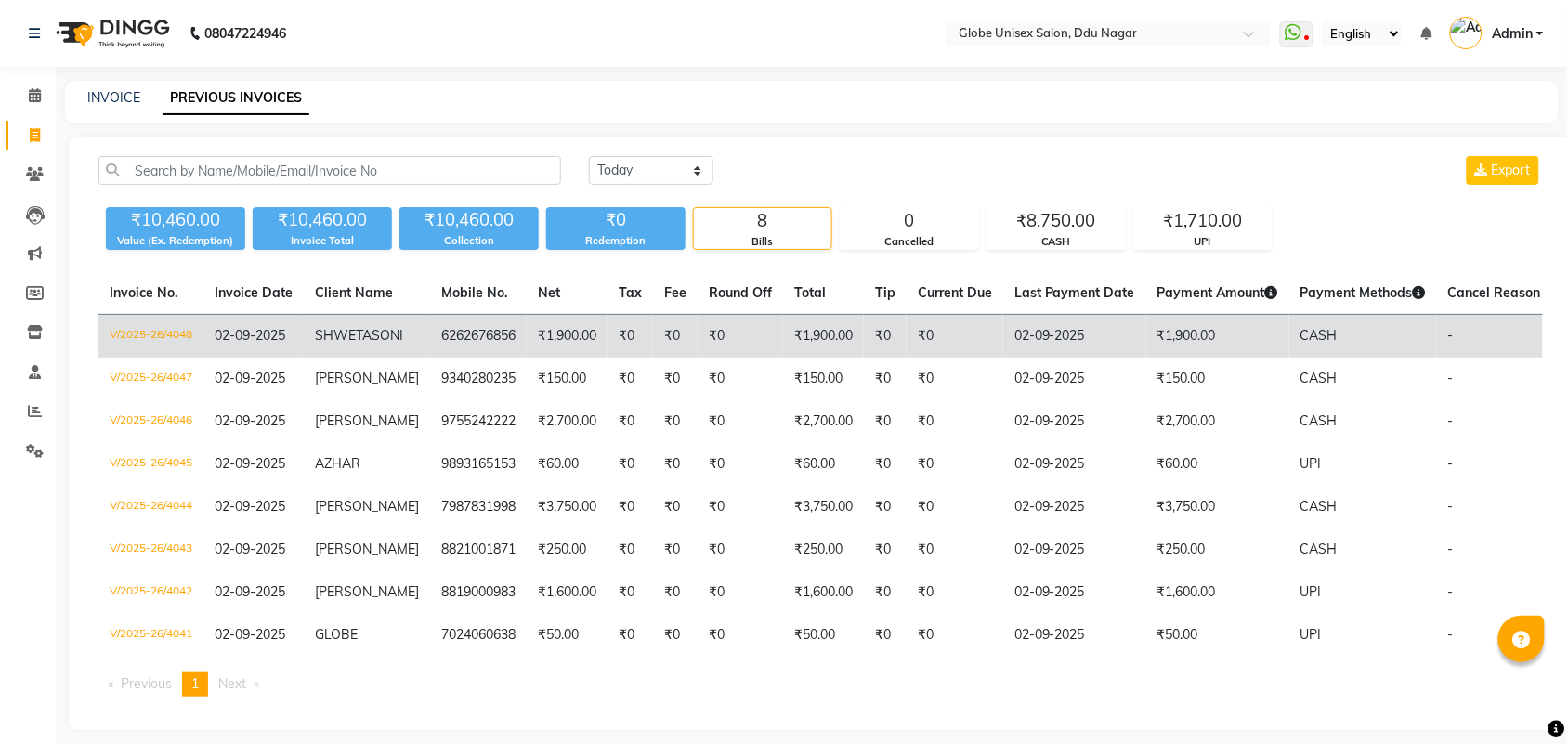
click at [430, 336] on td "6262676856" at bounding box center [478, 336] width 96 height 44
click at [365, 341] on span "SHWETA" at bounding box center [343, 335] width 56 height 17
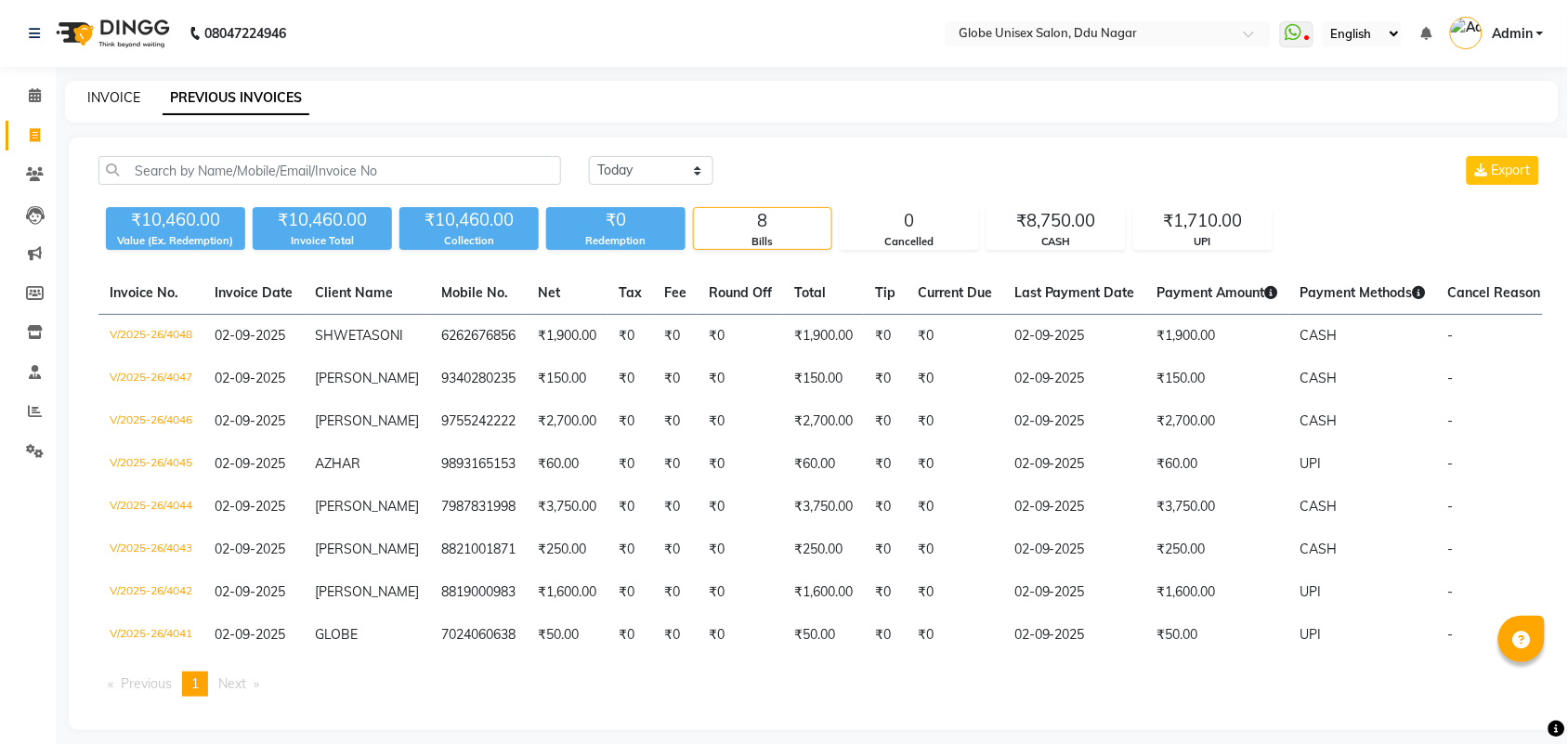
click at [128, 100] on link "INVOICE" at bounding box center [114, 97] width 53 height 17
select select "service"
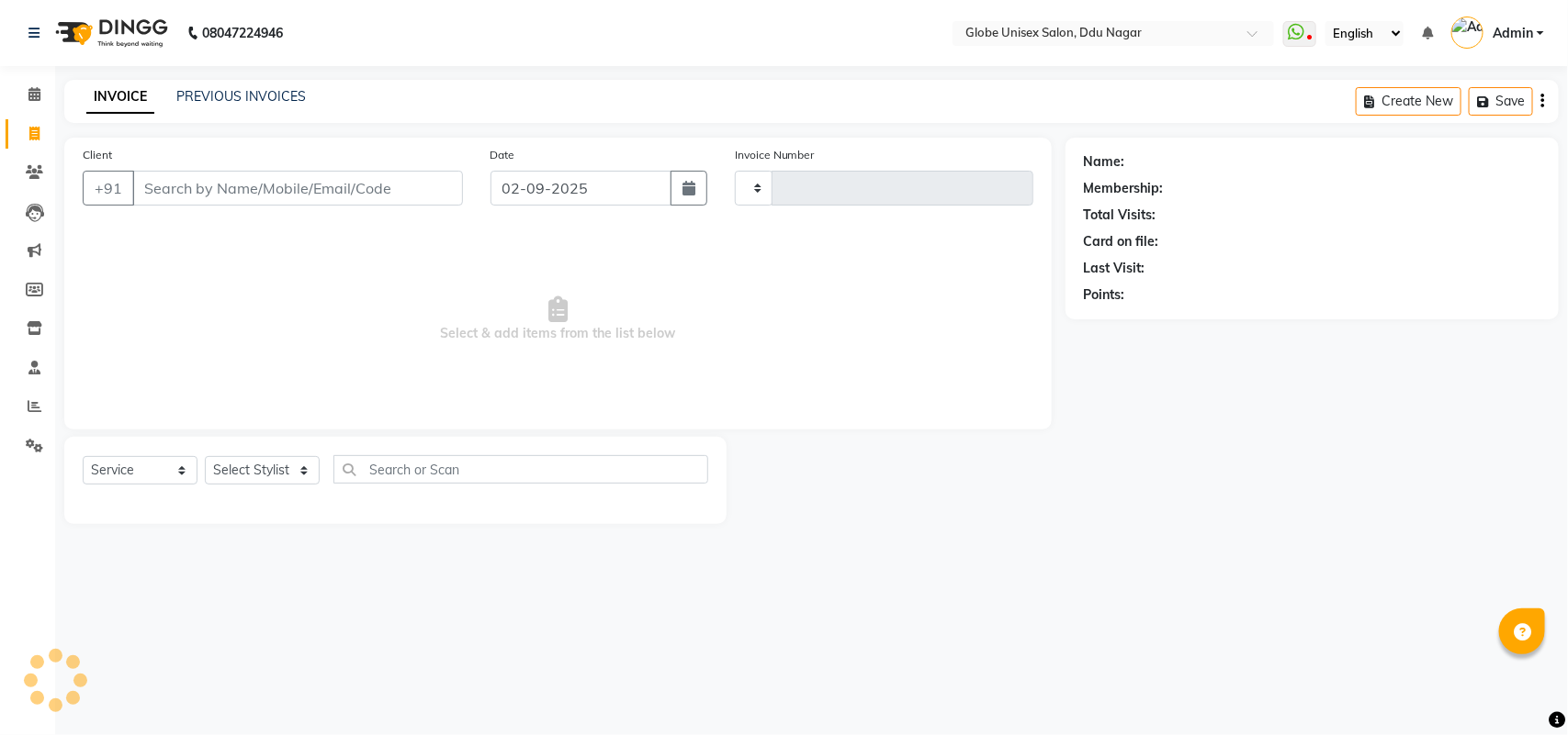
type input "4049"
select select "4184"
click at [246, 472] on select "Select Stylist ADITYA AJIT [PERSON_NAME] DEV [PERSON_NAME] [PERSON_NAME] [PERSO…" at bounding box center [262, 470] width 115 height 29
select select "22428"
click at [205, 456] on select "Select Stylist ADITYA AJIT [PERSON_NAME] DEV [PERSON_NAME] [PERSON_NAME] [PERSO…" at bounding box center [262, 470] width 115 height 29
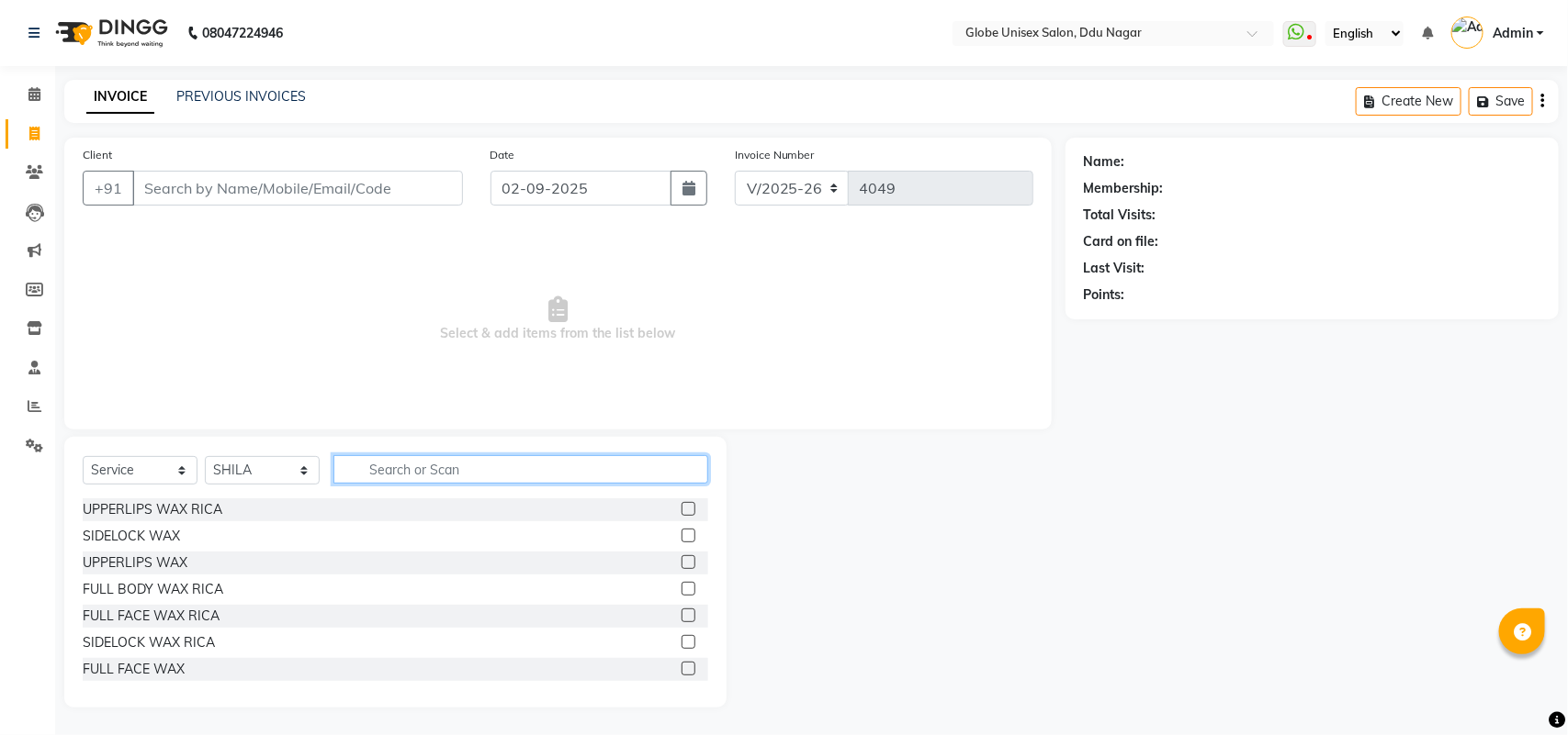
click at [444, 462] on input "text" at bounding box center [520, 469] width 374 height 29
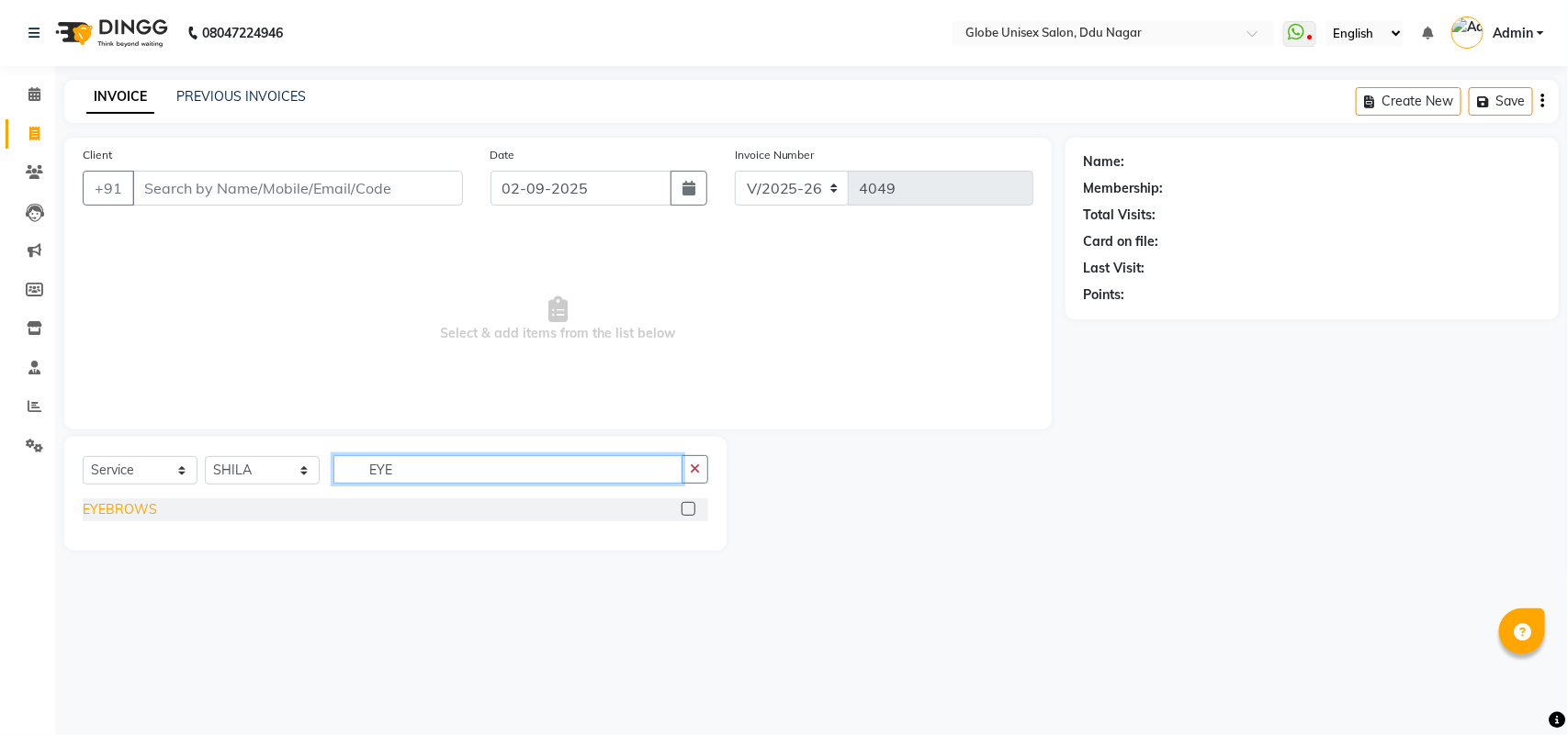
type input "EYE"
click at [135, 502] on div "EYEBROWS" at bounding box center [119, 510] width 74 height 19
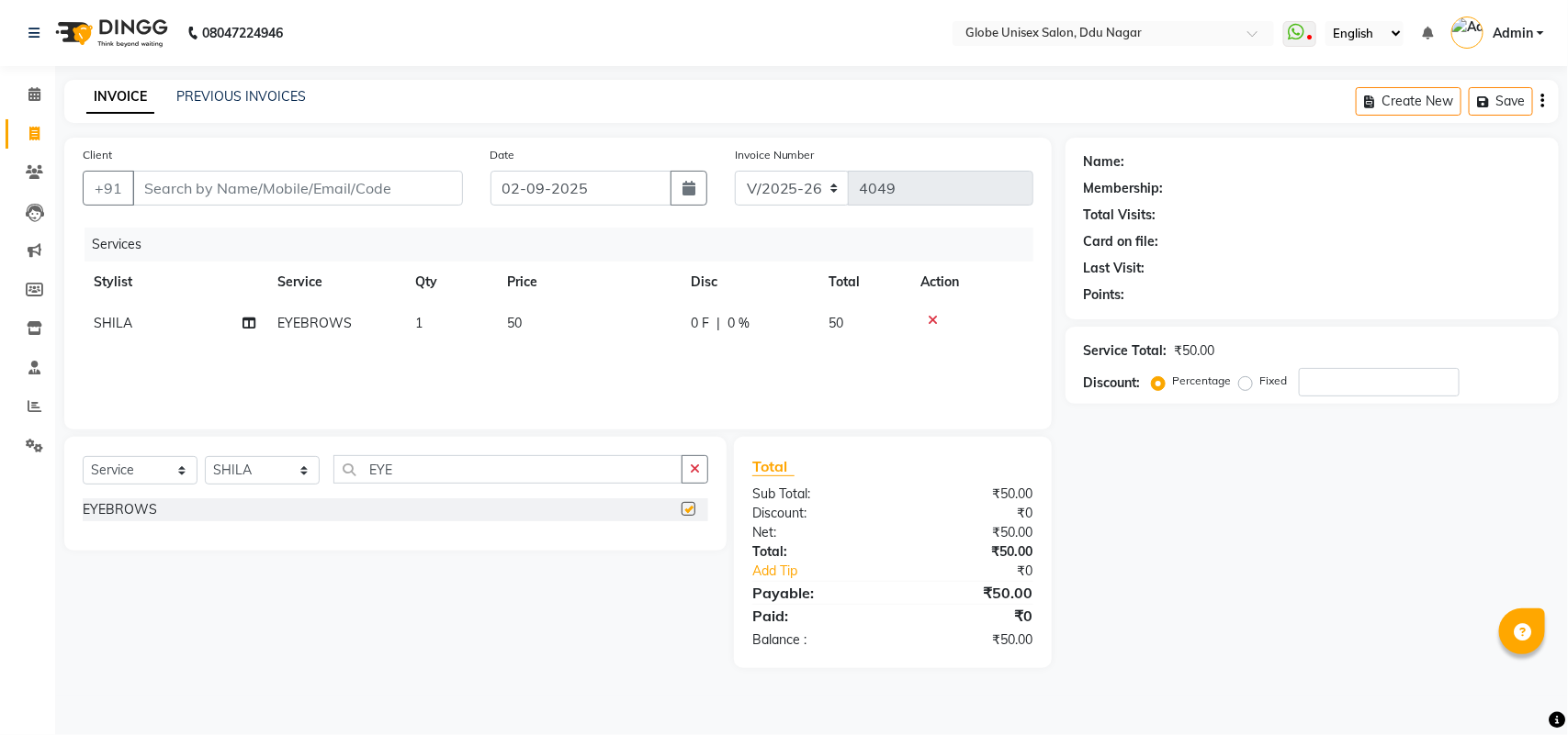
checkbox input "false"
click at [450, 467] on input "EYE" at bounding box center [507, 469] width 349 height 29
type input "E"
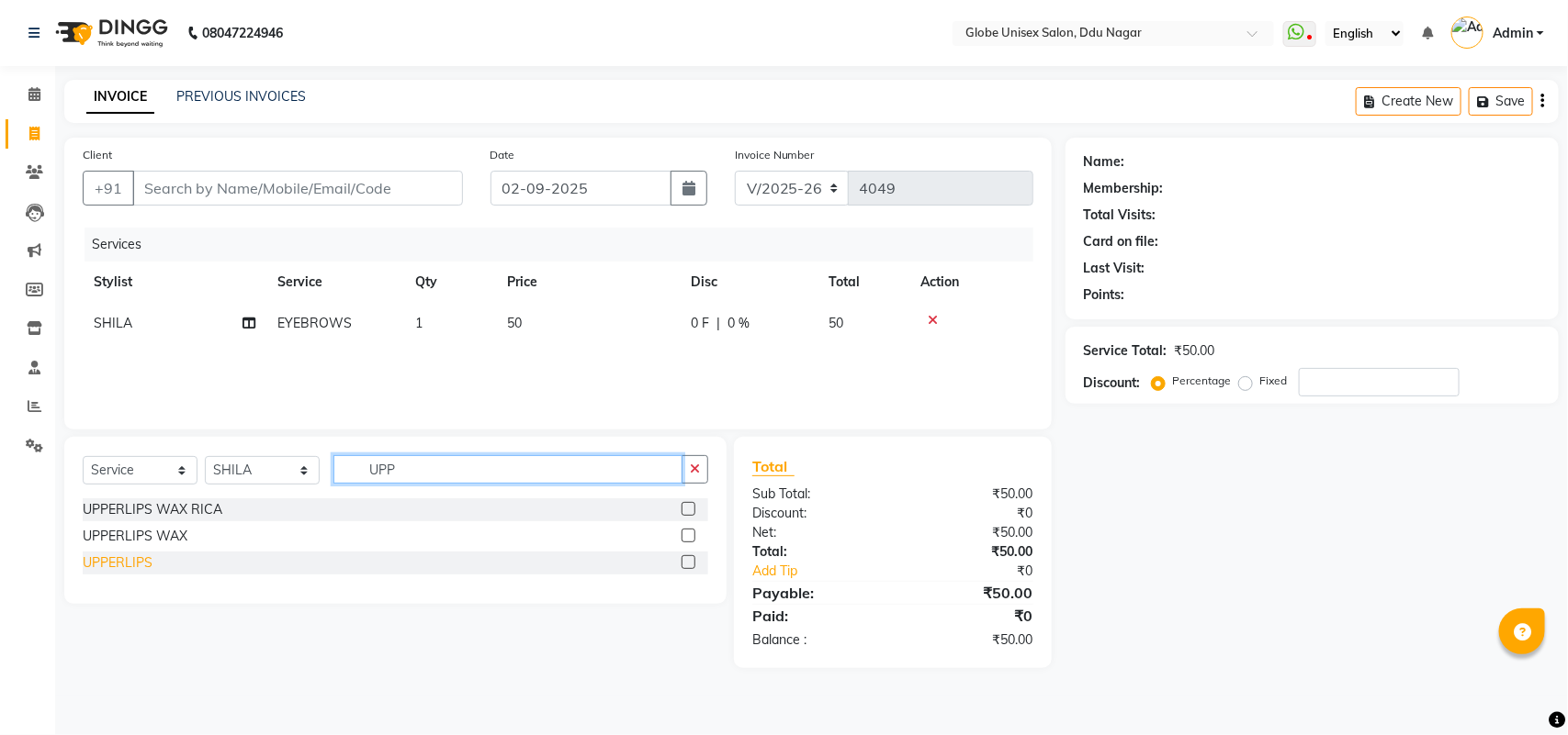
type input "UPP"
click at [111, 560] on div "UPPERLIPS" at bounding box center [117, 563] width 70 height 19
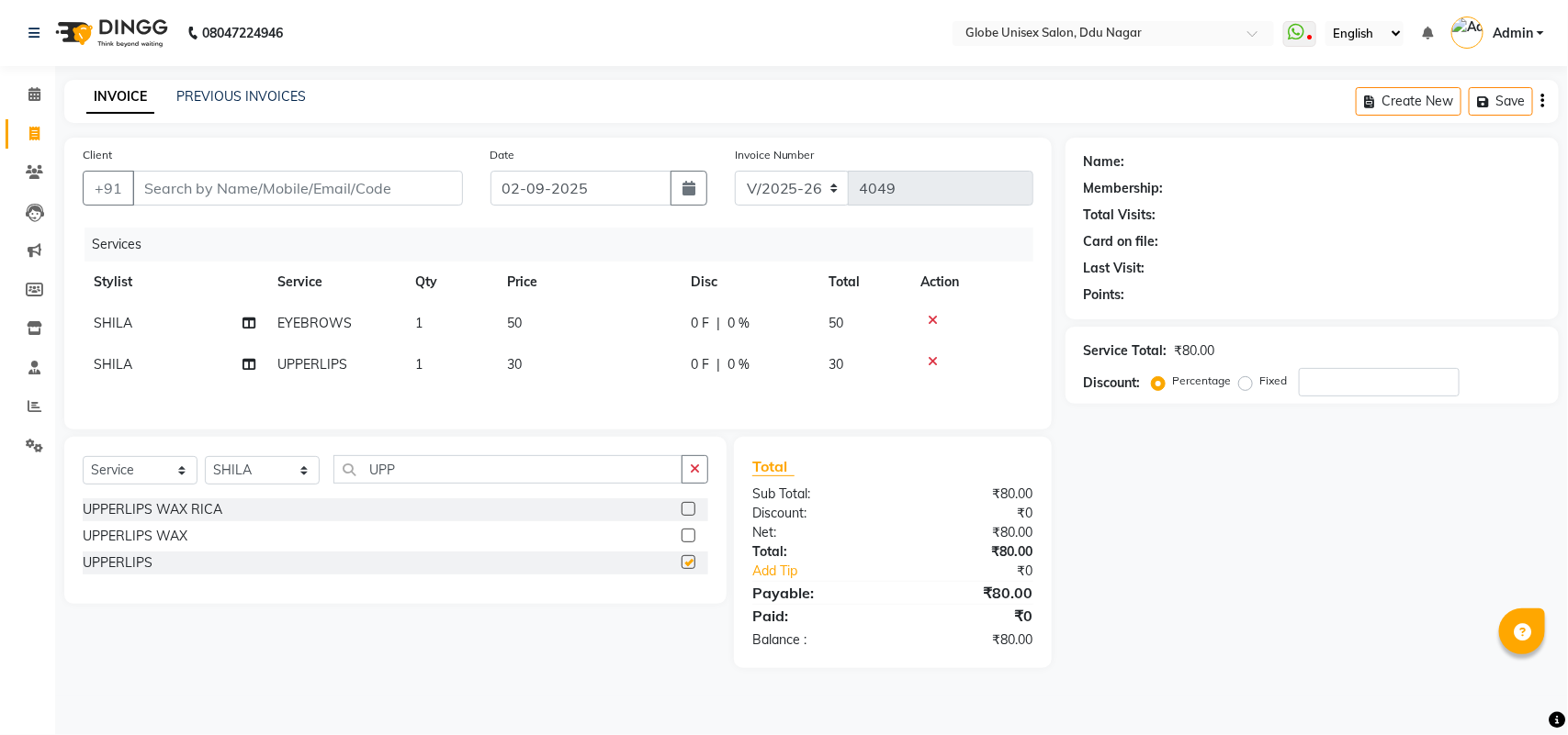
checkbox input "false"
click at [301, 190] on input "Client" at bounding box center [297, 188] width 331 height 35
click at [220, 193] on input "Client" at bounding box center [297, 188] width 331 height 35
click at [273, 189] on input "Client" at bounding box center [297, 188] width 331 height 35
type input "7"
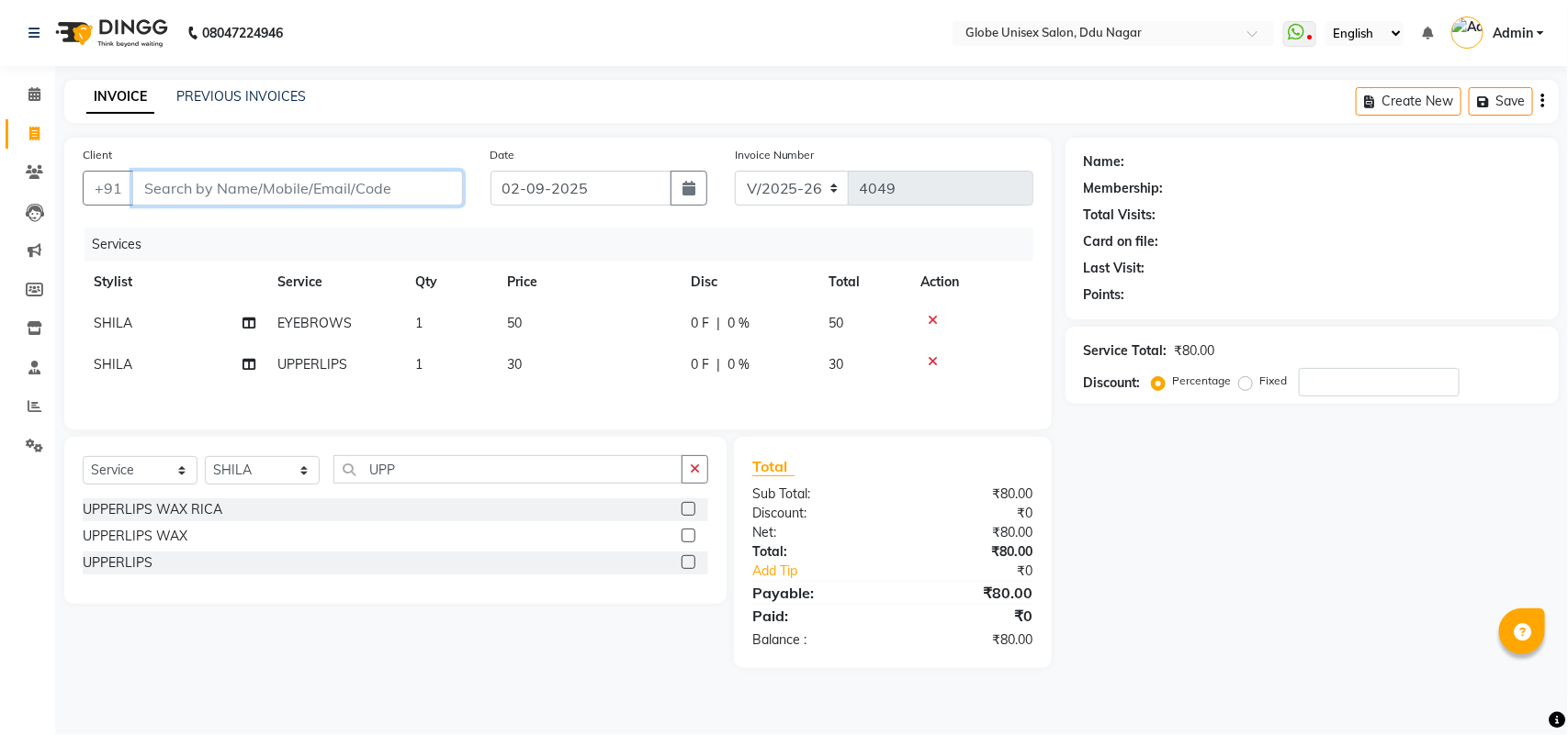
type input "0"
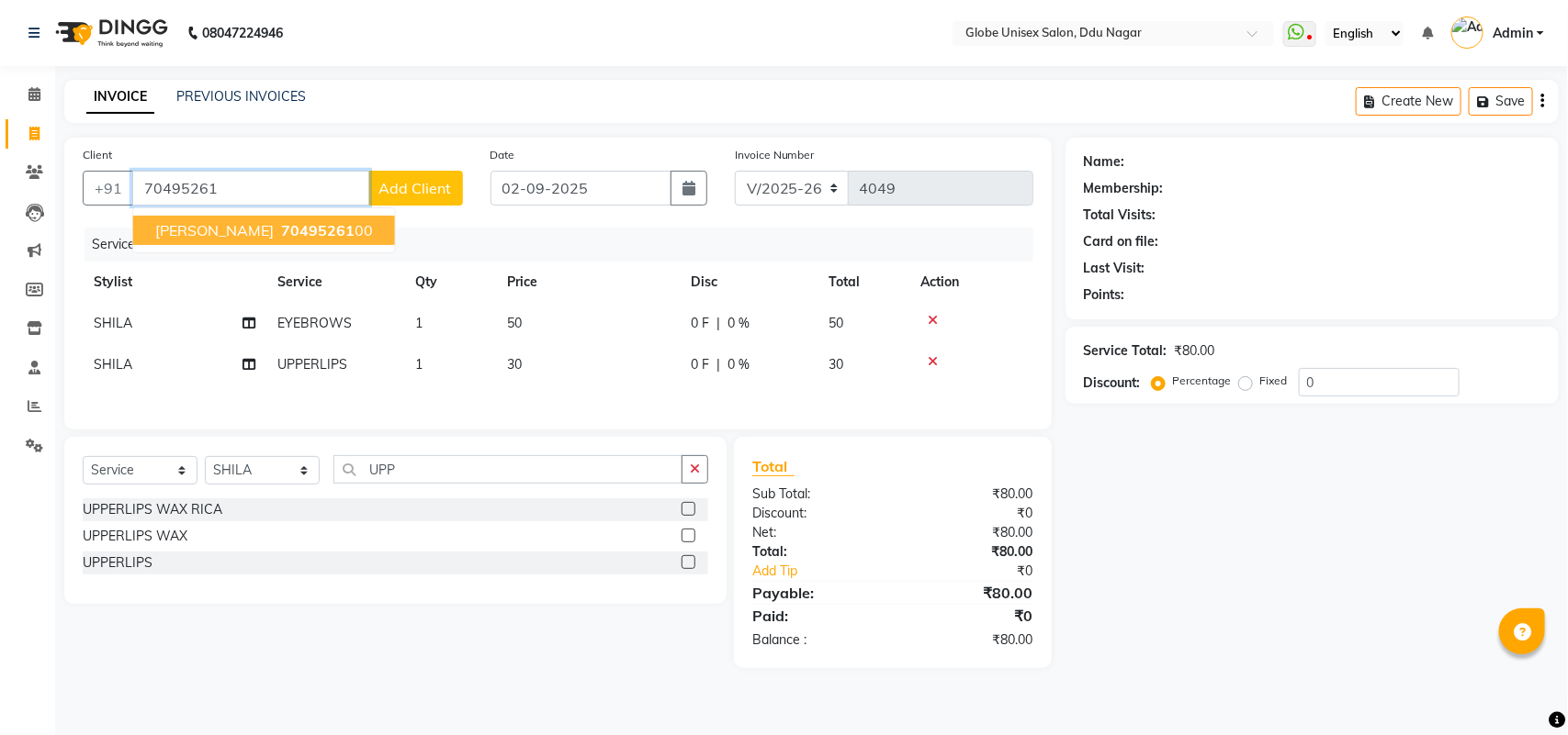
click at [281, 230] on span "70495261" at bounding box center [318, 230] width 73 height 18
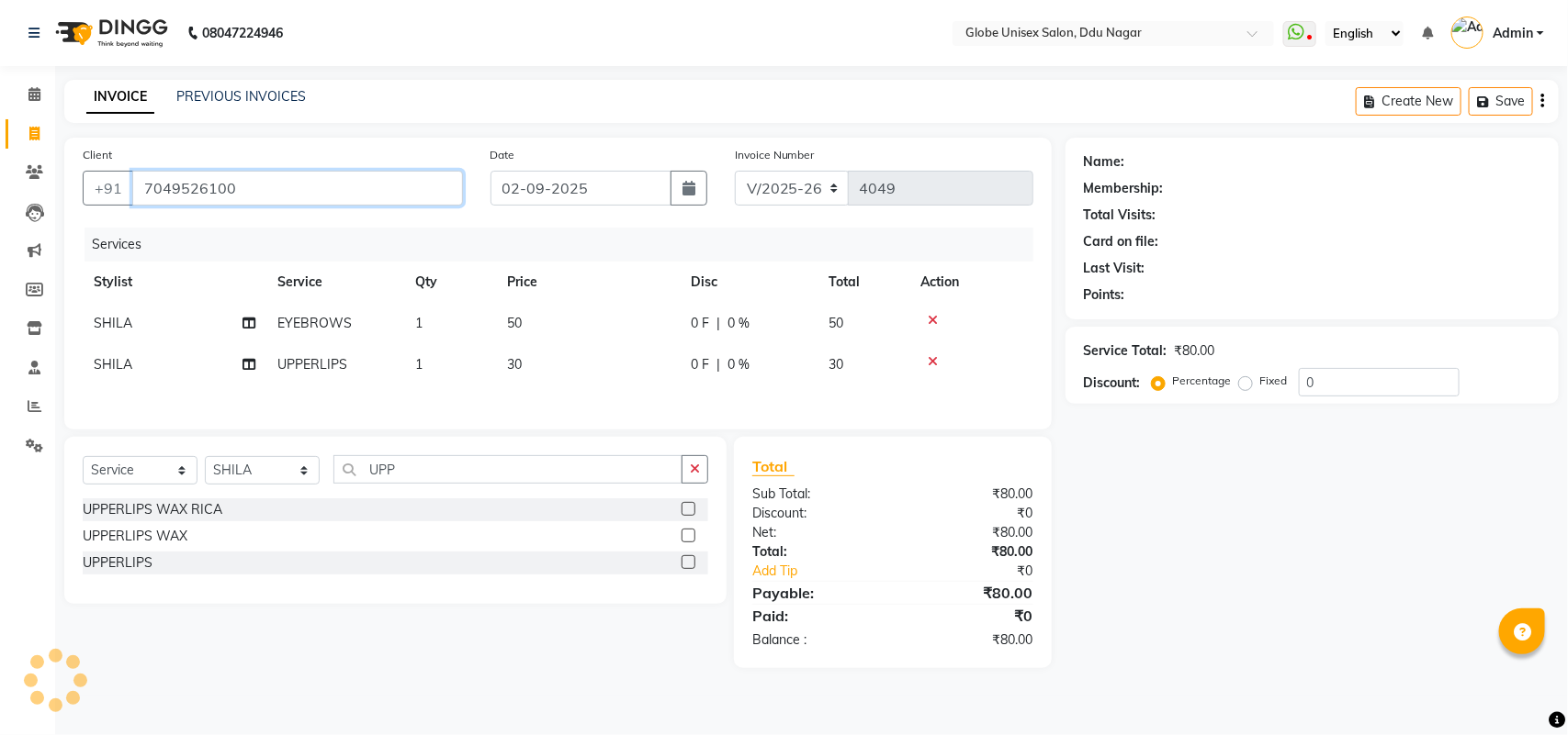
type input "7049526100"
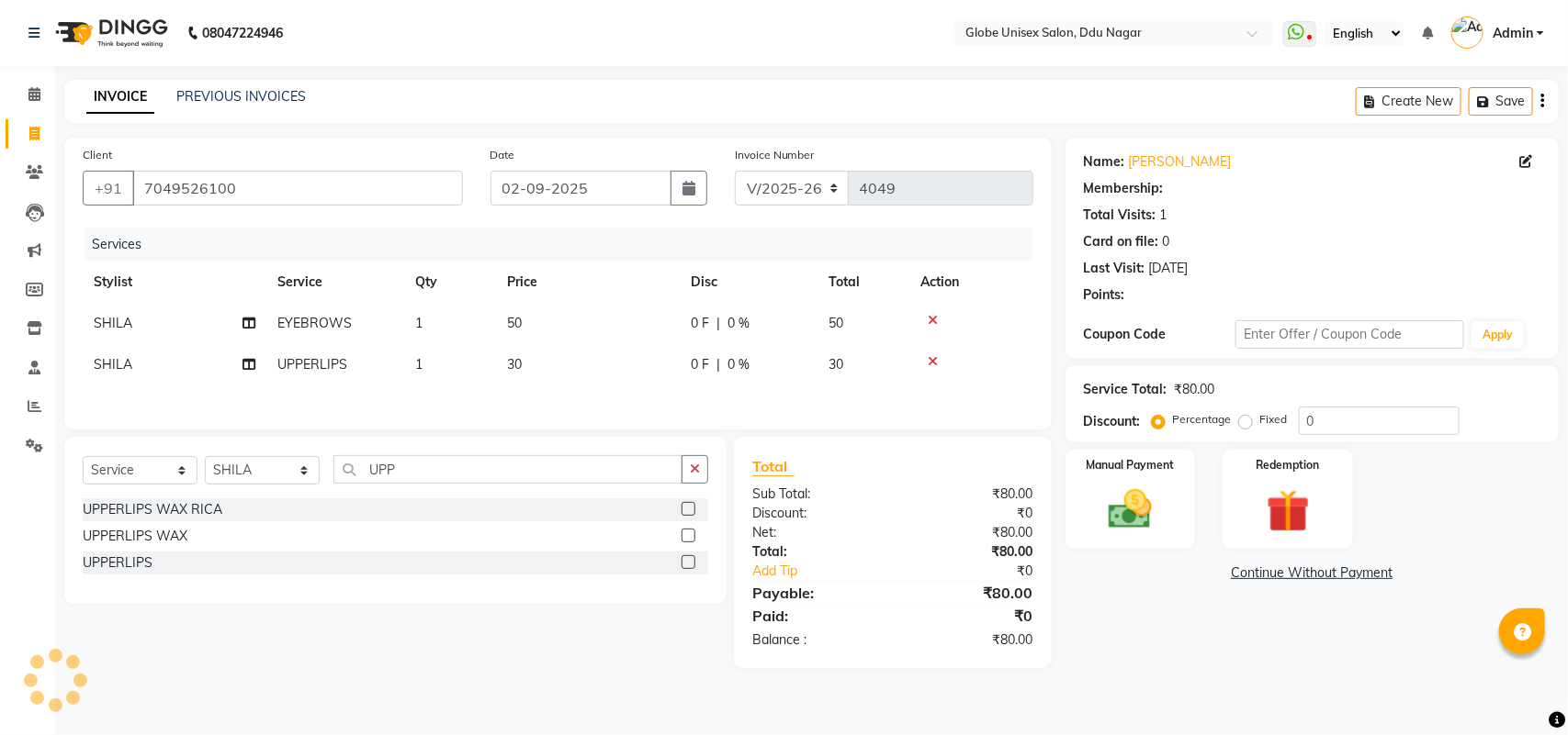
select select "1: Object"
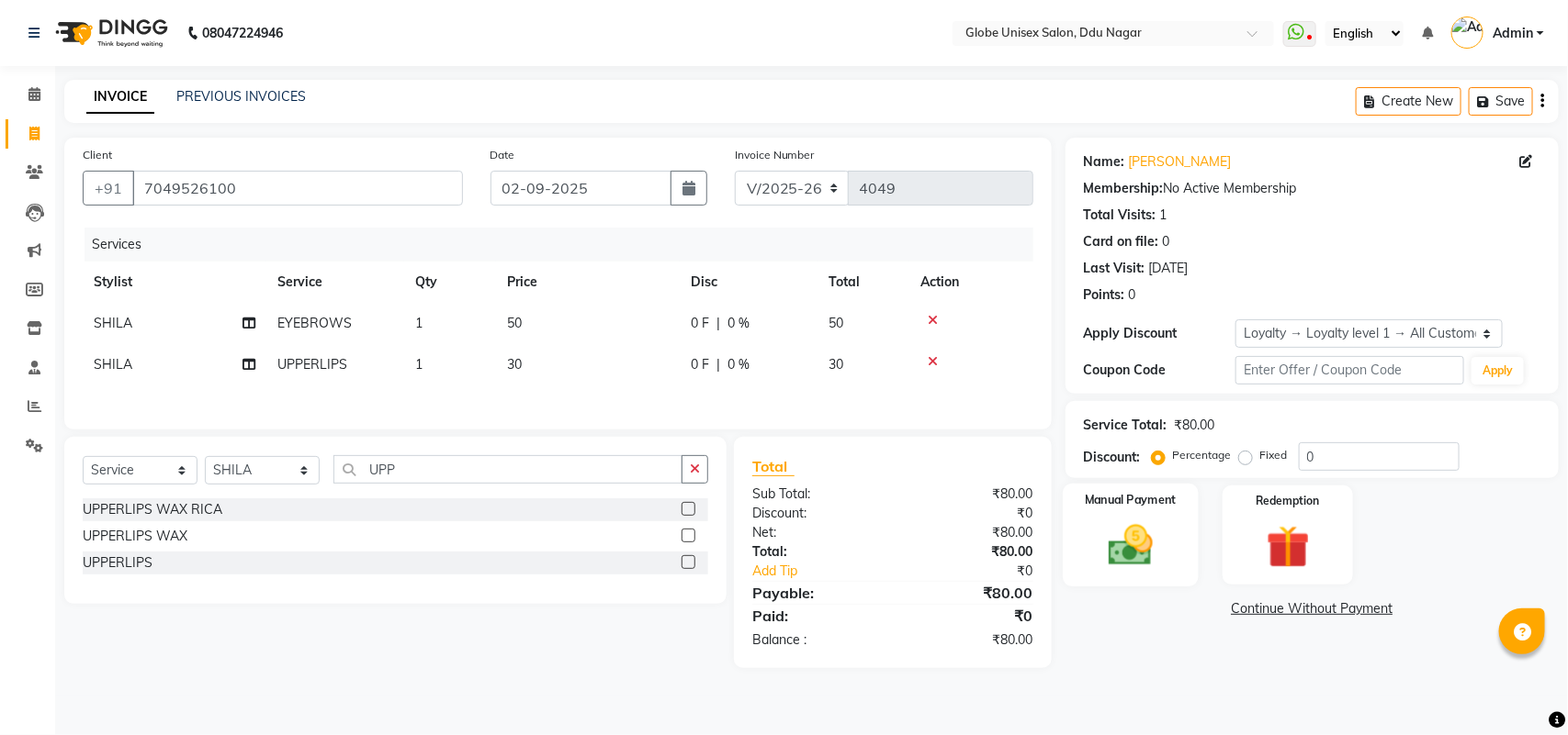
click at [1137, 555] on img at bounding box center [1129, 545] width 72 height 51
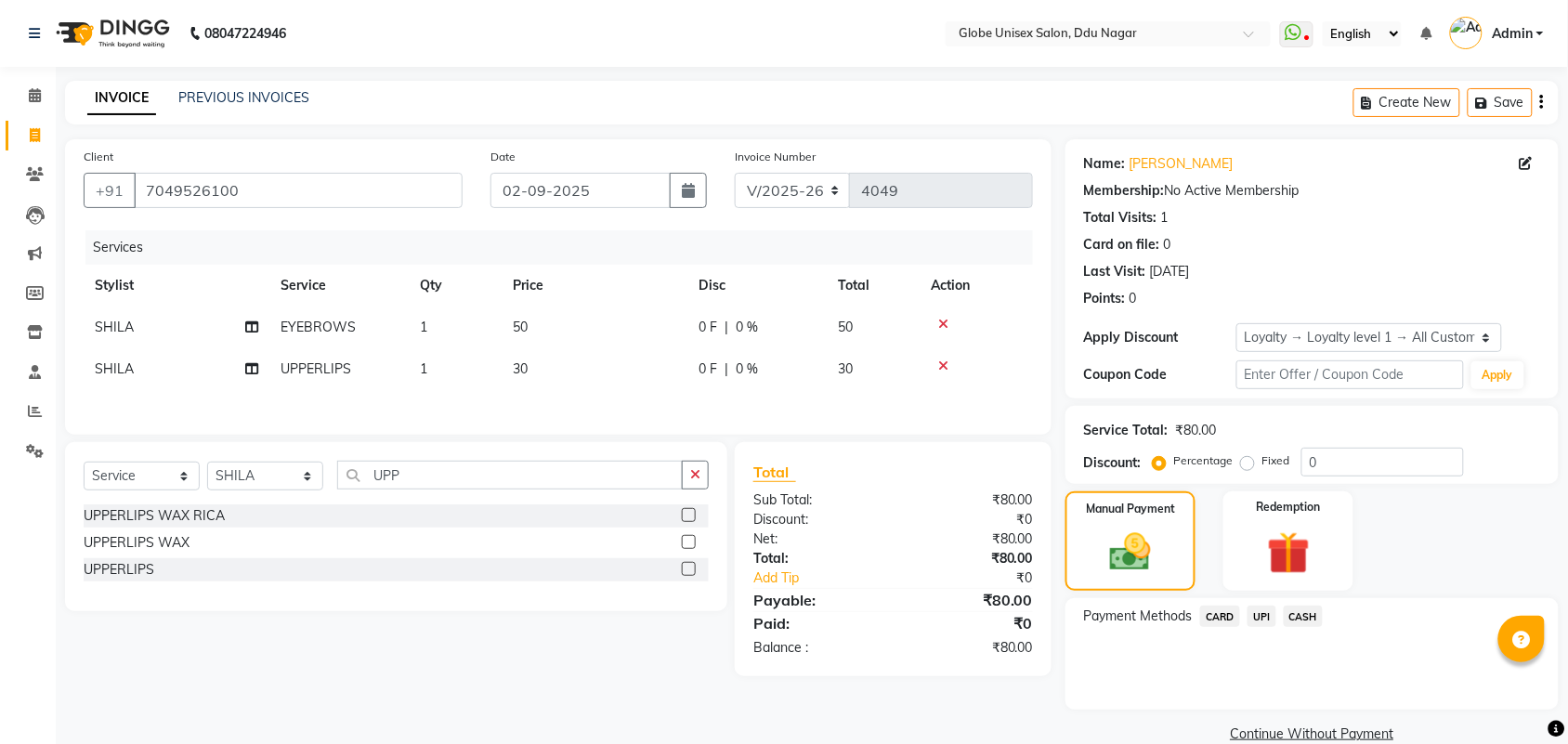
click at [1265, 620] on span "UPI" at bounding box center [1261, 616] width 29 height 21
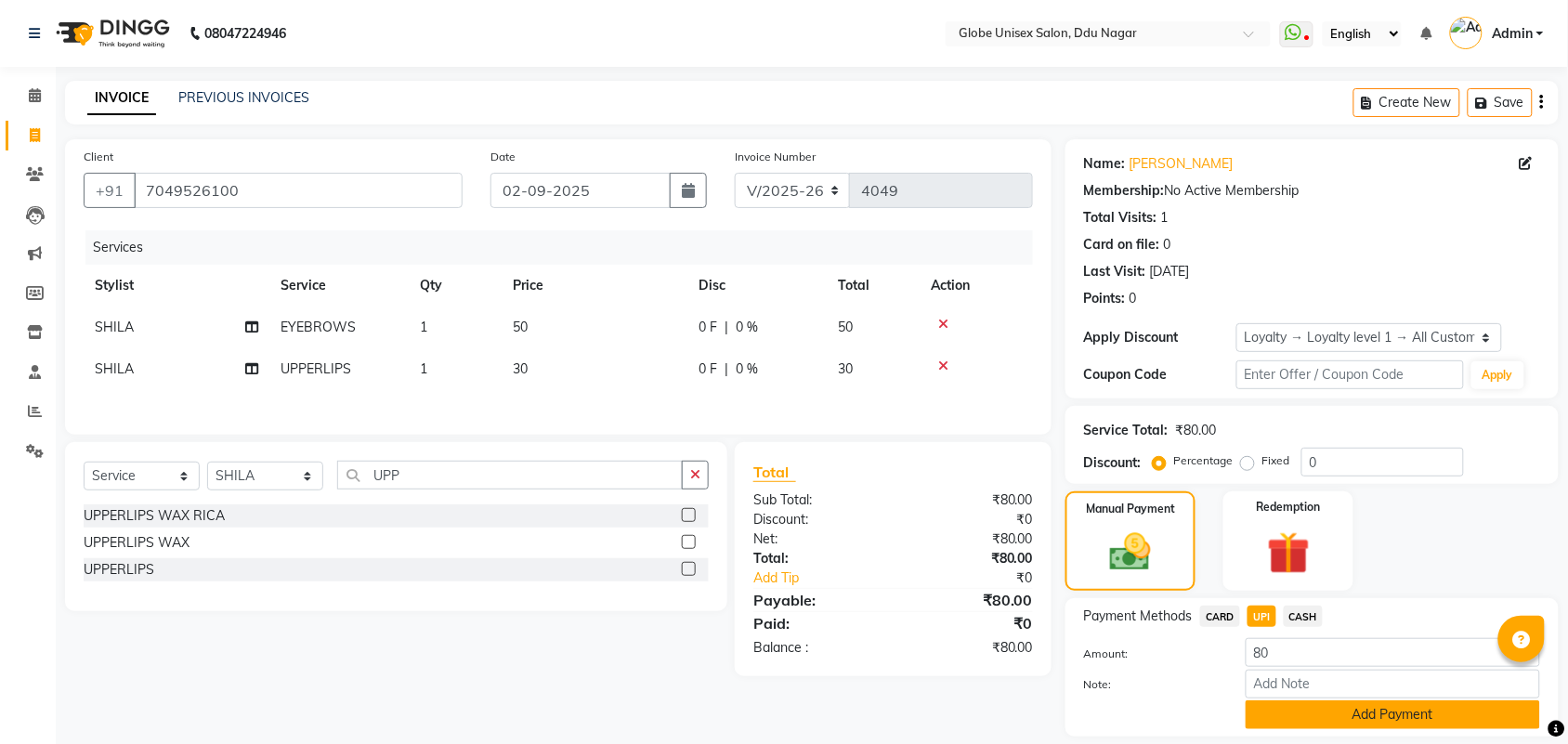
click at [1311, 714] on button "Add Payment" at bounding box center [1393, 715] width 294 height 29
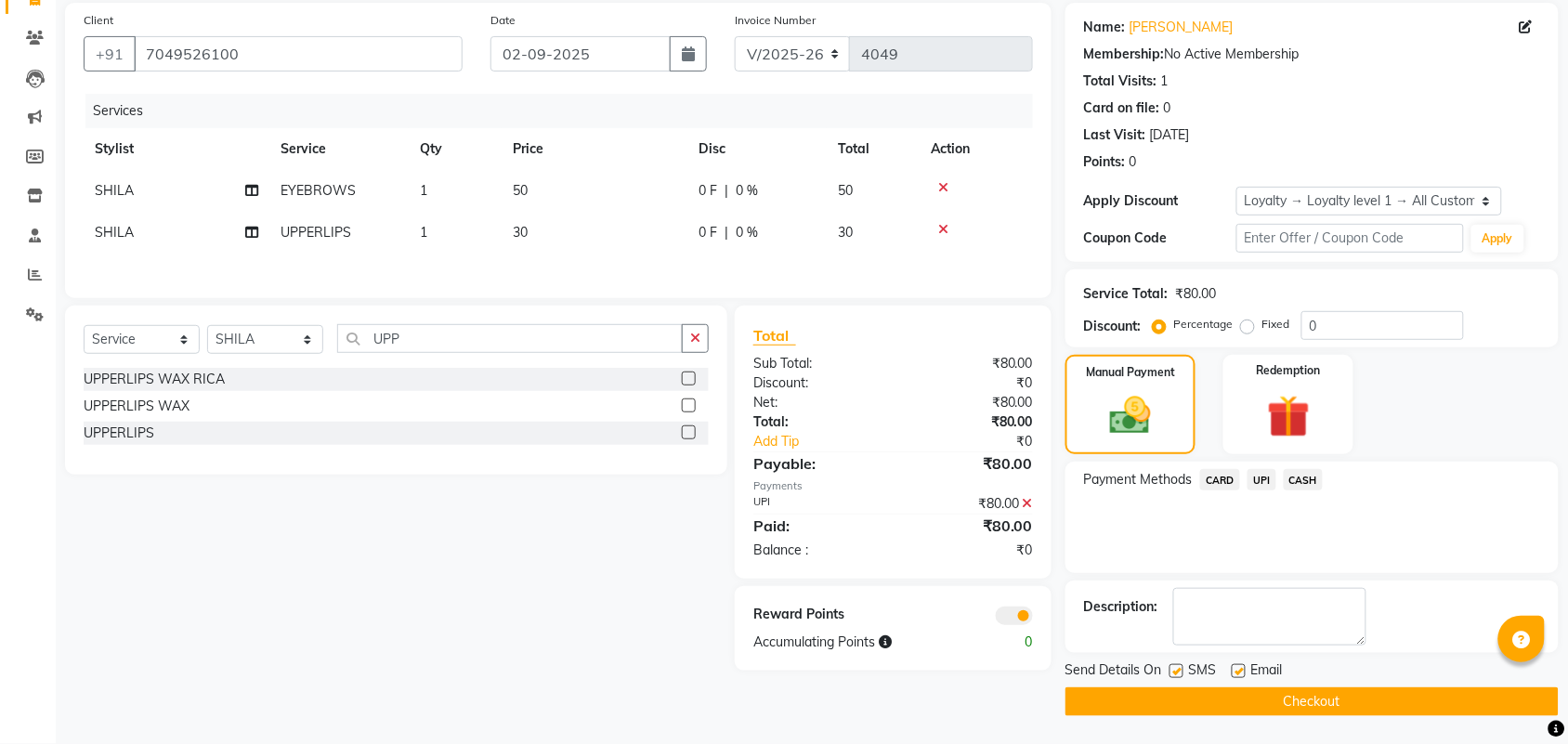
scroll to position [137, 0]
click at [1374, 699] on button "Checkout" at bounding box center [1311, 702] width 493 height 29
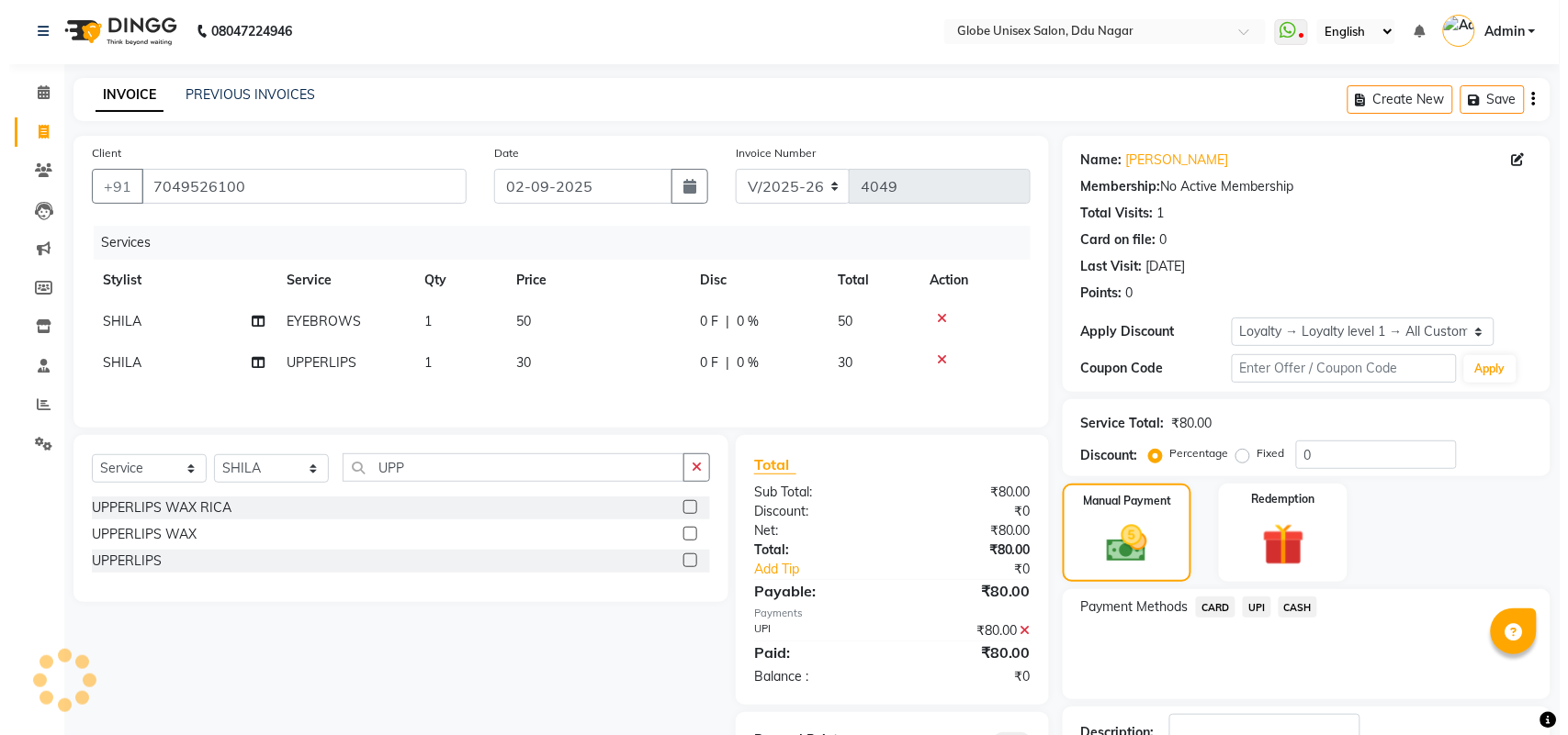
scroll to position [0, 0]
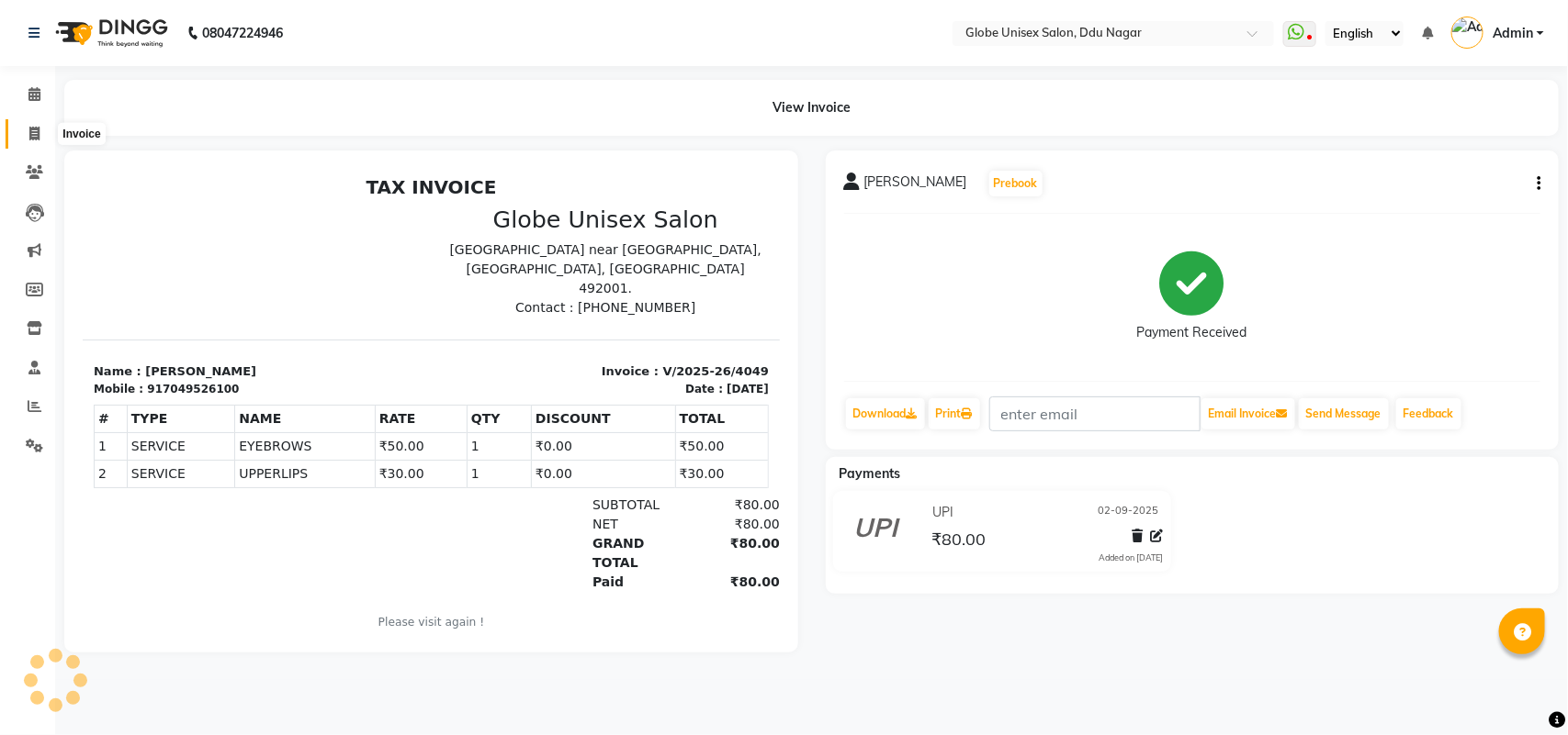
click at [20, 130] on span at bounding box center [34, 135] width 32 height 21
select select "service"
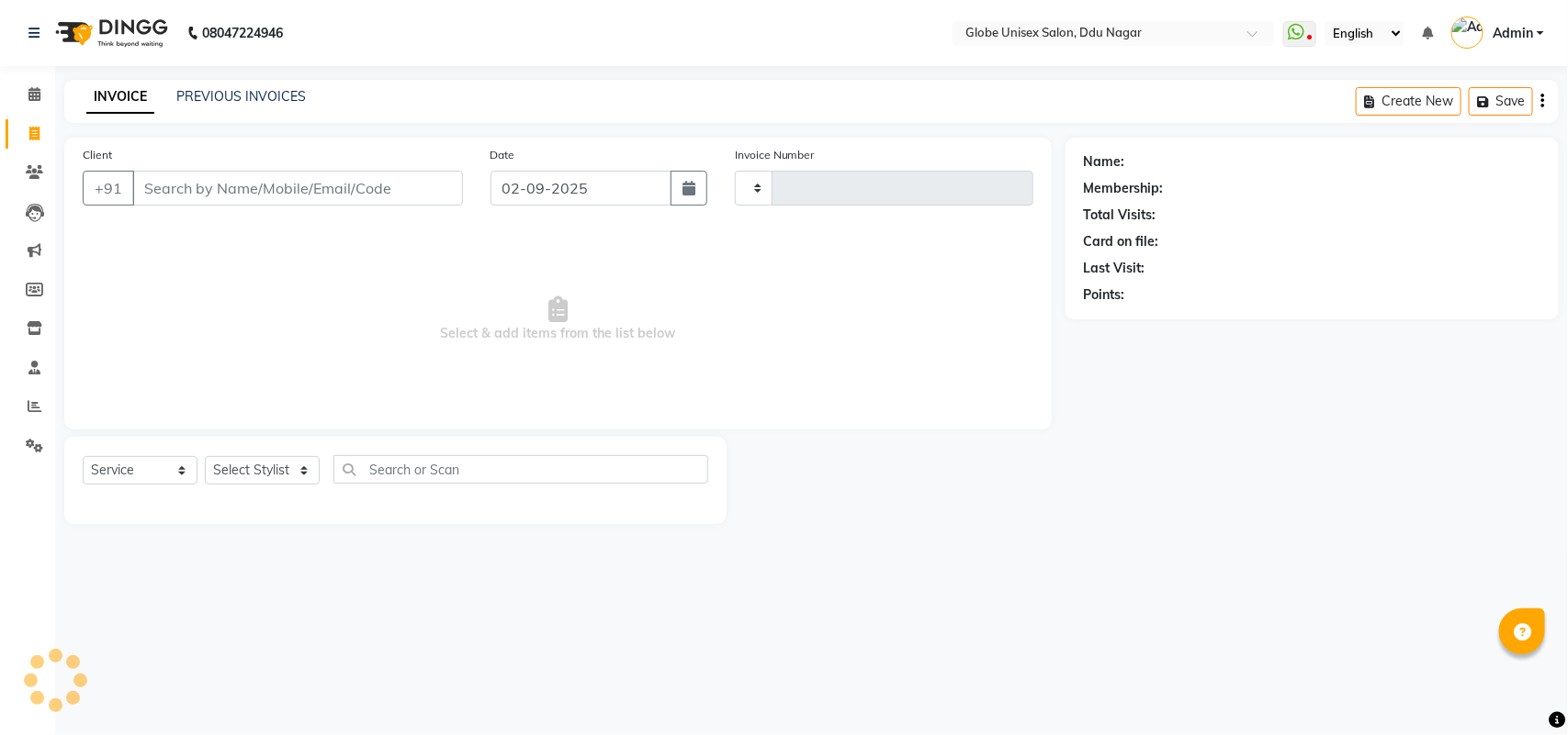
type input "4050"
select select "4184"
click at [282, 464] on select "Select Stylist" at bounding box center [262, 470] width 115 height 29
select select "34566"
click at [205, 456] on select "Select Stylist ADITYA AJIT [PERSON_NAME] DEV [PERSON_NAME] [PERSON_NAME] [PERSO…" at bounding box center [262, 470] width 115 height 29
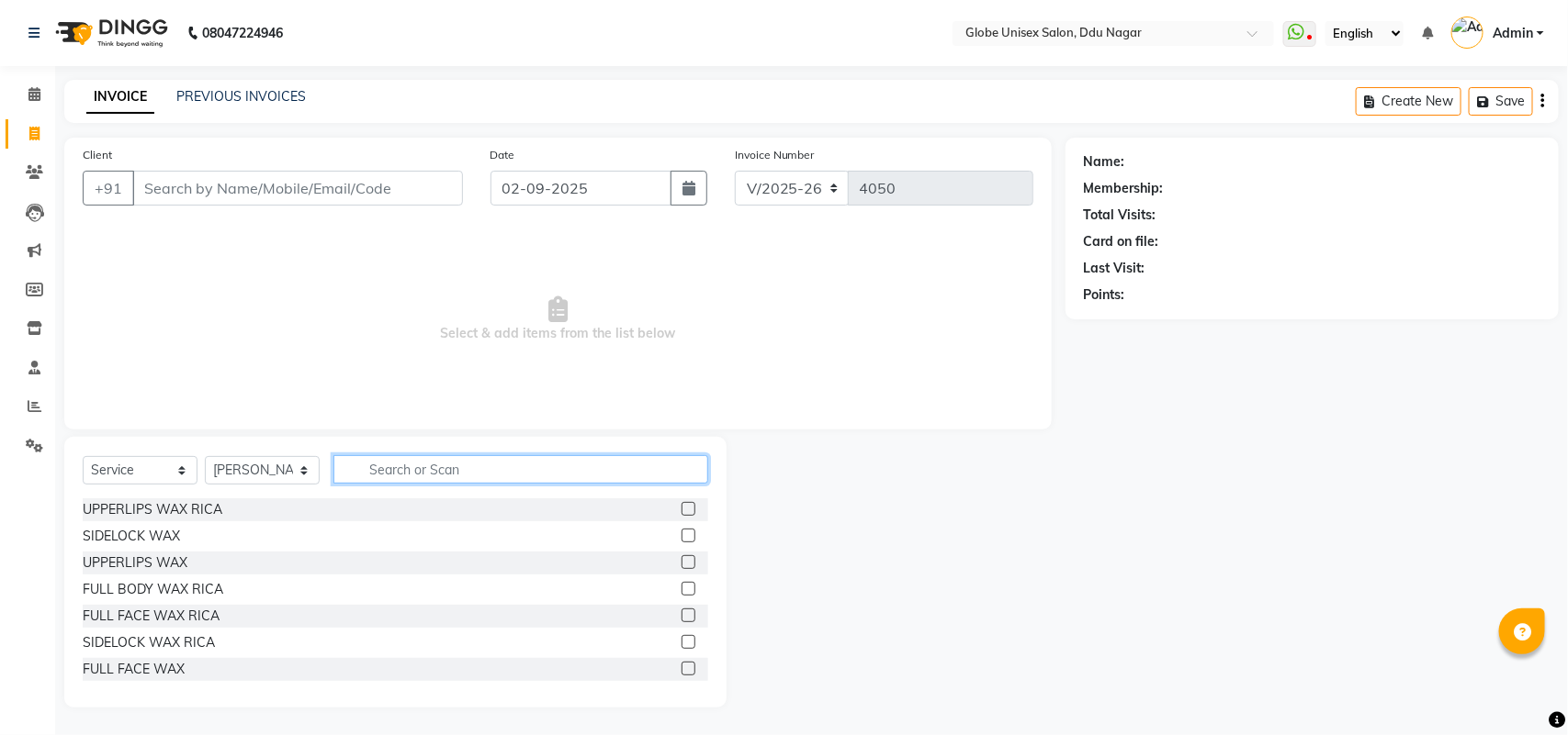
click at [470, 457] on input "text" at bounding box center [520, 469] width 374 height 29
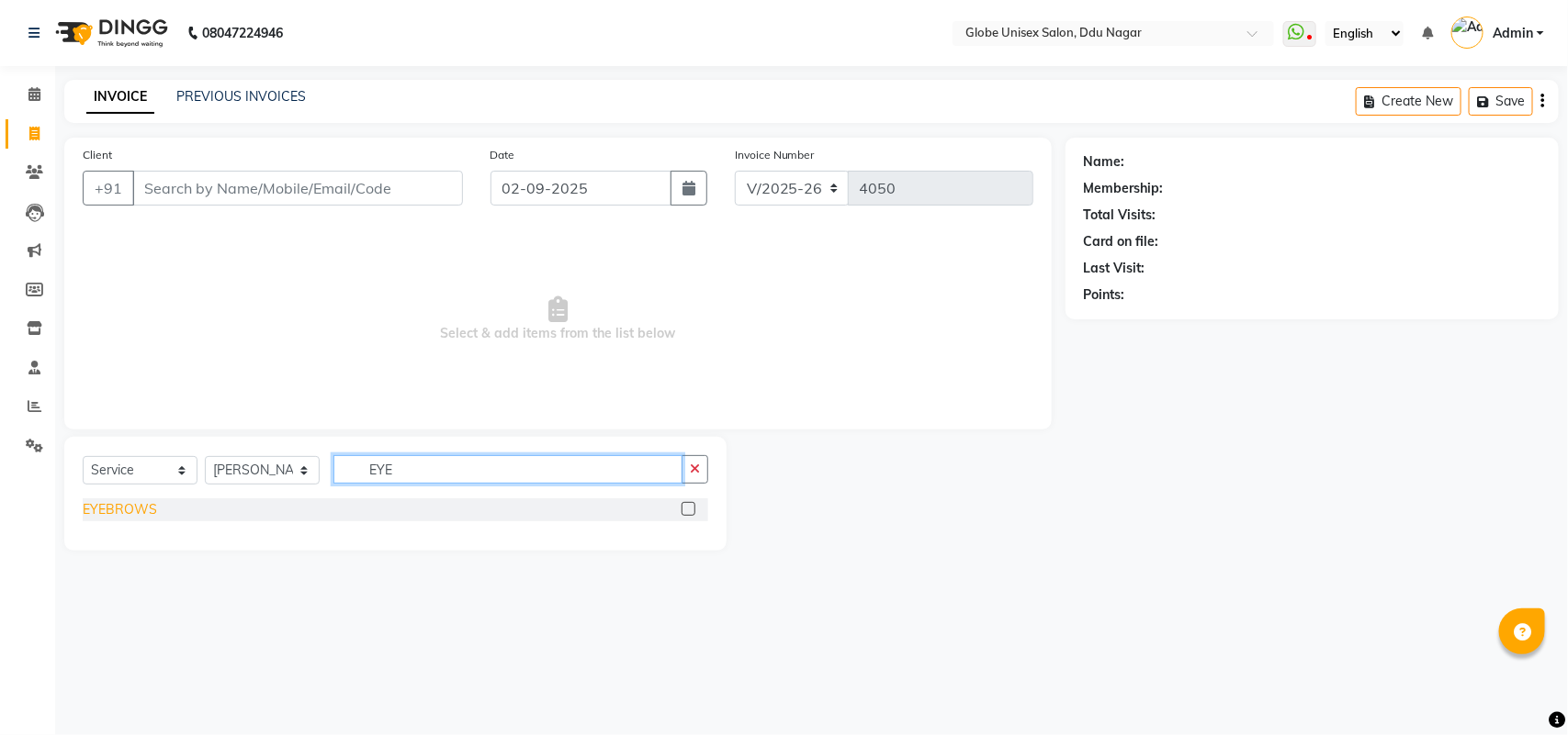
type input "EYE"
click at [117, 503] on div "EYEBROWS" at bounding box center [119, 510] width 74 height 19
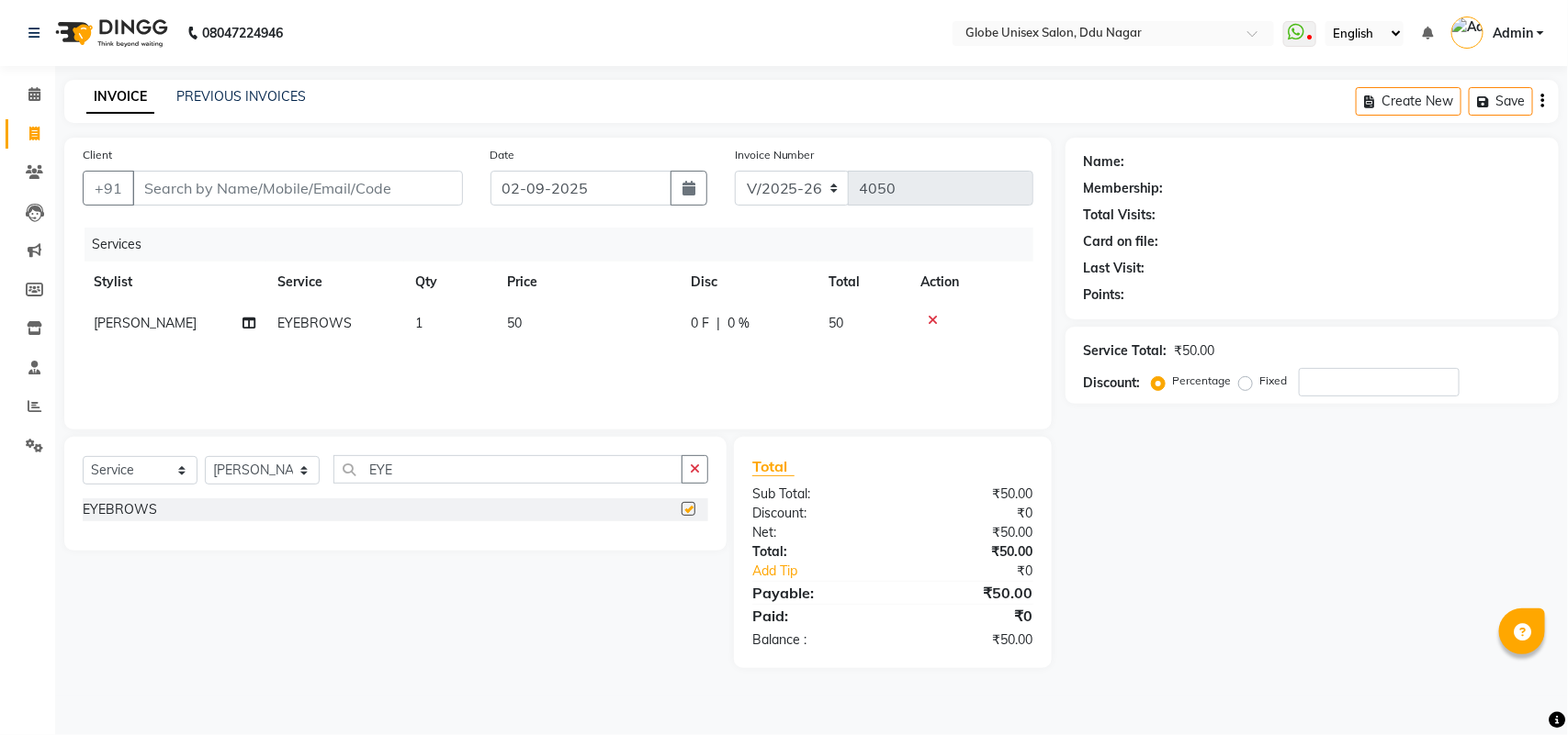
checkbox input "false"
click at [511, 441] on div "Select Service Product Membership Package Voucher Prepaid Gift Card Select Styl…" at bounding box center [396, 494] width 662 height 114
click at [542, 461] on input "EYE" at bounding box center [507, 469] width 349 height 29
type input "E"
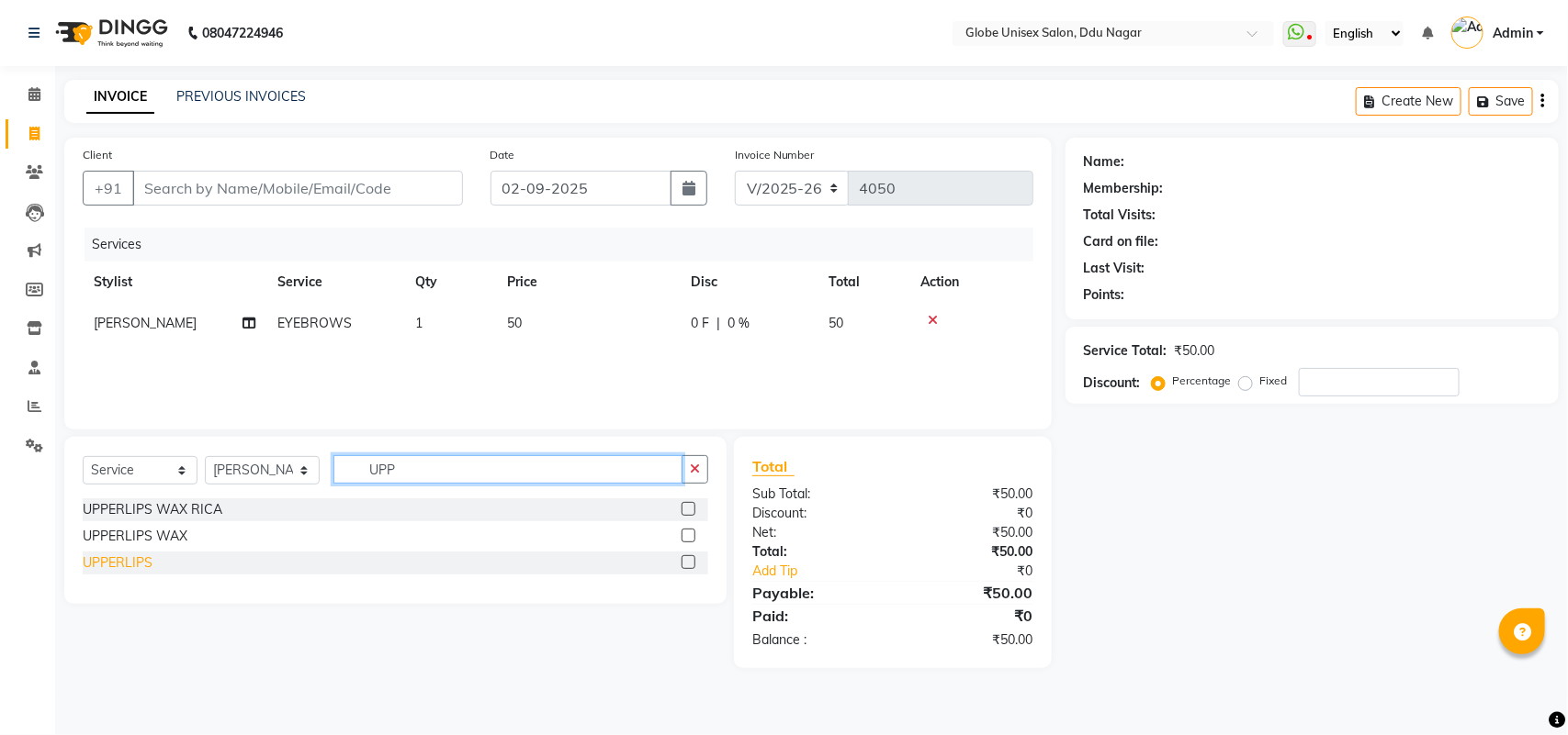
type input "UPP"
click at [136, 561] on div "UPPERLIPS" at bounding box center [117, 563] width 70 height 19
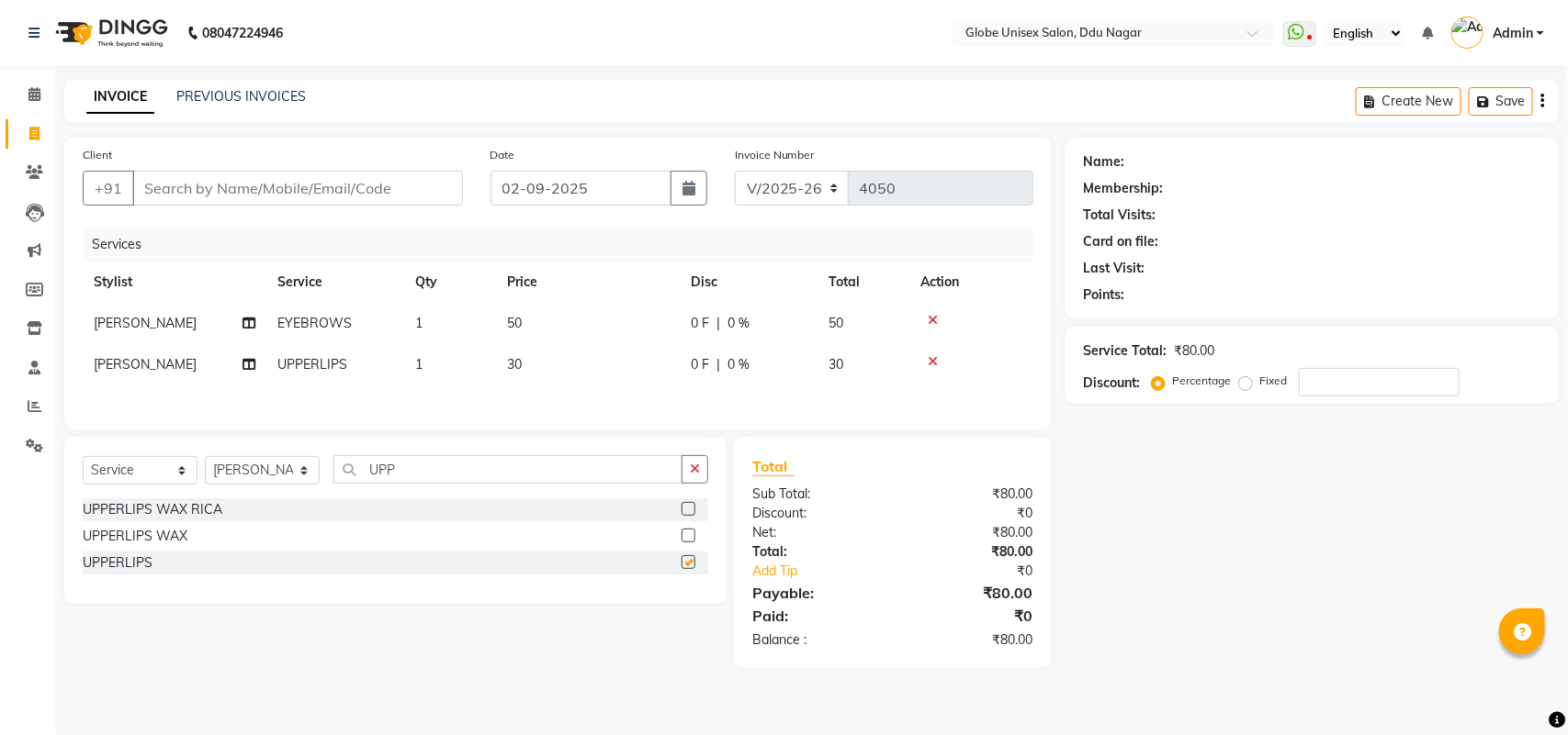
checkbox input "false"
click at [411, 469] on input "UPP" at bounding box center [507, 469] width 349 height 29
type input "U"
type input "CHIN"
click at [90, 563] on div "CHIN" at bounding box center [98, 563] width 32 height 19
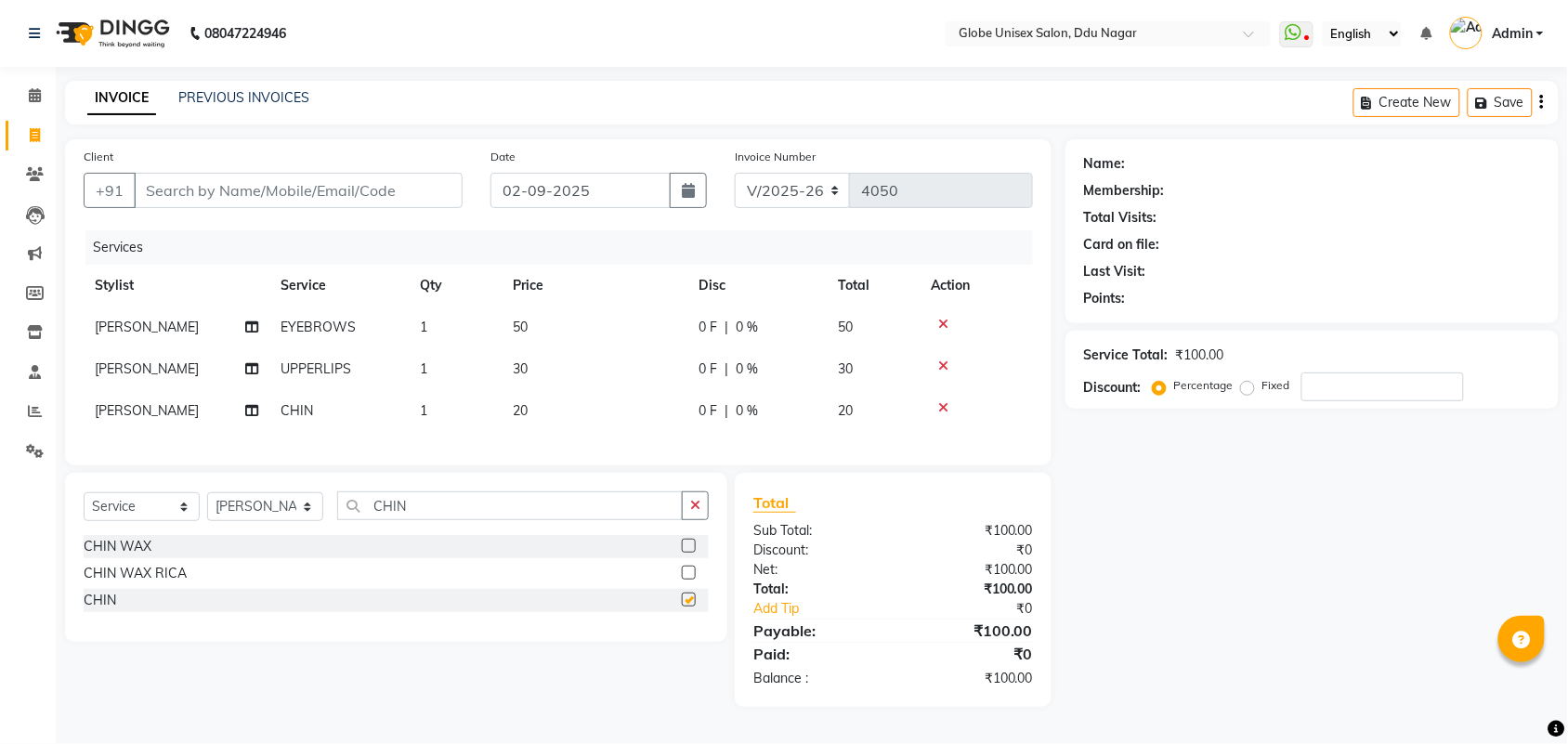
checkbox input "false"
click at [263, 536] on div "Select Service Product Membership Package Voucher Prepaid Gift Card Select Styl…" at bounding box center [396, 513] width 625 height 44
click at [271, 521] on select "Select Stylist ADITYA AJIT CHIRAG DEV DIGESH LALITA LAXMI MADHU MANSI NICK RAKS…" at bounding box center [265, 507] width 116 height 29
select select "21720"
click at [207, 509] on select "Select Stylist ADITYA AJIT CHIRAG DEV DIGESH LALITA LAXMI MADHU MANSI NICK RAKS…" at bounding box center [265, 507] width 116 height 29
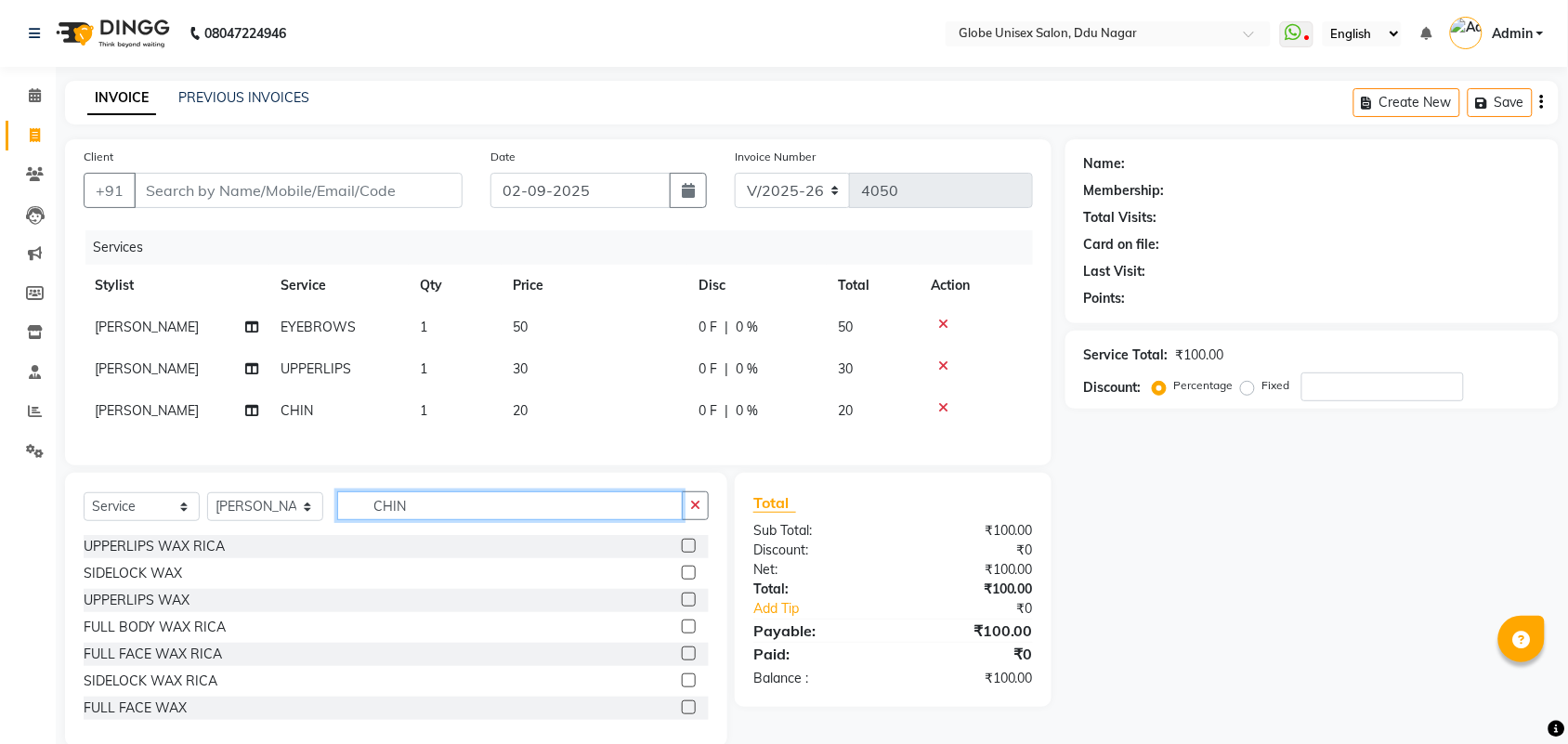
click at [453, 520] on input "CHIN" at bounding box center [509, 506] width 346 height 29
type input "C"
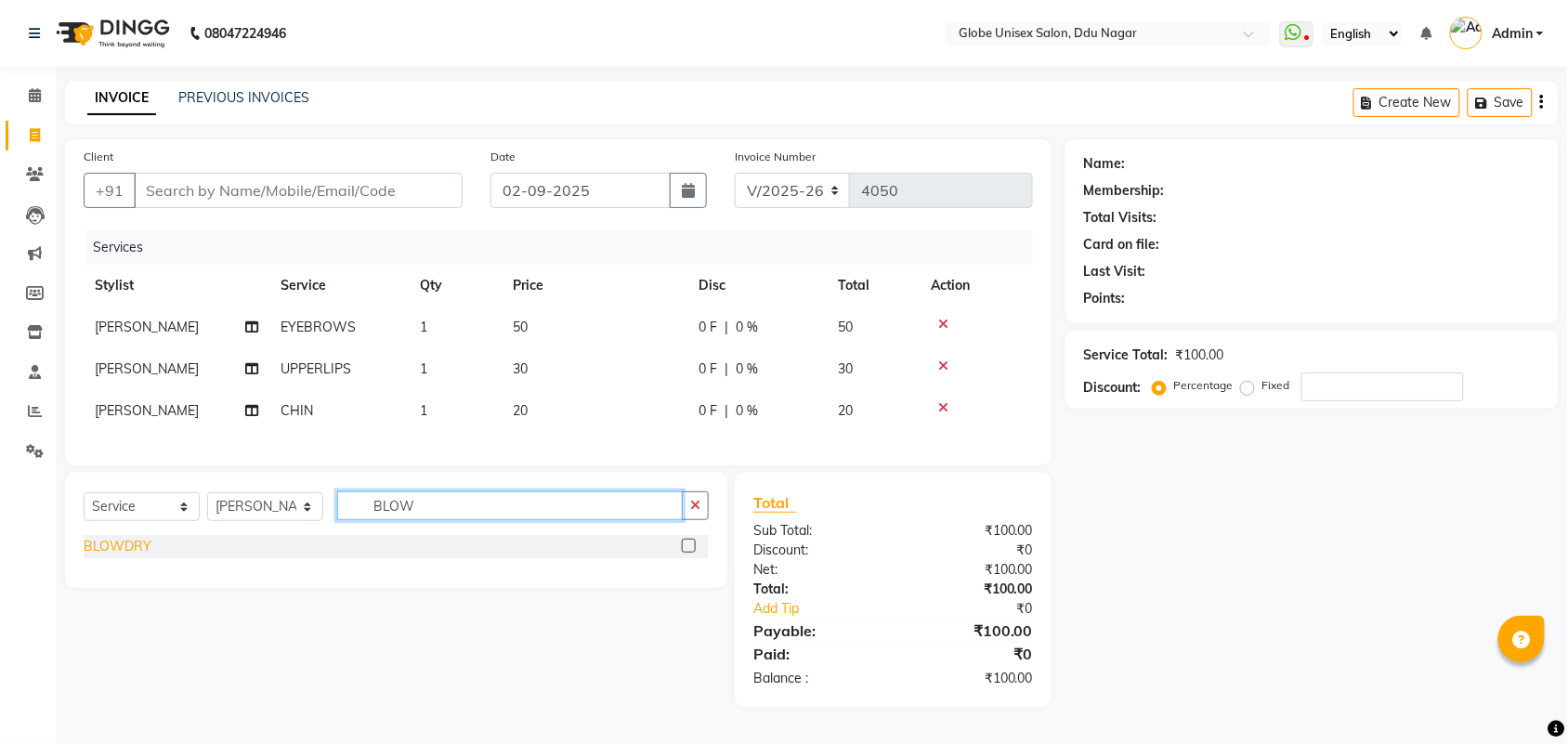
type input "BLOW"
click at [119, 557] on div "BLOWDRY" at bounding box center [118, 547] width 68 height 19
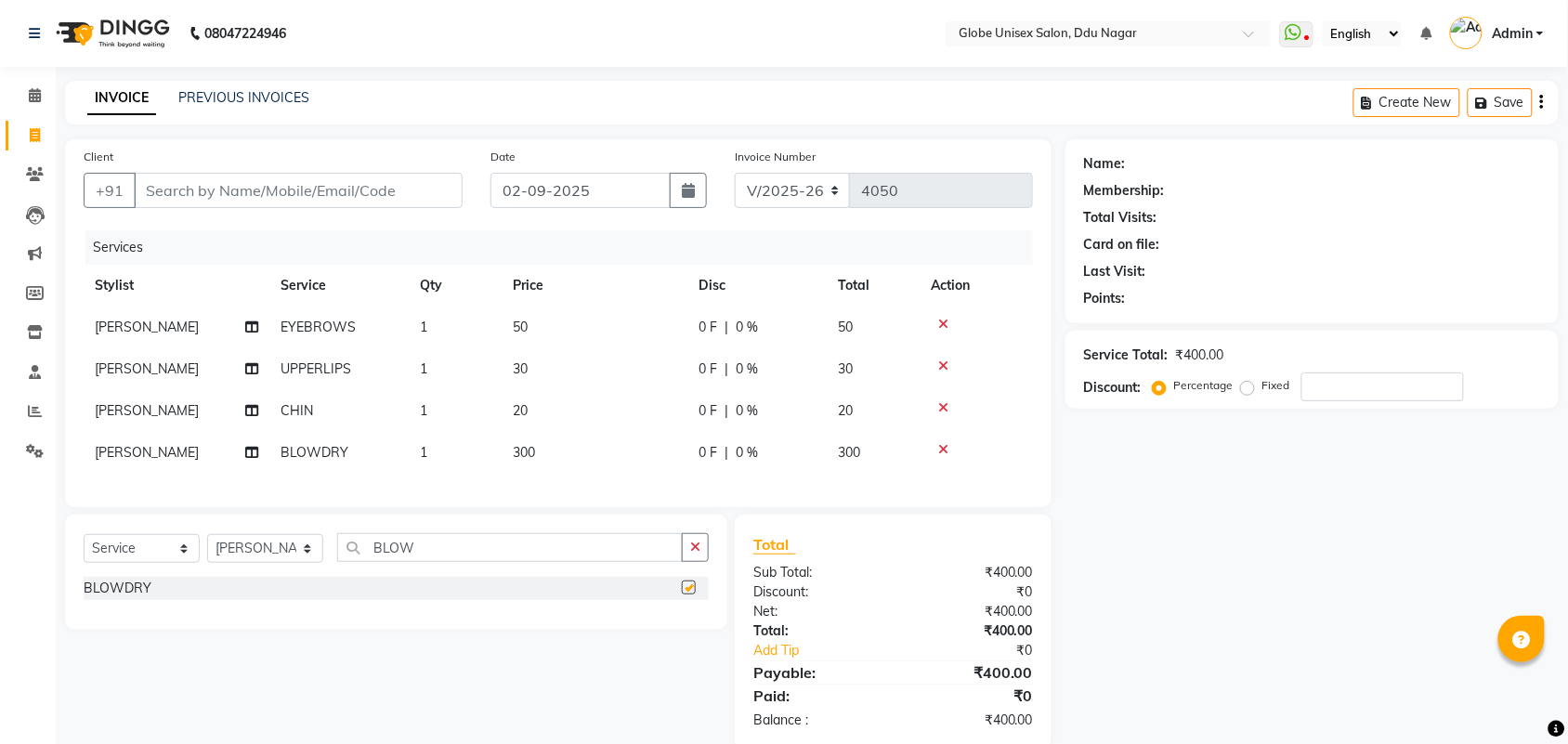
checkbox input "false"
click at [333, 188] on input "Client" at bounding box center [298, 190] width 329 height 35
type input "6"
type input "0"
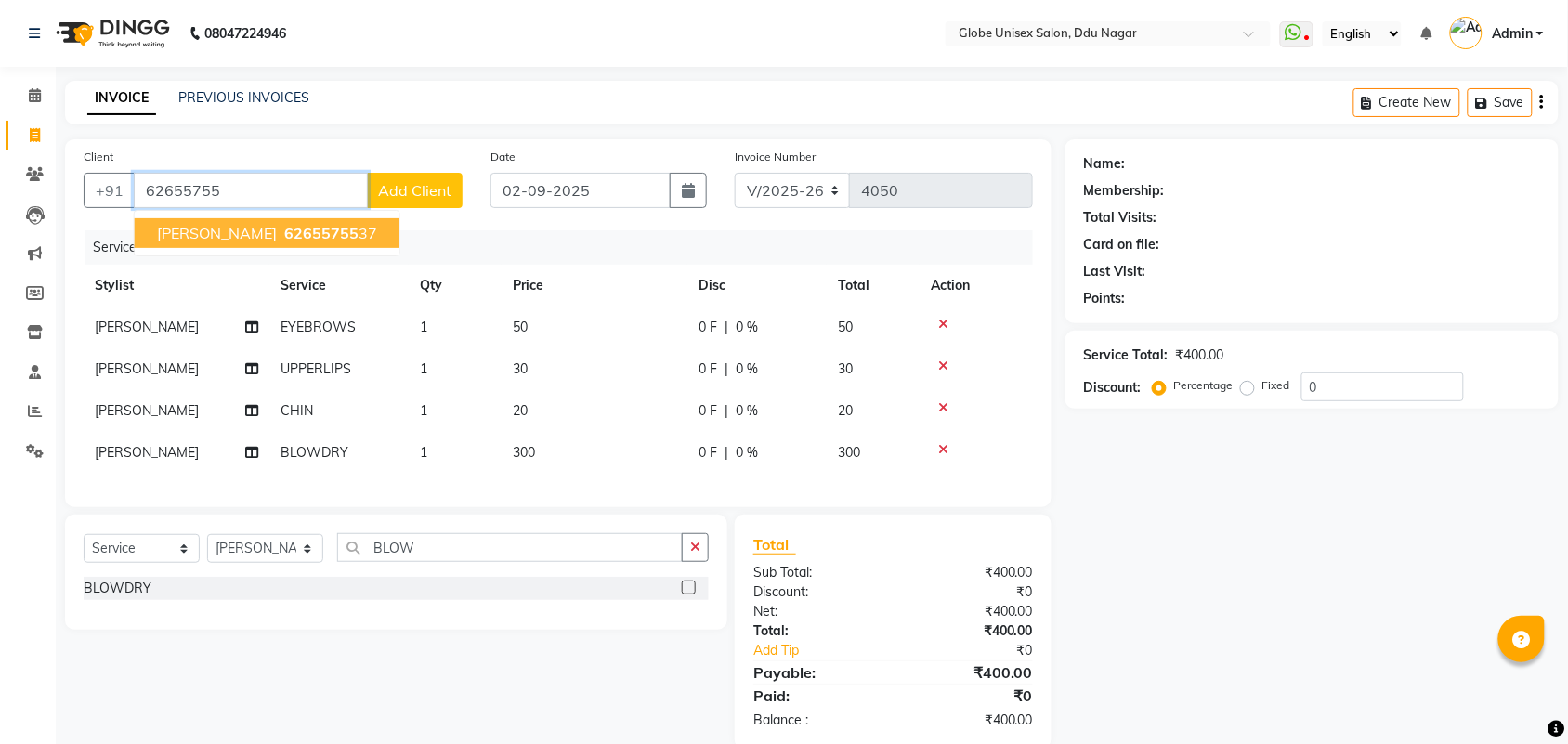
click at [204, 226] on span "[PERSON_NAME]" at bounding box center [216, 233] width 120 height 19
type input "6265575537"
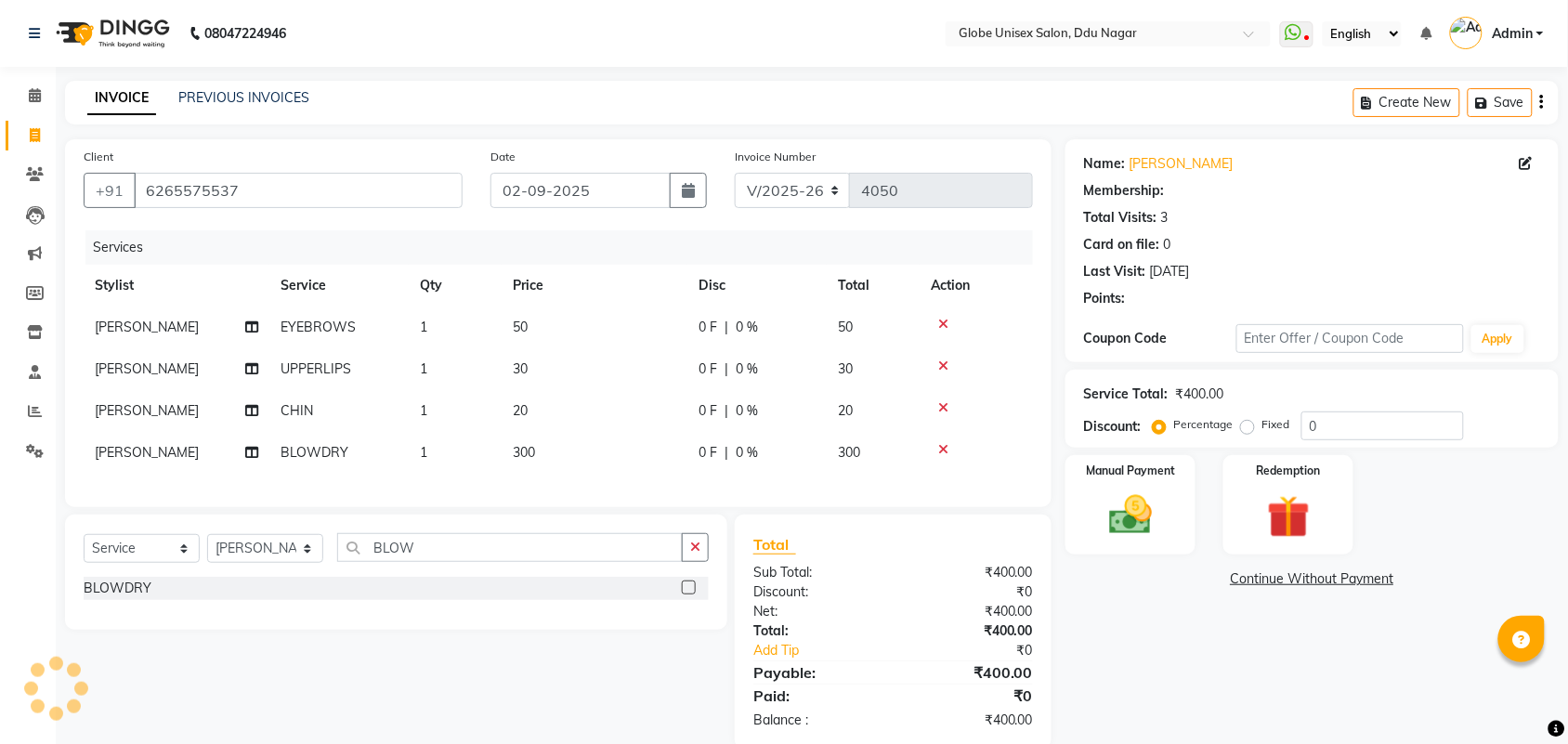
select select "1: Object"
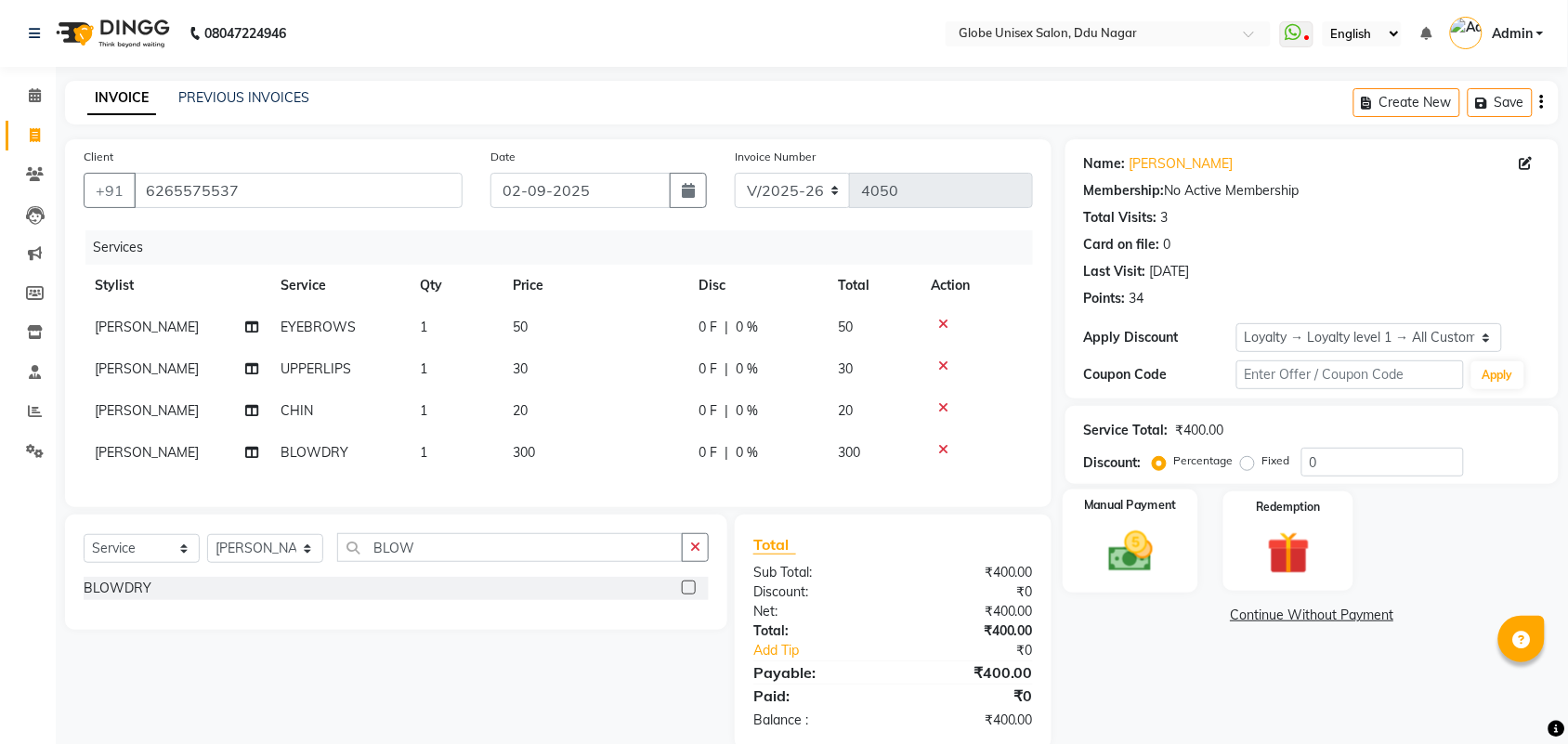
click at [1191, 511] on div "Manual Payment" at bounding box center [1130, 541] width 135 height 104
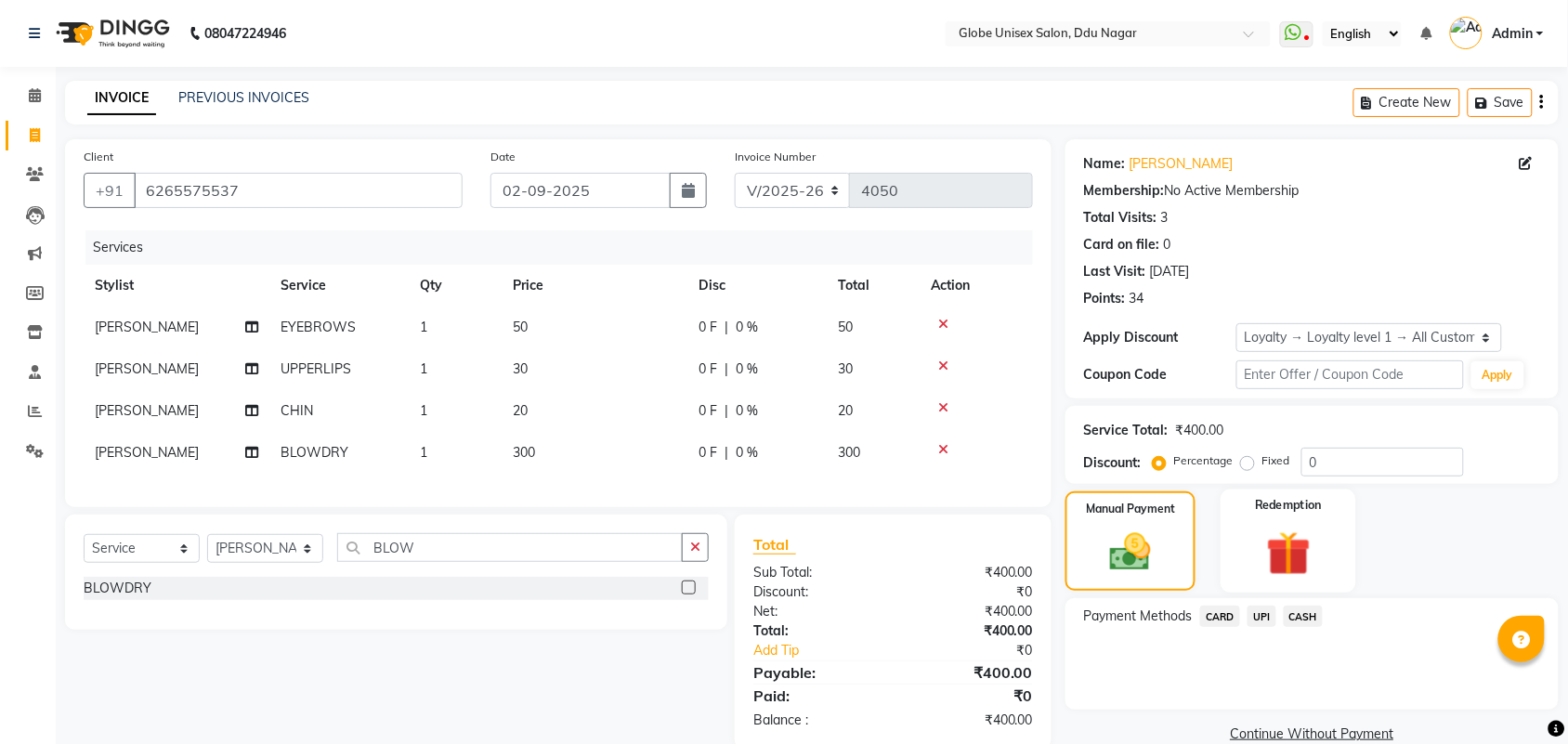
click at [1282, 511] on label "Redemption" at bounding box center [1288, 505] width 67 height 18
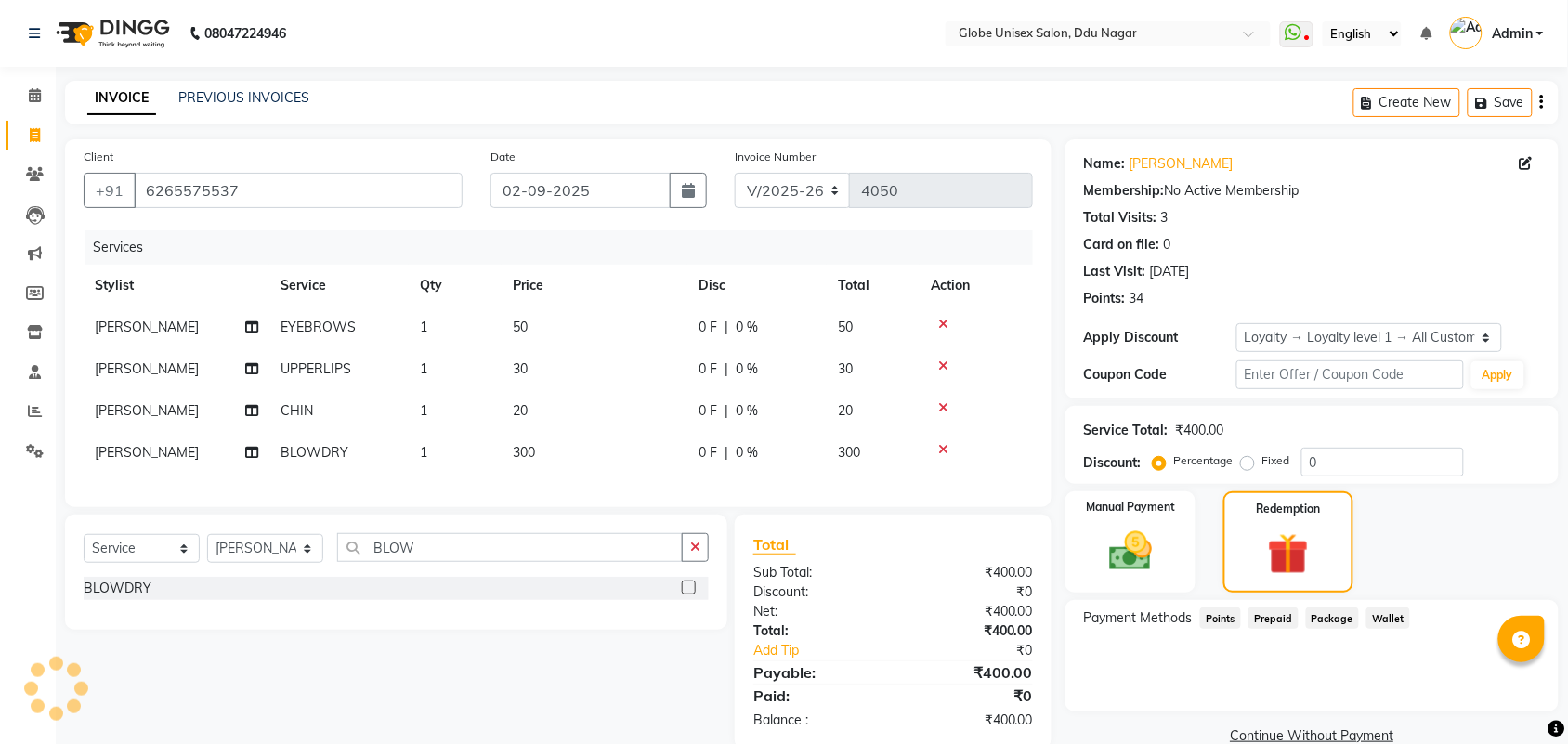
click at [1222, 615] on span "Points" at bounding box center [1221, 618] width 41 height 21
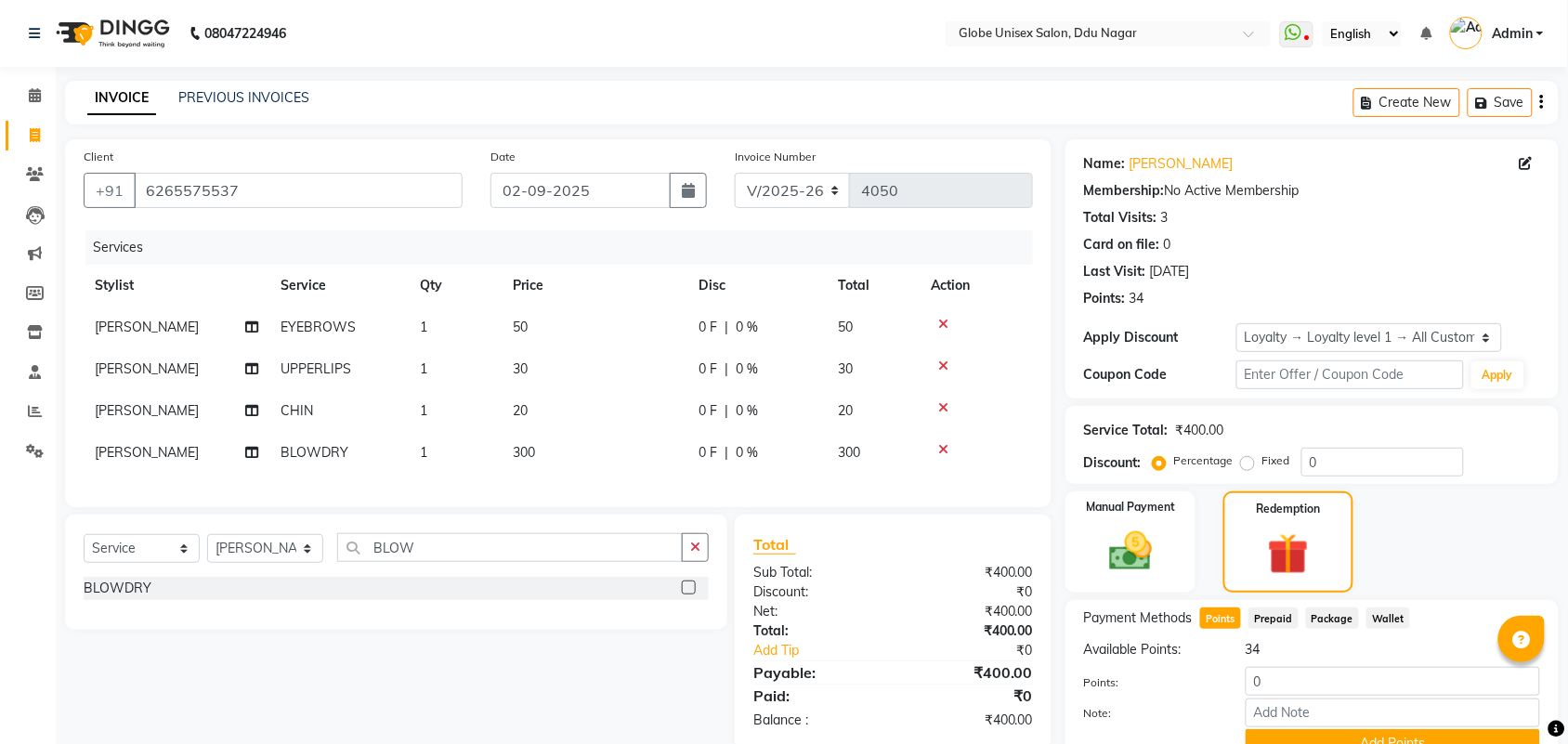
scroll to position [86, 0]
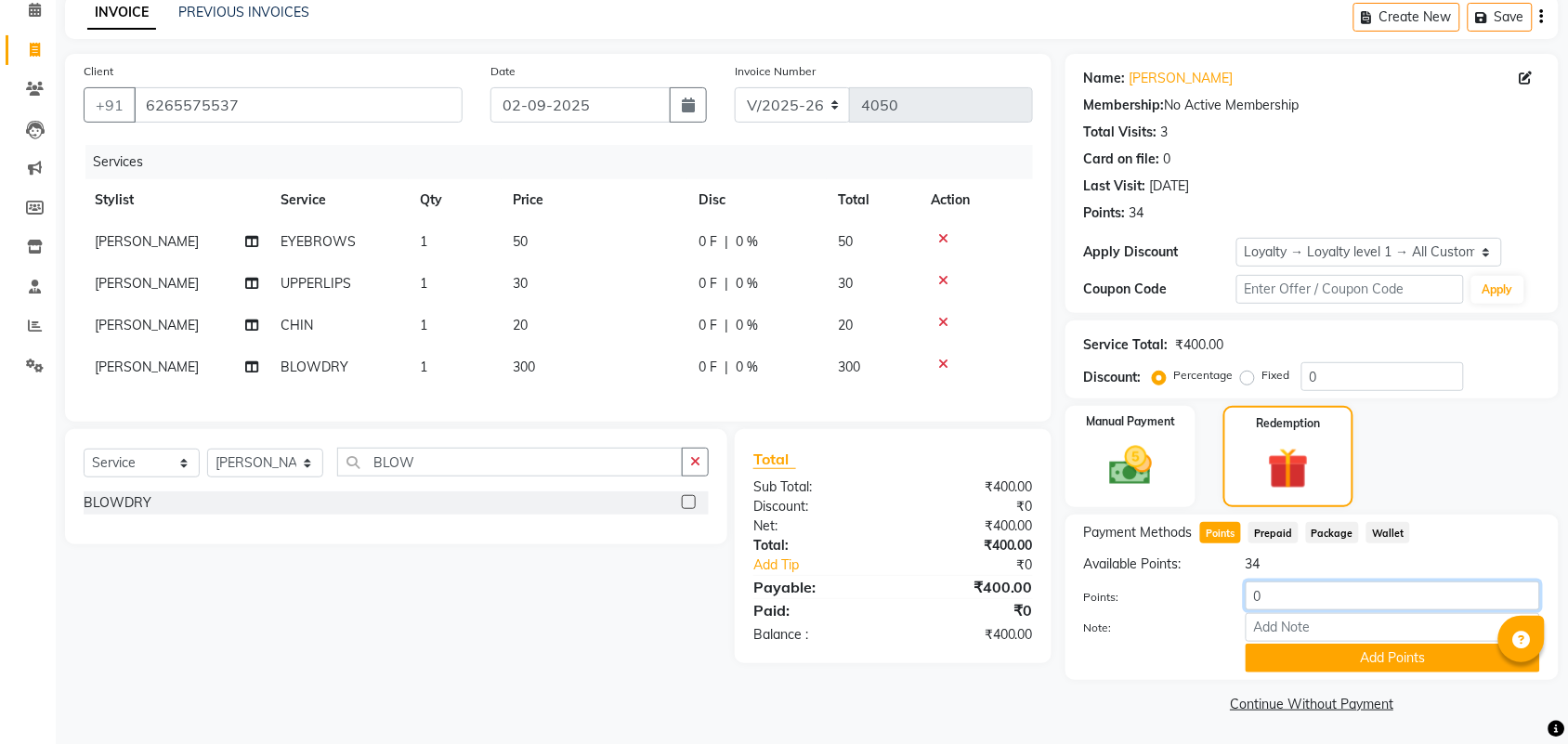
click at [1305, 597] on input "0" at bounding box center [1393, 596] width 294 height 29
type input "30"
click at [1275, 652] on button "Add Points" at bounding box center [1393, 658] width 294 height 29
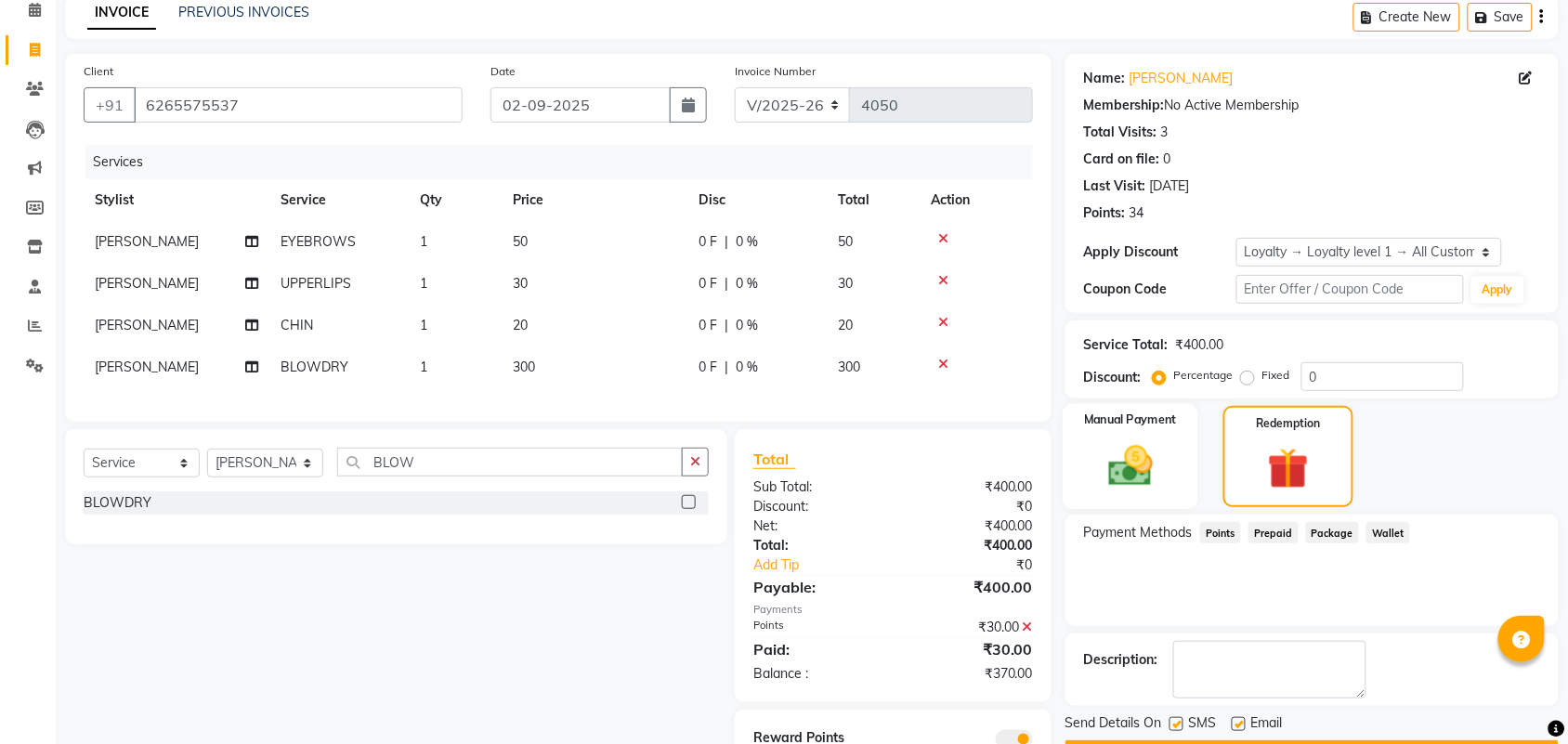
click at [1094, 456] on img at bounding box center [1130, 465] width 72 height 51
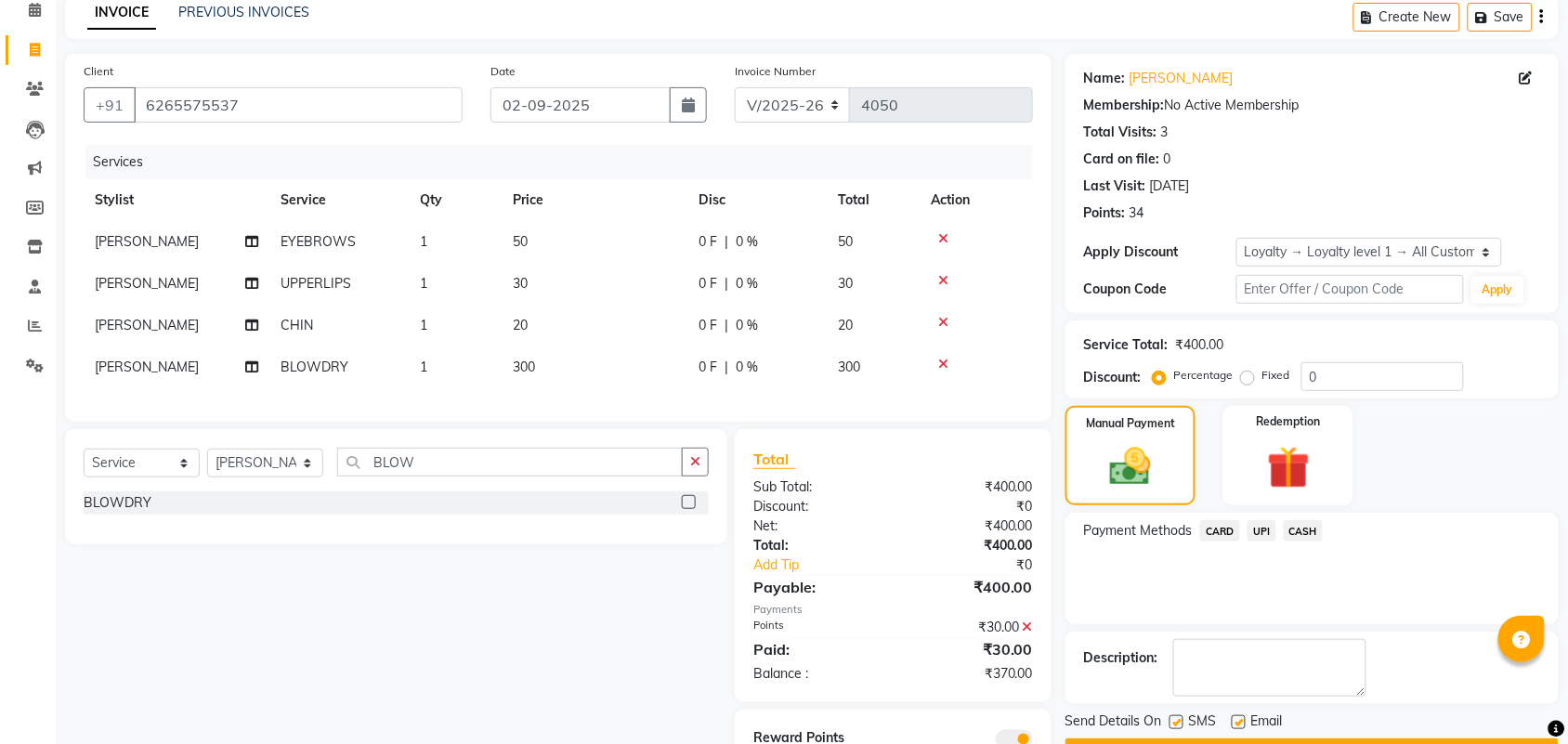
click at [1252, 530] on span "UPI" at bounding box center [1261, 531] width 29 height 21
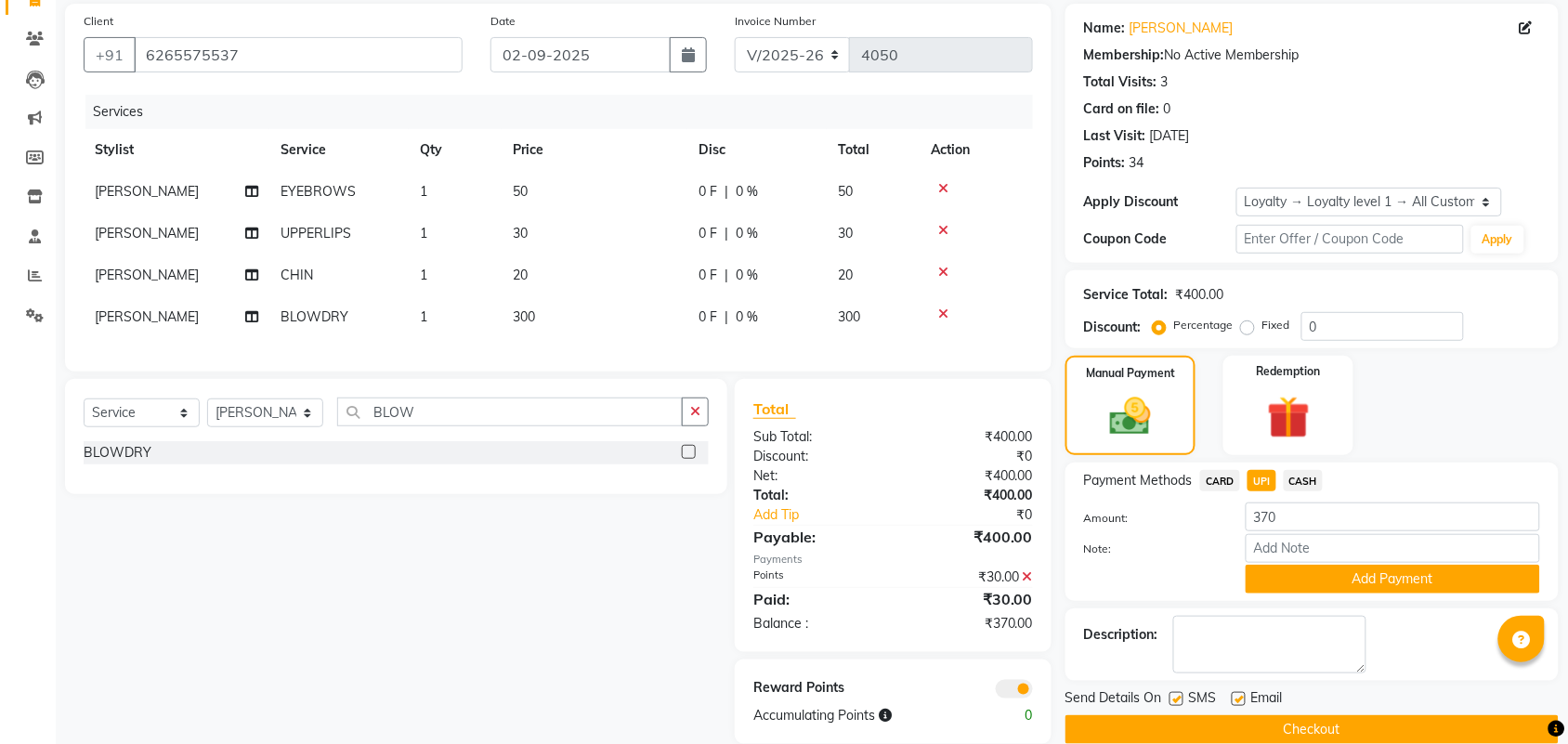
scroll to position [179, 0]
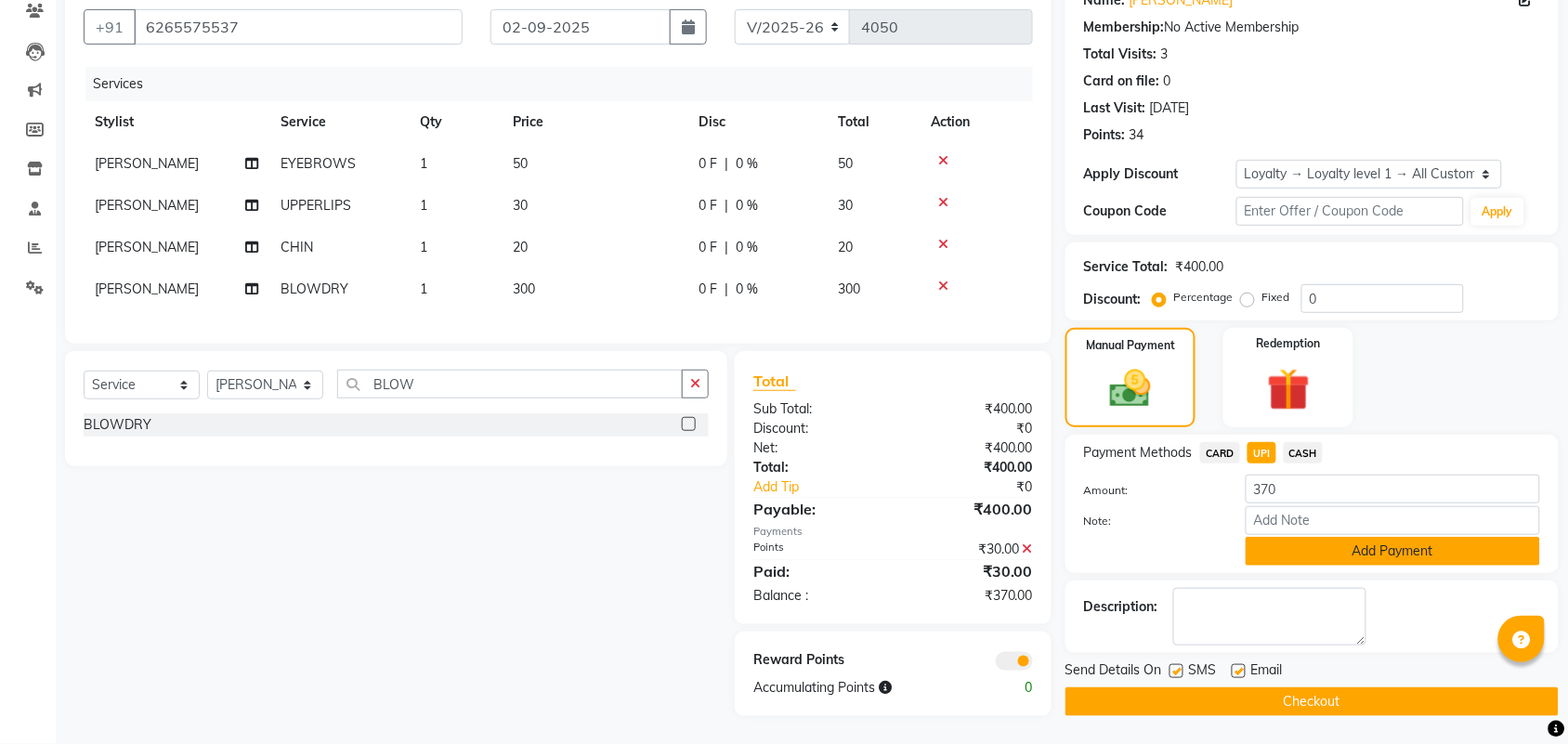
click at [1310, 539] on button "Add Payment" at bounding box center [1393, 552] width 294 height 29
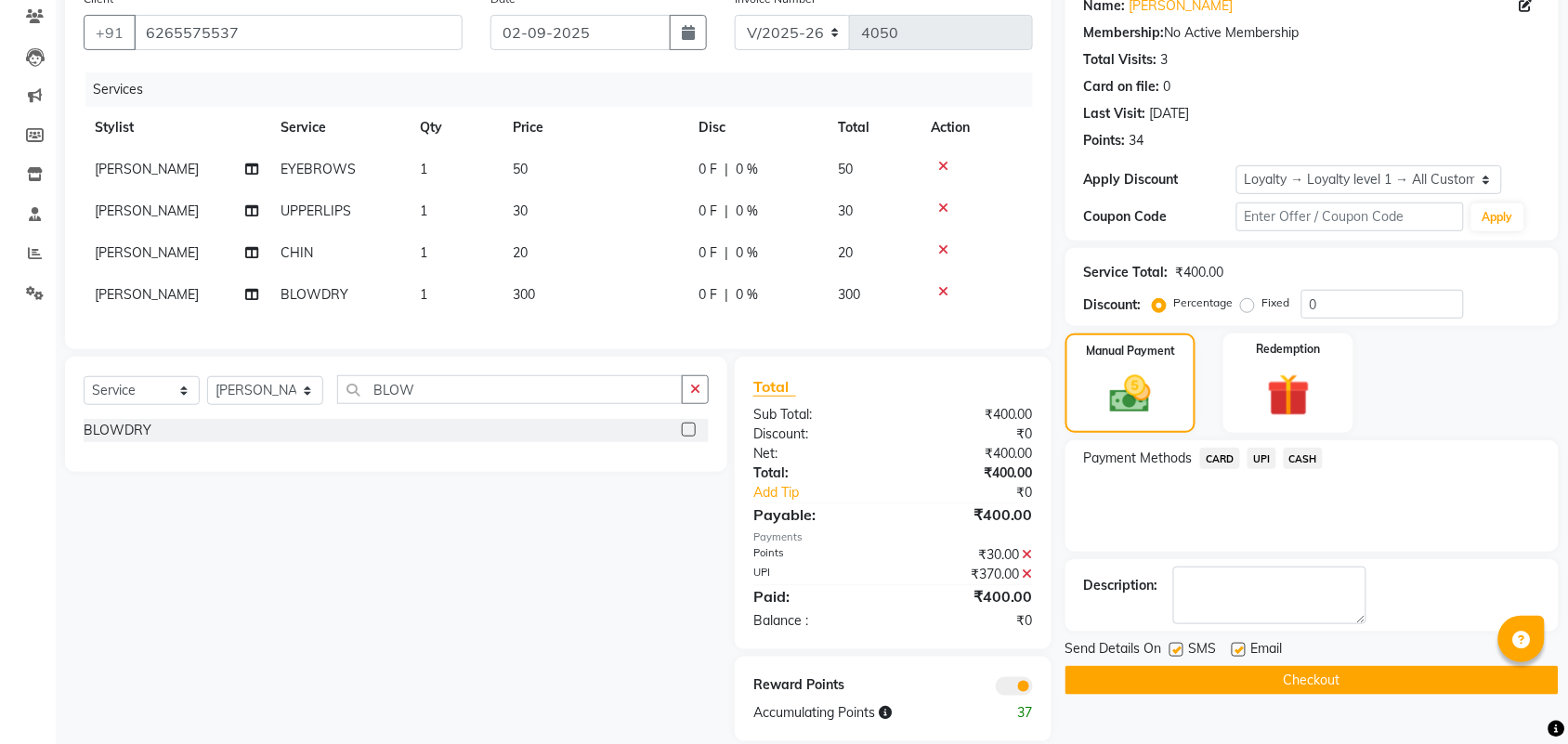
scroll to position [198, 0]
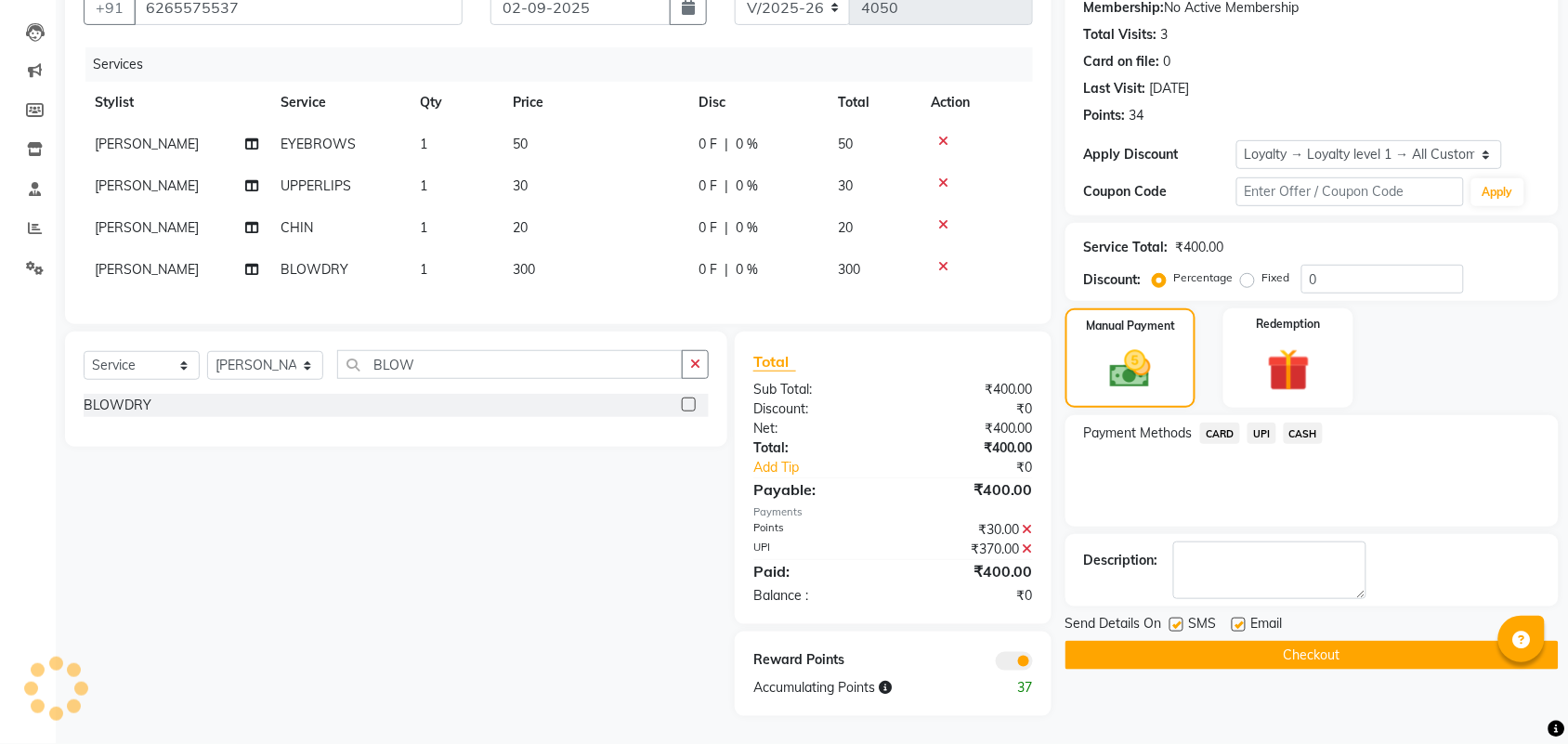
click at [1303, 641] on button "Checkout" at bounding box center [1311, 655] width 493 height 29
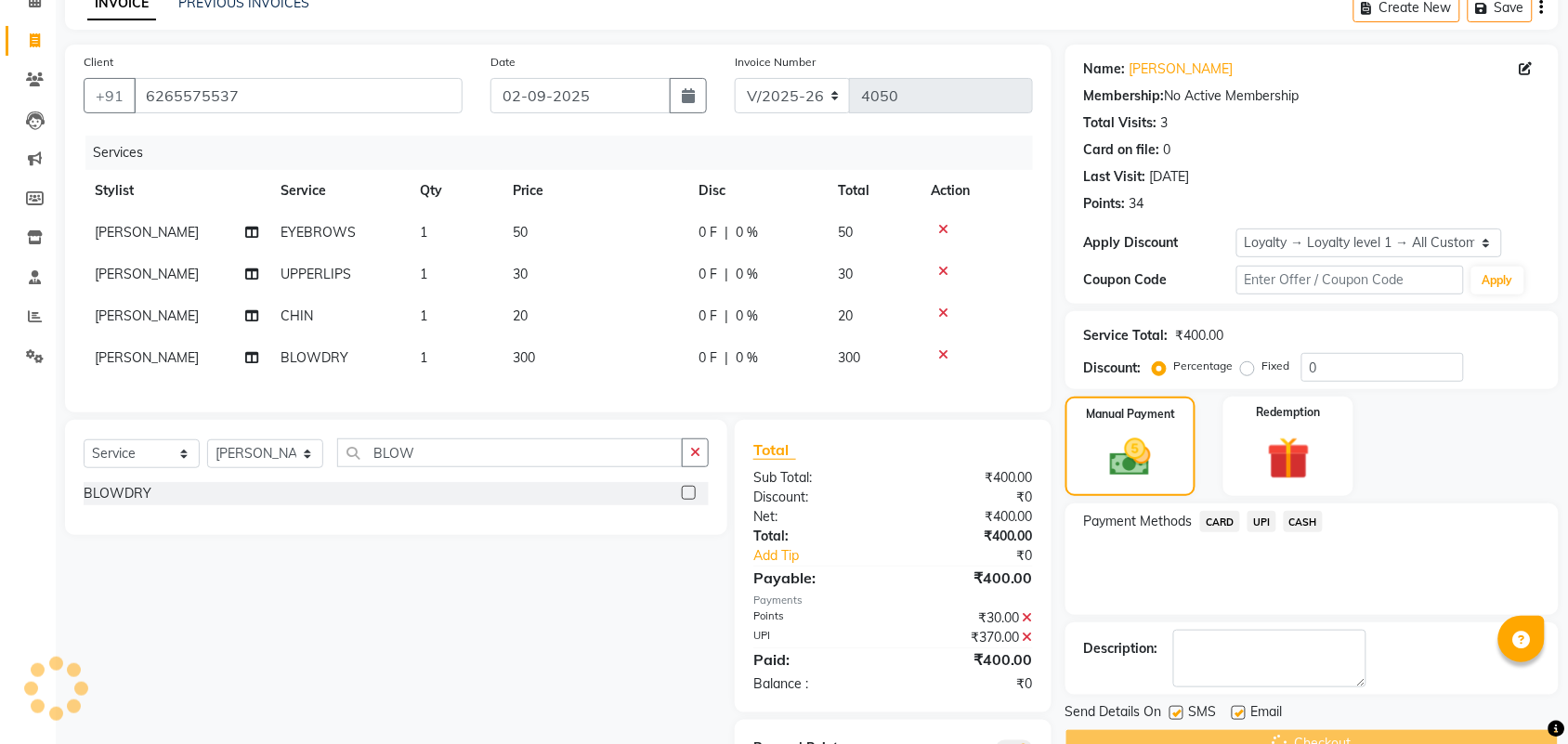
scroll to position [116, 0]
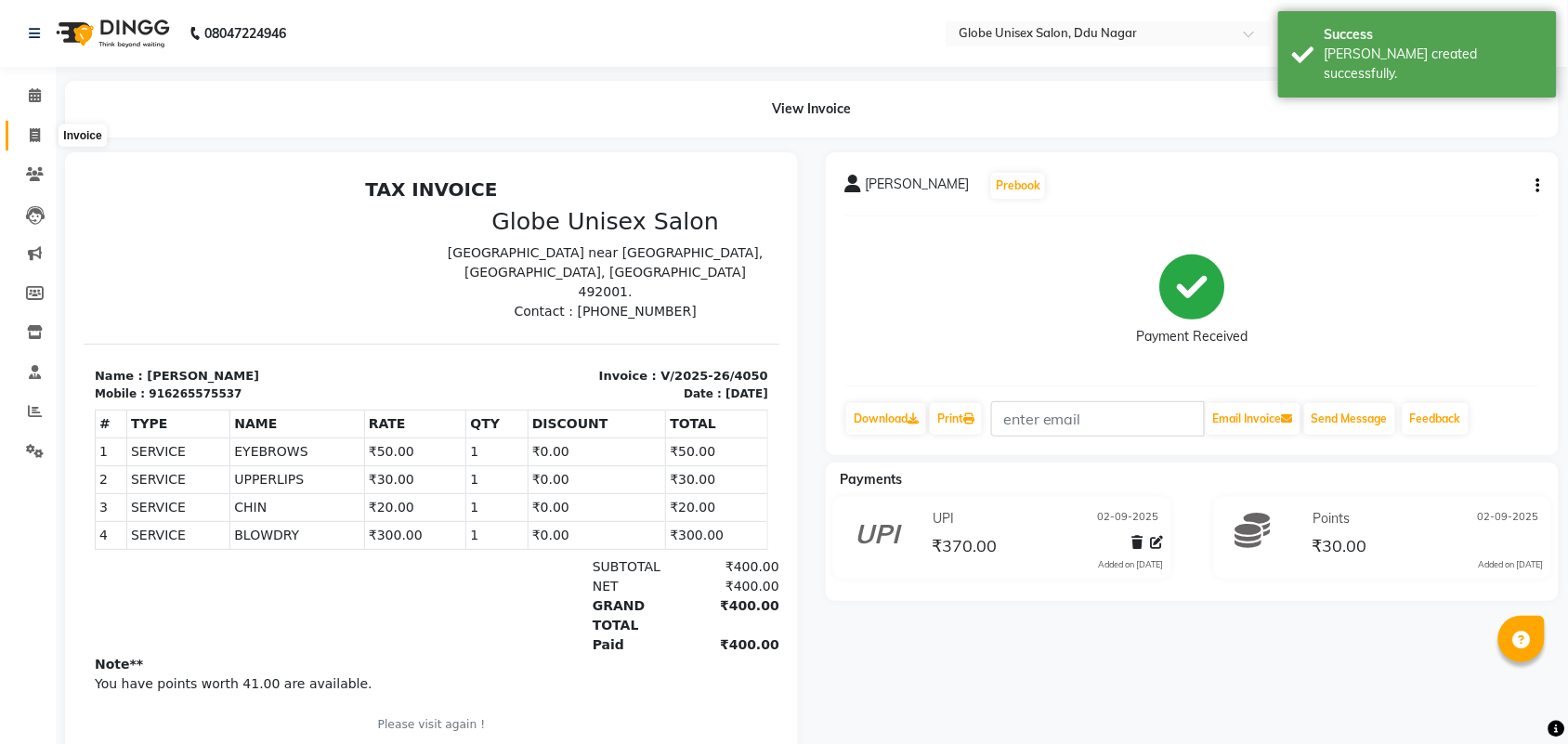
click at [38, 135] on icon at bounding box center [35, 135] width 10 height 14
select select "service"
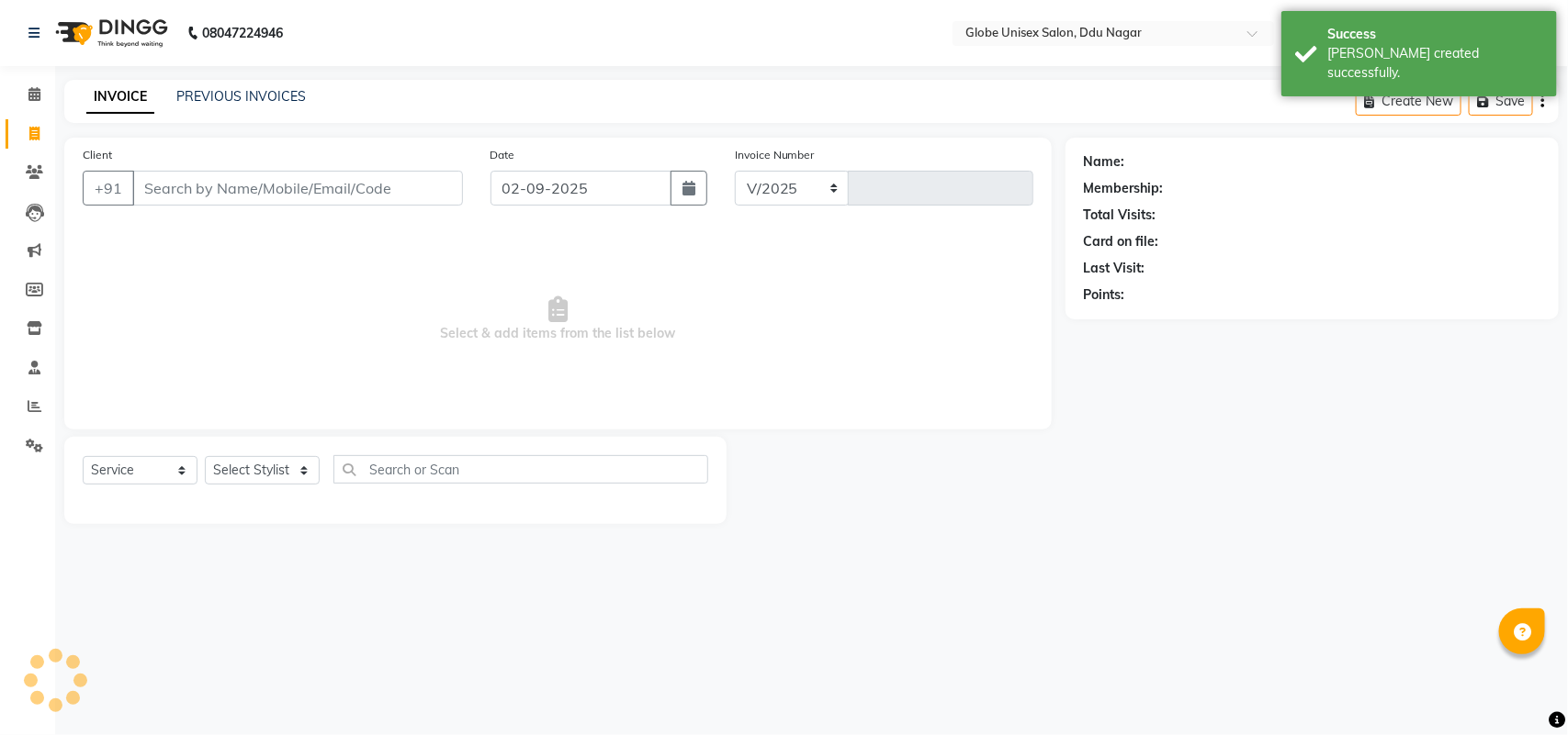
select select "4184"
type input "4051"
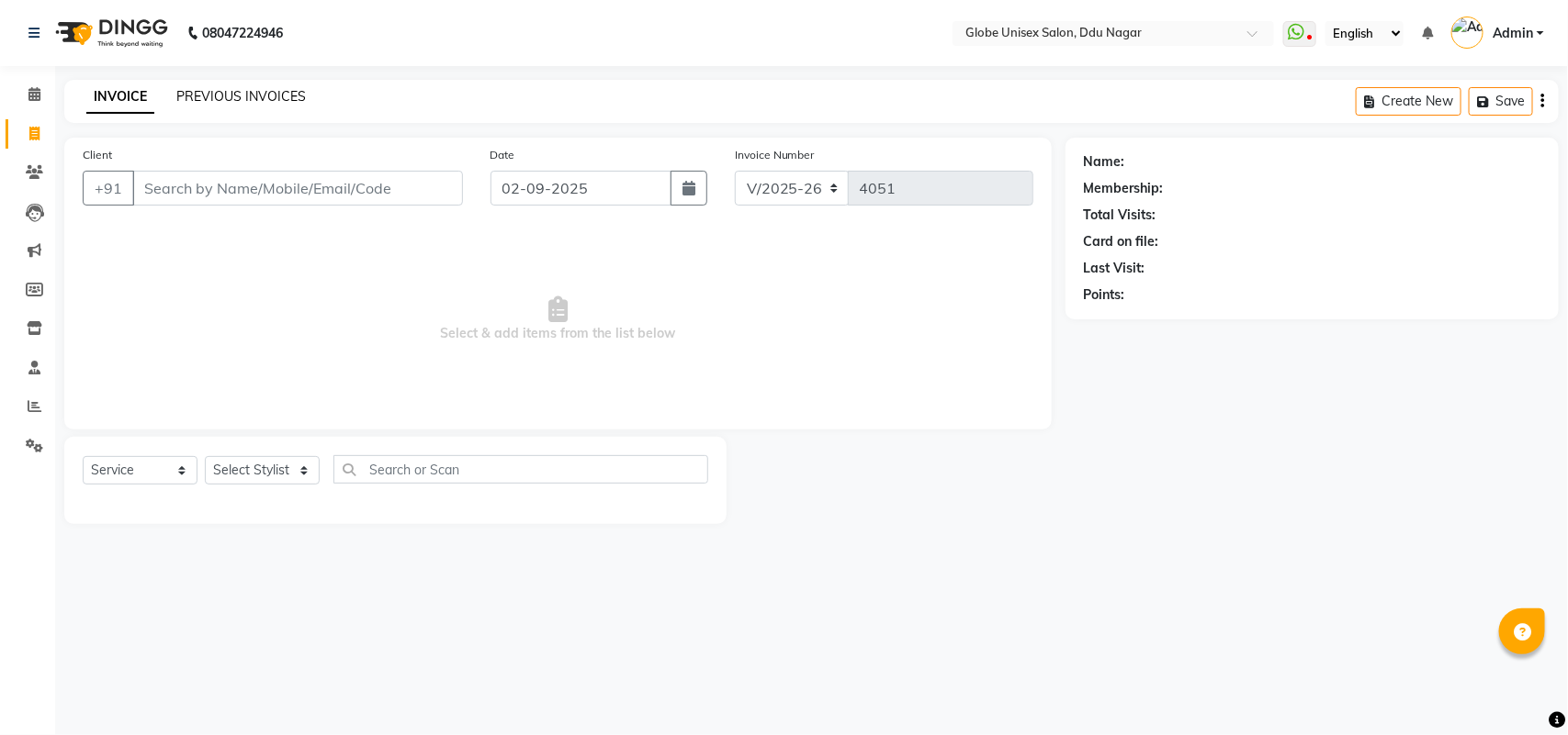
click at [230, 93] on link "PREVIOUS INVOICES" at bounding box center [241, 96] width 130 height 16
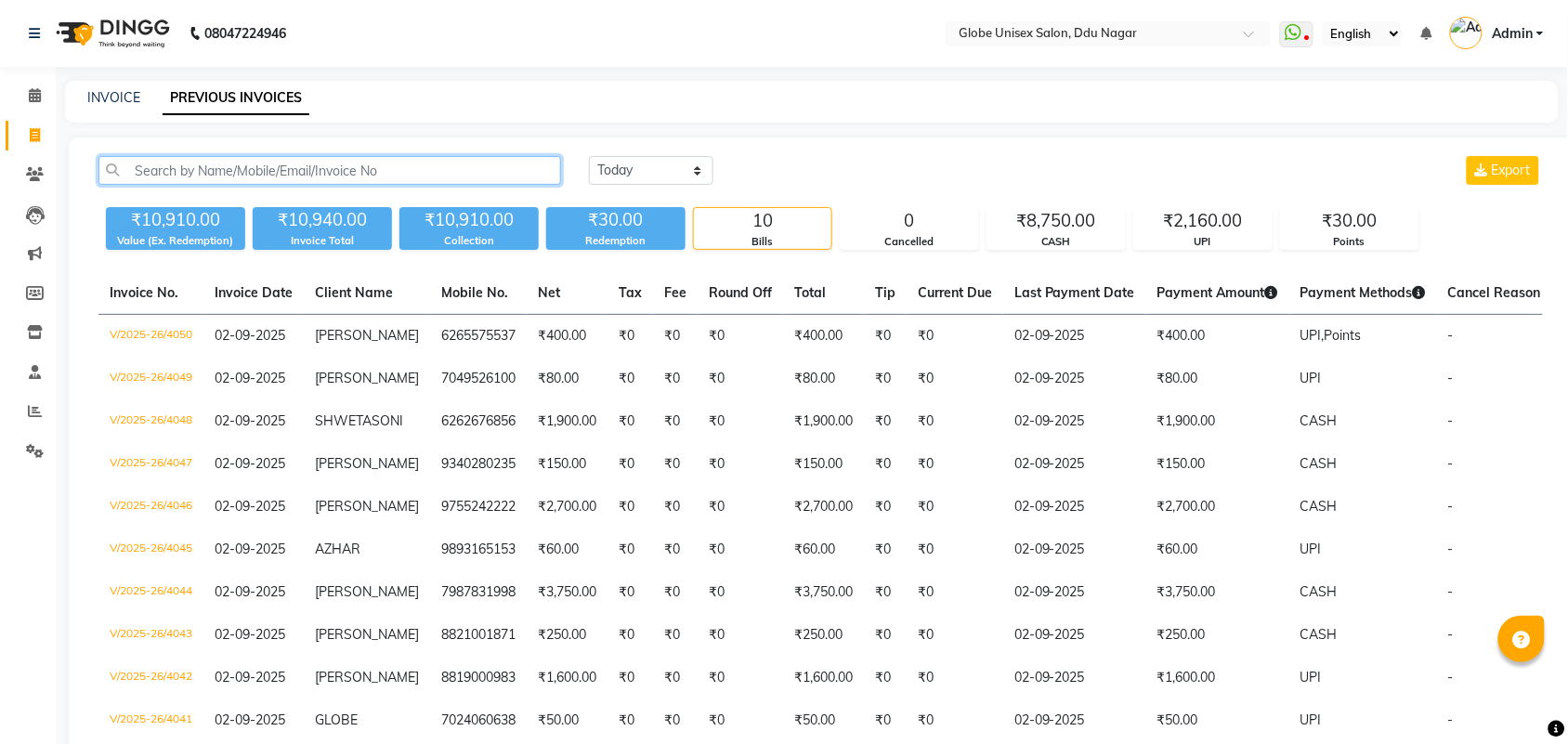
click at [206, 169] on input "text" at bounding box center [329, 170] width 462 height 29
click at [119, 90] on link "INVOICE" at bounding box center [114, 97] width 53 height 17
select select "service"
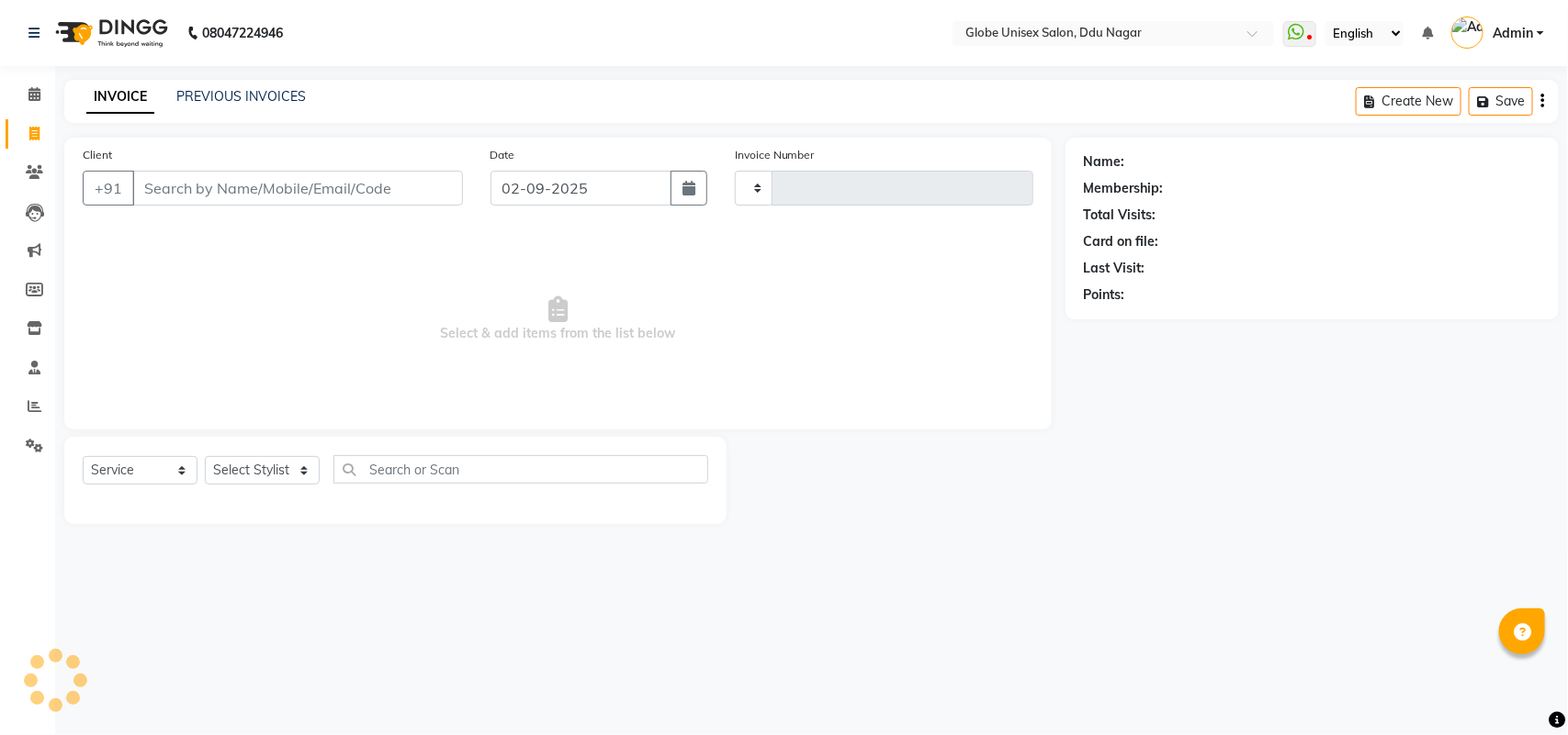
type input "4051"
click at [280, 472] on select "Select Stylist" at bounding box center [262, 470] width 115 height 29
select select "4184"
click at [281, 461] on select "Select Stylist" at bounding box center [262, 470] width 115 height 29
click at [281, 461] on select "Select Stylist ADITYA AJIT CHIRAG DEV DIGESH LALITA LAXMI MADHU MANSI NICK RAKS…" at bounding box center [262, 470] width 115 height 29
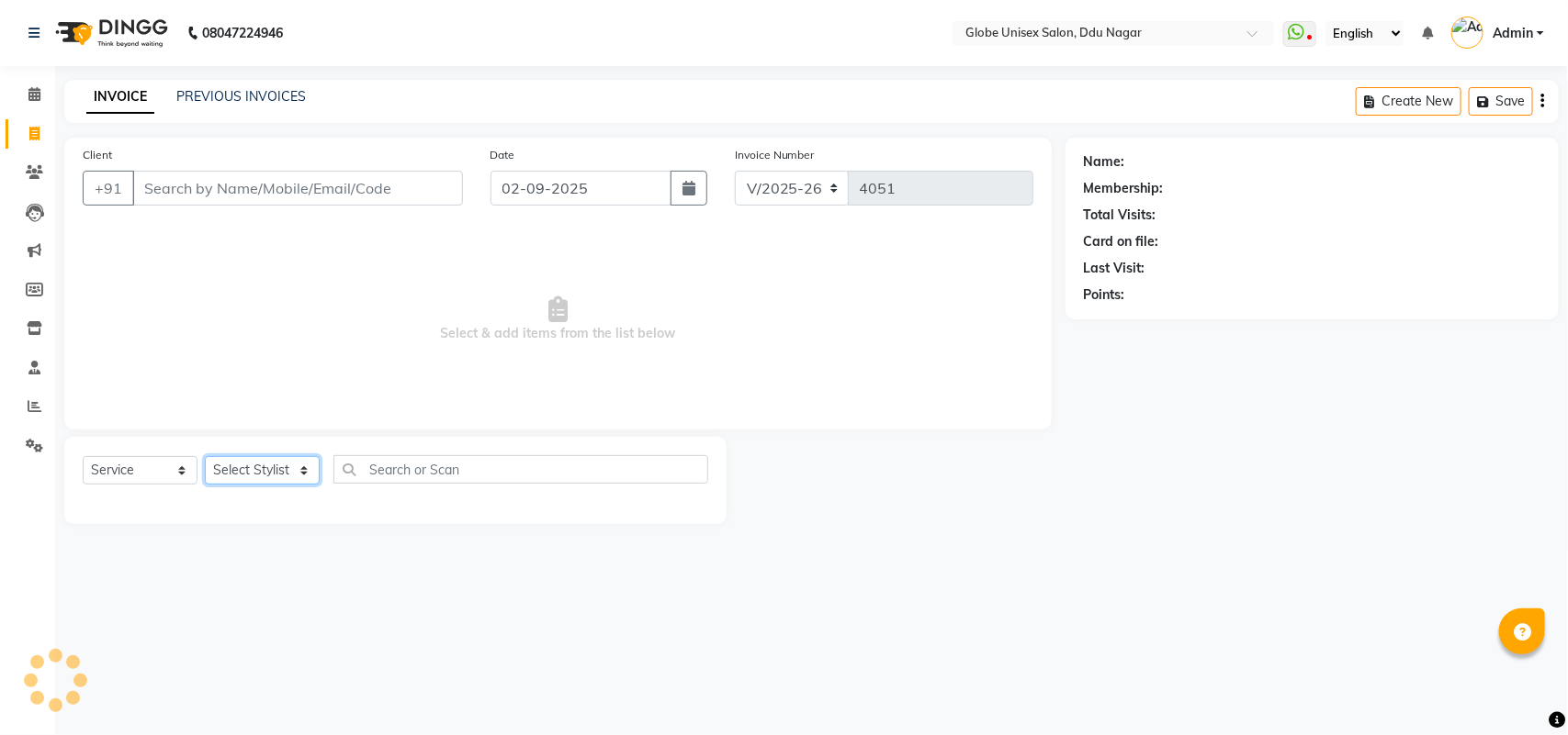
select select "88638"
click at [205, 456] on select "Select Stylist ADITYA AJIT CHIRAG DEV DIGESH LALITA LAXMI MADHU MANSI NICK RAKS…" at bounding box center [262, 470] width 115 height 29
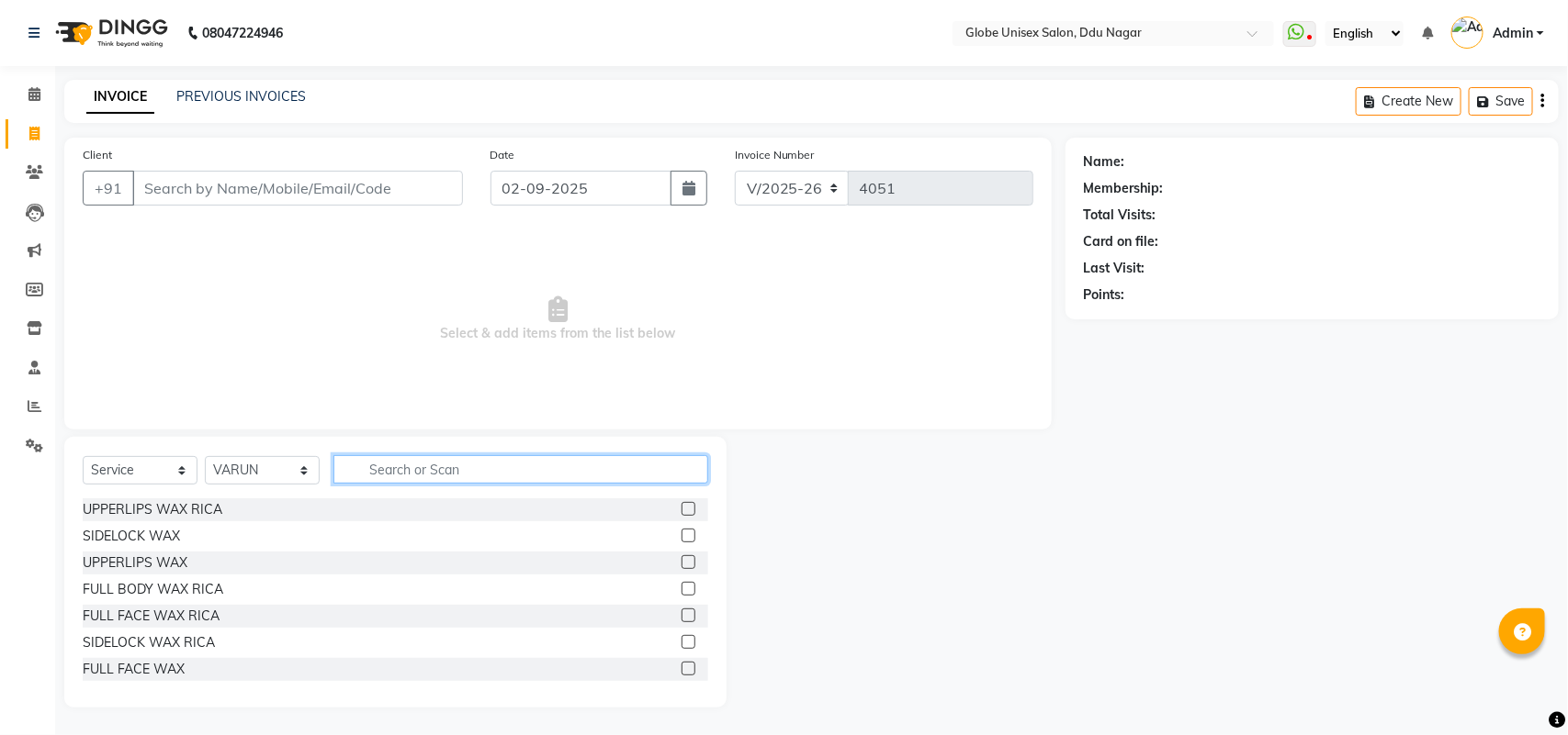
click at [370, 472] on input "text" at bounding box center [520, 469] width 374 height 29
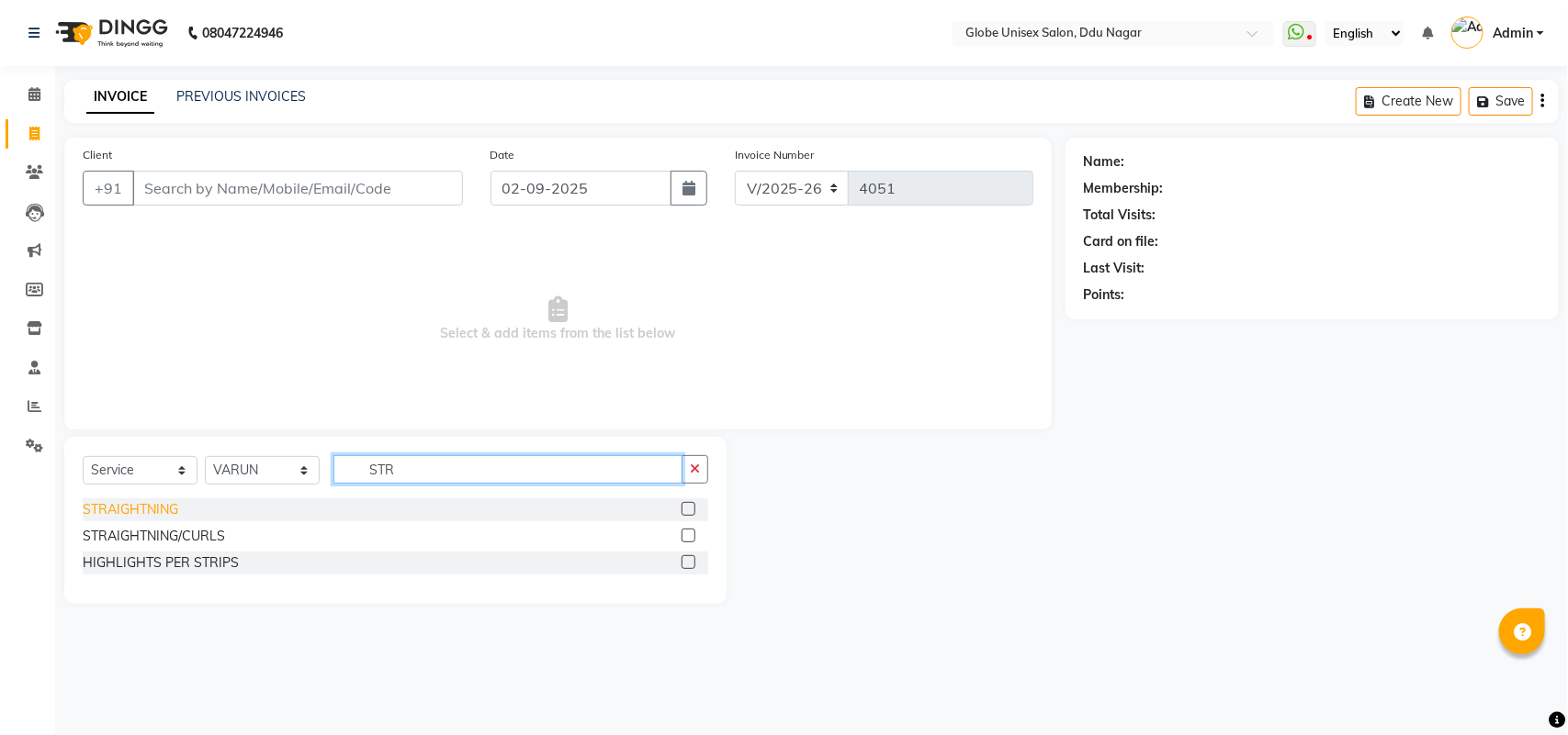
type input "STR"
click at [162, 505] on div "STRAIGHTNING" at bounding box center [130, 510] width 95 height 19
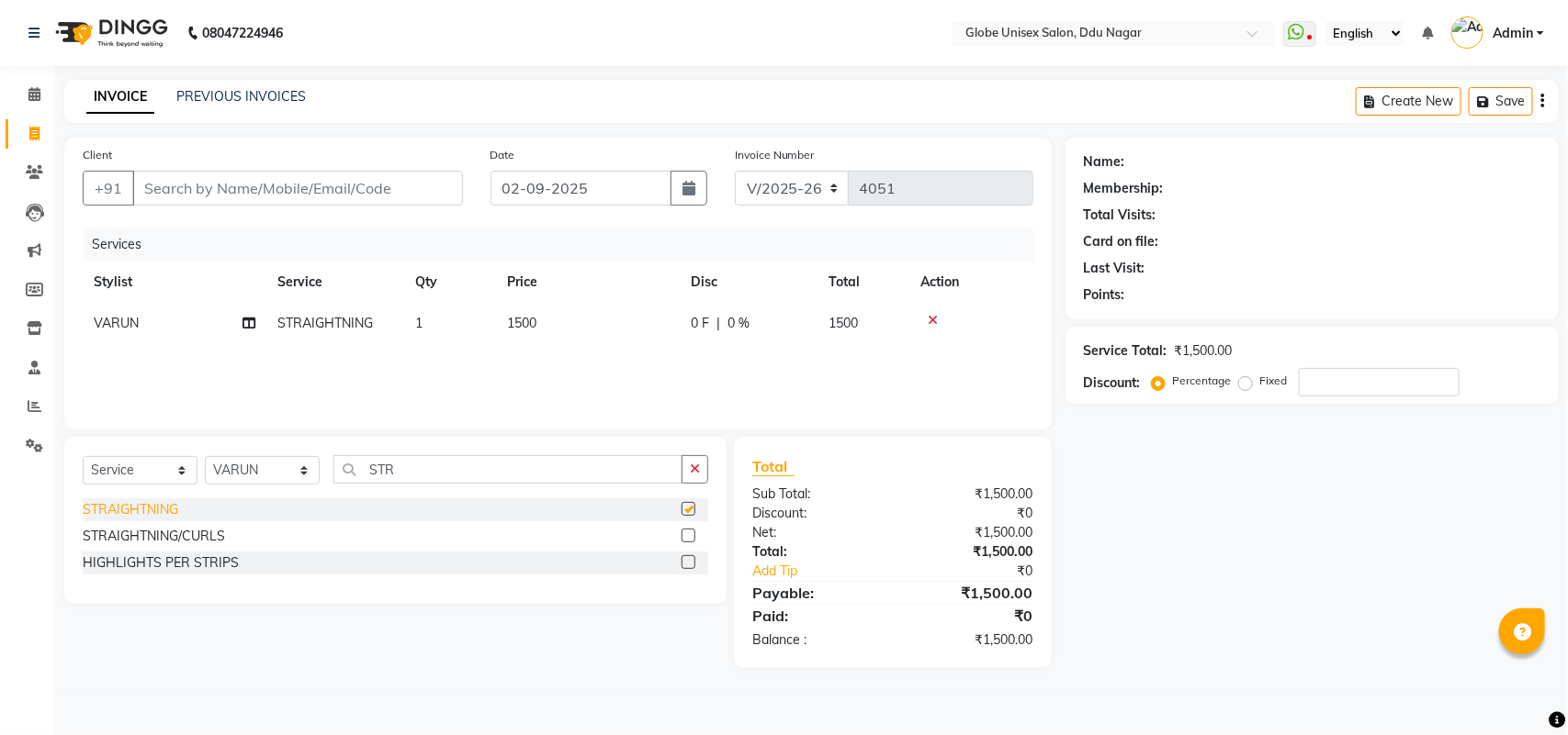
checkbox input "false"
click at [139, 543] on div "STRAIGHTNING/CURLS" at bounding box center [154, 537] width 142 height 19
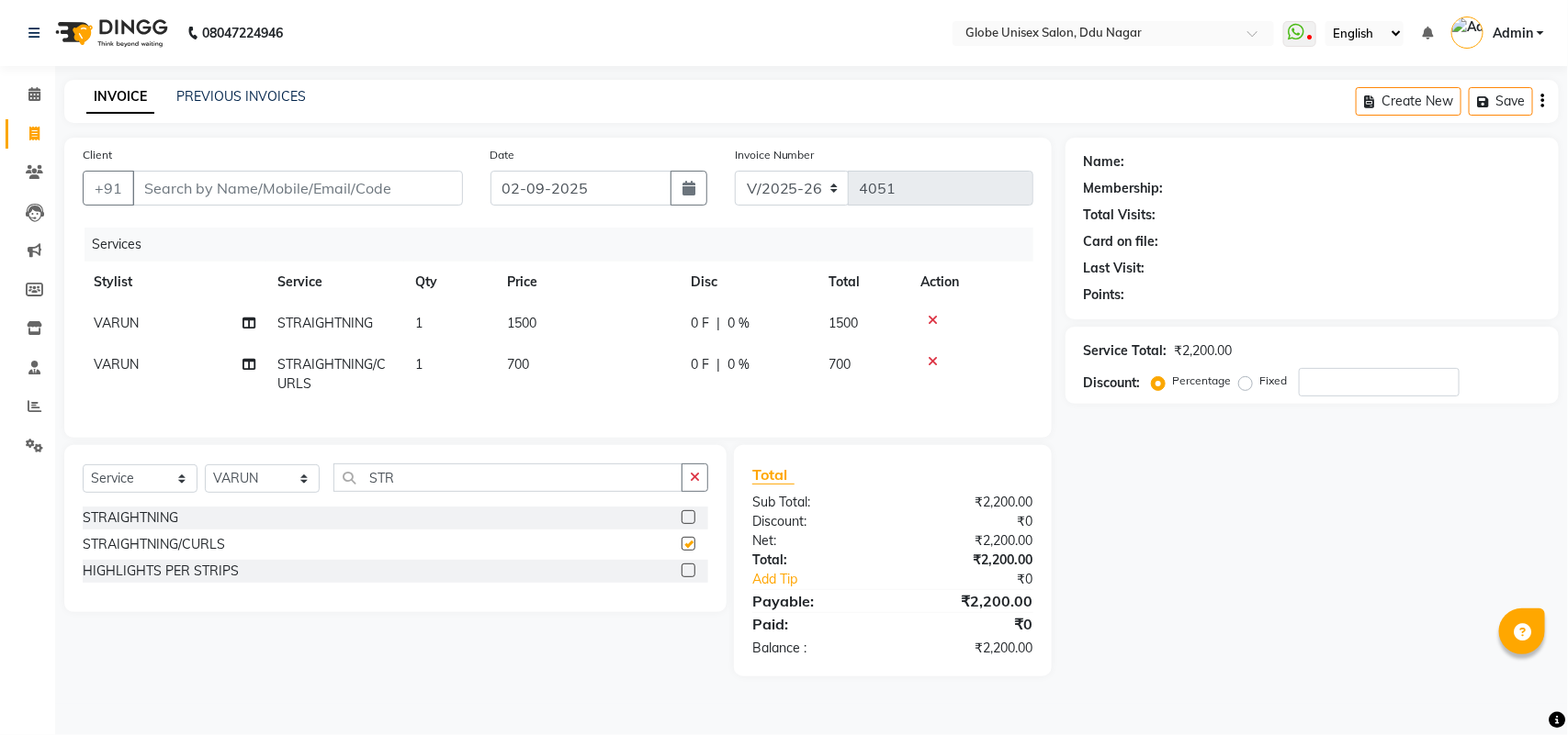
checkbox input "false"
click at [934, 315] on icon at bounding box center [933, 319] width 10 height 13
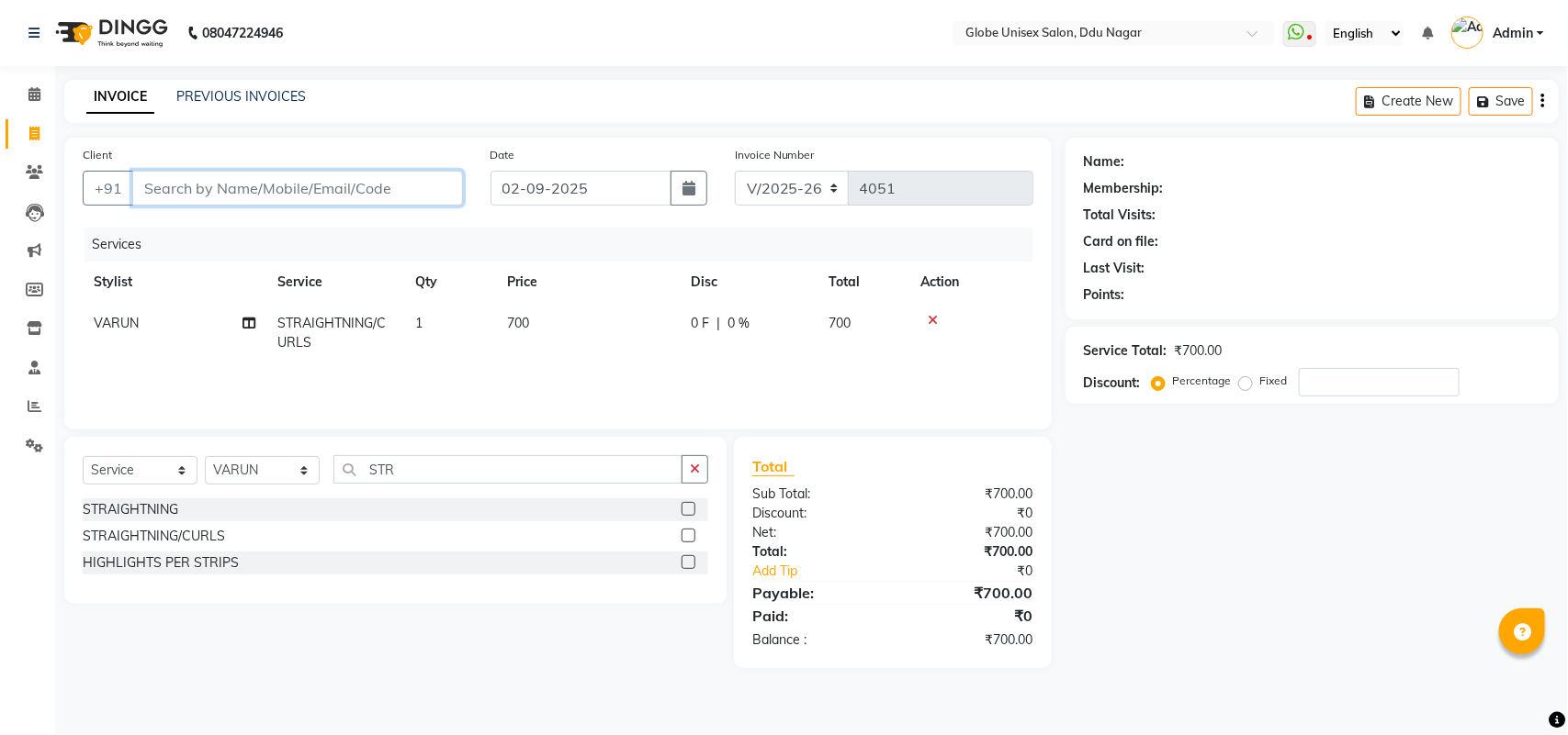
click at [320, 182] on input "Client" at bounding box center [297, 188] width 331 height 35
type input "7"
type input "0"
type input "7000892314"
click at [413, 190] on span "Add Client" at bounding box center [415, 188] width 72 height 18
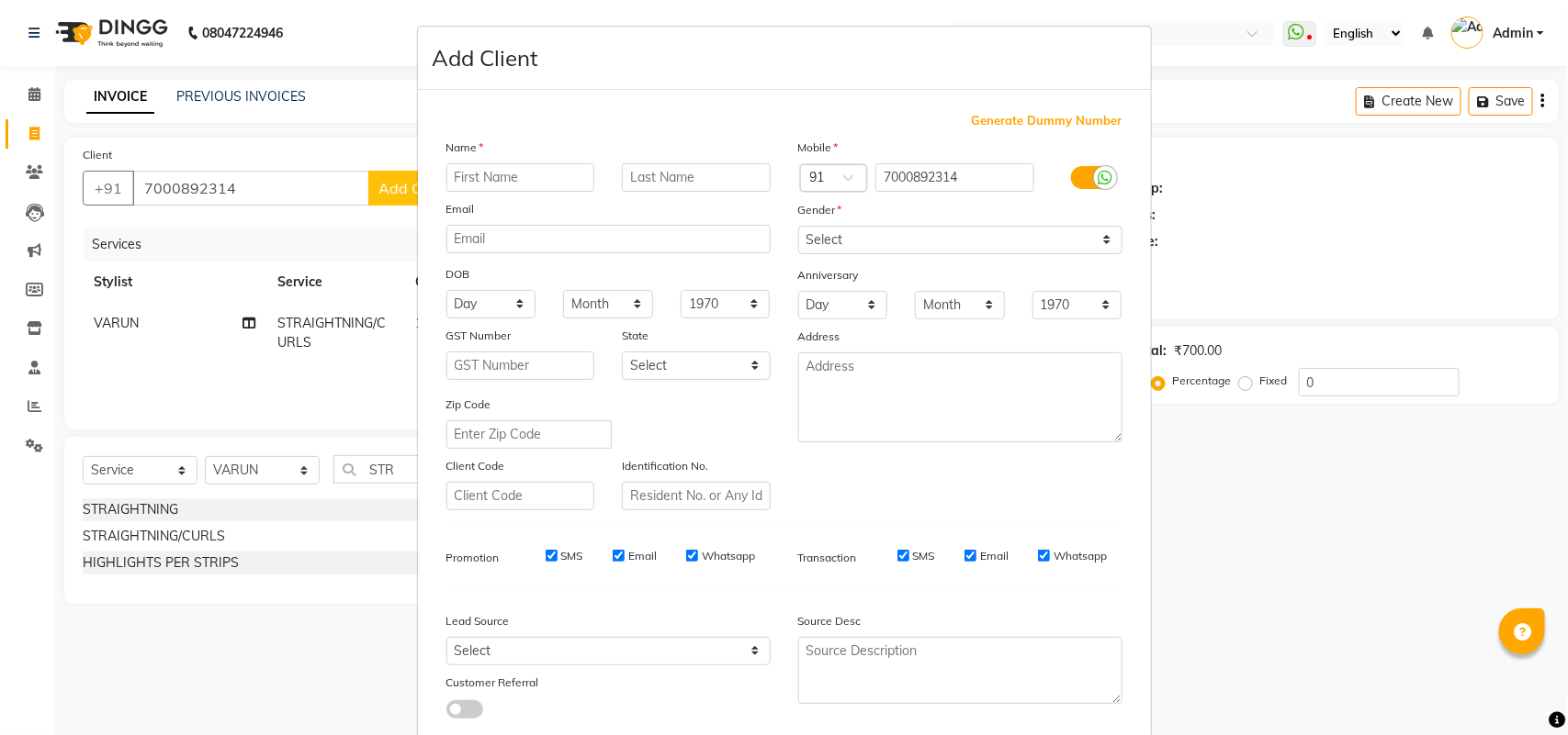
click at [553, 168] on input "text" at bounding box center [521, 178] width 149 height 29
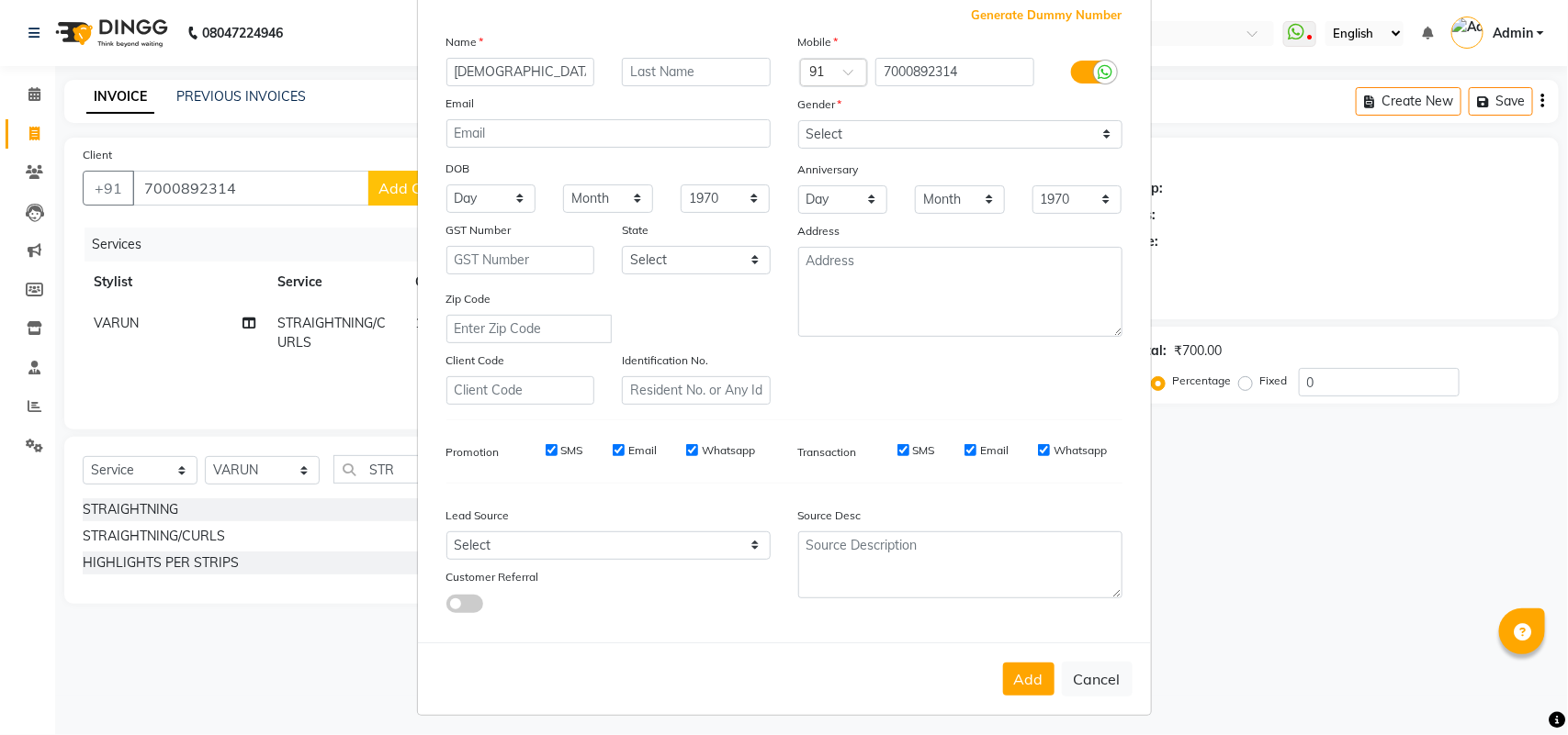
type input "AMISHA"
click at [828, 139] on select "Select Male Female Other Prefer Not To Say" at bounding box center [960, 135] width 324 height 29
select select "female"
click at [798, 120] on select "Select Male Female Other Prefer Not To Say" at bounding box center [960, 135] width 324 height 29
click at [1020, 684] on button "Add" at bounding box center [1028, 679] width 51 height 33
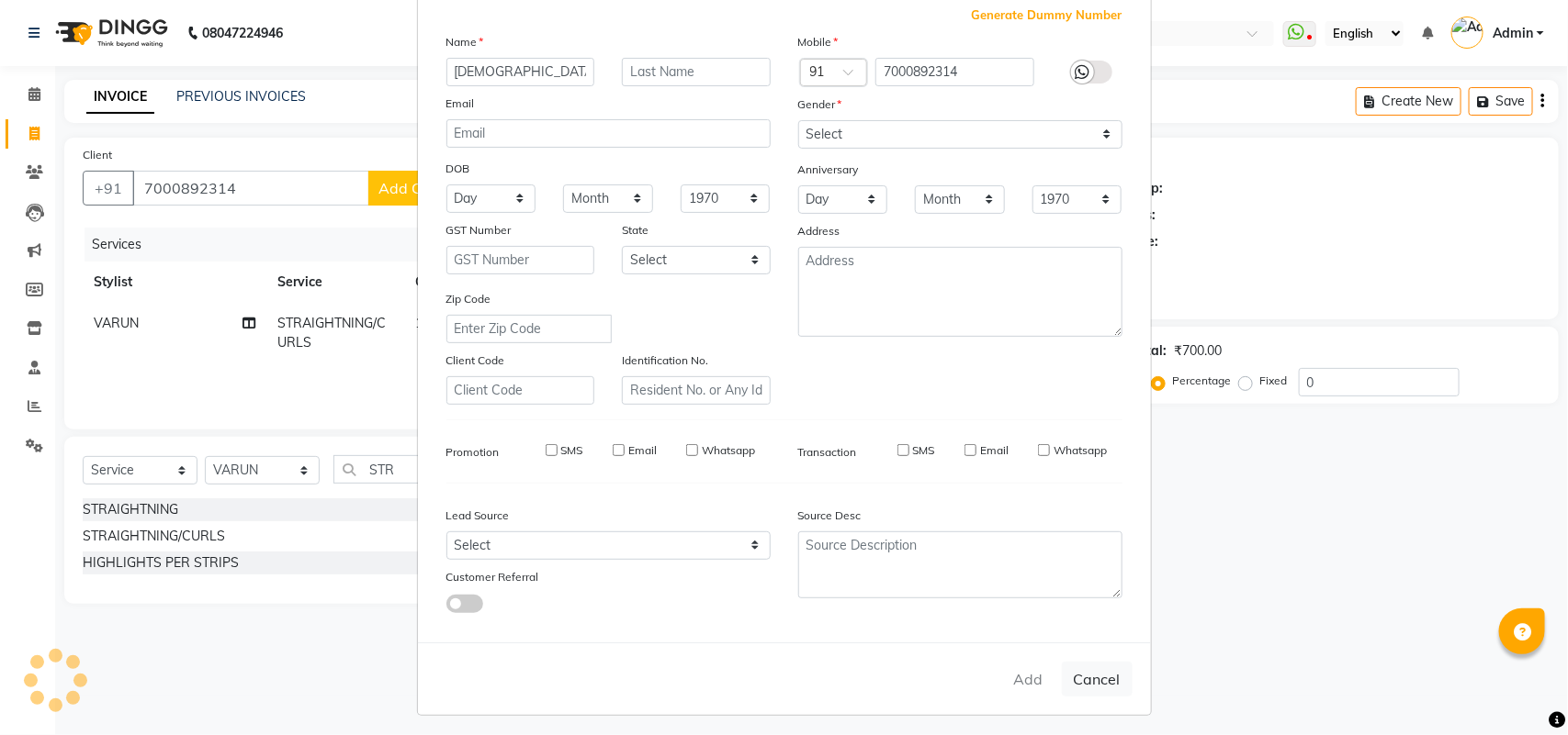
select select
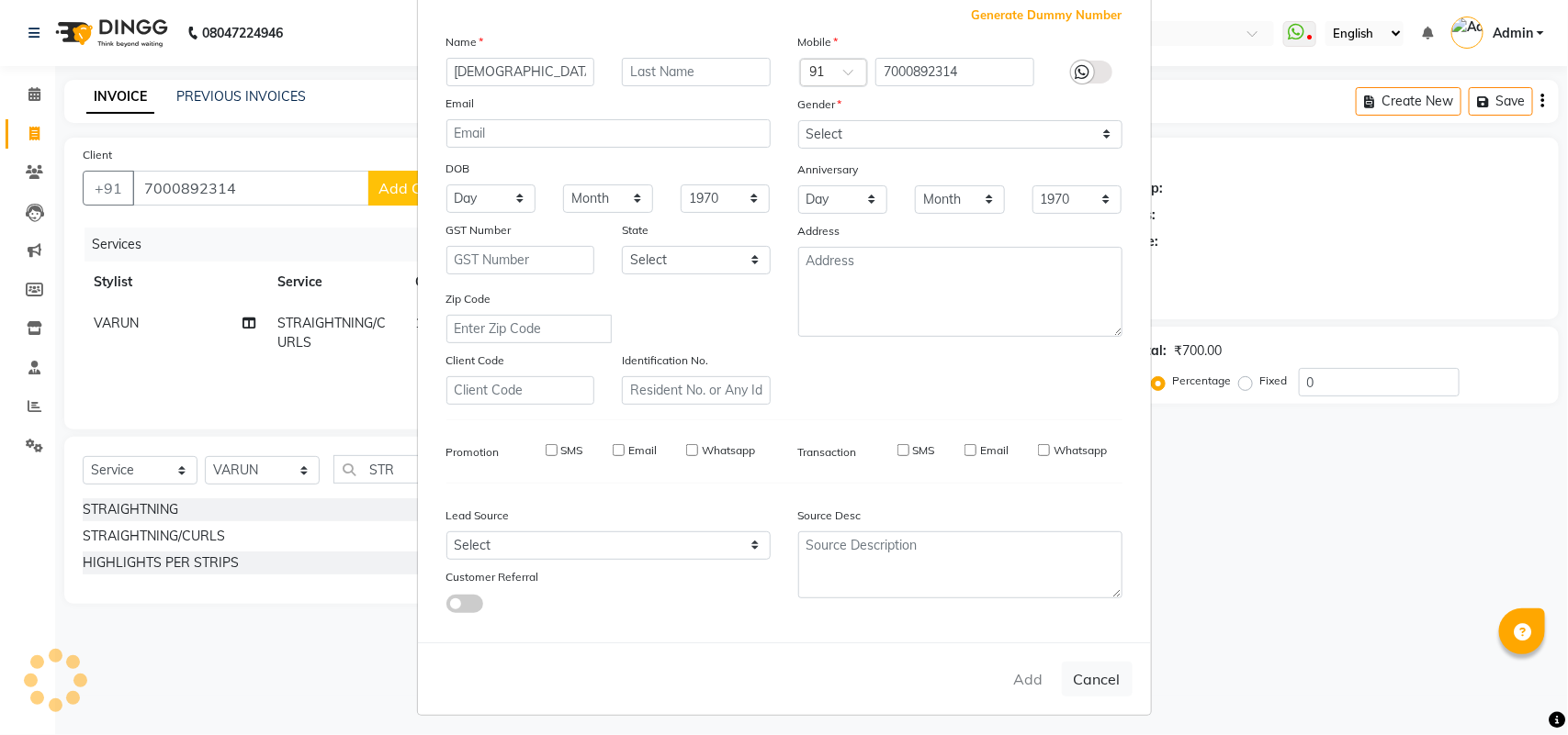
select select
checkbox input "false"
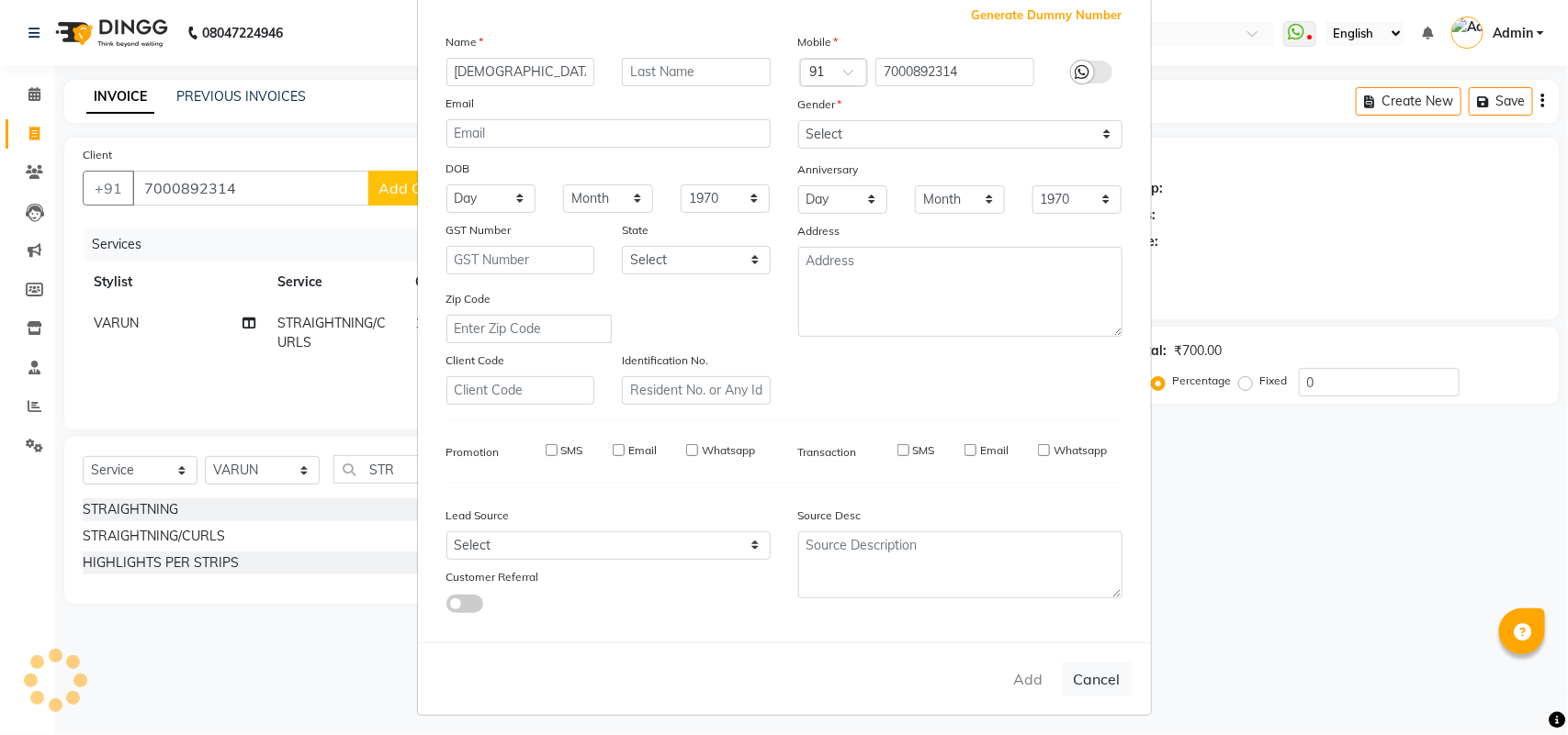
checkbox input "false"
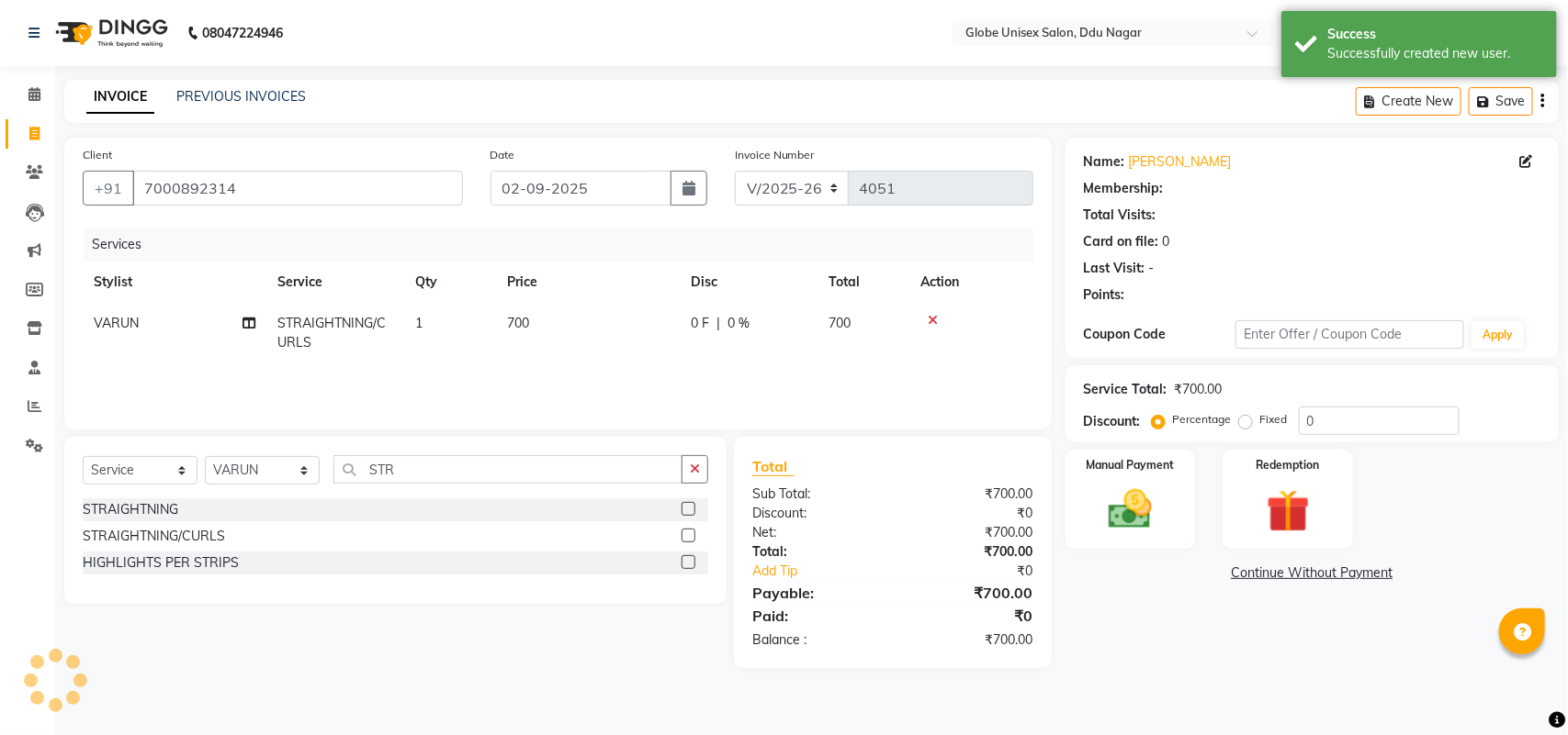
select select "1: Object"
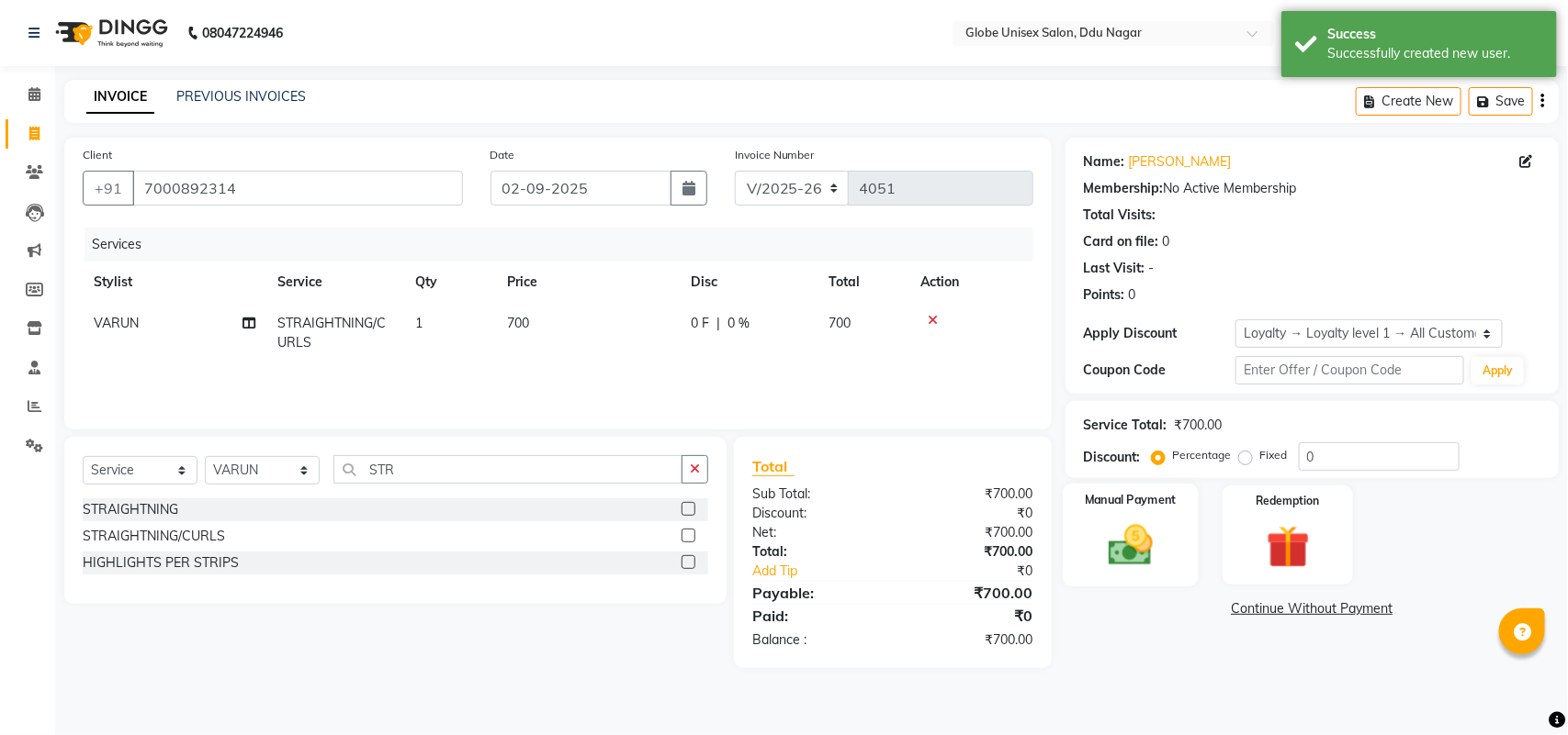
click at [1107, 571] on div "Manual Payment" at bounding box center [1130, 536] width 136 height 104
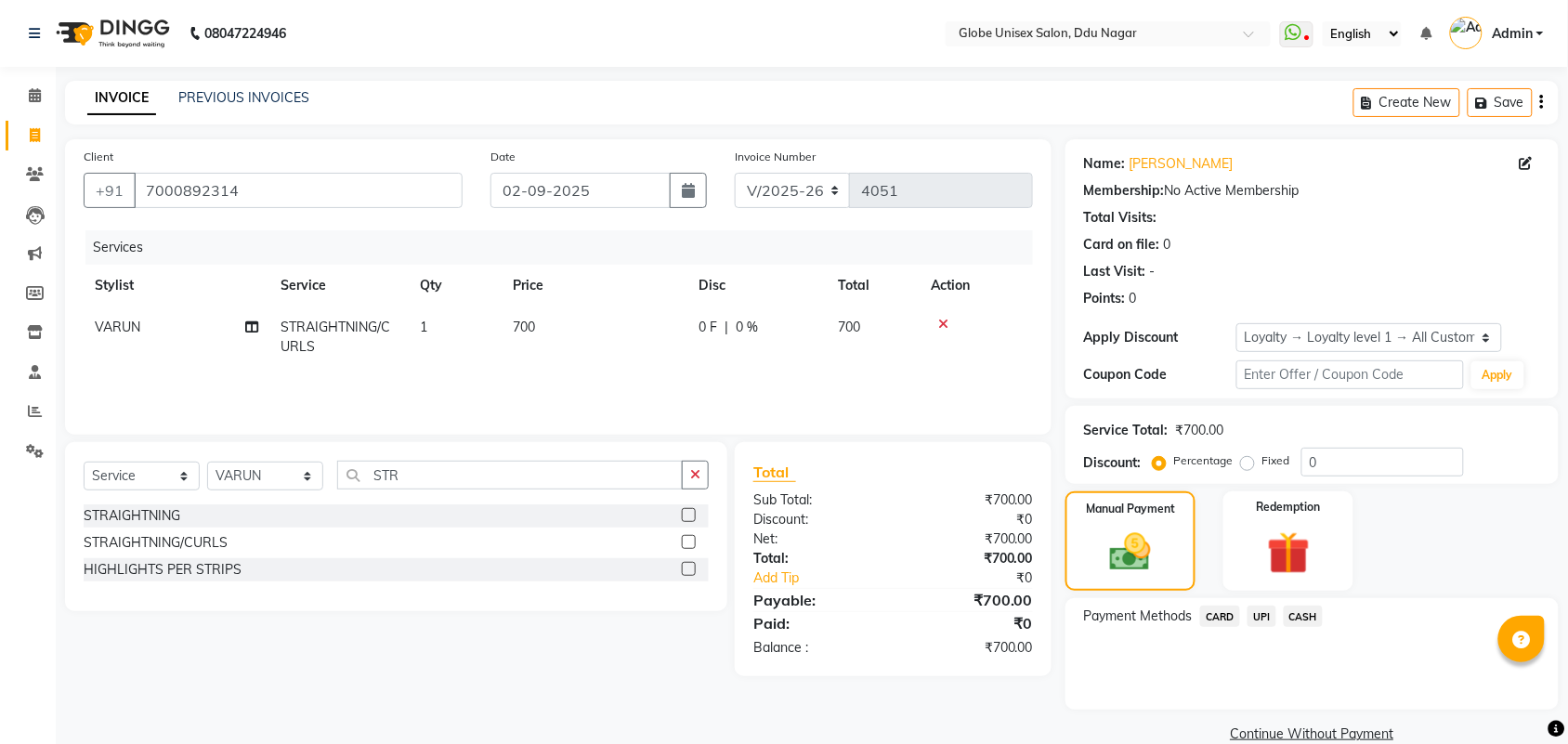
click at [1260, 618] on span "UPI" at bounding box center [1261, 616] width 29 height 21
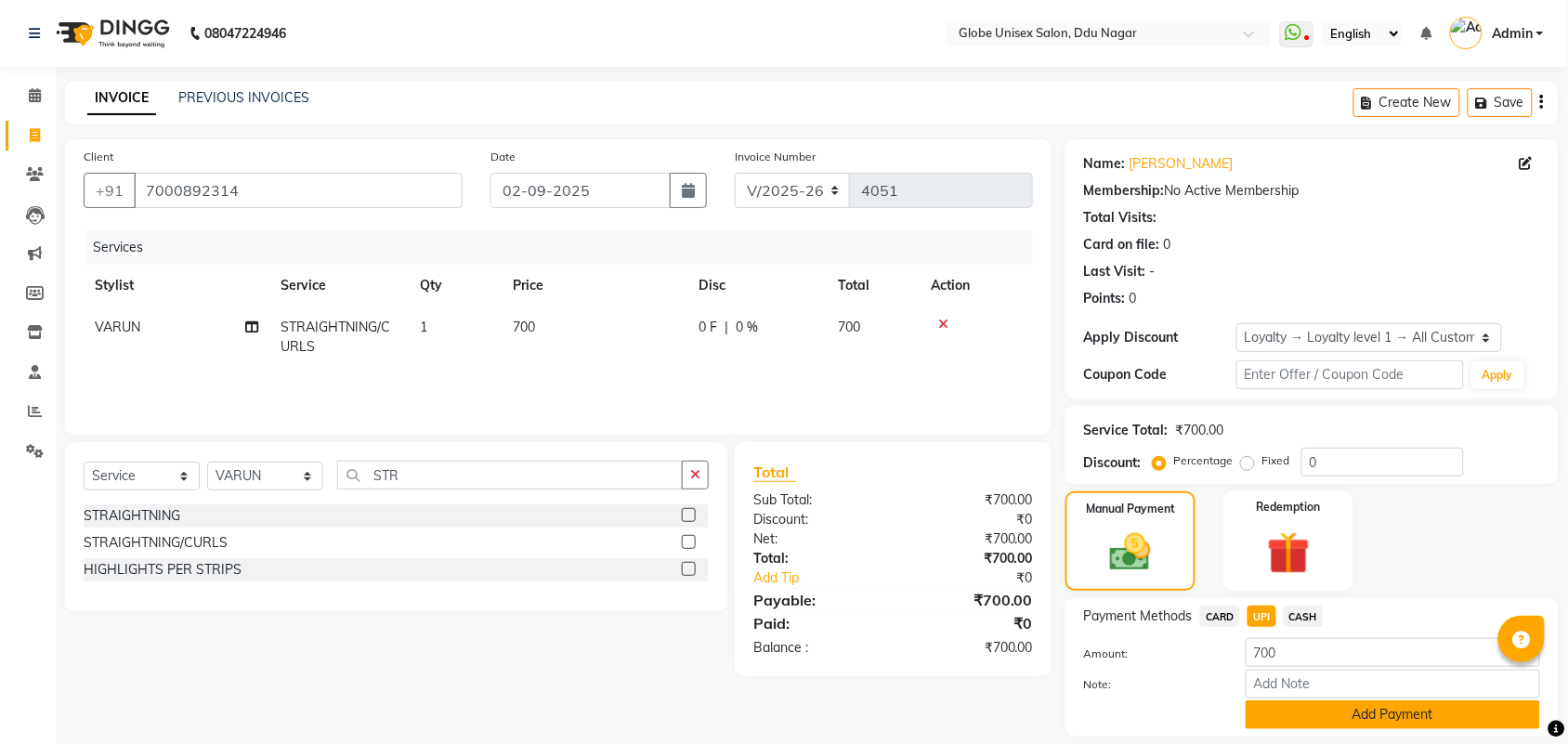
click at [1310, 711] on button "Add Payment" at bounding box center [1393, 715] width 294 height 29
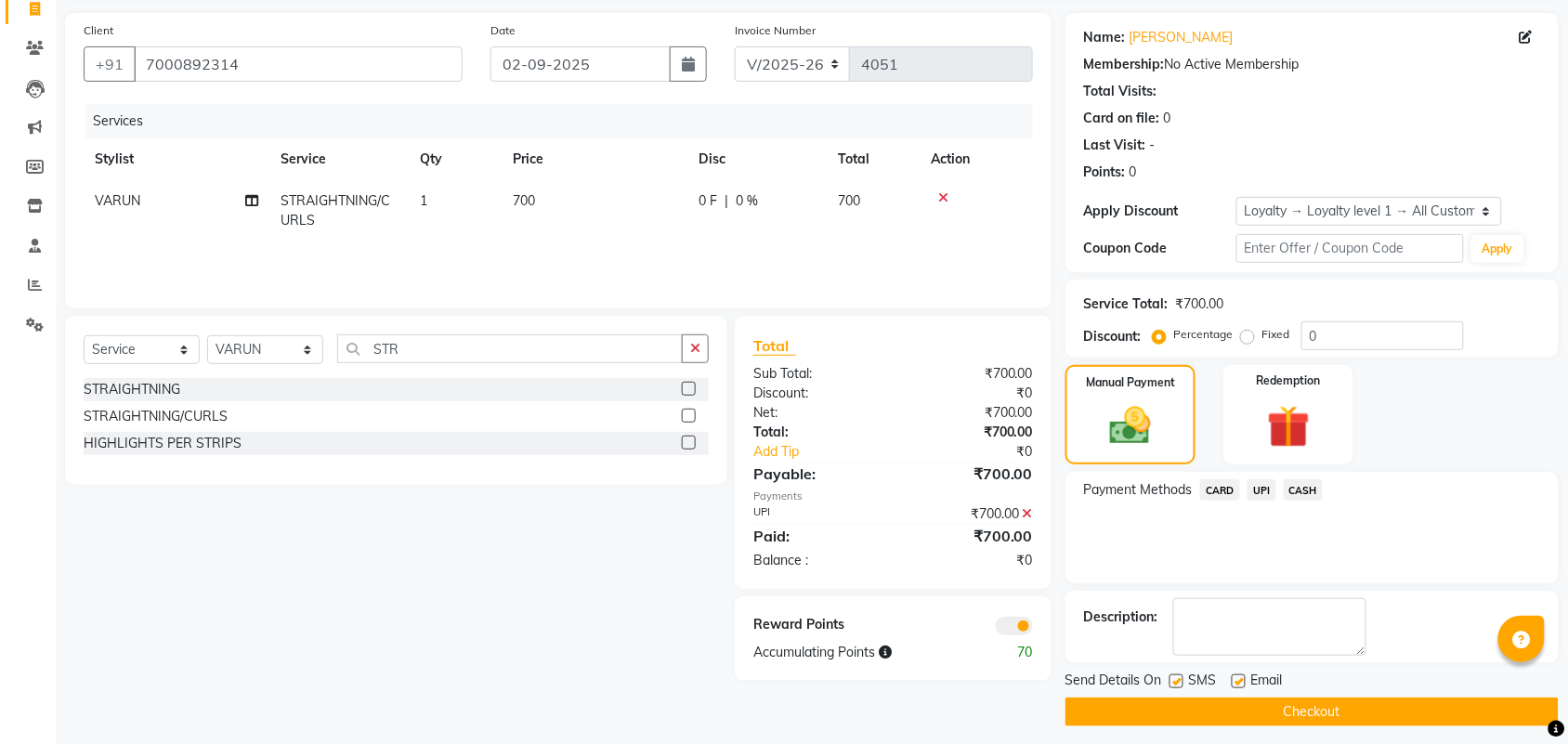
scroll to position [137, 0]
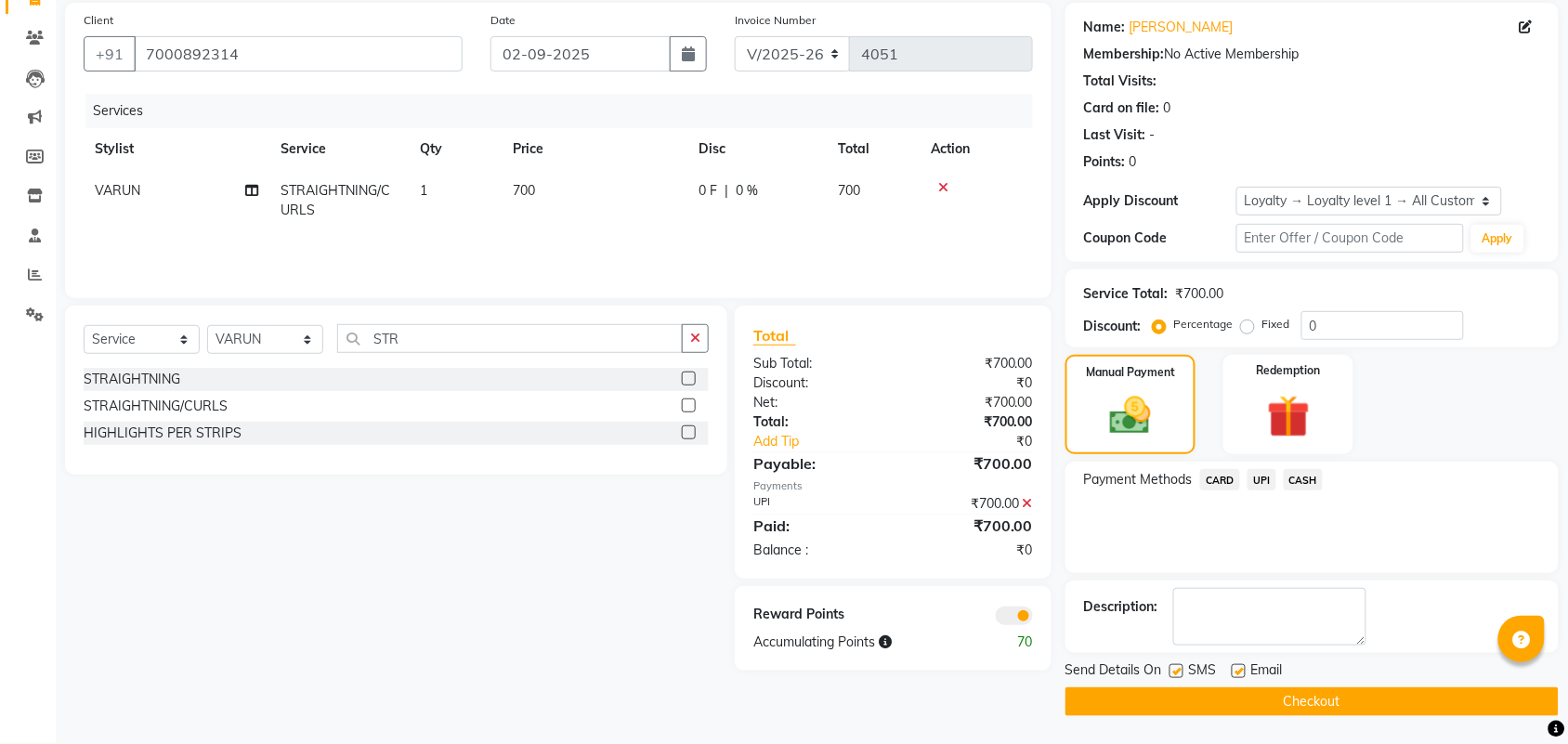
click at [1316, 707] on button "Checkout" at bounding box center [1311, 702] width 493 height 29
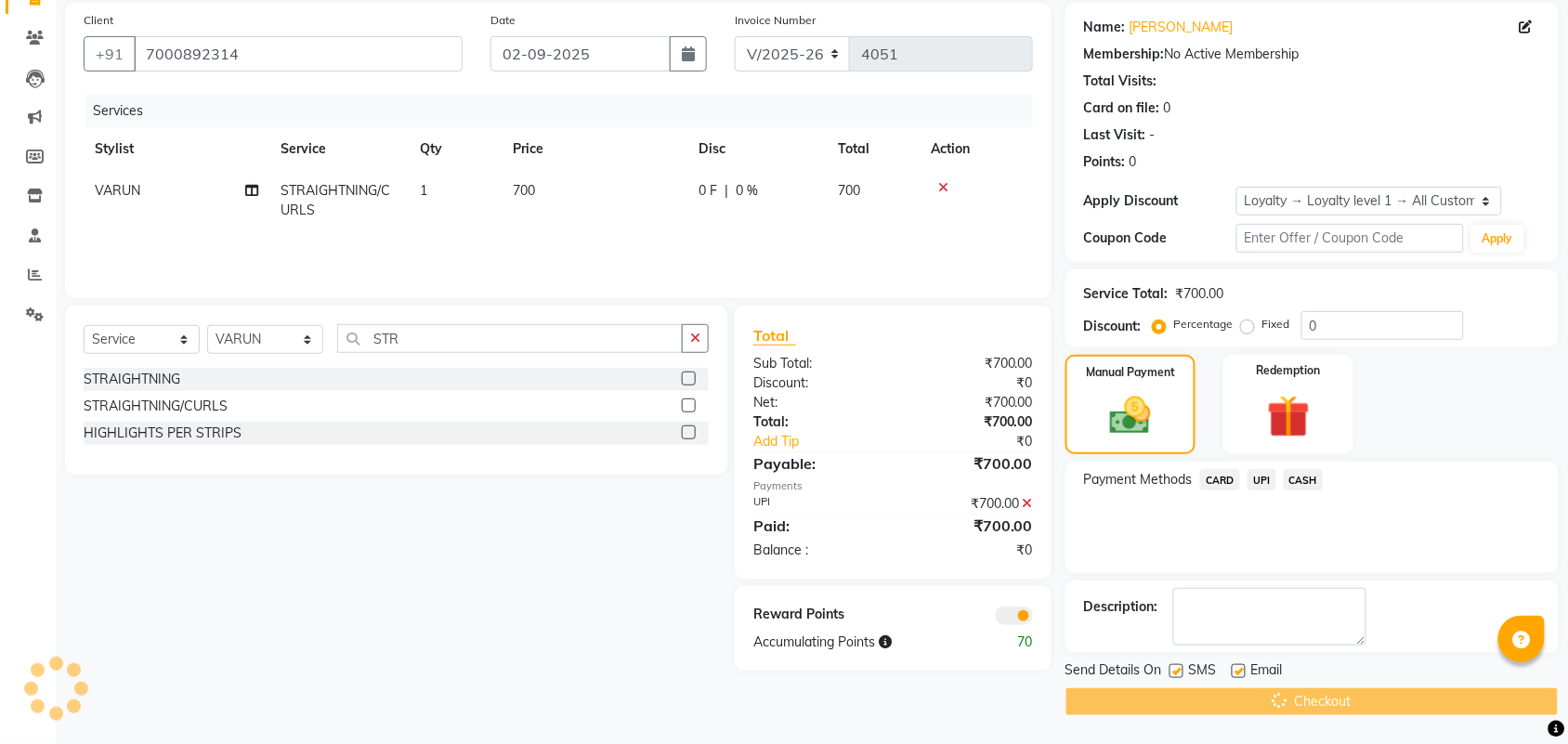
click at [1316, 707] on div "Checkout" at bounding box center [1311, 702] width 493 height 29
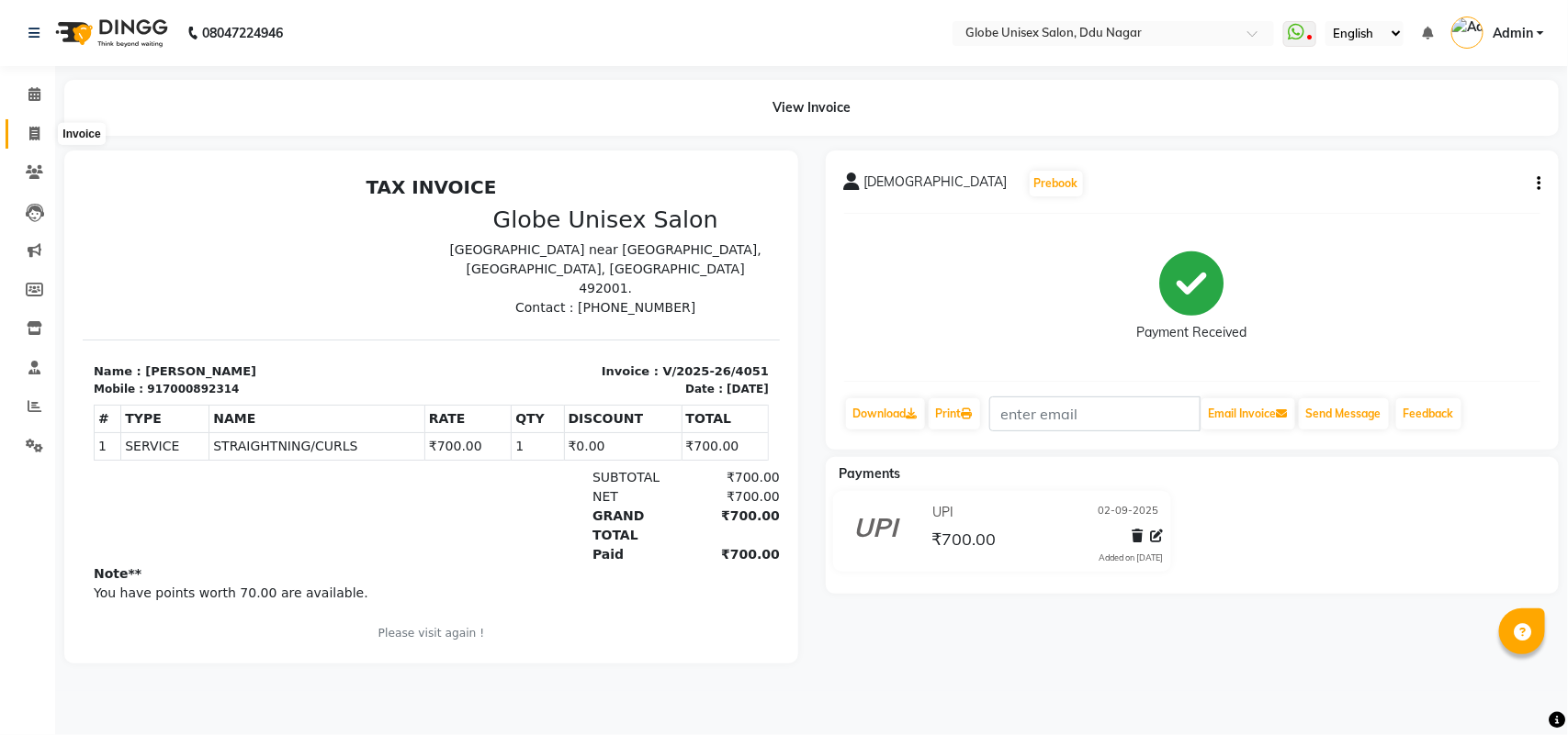
click at [0, 3] on nav "08047224946 Select Location × Globe Unisex Salon, Ddu Nagar WhatsApp Status ✕ S…" at bounding box center [784, 33] width 1568 height 66
click at [37, 129] on icon at bounding box center [35, 134] width 10 height 13
select select "service"
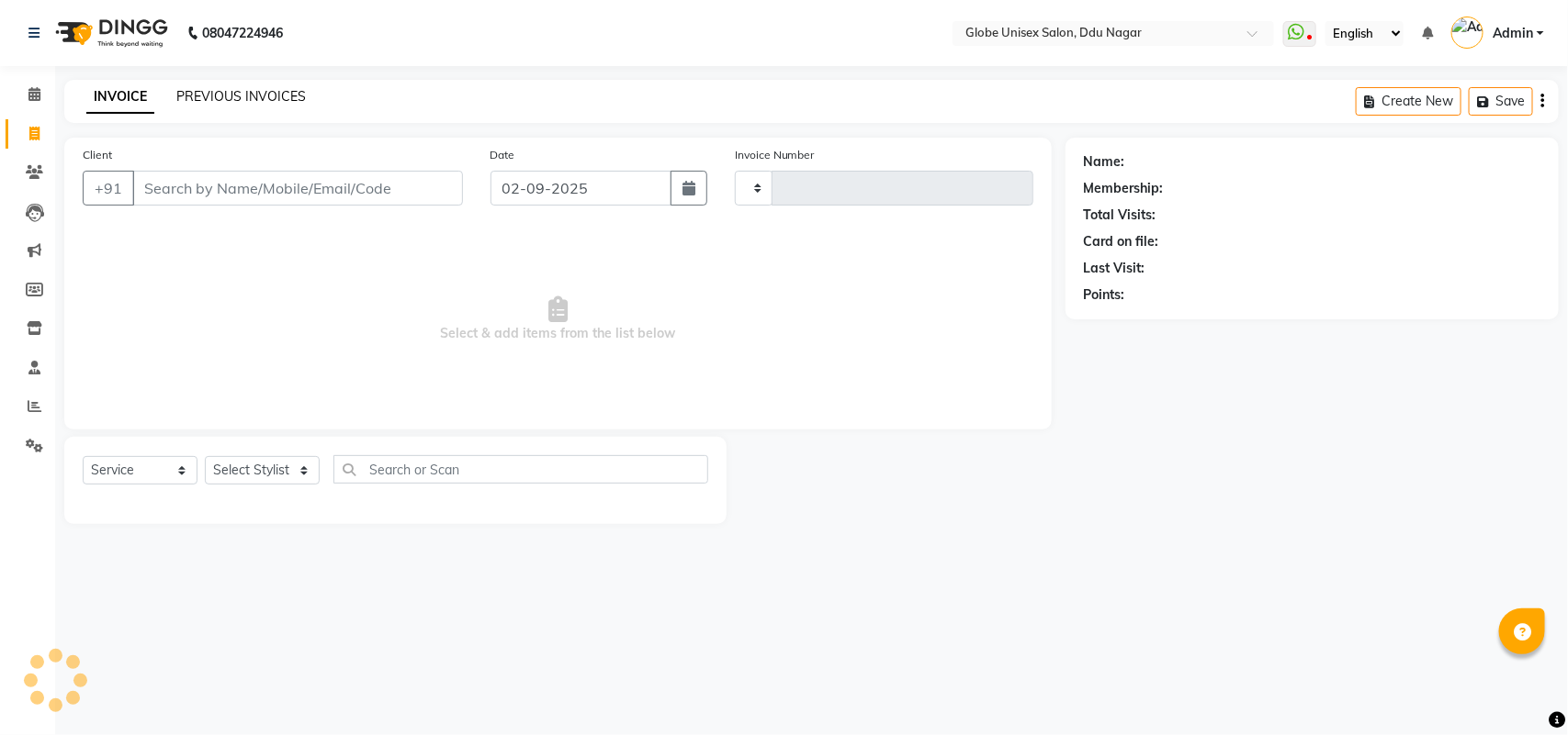
click at [223, 99] on link "PREVIOUS INVOICES" at bounding box center [241, 96] width 130 height 16
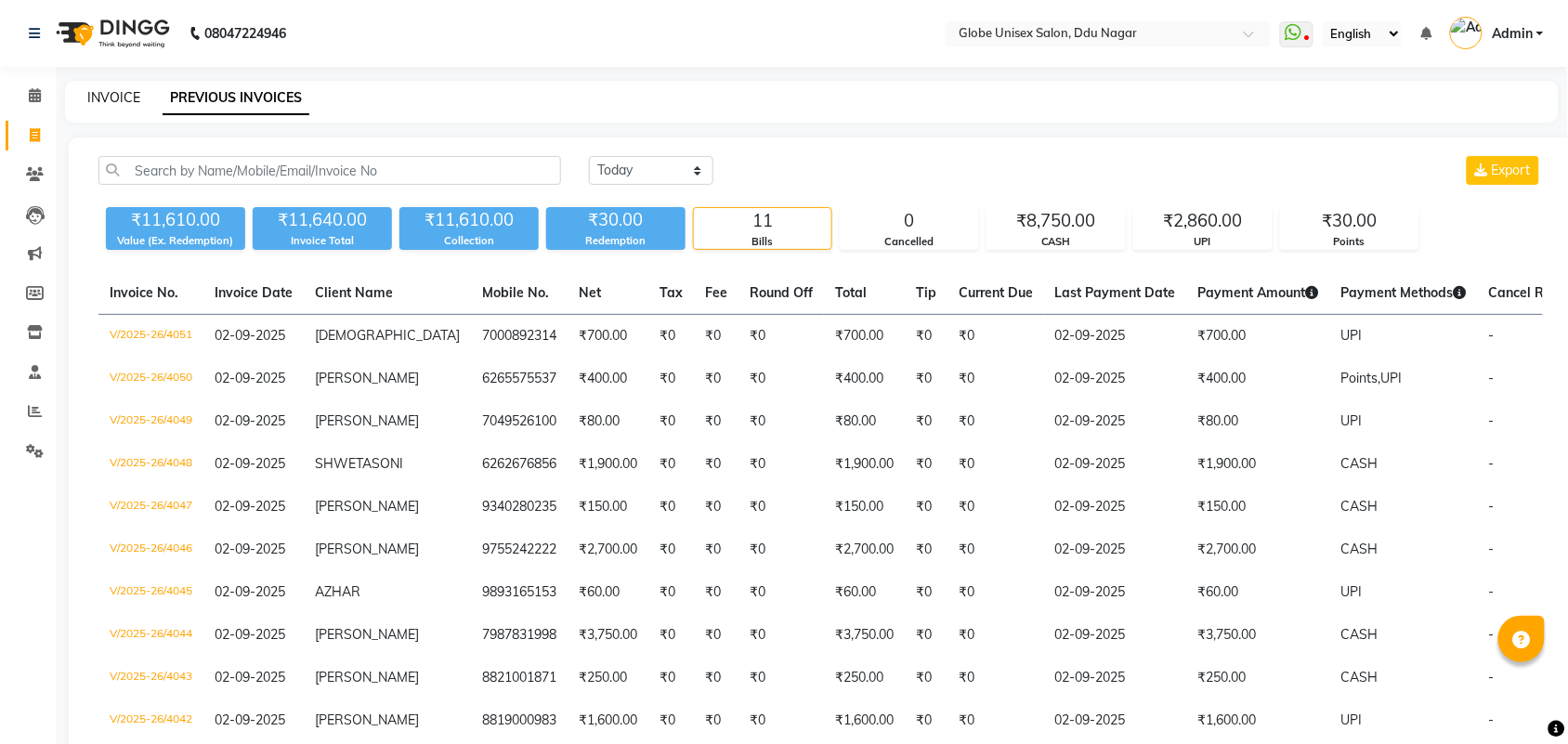
click at [108, 97] on link "INVOICE" at bounding box center [114, 97] width 53 height 17
select select "service"
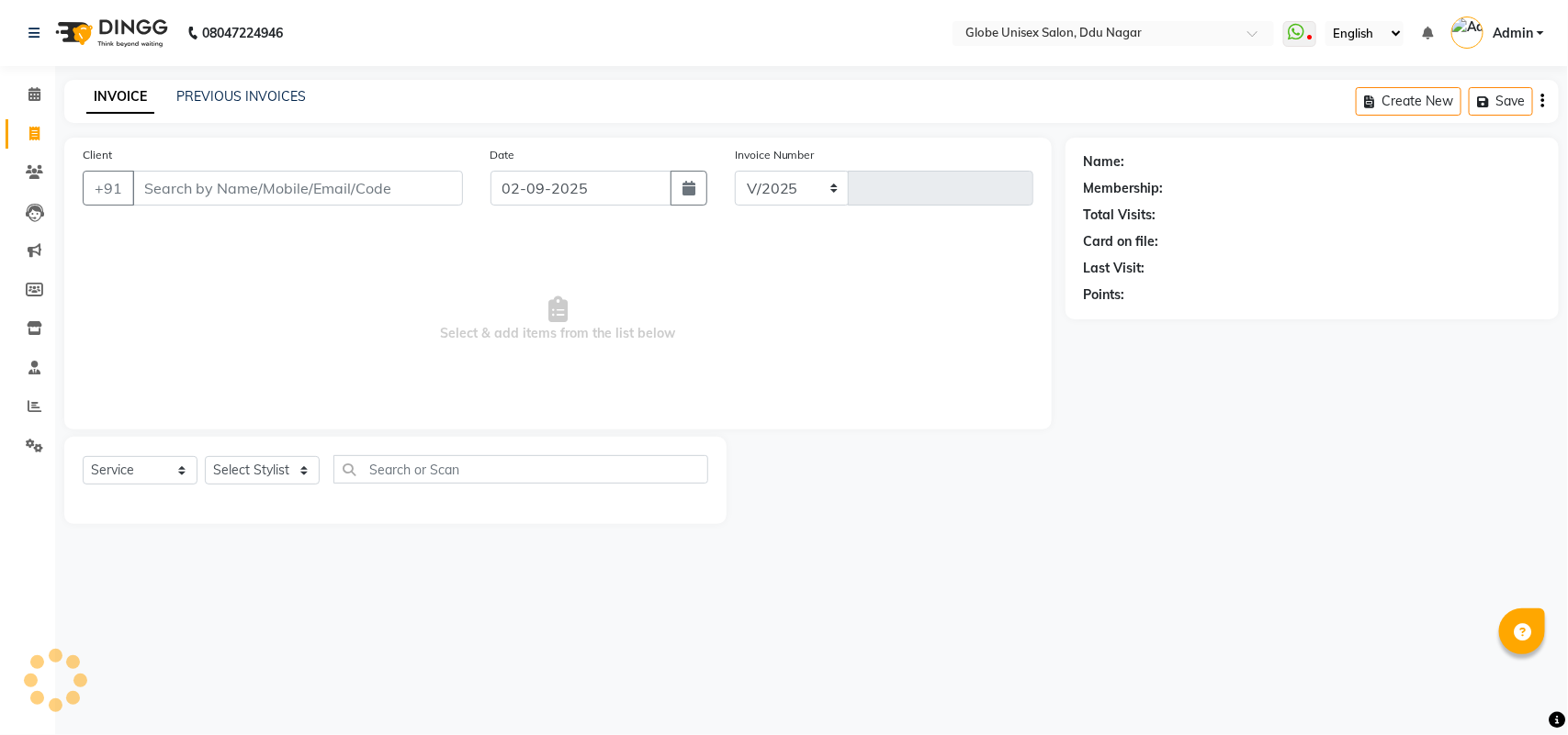
select select "4184"
type input "4052"
click at [193, 180] on input "Client" at bounding box center [297, 188] width 331 height 35
click at [187, 187] on input "Client" at bounding box center [297, 188] width 331 height 35
type input "8871125550"
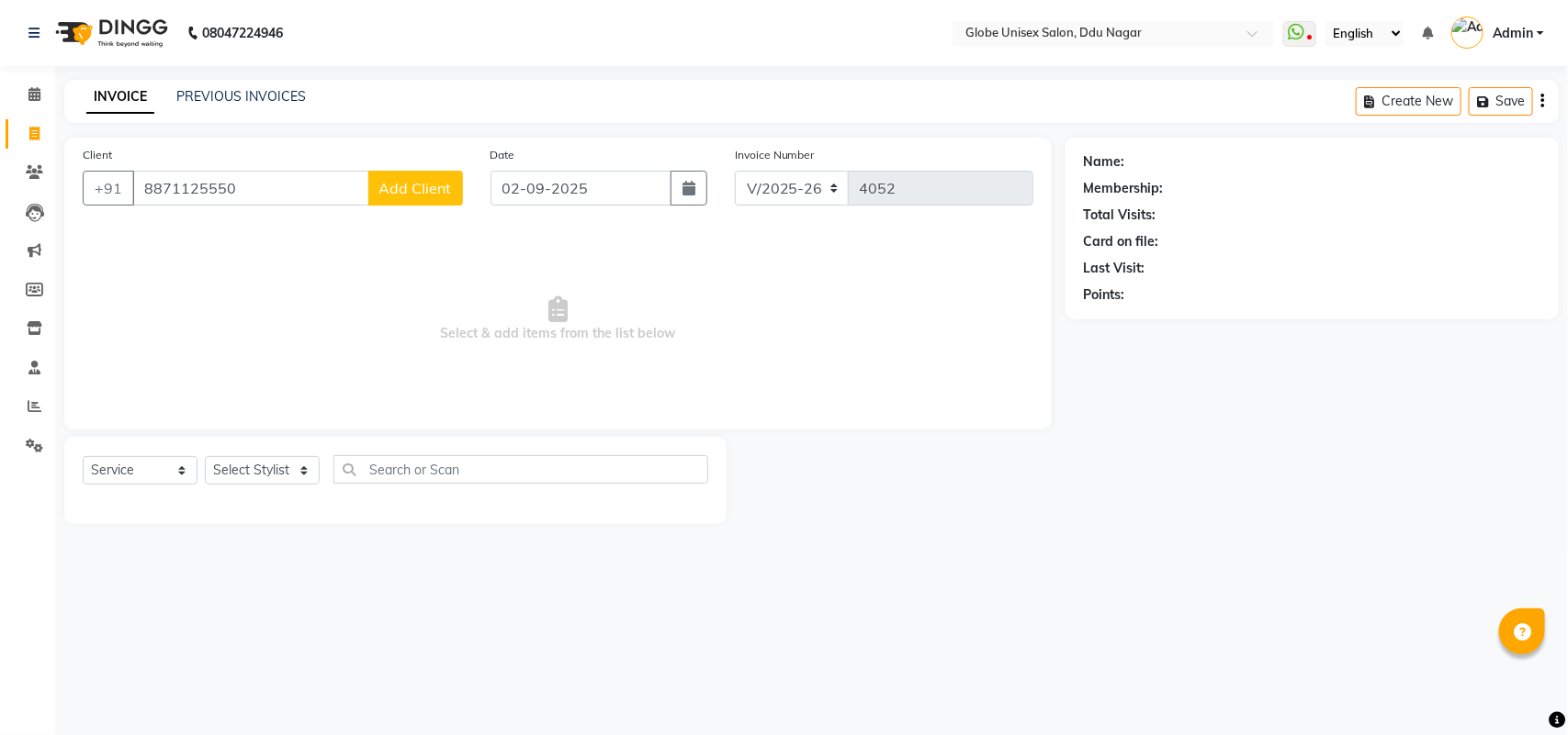
click at [442, 187] on span "Add Client" at bounding box center [415, 188] width 72 height 18
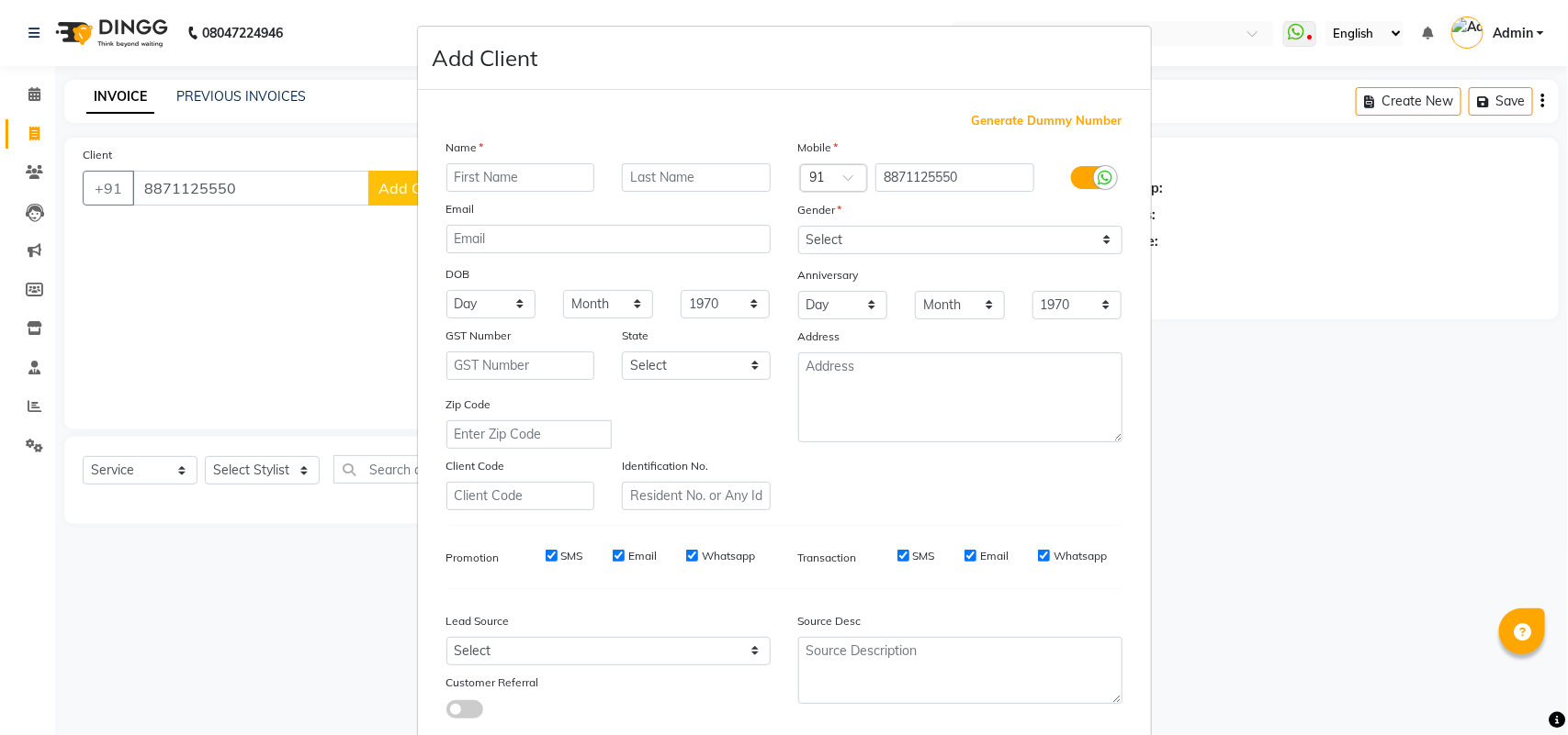
click at [510, 181] on input "text" at bounding box center [521, 178] width 149 height 29
type input "KALPANA"
click at [841, 235] on select "Select Male Female Other Prefer Not To Say" at bounding box center [960, 241] width 324 height 29
select select "female"
click at [798, 226] on select "Select Male Female Other Prefer Not To Say" at bounding box center [960, 241] width 324 height 29
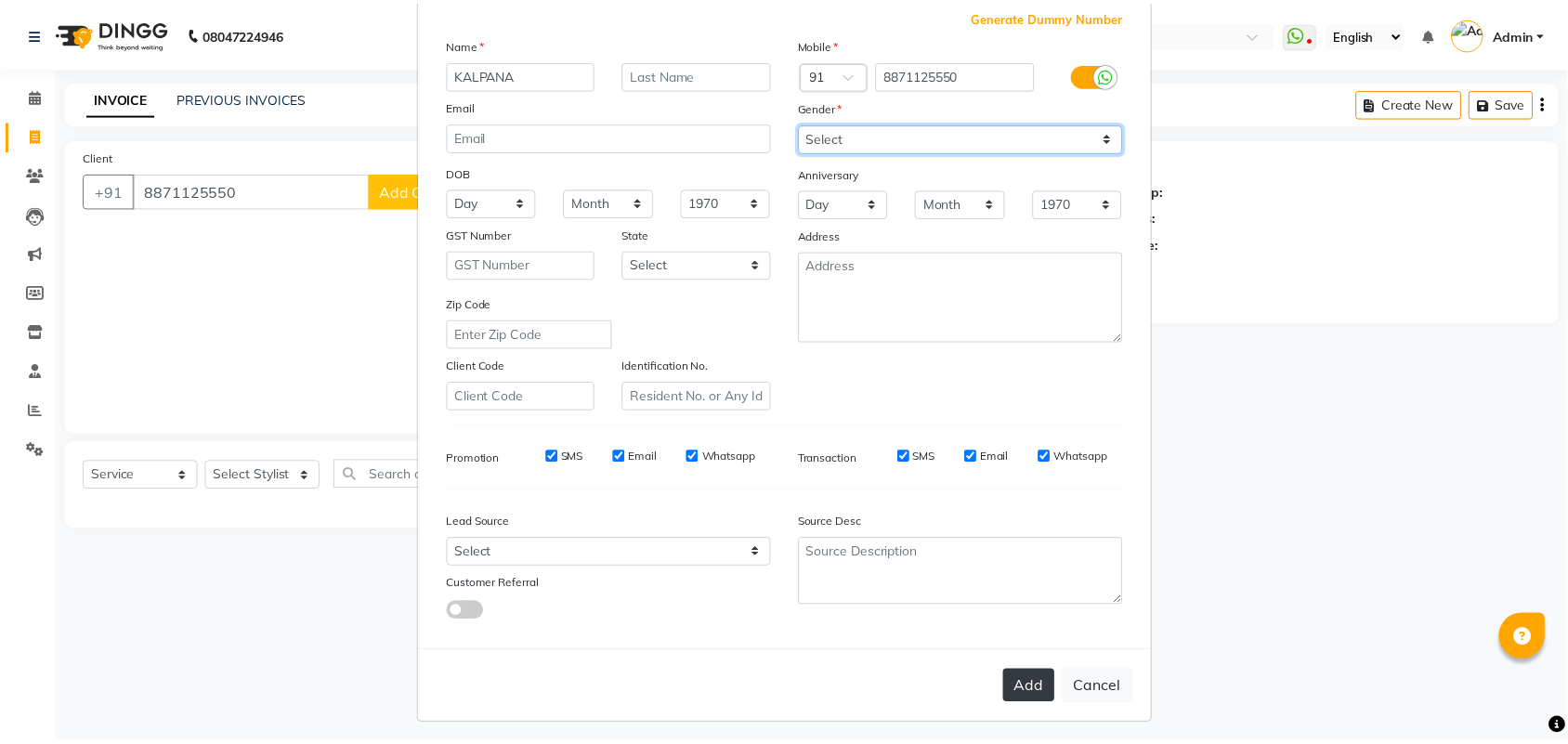
scroll to position [107, 0]
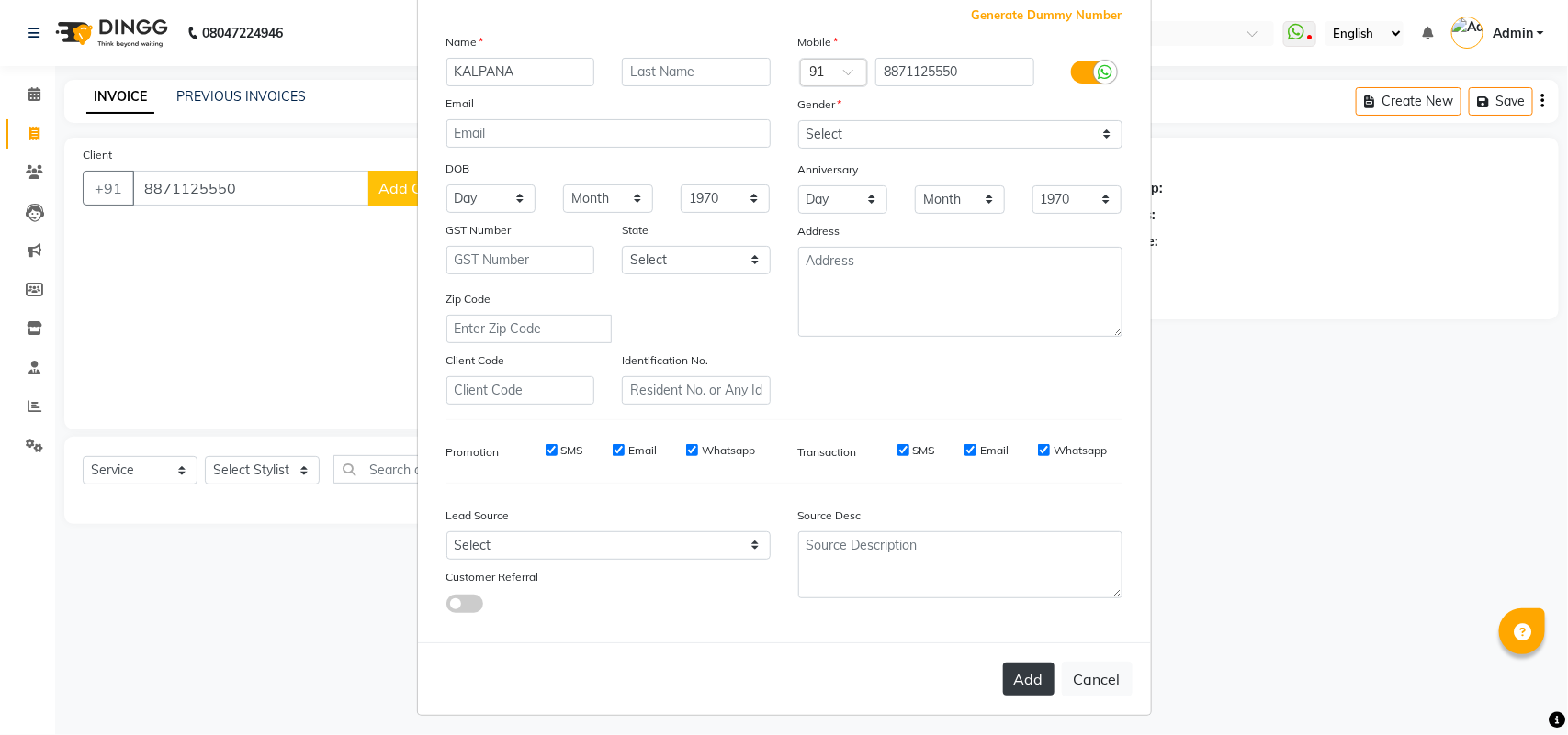
click at [1039, 677] on button "Add" at bounding box center [1028, 679] width 51 height 33
select select
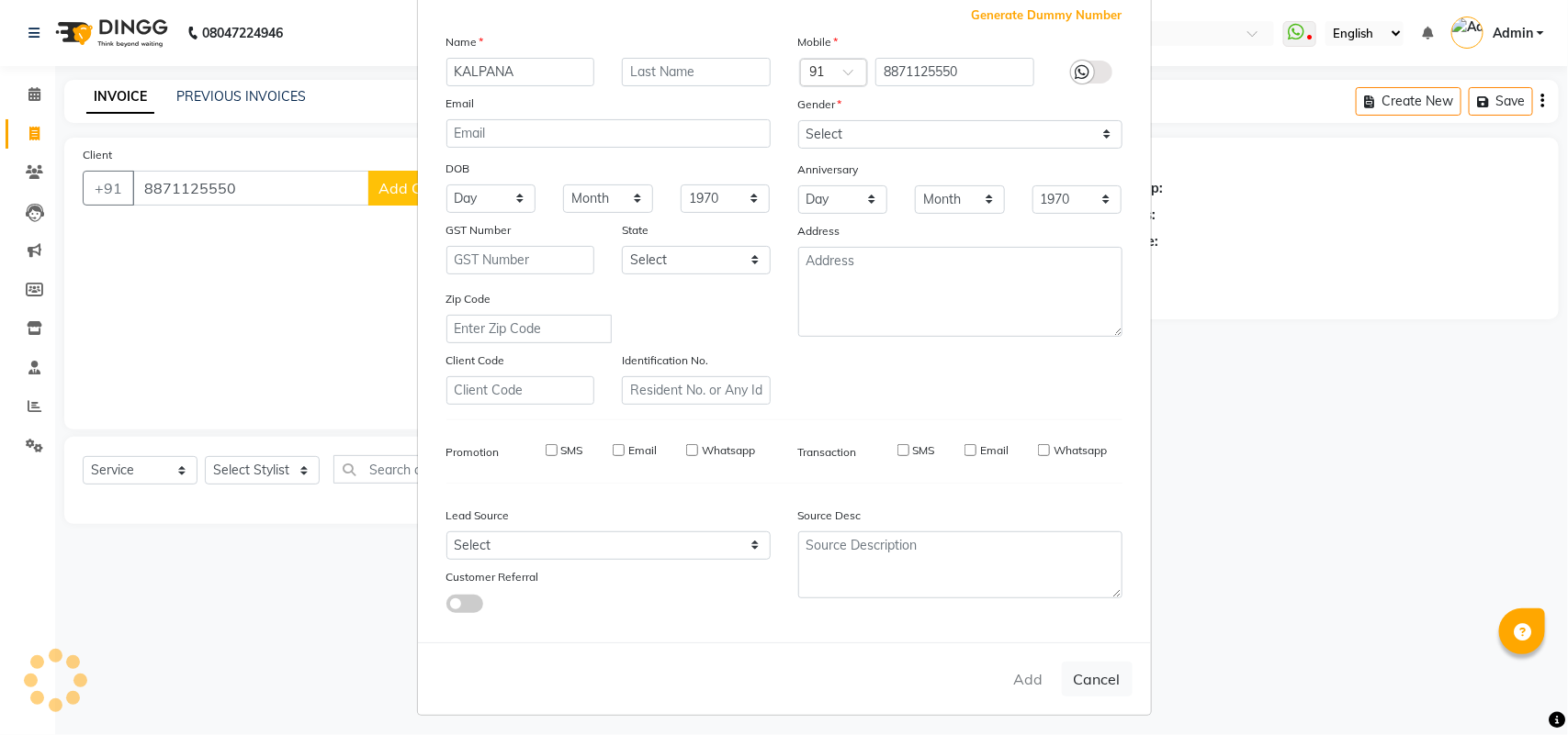
select select
checkbox input "false"
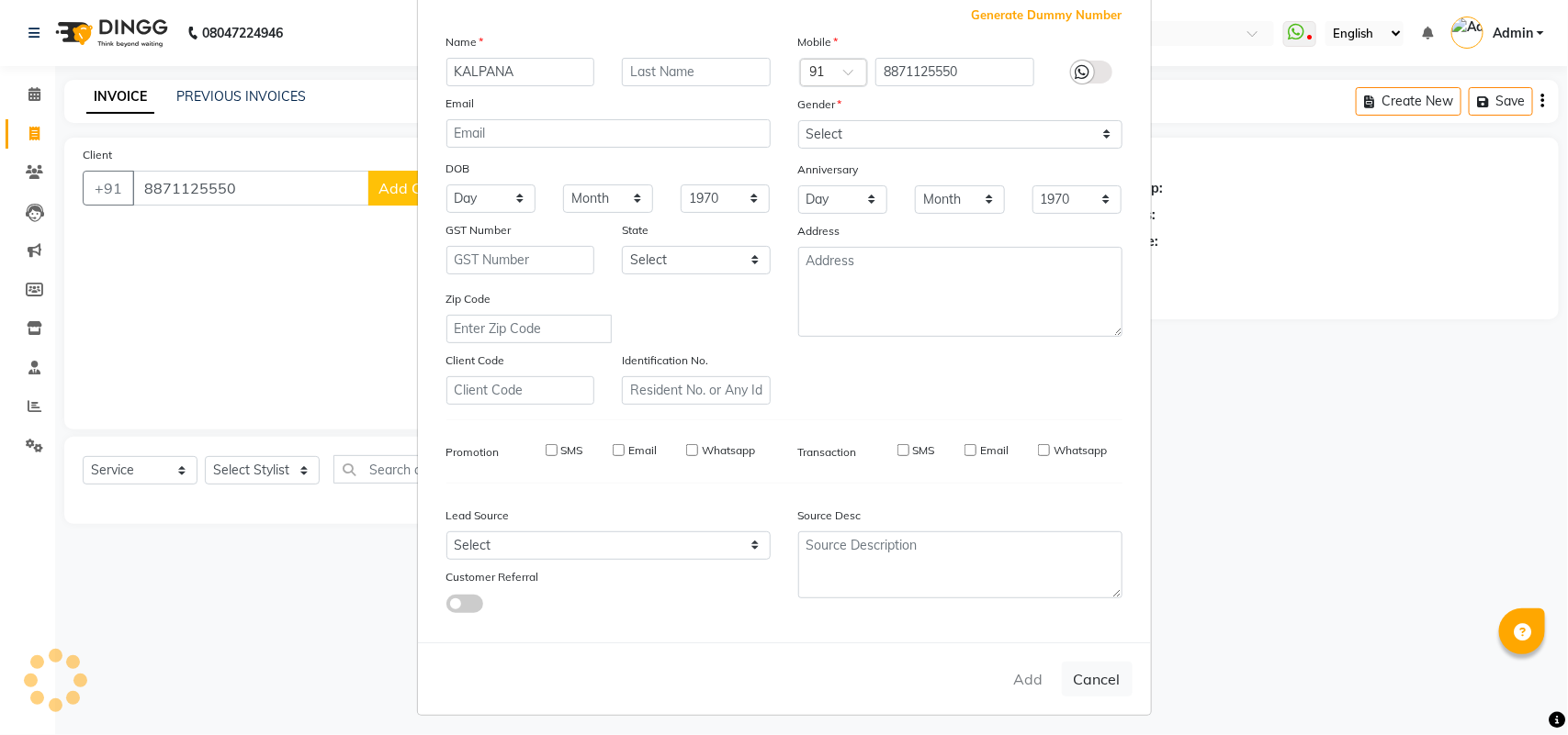
checkbox input "false"
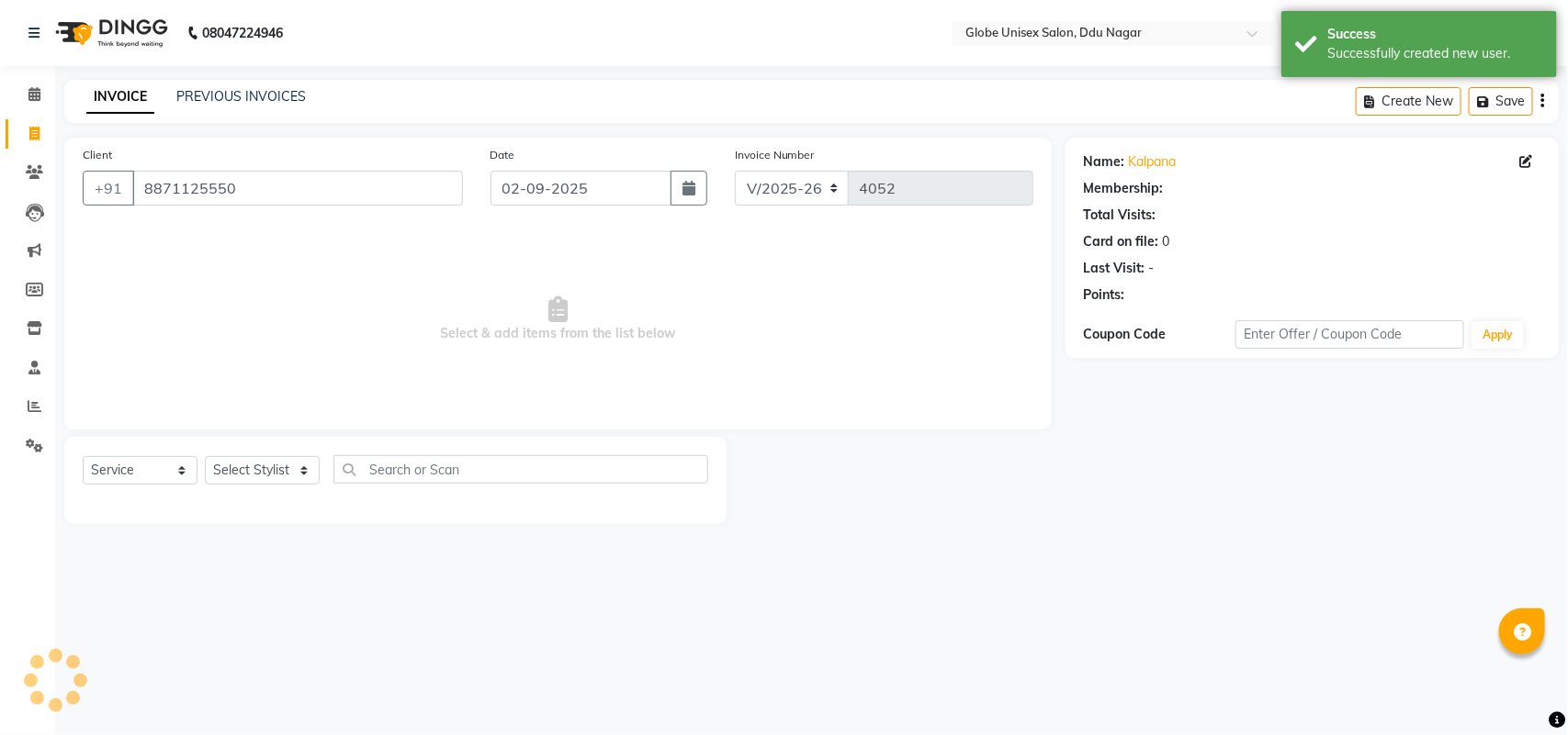
select select "1: Object"
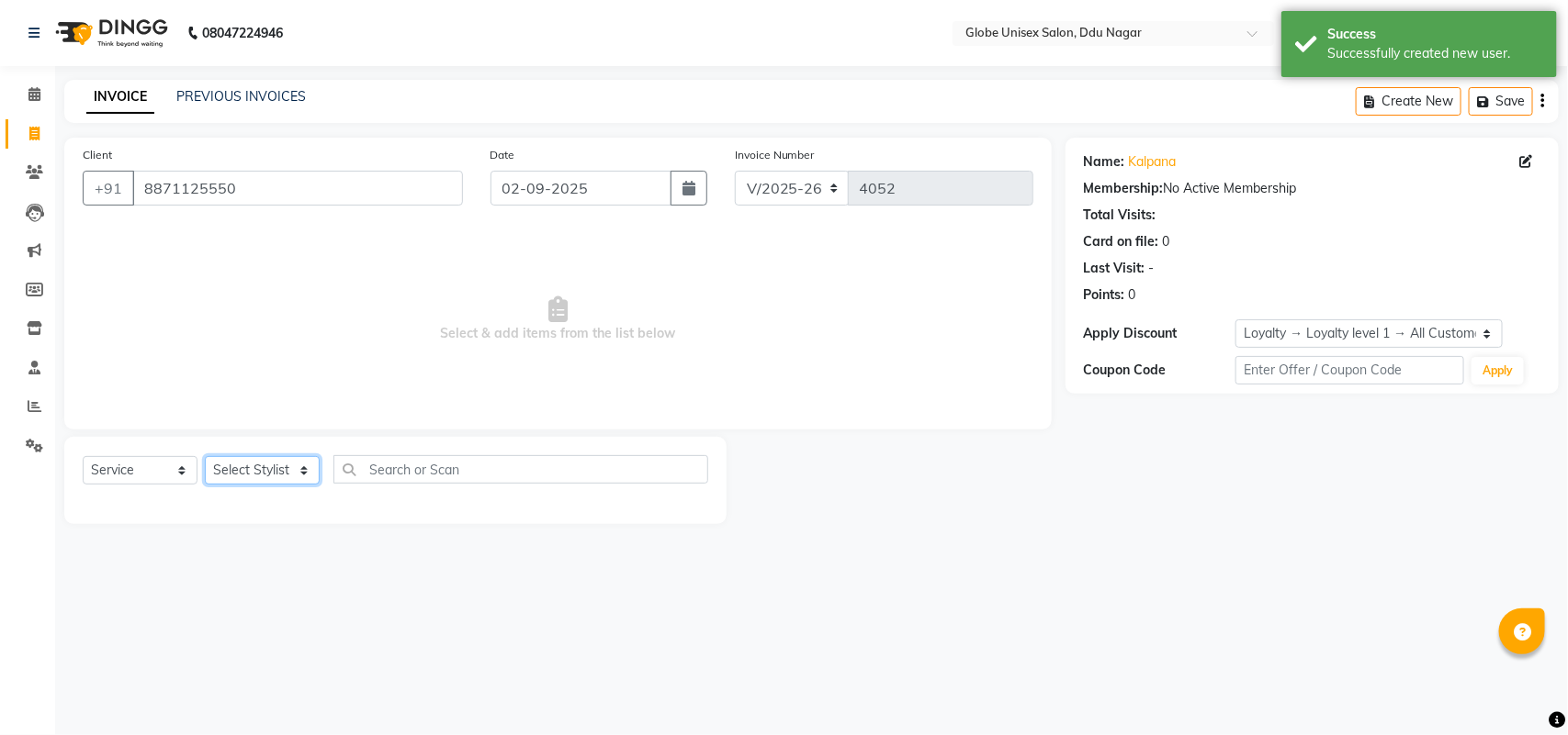
click at [287, 469] on select "Select Stylist ADITYA AJIT CHIRAG DEV DIGESH LALITA LAXMI MADHU MANSI NICK RAKS…" at bounding box center [262, 470] width 115 height 29
select select "88987"
click at [205, 456] on select "Select Stylist ADITYA AJIT CHIRAG DEV DIGESH LALITA LAXMI MADHU MANSI NICK RAKS…" at bounding box center [262, 470] width 115 height 29
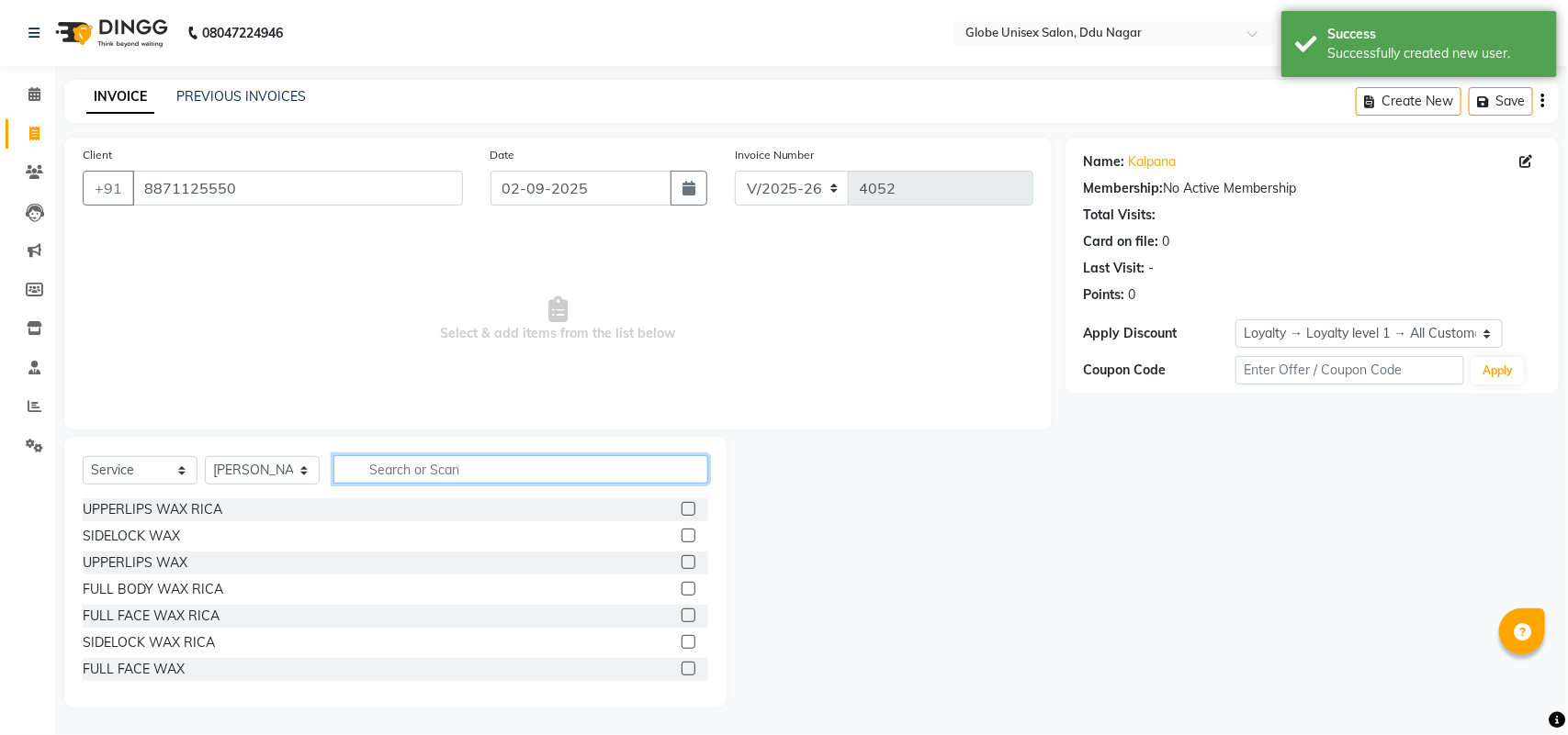
click at [431, 483] on input "text" at bounding box center [520, 469] width 374 height 29
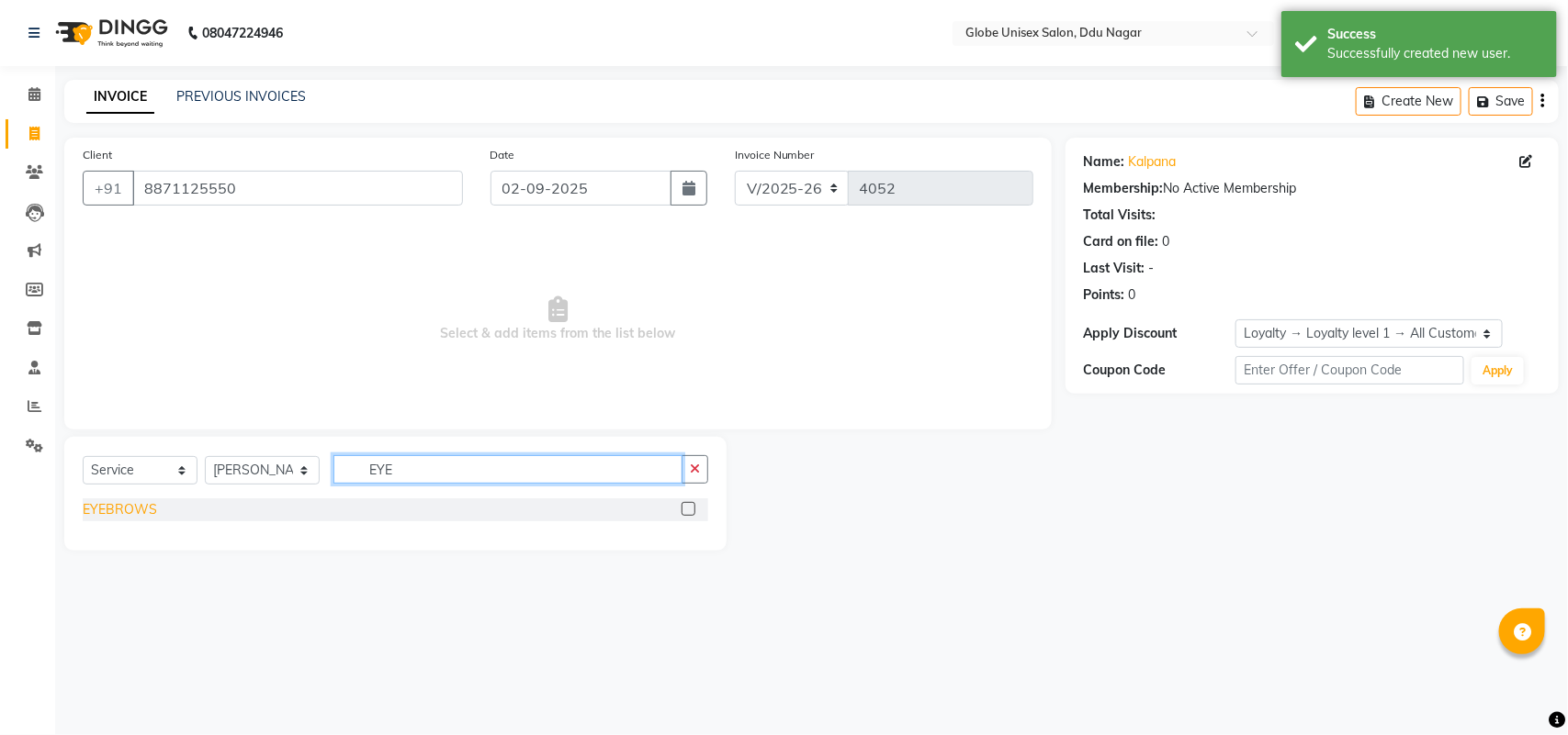
type input "EYE"
click at [119, 511] on div "EYEBROWS" at bounding box center [119, 510] width 74 height 19
checkbox input "false"
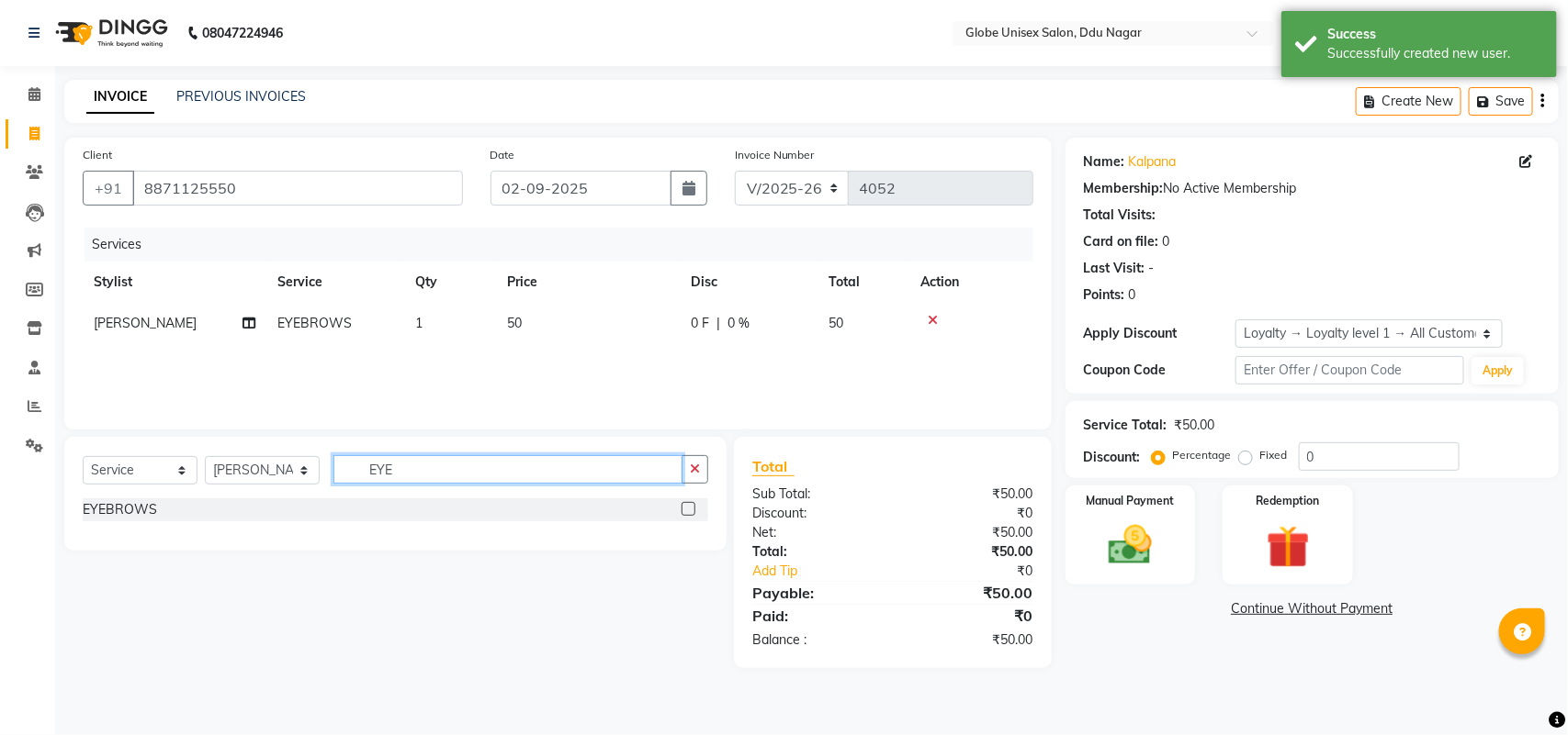
click at [427, 457] on input "EYE" at bounding box center [507, 469] width 349 height 29
type input "E"
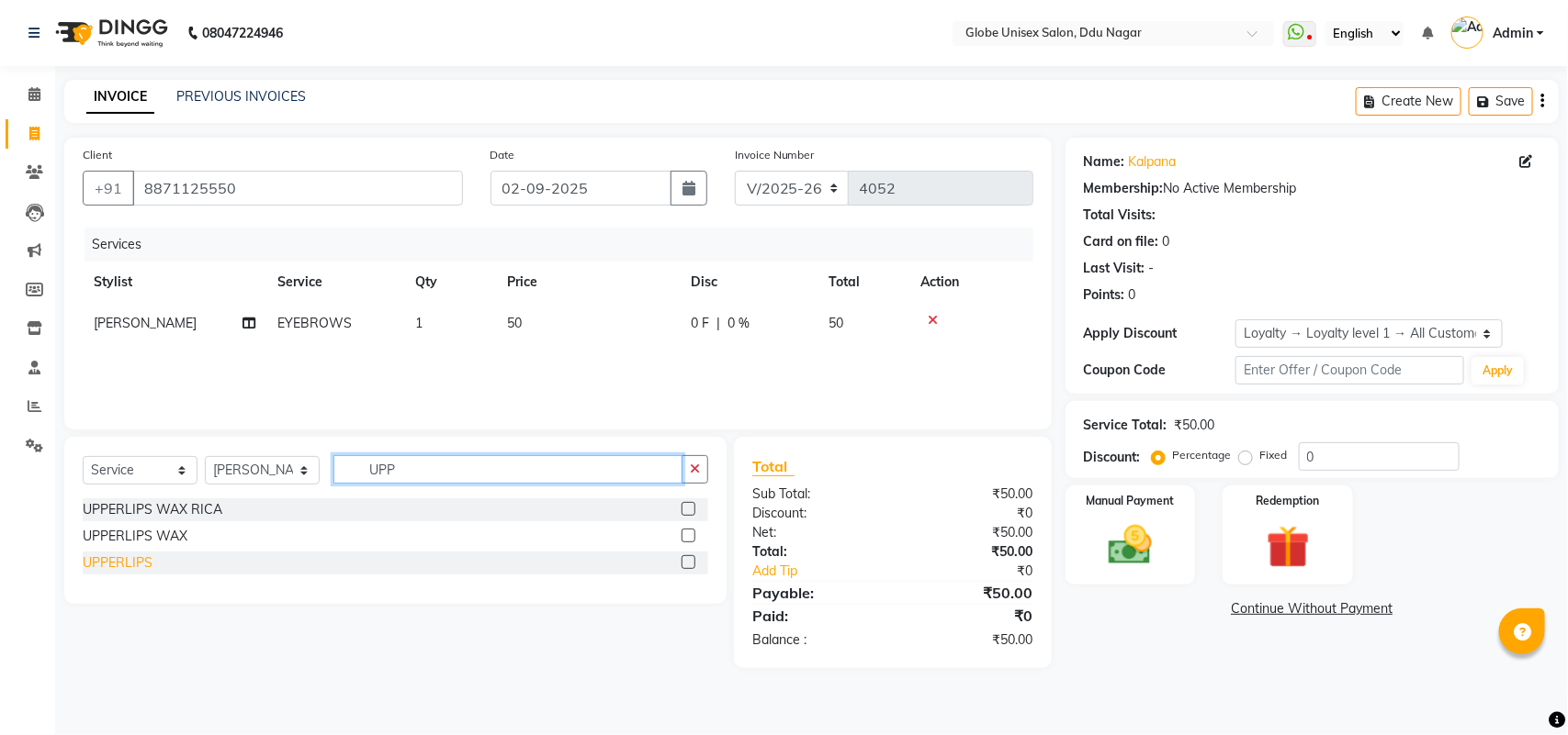
type input "UPP"
click at [130, 553] on div "UPPERLIPS" at bounding box center [117, 563] width 70 height 19
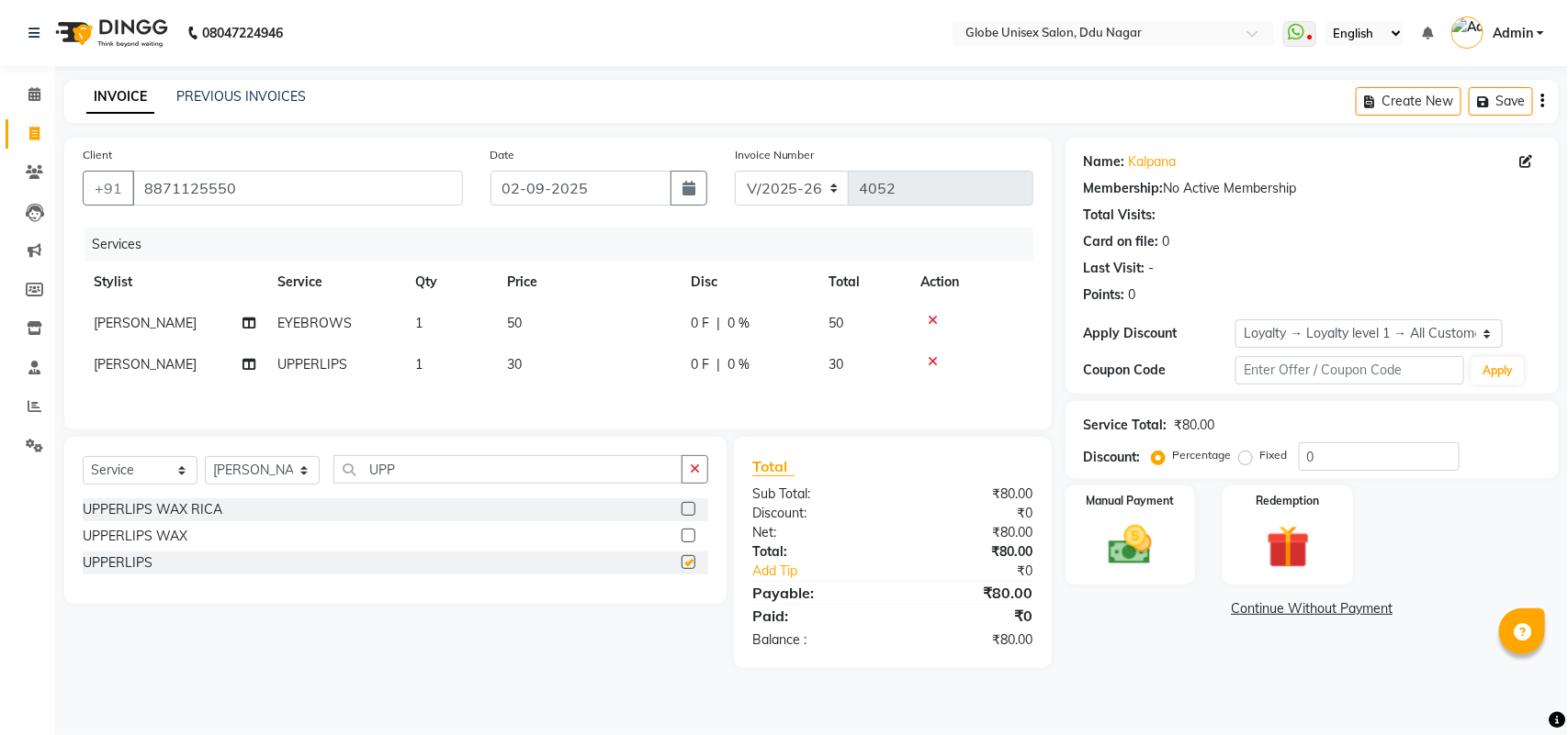
checkbox input "false"
click at [1116, 516] on div "Manual Payment" at bounding box center [1130, 536] width 136 height 104
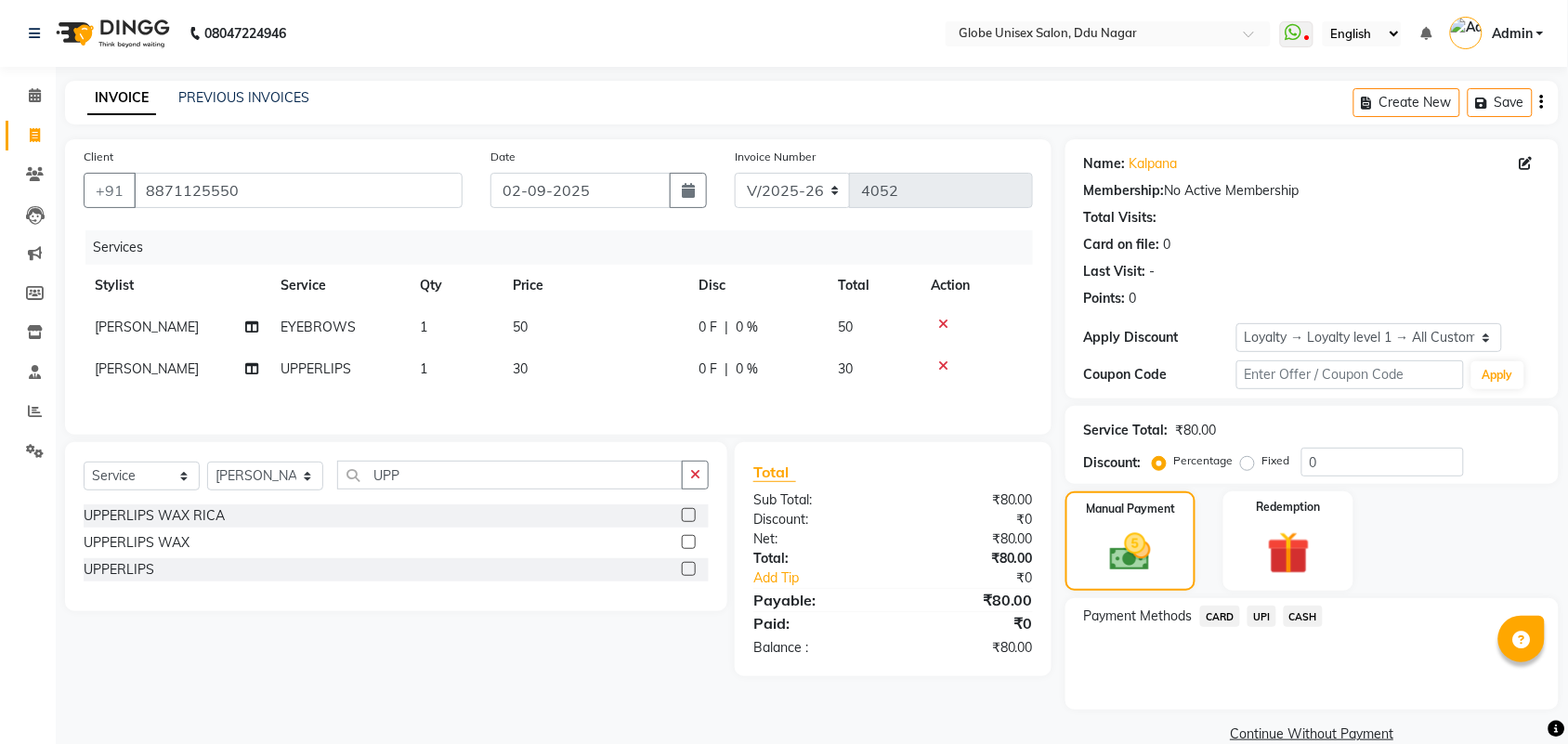
click at [1257, 610] on span "UPI" at bounding box center [1261, 616] width 29 height 21
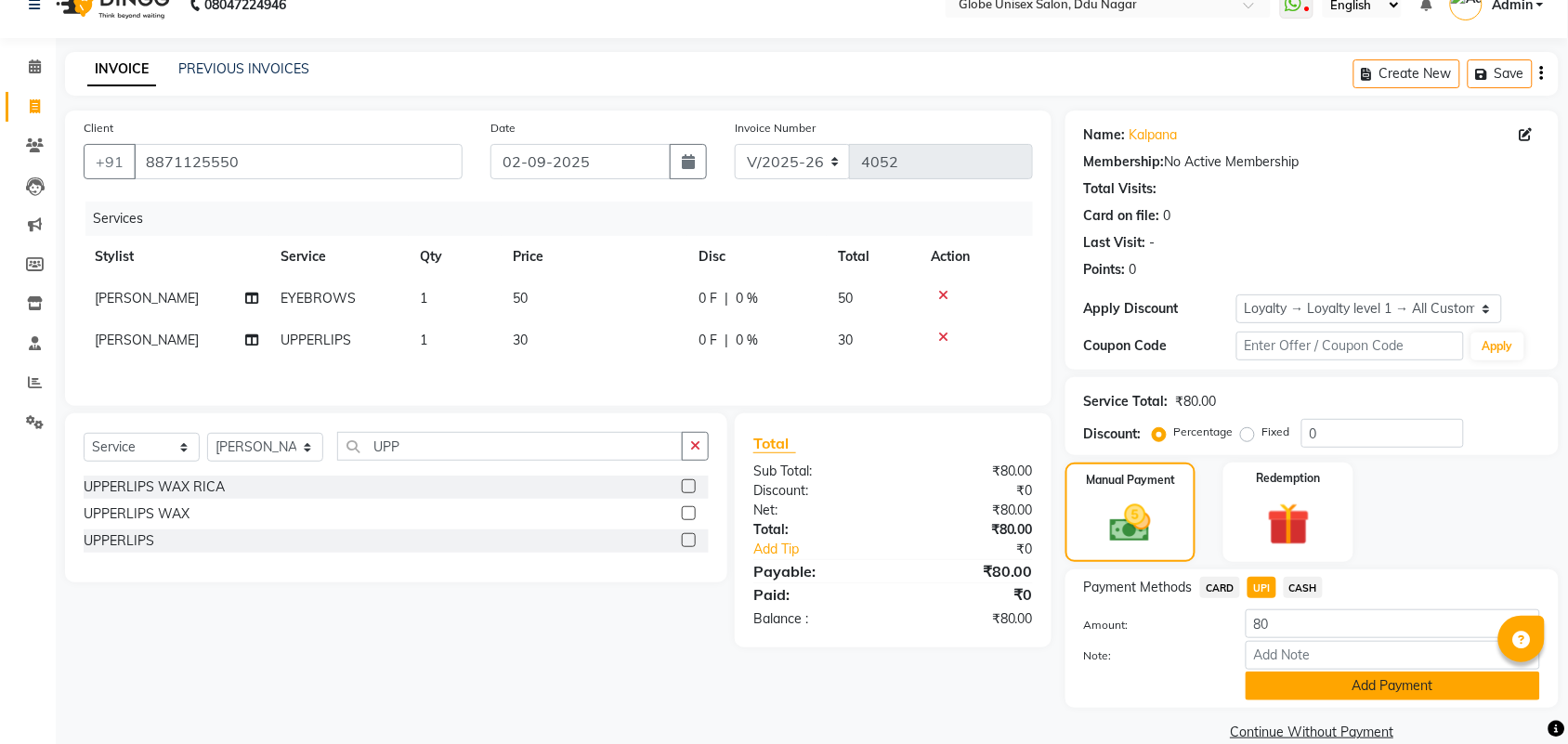
scroll to position [57, 0]
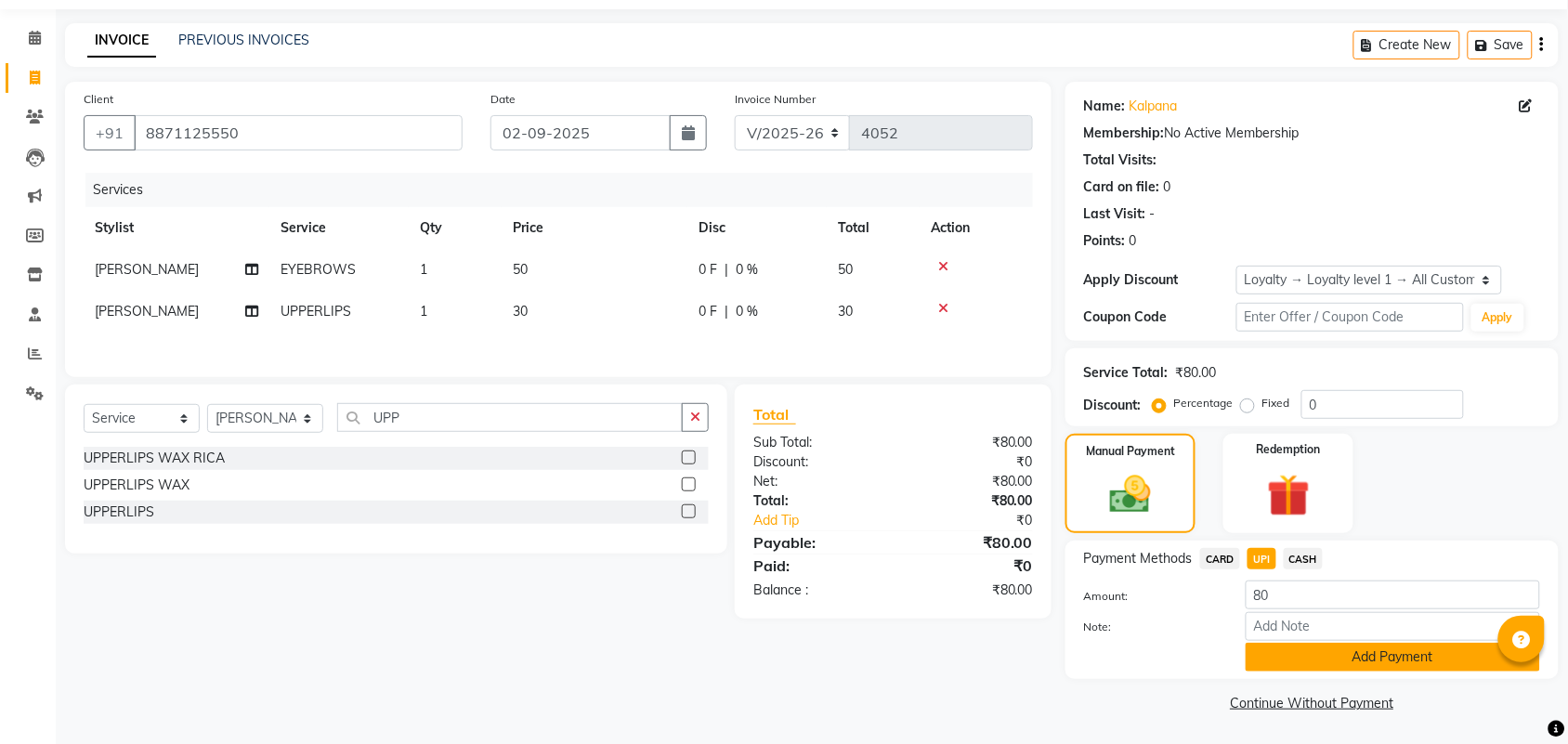
click at [1408, 664] on button "Add Payment" at bounding box center [1393, 657] width 294 height 29
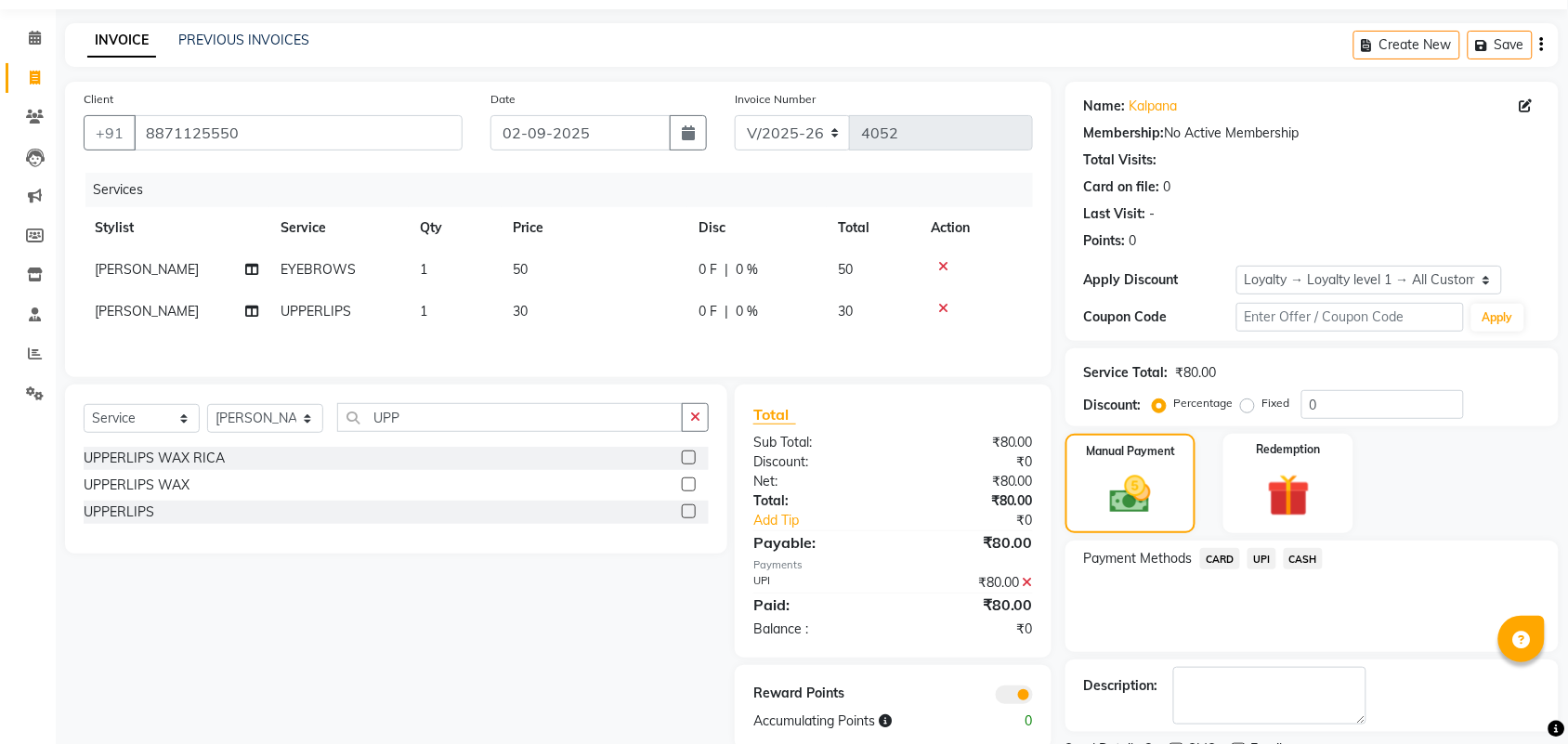
scroll to position [137, 0]
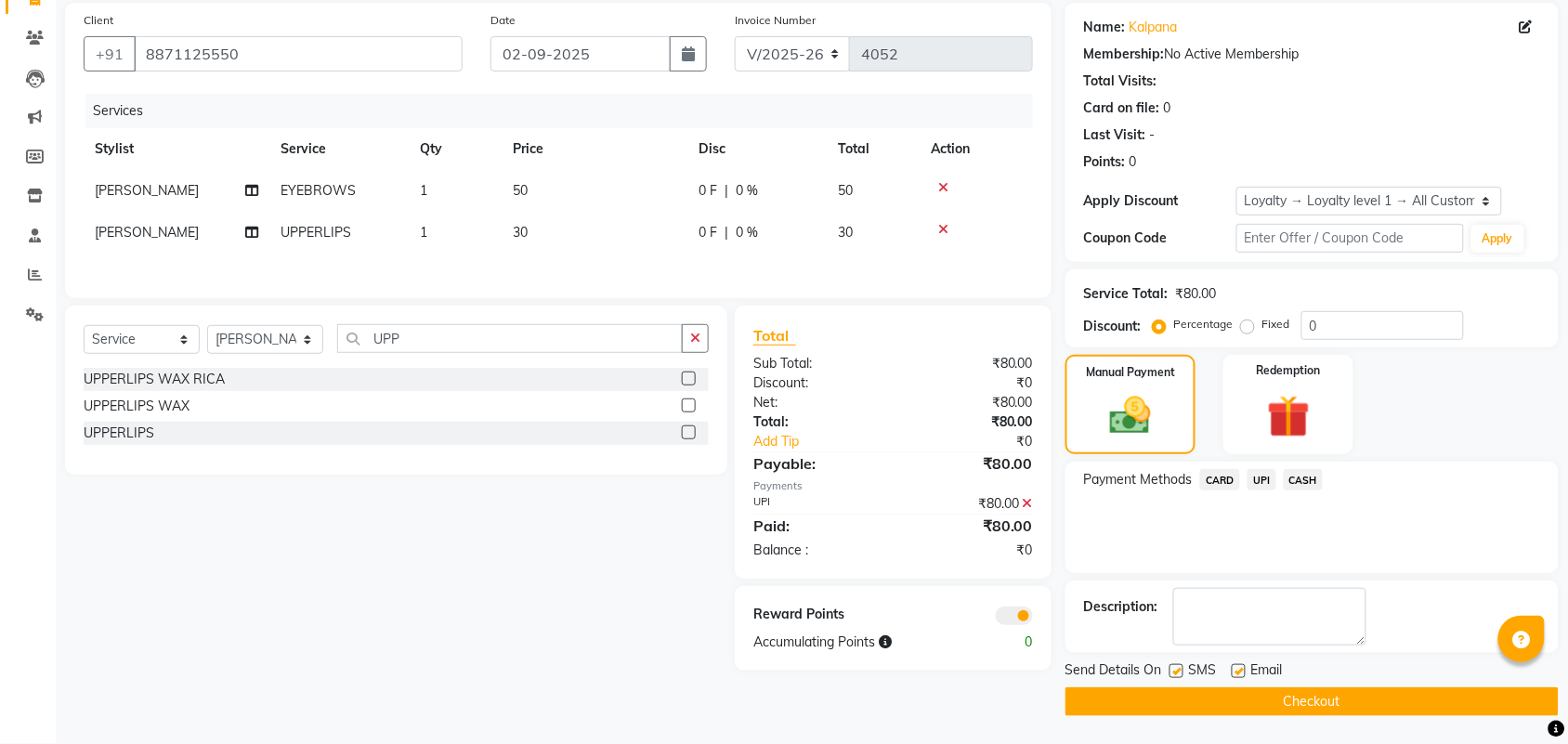
click at [1097, 698] on button "Checkout" at bounding box center [1311, 702] width 493 height 29
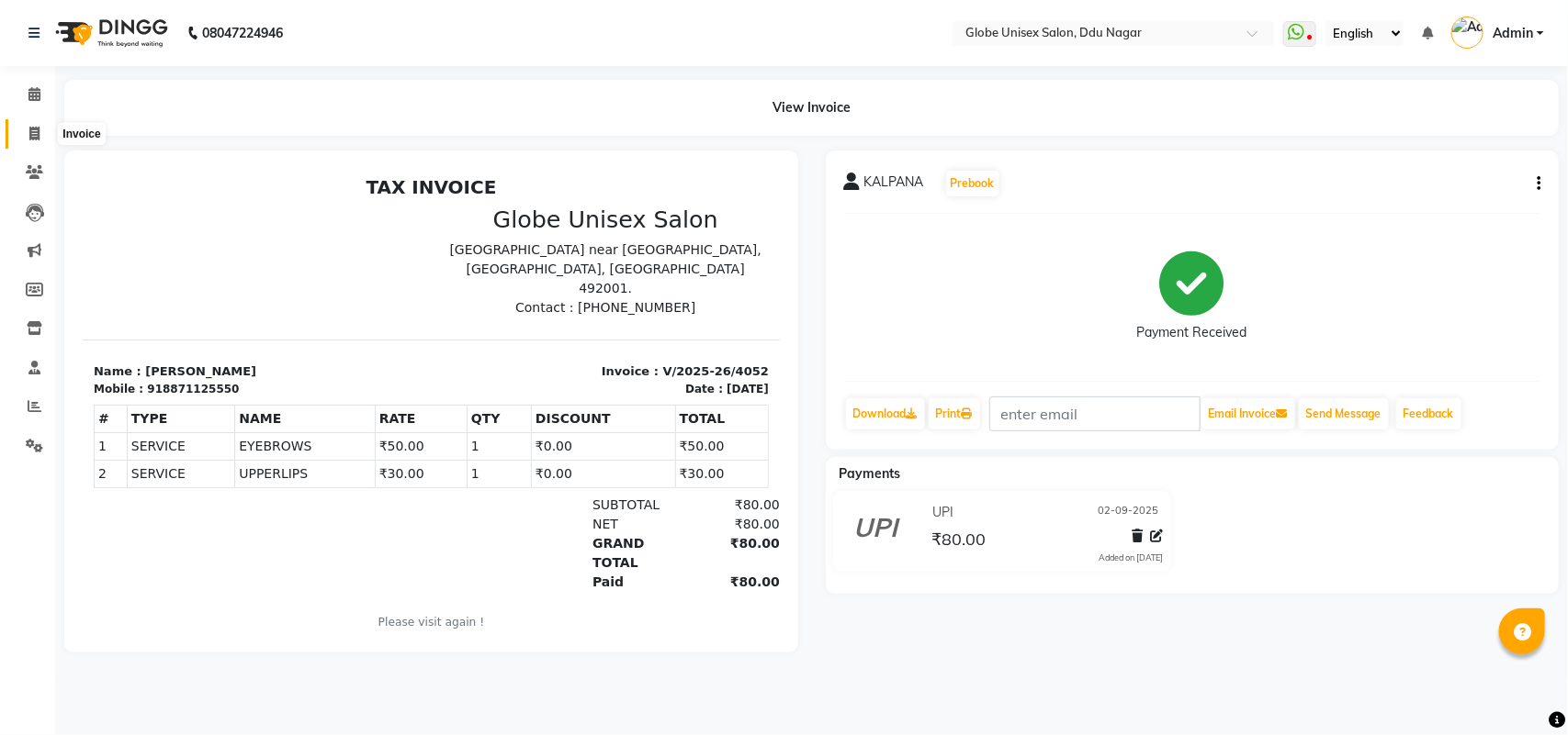
click at [33, 133] on icon at bounding box center [35, 134] width 10 height 13
select select "service"
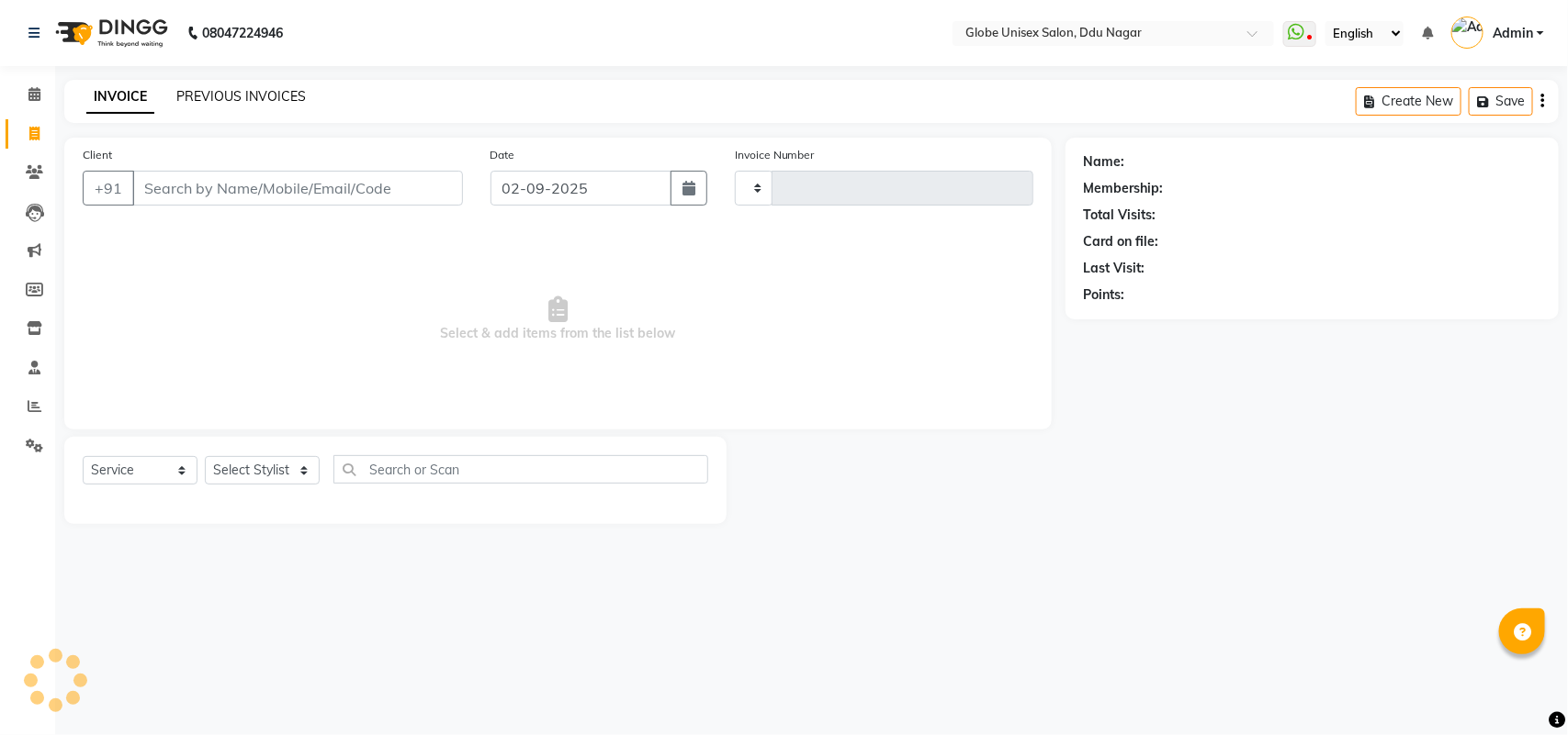
click at [193, 99] on link "PREVIOUS INVOICES" at bounding box center [241, 96] width 130 height 16
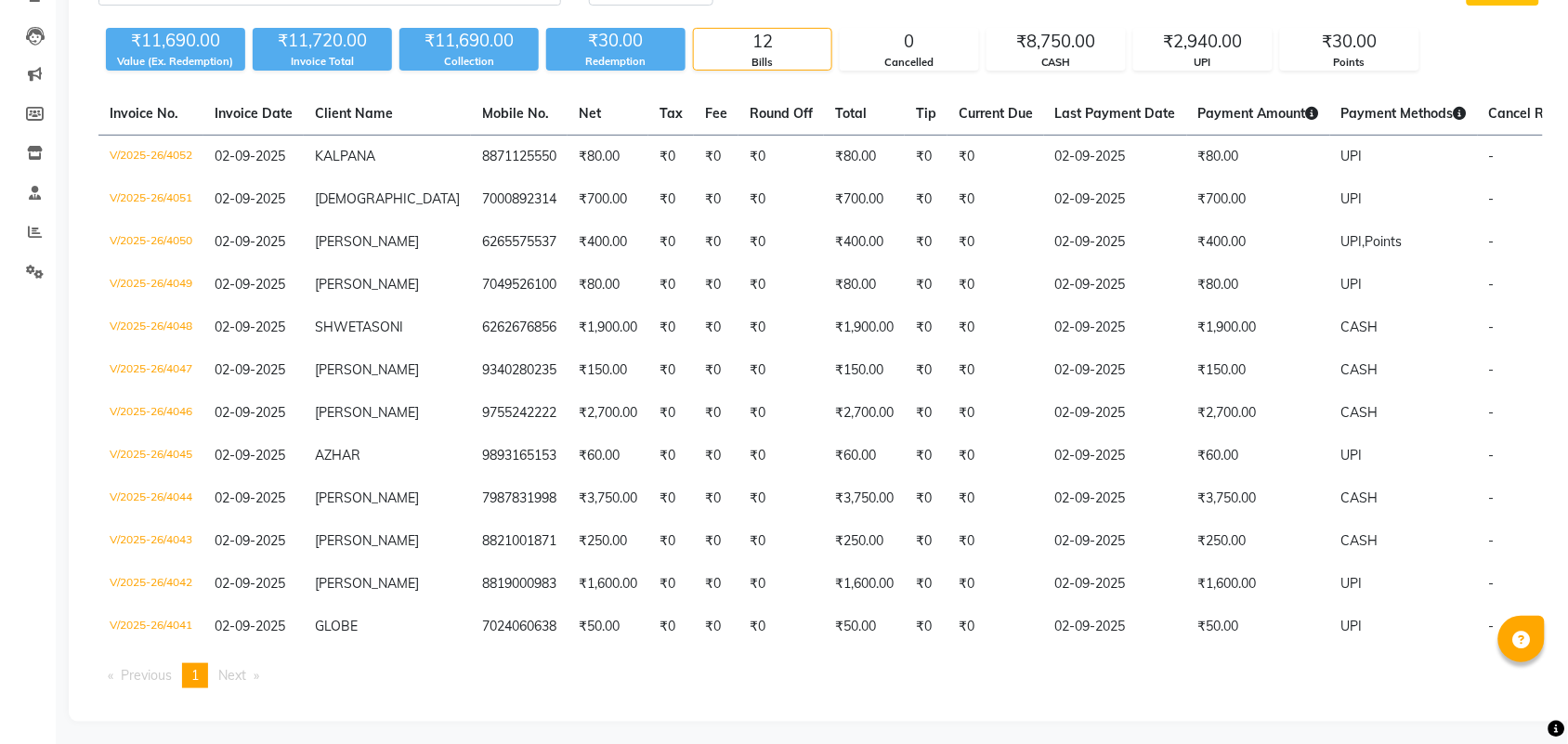
scroll to position [212, 0]
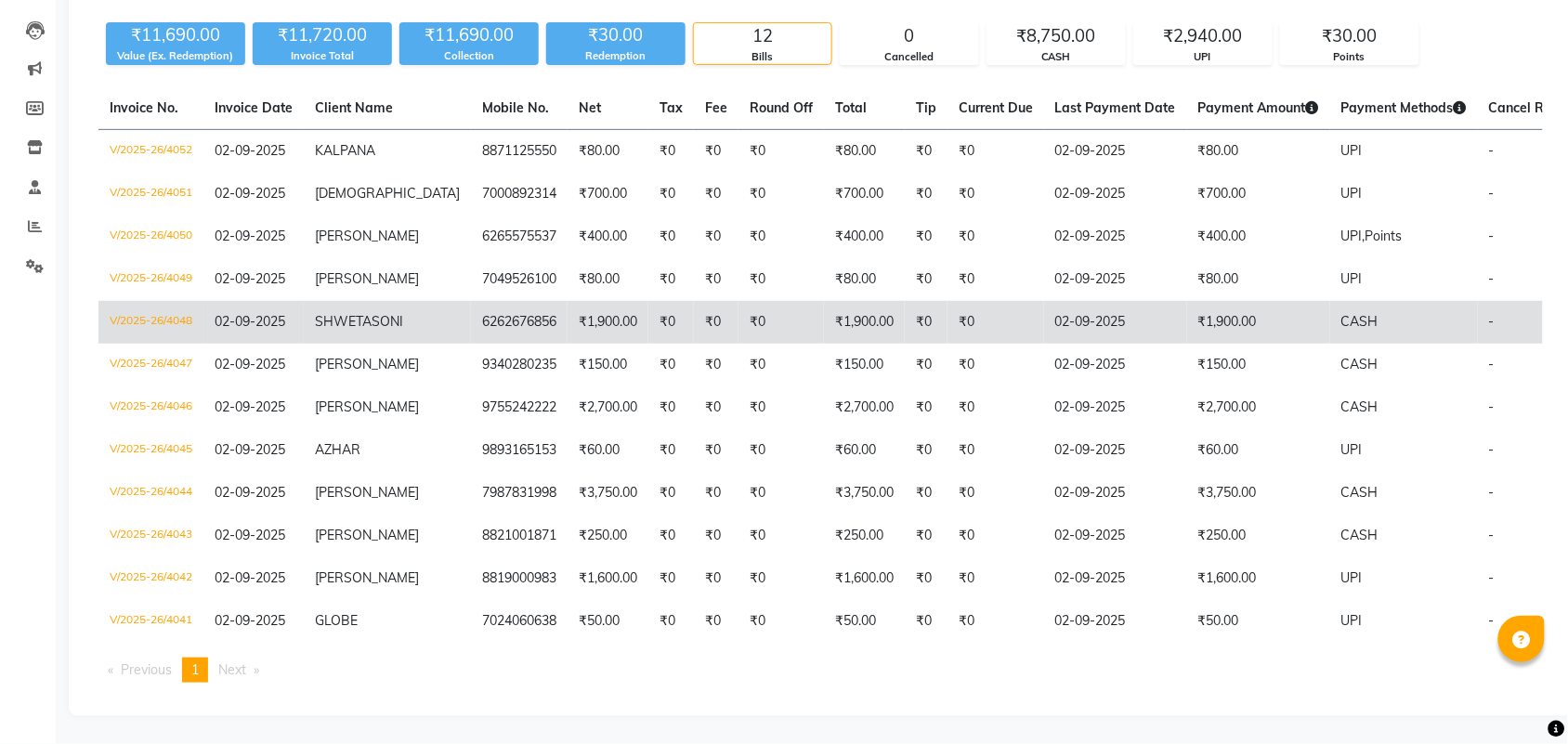
click at [136, 301] on td "V/2025-26/4048" at bounding box center [151, 322] width 105 height 43
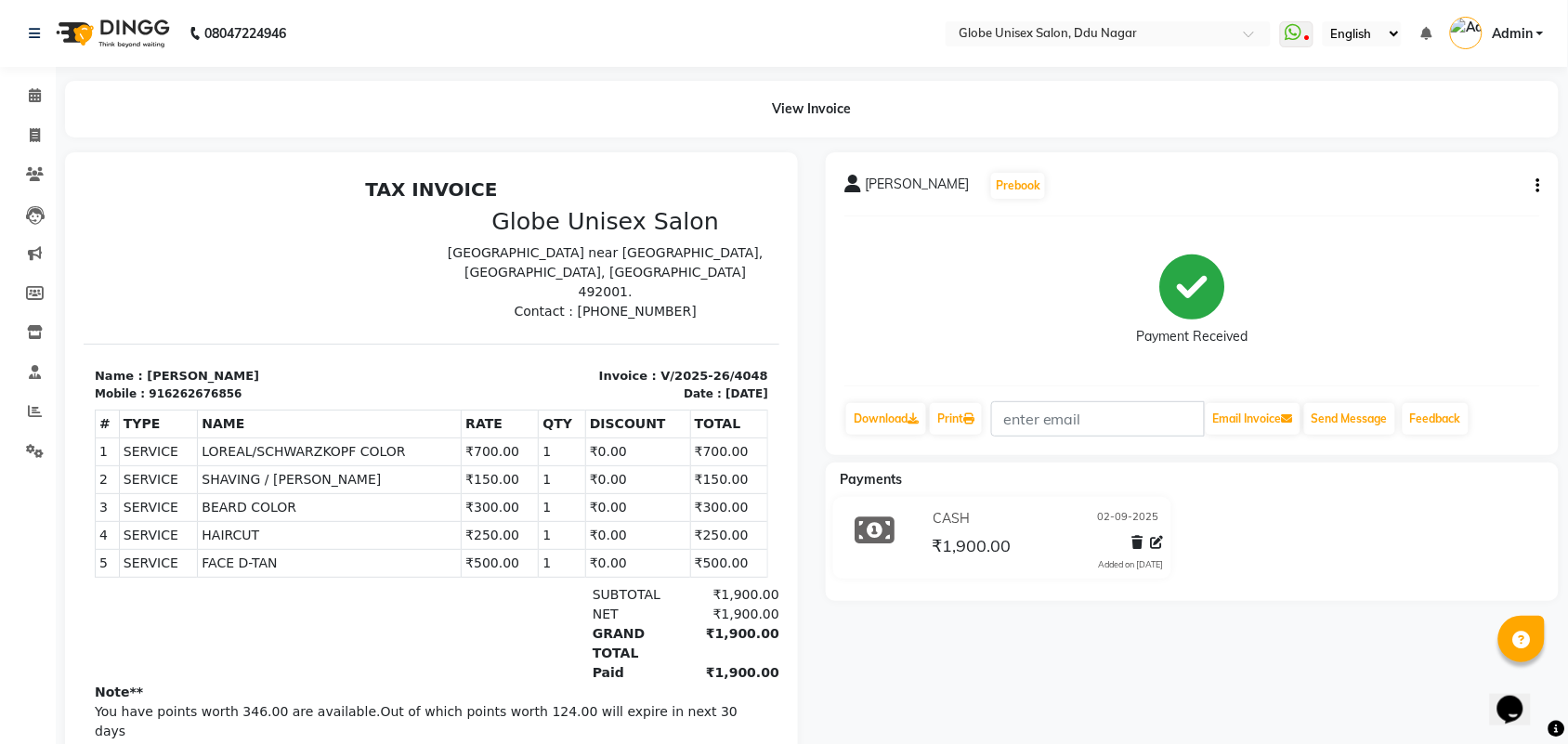
click at [1535, 187] on button "button" at bounding box center [1534, 186] width 11 height 19
click at [34, 131] on icon at bounding box center [35, 135] width 10 height 14
select select "service"
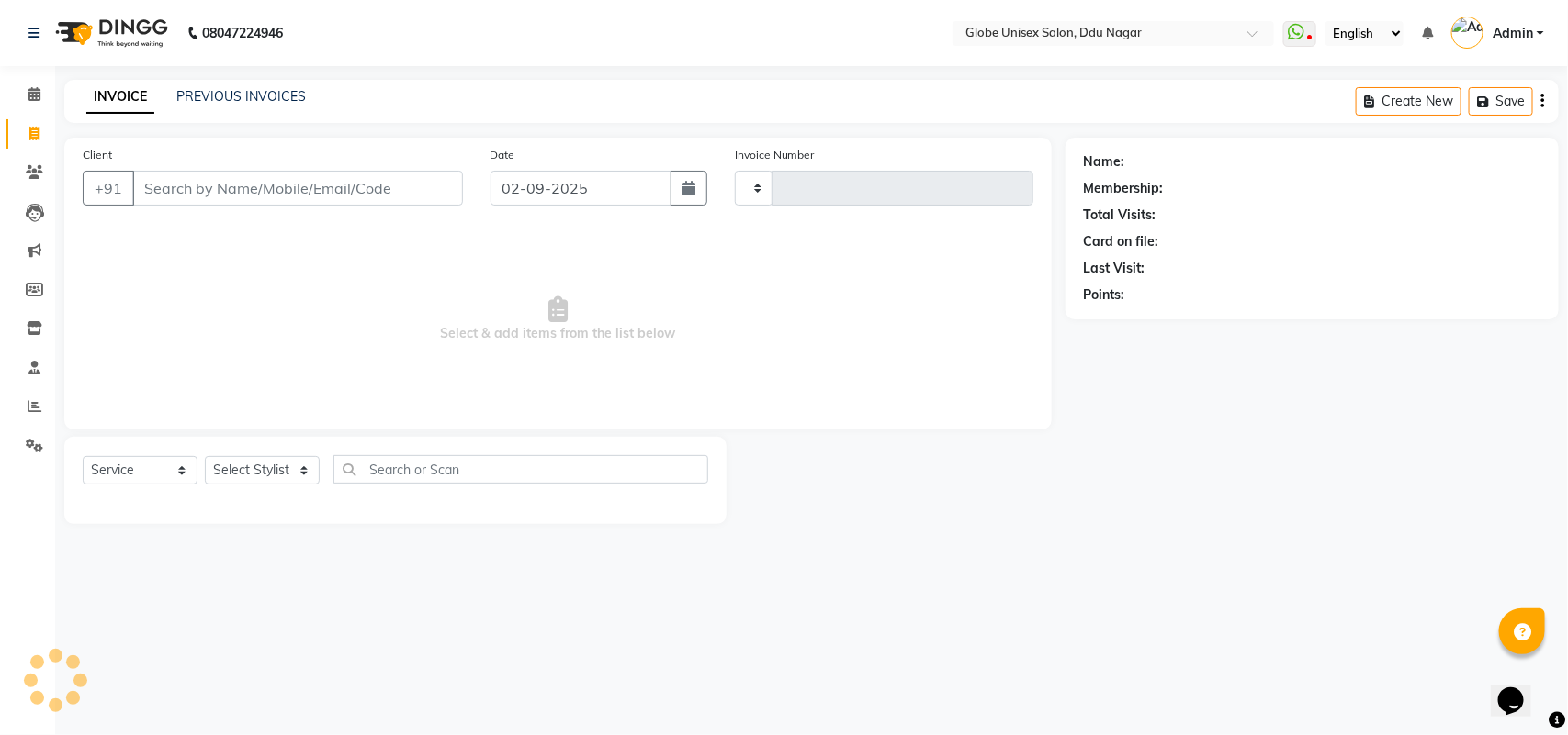
type input "4049"
select select "4184"
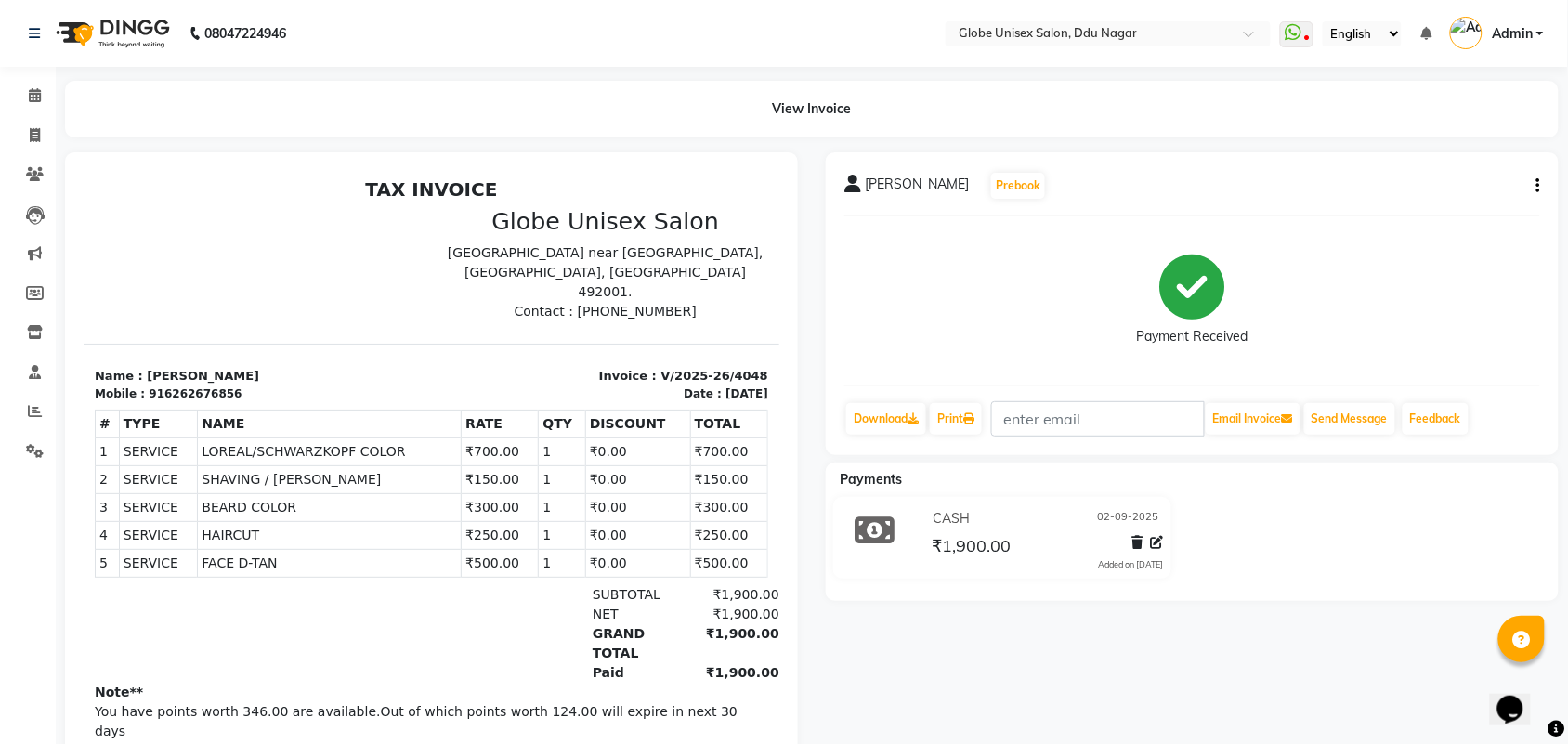
click at [1537, 186] on icon "button" at bounding box center [1538, 186] width 4 height 1
click at [1469, 166] on div "Split Service Amount" at bounding box center [1445, 164] width 128 height 23
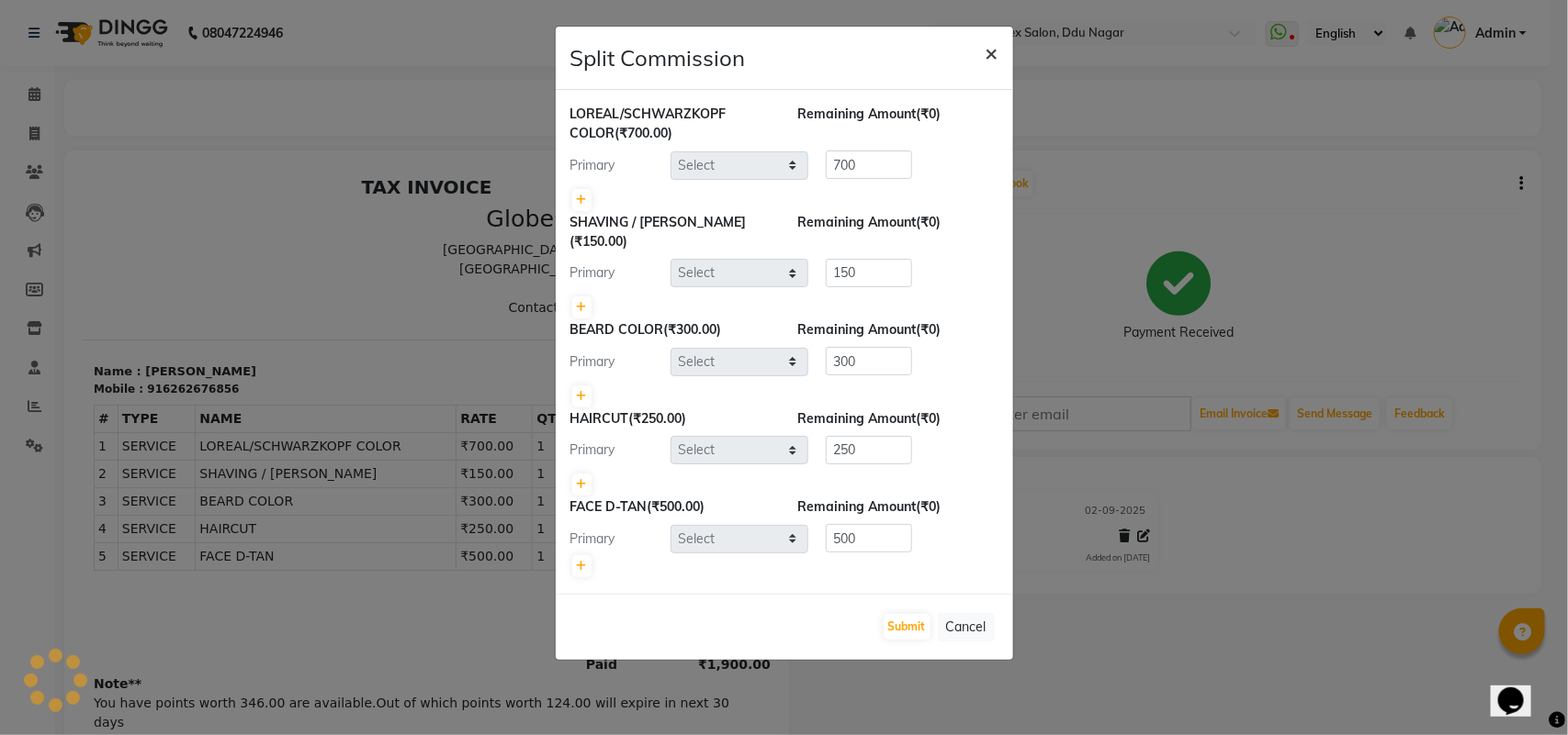
click at [989, 51] on span "×" at bounding box center [991, 52] width 13 height 28
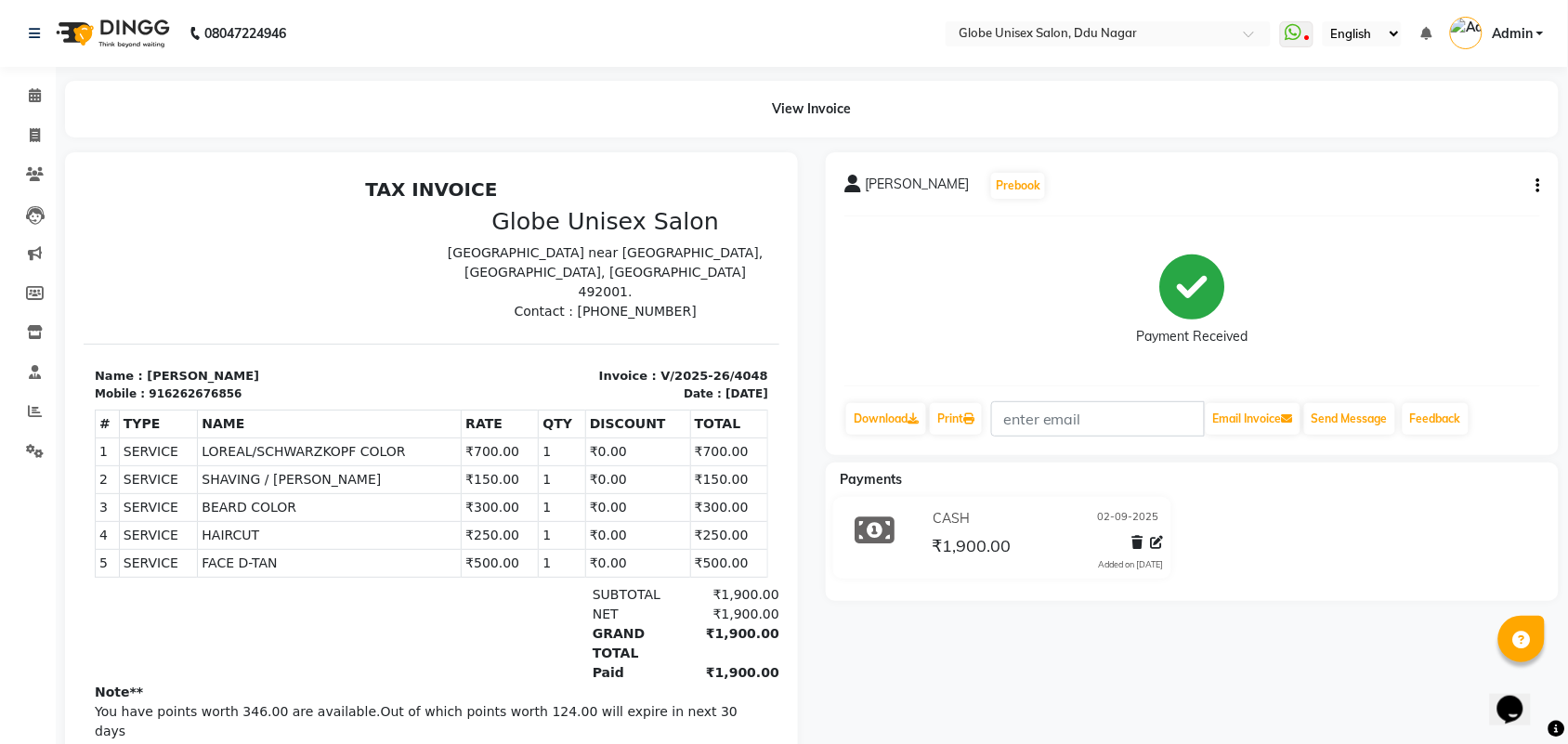
click at [1534, 179] on button "button" at bounding box center [1534, 186] width 11 height 19
click at [1419, 200] on div "Edit Invoice" at bounding box center [1445, 209] width 128 height 23
select select "service"
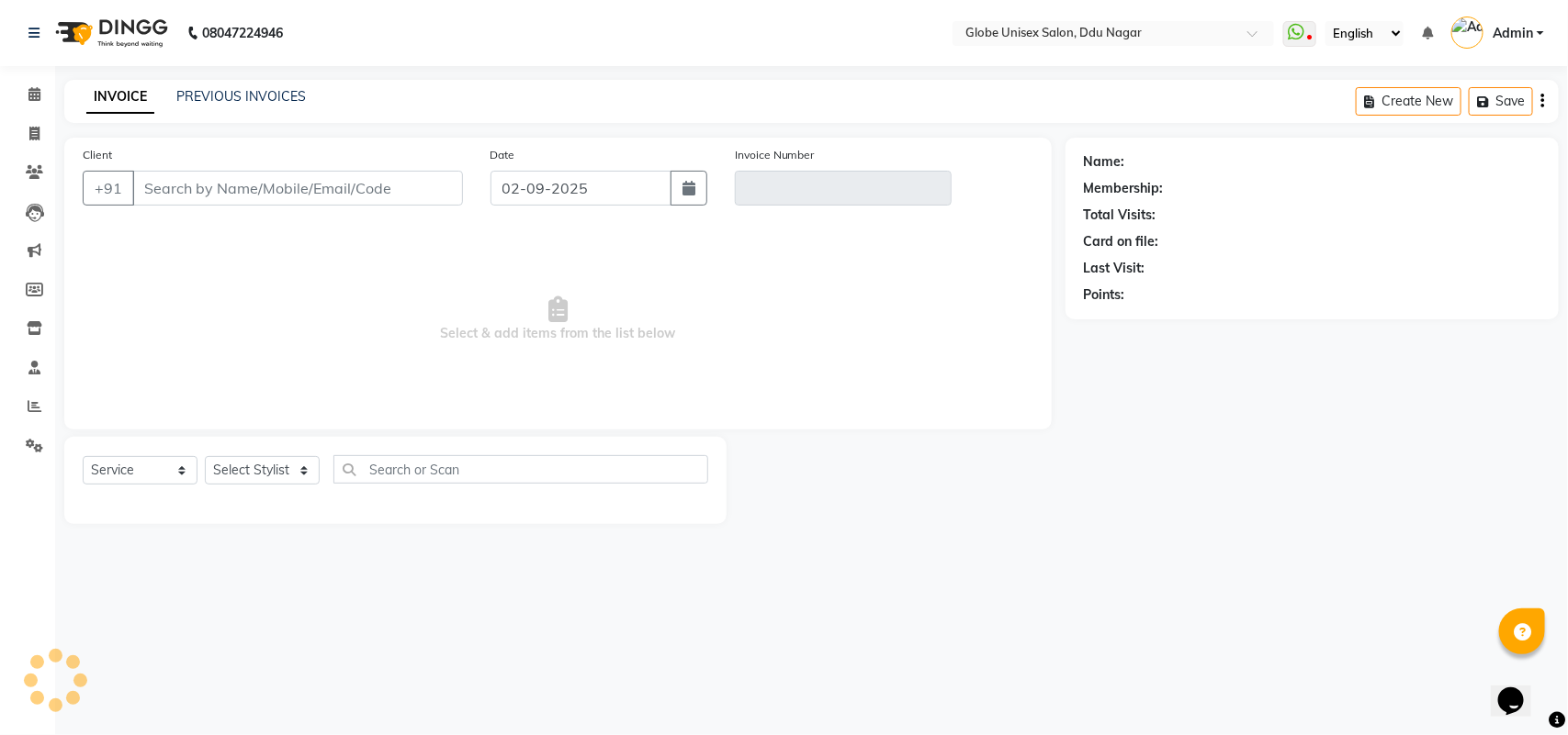
type input "6262676856"
type input "V/2025-26/4048"
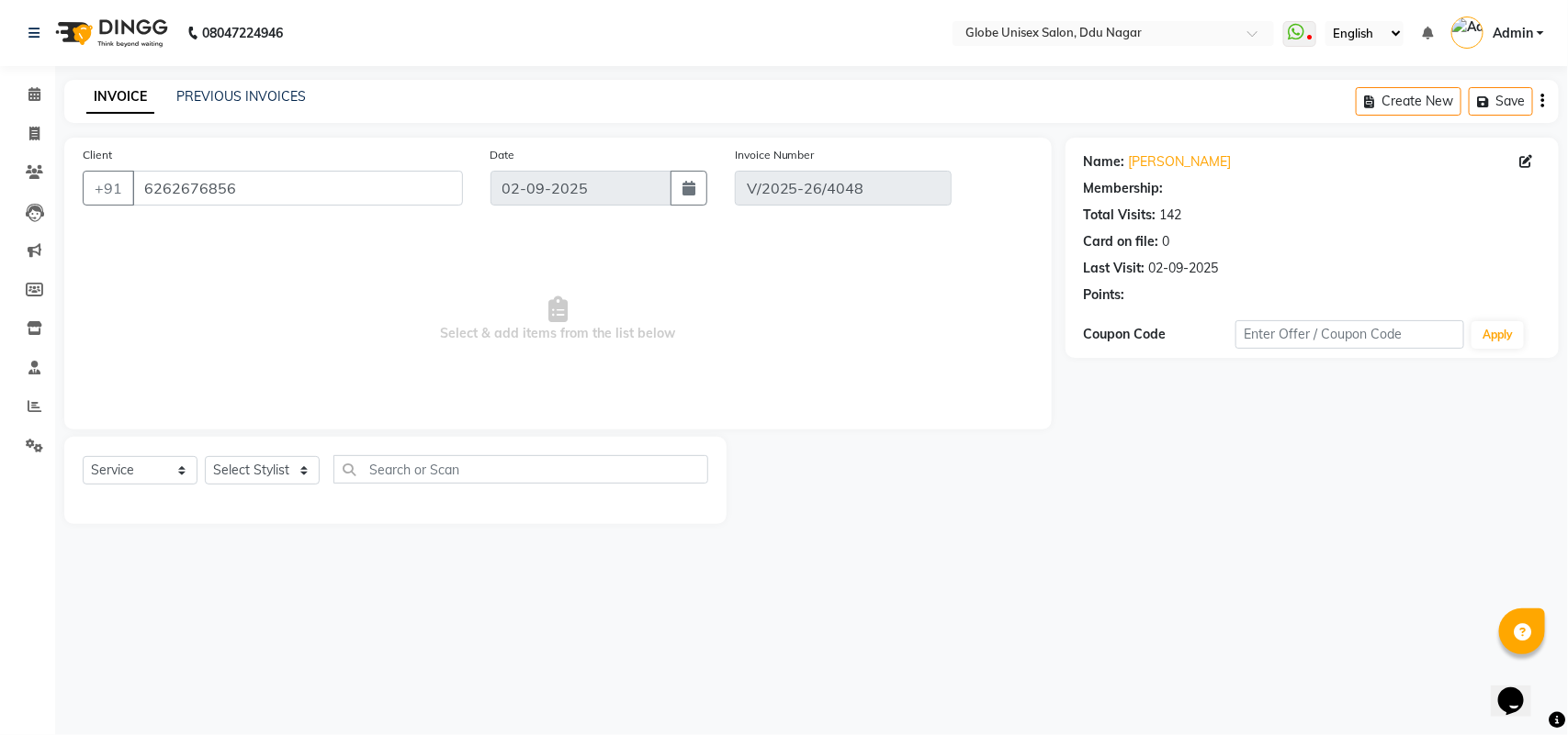
select select "1: Object"
select select "select"
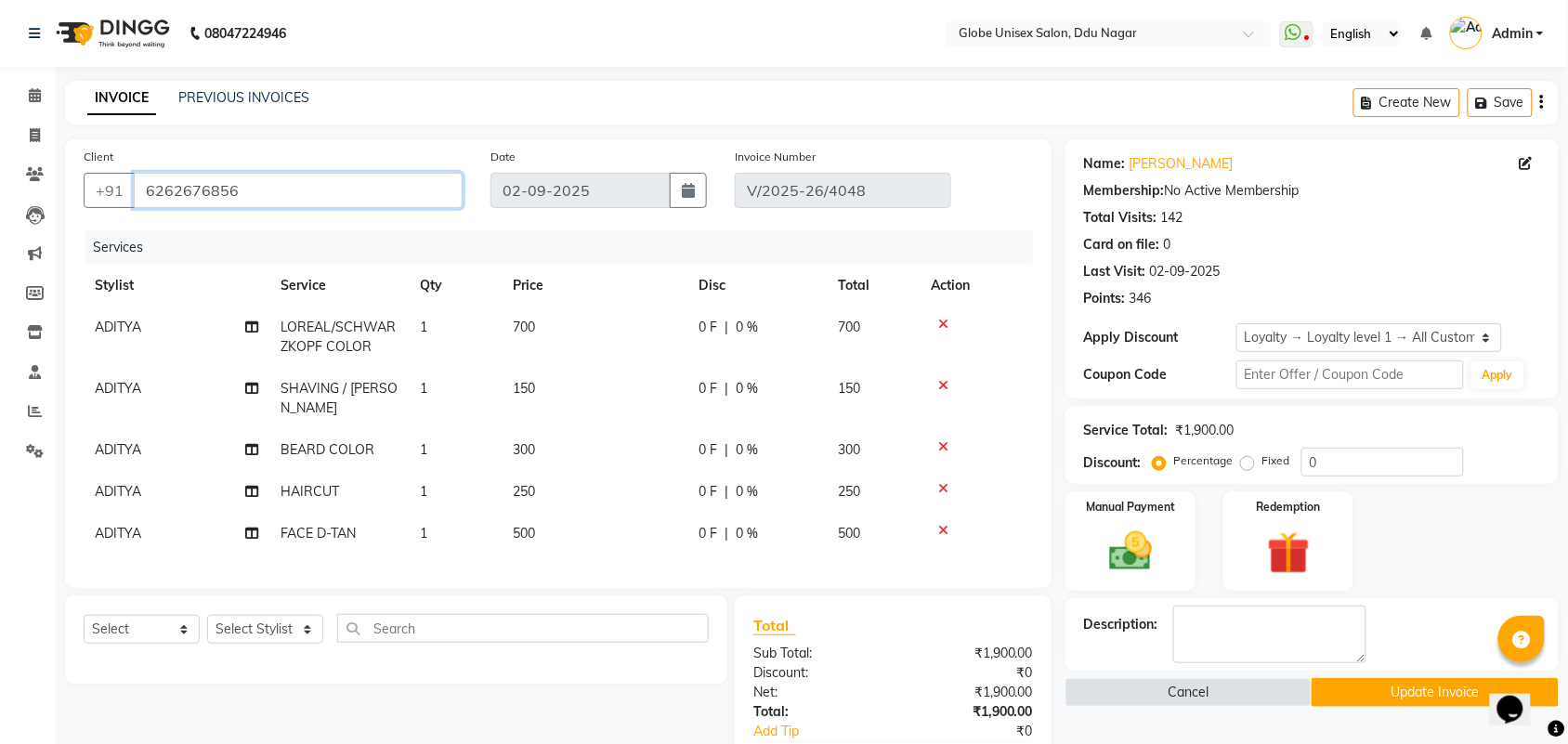
click at [374, 202] on input "6262676856" at bounding box center [298, 190] width 329 height 35
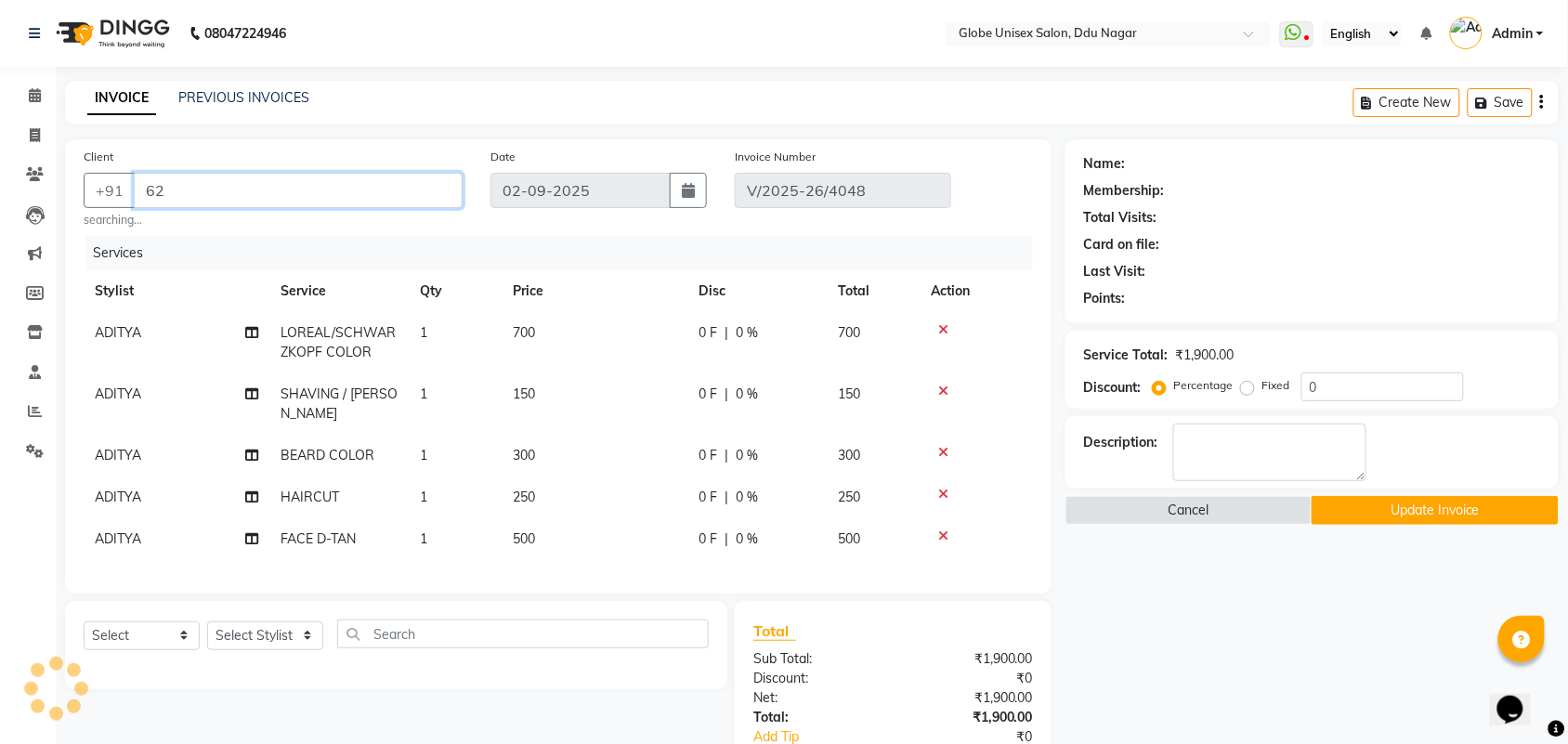
type input "6"
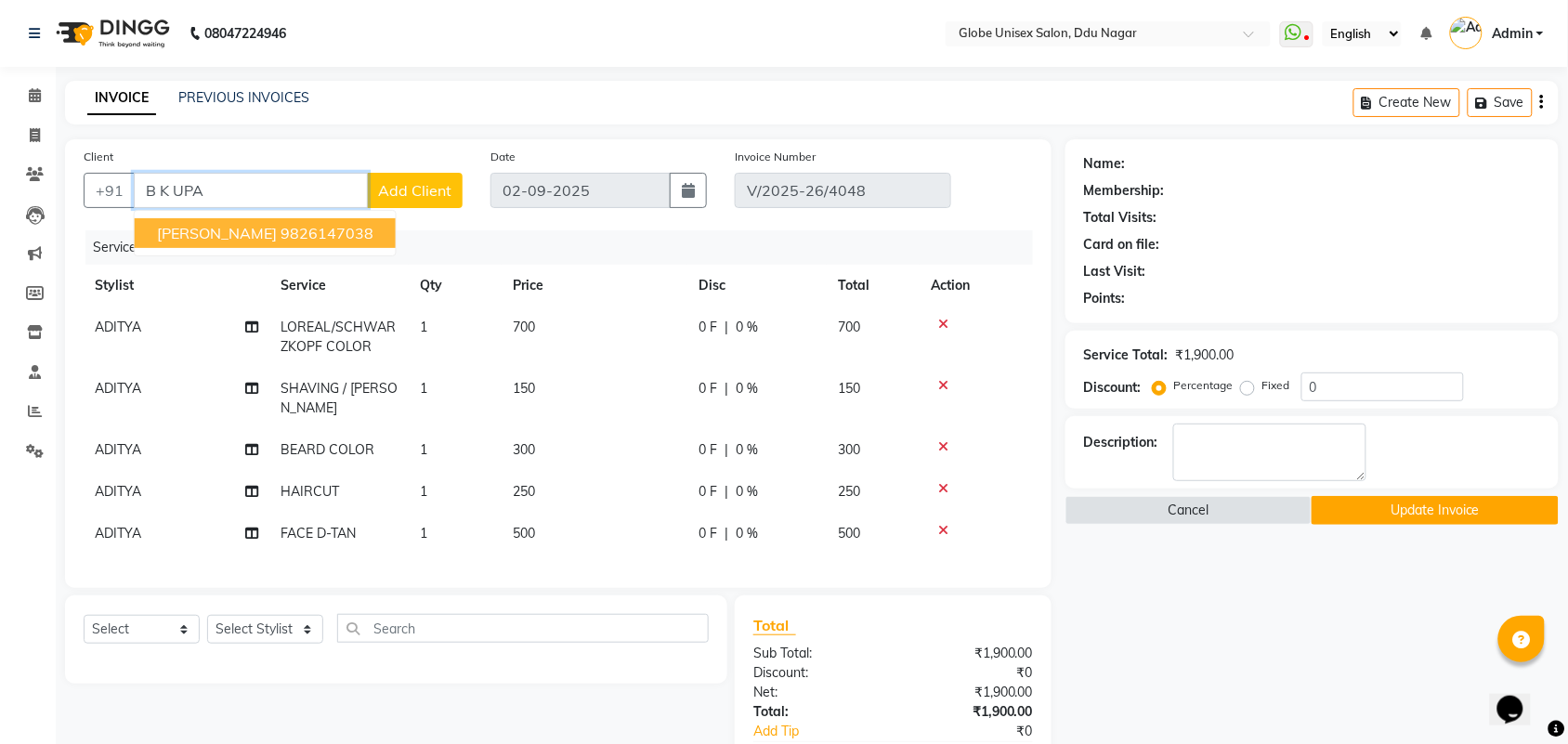
click at [341, 228] on ngb-highlight "9826147038" at bounding box center [326, 233] width 92 height 19
type input "9826147038"
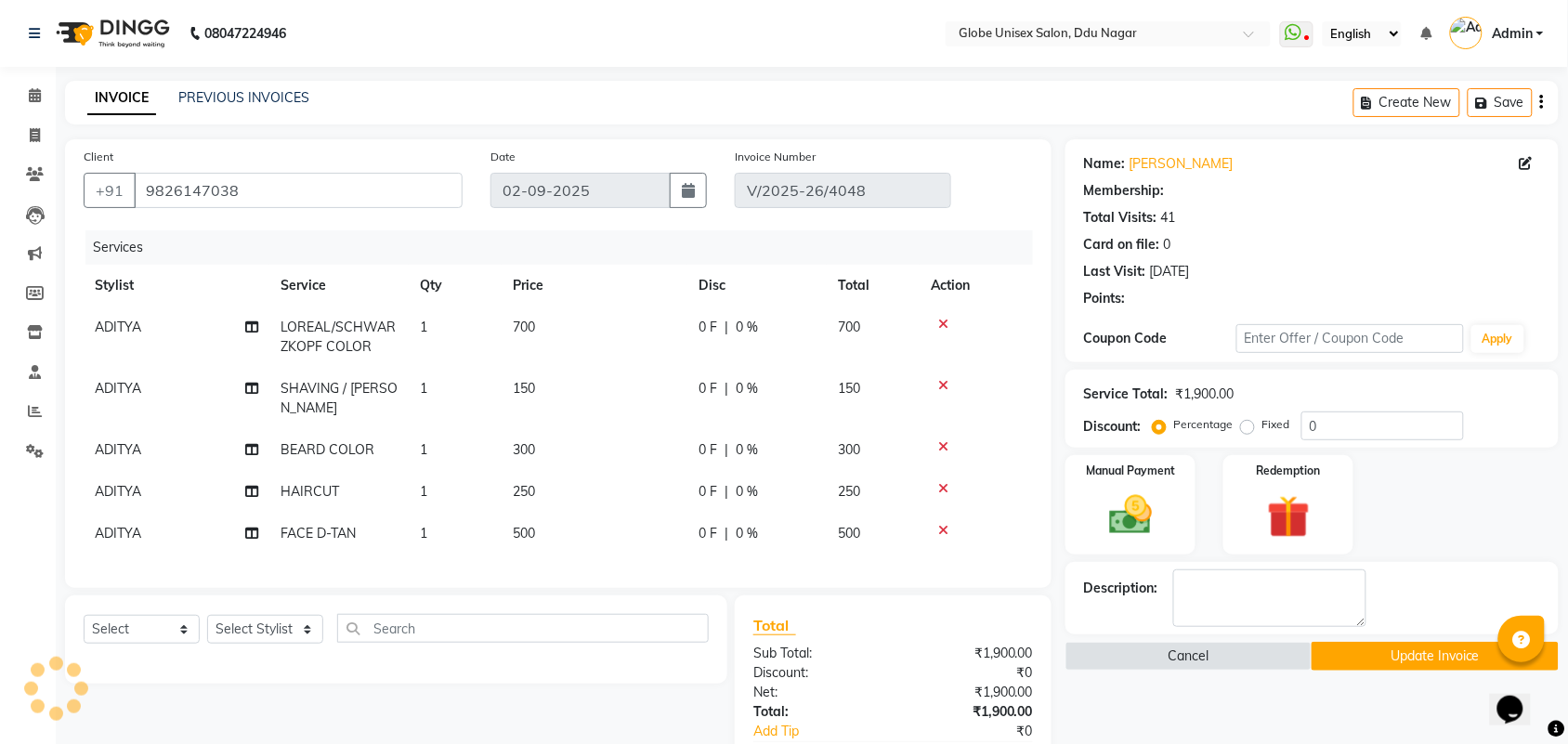
select select "1: Object"
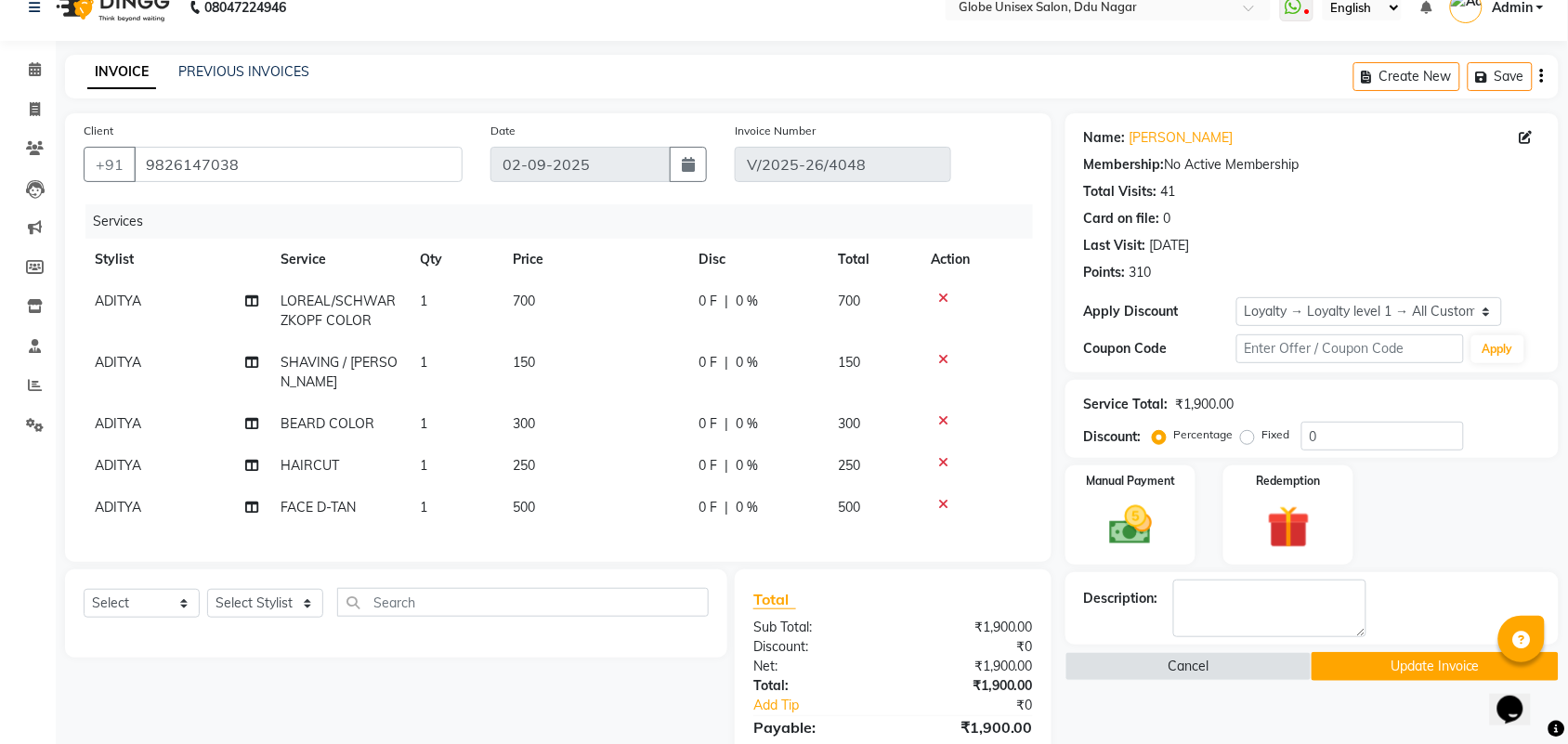
scroll to position [268, 0]
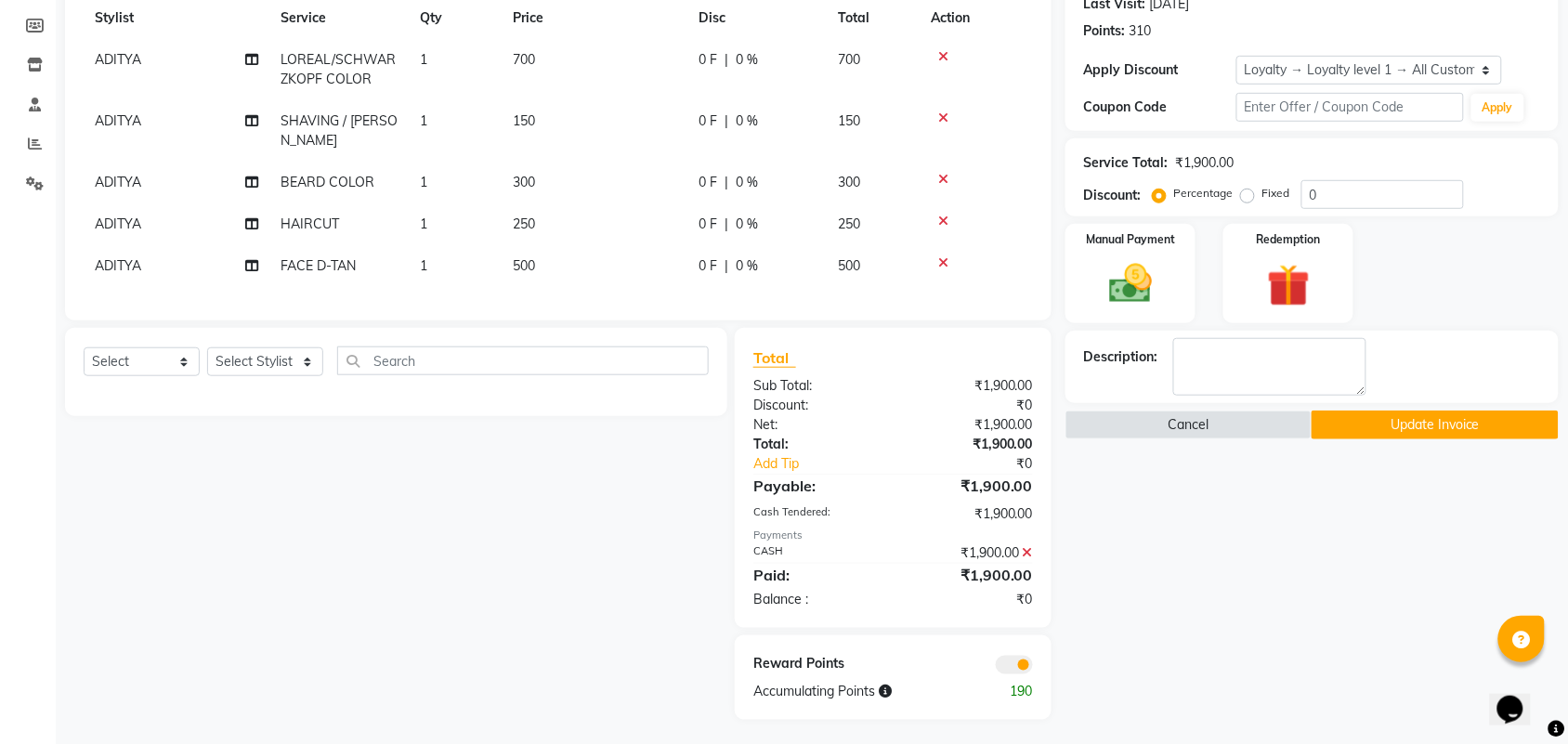
click at [1469, 421] on button "Update Invoice" at bounding box center [1434, 426] width 246 height 29
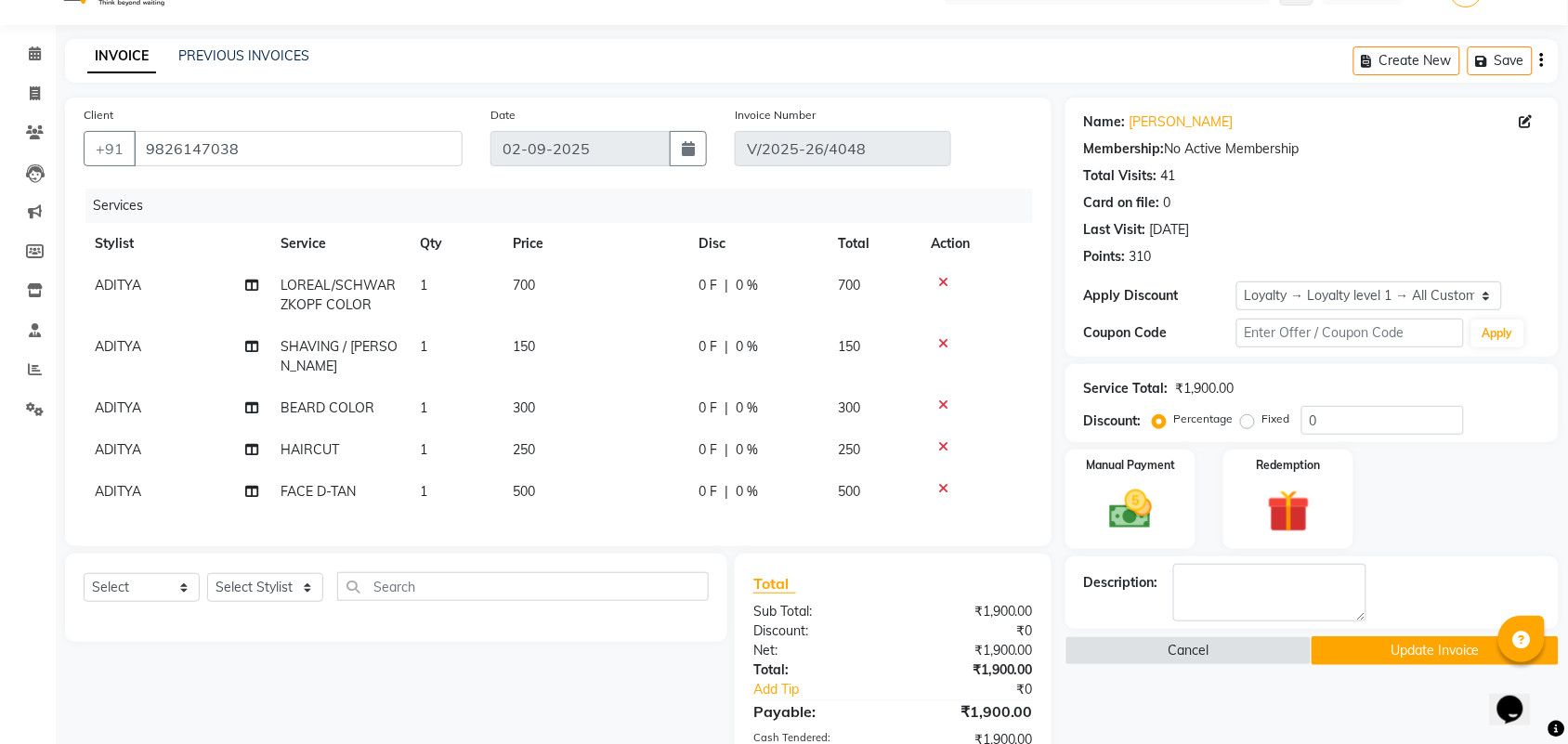
scroll to position [0, 0]
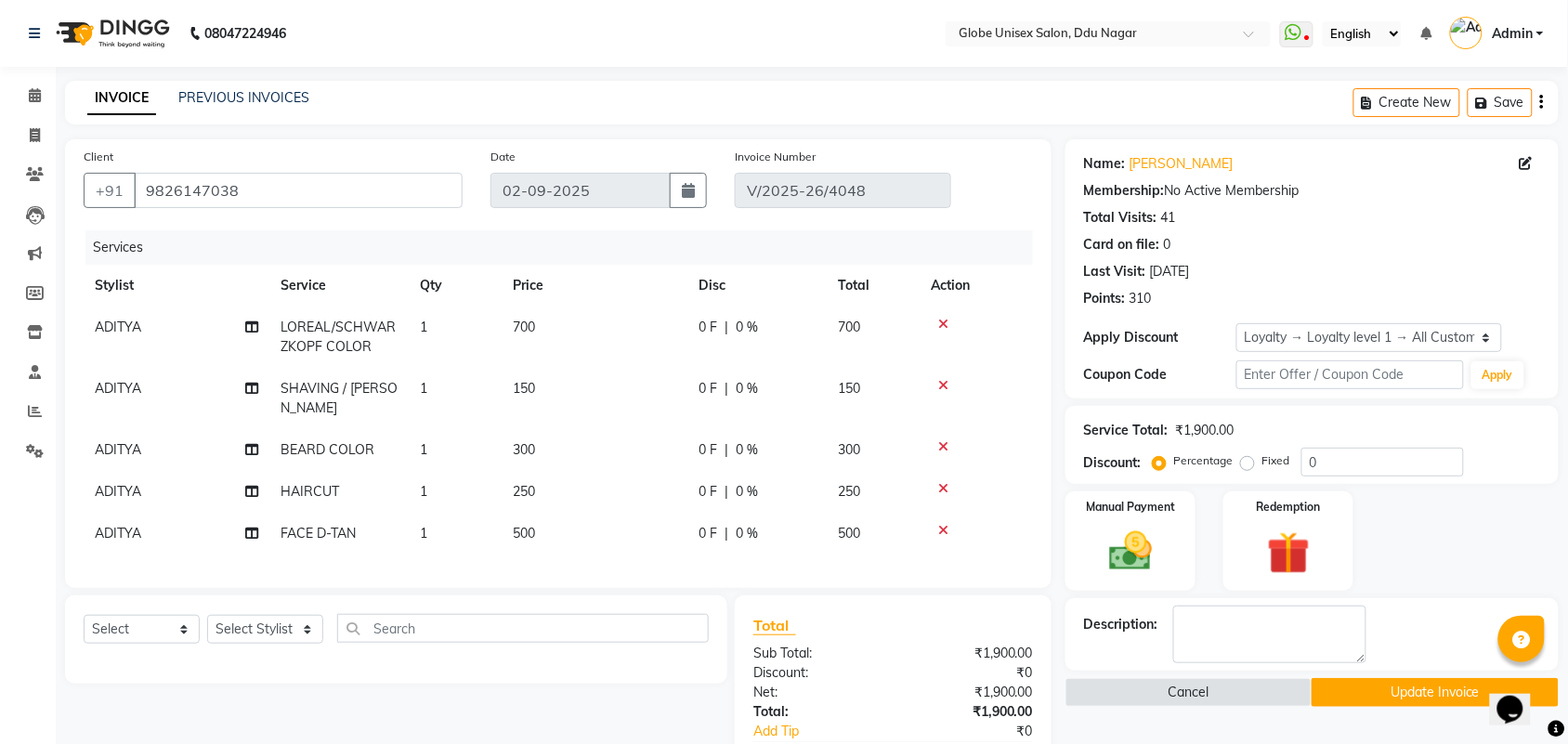
click at [30, 118] on li "Invoice" at bounding box center [27, 135] width 55 height 40
click at [34, 130] on icon at bounding box center [35, 135] width 10 height 14
select select "service"
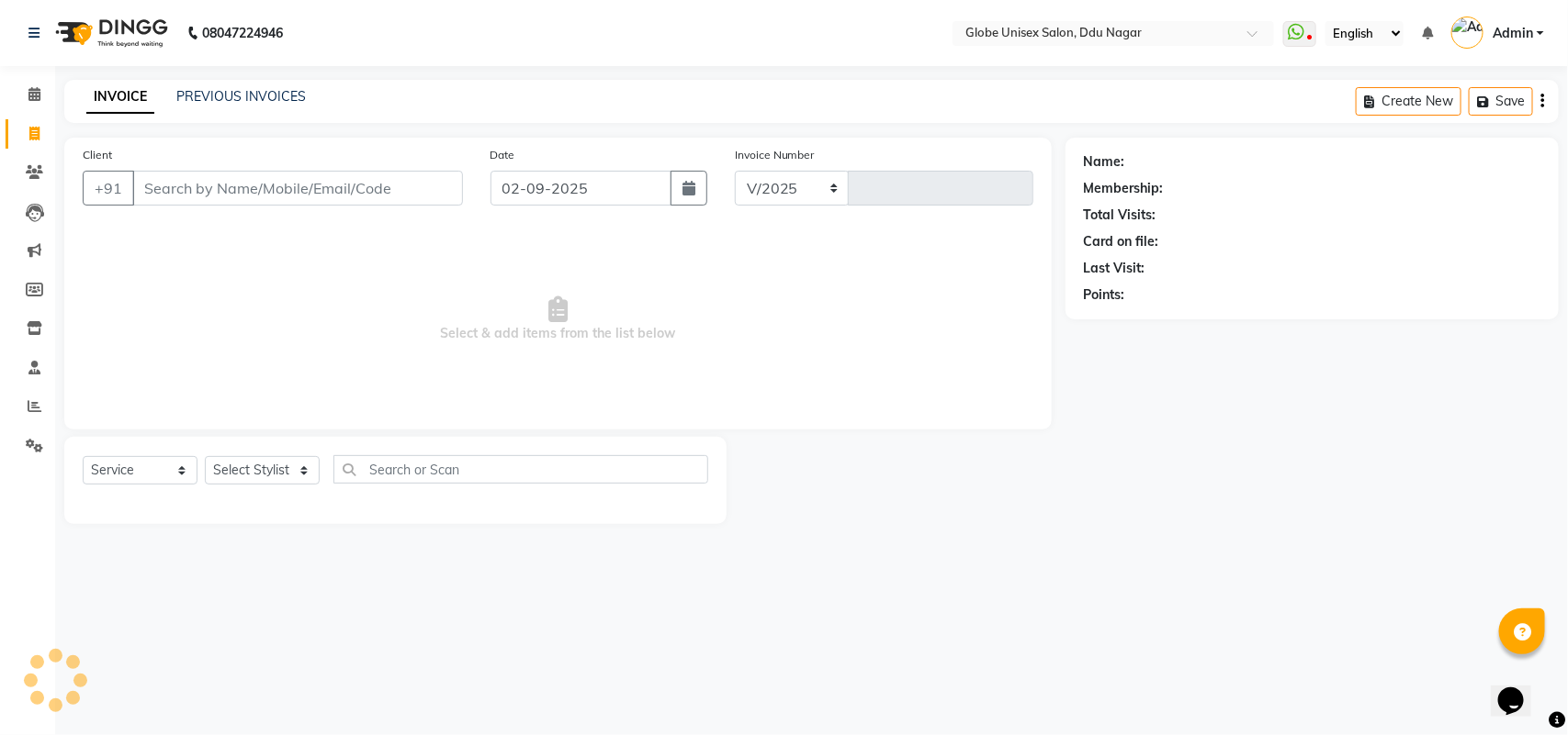
select select "4184"
type input "4053"
click at [282, 101] on link "PREVIOUS INVOICES" at bounding box center [241, 96] width 130 height 16
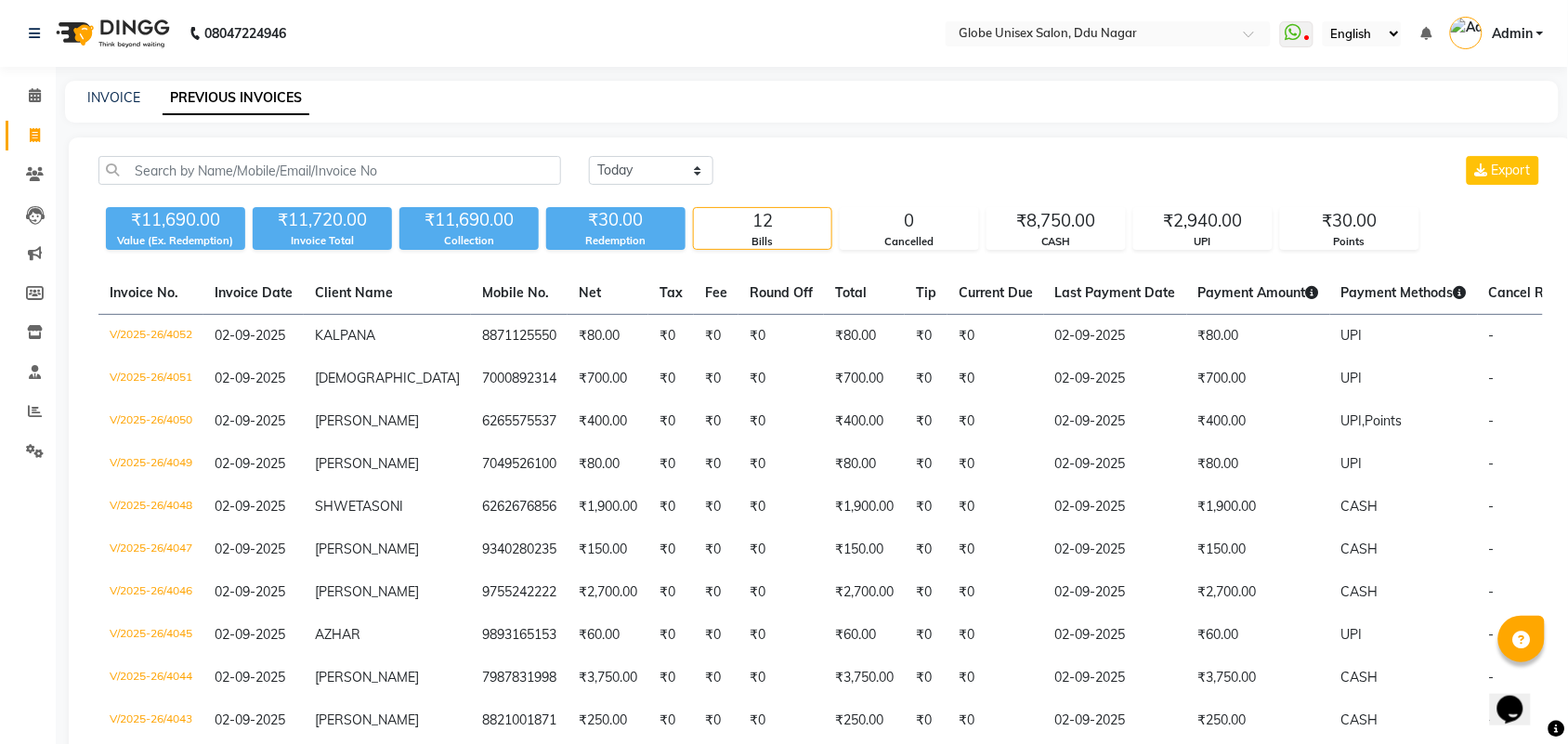
scroll to position [252, 0]
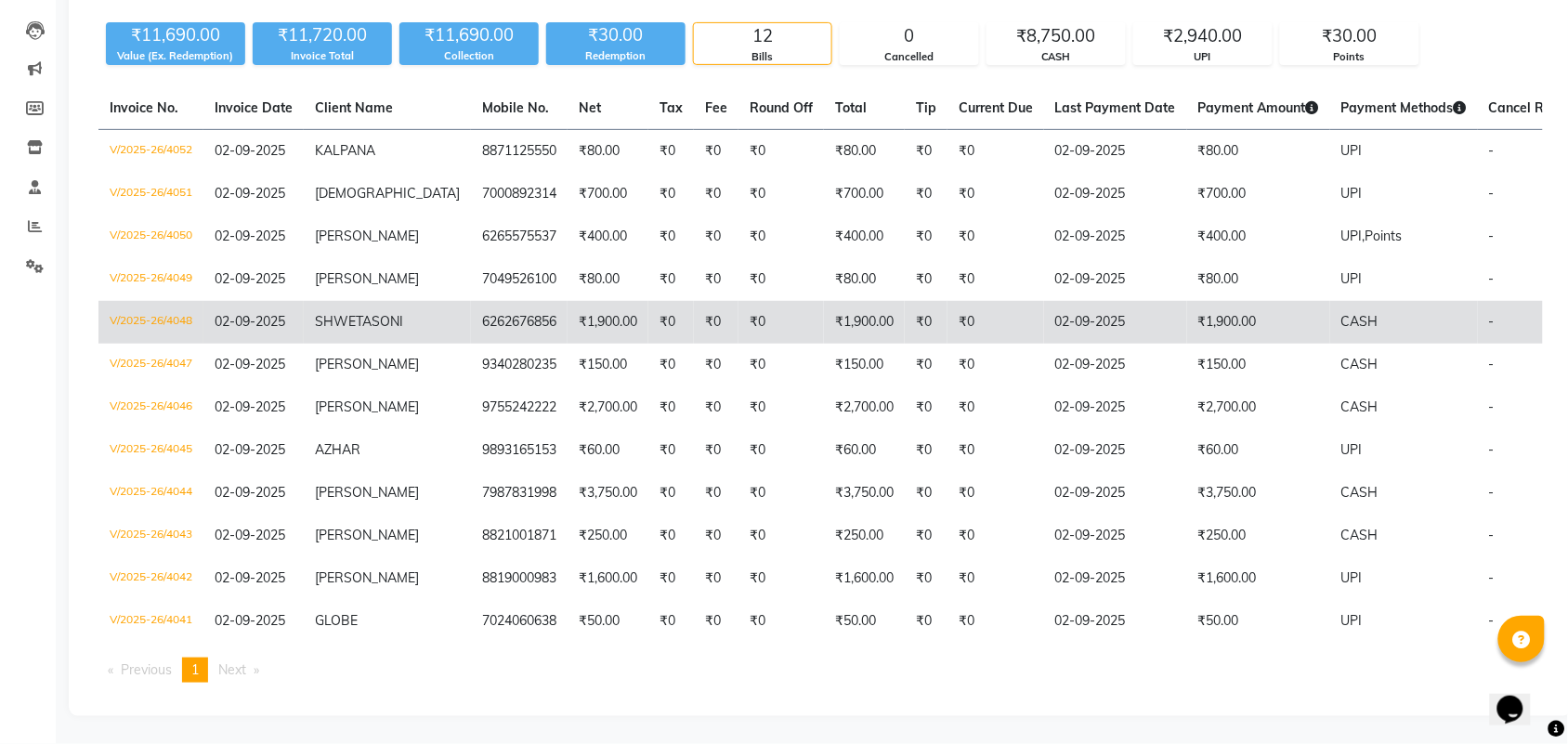
click at [141, 301] on td "V/2025-26/4048" at bounding box center [151, 322] width 105 height 43
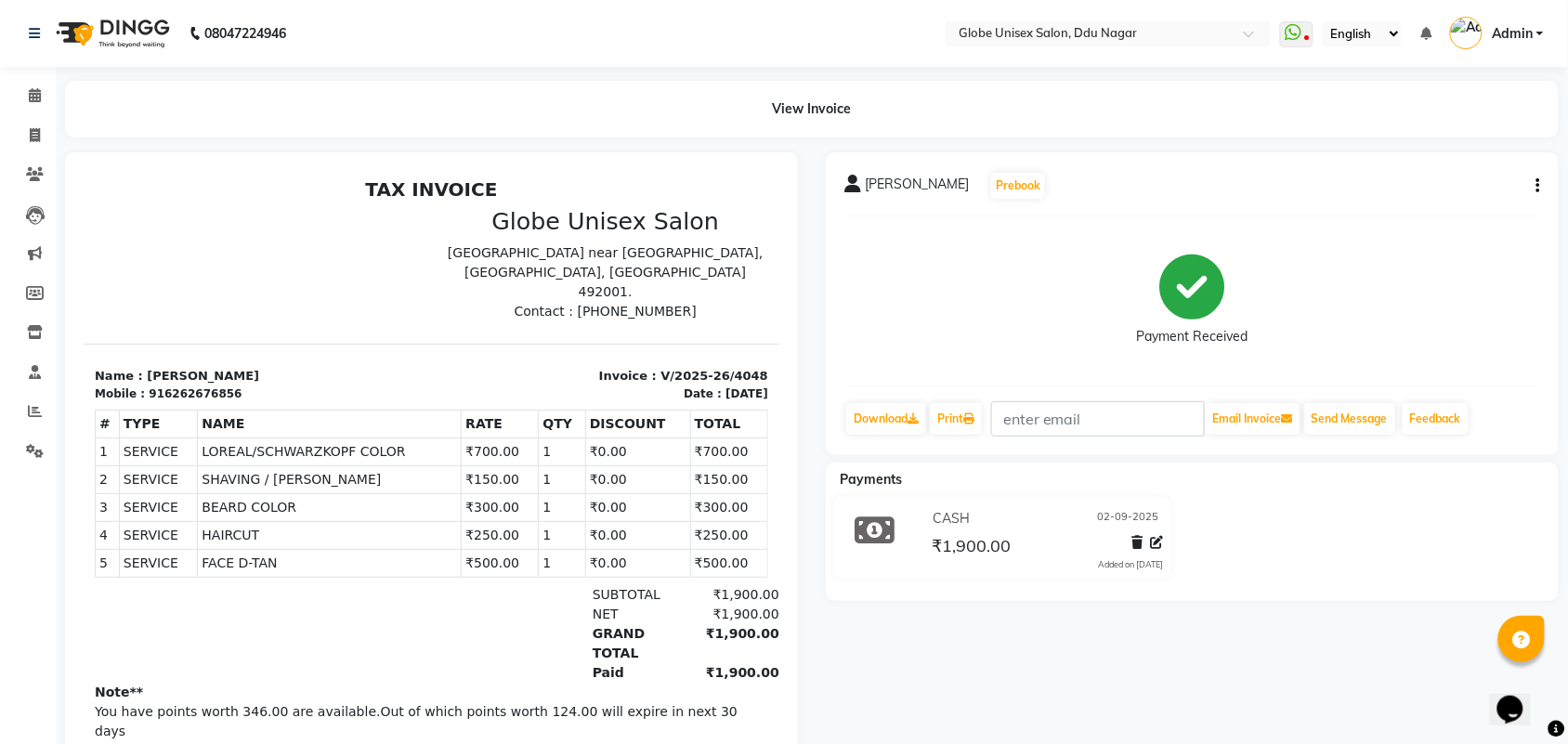
click at [1535, 187] on button "button" at bounding box center [1534, 186] width 11 height 19
click at [1438, 210] on div "Edit Invoice" at bounding box center [1445, 209] width 128 height 23
select select "service"
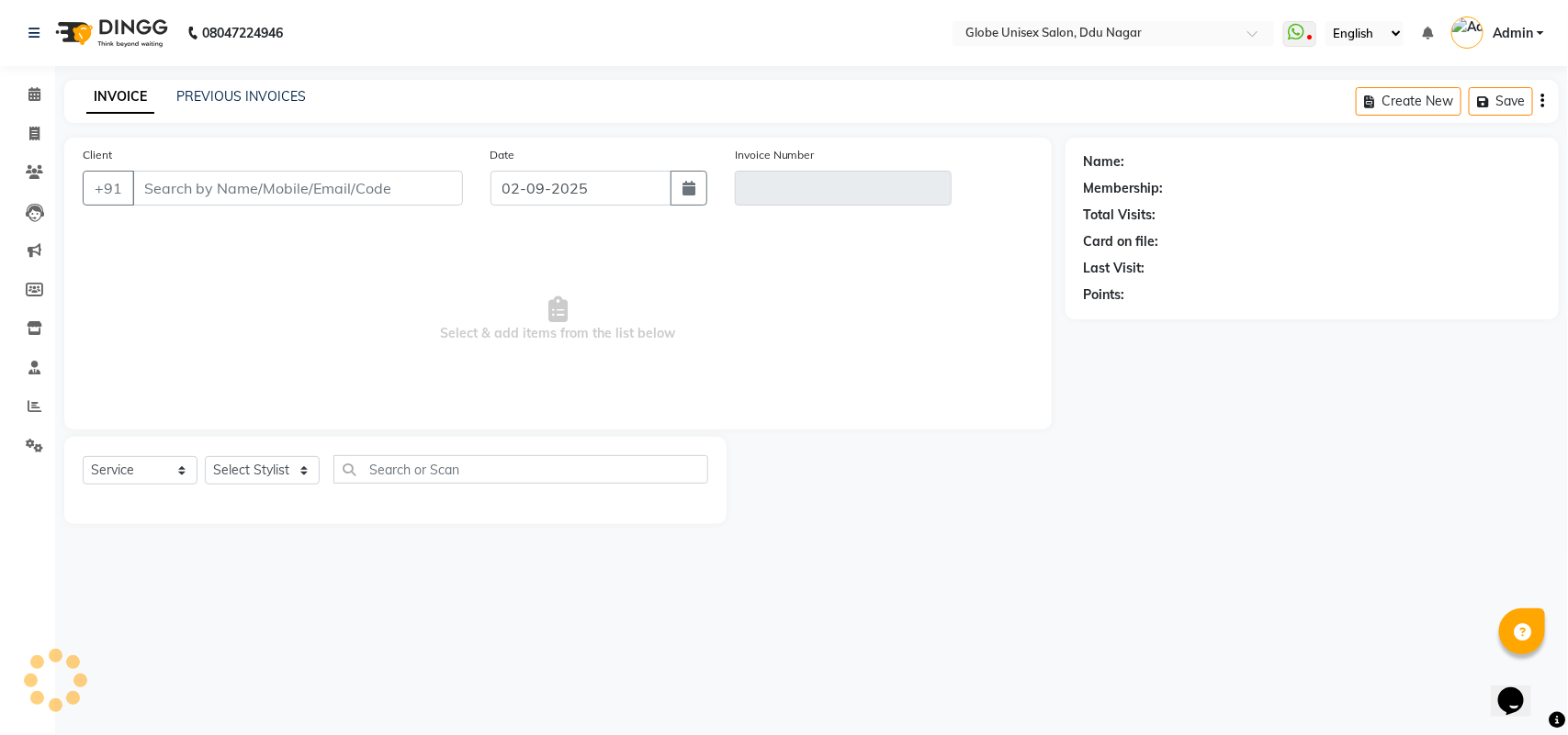
type input "6262676856"
type input "V/2025-26/4048"
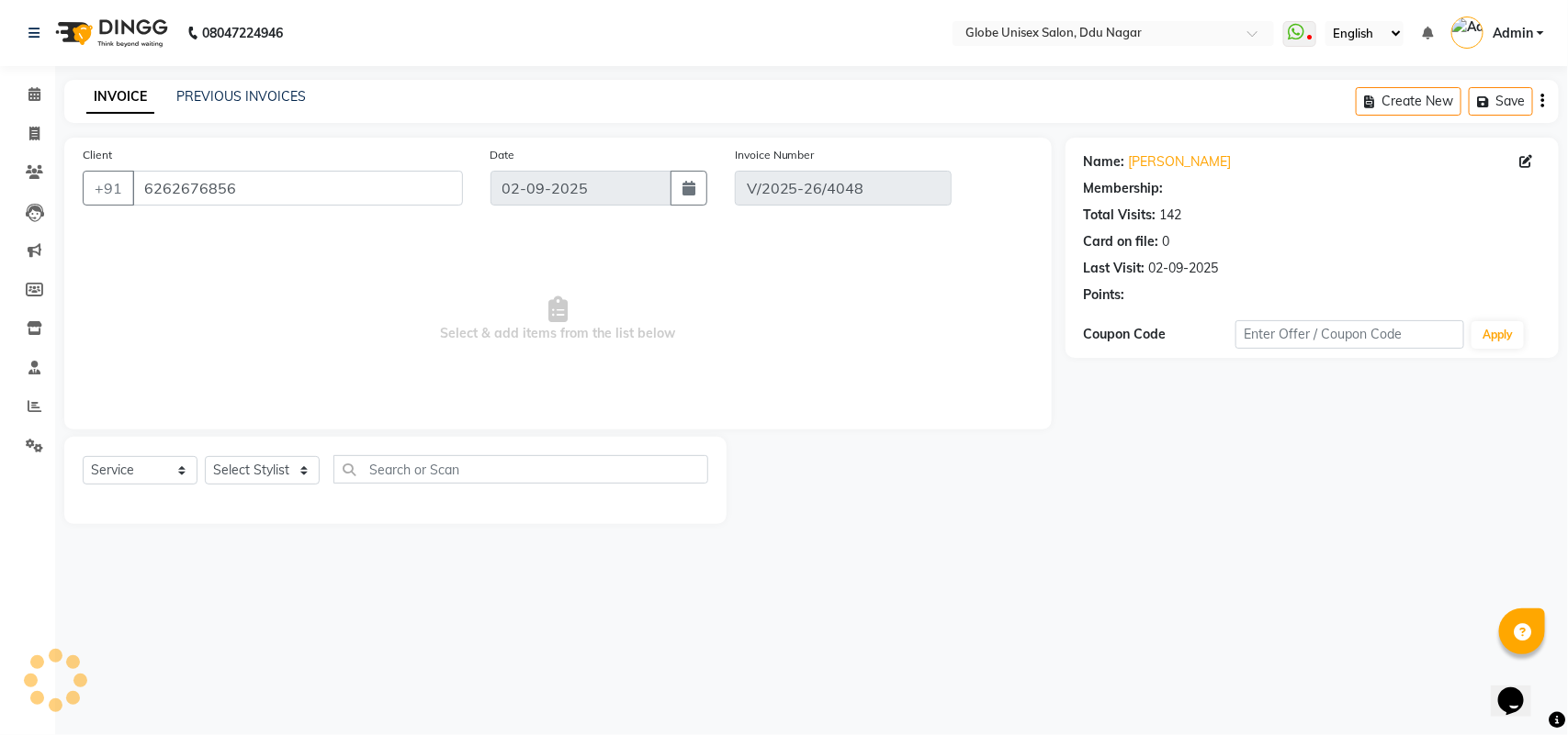
select select "1: Object"
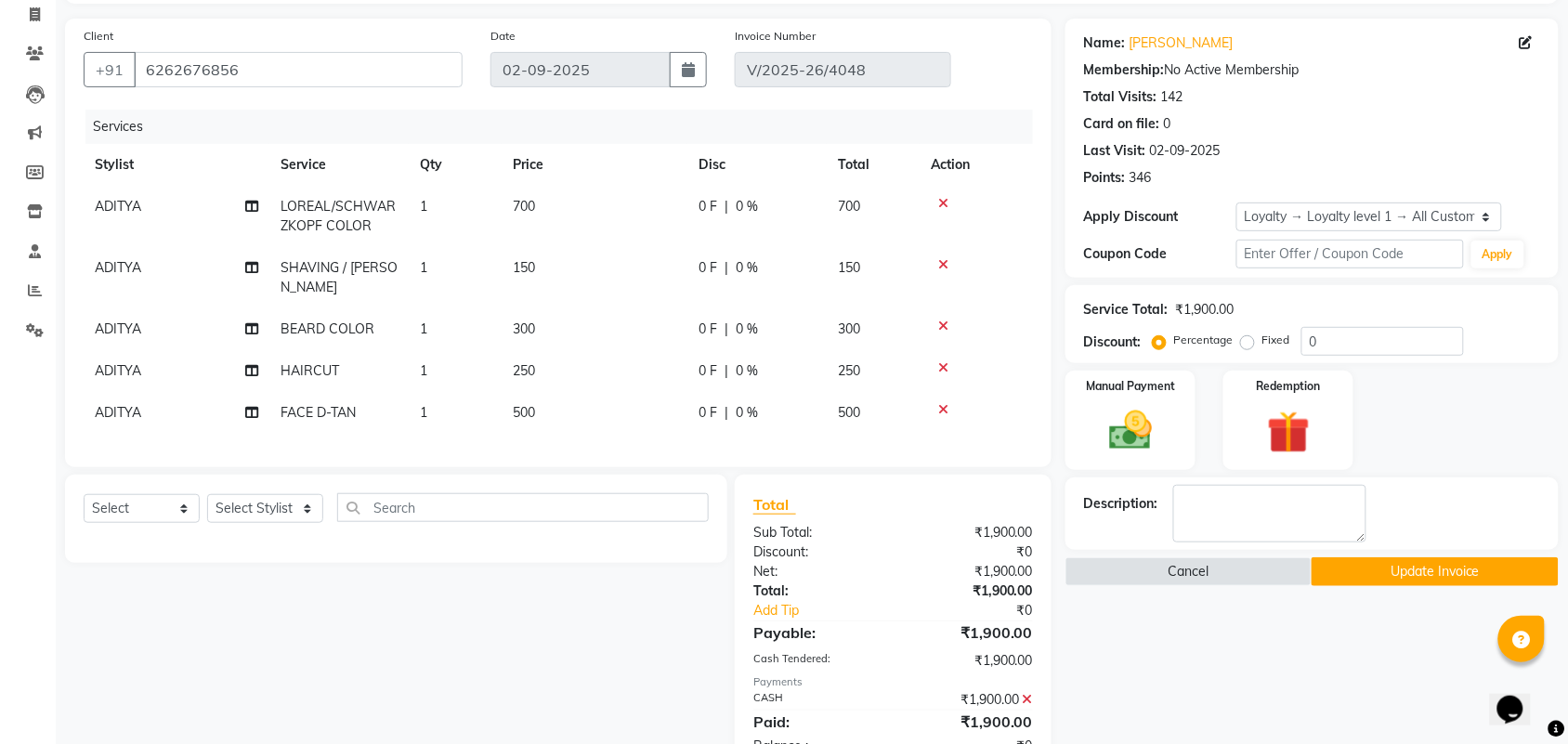
scroll to position [126, 0]
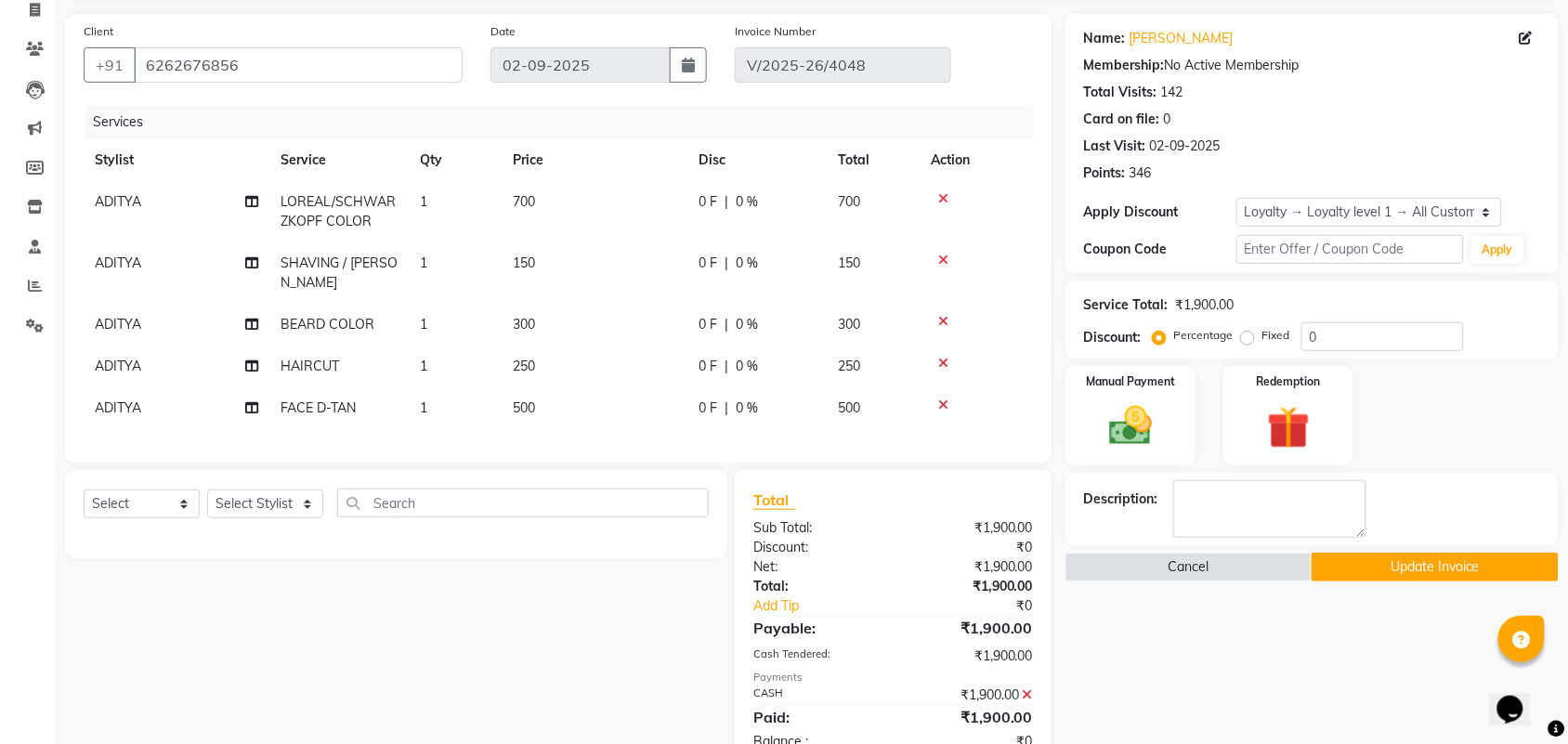
click at [944, 193] on icon at bounding box center [943, 199] width 10 height 13
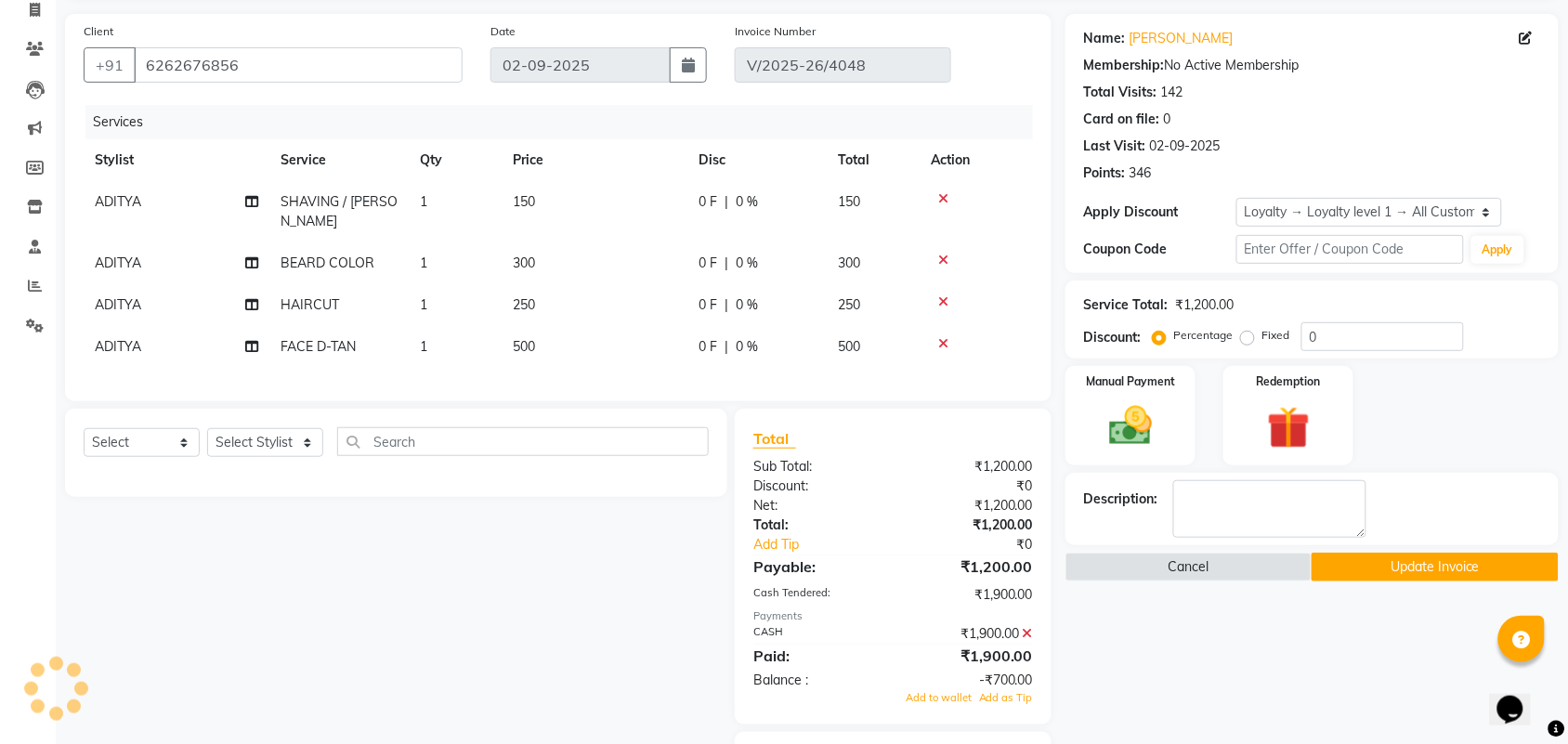
click at [944, 193] on icon at bounding box center [943, 199] width 10 height 13
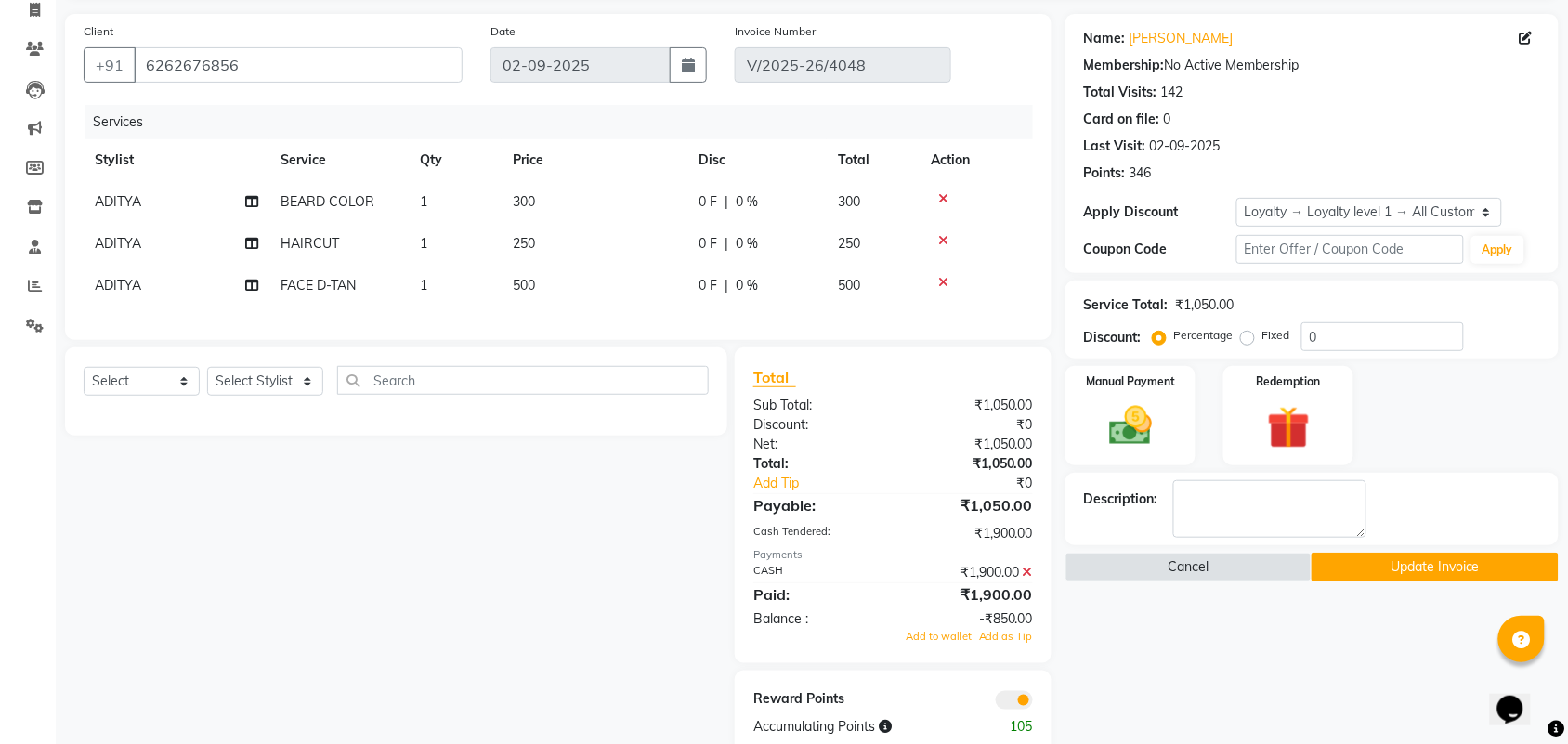
click at [944, 193] on icon at bounding box center [943, 199] width 10 height 13
click at [944, 234] on icon at bounding box center [943, 240] width 10 height 13
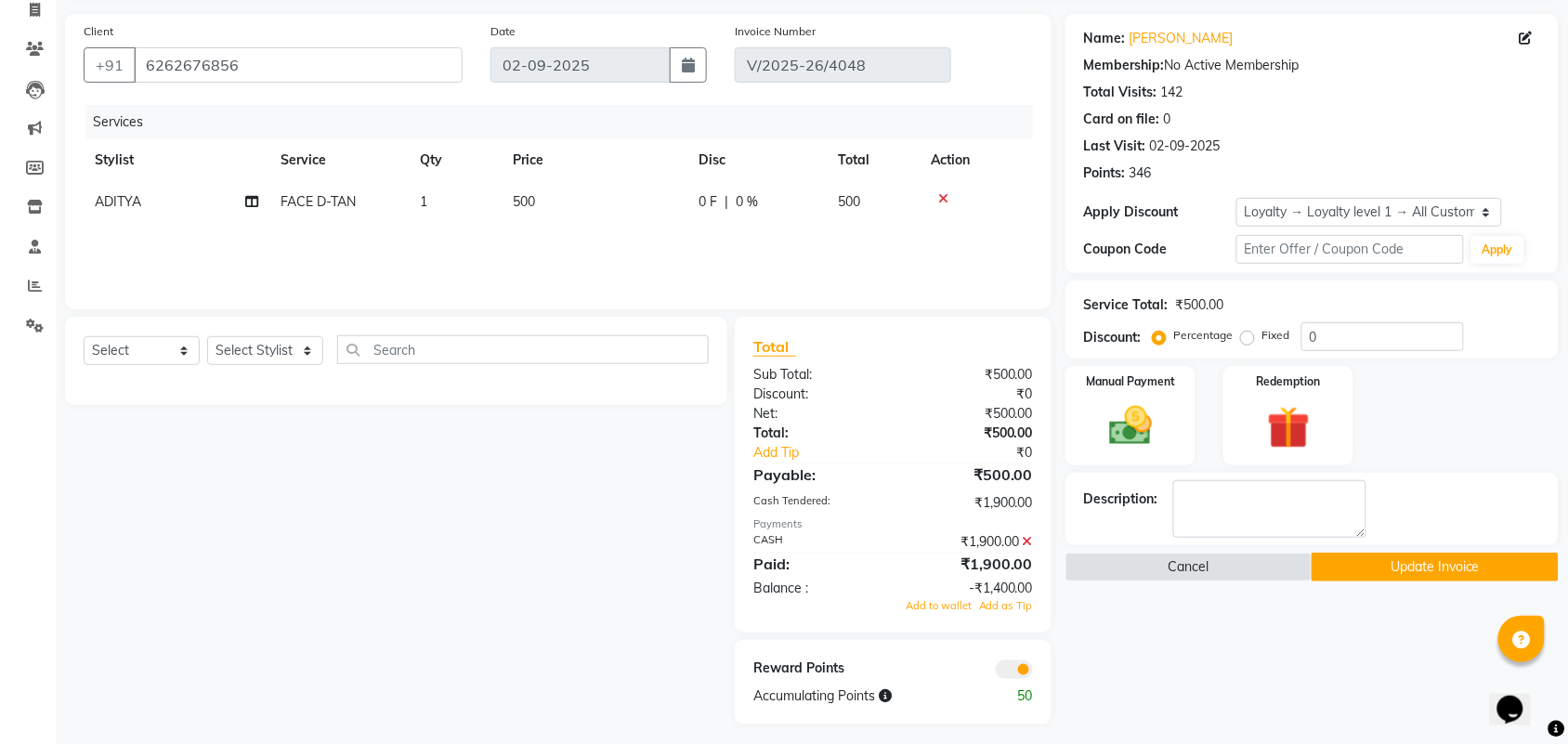
click at [944, 193] on icon at bounding box center [943, 199] width 10 height 13
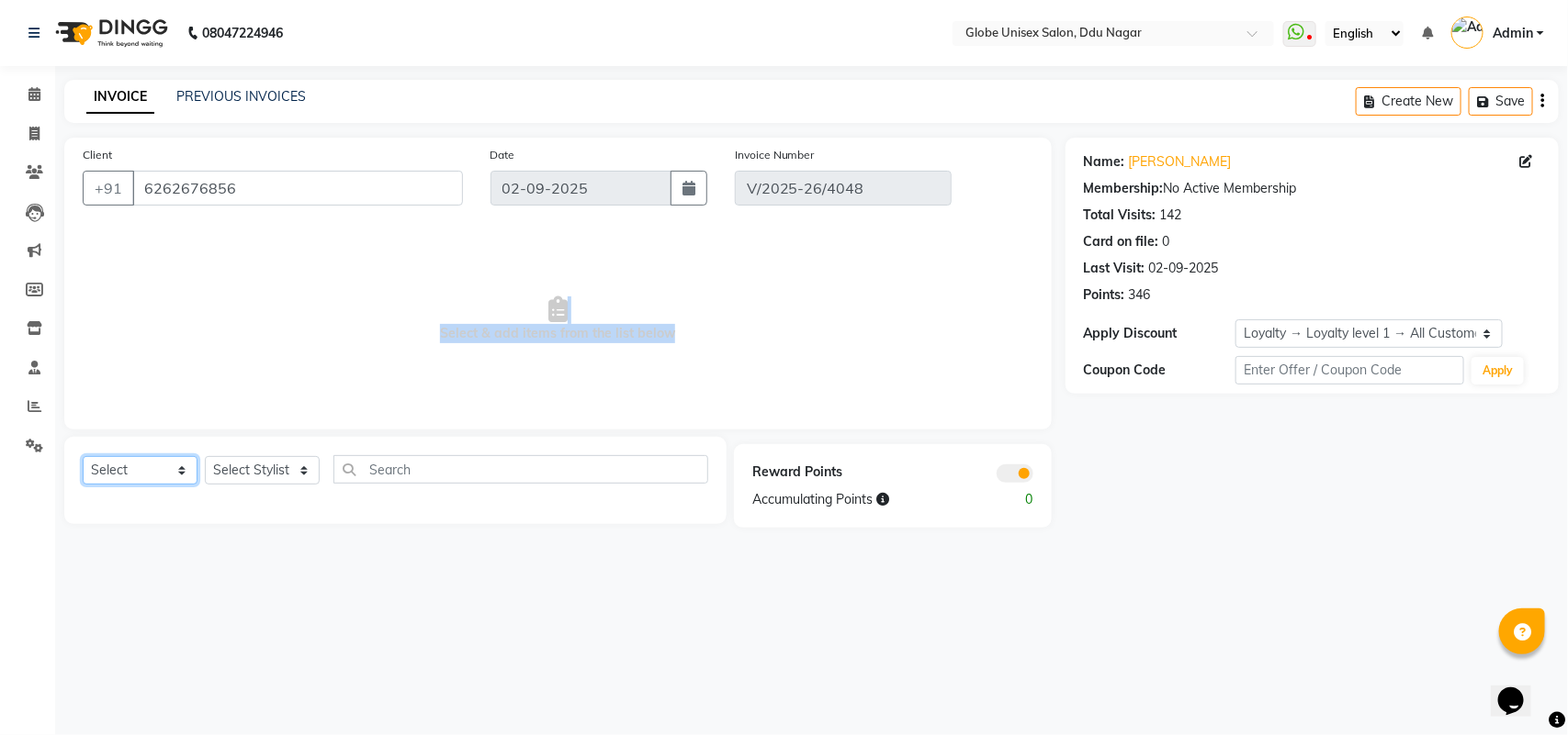
click at [172, 469] on select "Select Service Product Membership Package Voucher Prepaid Gift Card" at bounding box center [140, 470] width 115 height 29
select select "service"
click at [83, 456] on select "Select Service Product Membership Package Voucher Prepaid Gift Card" at bounding box center [140, 470] width 115 height 29
click at [312, 450] on div "Select Service Product Membership Package Voucher Prepaid Gift Card Select Styl…" at bounding box center [396, 480] width 662 height 88
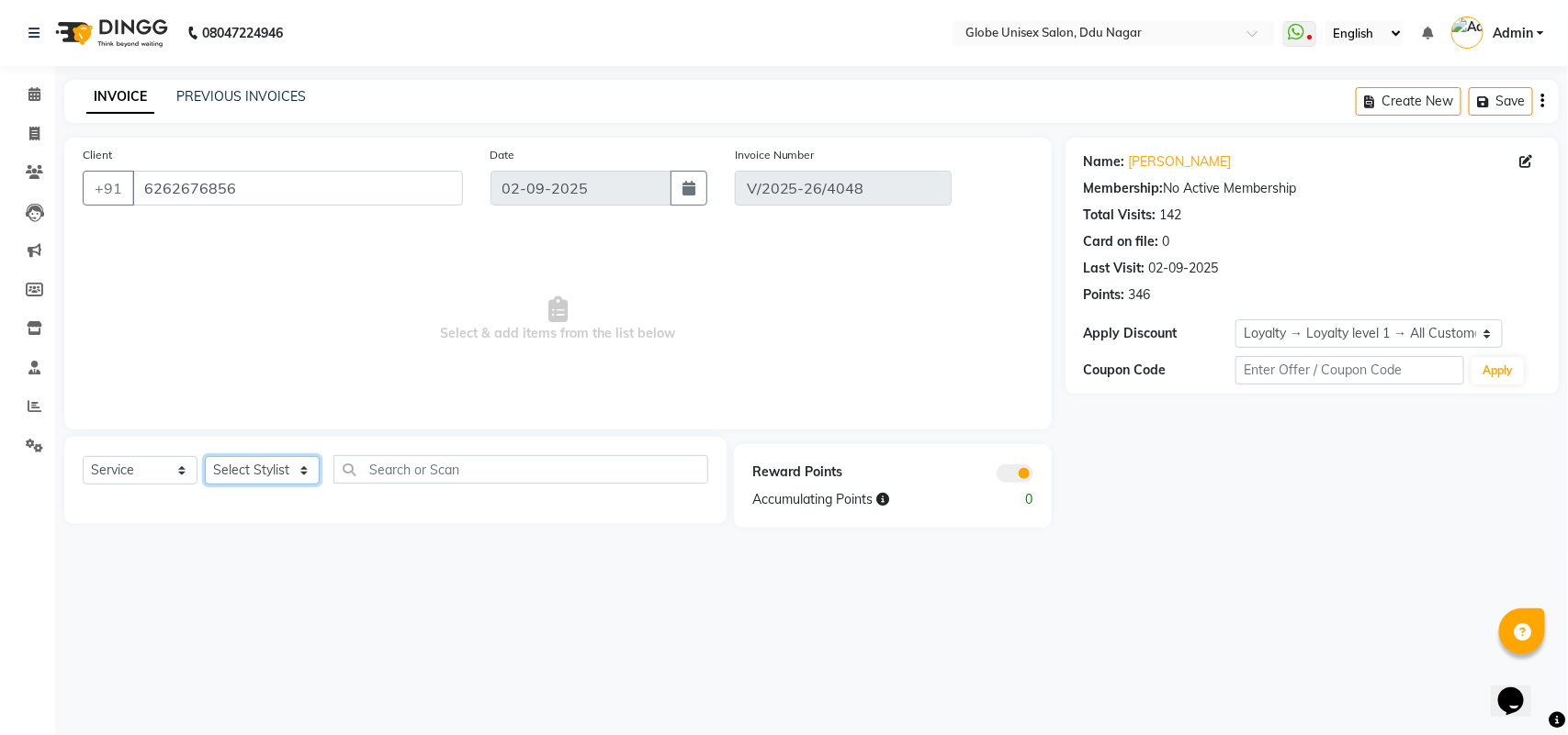
click at [304, 466] on select "Select Stylist ADITYA AJIT [PERSON_NAME] DEV [PERSON_NAME] [PERSON_NAME] [PERSO…" at bounding box center [262, 470] width 115 height 29
click at [205, 456] on select "Select Stylist ADITYA AJIT [PERSON_NAME] DEV [PERSON_NAME] [PERSON_NAME] [PERSO…" at bounding box center [262, 470] width 115 height 29
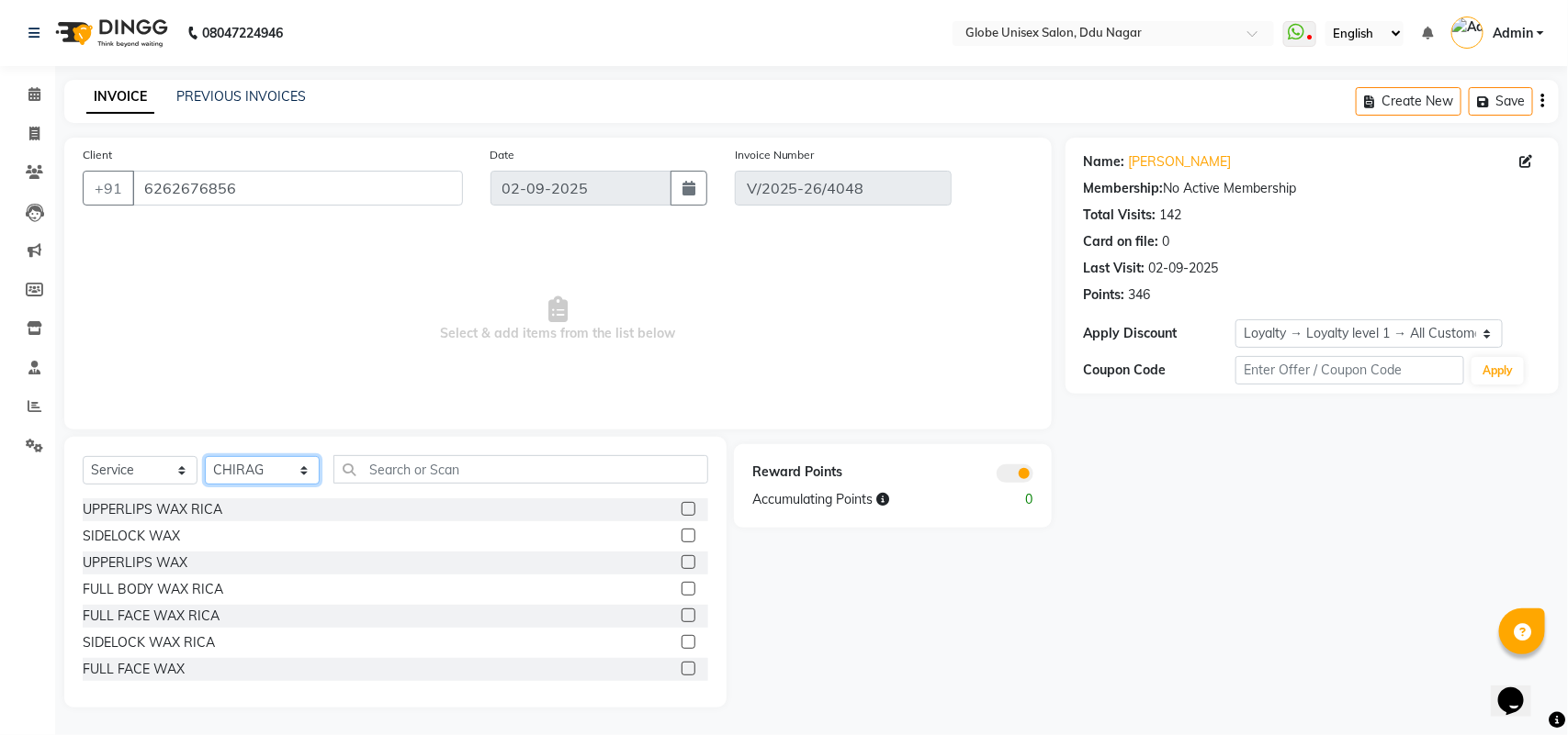
click at [298, 475] on select "Select Stylist ADITYA AJIT [PERSON_NAME] DEV [PERSON_NAME] [PERSON_NAME] [PERSO…" at bounding box center [262, 470] width 115 height 29
select select "25130"
click at [205, 456] on select "Select Stylist ADITYA AJIT [PERSON_NAME] DEV [PERSON_NAME] [PERSON_NAME] [PERSO…" at bounding box center [262, 470] width 115 height 29
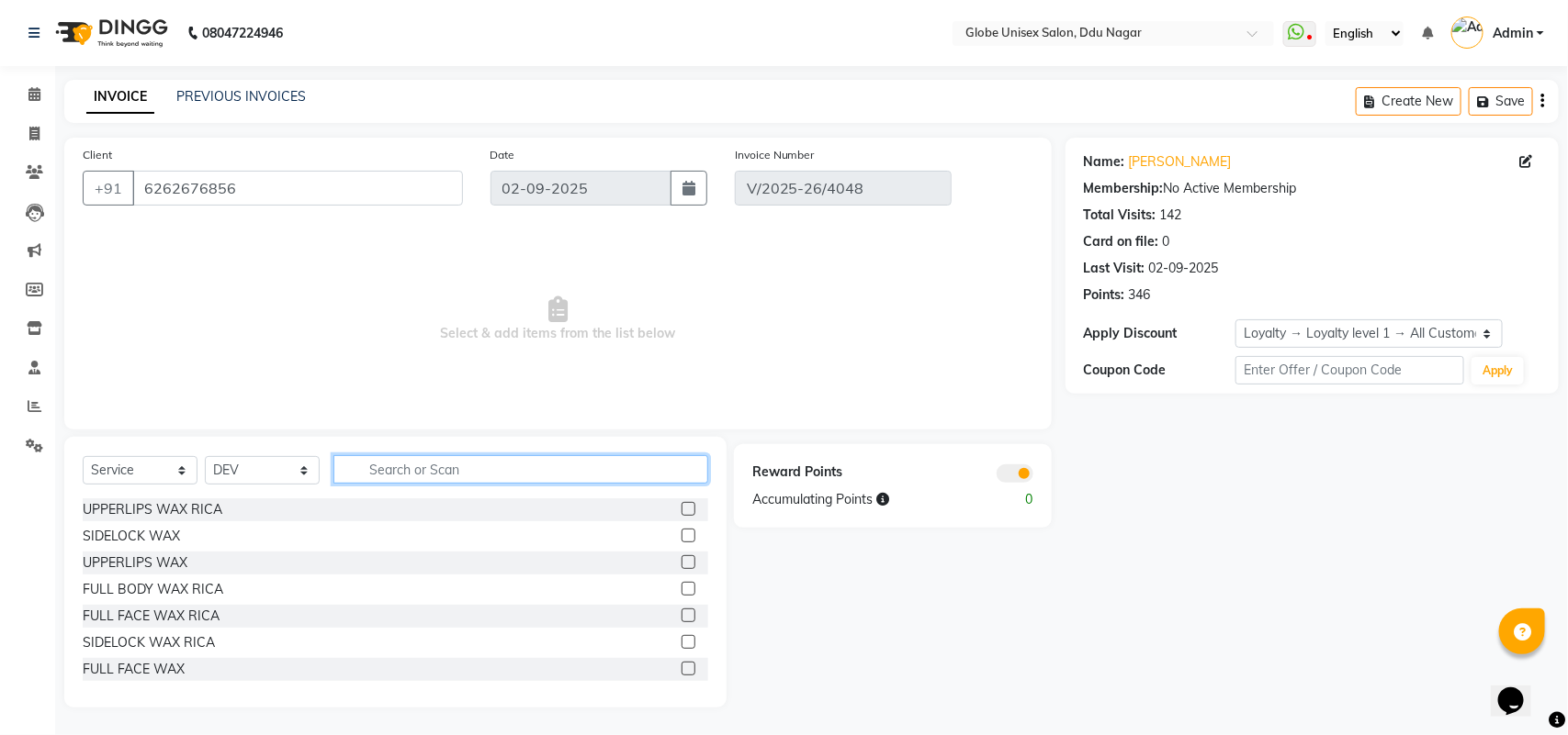
click at [464, 469] on input "text" at bounding box center [520, 469] width 374 height 29
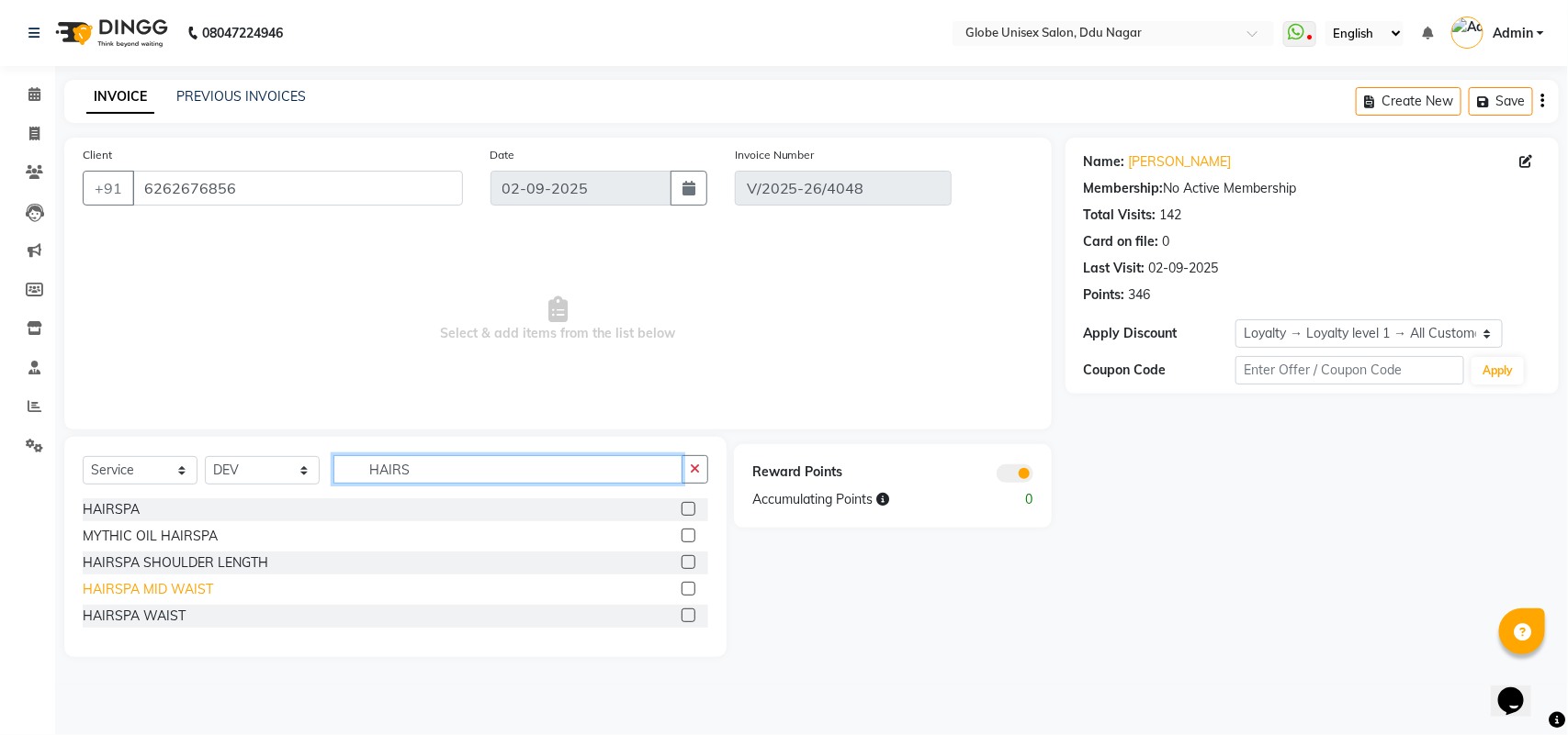
type input "HAIRS"
click at [144, 589] on div "HAIRSPA MID WAIST" at bounding box center [147, 590] width 130 height 19
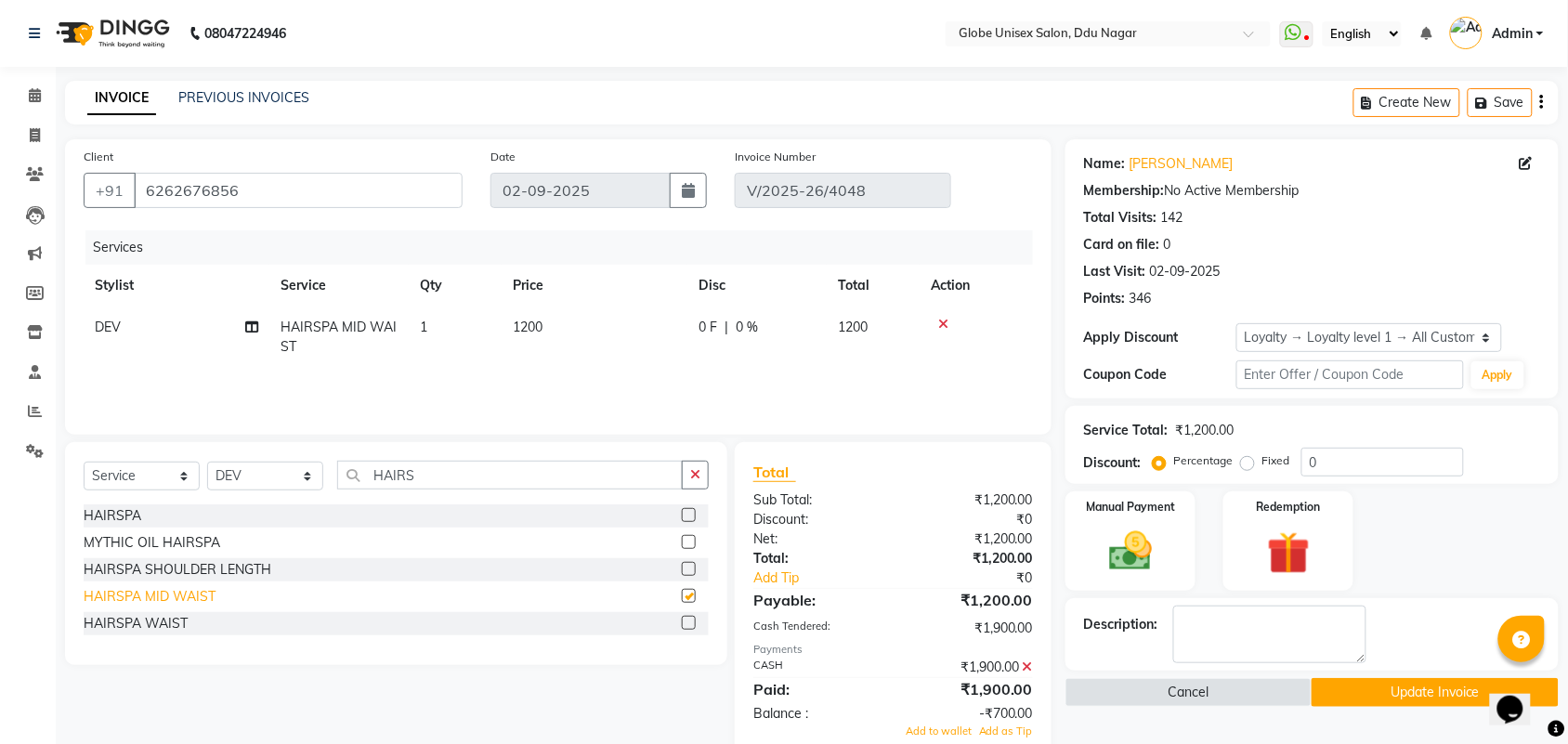
checkbox input "false"
click at [758, 336] on div "0 F | 0 %" at bounding box center [757, 327] width 117 height 19
select select "25130"
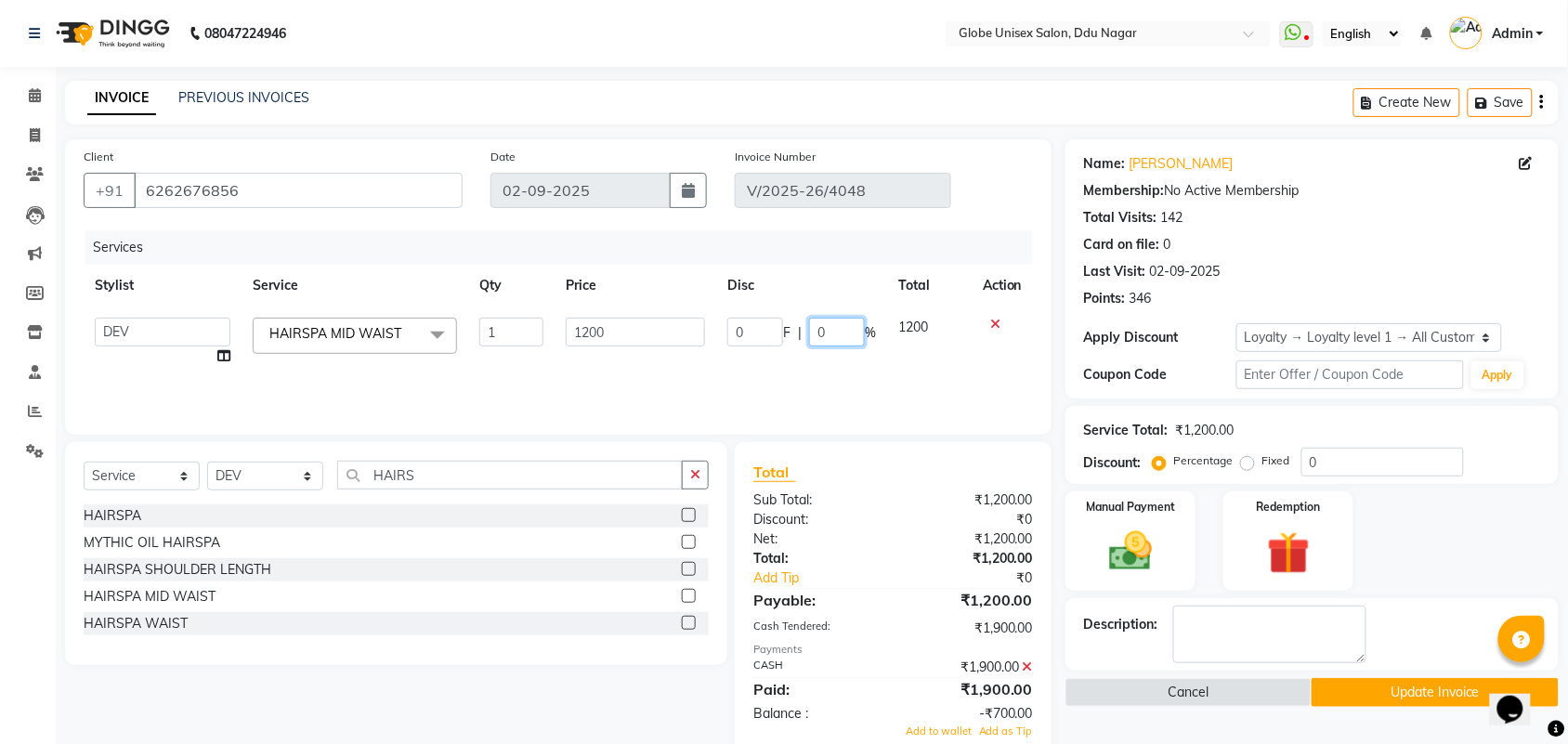
click at [824, 331] on input "0" at bounding box center [836, 332] width 55 height 29
type input "20"
click at [454, 633] on div "HAIRSPA WAIST" at bounding box center [396, 624] width 625 height 23
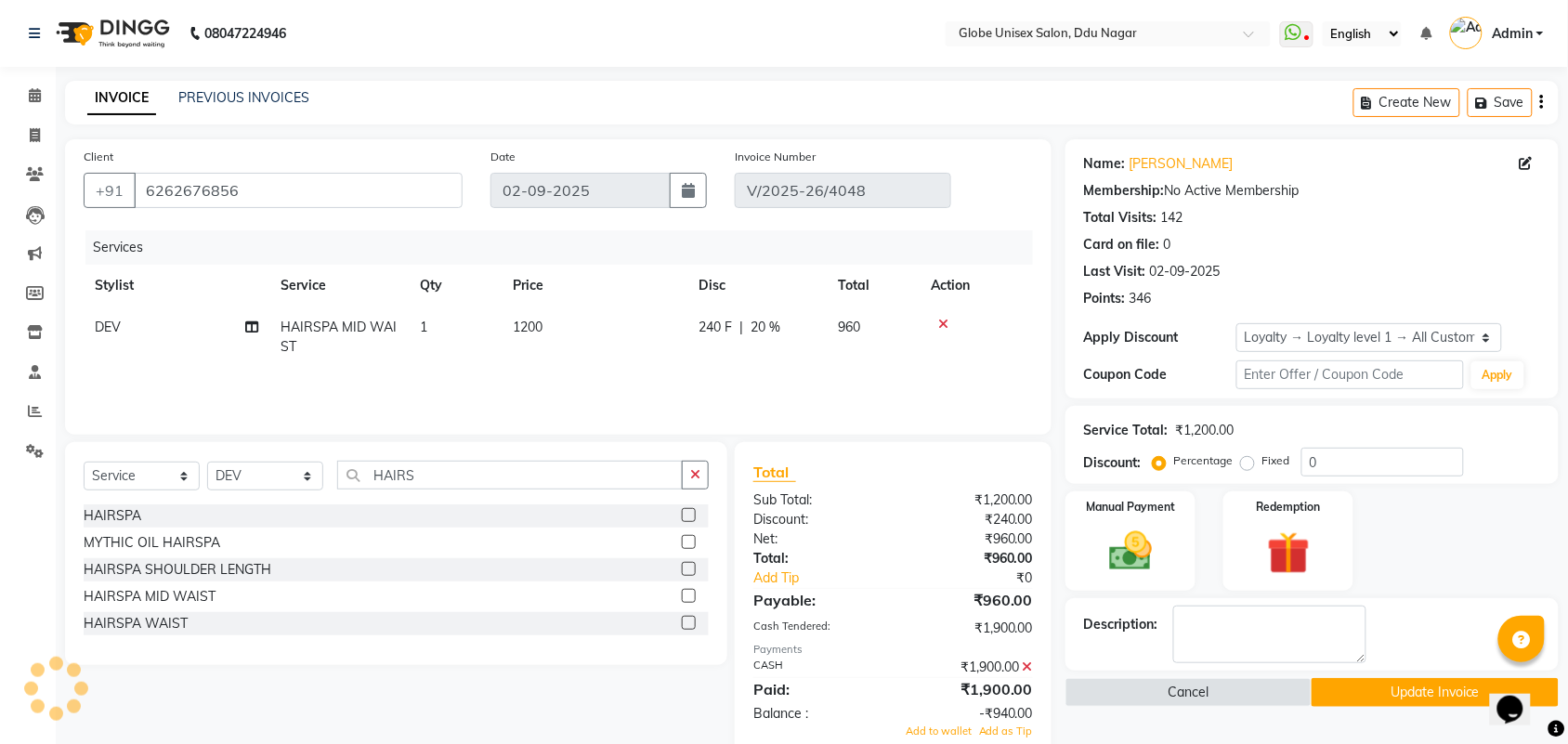
scroll to position [131, 0]
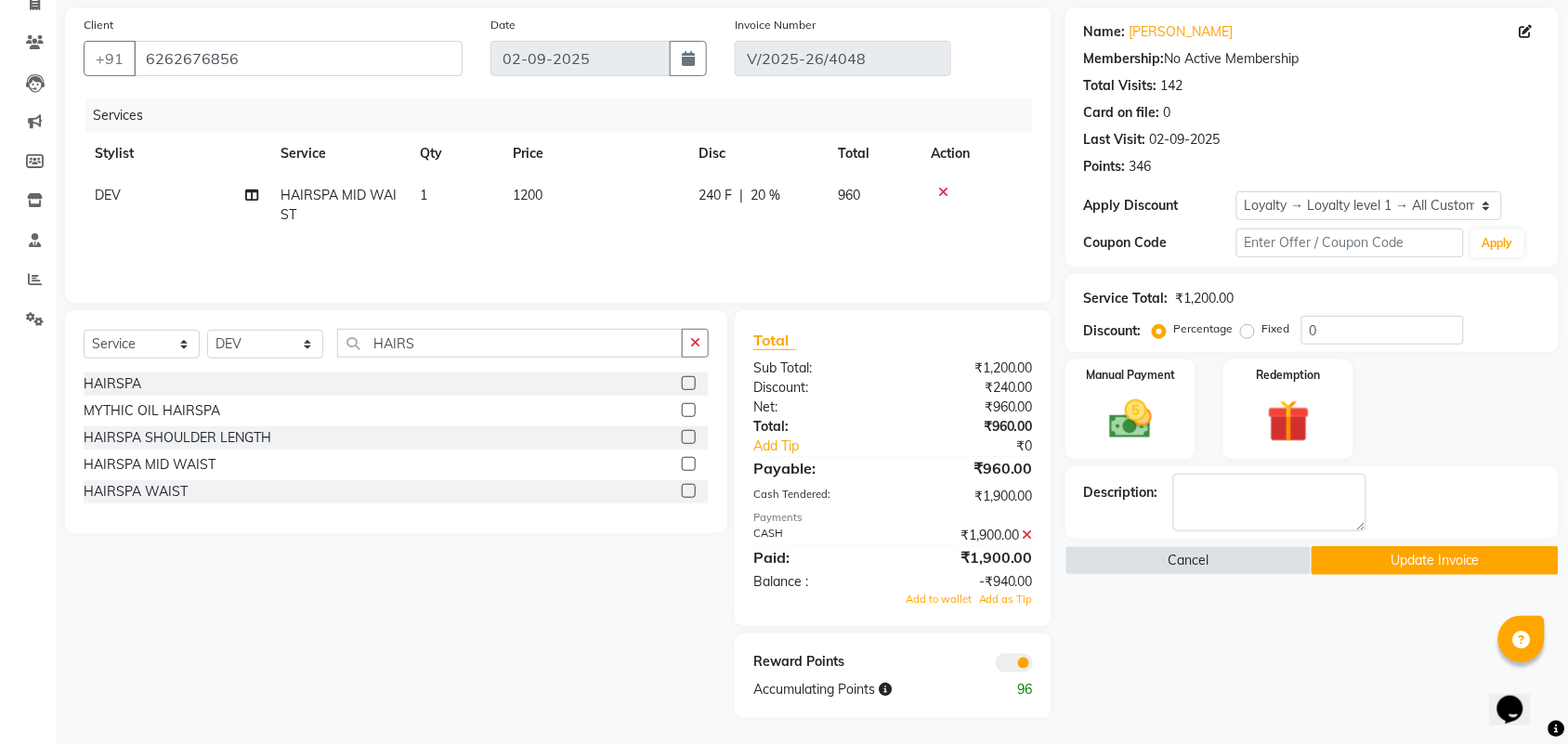
click at [1023, 532] on icon at bounding box center [1028, 535] width 10 height 13
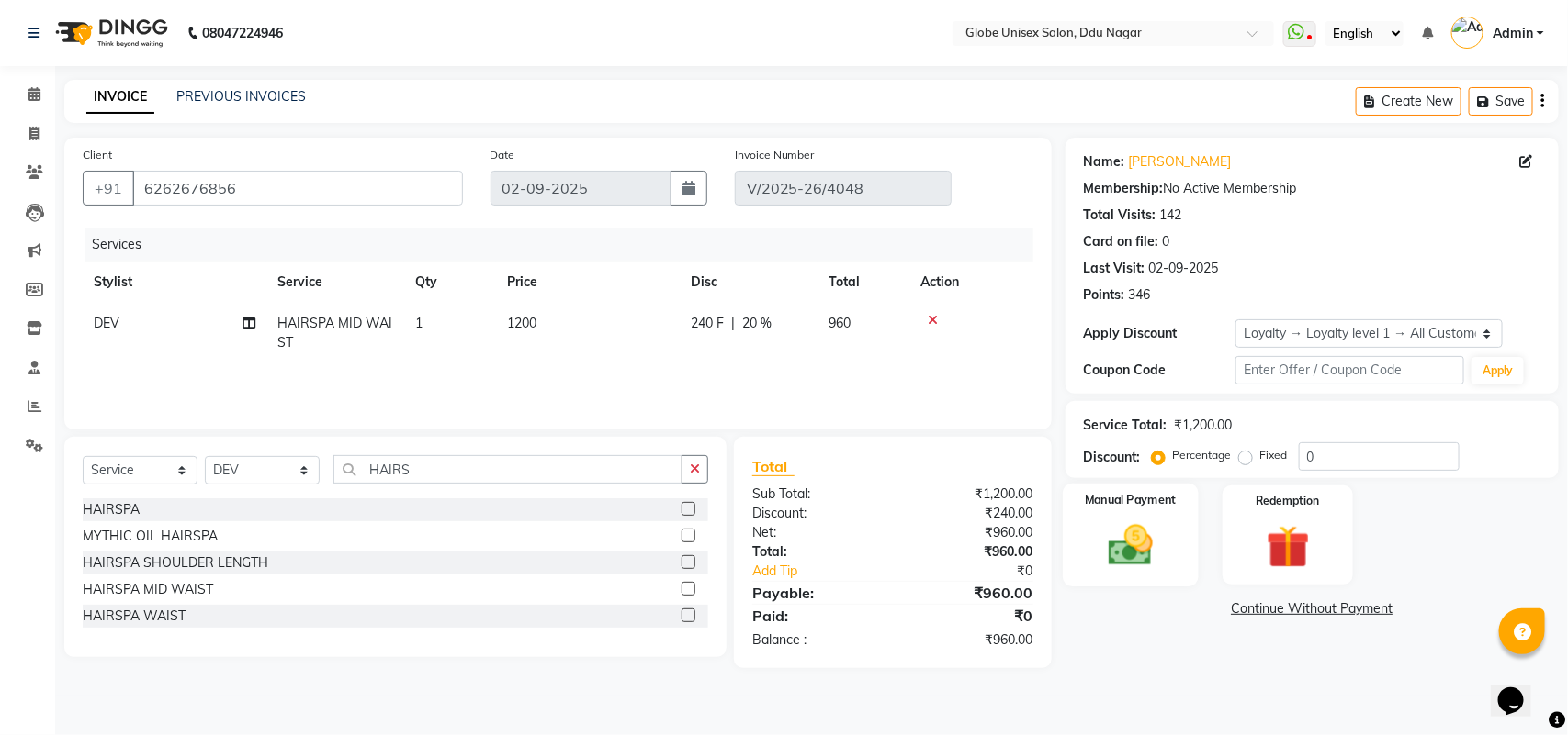
click at [1112, 547] on img at bounding box center [1129, 545] width 72 height 51
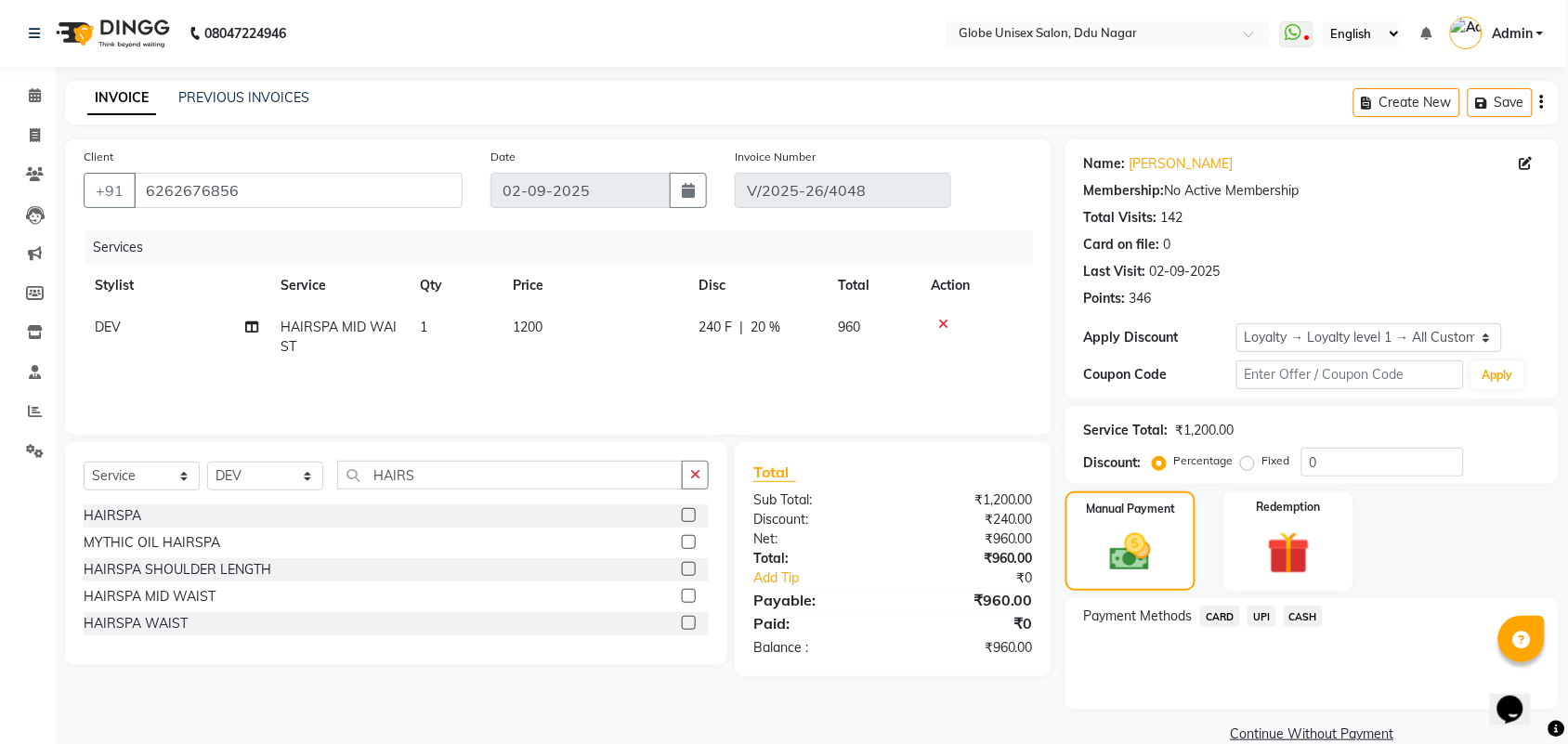
click at [1254, 611] on span "UPI" at bounding box center [1261, 616] width 29 height 21
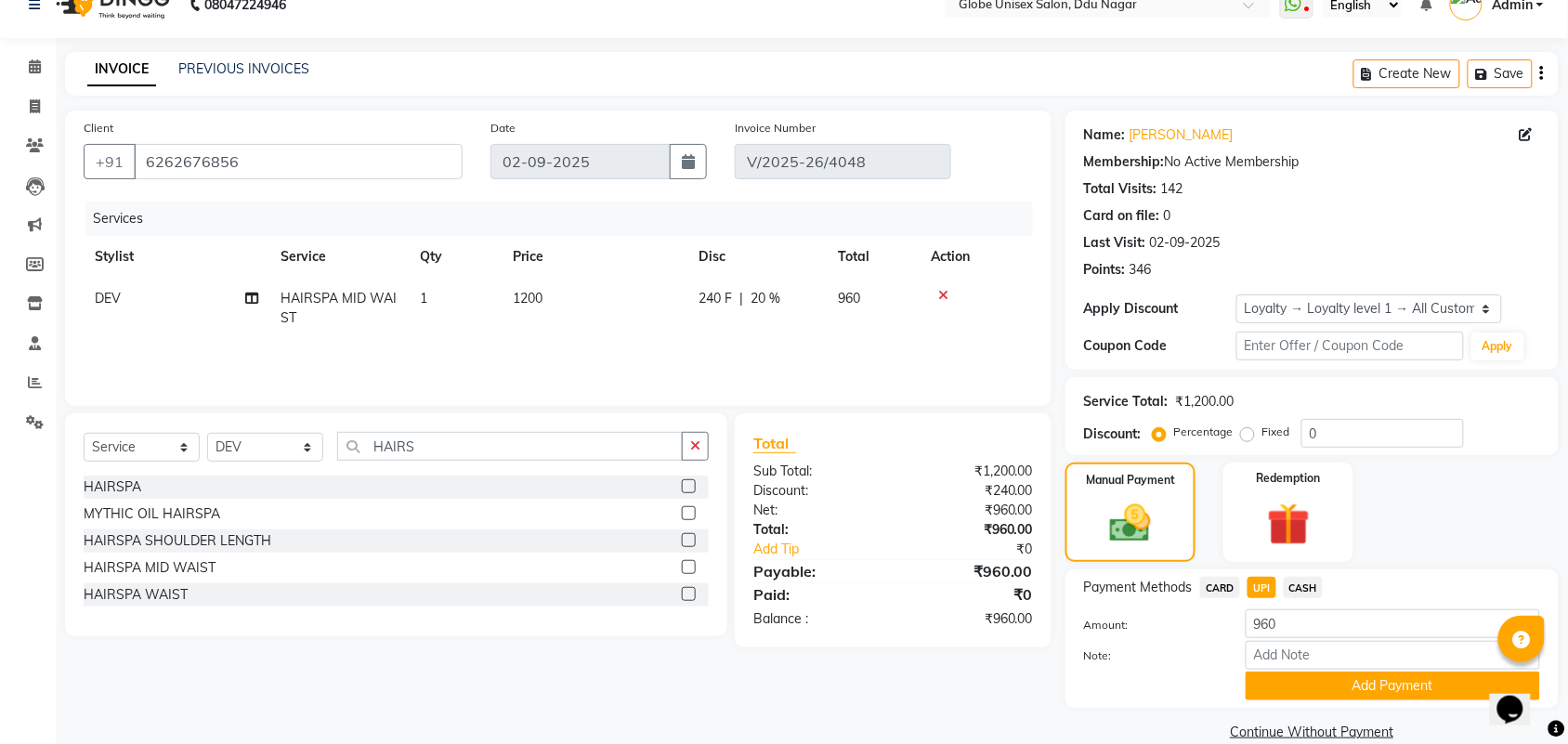
scroll to position [57, 0]
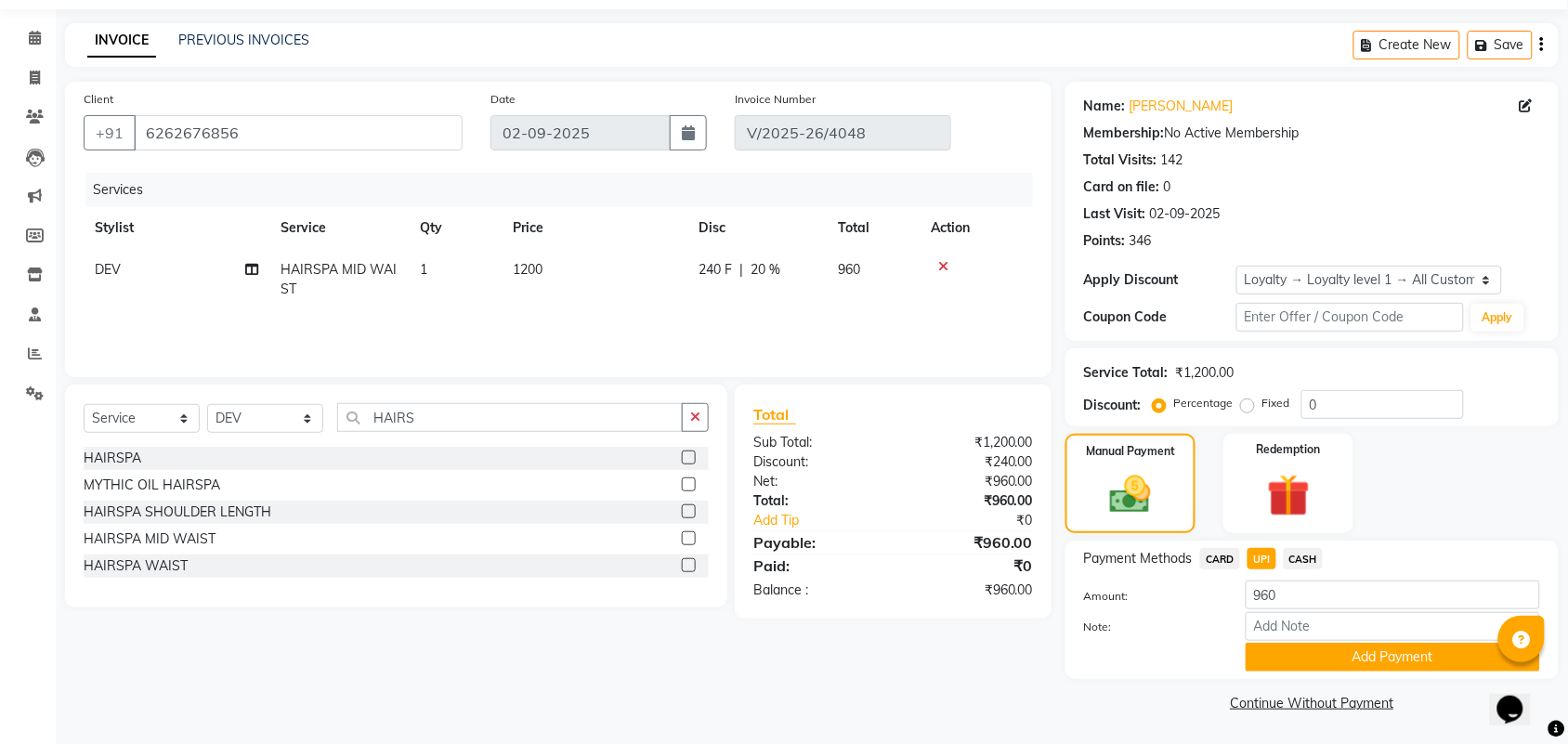
drag, startPoint x: 1412, startPoint y: 647, endPoint x: 1424, endPoint y: 642, distance: 13.0
click at [1412, 648] on button "Add Payment" at bounding box center [1393, 657] width 294 height 29
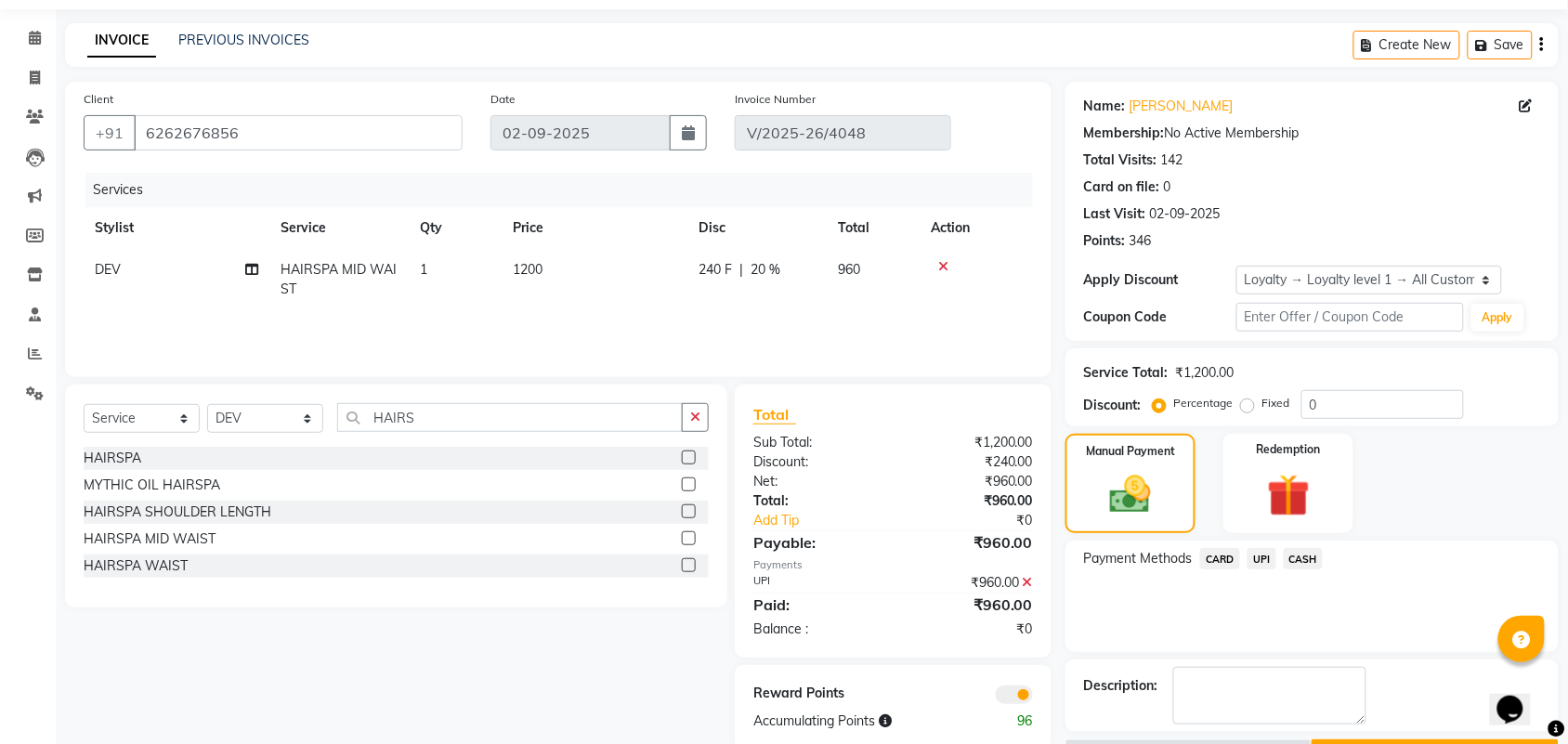
scroll to position [110, 0]
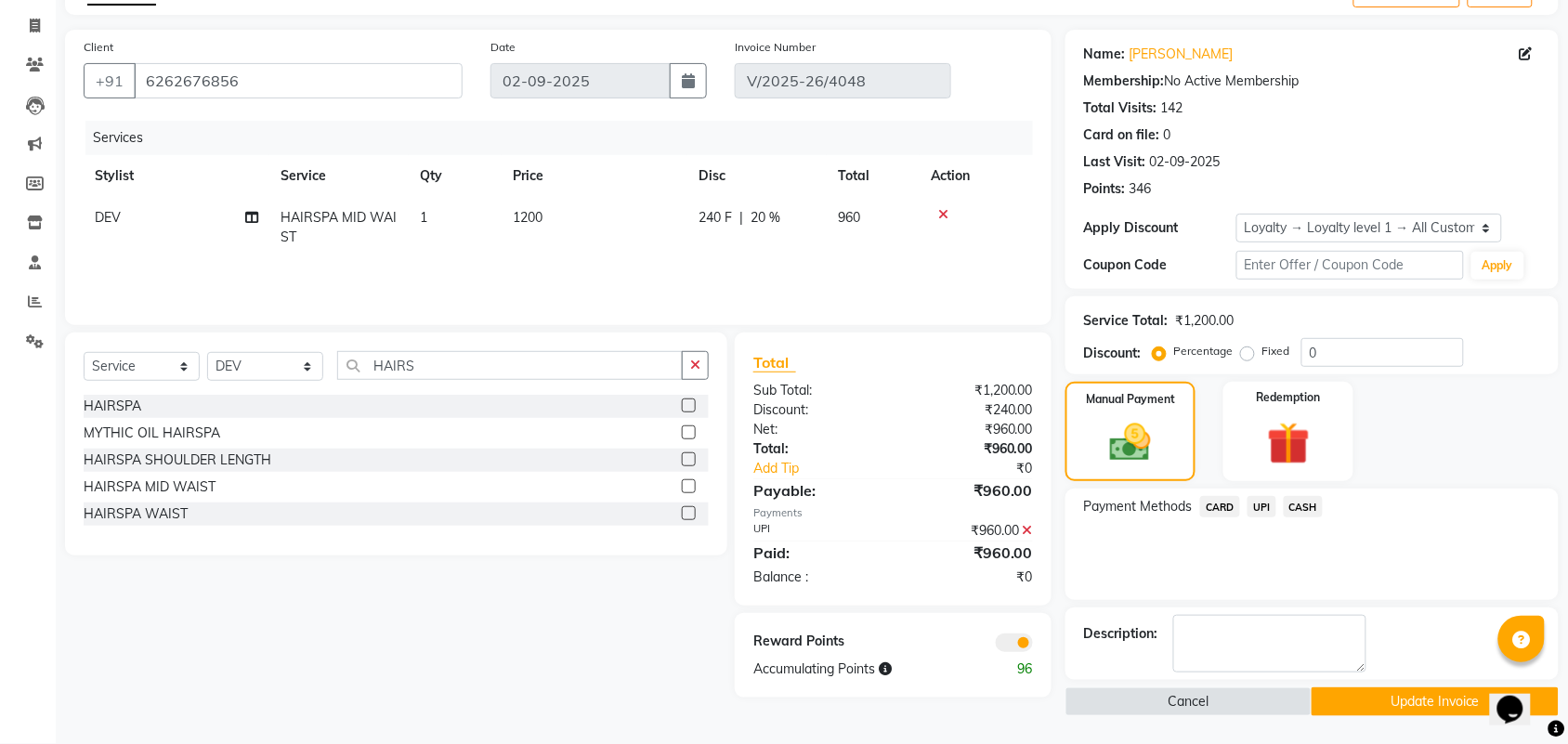
click at [1008, 639] on span at bounding box center [1014, 643] width 37 height 19
click at [1033, 646] on input "checkbox" at bounding box center [1033, 646] width 0 height 0
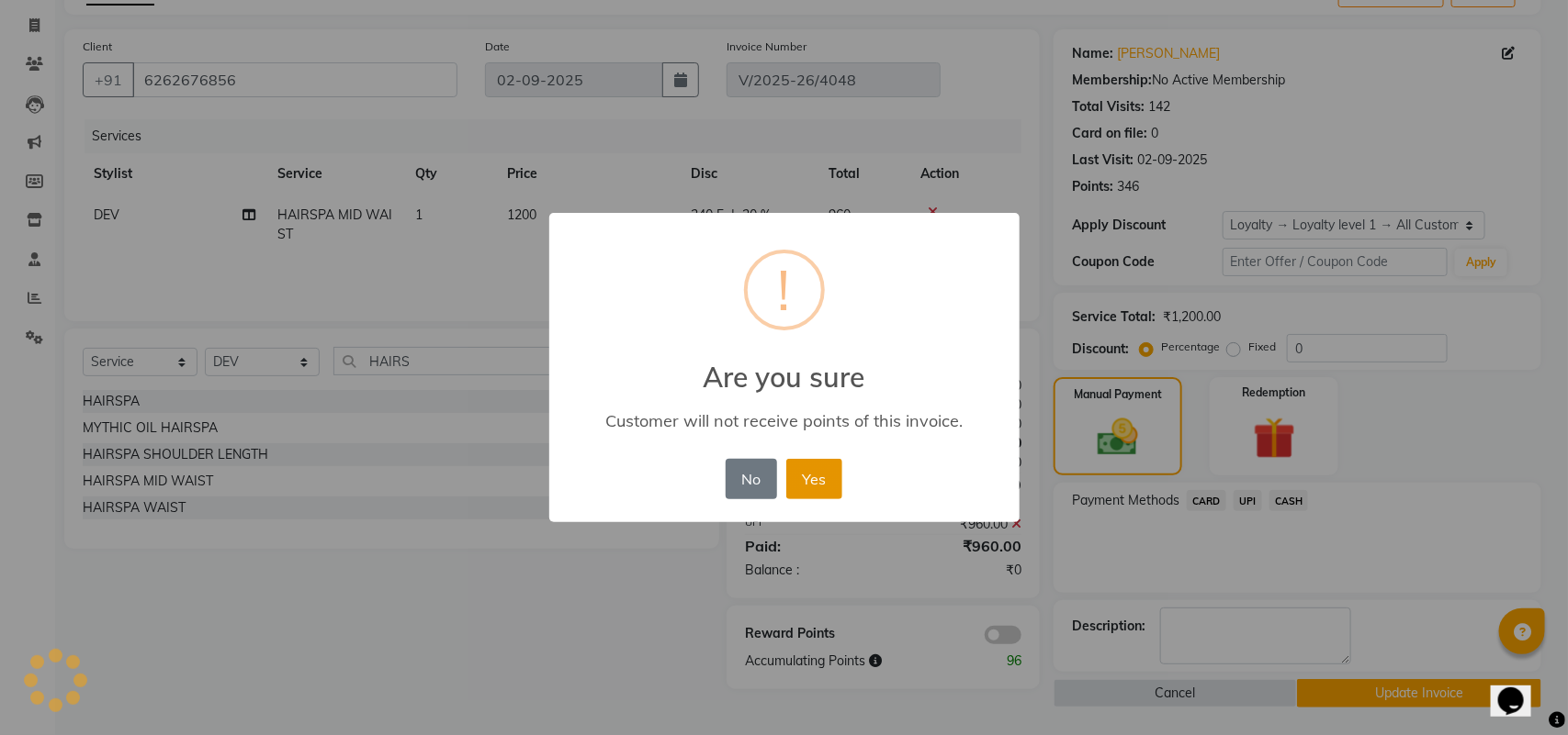
click at [806, 473] on button "Yes" at bounding box center [814, 479] width 56 height 40
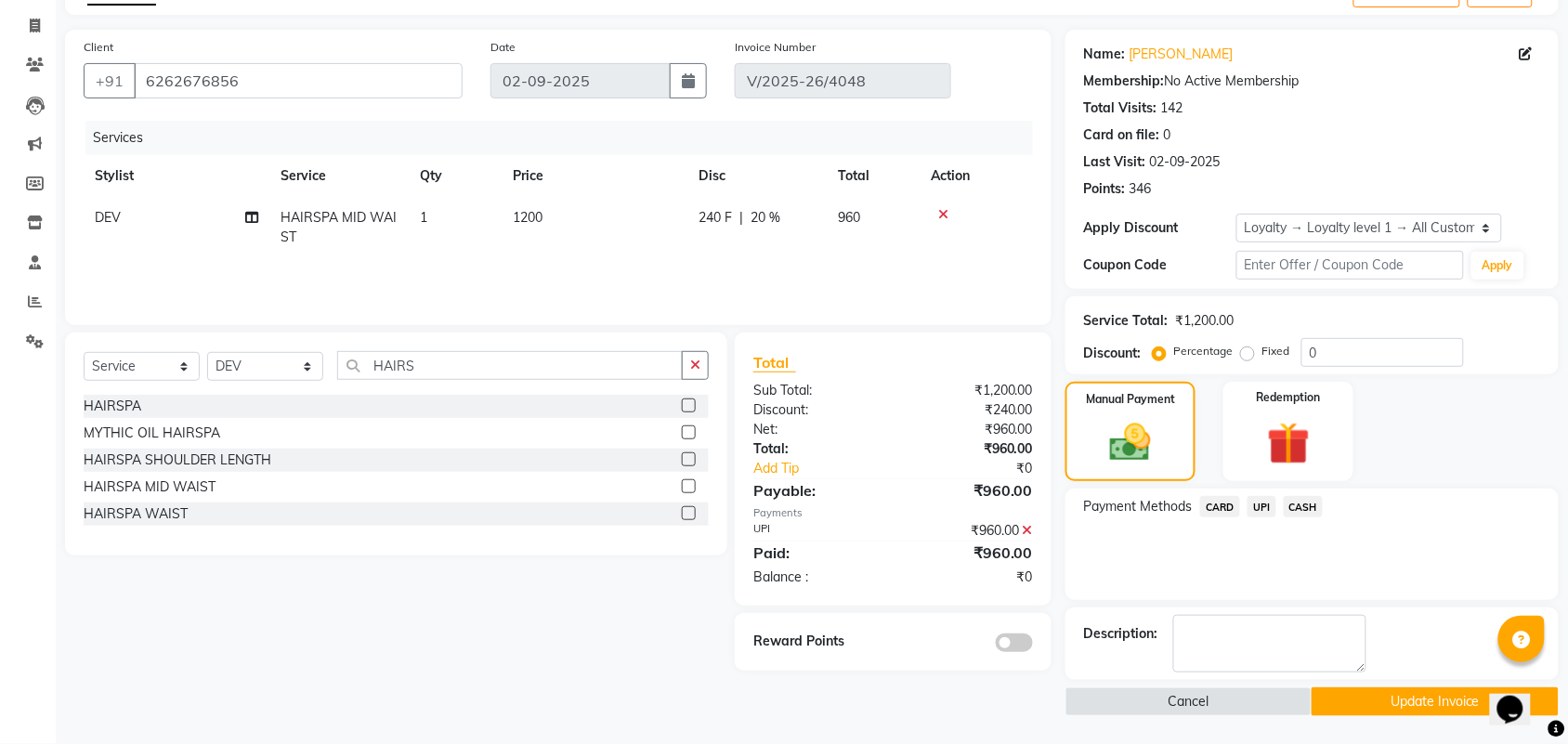
click at [1395, 699] on button "Update Invoice" at bounding box center [1434, 702] width 246 height 29
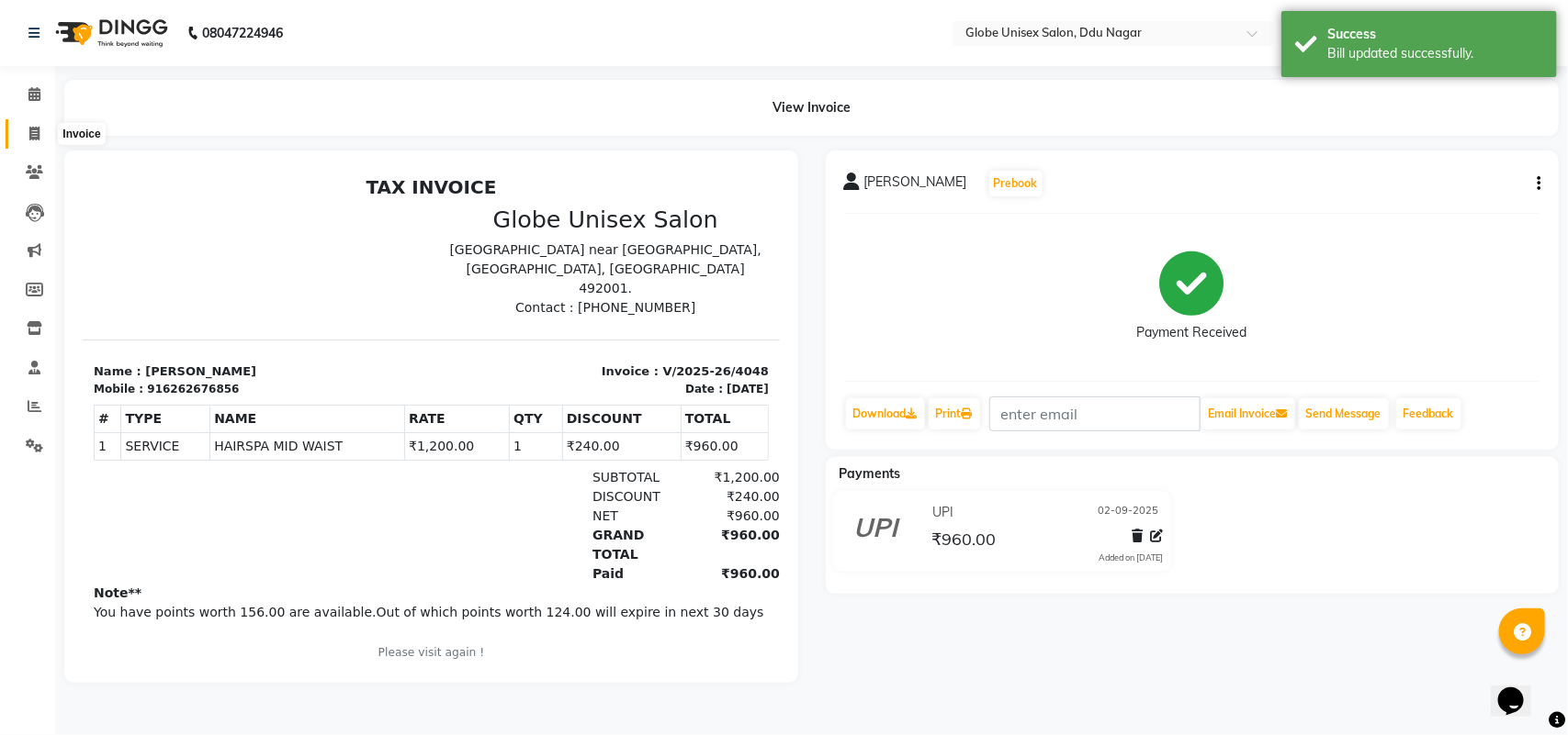
click at [33, 134] on icon at bounding box center [35, 134] width 10 height 13
select select "service"
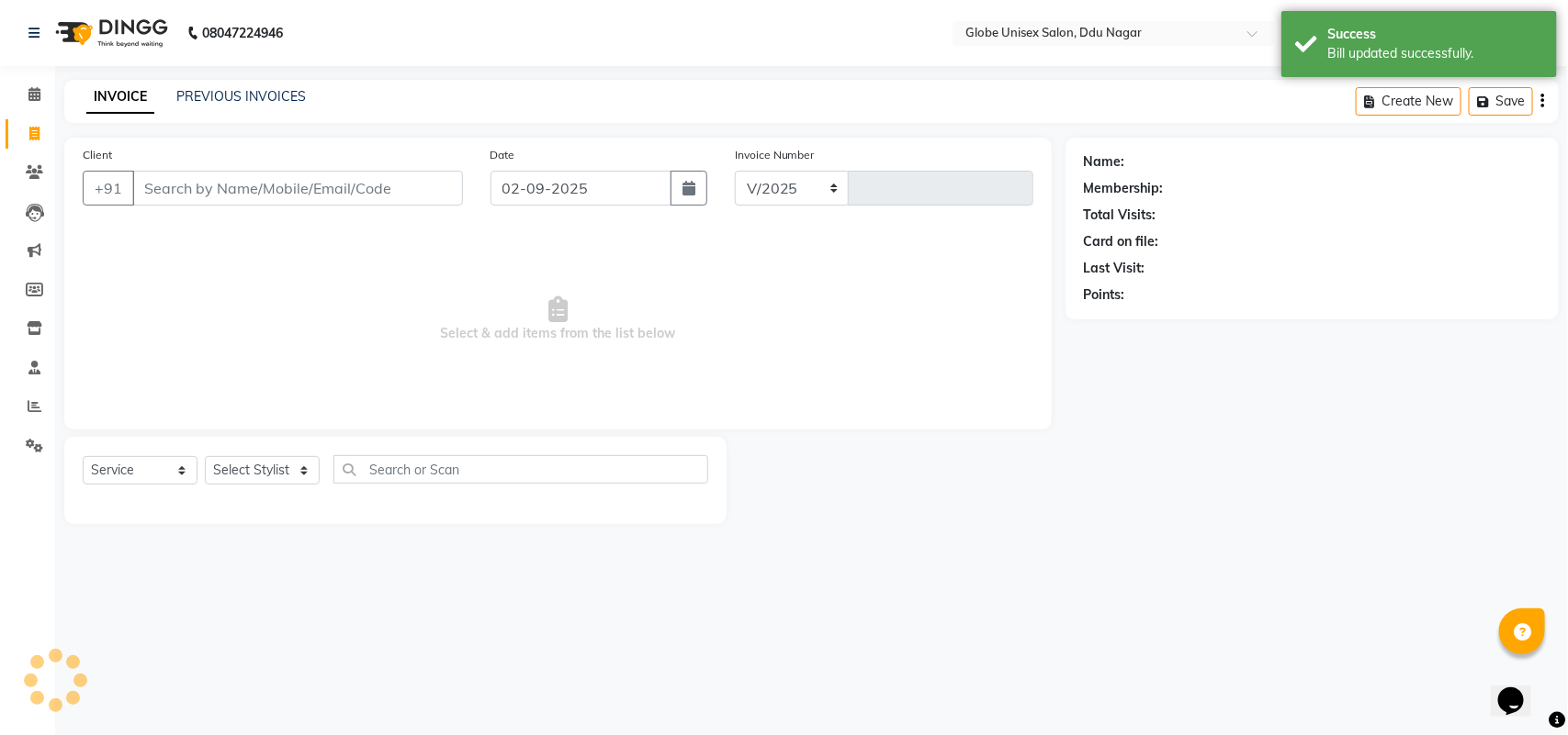
select select "4184"
type input "4053"
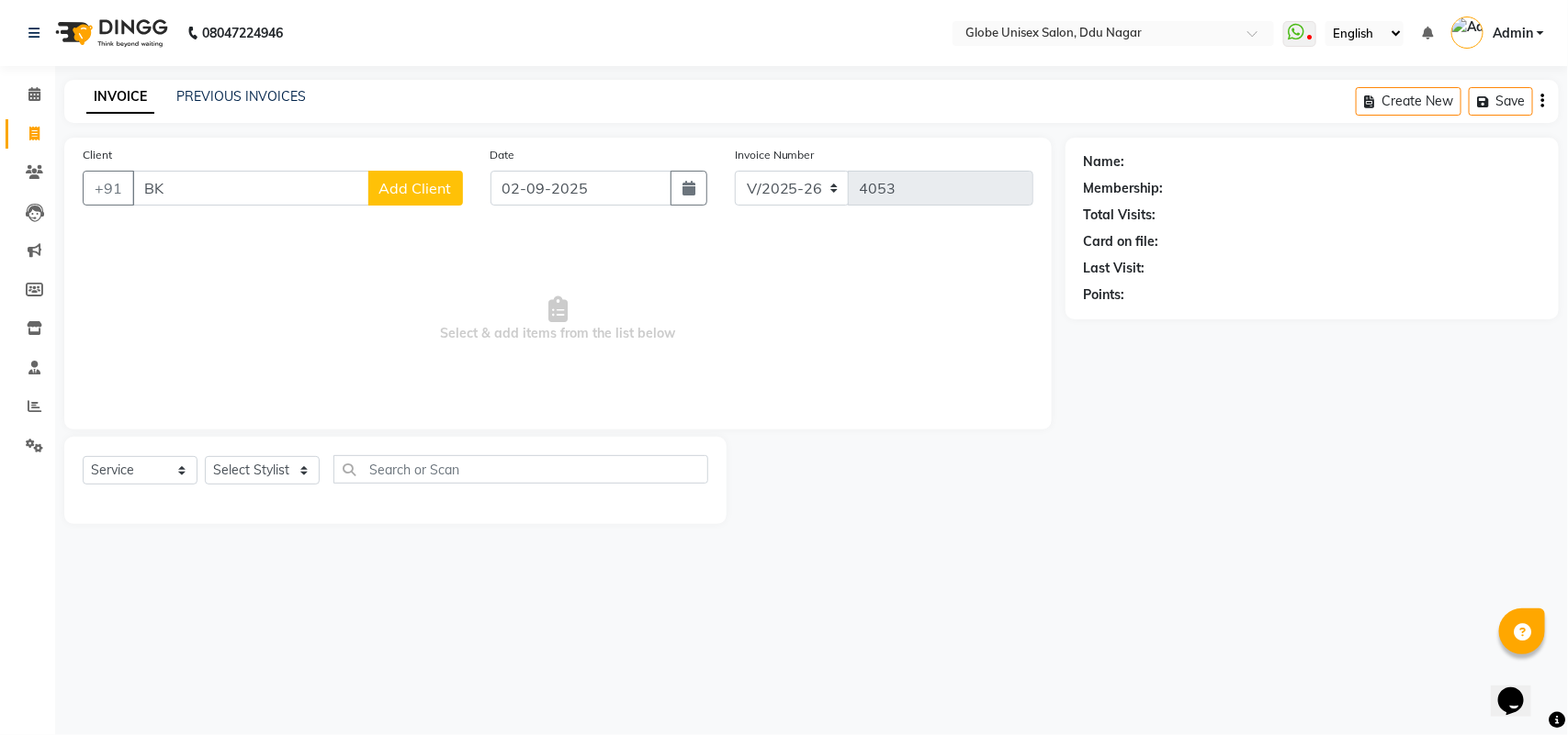
type input "B"
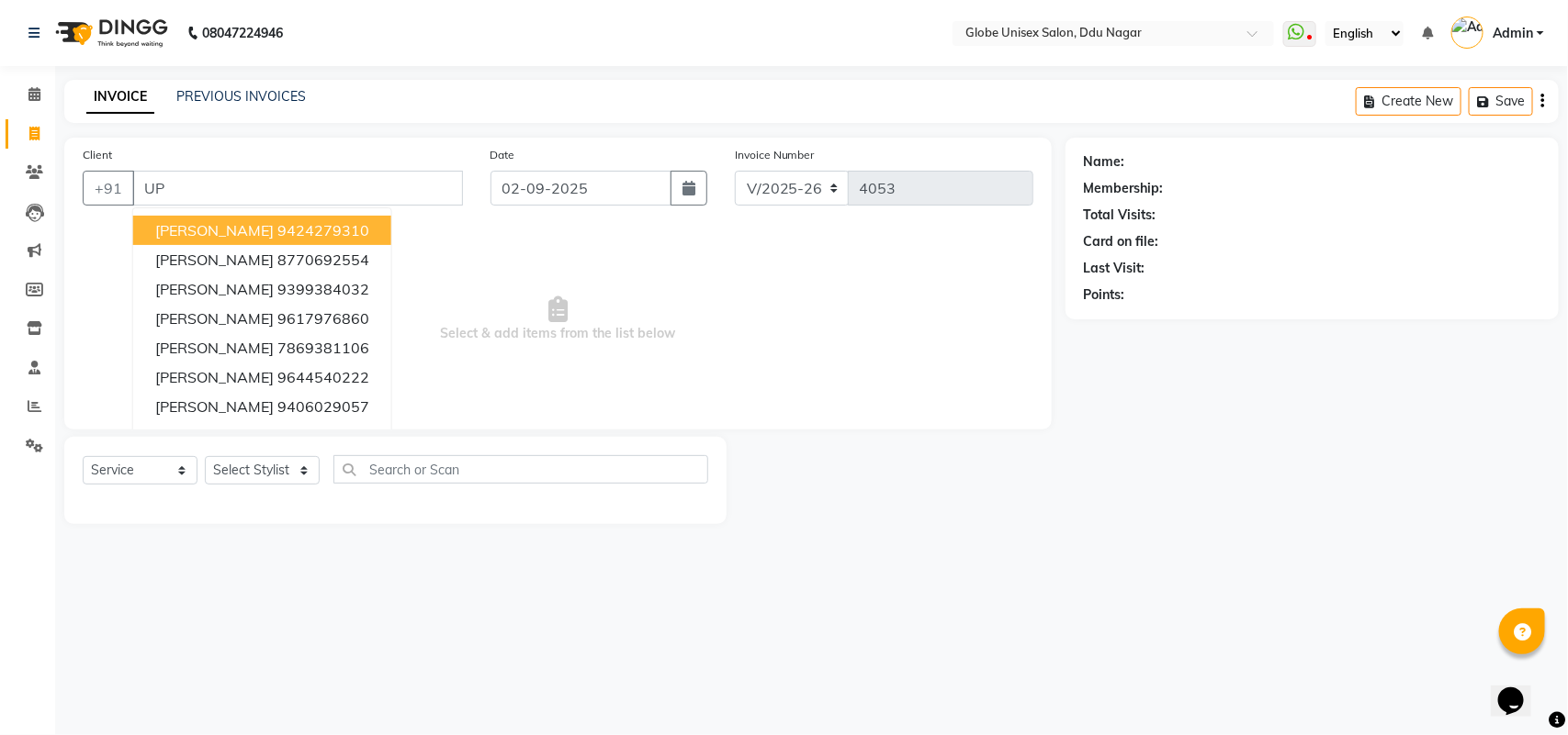
type input "U"
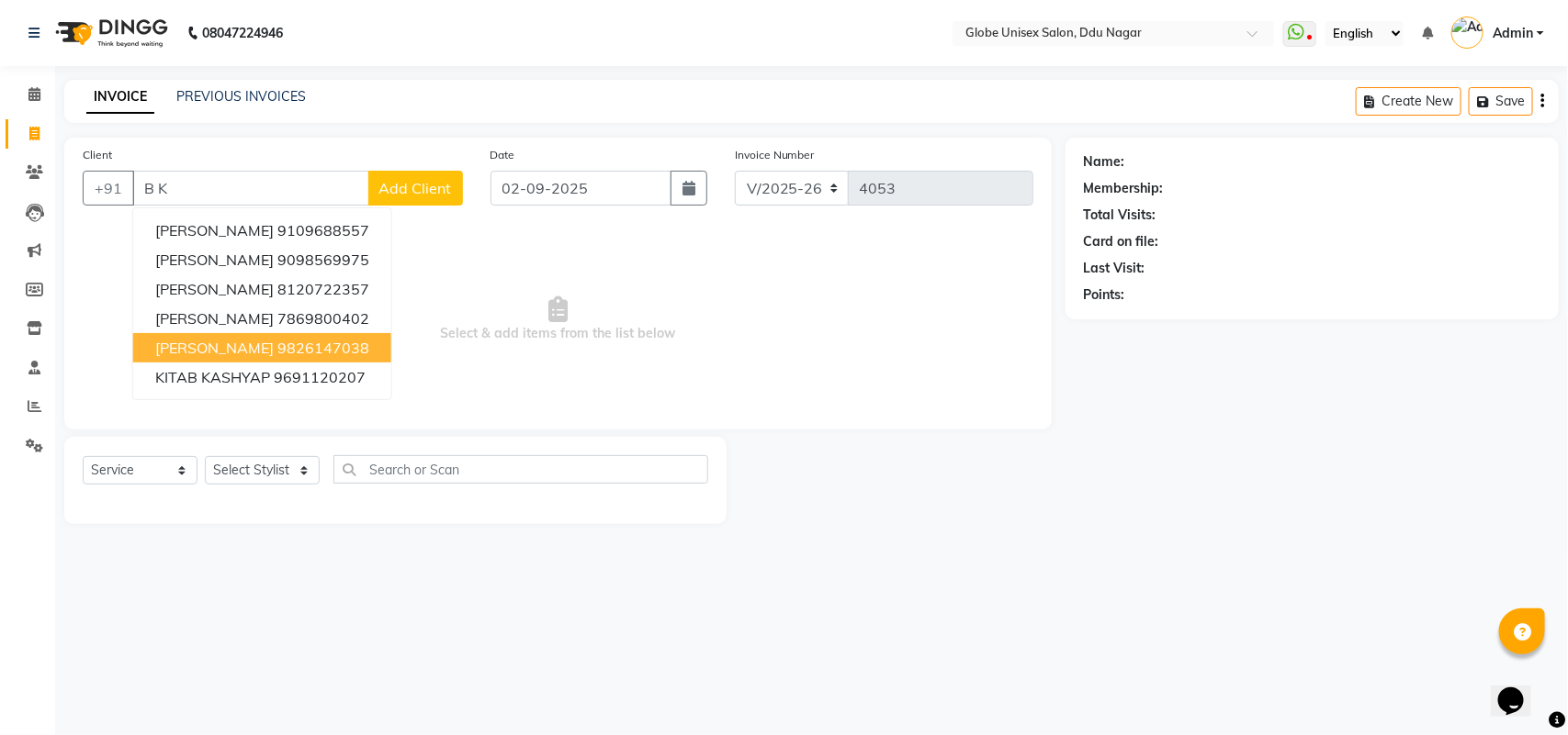
click at [218, 339] on span "[PERSON_NAME]" at bounding box center [214, 347] width 118 height 18
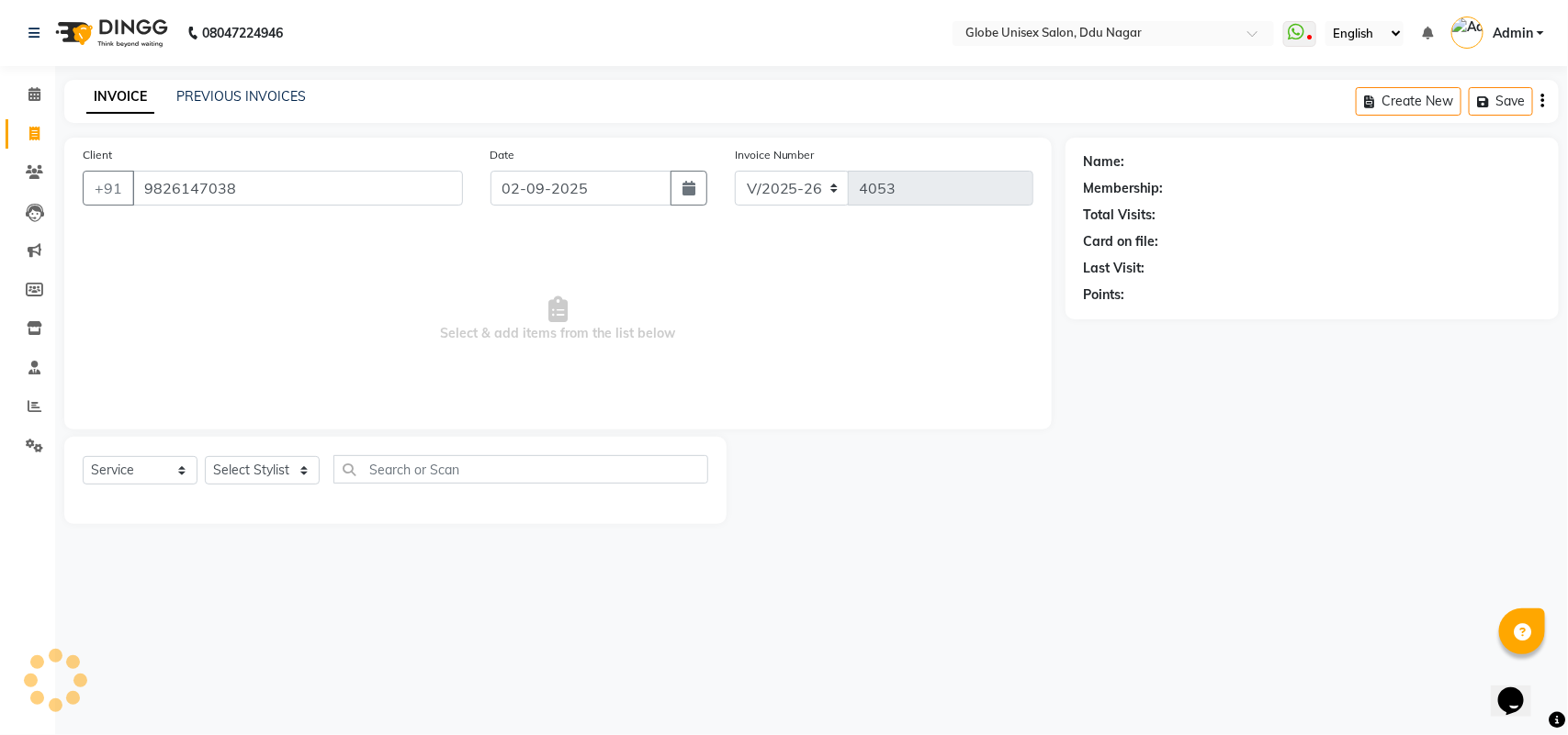
type input "9826147038"
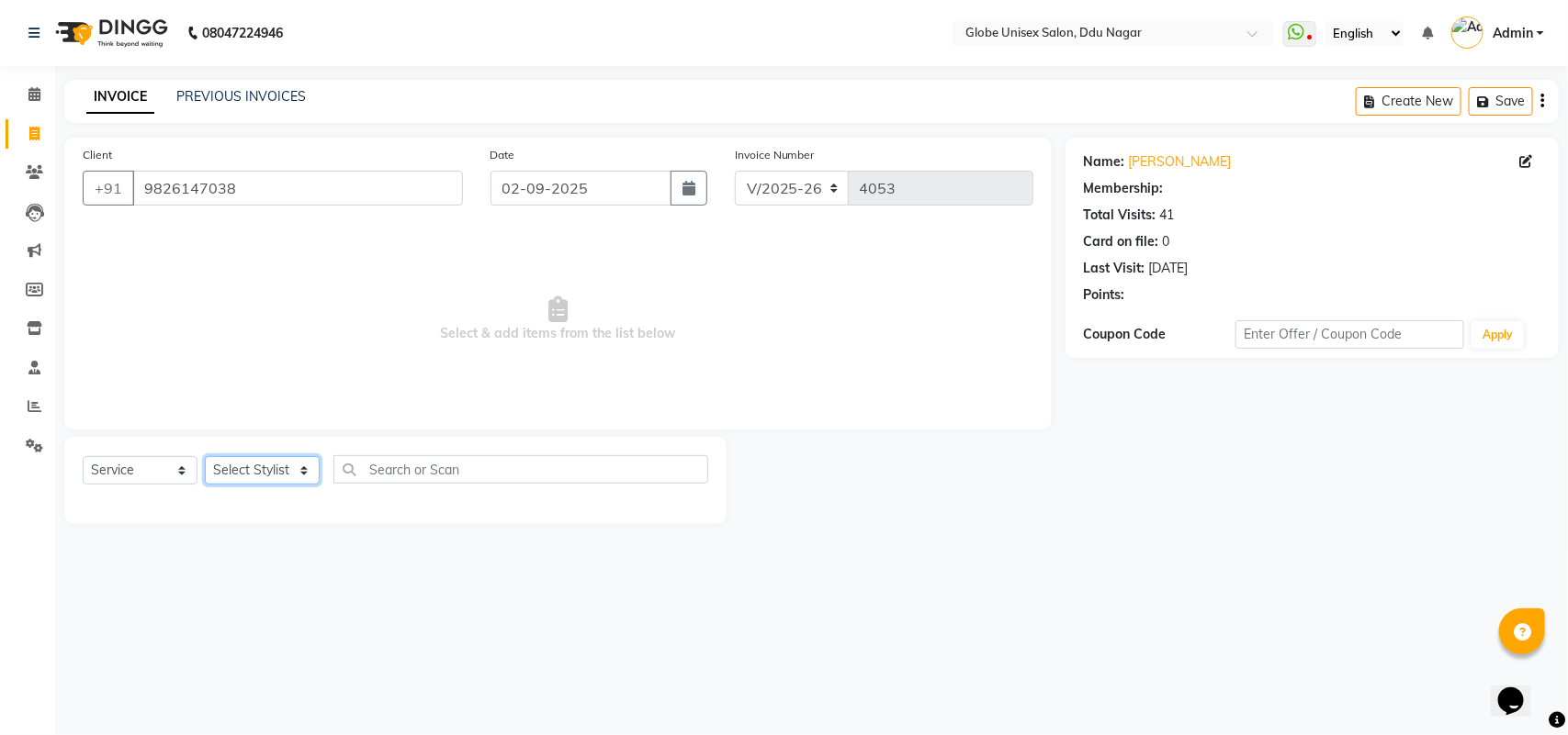
click at [254, 465] on select "Select Stylist ADITYA AJIT [PERSON_NAME] DEV [PERSON_NAME] [PERSON_NAME] [PERSO…" at bounding box center [262, 470] width 115 height 29
select select "1: Object"
select select "64157"
click at [205, 456] on select "Select Stylist ADITYA AJIT [PERSON_NAME] DEV [PERSON_NAME] [PERSON_NAME] [PERSO…" at bounding box center [262, 470] width 115 height 29
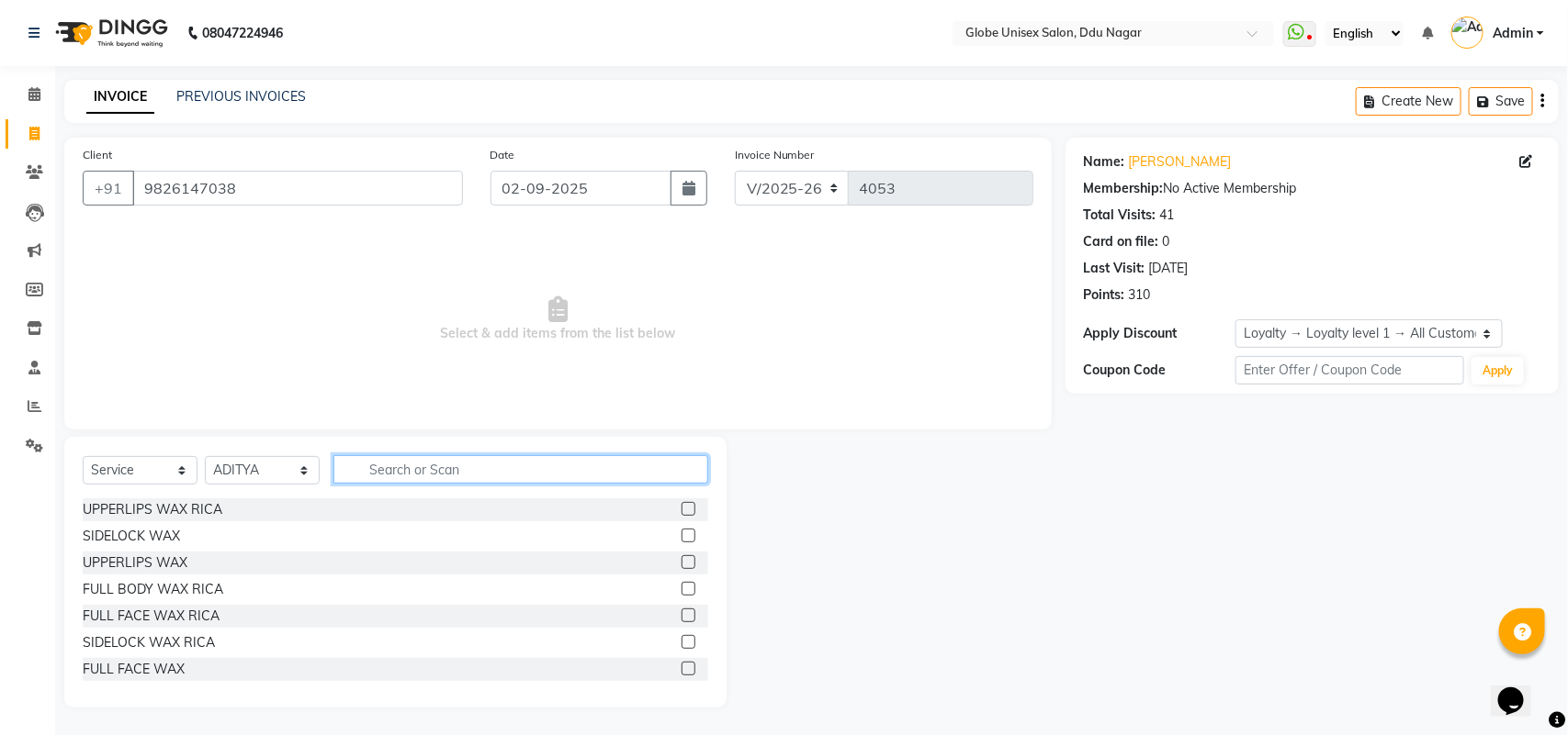
click at [450, 466] on input "text" at bounding box center [520, 469] width 374 height 29
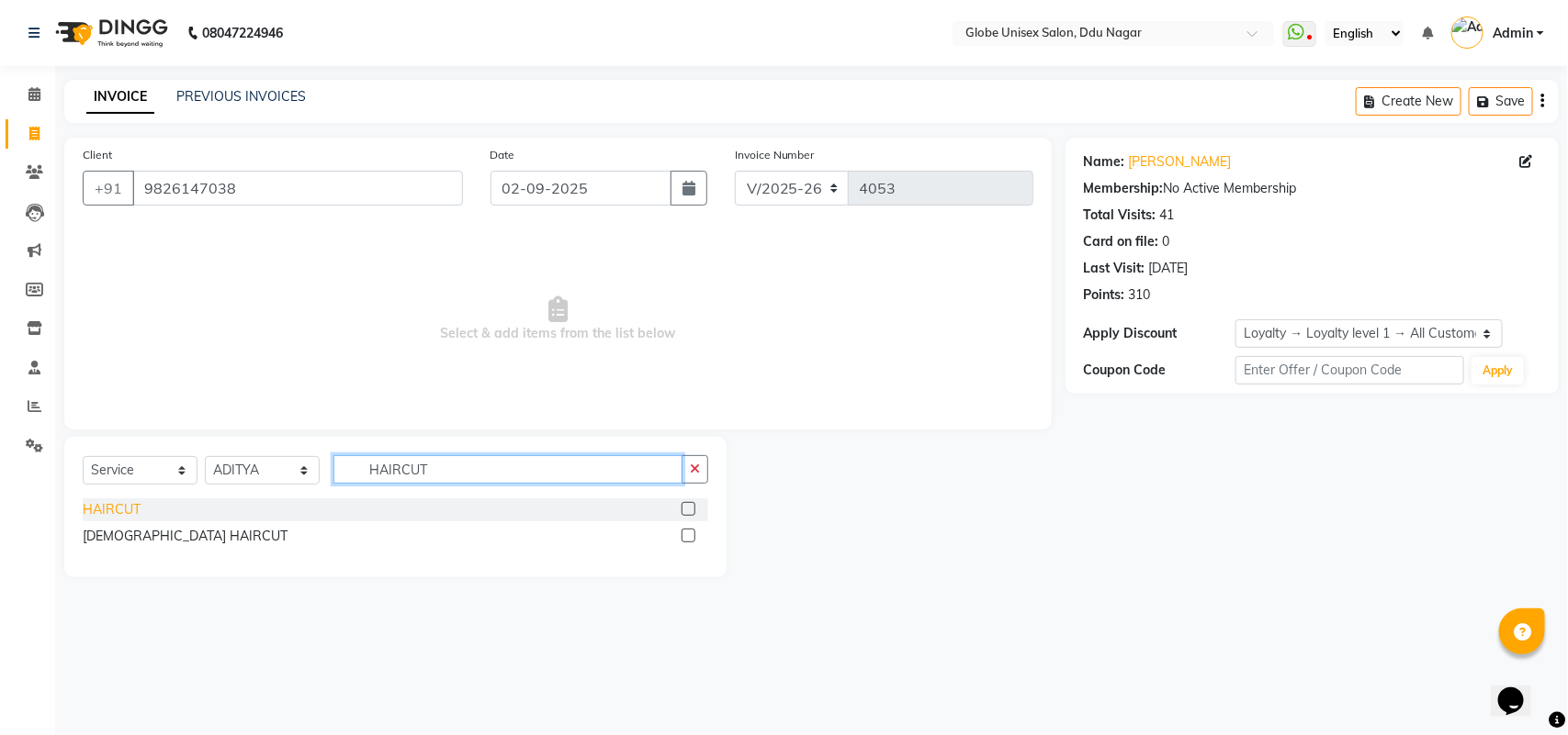
type input "HAIRCUT"
click at [89, 511] on div "HAIRCUT" at bounding box center [112, 510] width 58 height 19
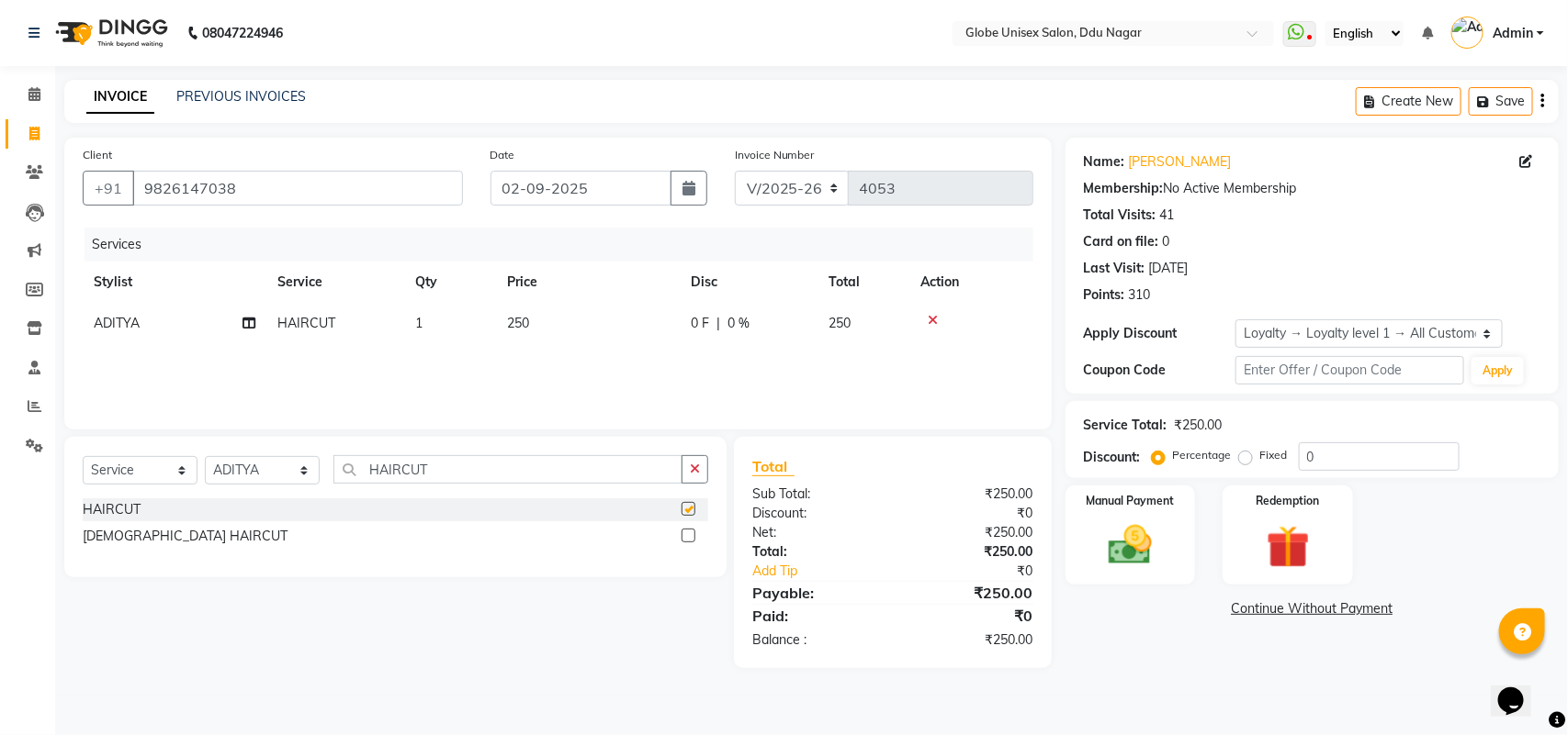
checkbox input "false"
click at [455, 464] on input "HAIRCUT" at bounding box center [507, 469] width 349 height 29
type input "H"
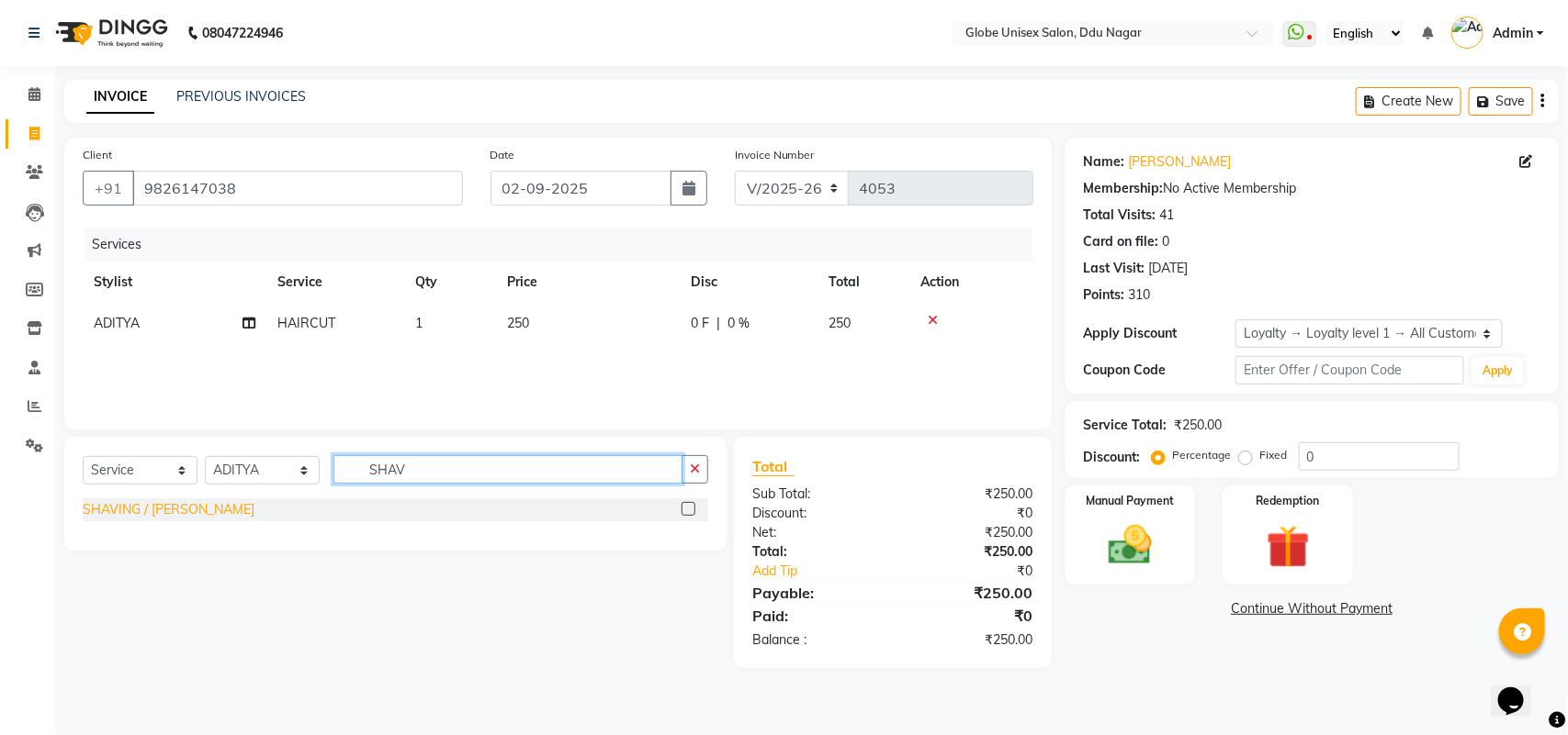
type input "SHAV"
click at [111, 506] on div "SHAVING / [PERSON_NAME]" at bounding box center [168, 510] width 171 height 19
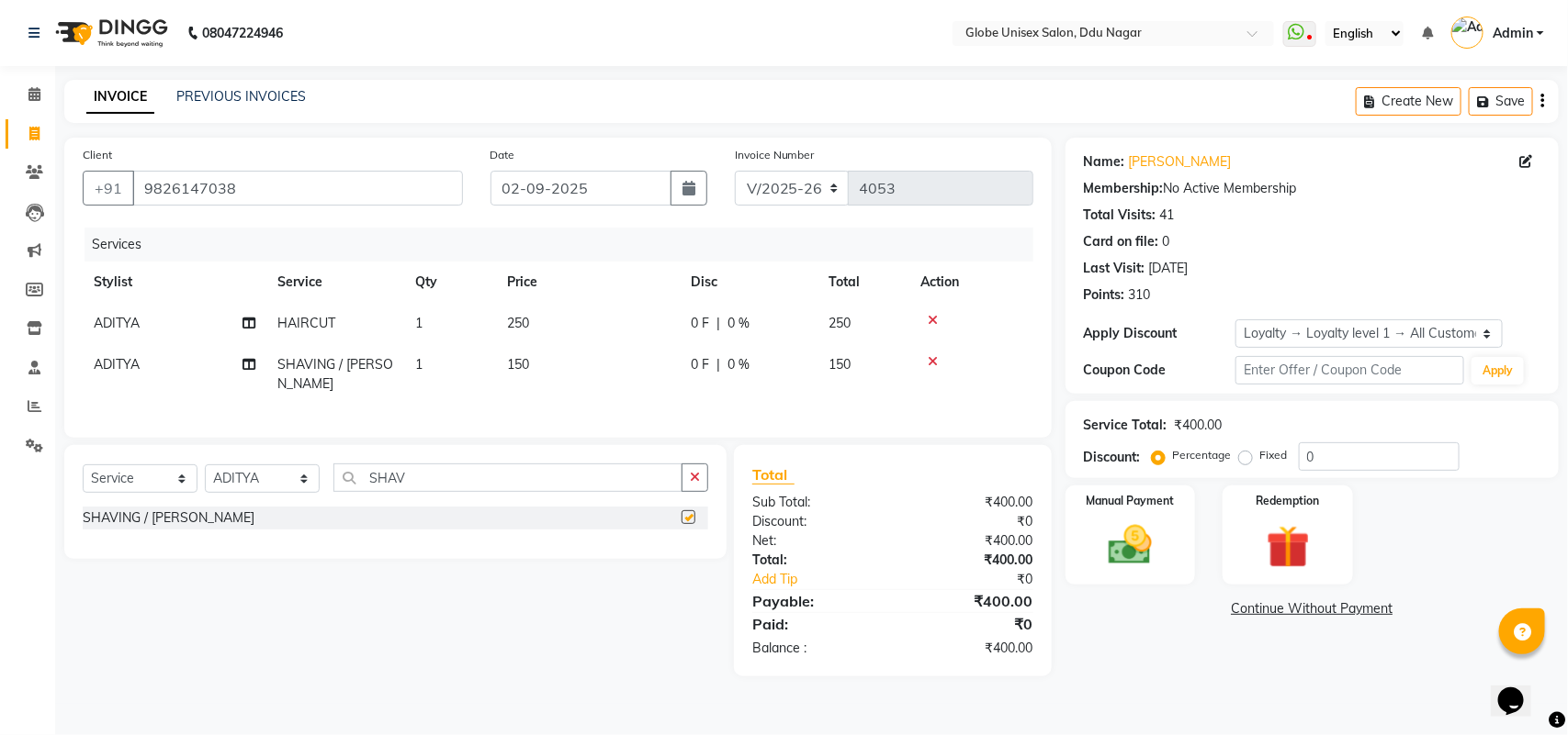
checkbox input "false"
click at [438, 475] on input "SHAV" at bounding box center [507, 478] width 349 height 29
type input "S"
type input "LORE"
click at [184, 516] on div "LOREAL/SCHWARZKOPF COLOR" at bounding box center [185, 519] width 204 height 19
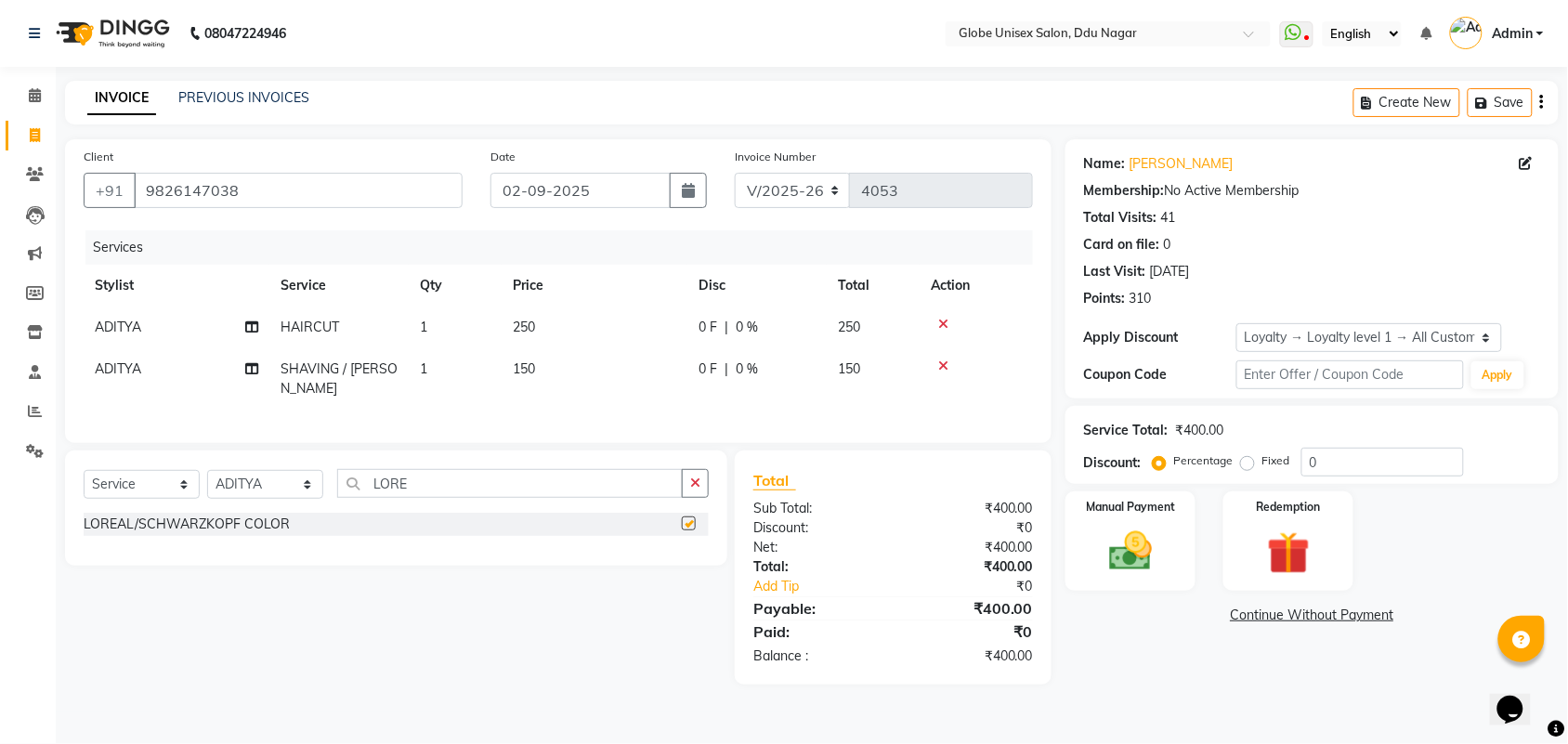
checkbox input "false"
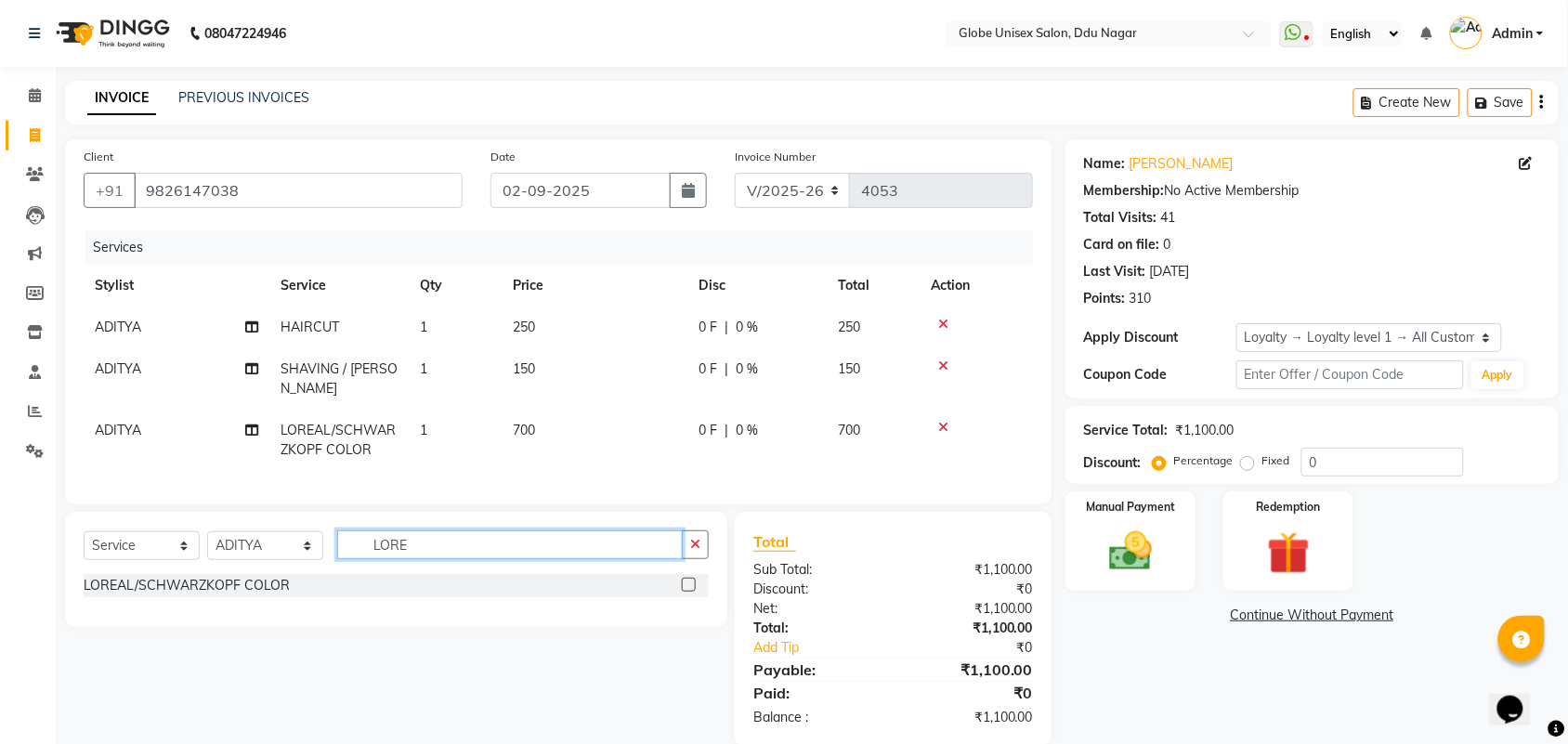
click at [448, 538] on input "LORE" at bounding box center [509, 545] width 346 height 29
type input "L"
type input "BEARD"
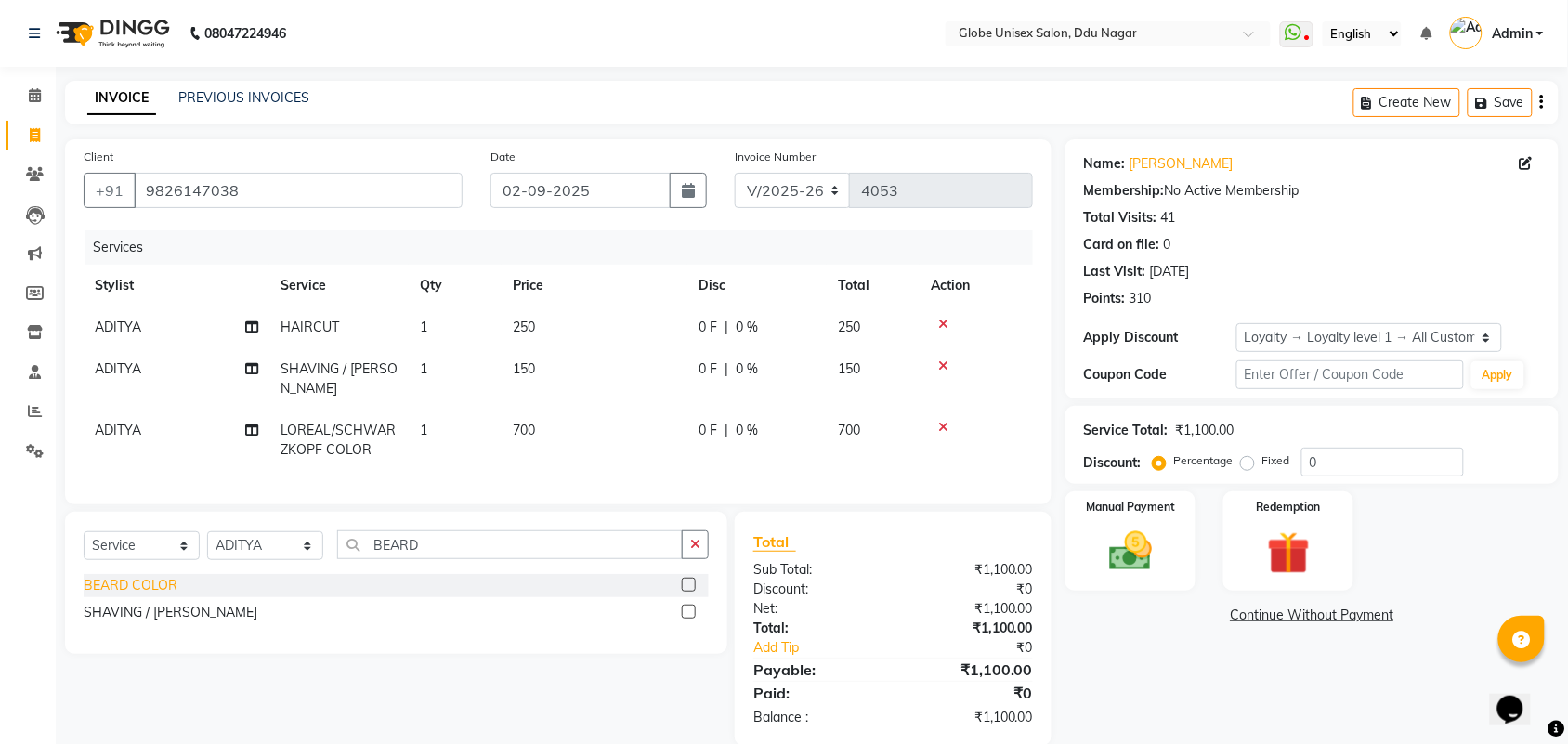
click at [161, 580] on div "BEARD COLOR" at bounding box center [130, 586] width 93 height 19
checkbox input "false"
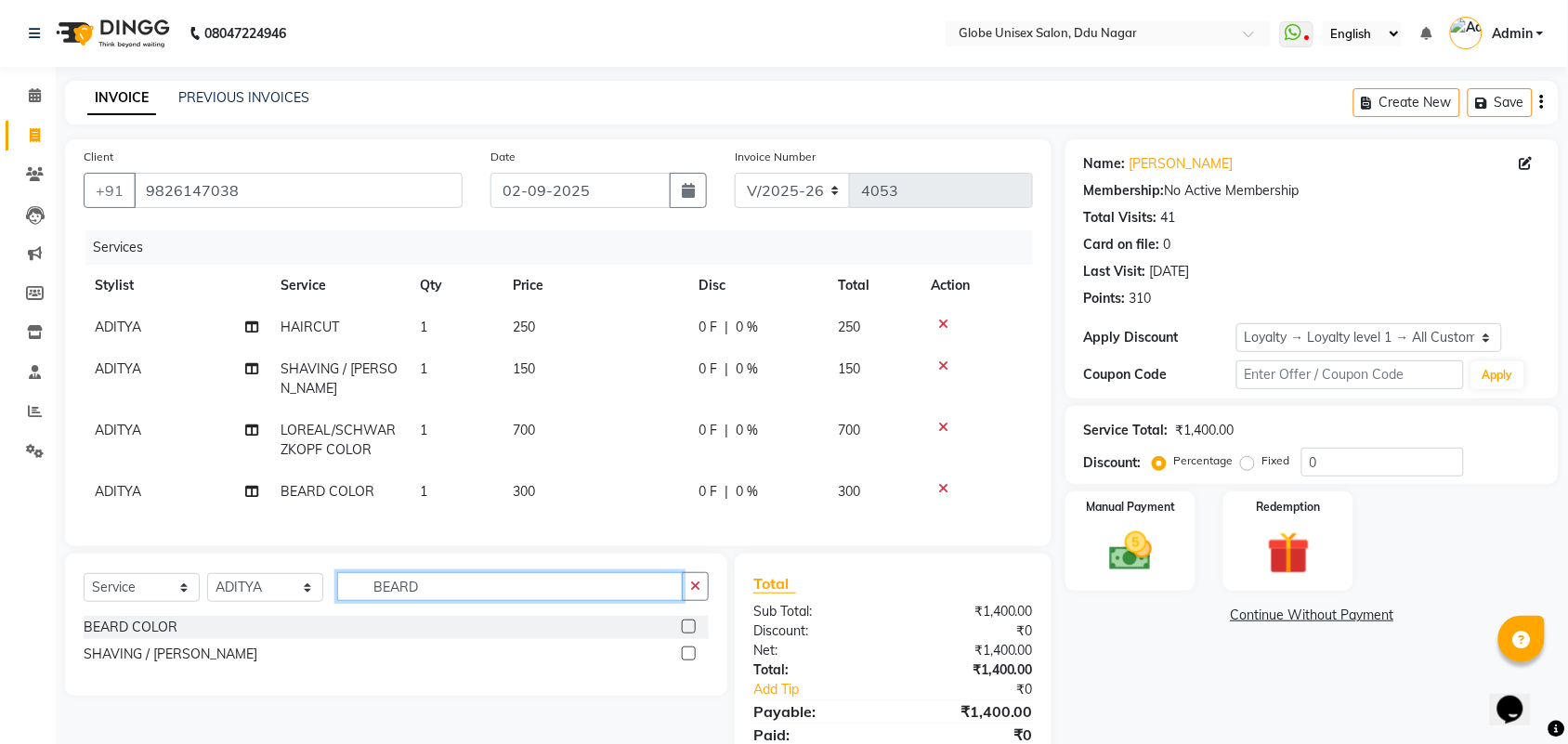
click at [484, 593] on input "BEARD" at bounding box center [509, 587] width 346 height 29
type input "B"
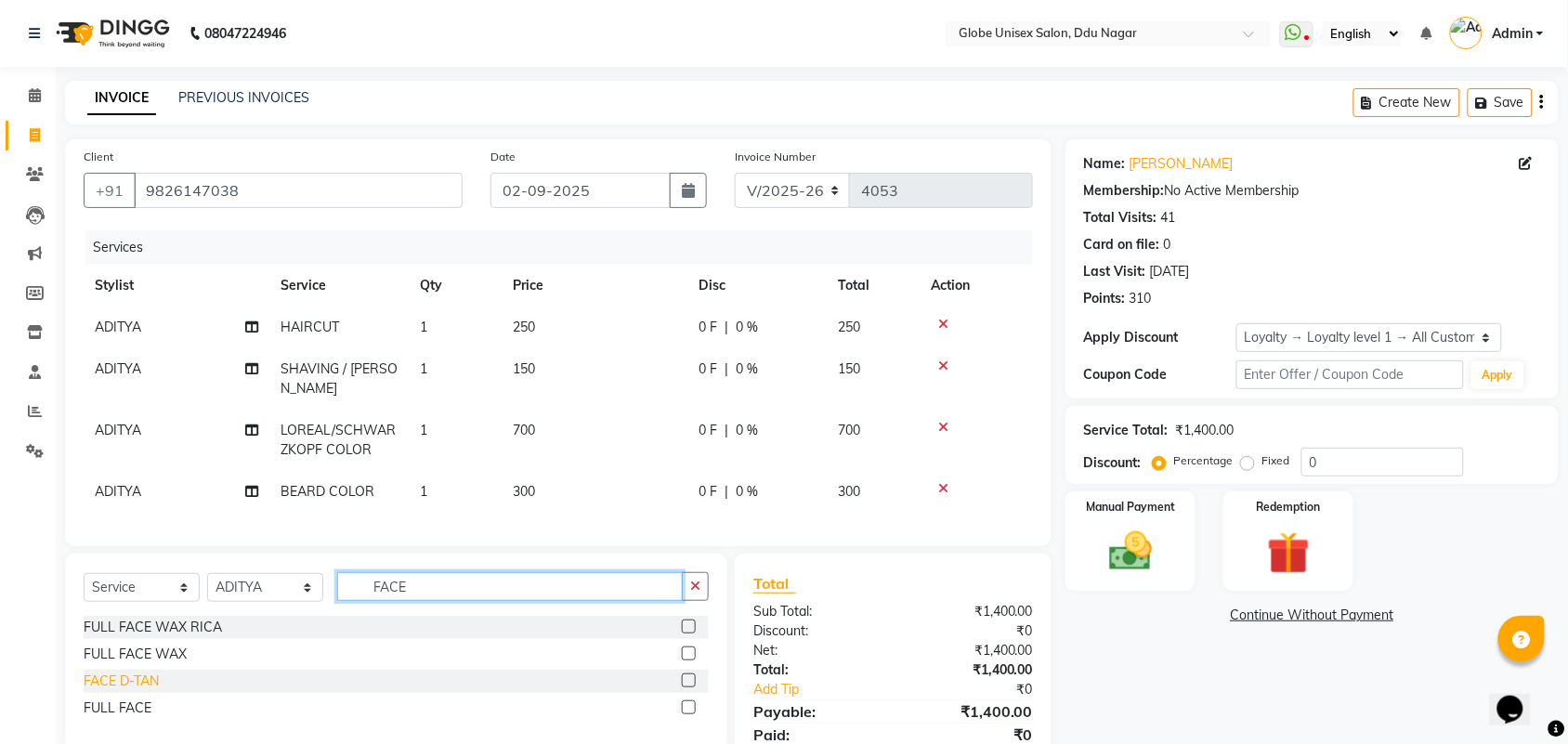
type input "FACE"
click at [128, 679] on div "FACE D-TAN" at bounding box center [121, 682] width 75 height 19
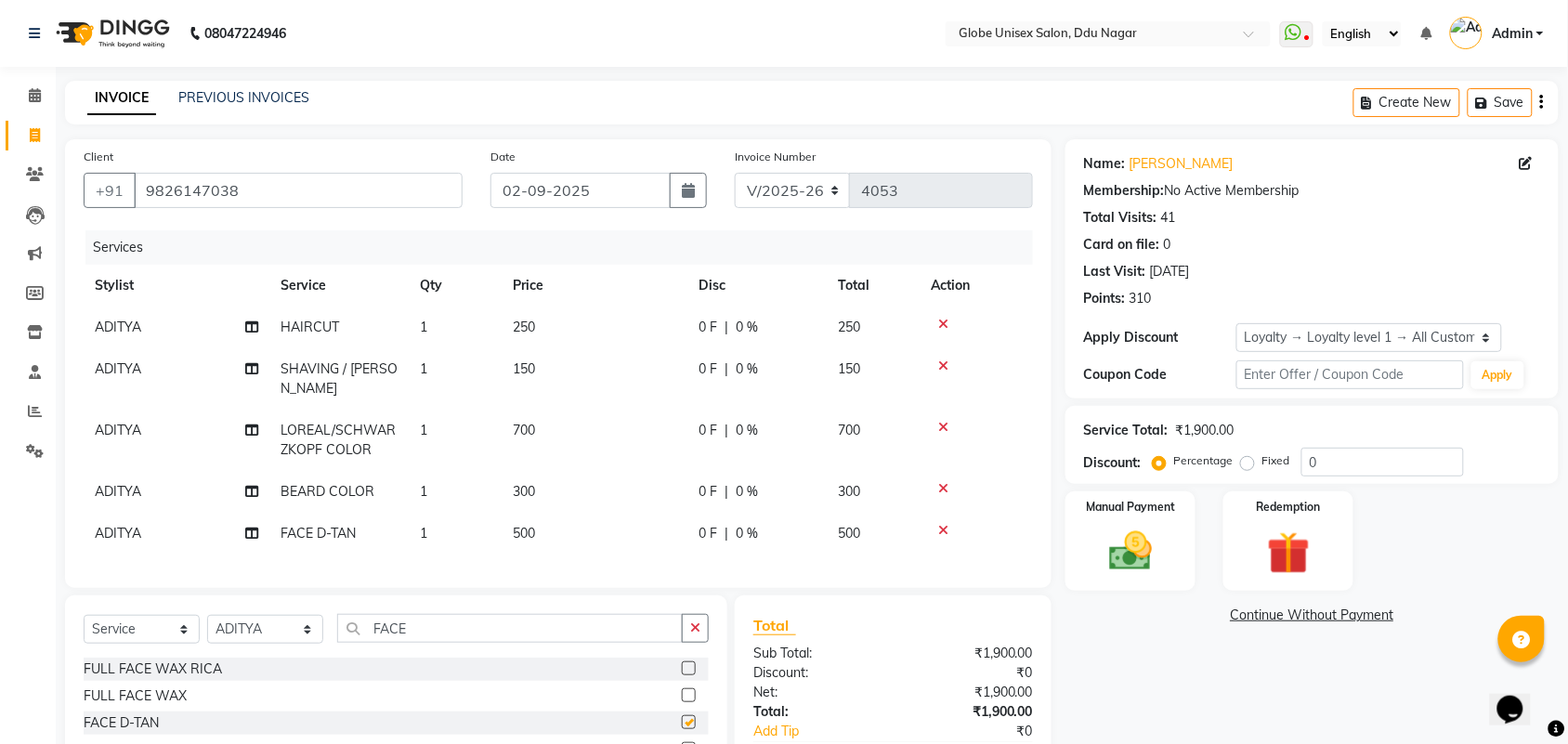
checkbox input "false"
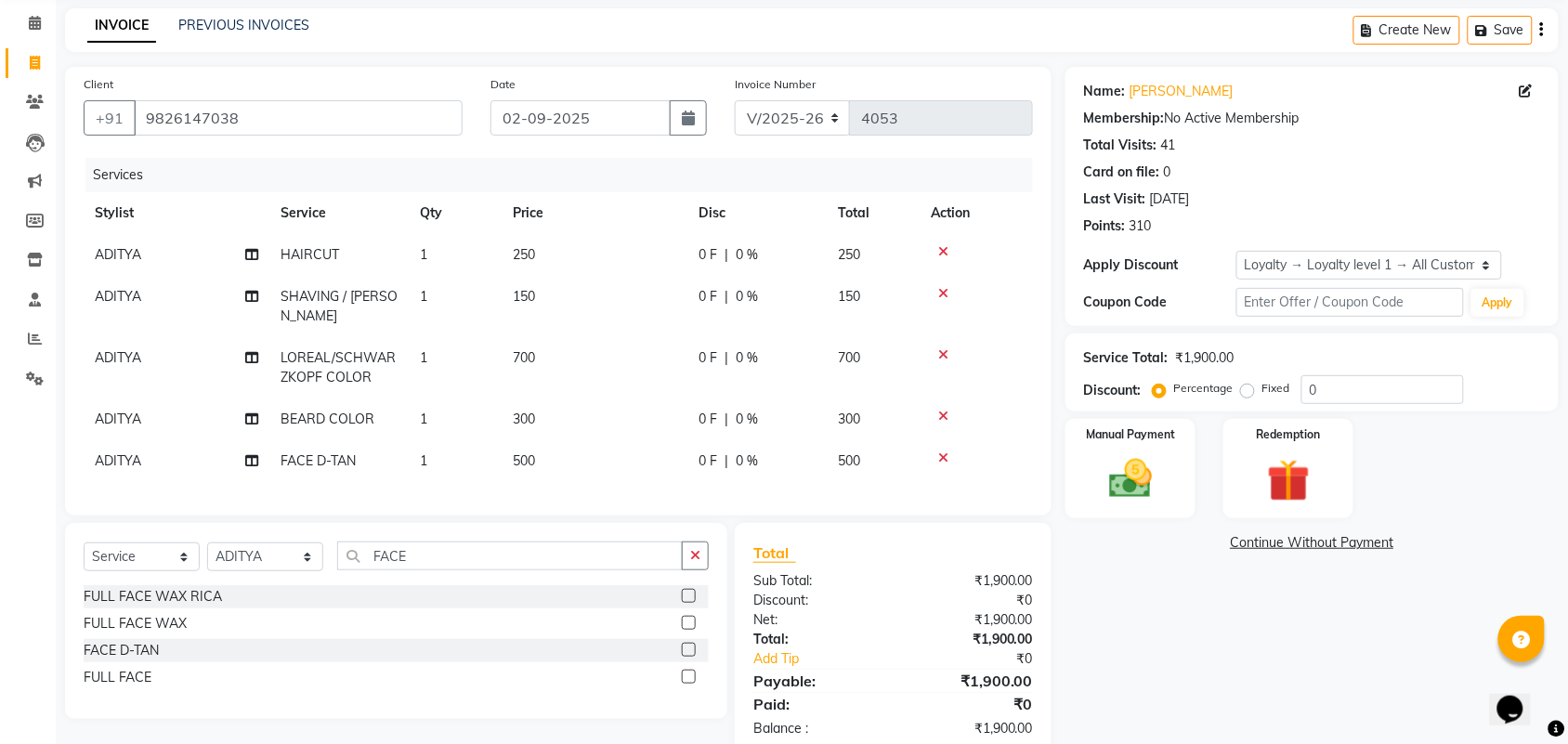
scroll to position [110, 0]
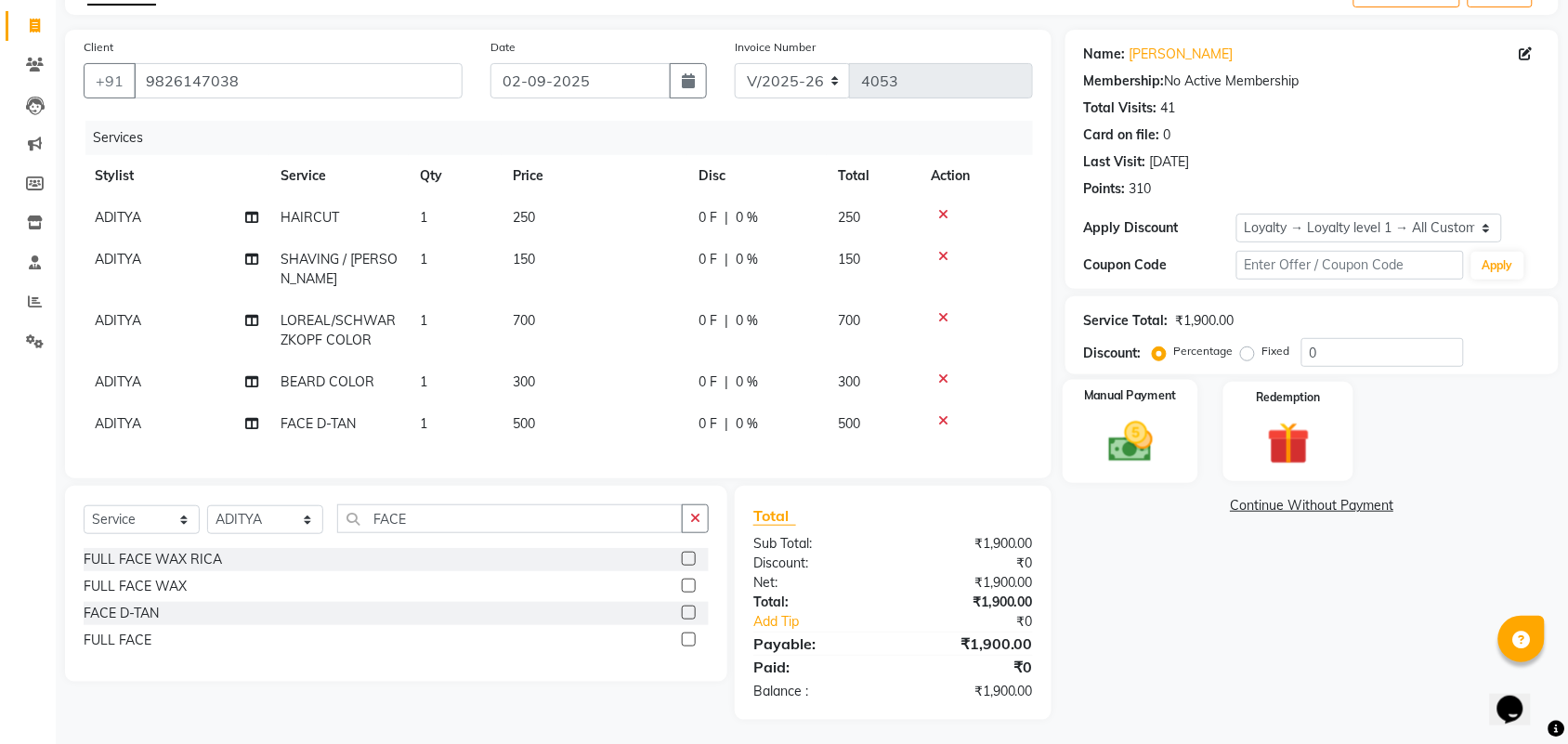
click at [1110, 457] on img at bounding box center [1130, 441] width 72 height 51
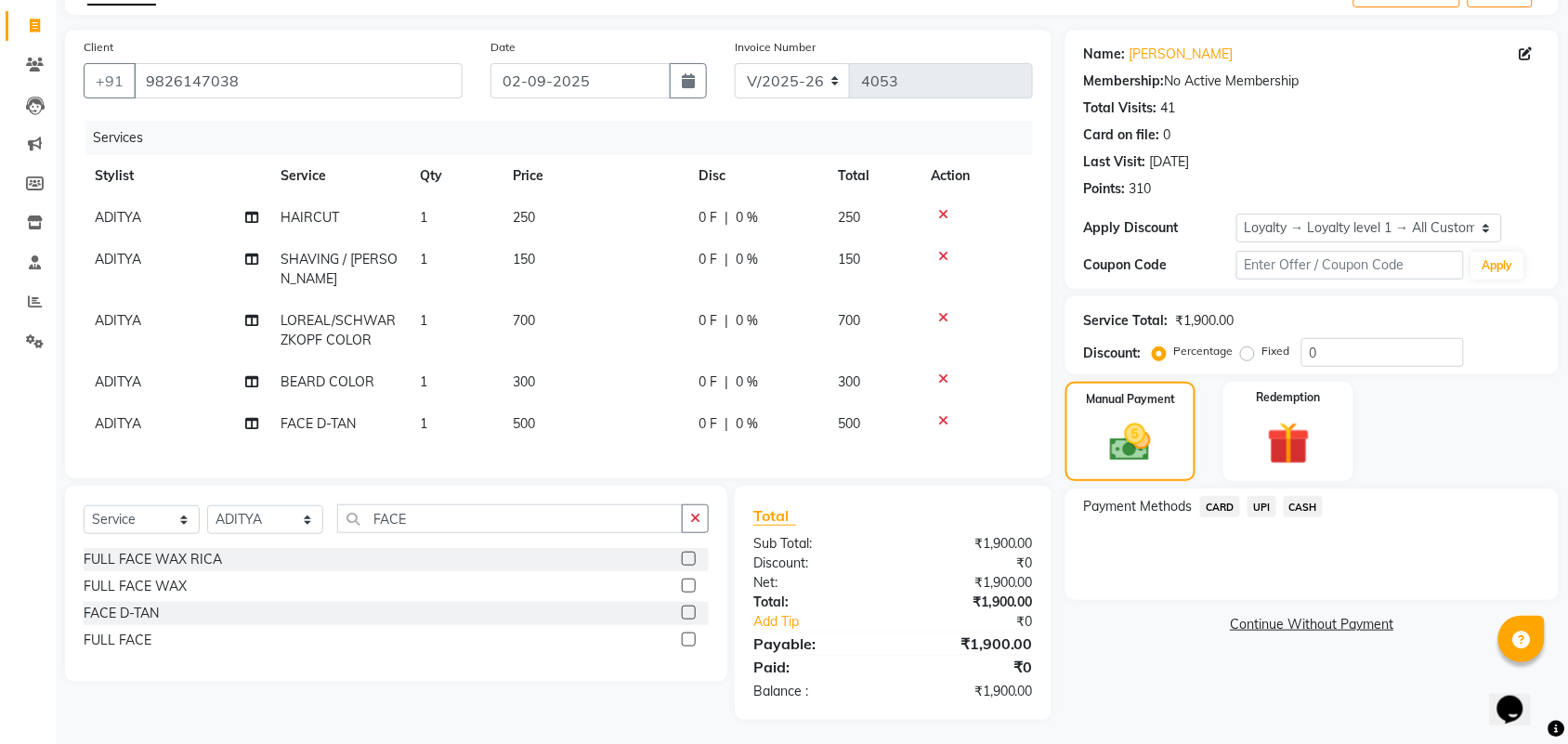
click at [1312, 507] on span "CASH" at bounding box center [1303, 507] width 40 height 21
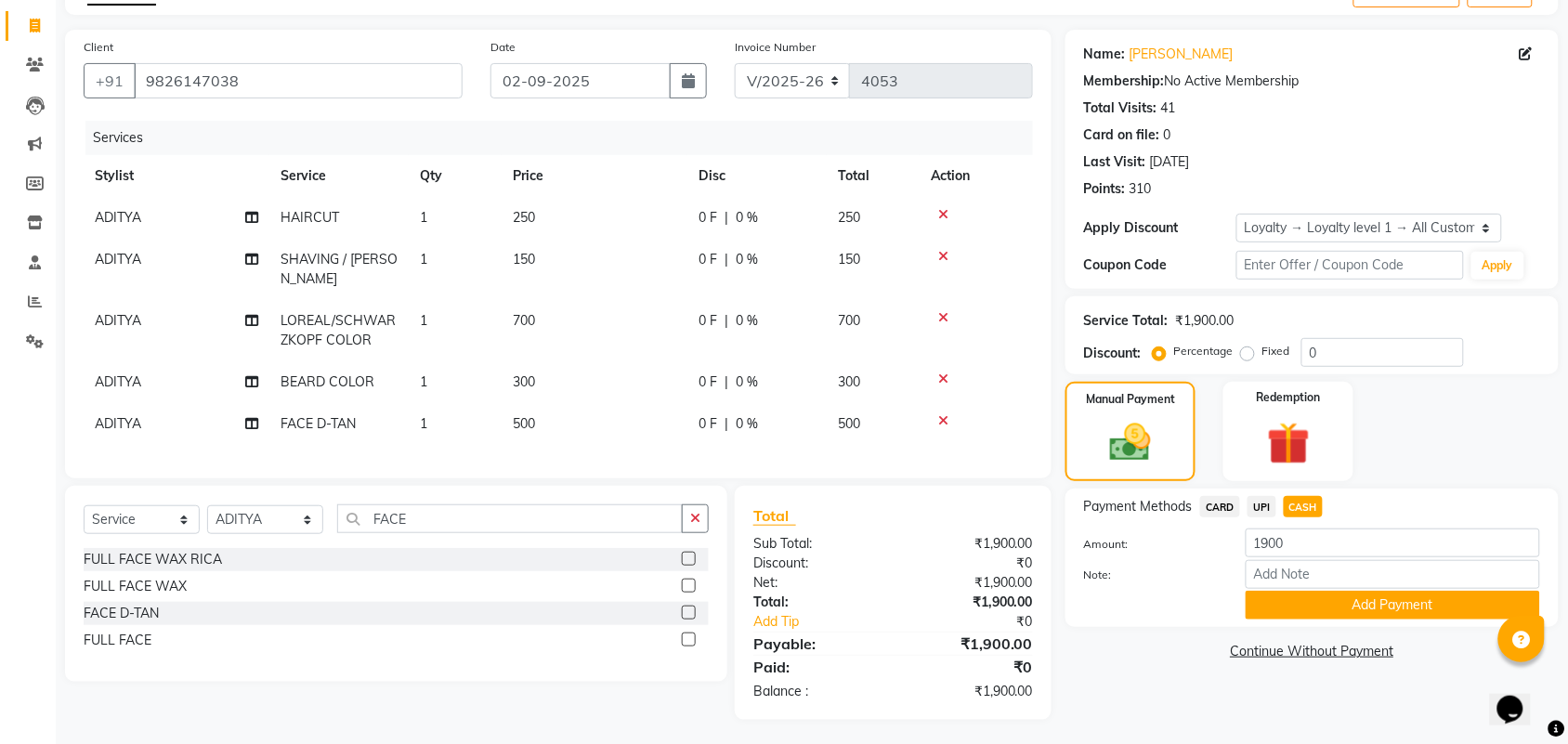
drag, startPoint x: 1487, startPoint y: 592, endPoint x: 1585, endPoint y: 460, distance: 164.4
click at [1490, 605] on button "Add Payment" at bounding box center [1393, 606] width 294 height 29
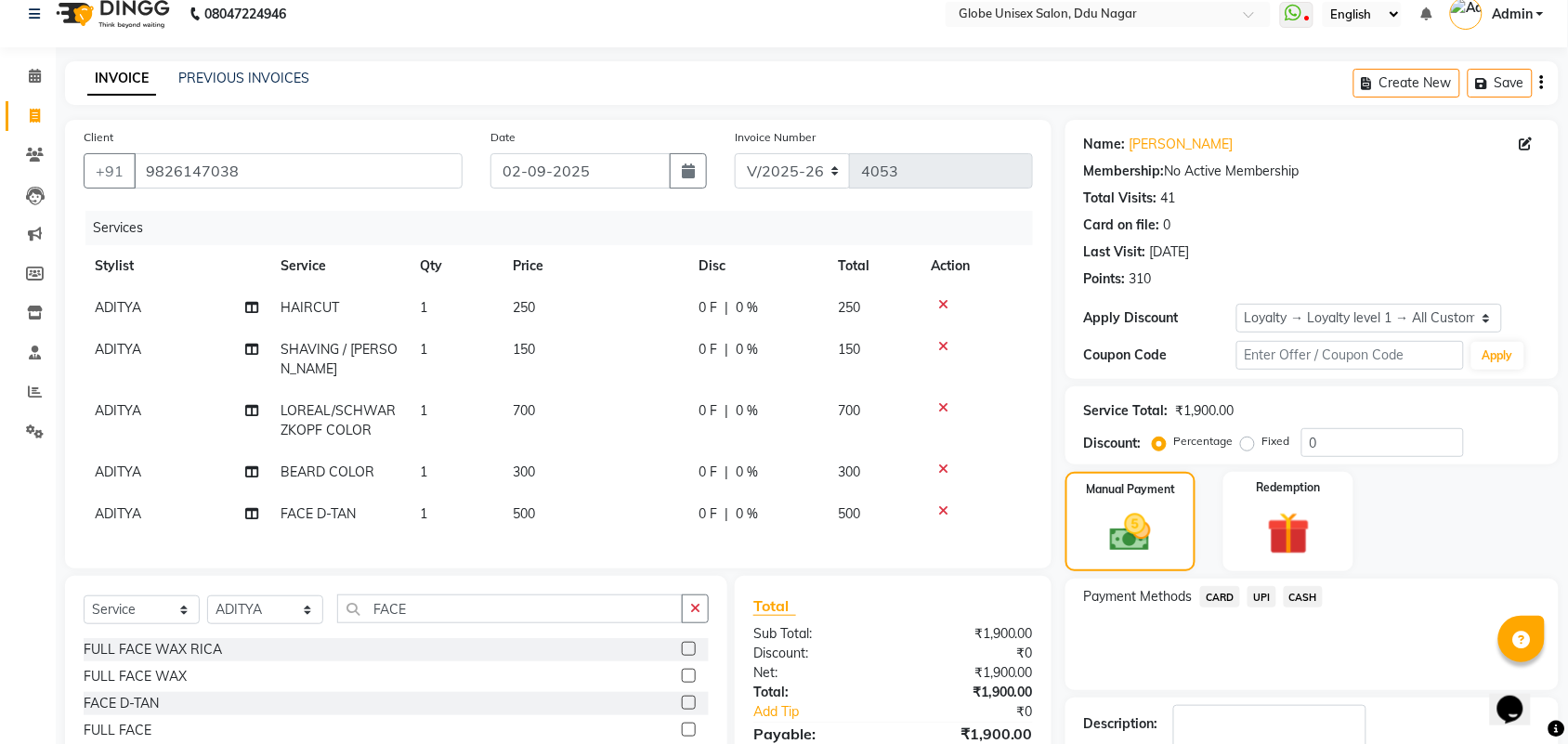
scroll to position [268, 0]
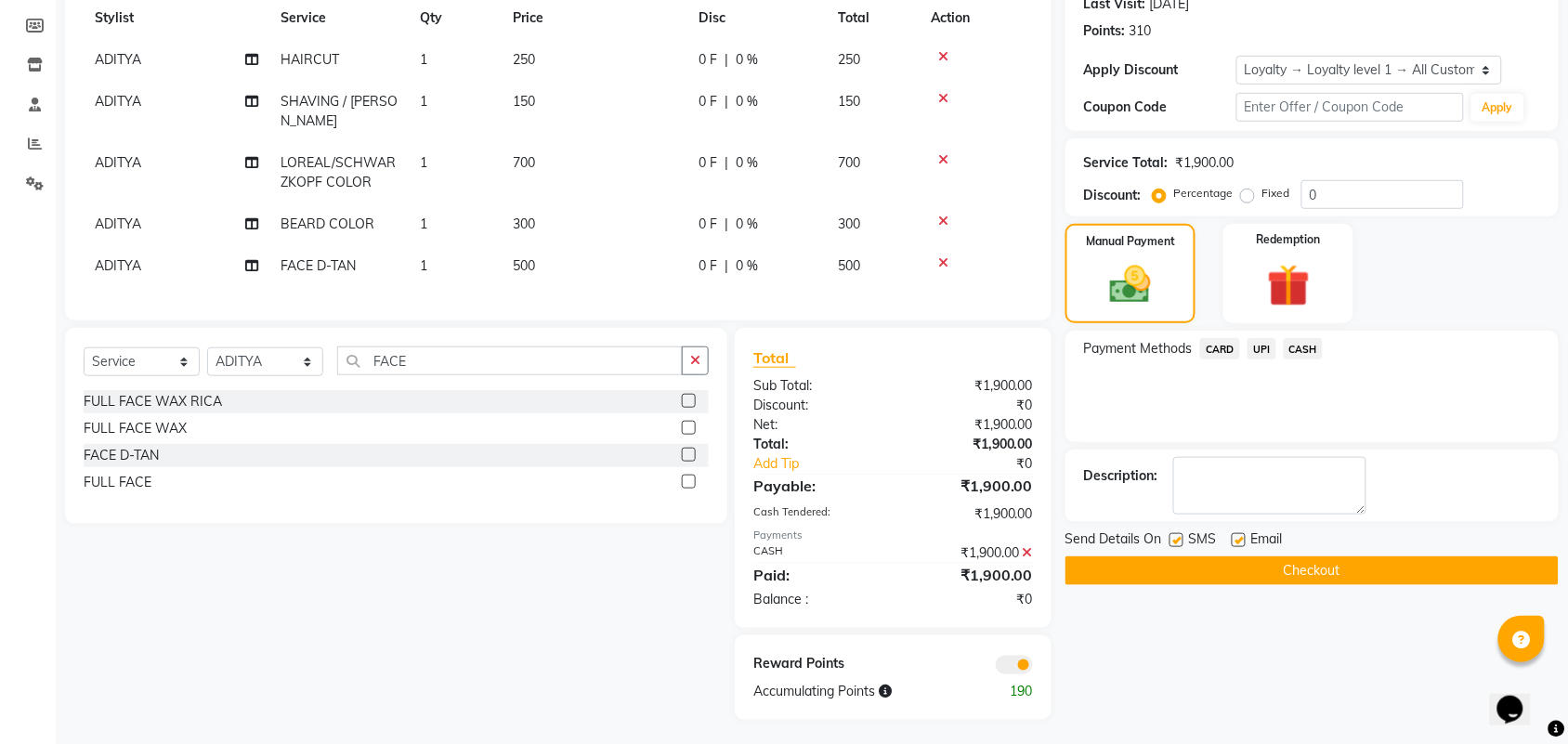
click at [1404, 591] on div "Name: B K Upadhyay Membership: No Active Membership Total Visits: 41 Card on fi…" at bounding box center [1318, 295] width 507 height 848
click at [1403, 574] on button "Checkout" at bounding box center [1311, 572] width 493 height 29
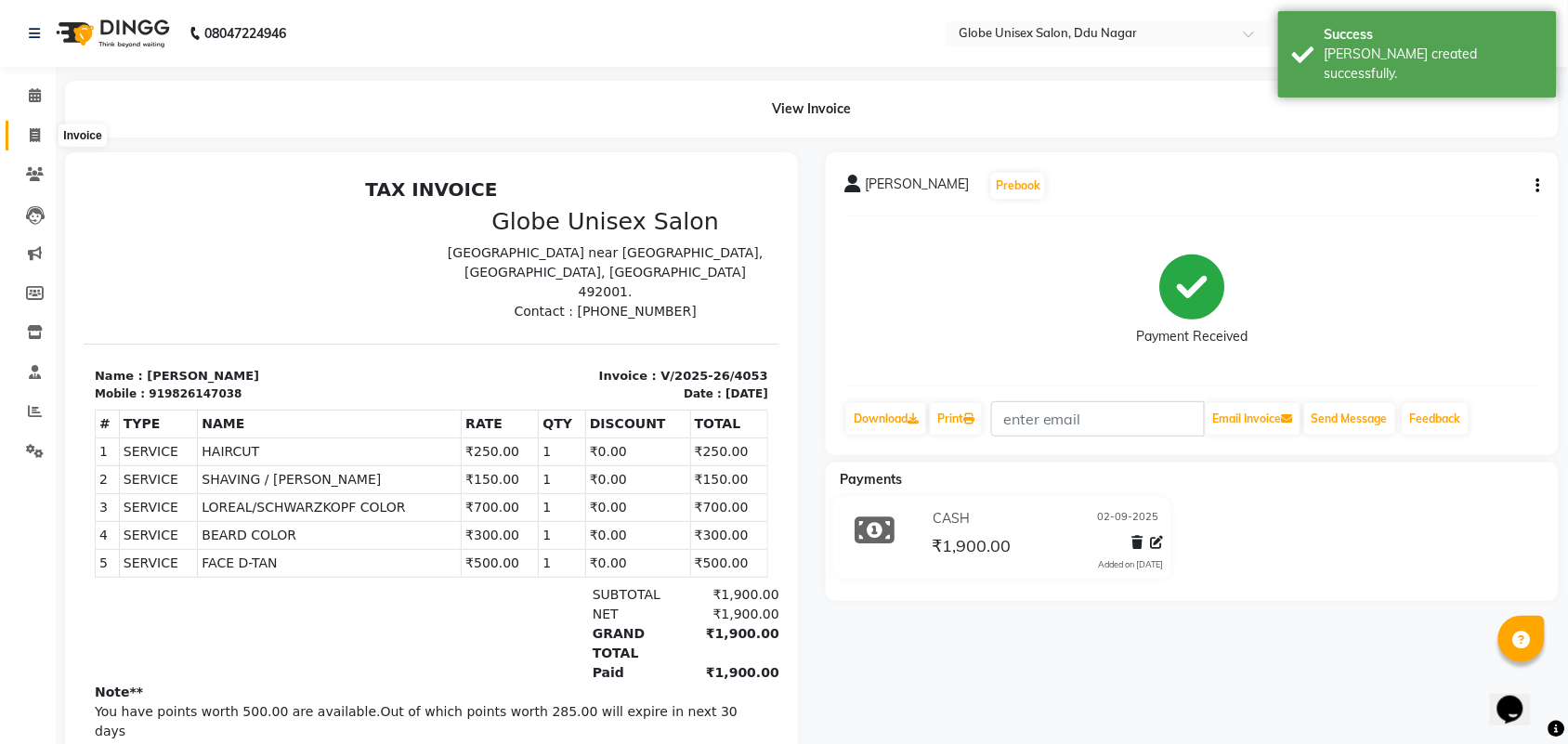
click at [21, 134] on span at bounding box center [34, 136] width 32 height 21
select select "service"
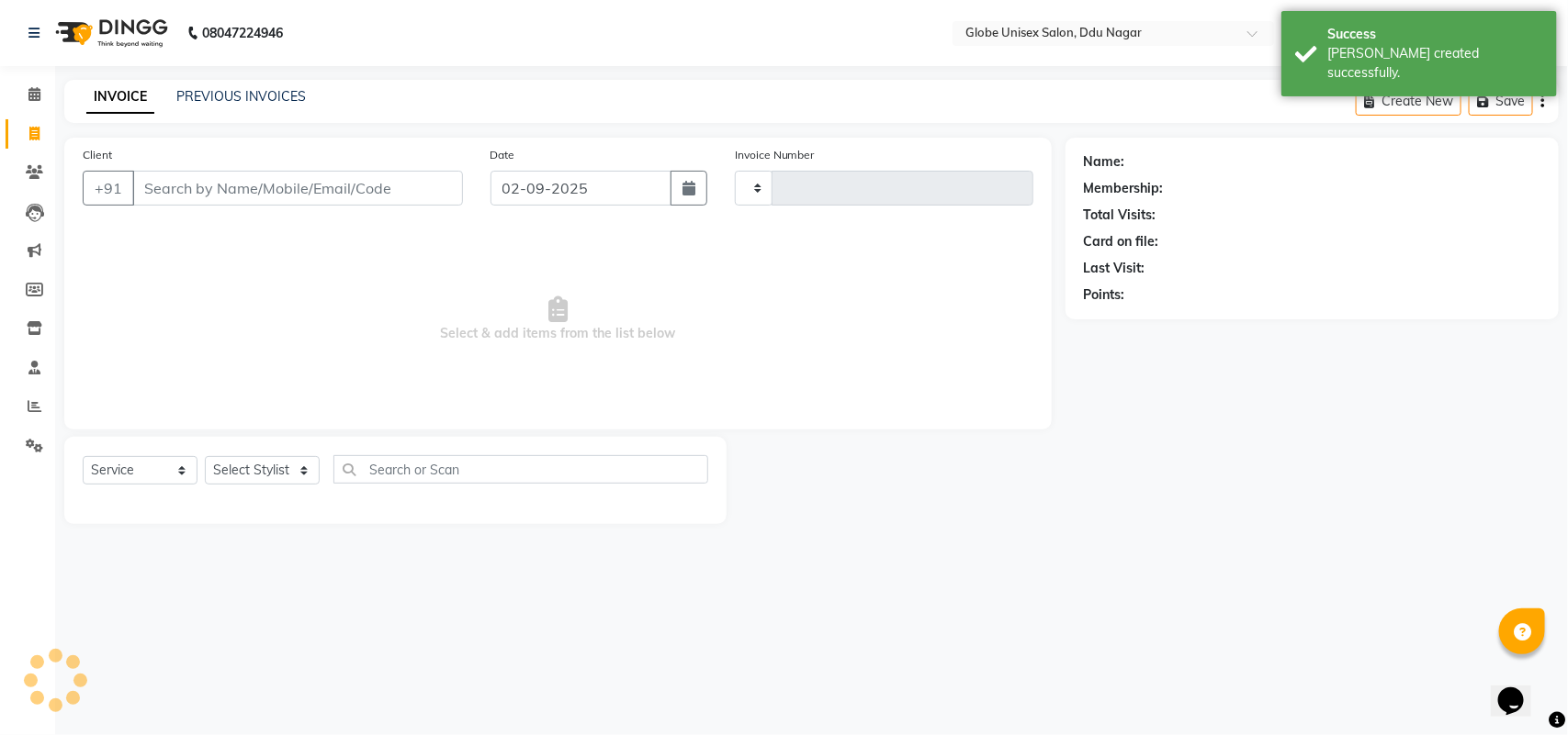
click at [265, 106] on div "PREVIOUS INVOICES" at bounding box center [241, 97] width 130 height 19
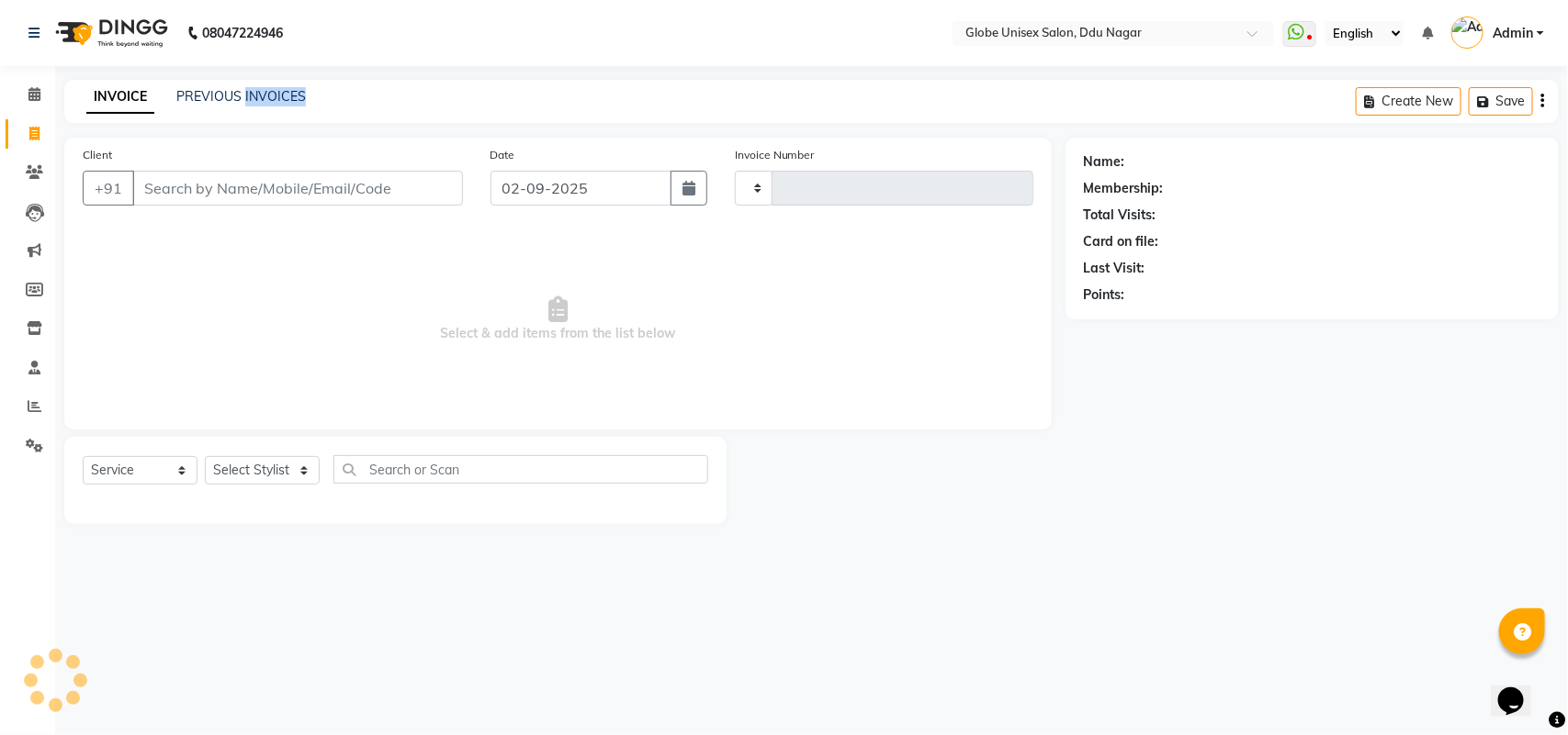
type input "4054"
select select "4184"
click at [227, 94] on link "PREVIOUS INVOICES" at bounding box center [241, 96] width 130 height 16
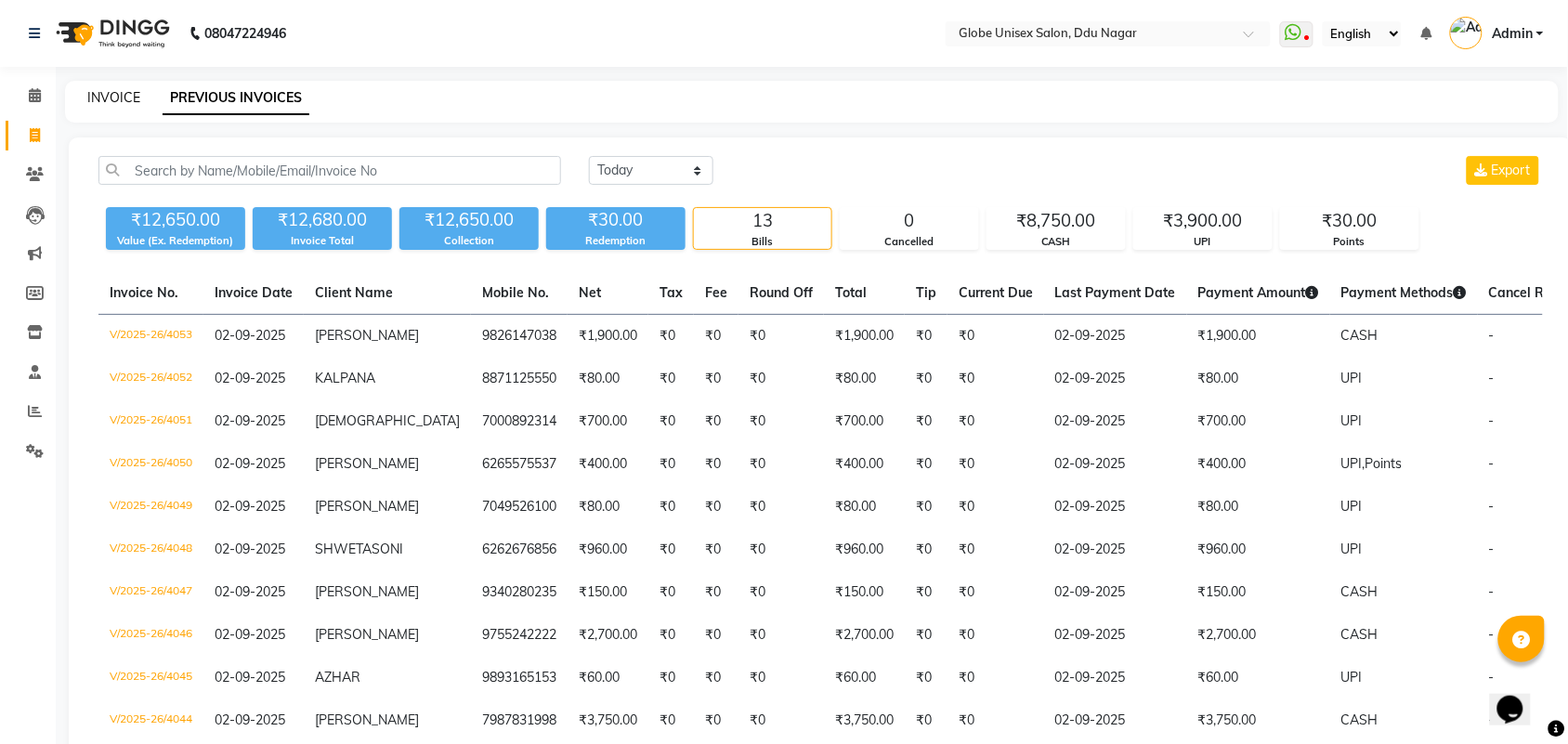
click at [127, 94] on link "INVOICE" at bounding box center [114, 97] width 53 height 17
select select "service"
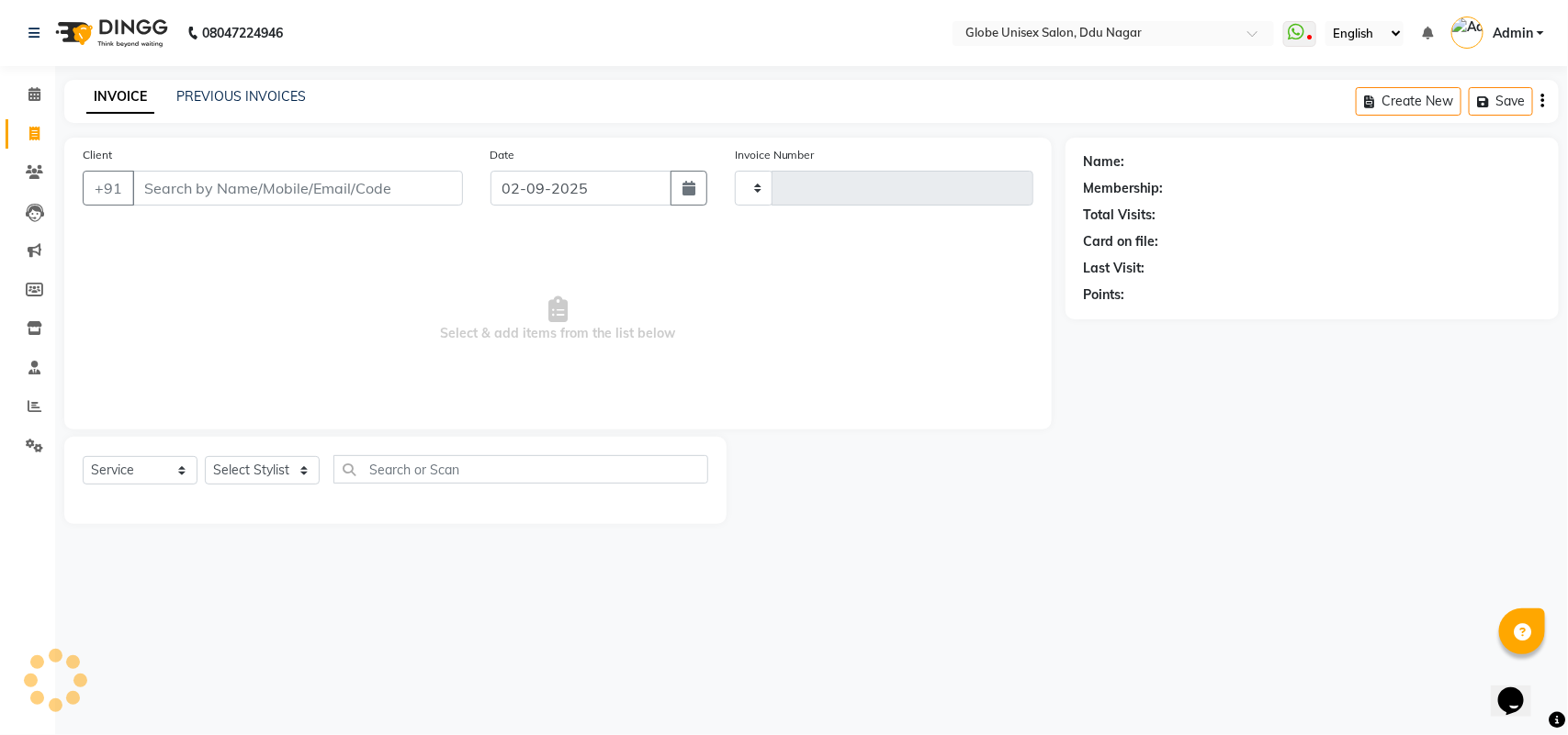
type input "4054"
select select "4184"
click at [257, 197] on input "Client" at bounding box center [297, 188] width 331 height 35
click at [1302, 34] on icon at bounding box center [1296, 32] width 16 height 18
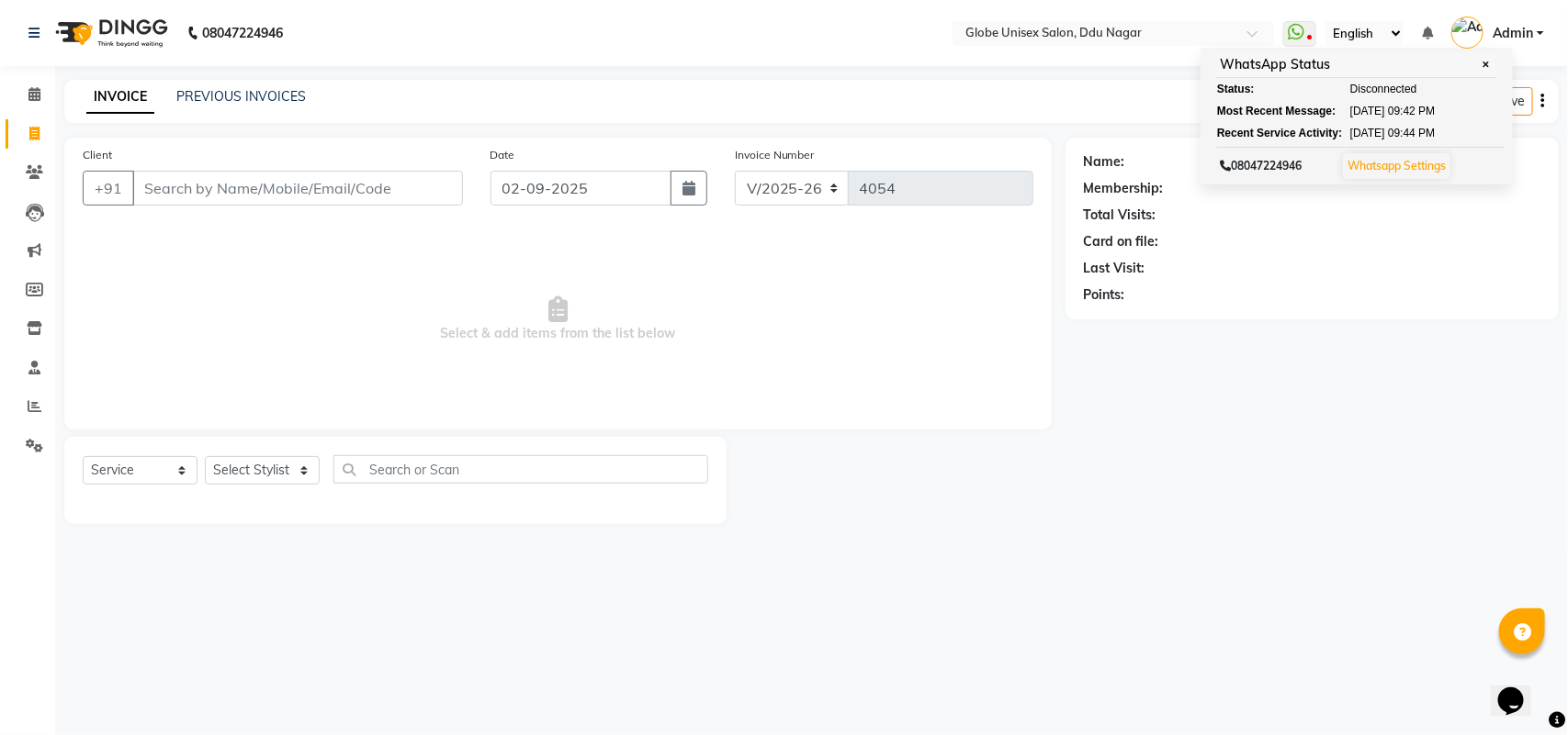
click at [1272, 384] on div "Name: Membership: Total Visits: Card on file: Last Visit: Points:" at bounding box center [1319, 331] width 507 height 387
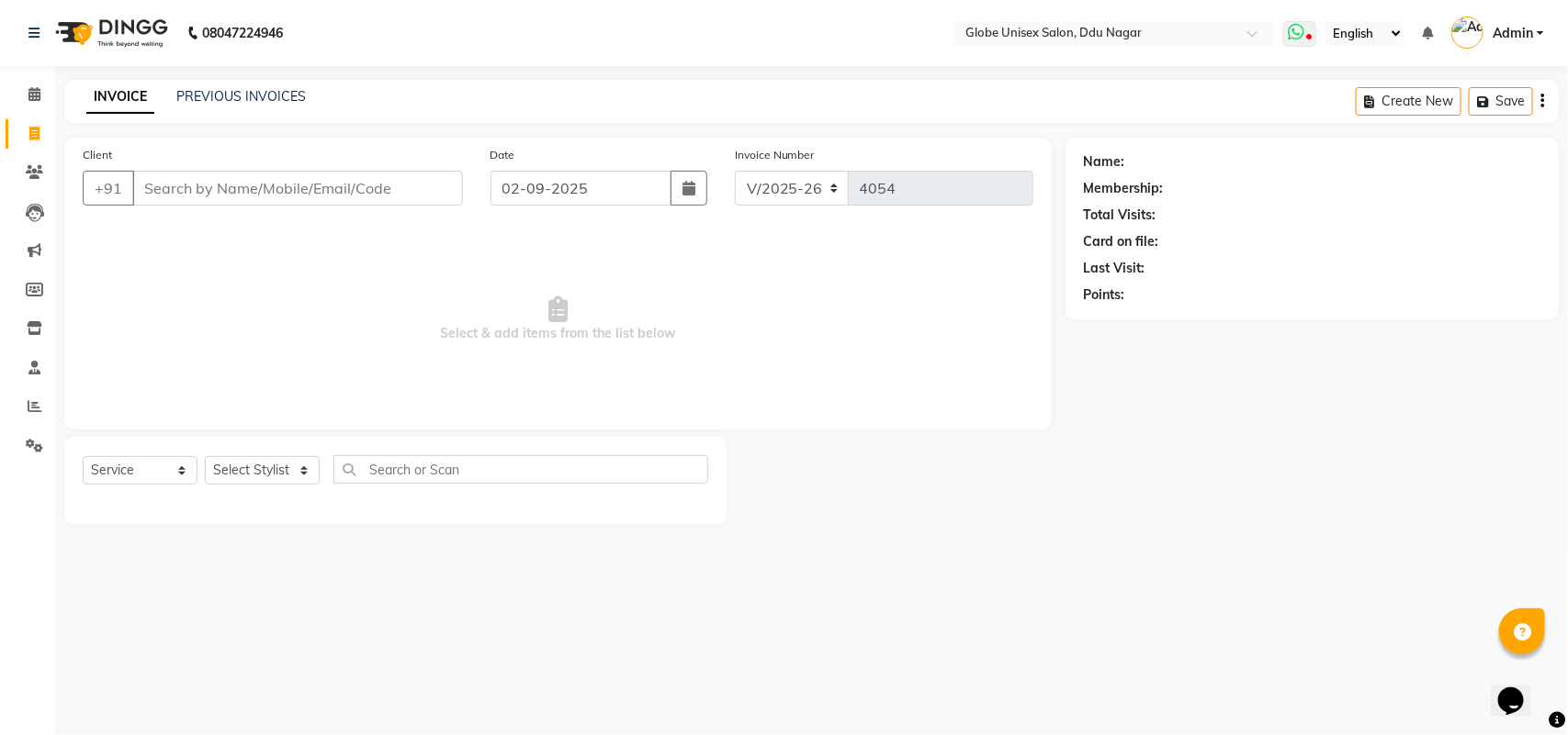
click at [1296, 28] on icon at bounding box center [1296, 32] width 16 height 18
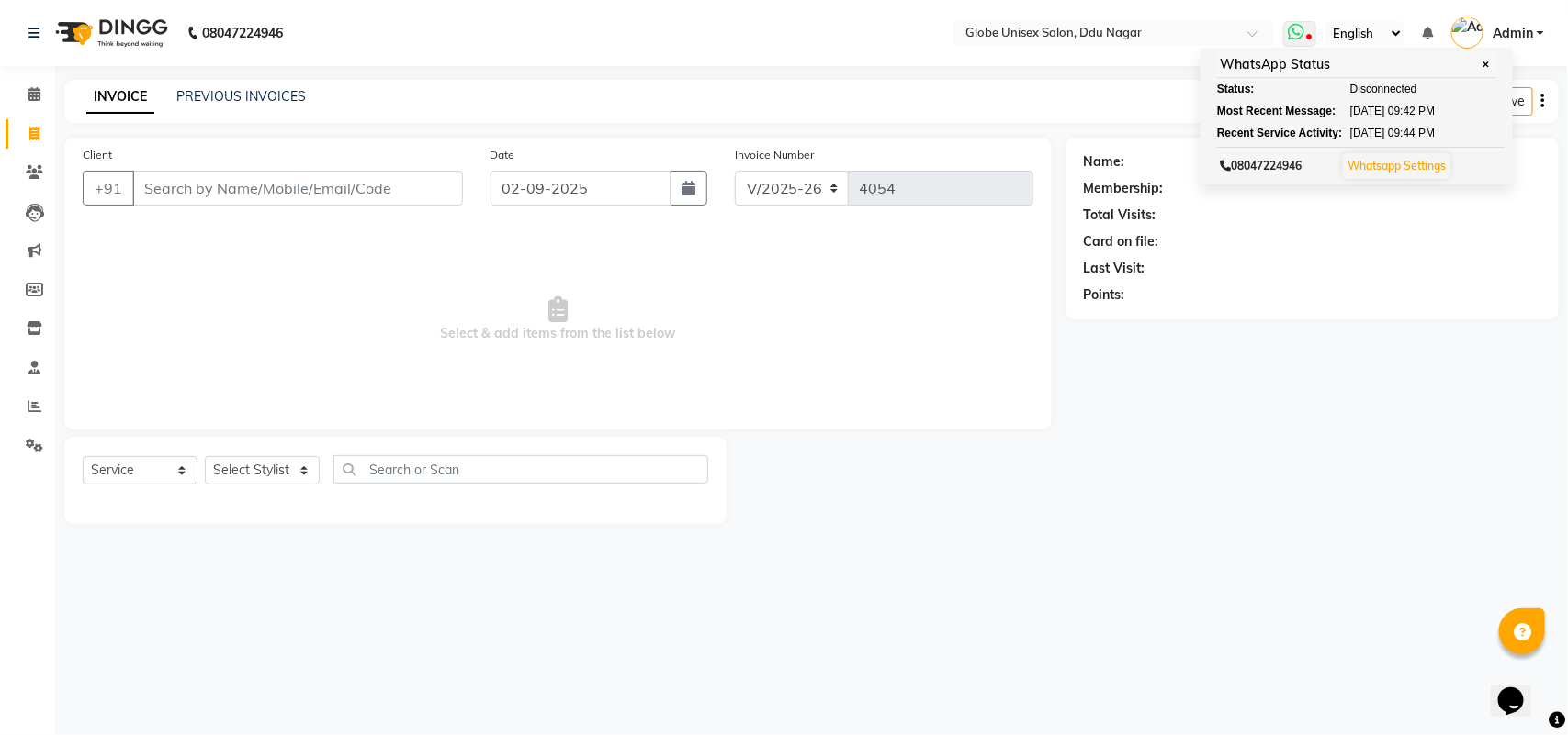
click at [1283, 30] on span at bounding box center [1299, 34] width 33 height 26
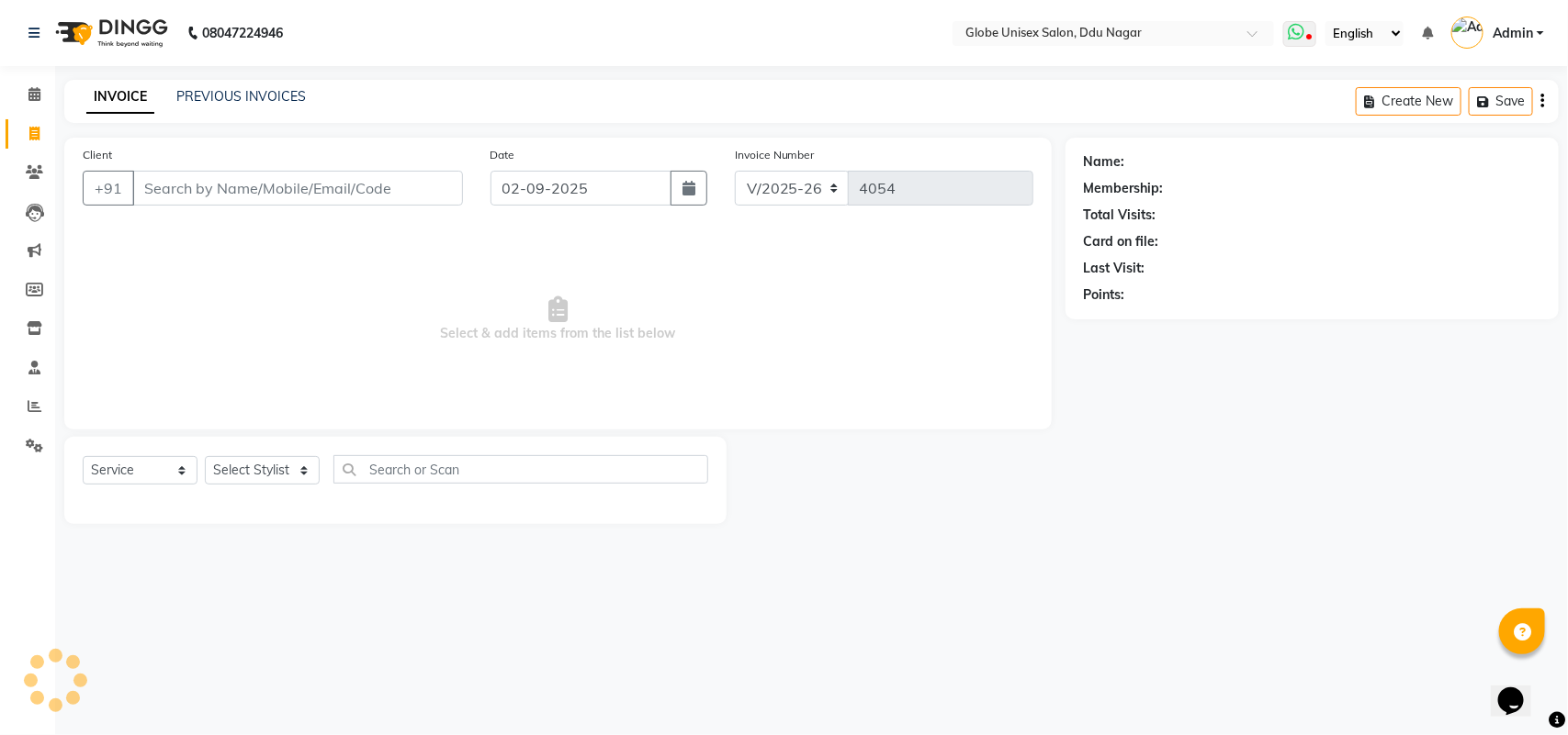
click at [1301, 32] on icon at bounding box center [1296, 32] width 16 height 18
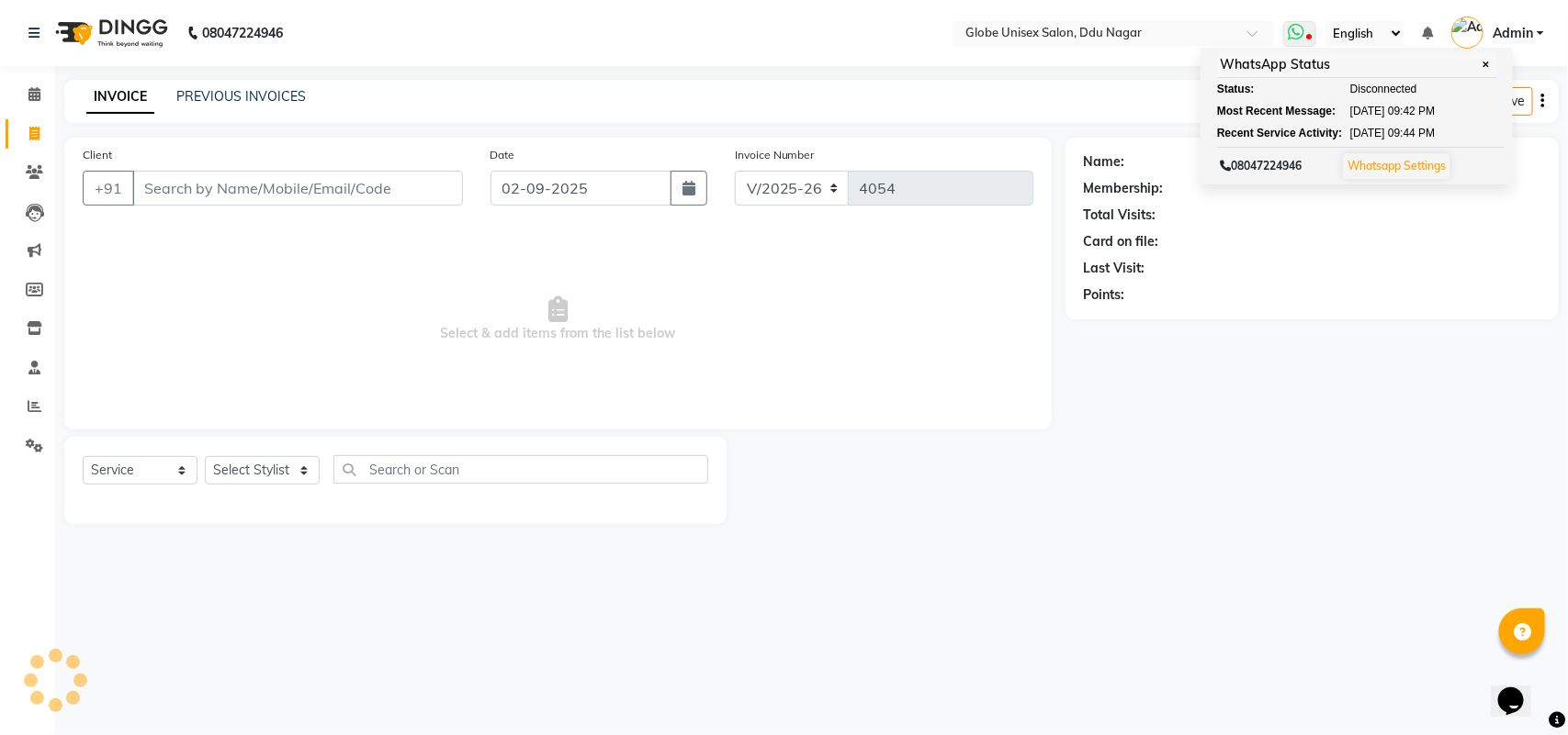
click at [1299, 32] on icon at bounding box center [1296, 32] width 16 height 18
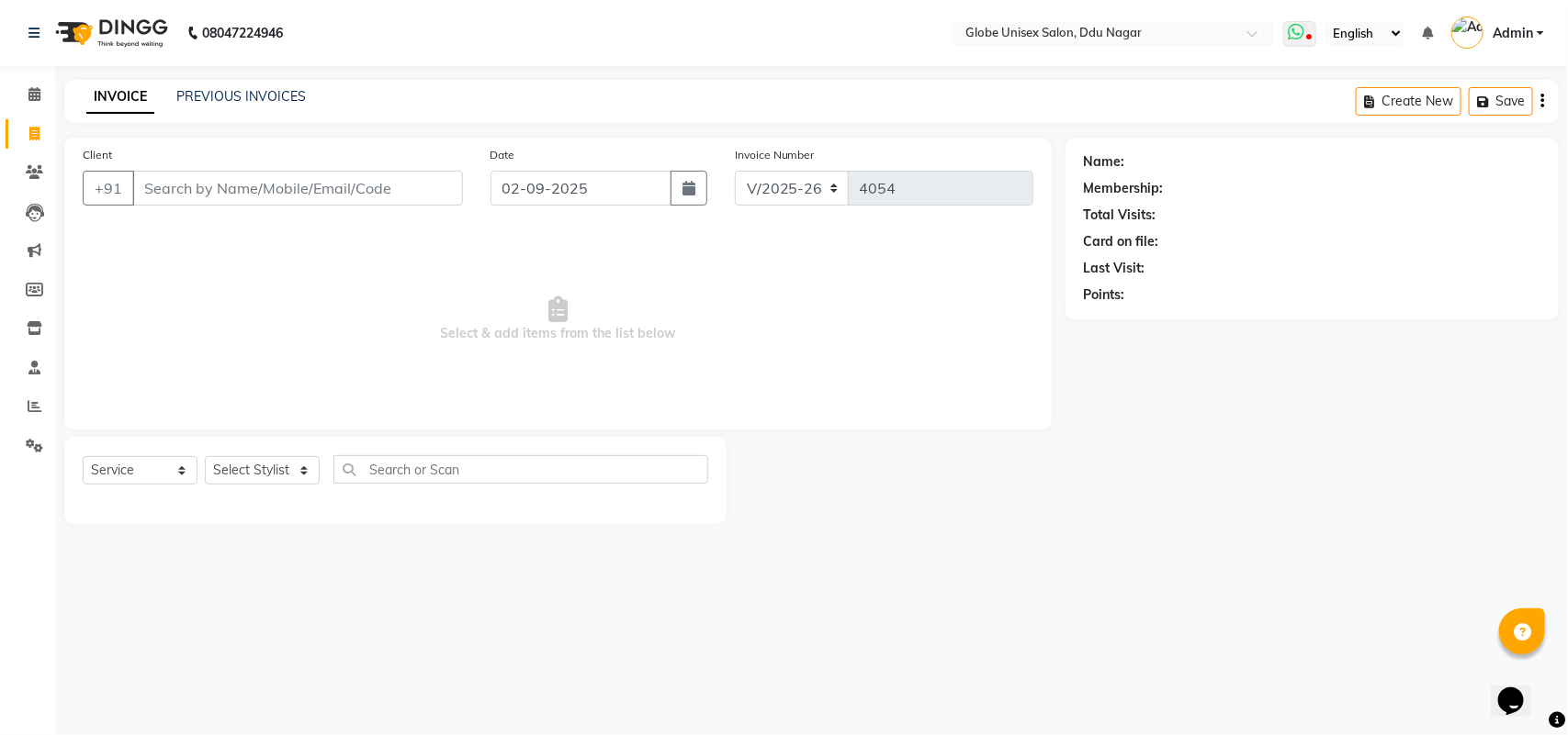
click at [1299, 32] on icon at bounding box center [1296, 32] width 16 height 18
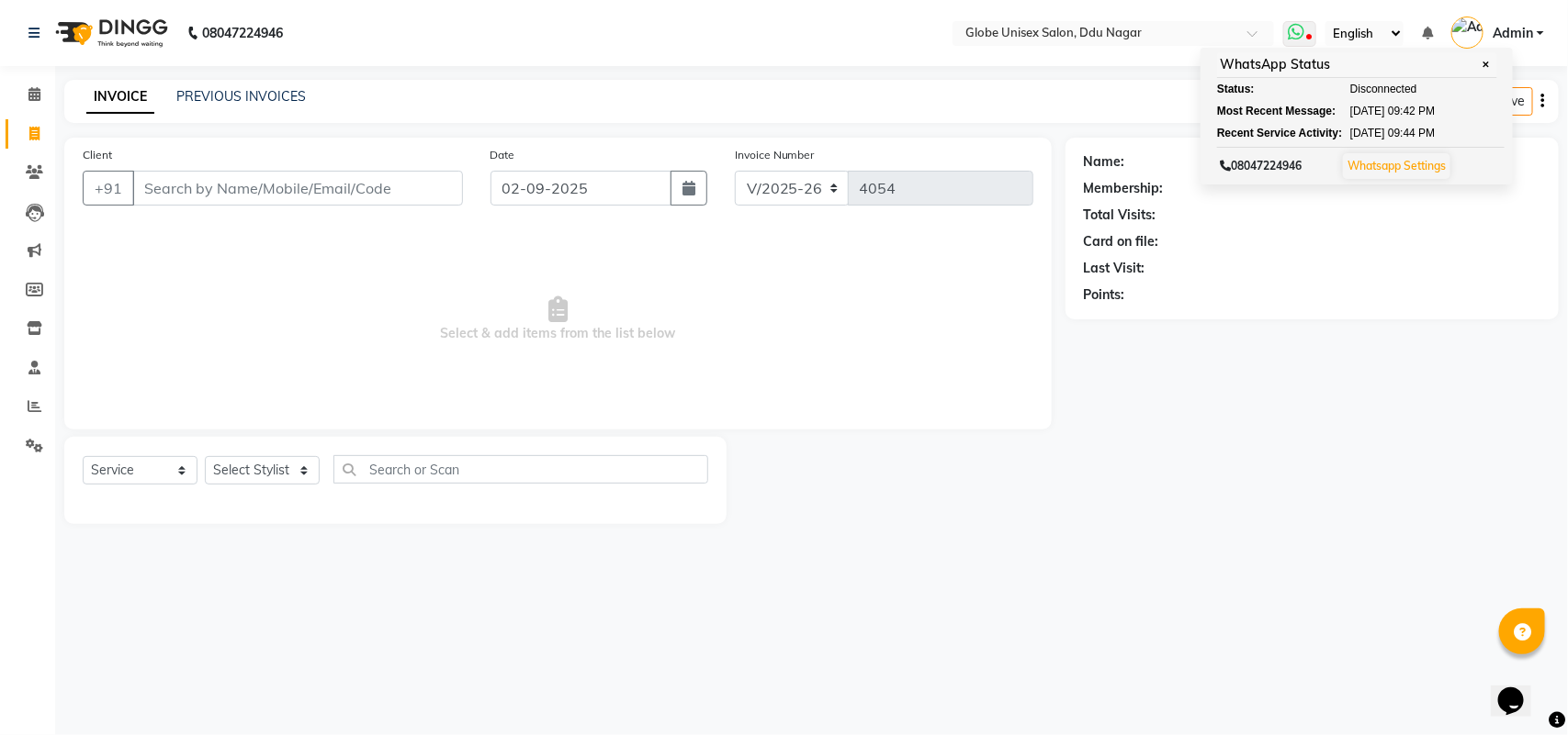
click at [1299, 32] on icon at bounding box center [1296, 32] width 16 height 18
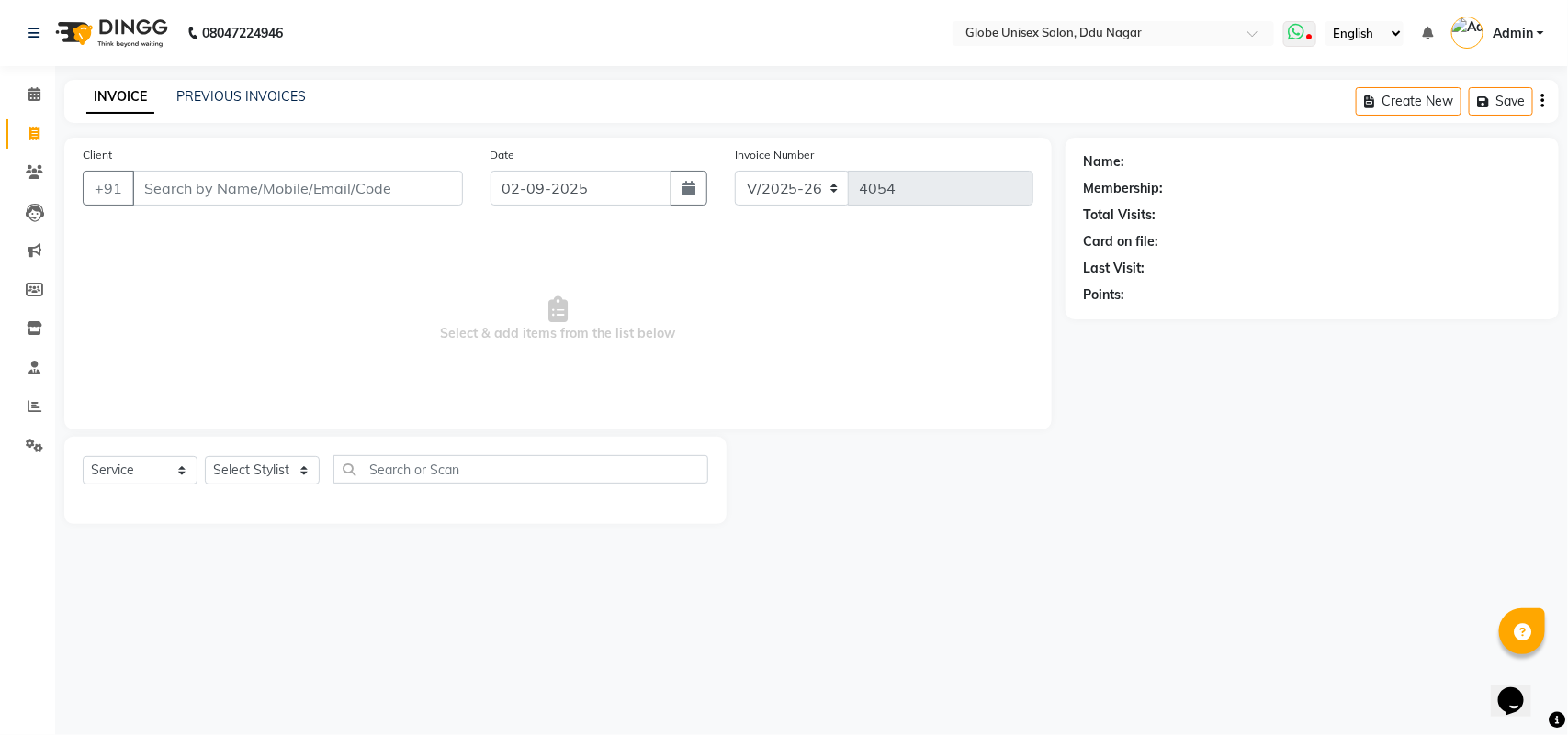
click at [1299, 32] on icon at bounding box center [1296, 32] width 16 height 18
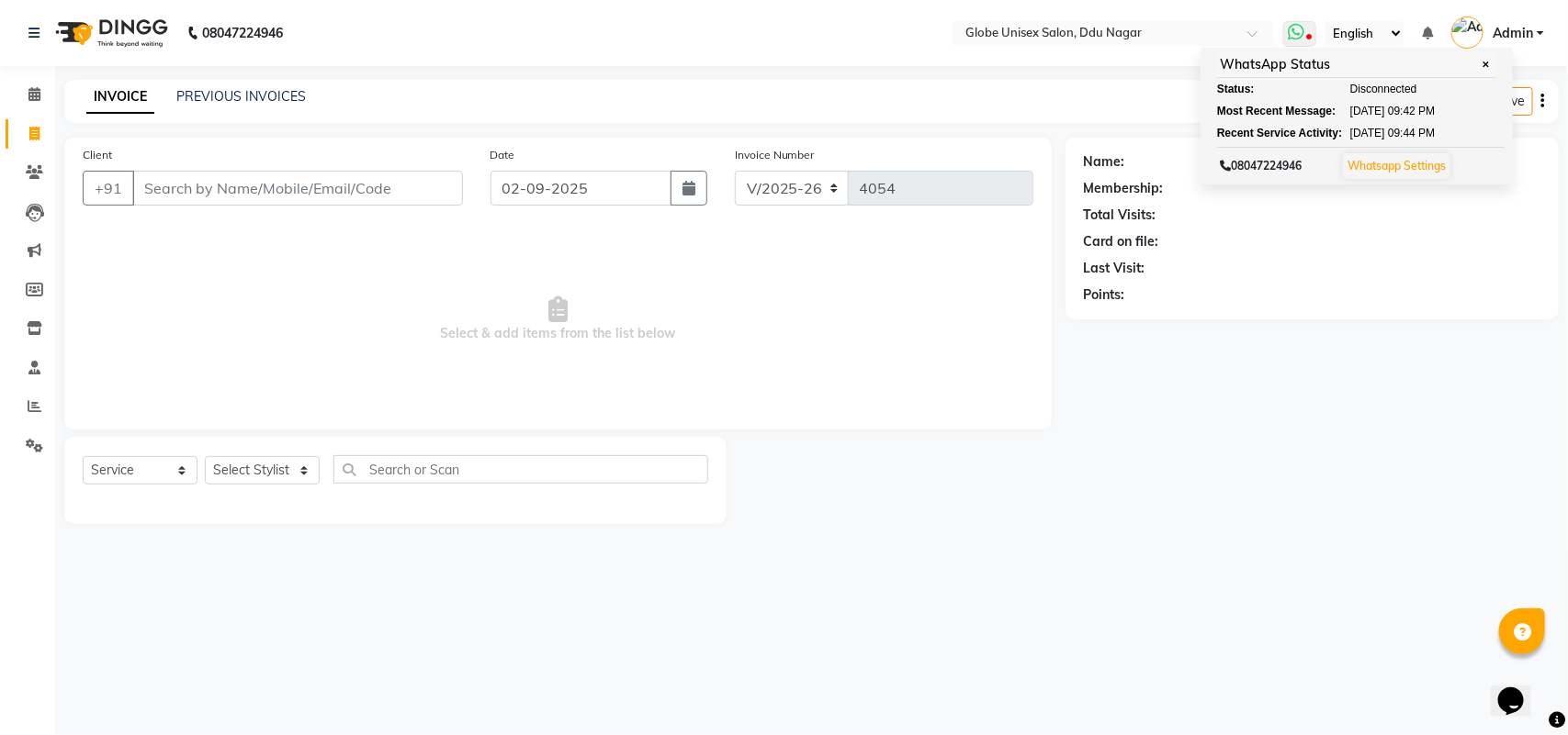
click at [1299, 32] on icon at bounding box center [1296, 32] width 16 height 18
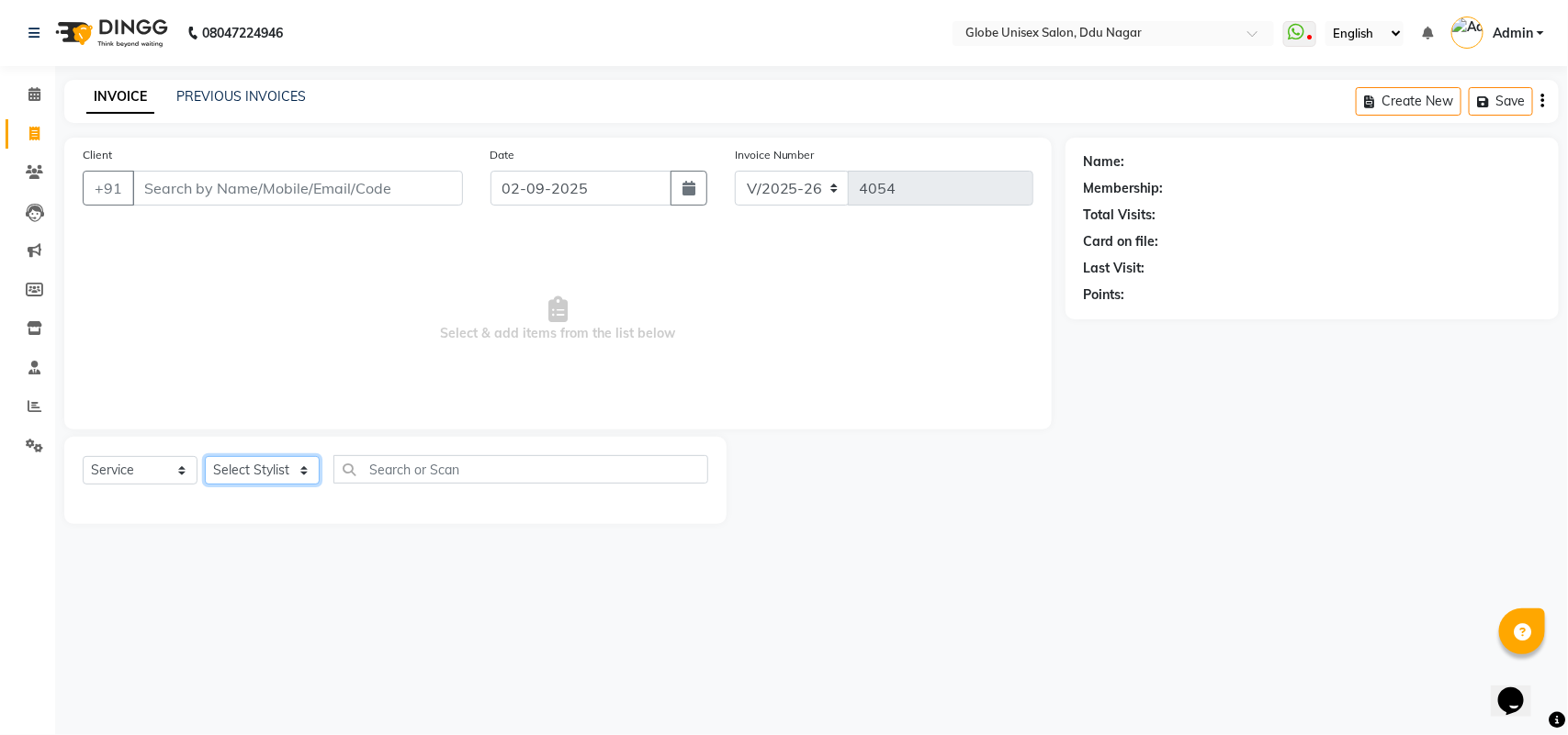
click at [285, 473] on select "Select Stylist ADITYA AJIT CHIRAG DEV DIGESH LALITA LAXMI MADHU MANSI NICK RAKS…" at bounding box center [262, 470] width 115 height 29
select select "21720"
click at [205, 456] on select "Select Stylist ADITYA AJIT CHIRAG DEV DIGESH LALITA LAXMI MADHU MANSI NICK RAKS…" at bounding box center [262, 470] width 115 height 29
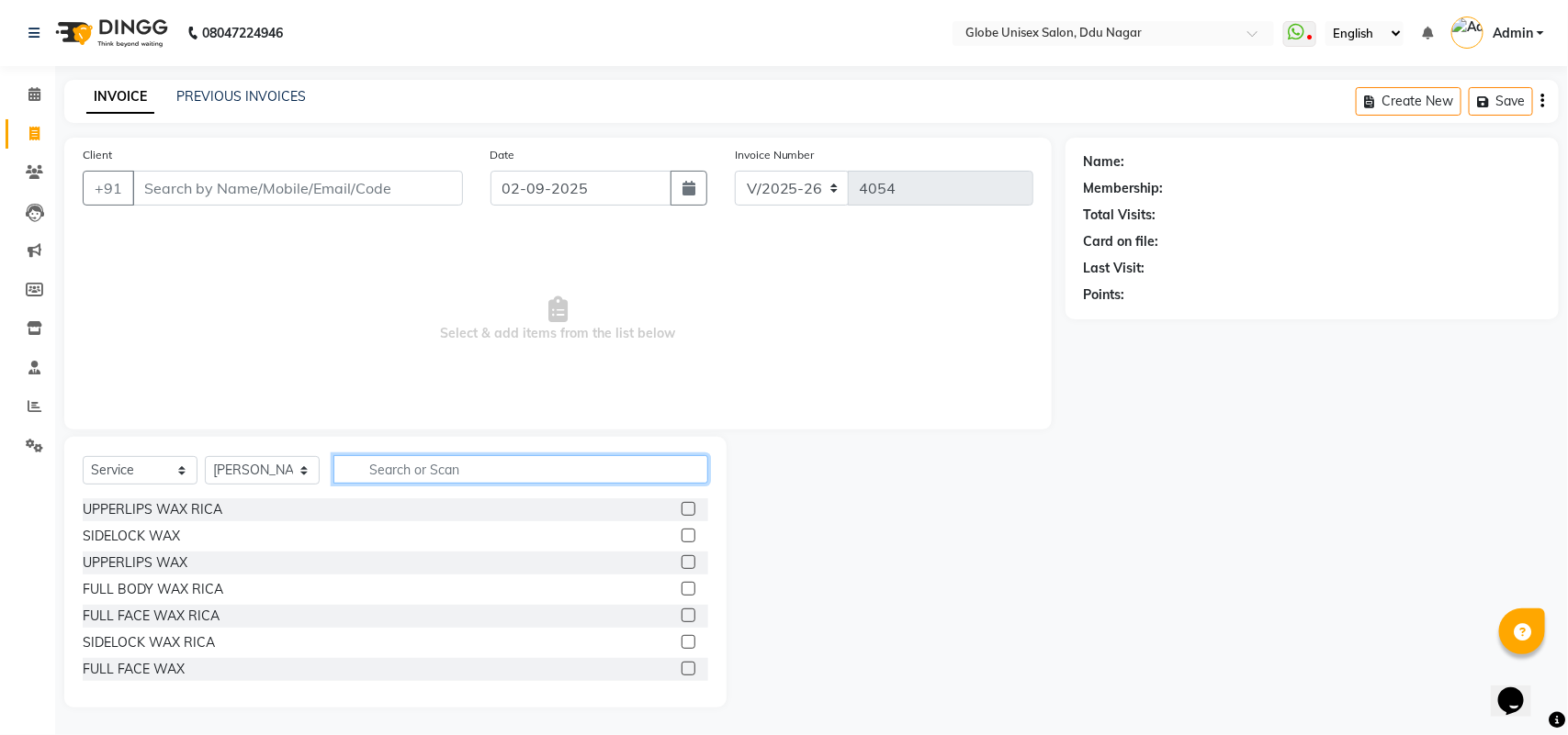
click at [490, 474] on input "text" at bounding box center [520, 469] width 374 height 29
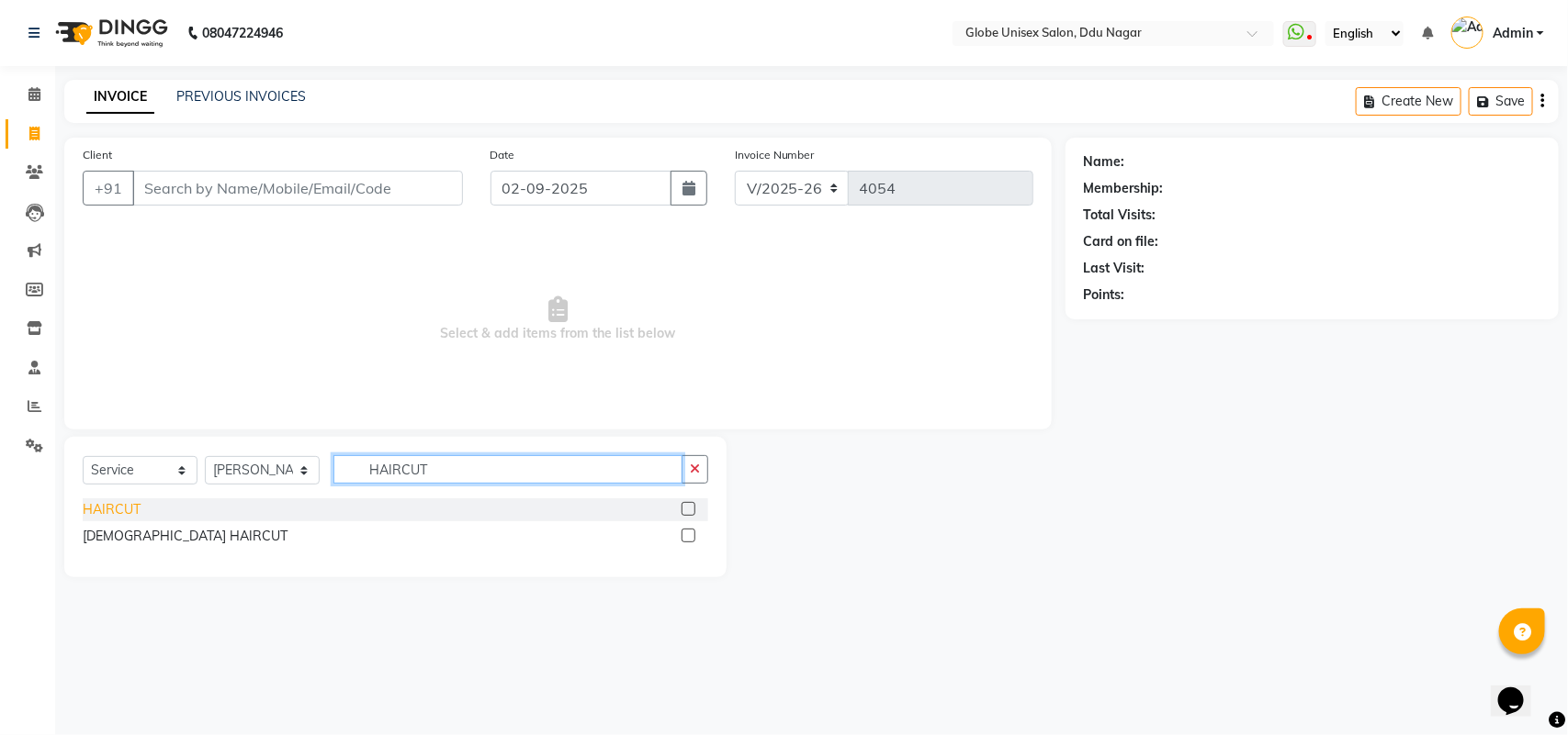
type input "HAIRCUT"
click at [107, 511] on div "HAIRCUT" at bounding box center [112, 510] width 58 height 19
checkbox input "false"
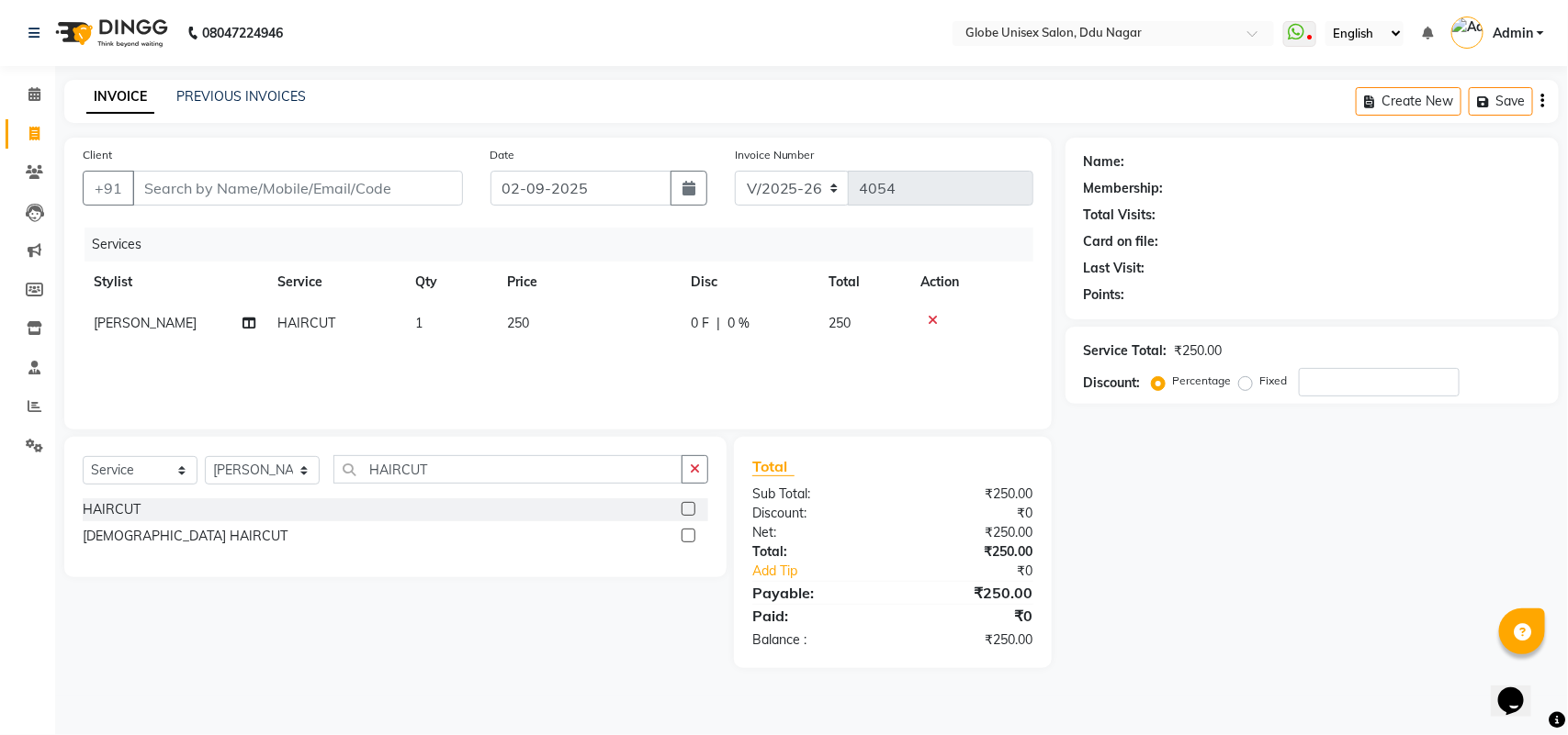
click at [349, 98] on div "INVOICE PREVIOUS INVOICES Create New Save" at bounding box center [811, 101] width 1494 height 43
click at [223, 94] on link "PREVIOUS INVOICES" at bounding box center [241, 96] width 130 height 16
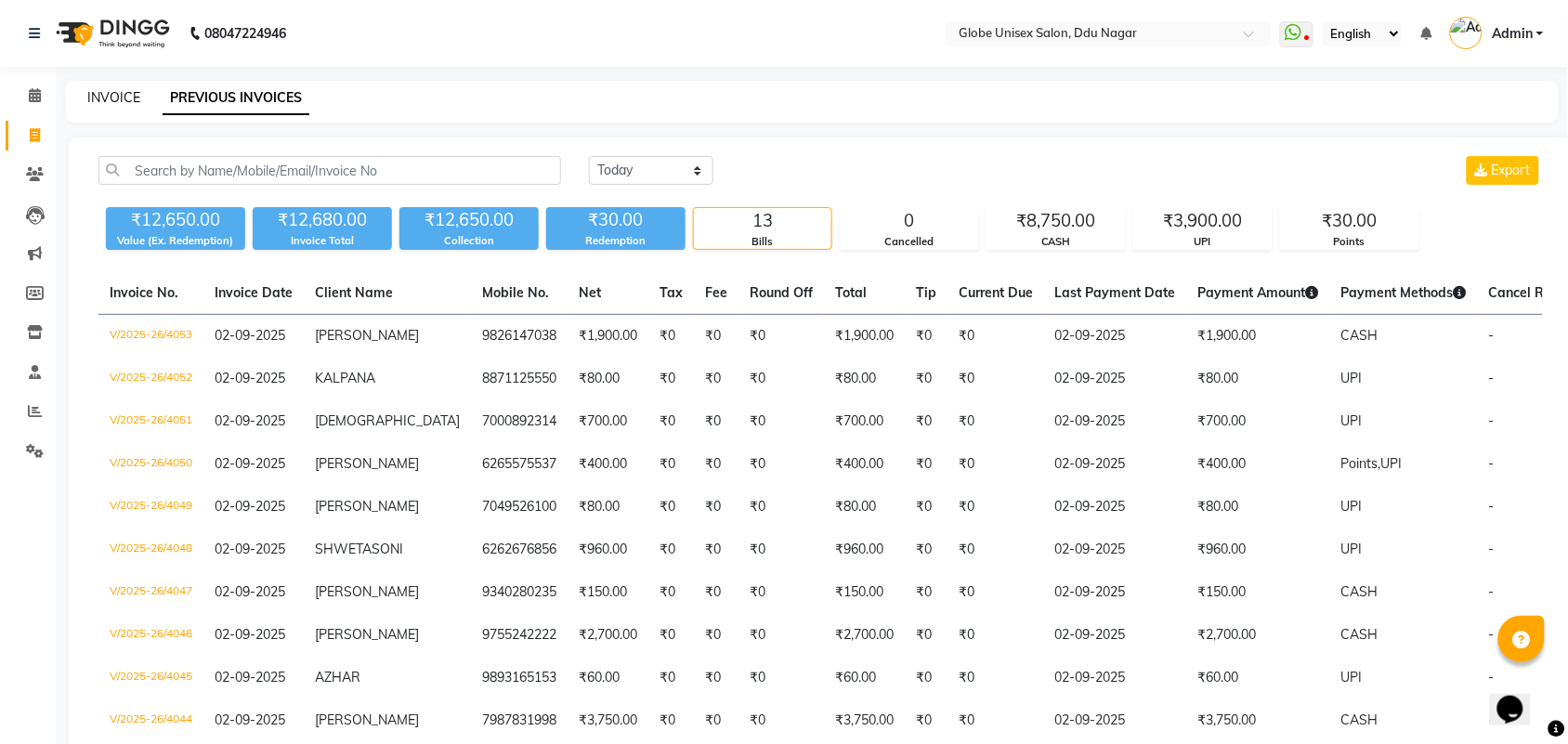
click at [128, 99] on link "INVOICE" at bounding box center [114, 97] width 53 height 17
select select "service"
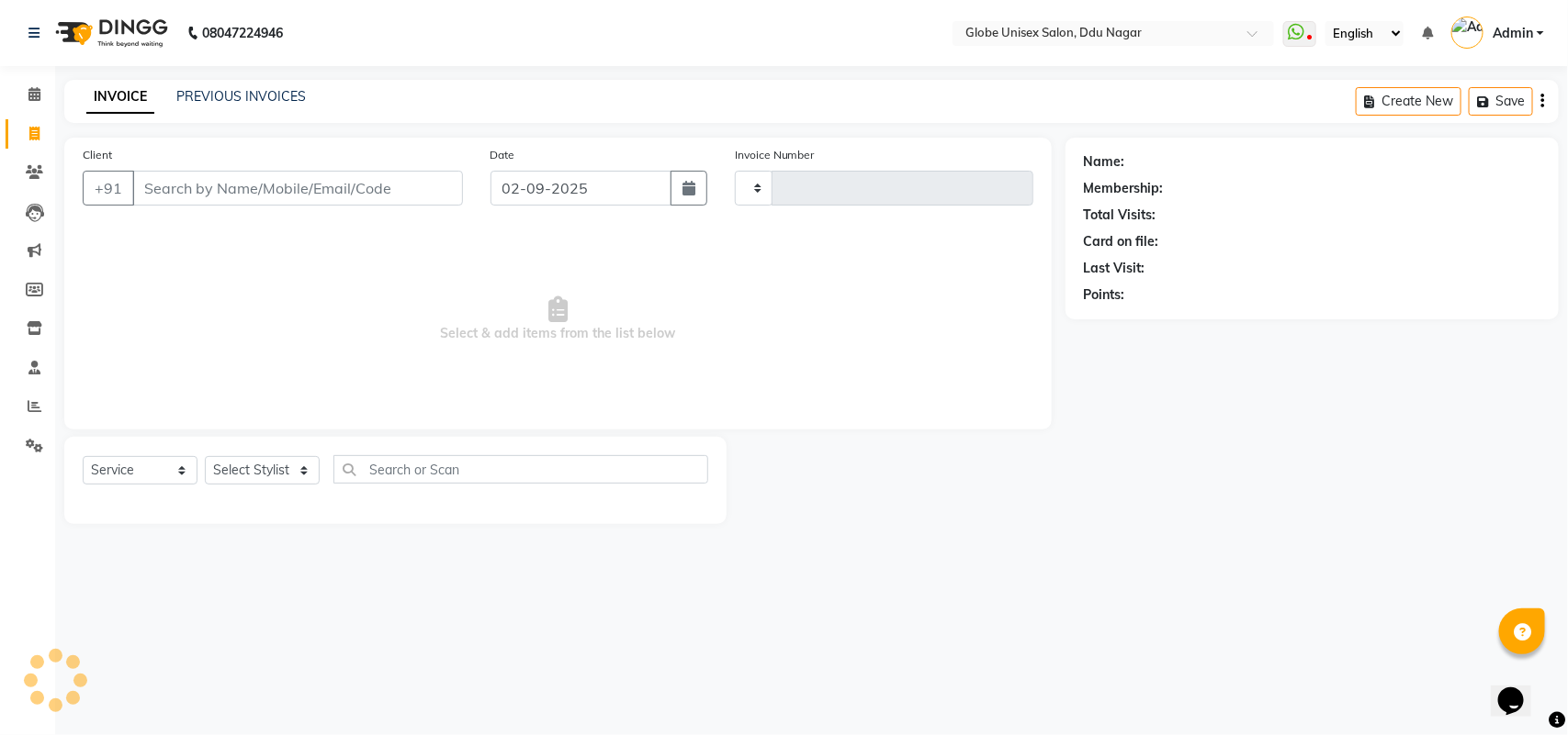
type input "4054"
select select "4184"
click at [322, 202] on input "Client" at bounding box center [297, 188] width 331 height 35
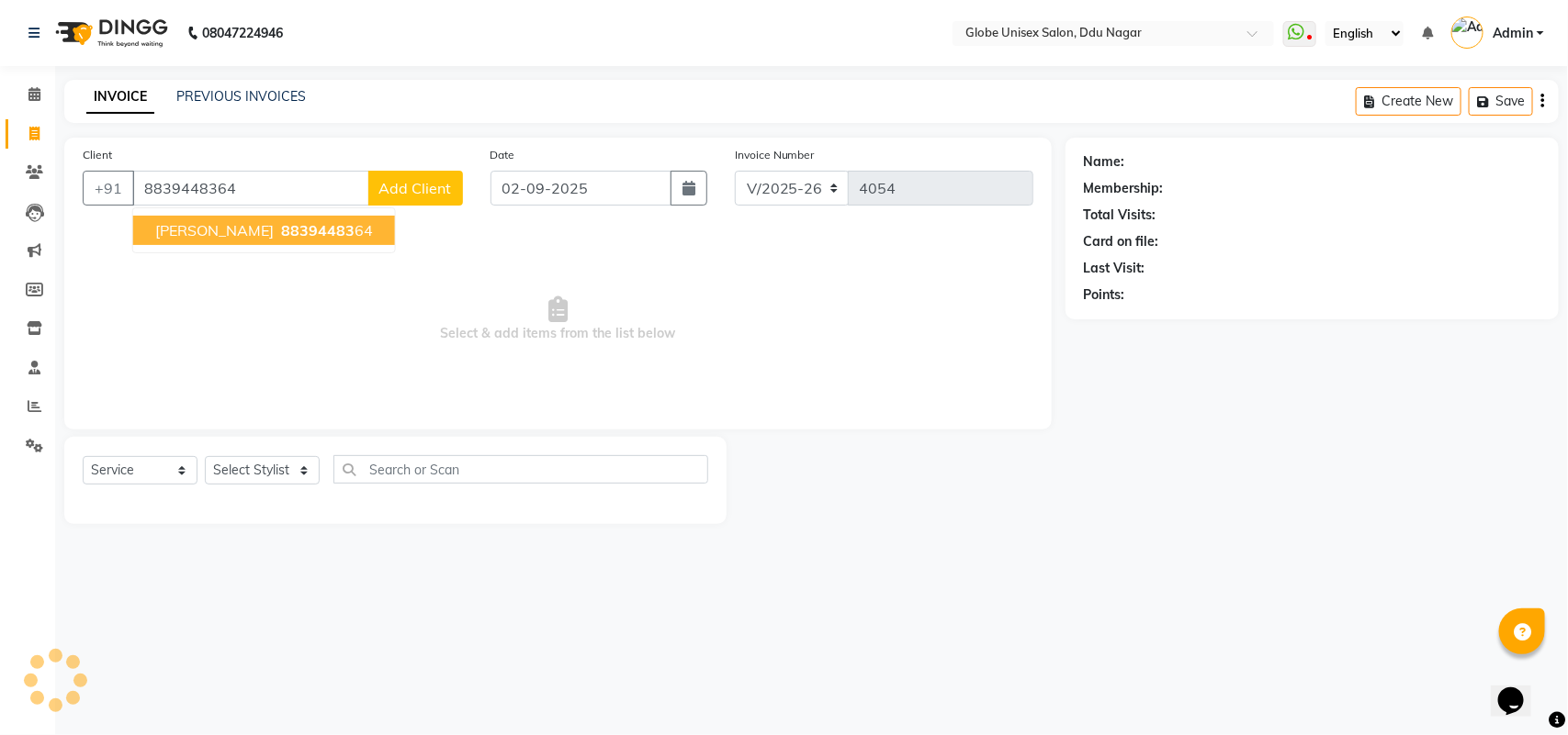
type input "8839448364"
select select "1: Object"
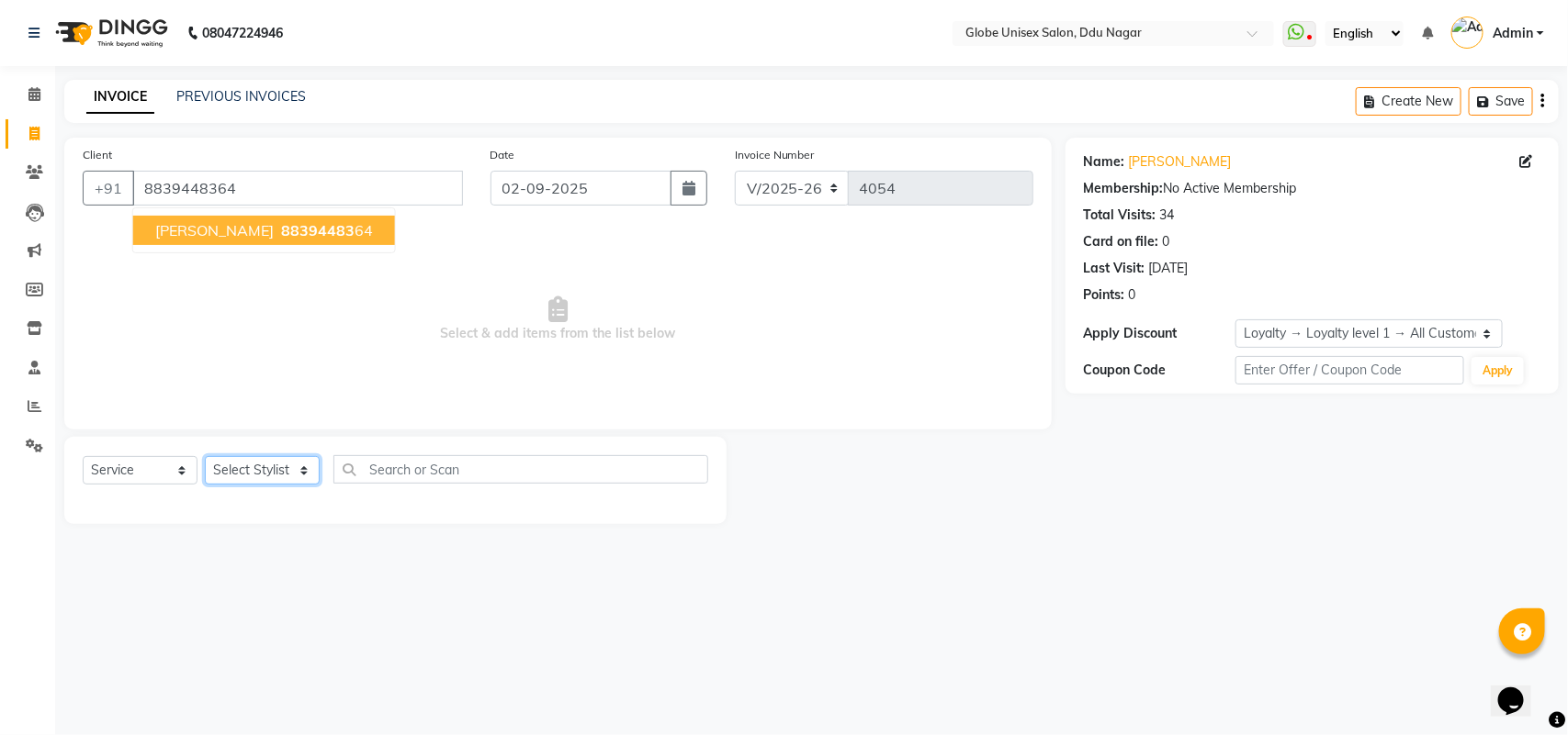
click at [278, 482] on select "Select Stylist ADITYA AJIT CHIRAG DEV DIGESH LALITA LAXMI MADHU MANSI NICK RAKS…" at bounding box center [262, 470] width 115 height 29
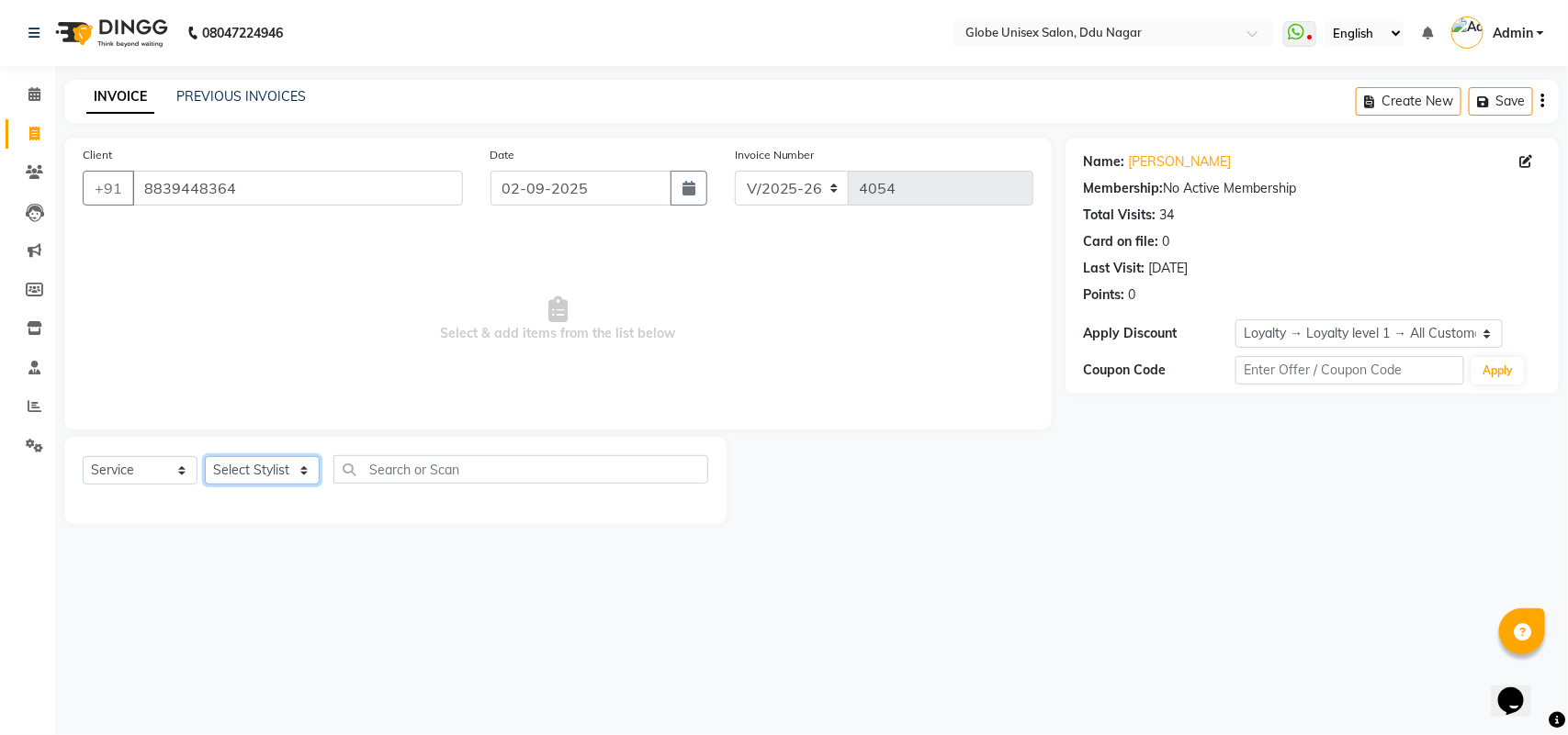
select select "21720"
click at [205, 456] on select "Select Stylist ADITYA AJIT CHIRAG DEV DIGESH LALITA LAXMI MADHU MANSI NICK RAKS…" at bounding box center [262, 470] width 115 height 29
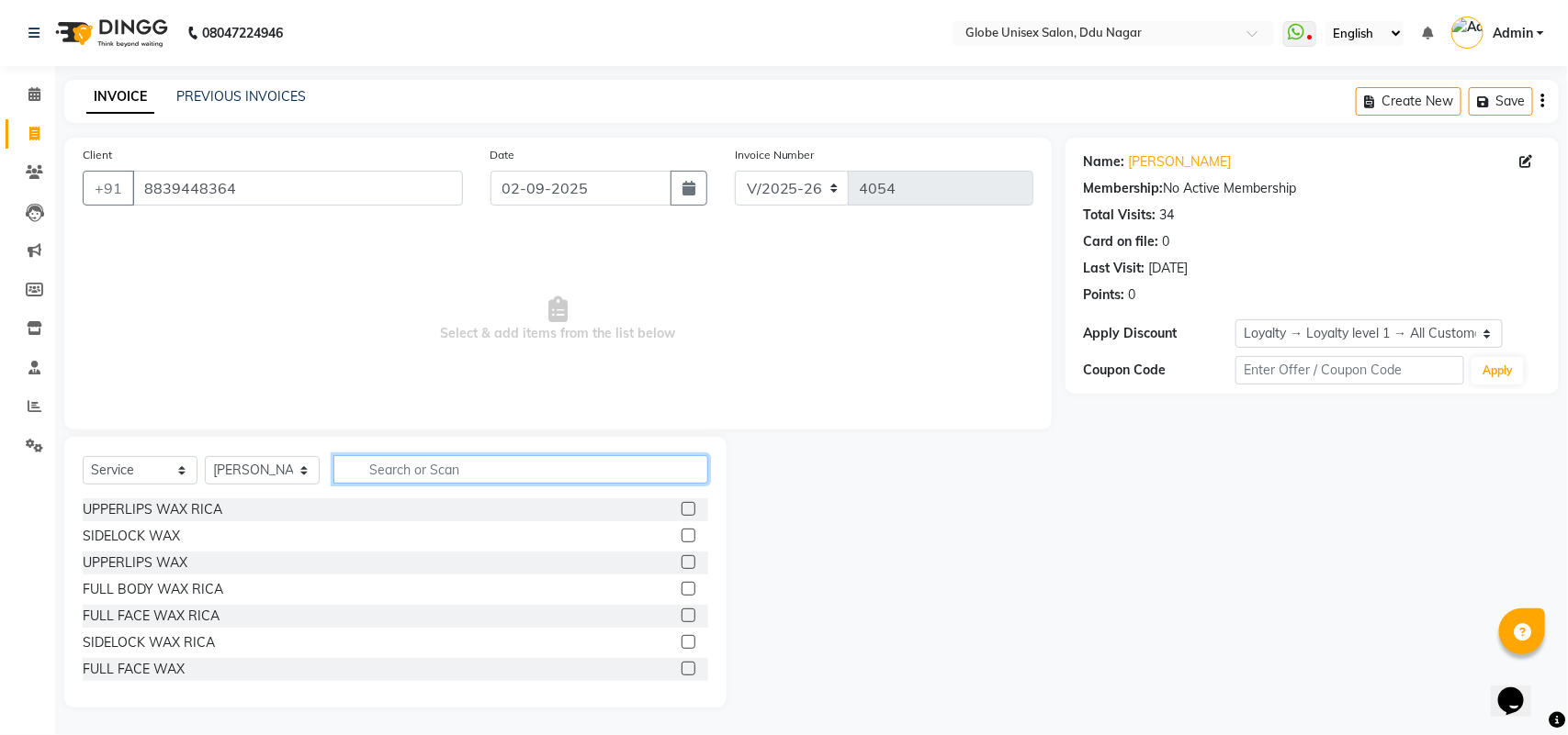
click at [401, 465] on input "text" at bounding box center [520, 469] width 374 height 29
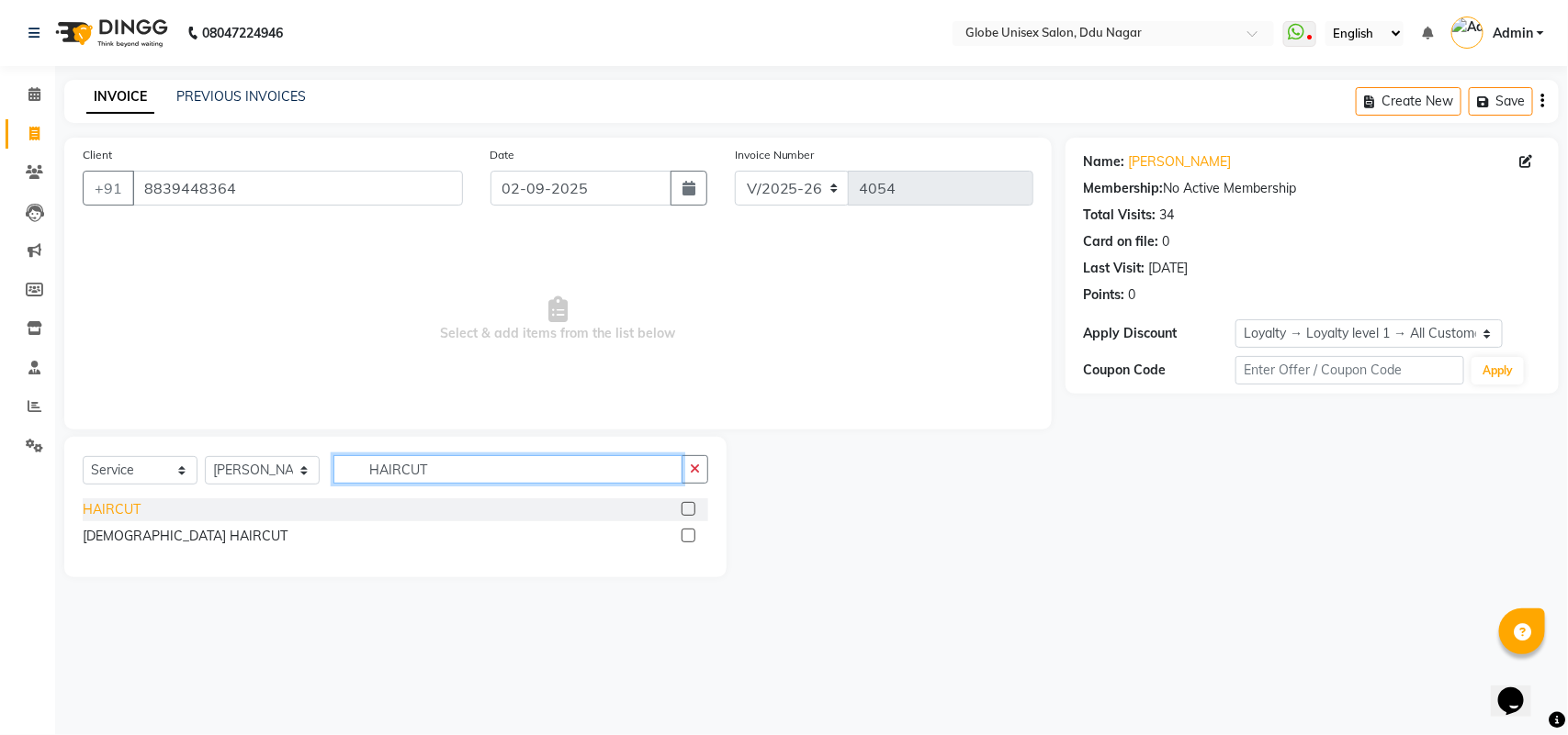
type input "HAIRCUT"
click at [133, 507] on div "HAIRCUT" at bounding box center [112, 510] width 58 height 19
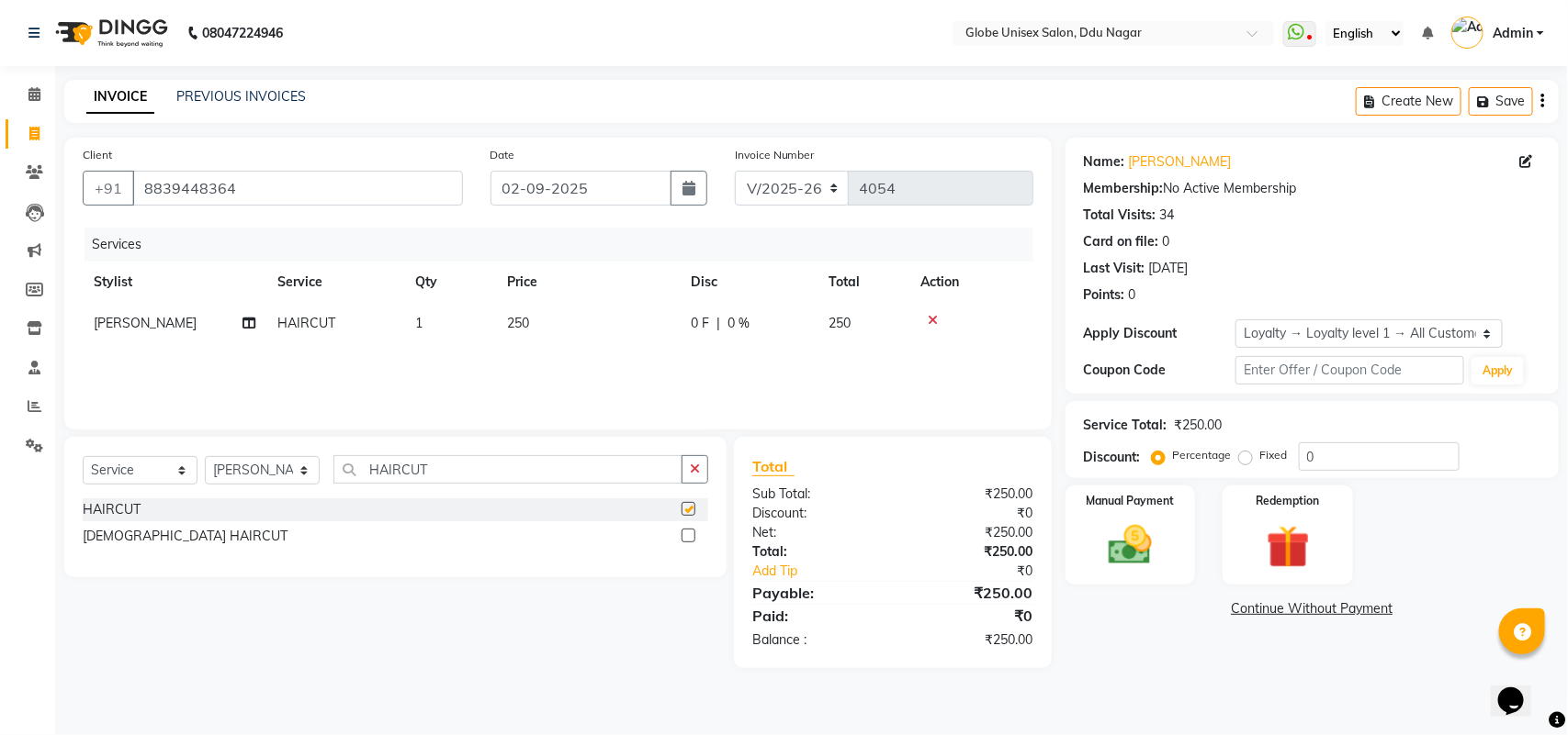
checkbox input "false"
click at [1128, 553] on img at bounding box center [1129, 545] width 72 height 51
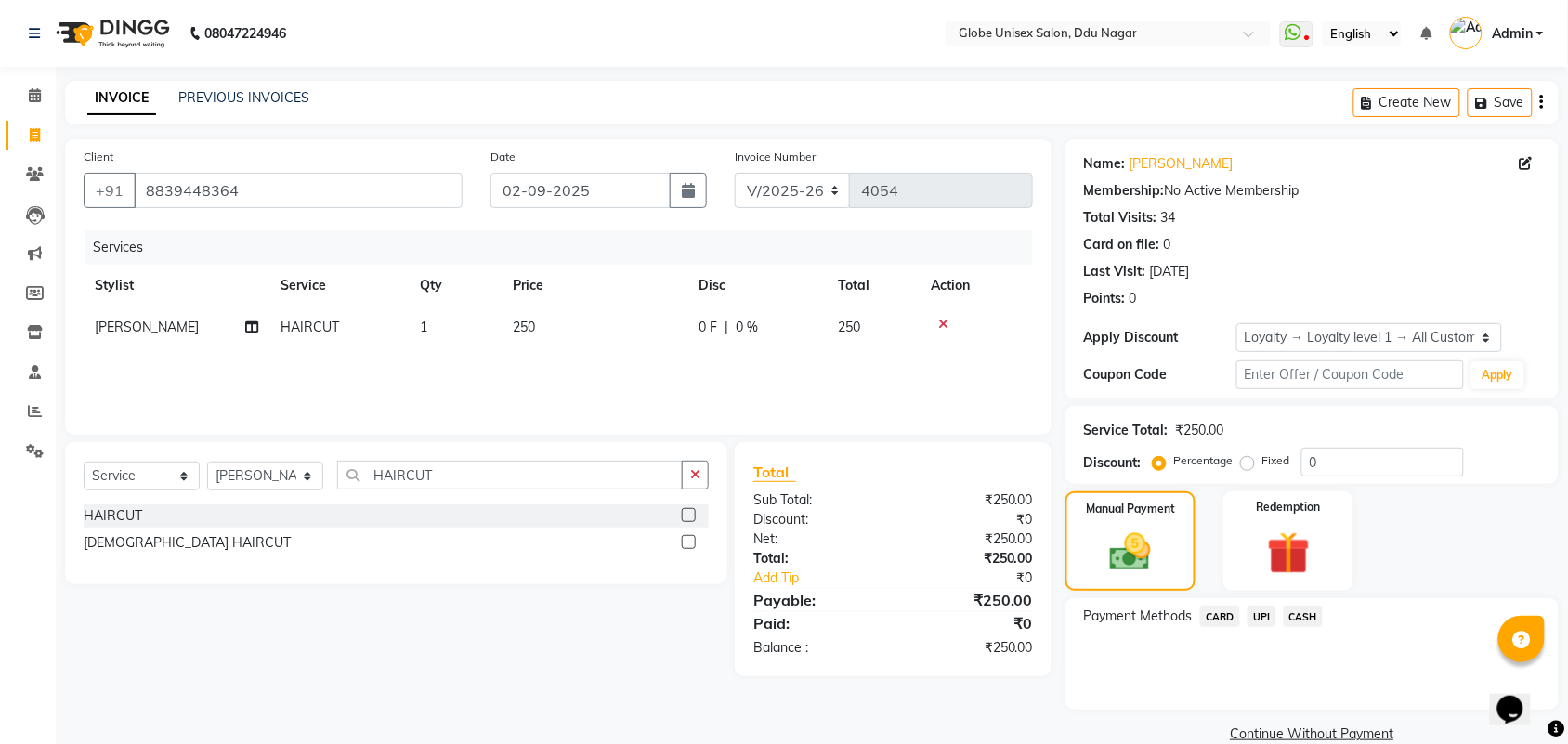
click at [1254, 614] on span "UPI" at bounding box center [1261, 616] width 29 height 21
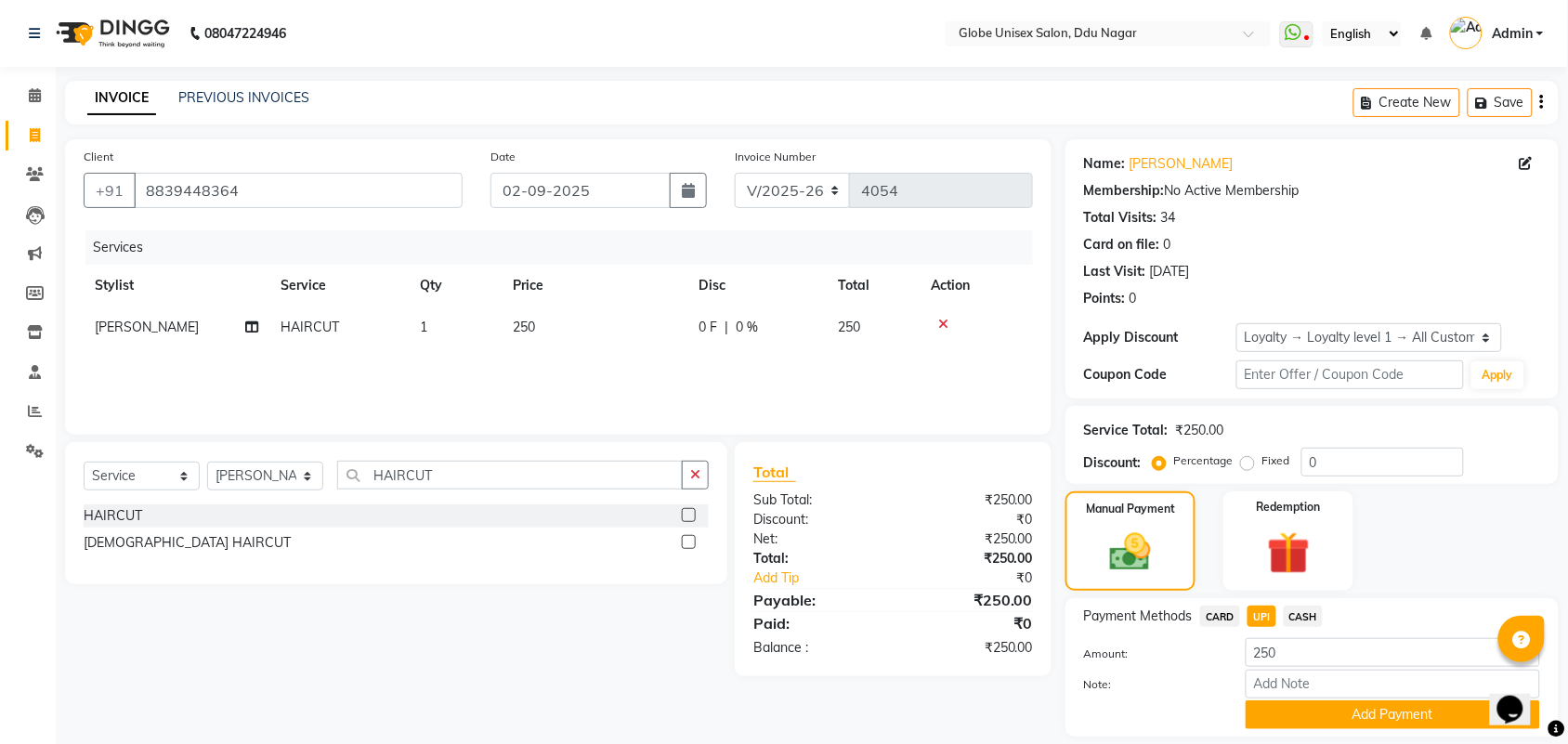
scroll to position [57, 0]
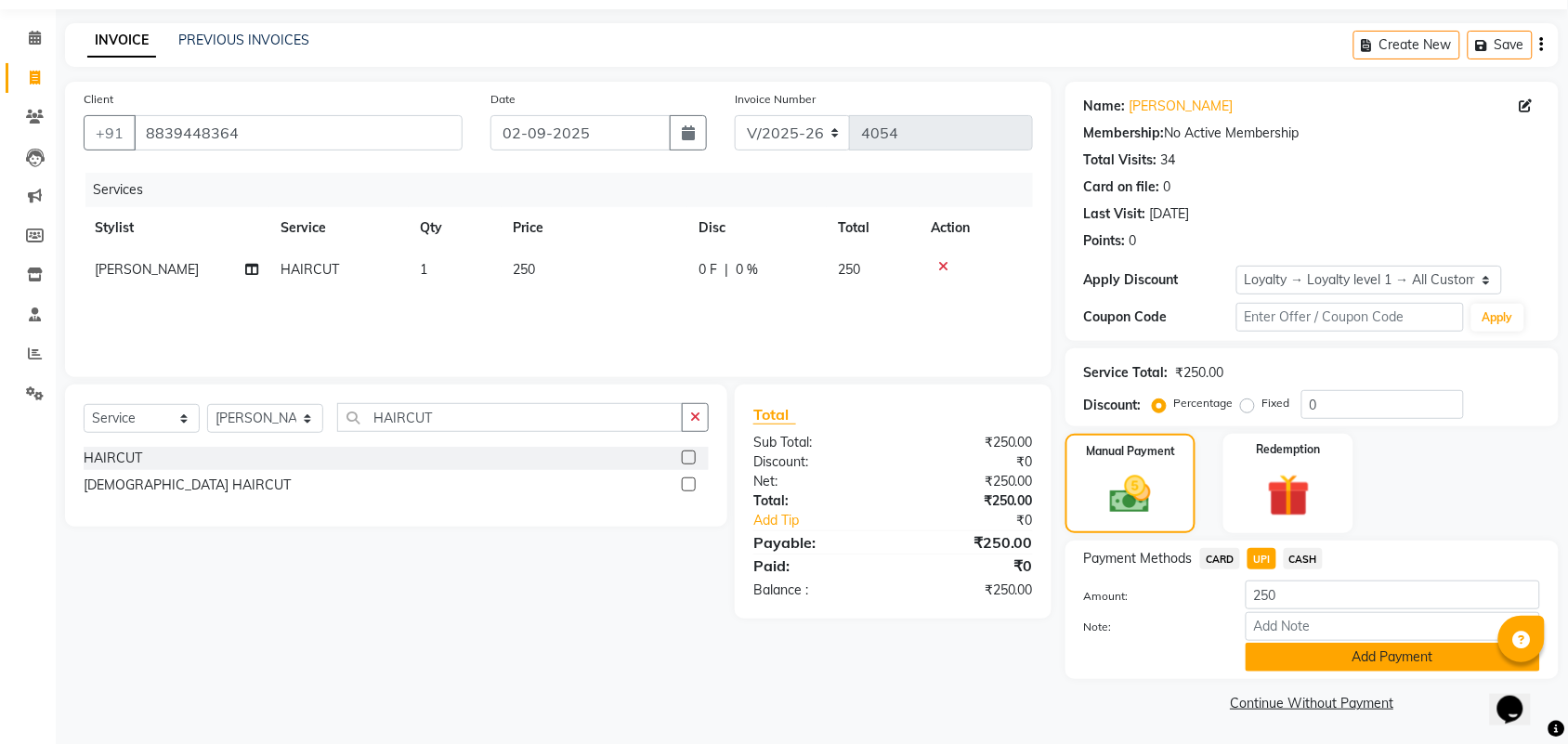
click at [1367, 664] on button "Add Payment" at bounding box center [1393, 657] width 294 height 29
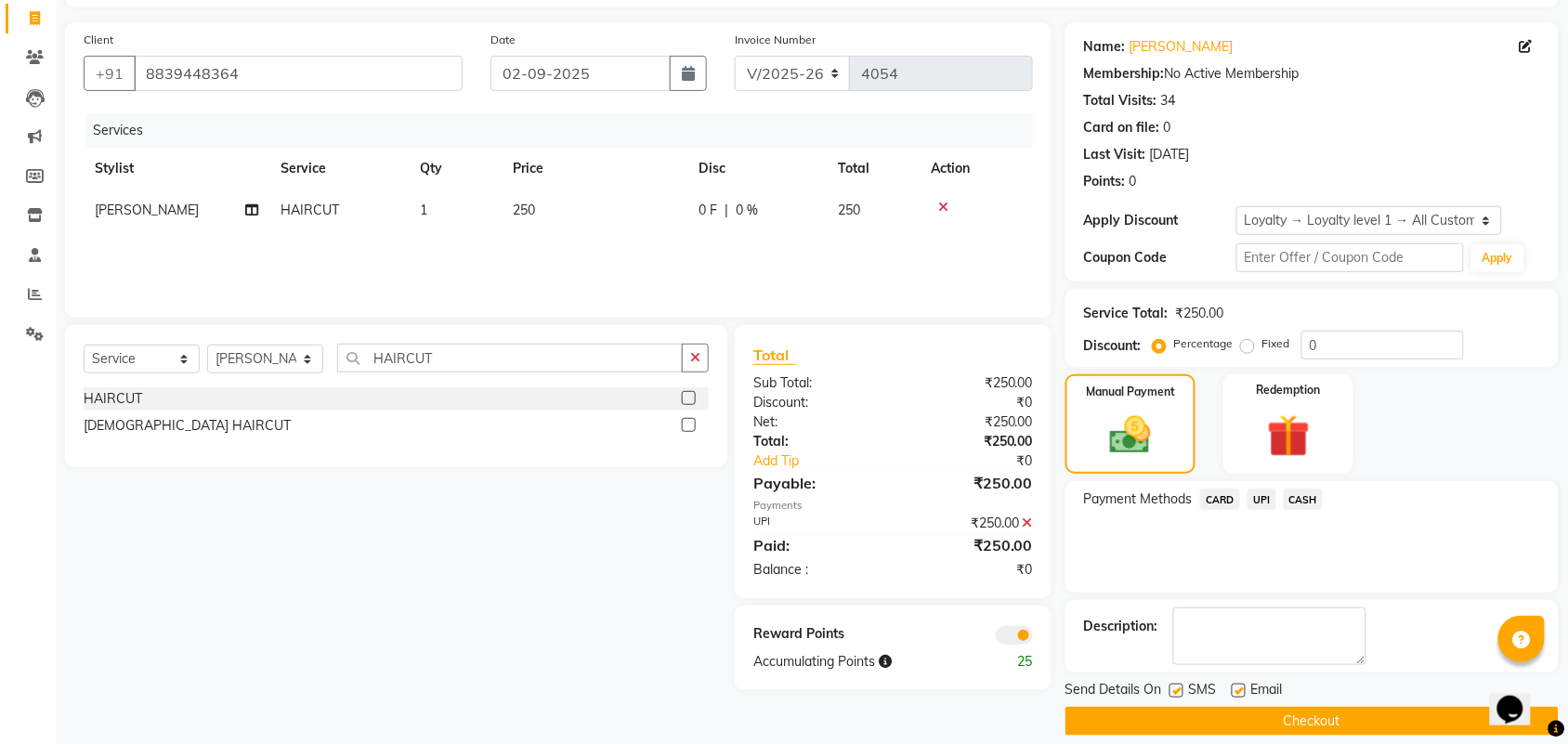
scroll to position [137, 0]
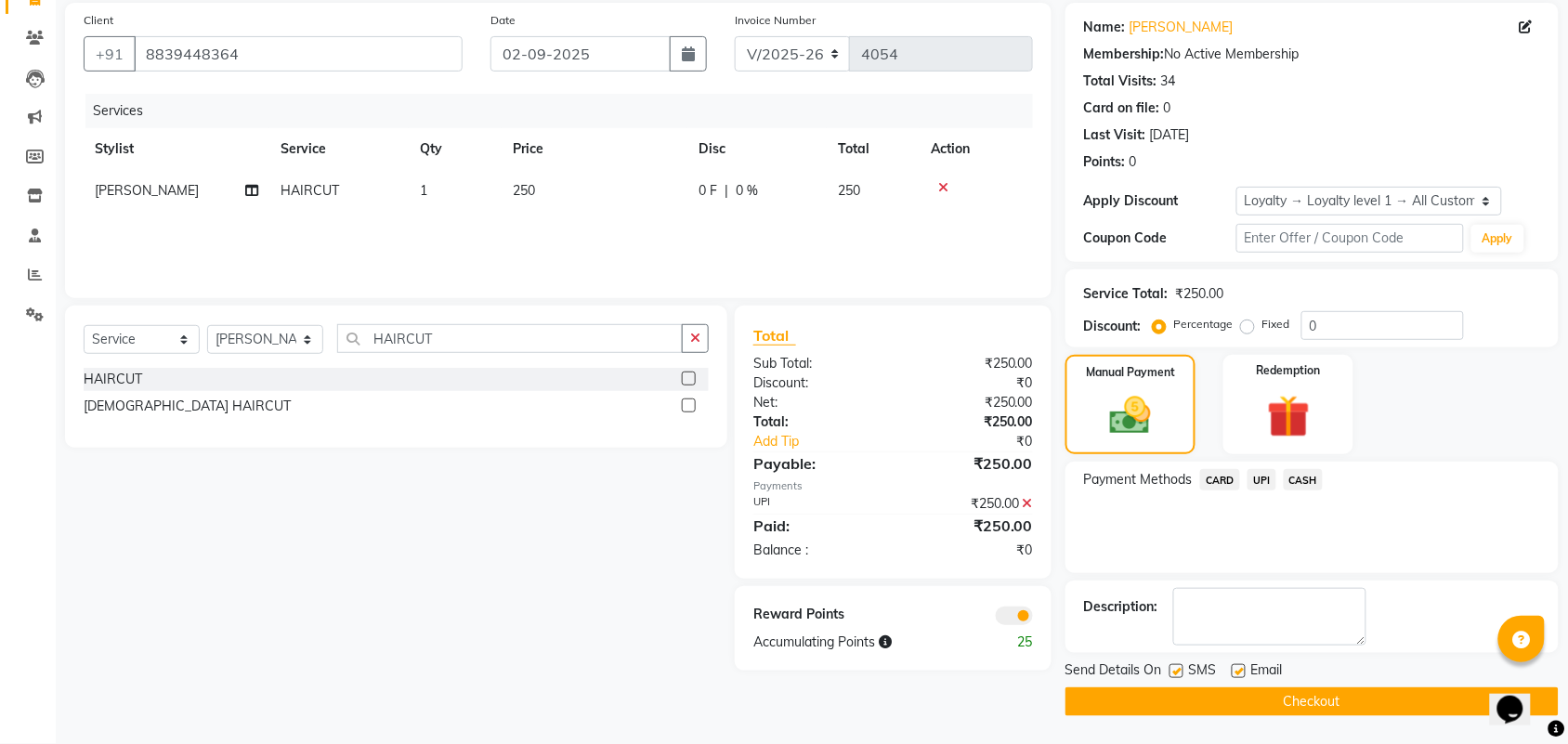
click at [1347, 692] on button "Checkout" at bounding box center [1311, 702] width 493 height 29
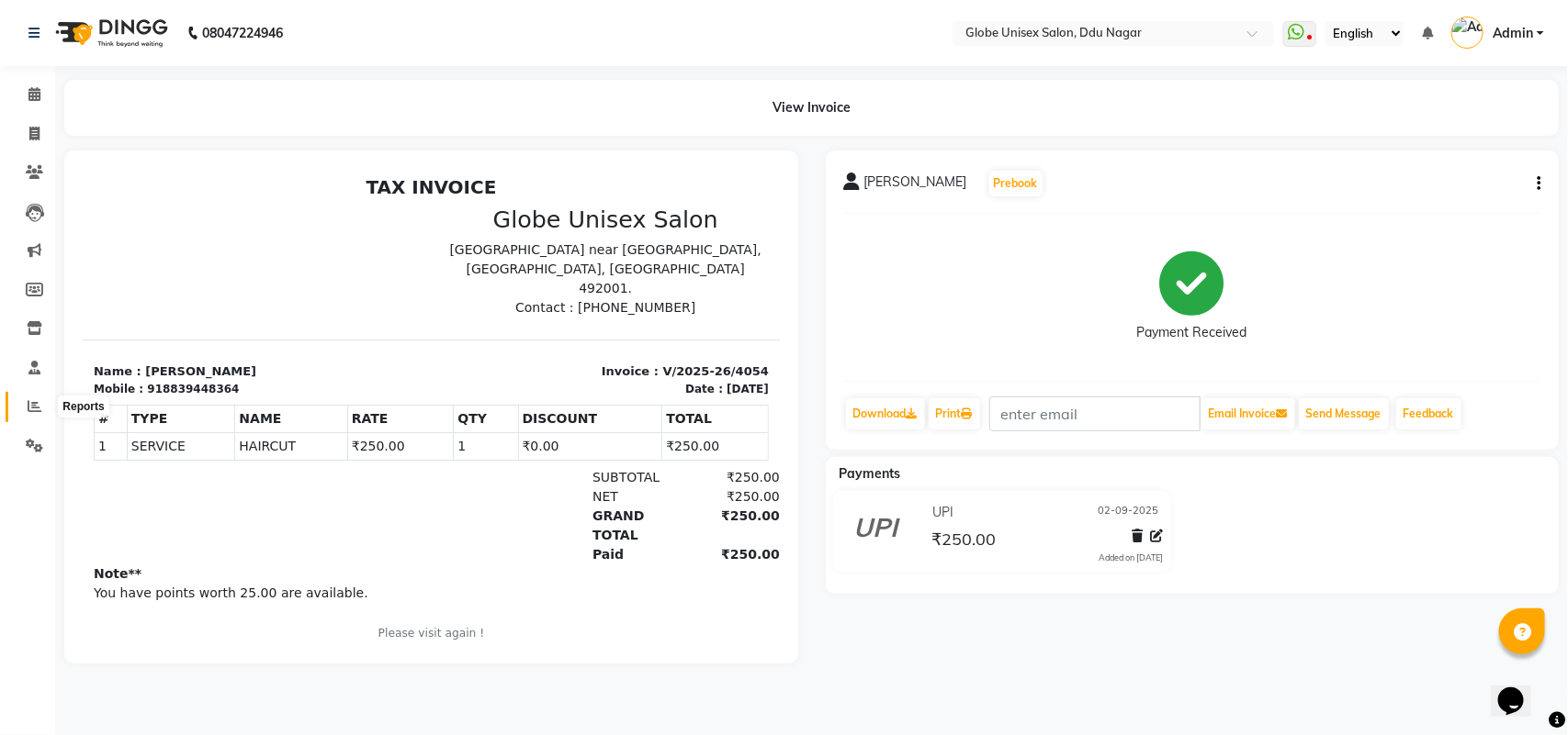
click at [23, 406] on span at bounding box center [34, 407] width 32 height 21
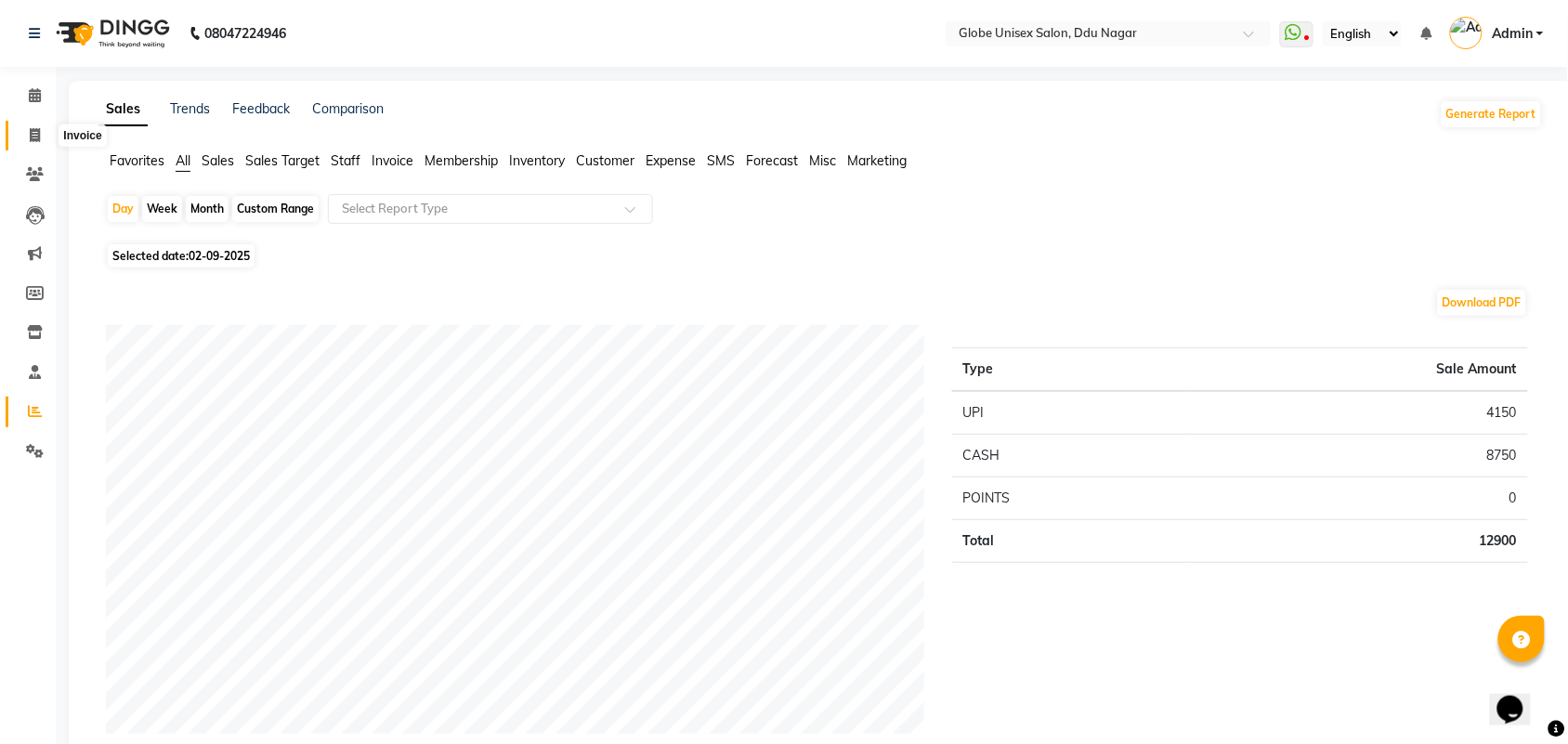
click at [30, 129] on icon at bounding box center [35, 135] width 10 height 14
select select "service"
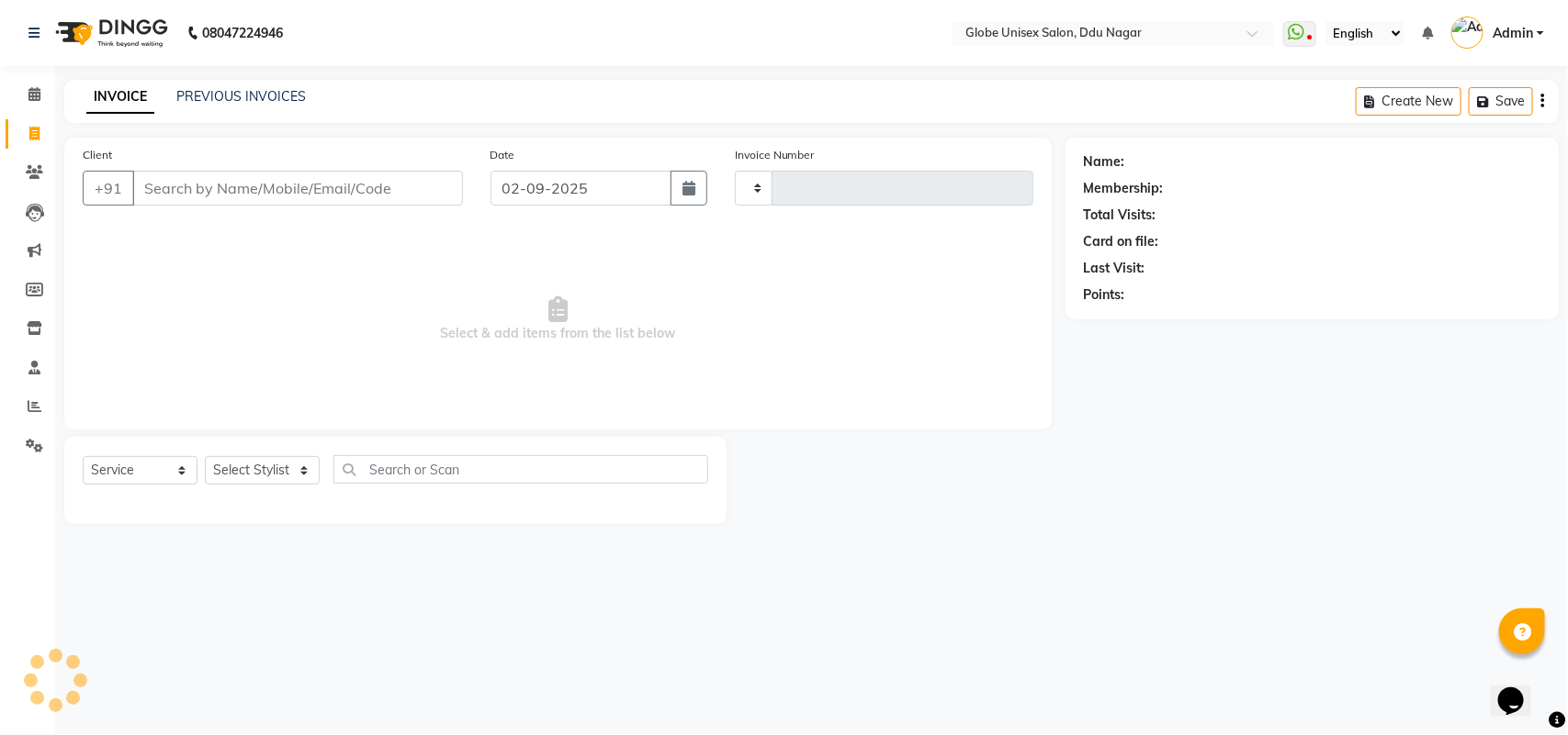
type input "4055"
select select "4184"
click at [30, 409] on icon at bounding box center [35, 406] width 13 height 13
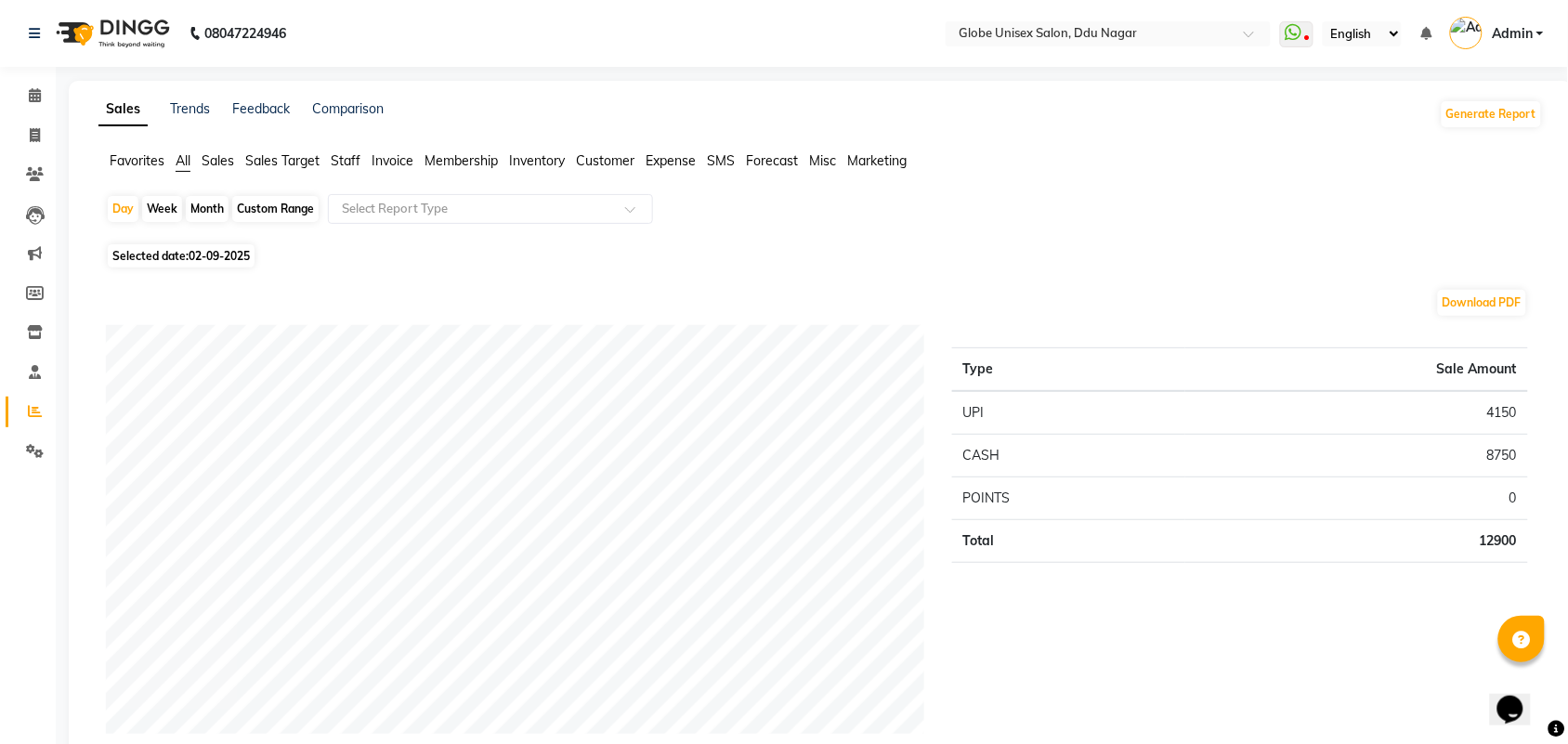
click at [289, 205] on div "Custom Range" at bounding box center [275, 208] width 87 height 26
select select "9"
select select "2025"
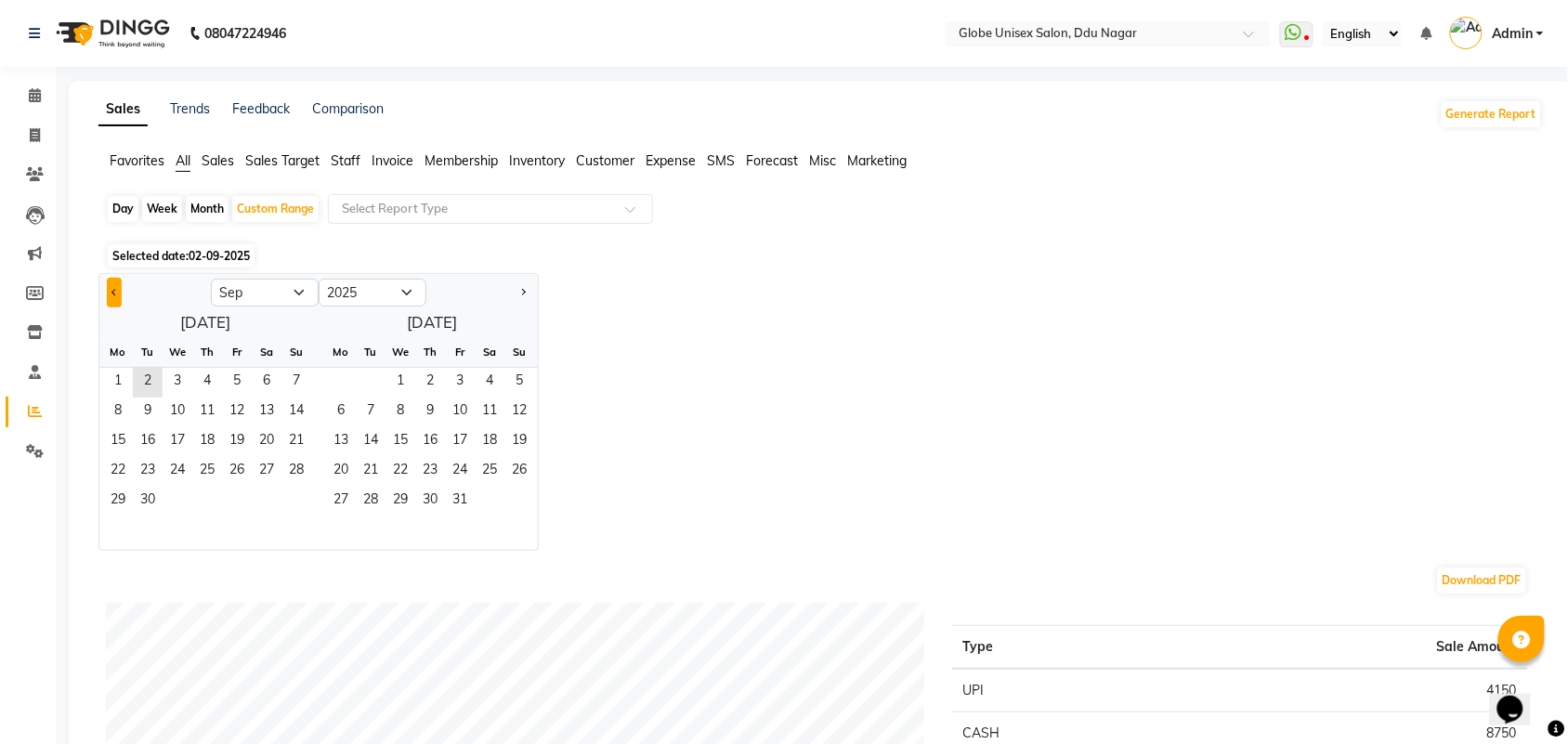
click at [109, 289] on button "Previous month" at bounding box center [114, 292] width 15 height 30
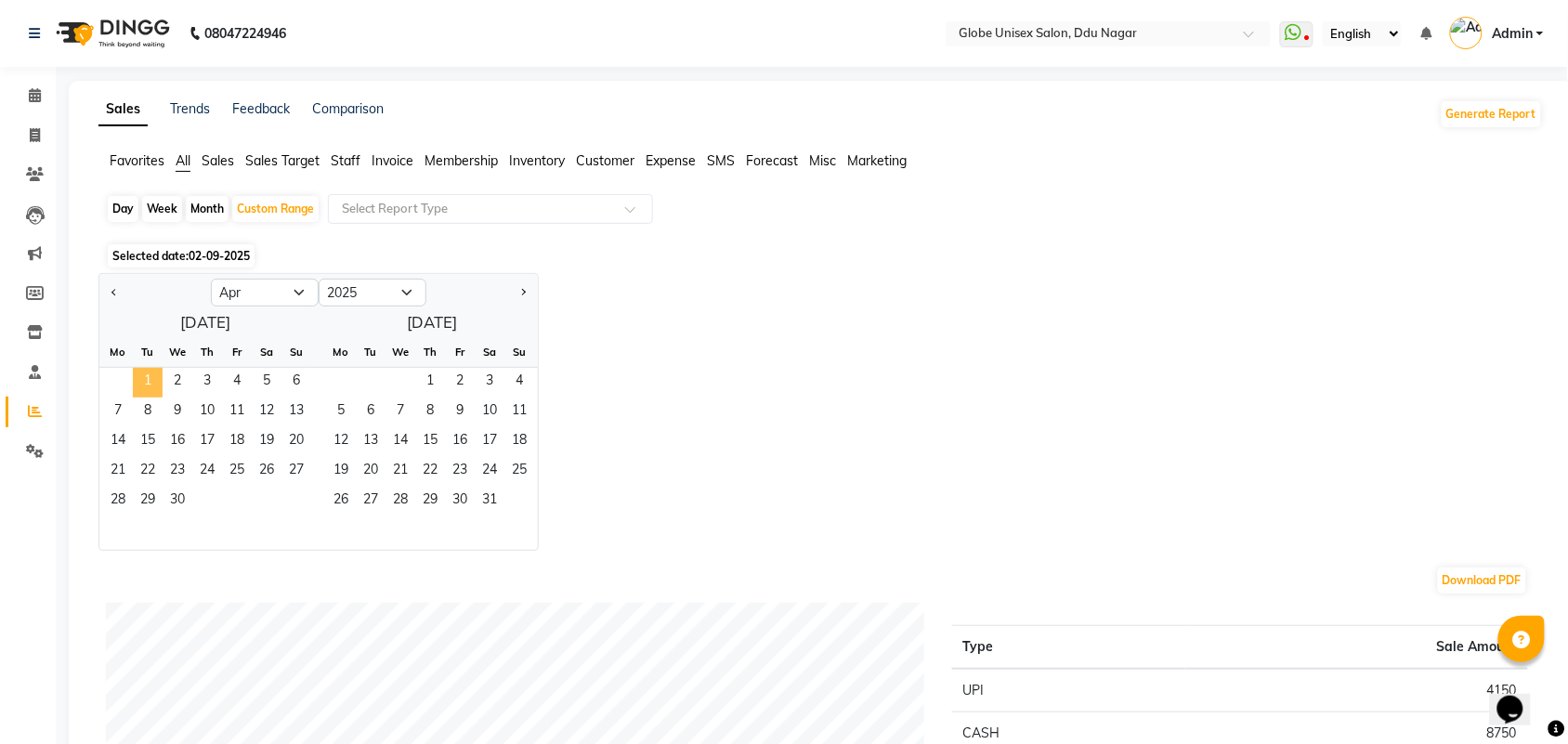
click at [149, 379] on span "1" at bounding box center [147, 383] width 30 height 30
click at [523, 294] on span "Next month" at bounding box center [522, 291] width 7 height 7
click at [525, 293] on span "Next month" at bounding box center [522, 291] width 7 height 7
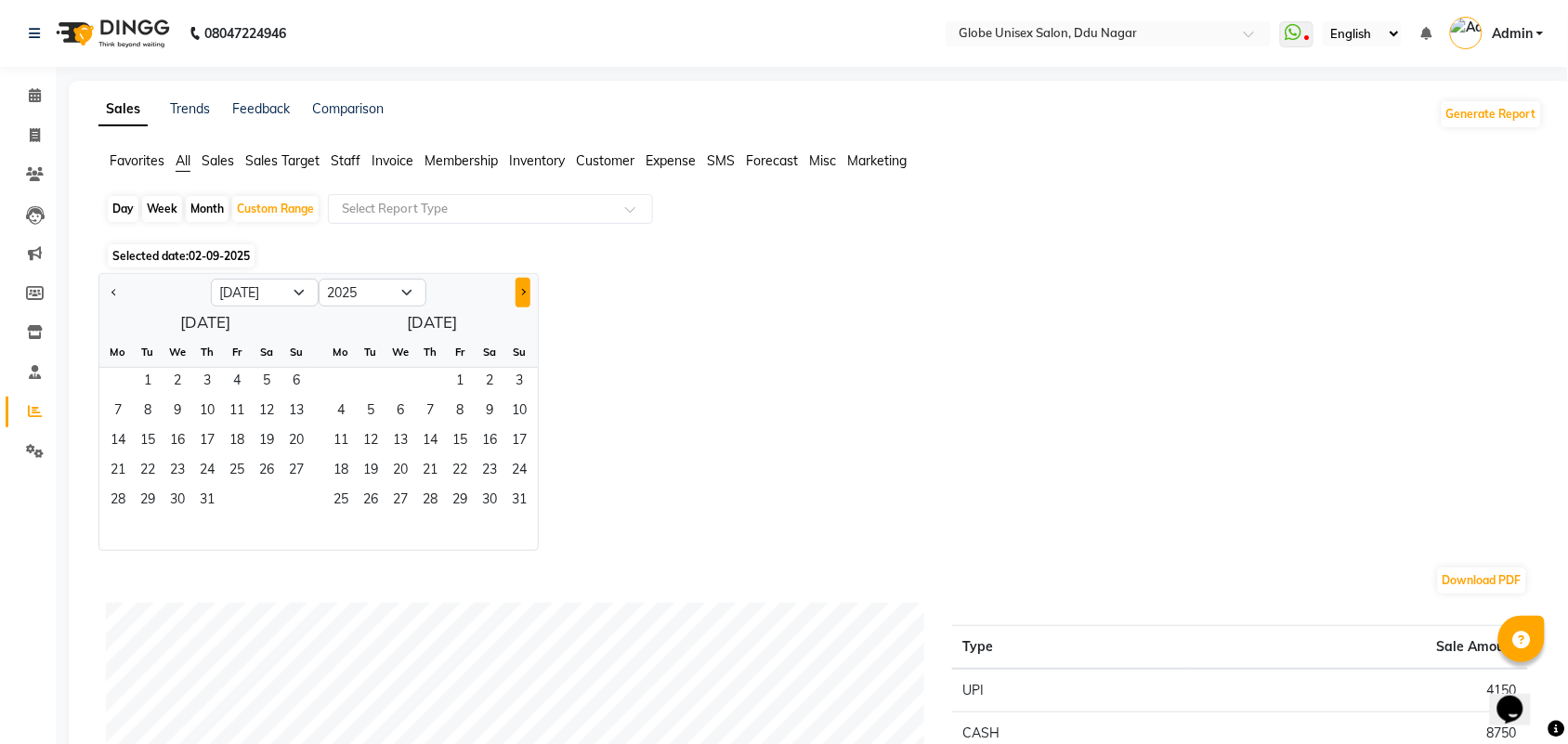
select select "8"
click at [304, 502] on span "31" at bounding box center [296, 502] width 30 height 30
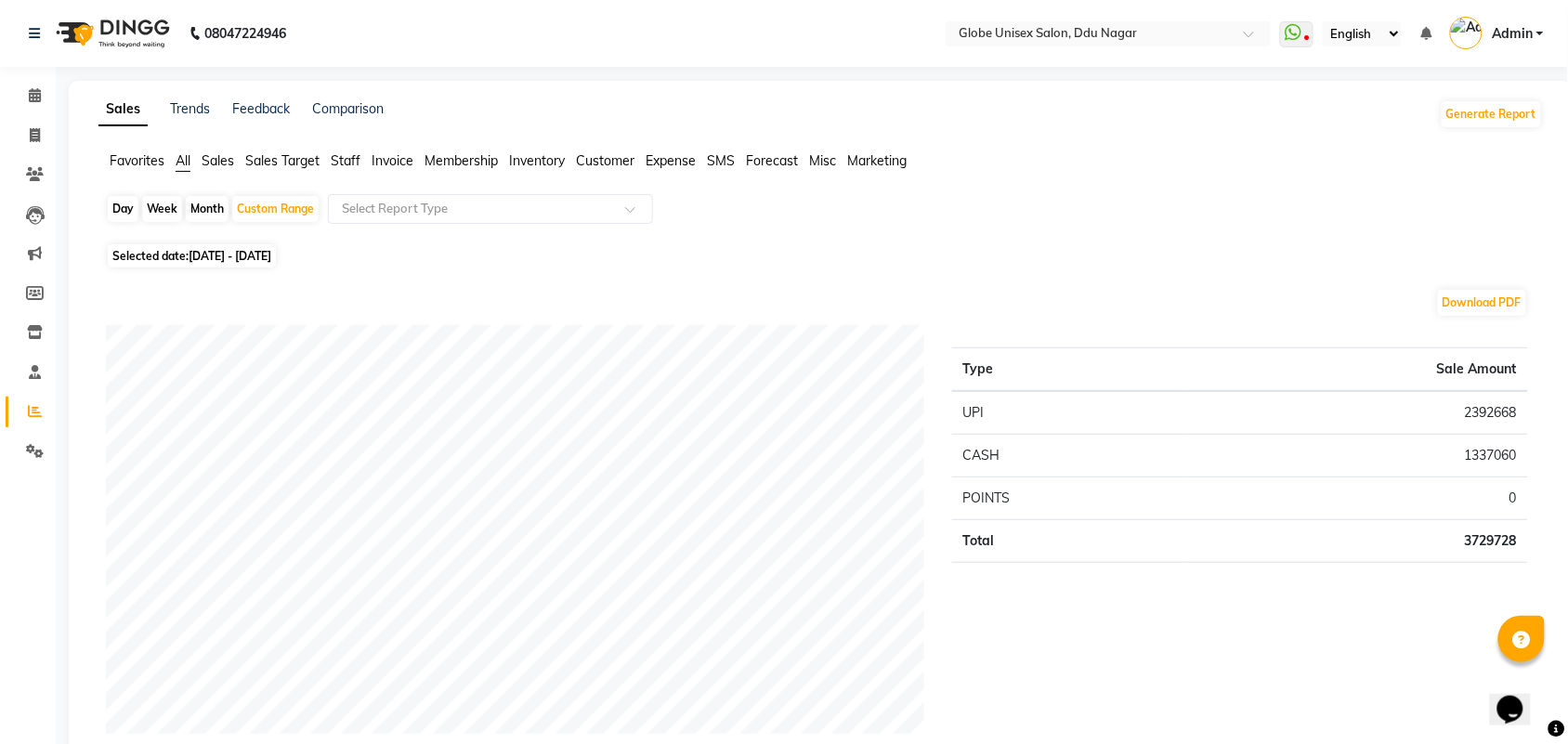
click at [950, 252] on div "Selected date: 01-04-2025 - 31-08-2025" at bounding box center [824, 256] width 1437 height 19
click at [1296, 30] on icon at bounding box center [1293, 32] width 17 height 19
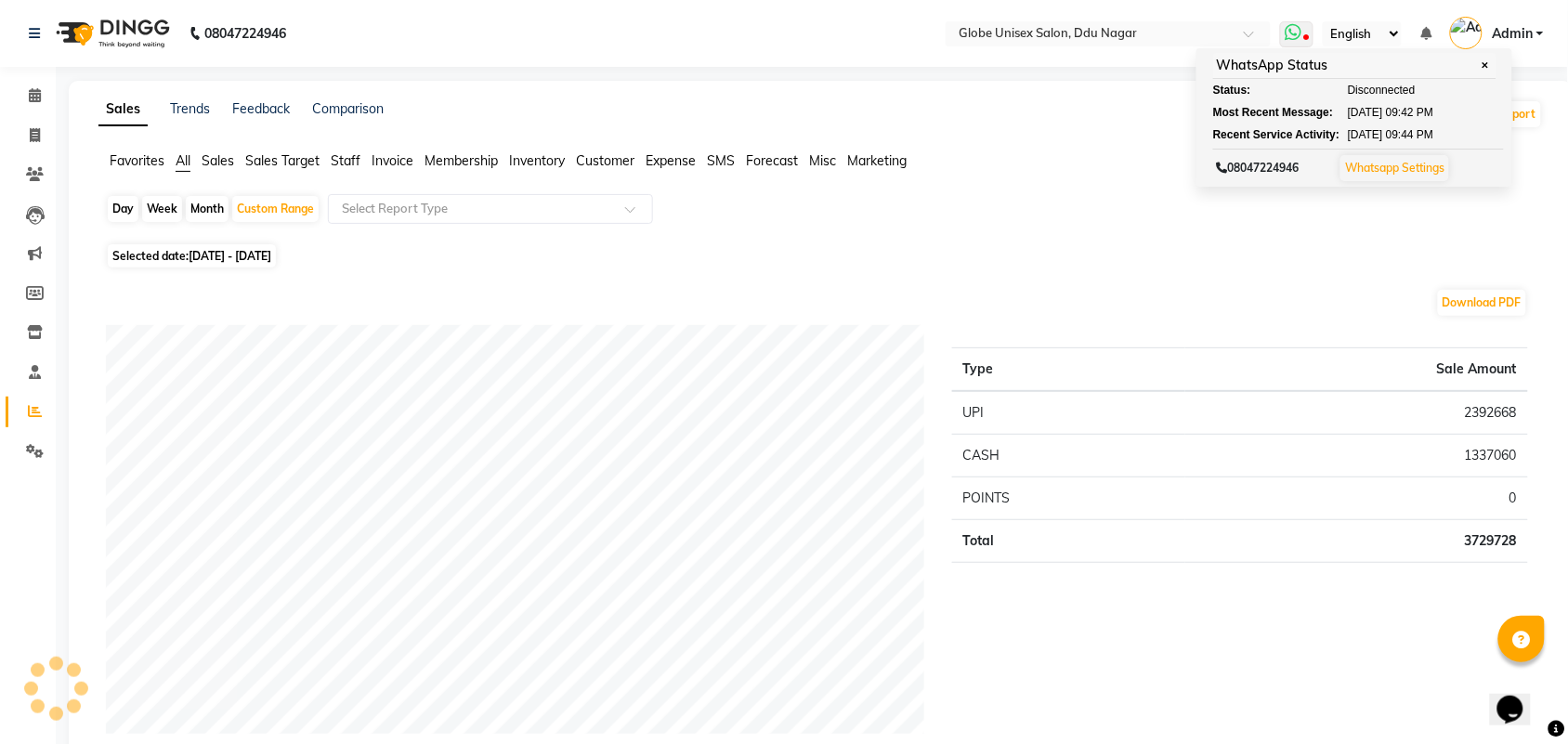
click at [1296, 30] on icon at bounding box center [1293, 32] width 17 height 19
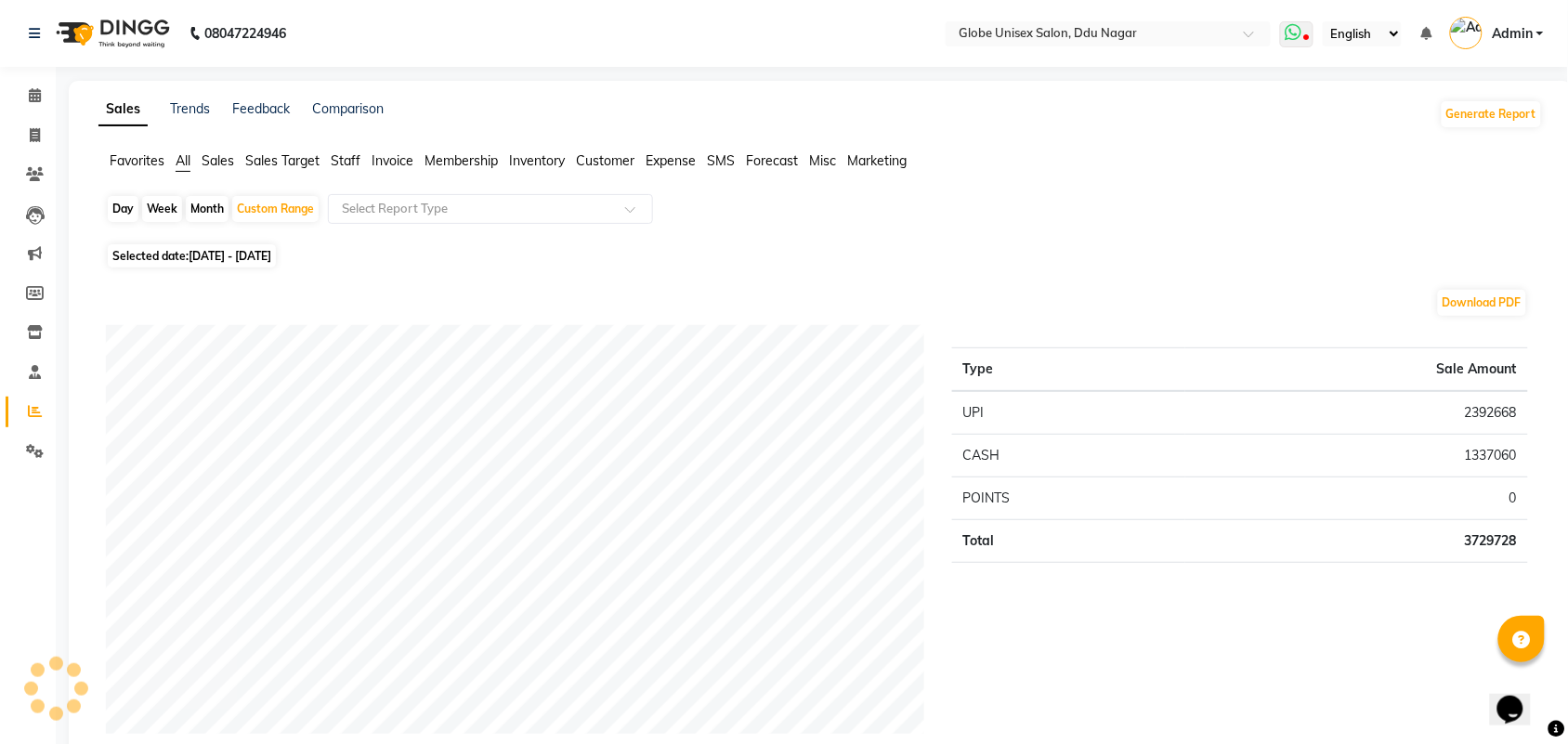
click at [1296, 30] on icon at bounding box center [1293, 32] width 17 height 19
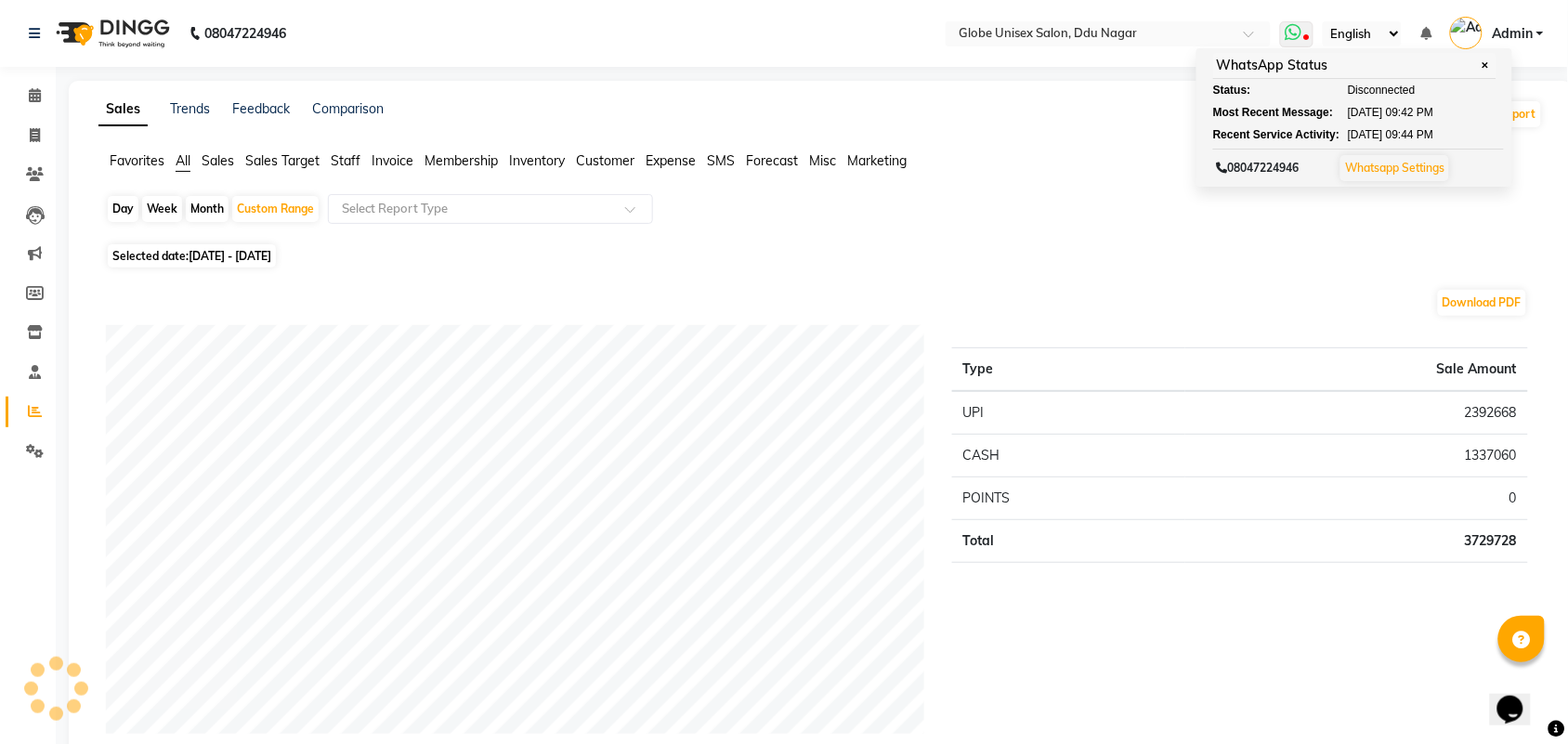
click at [1297, 30] on icon at bounding box center [1293, 32] width 17 height 19
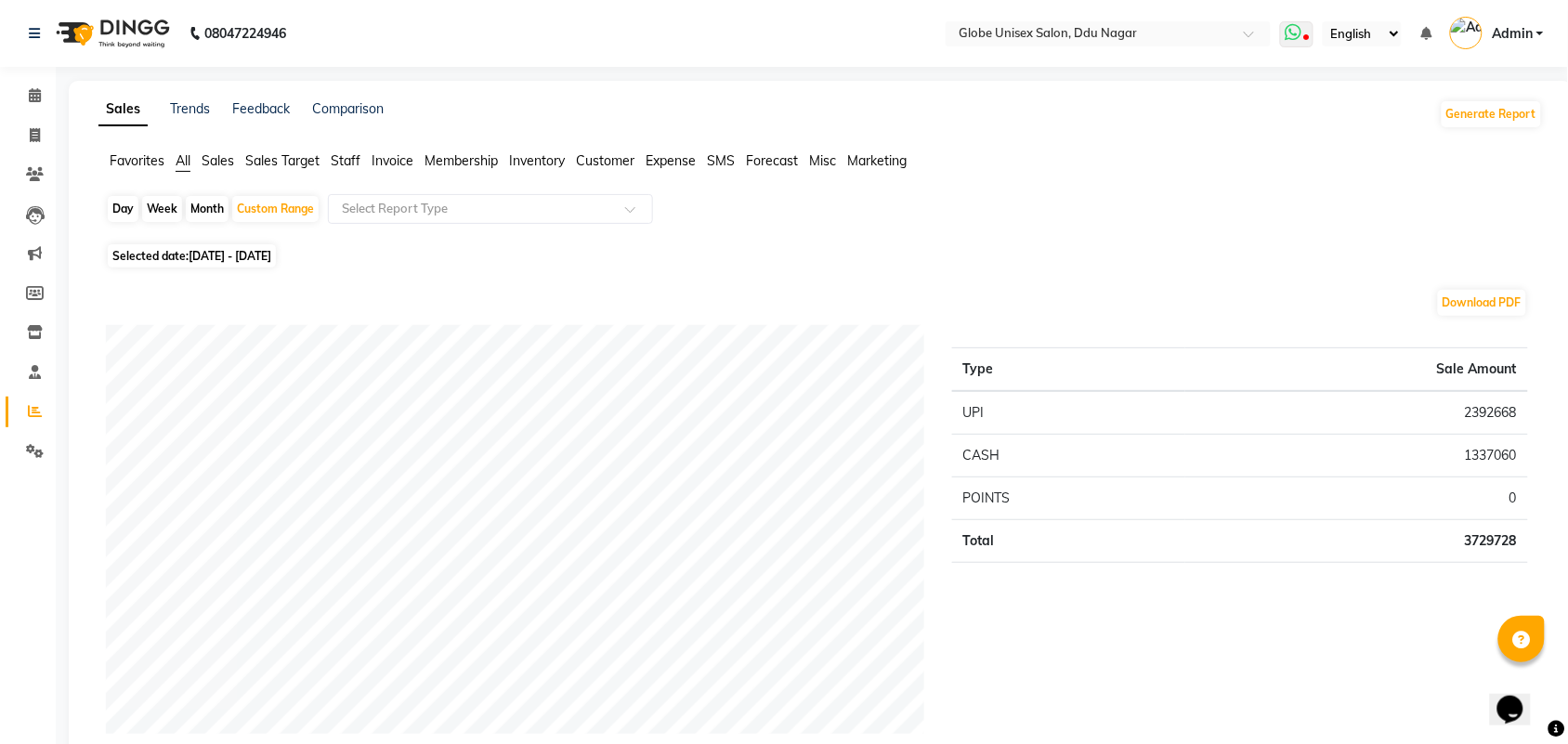
click at [1297, 30] on icon at bounding box center [1293, 32] width 17 height 19
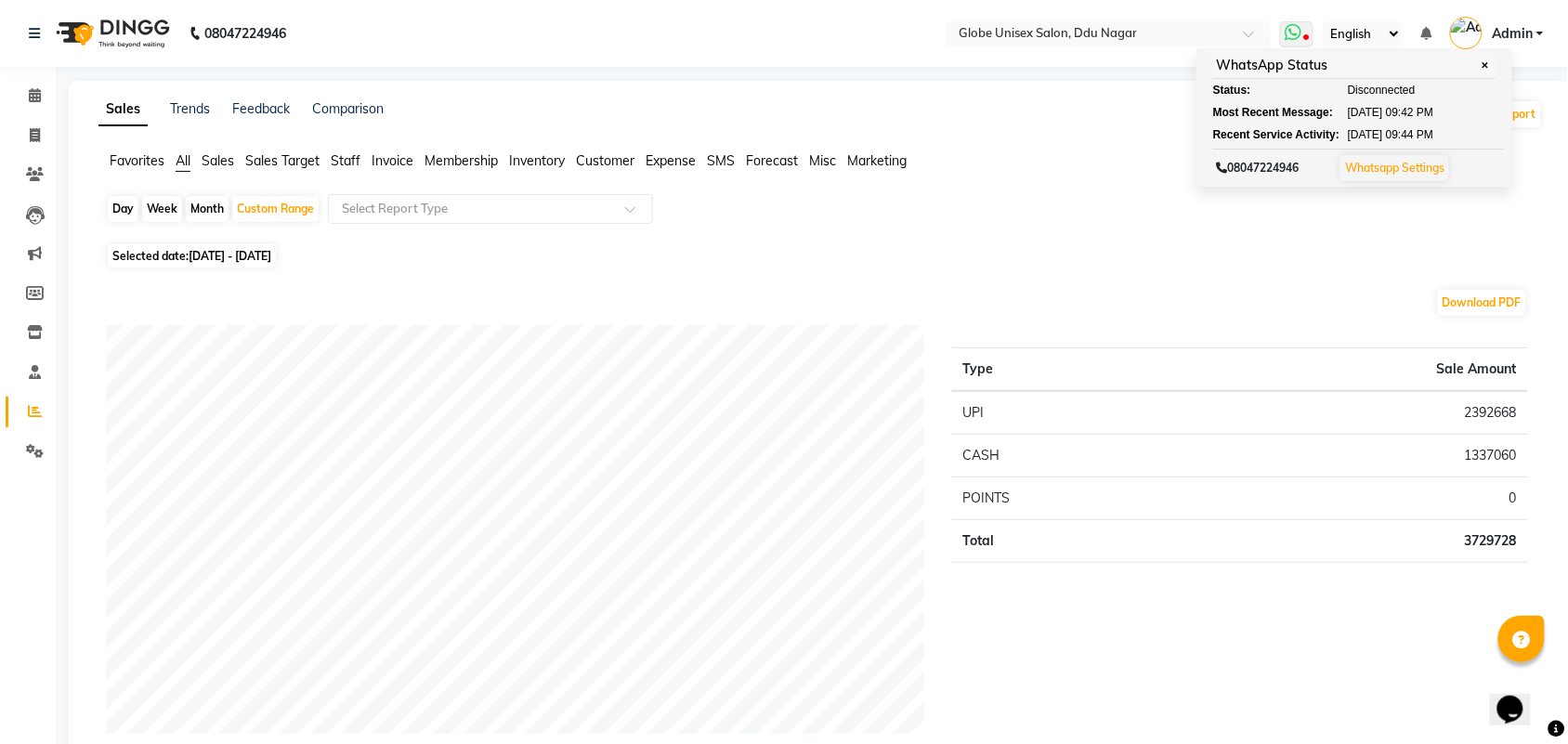
click at [1382, 169] on link "Whatsapp Settings" at bounding box center [1395, 167] width 99 height 14
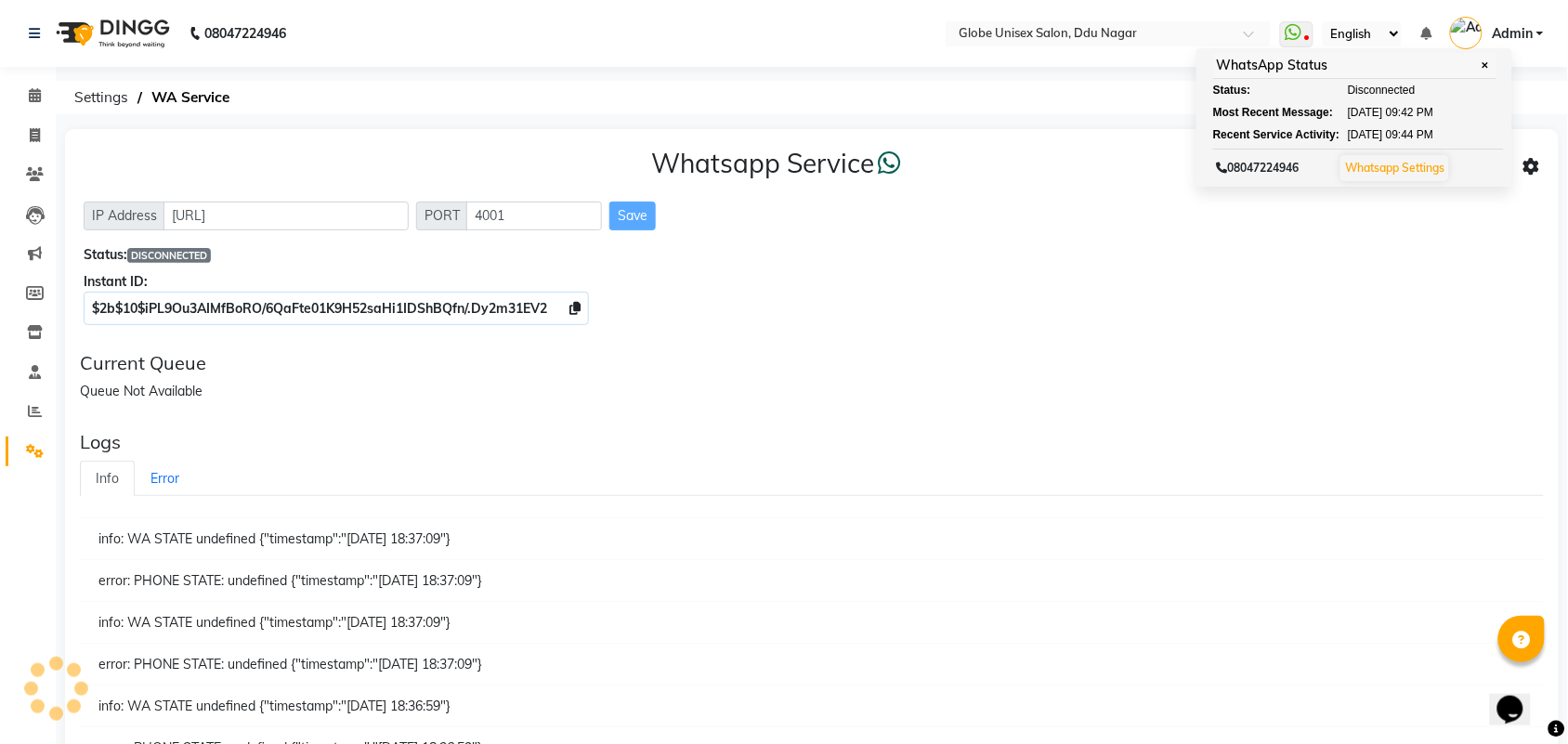
click at [846, 404] on div "Current Queue Queue Not Available" at bounding box center [811, 377] width 1478 height 64
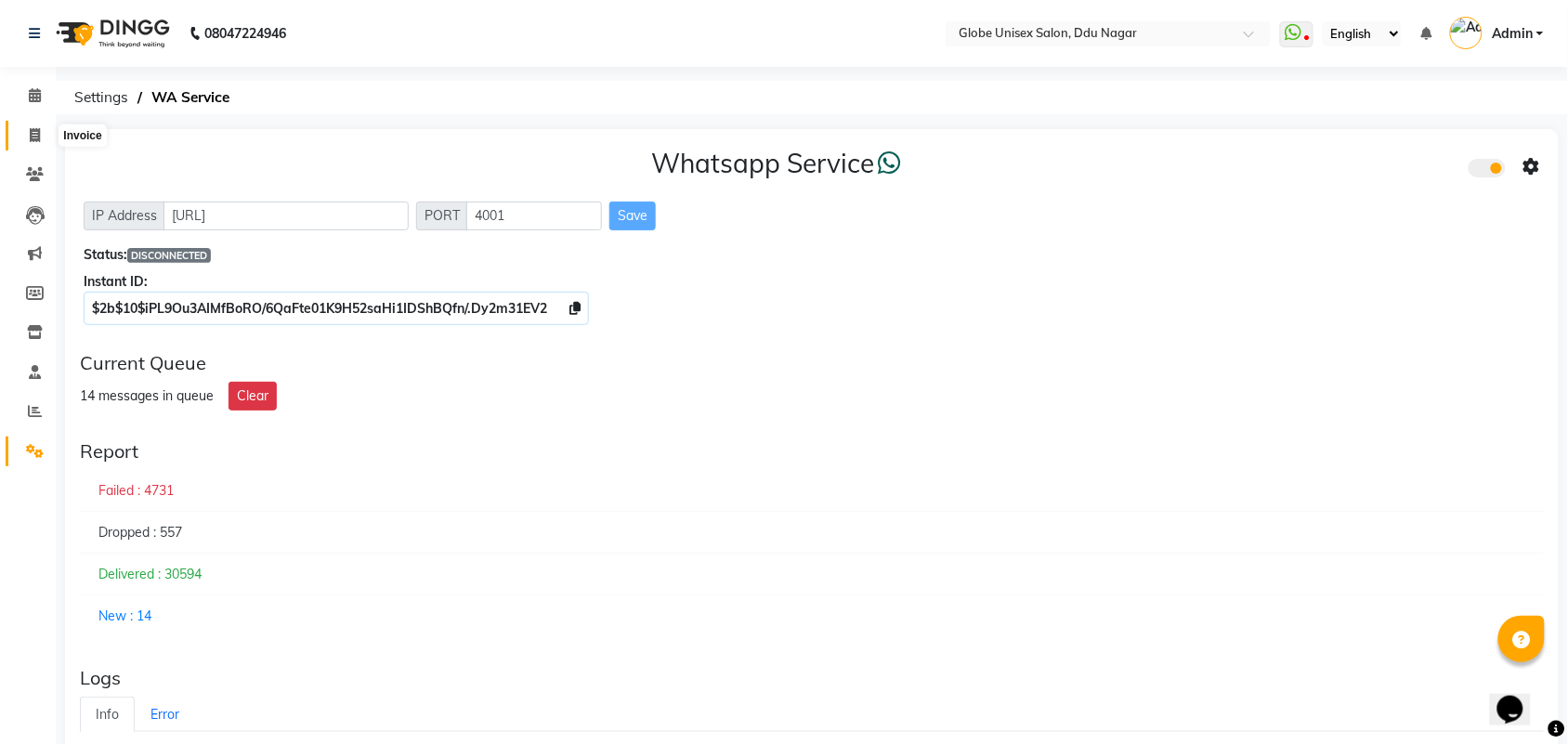
click at [23, 135] on span at bounding box center [34, 136] width 32 height 21
select select "service"
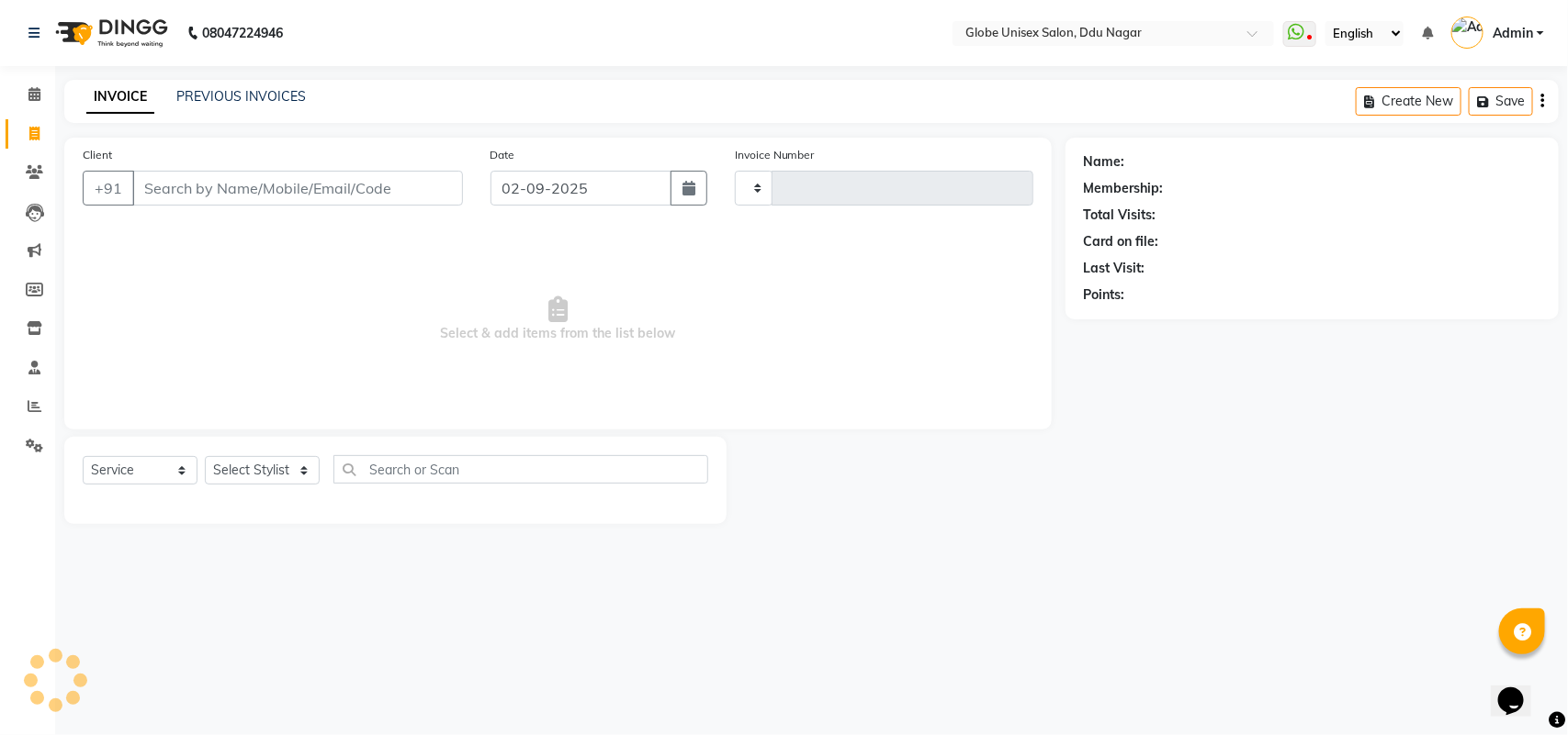
type input "4055"
select select "4184"
click at [202, 185] on input "Client" at bounding box center [297, 188] width 331 height 35
type input "8770489470"
click at [442, 190] on span "Add Client" at bounding box center [415, 188] width 72 height 18
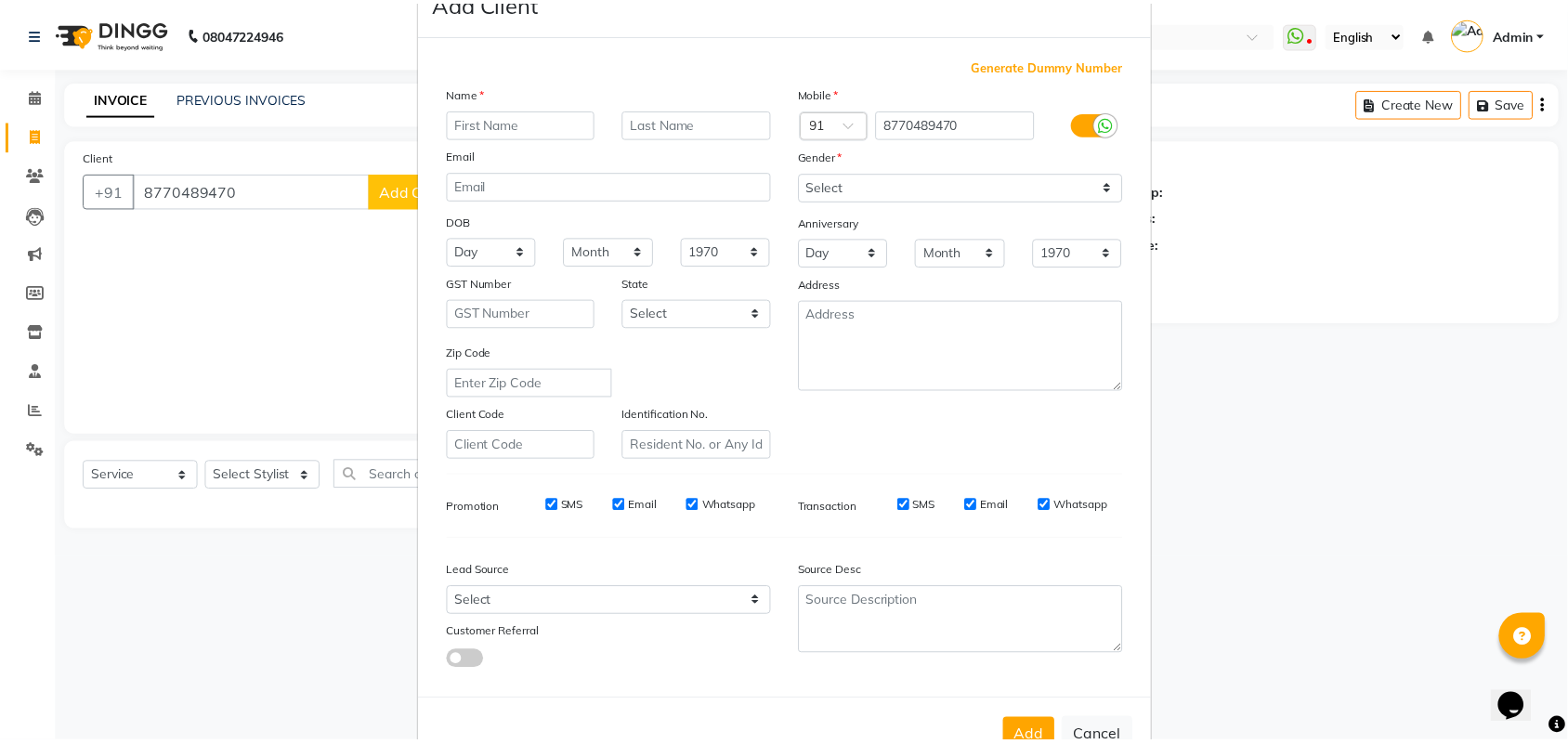
scroll to position [107, 0]
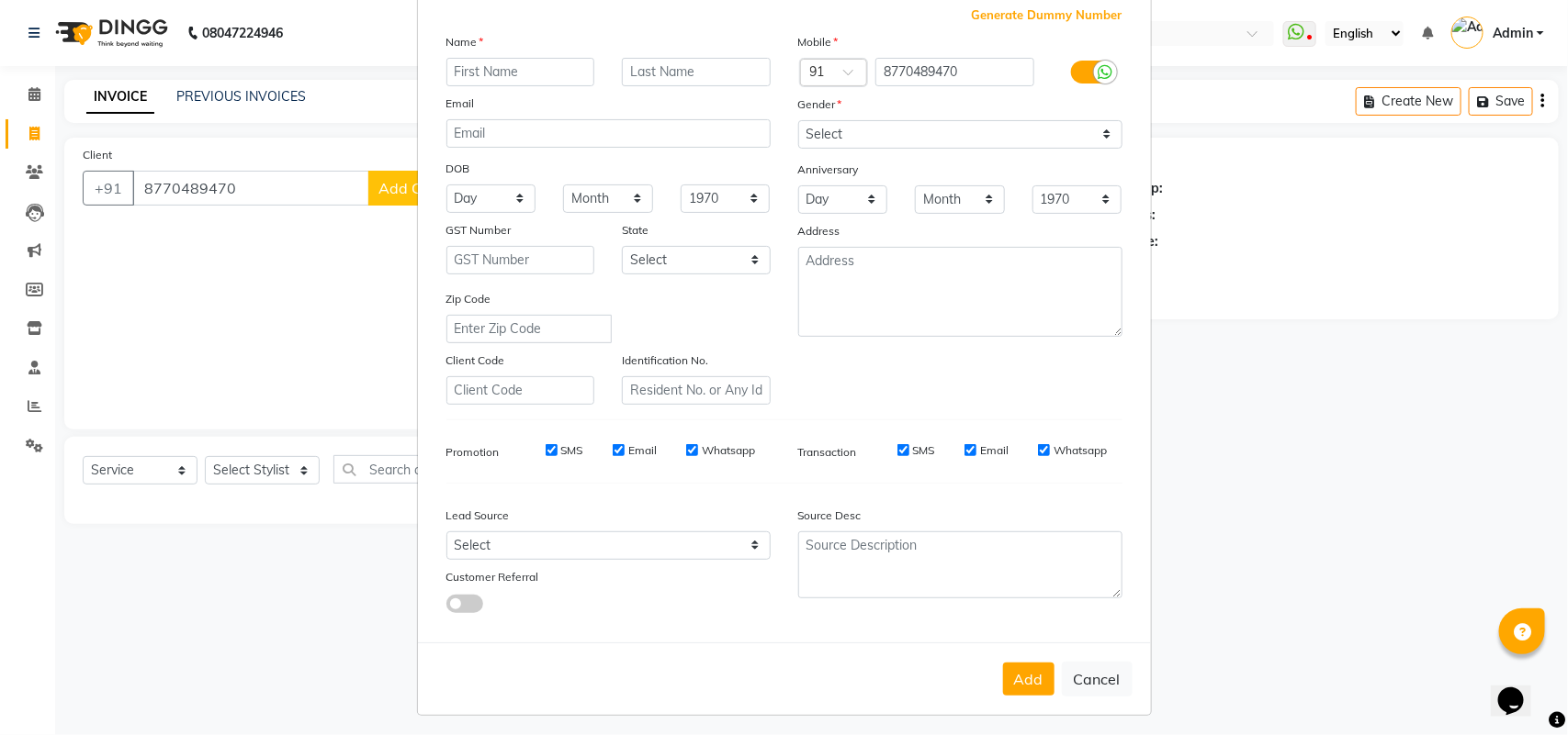
click at [1092, 662] on button "Cancel" at bounding box center [1096, 679] width 70 height 35
select select
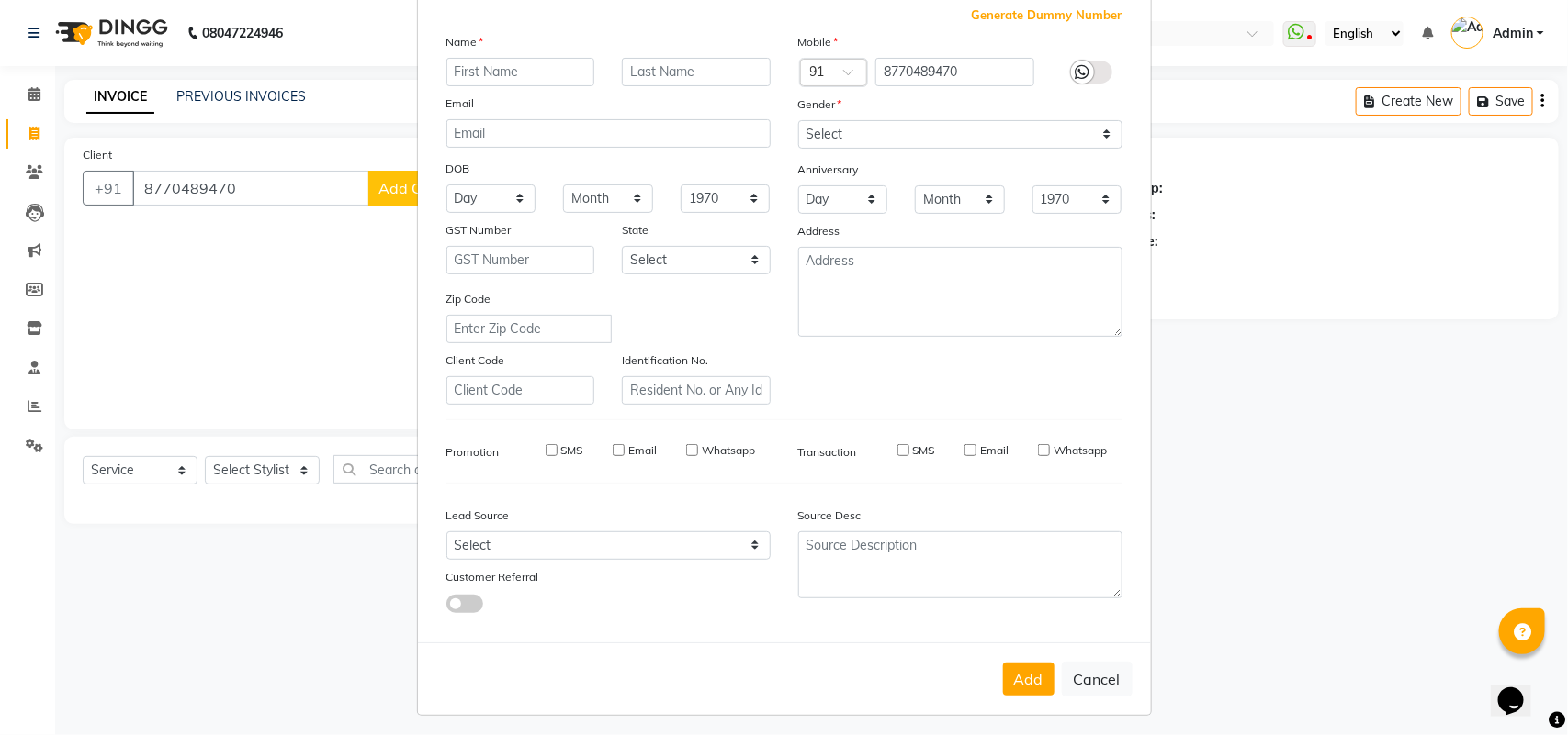
select select
checkbox input "false"
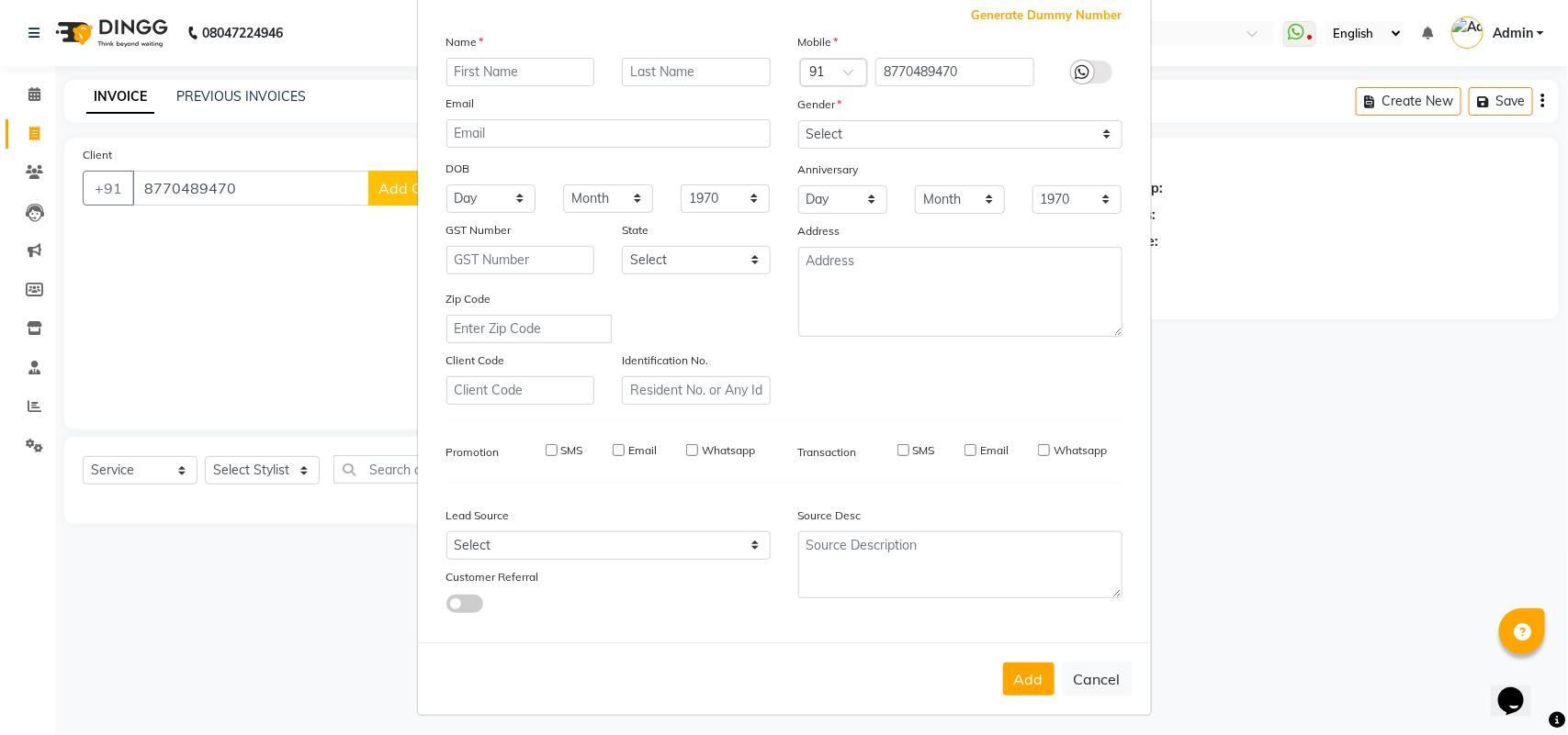
checkbox input "false"
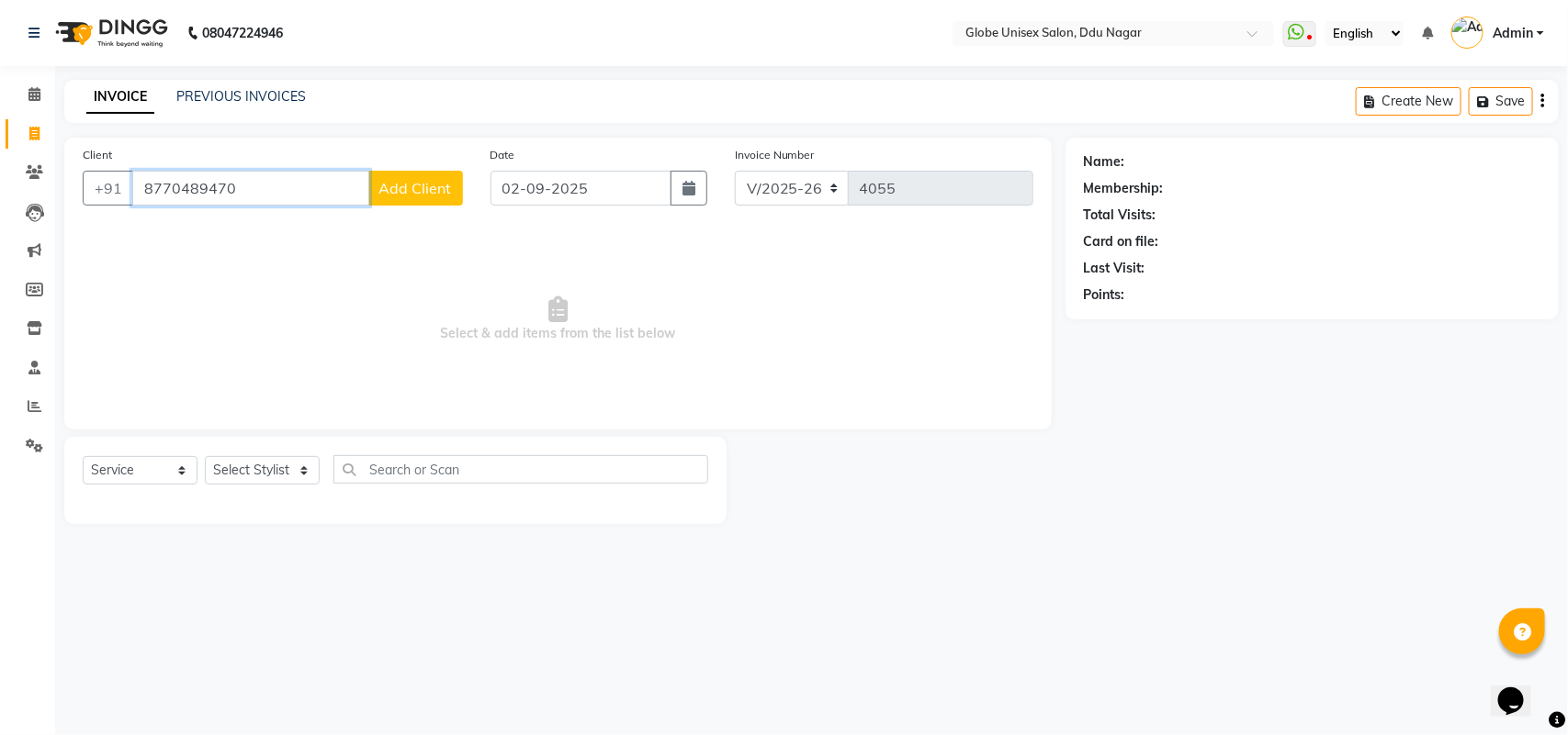
click at [276, 198] on input "8770489470" at bounding box center [250, 188] width 237 height 35
type input "8"
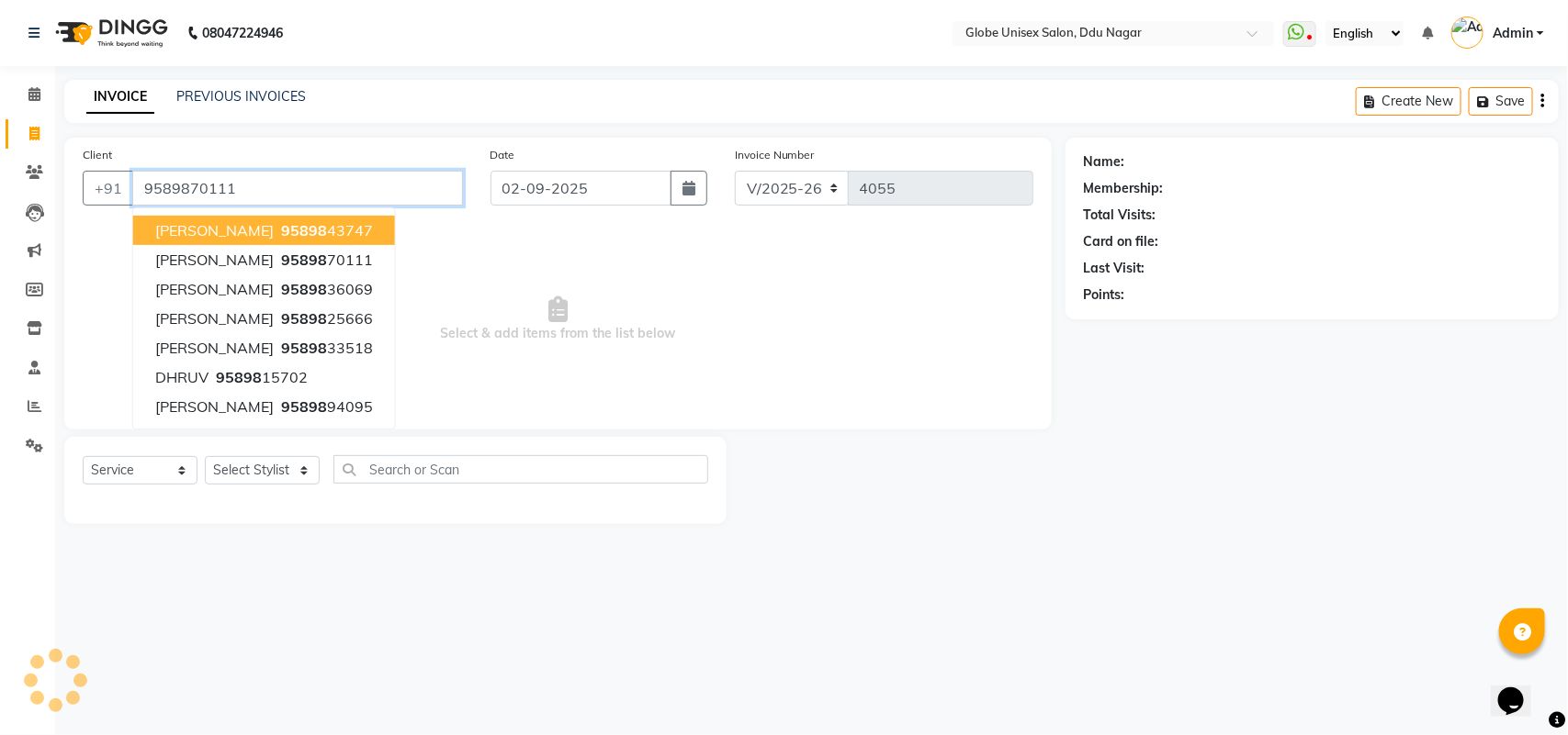
type input "9589870111"
select select "1: Object"
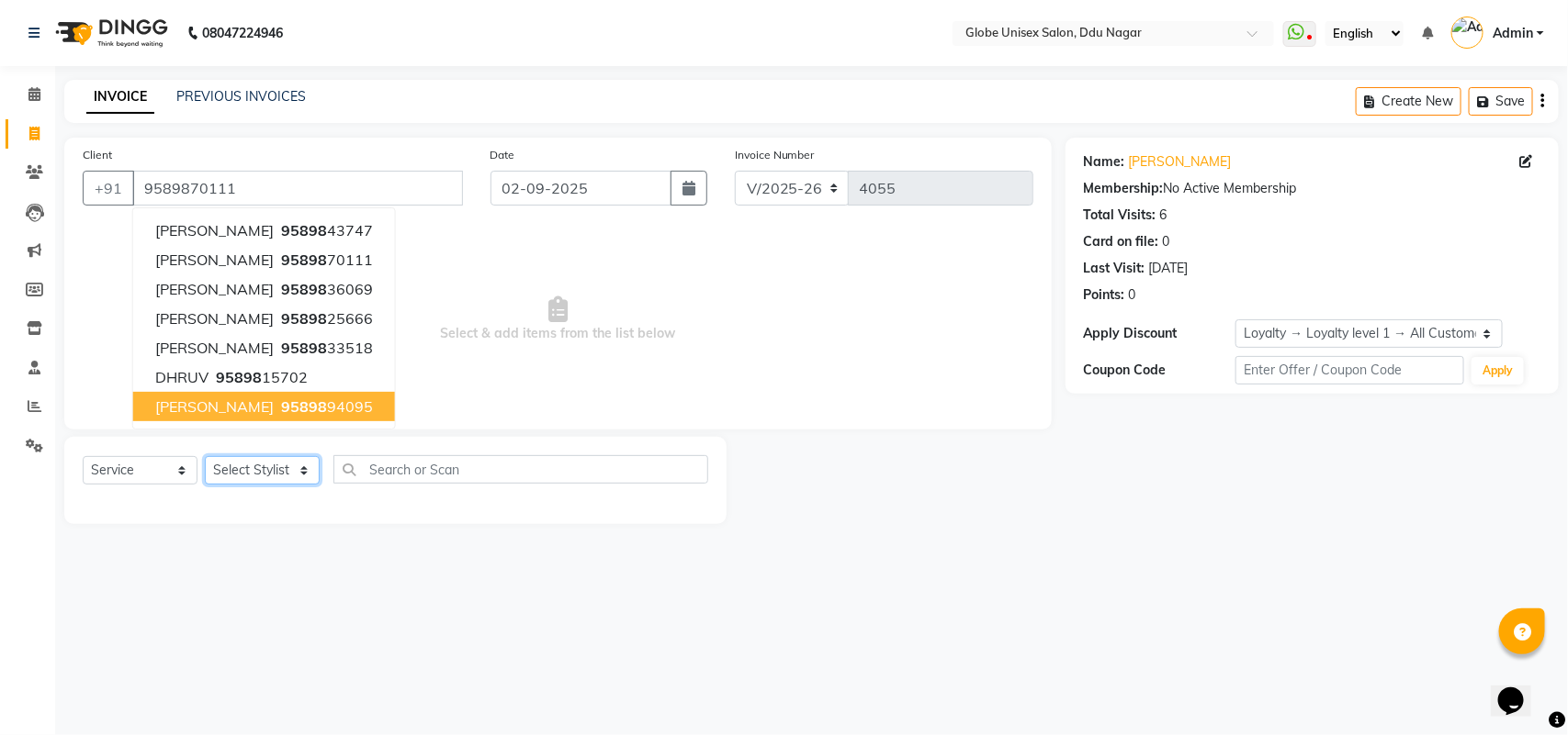
click at [268, 482] on select "Select Stylist ADITYA AJIT [PERSON_NAME] DEV [PERSON_NAME] [PERSON_NAME] [PERSO…" at bounding box center [262, 470] width 115 height 29
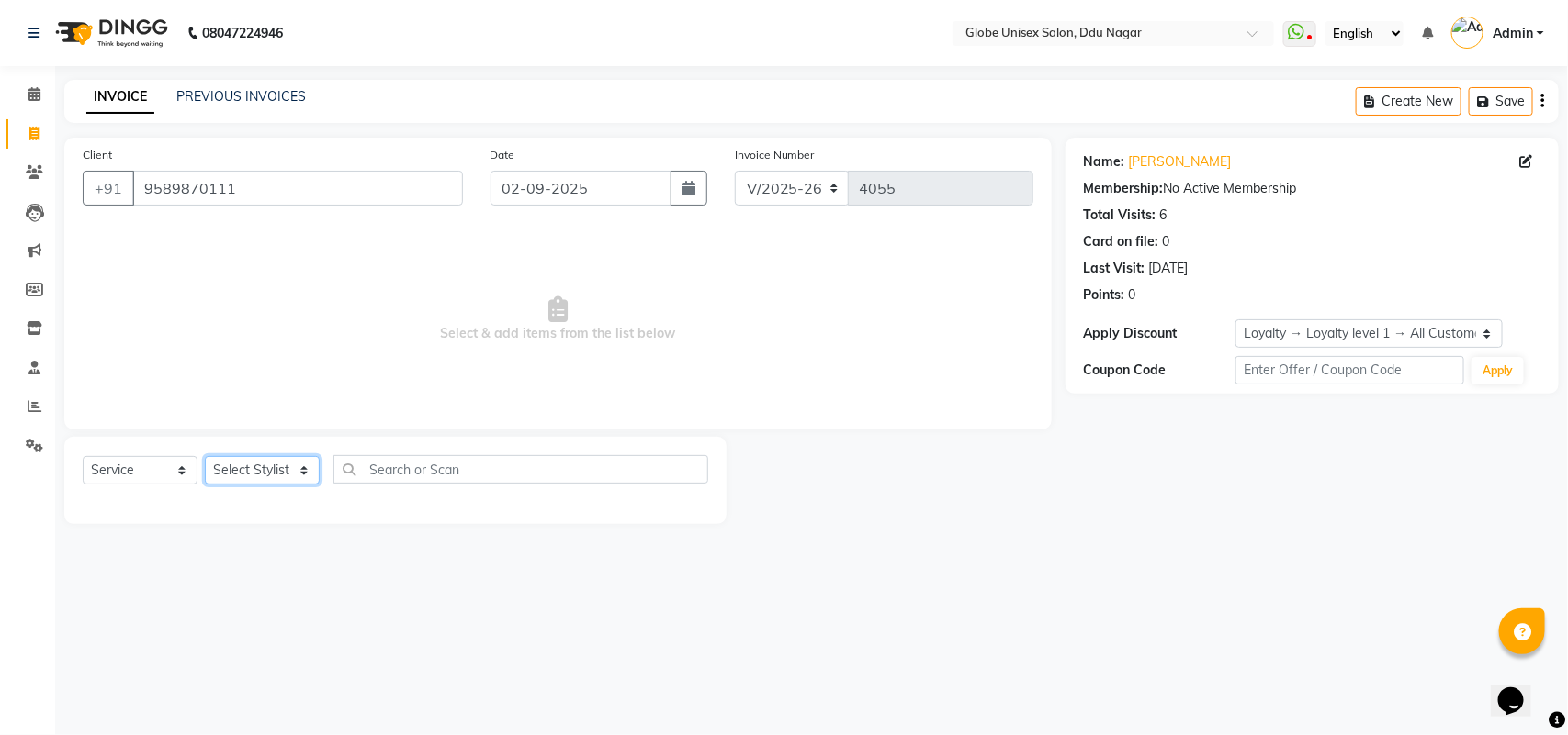
select select "64157"
click at [205, 456] on select "Select Stylist ADITYA AJIT [PERSON_NAME] DEV [PERSON_NAME] [PERSON_NAME] [PERSO…" at bounding box center [262, 470] width 115 height 29
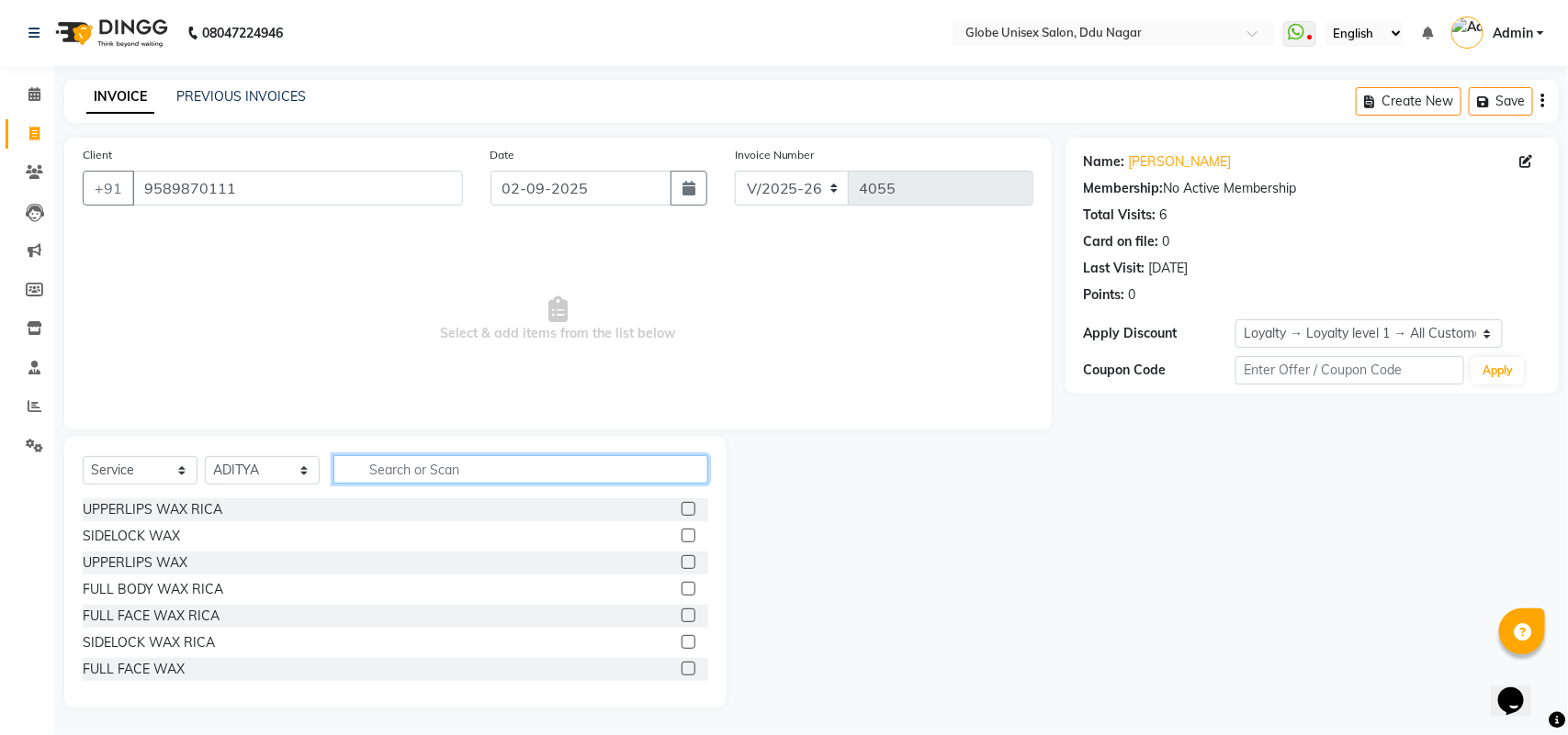
click at [449, 470] on input "text" at bounding box center [520, 469] width 374 height 29
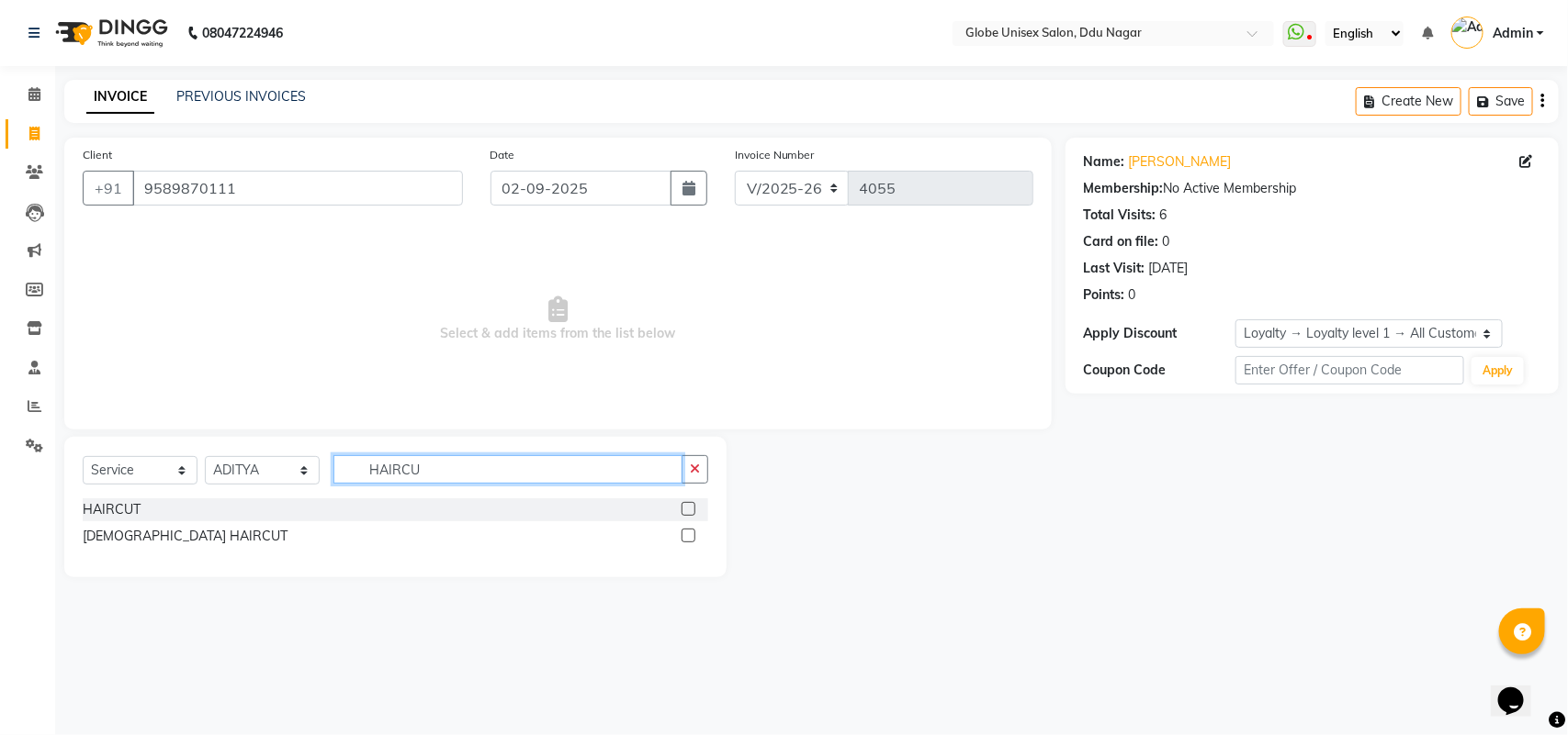
type input "HAIRCU"
click at [120, 507] on div "HAIRCUT" at bounding box center [112, 510] width 58 height 19
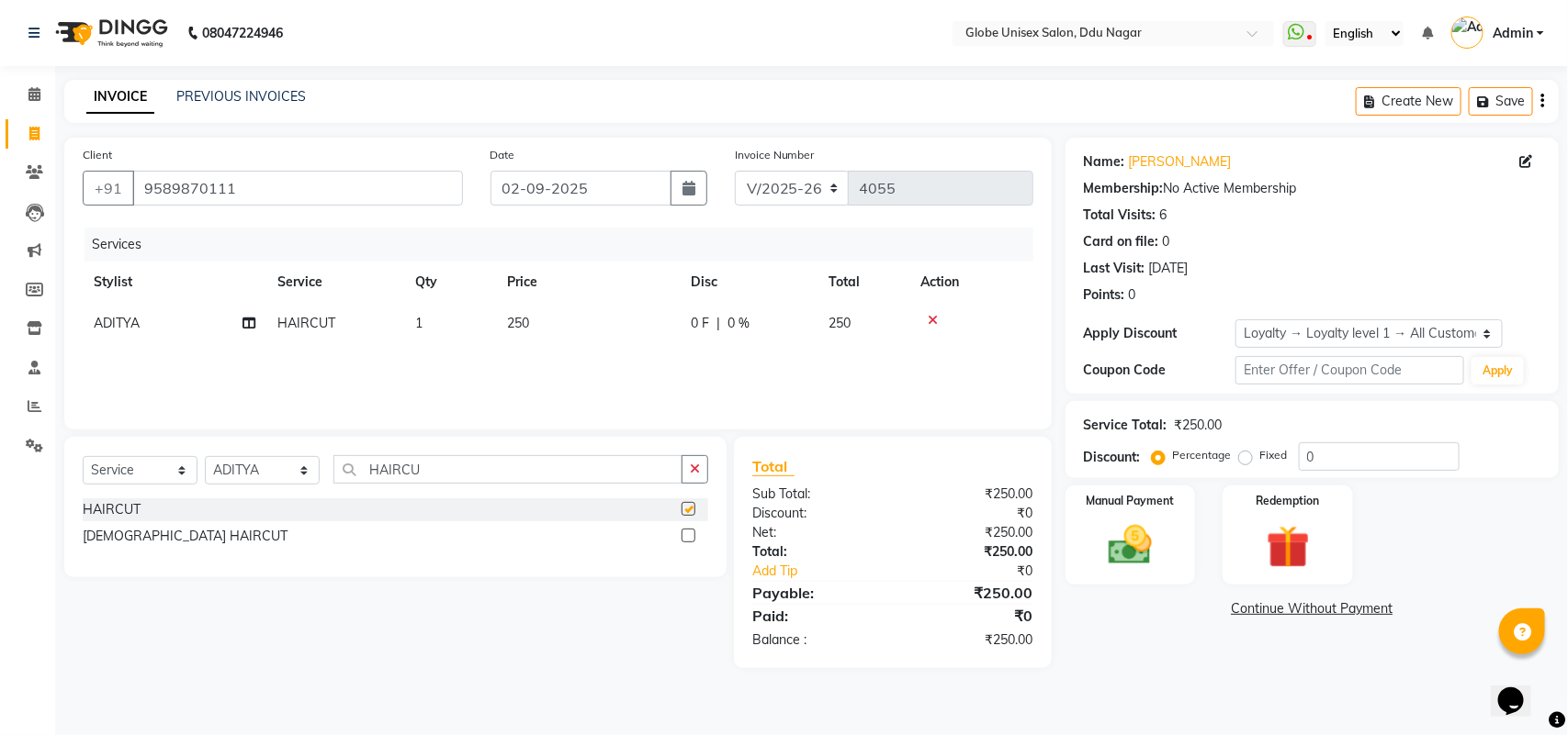
checkbox input "false"
click at [478, 459] on input "HAIRCU" at bounding box center [507, 469] width 349 height 29
type input "H"
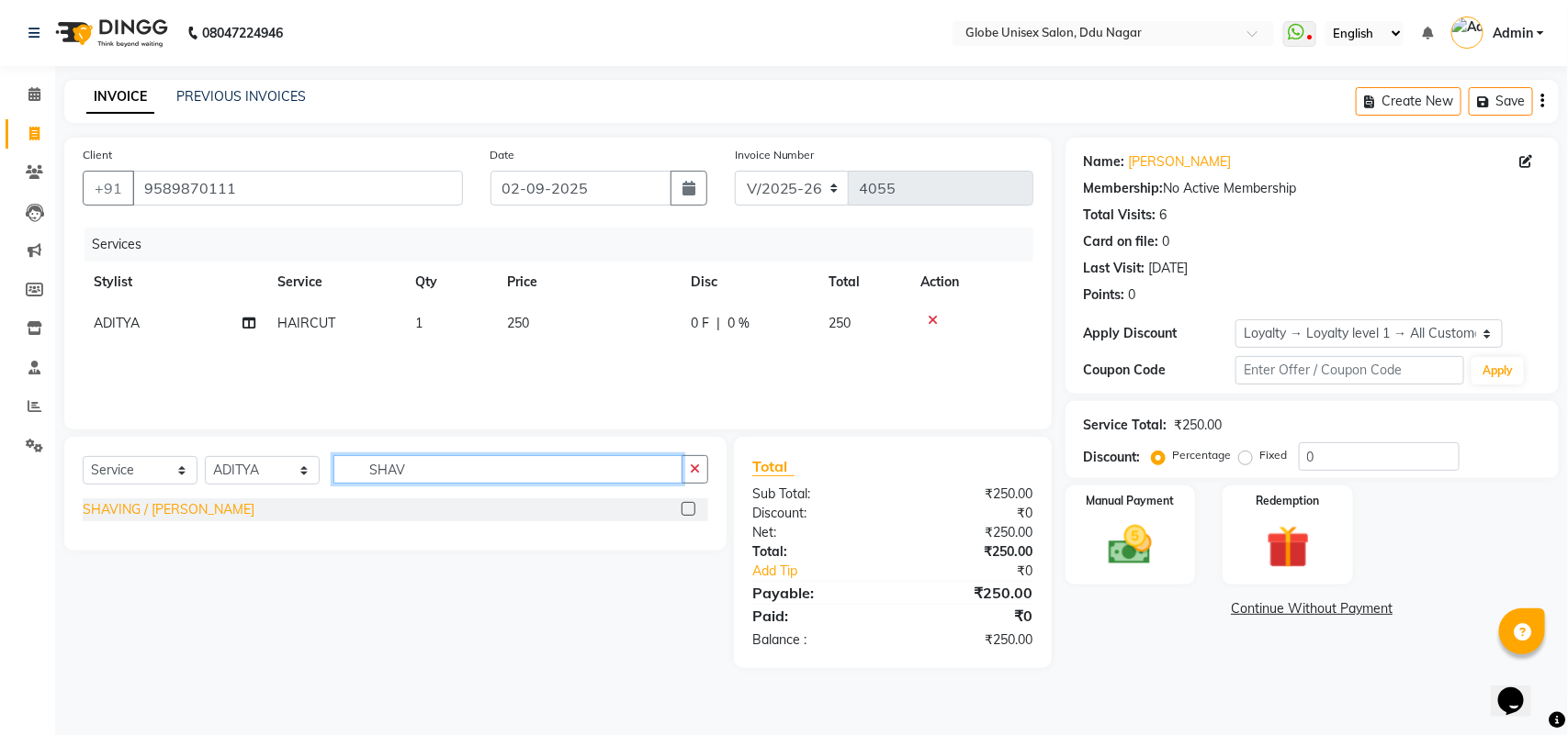
type input "SHAV"
click at [186, 507] on div "SHAVING / [PERSON_NAME]" at bounding box center [168, 510] width 171 height 19
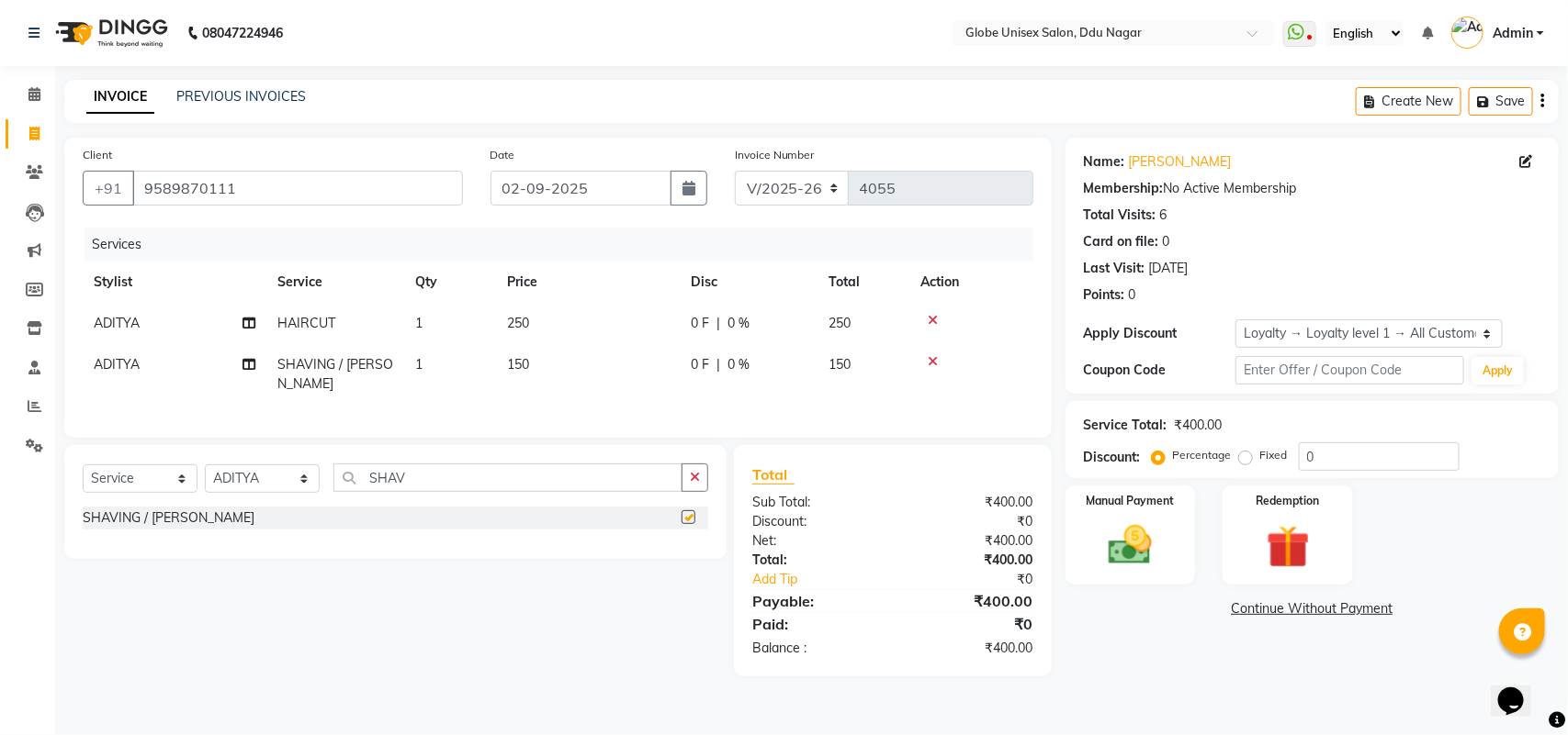
checkbox input "false"
click at [421, 470] on input "SHAV" at bounding box center [507, 478] width 349 height 29
type input "S"
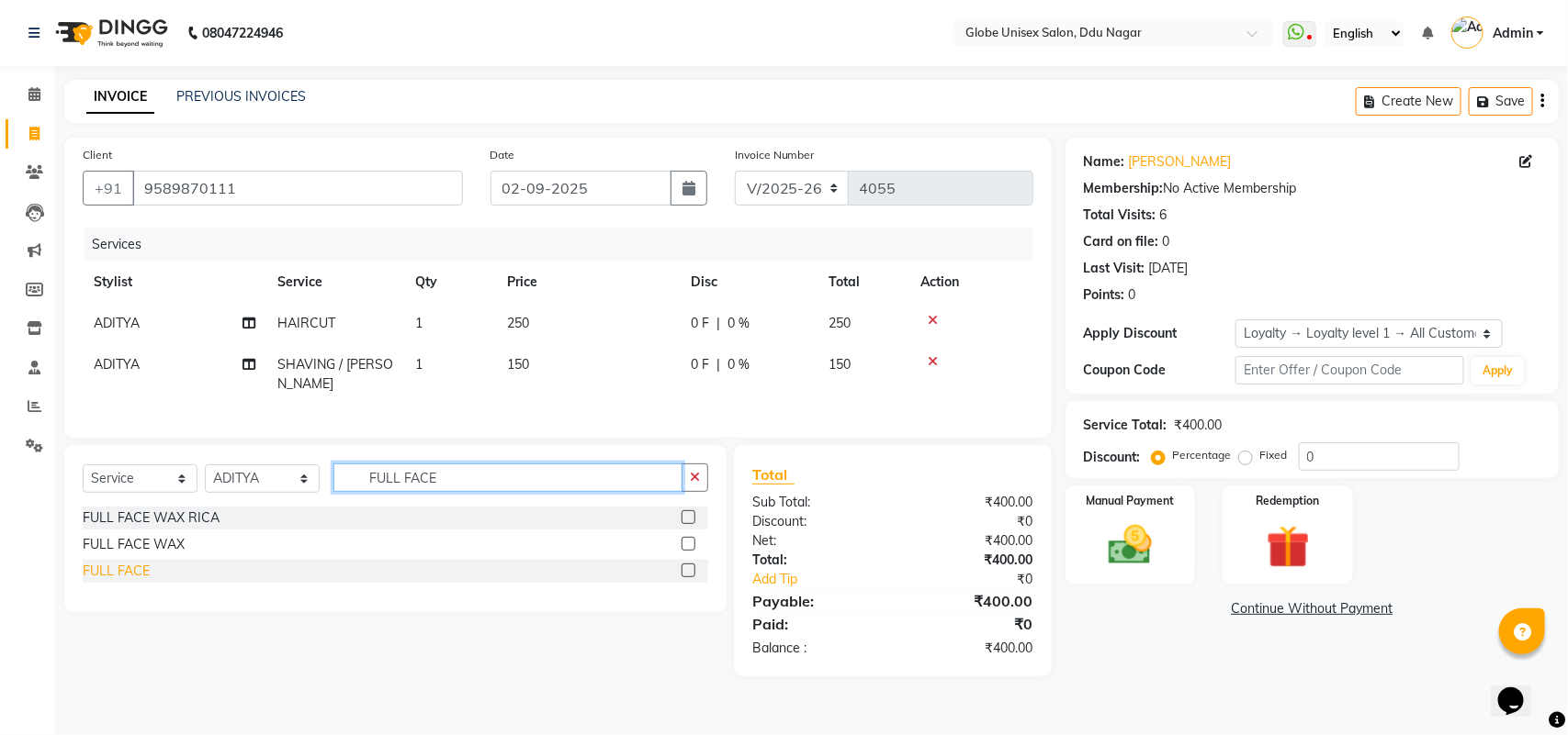
type input "FULL FACE"
click at [96, 570] on div "FULL FACE" at bounding box center [116, 571] width 67 height 19
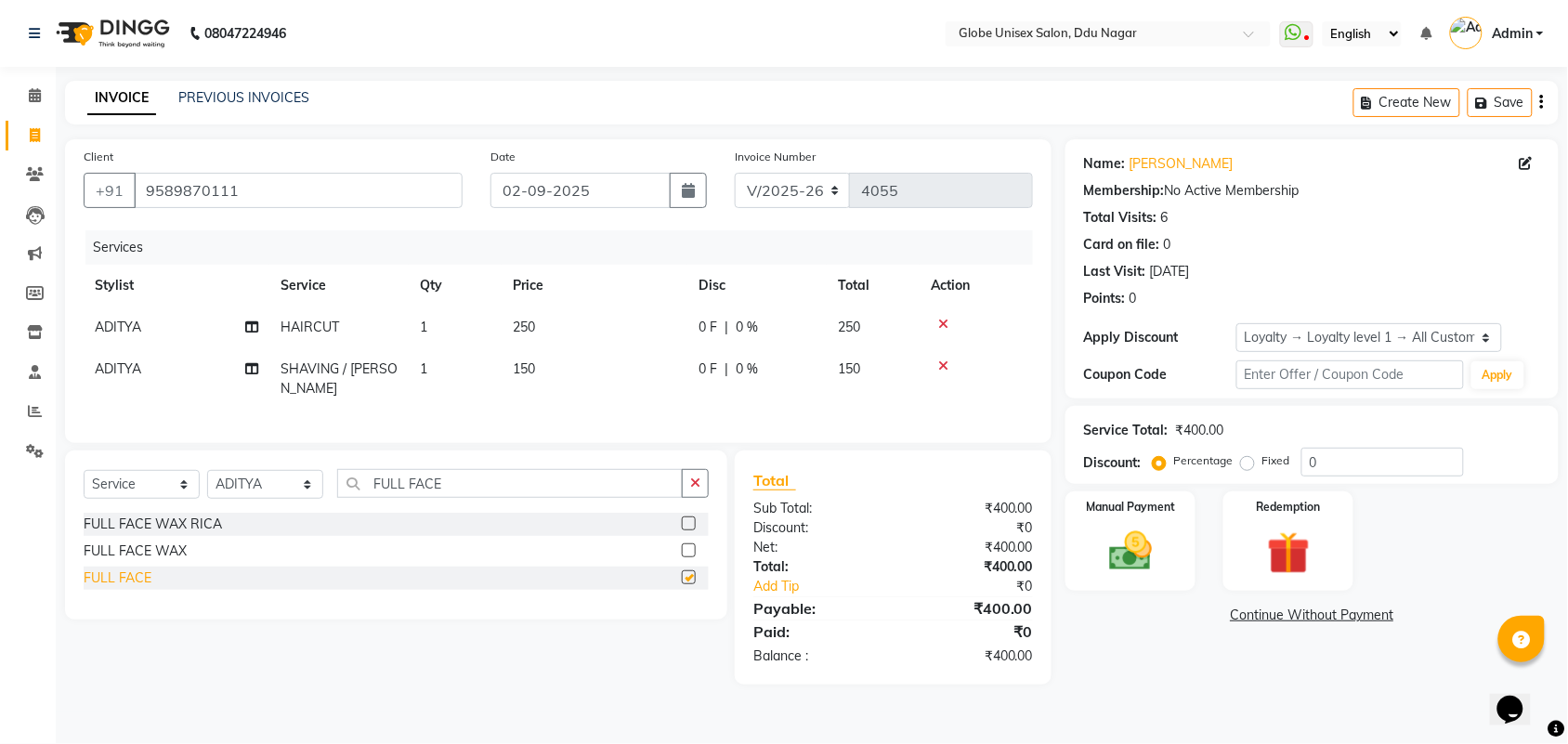
checkbox input "false"
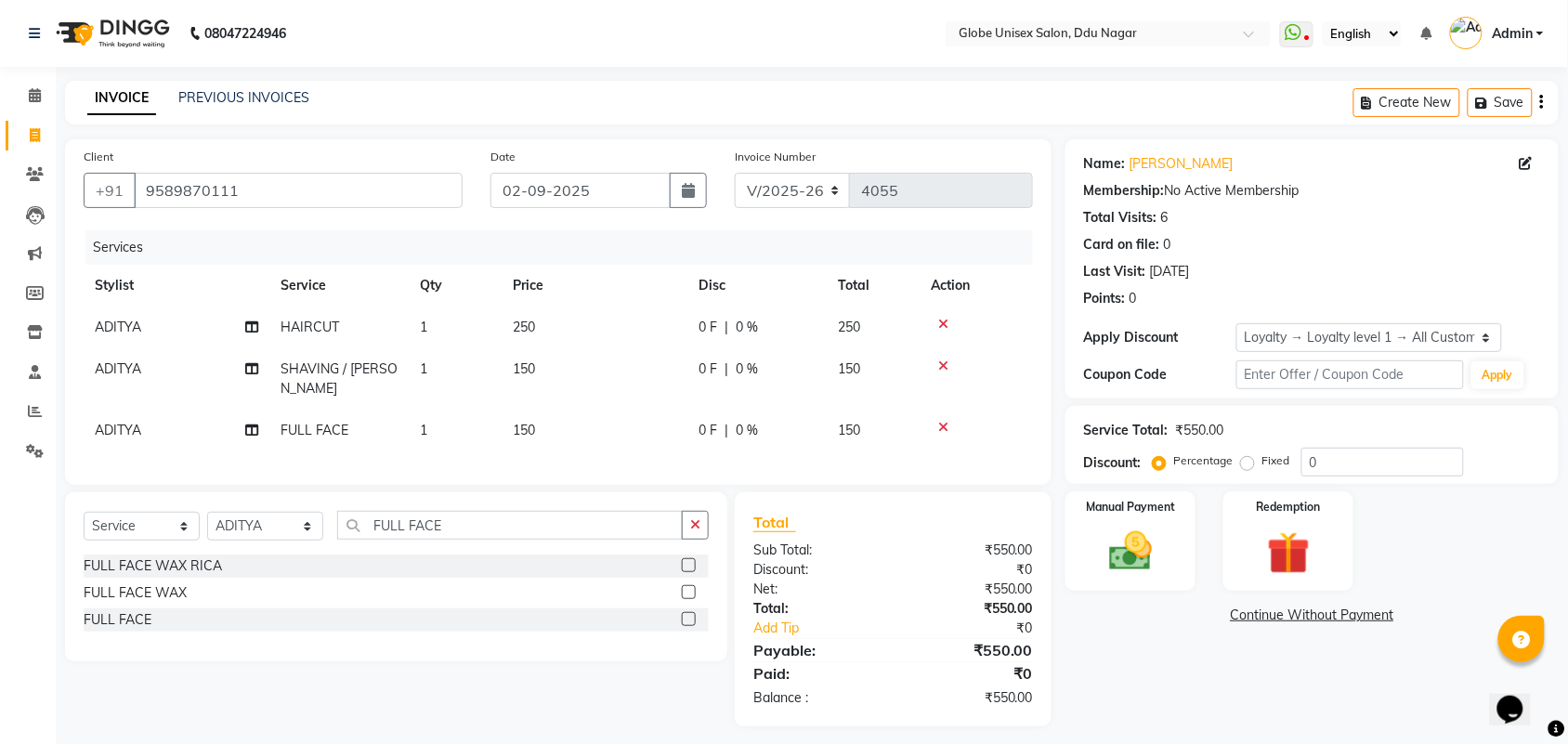
click at [572, 415] on td "150" at bounding box center [594, 430] width 186 height 42
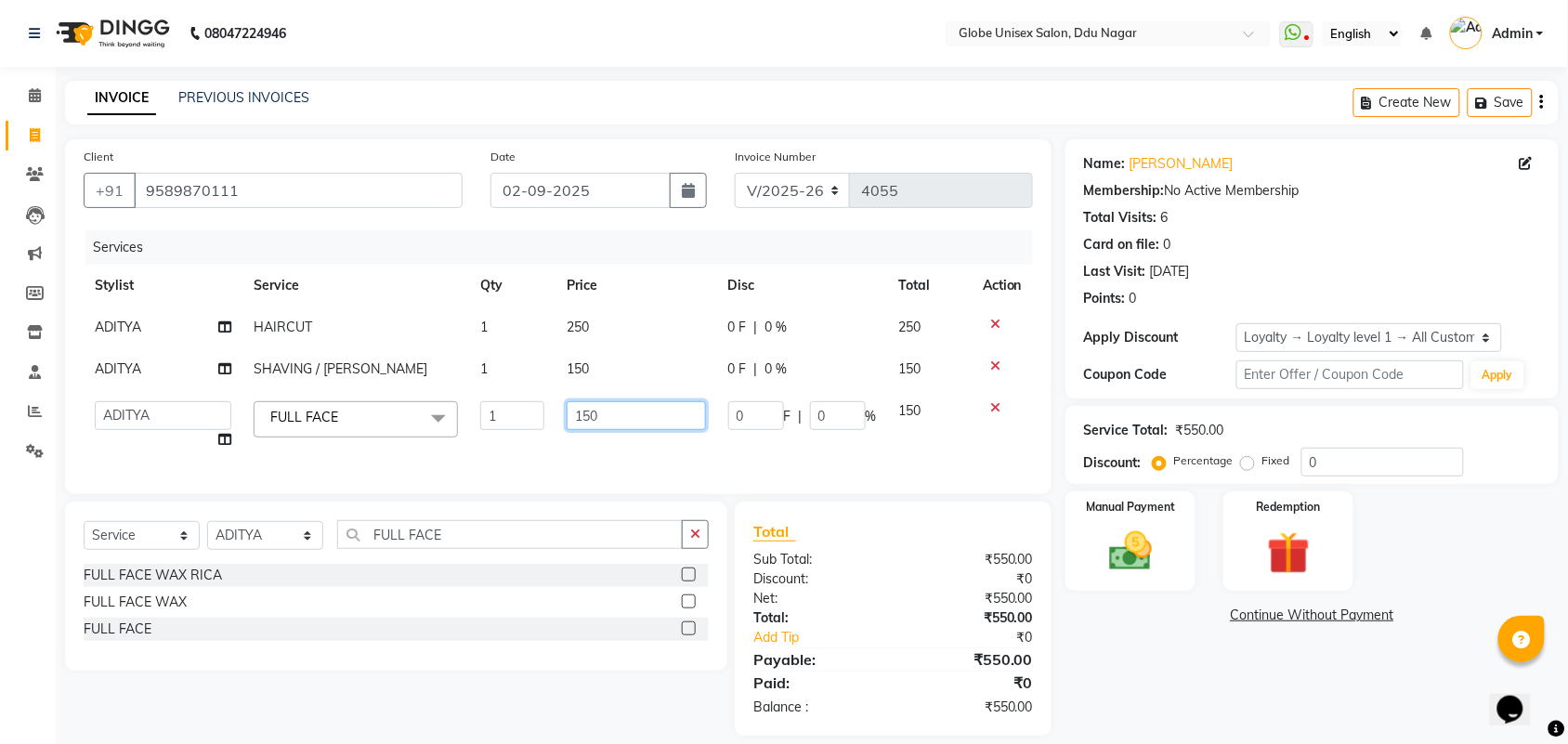
click at [600, 407] on input "150" at bounding box center [636, 416] width 138 height 29
type input "1"
type input "50"
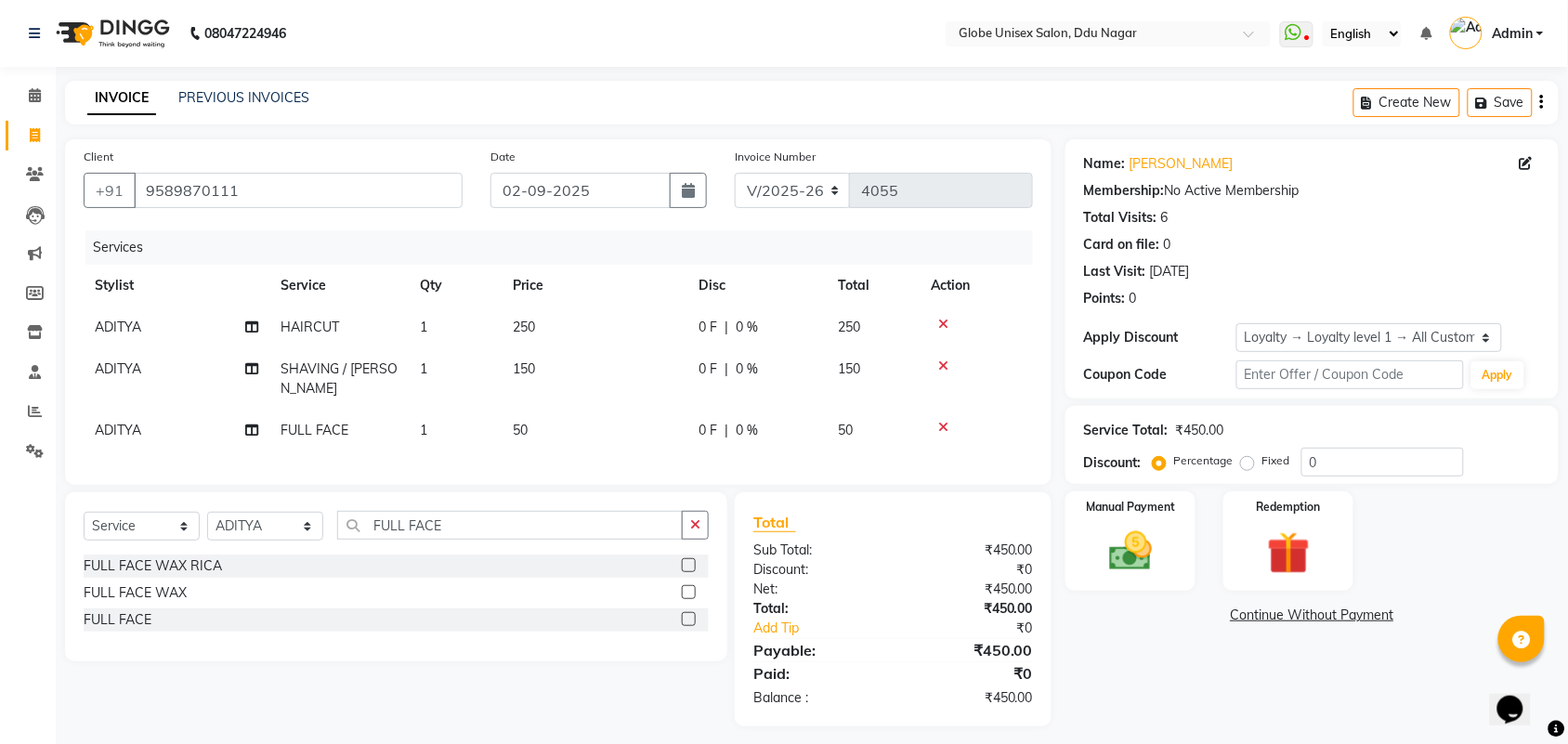
click at [1114, 647] on div "Name: [PERSON_NAME] Membership: No Active Membership Total Visits: 6 Card on fi…" at bounding box center [1318, 432] width 507 height 587
click at [1120, 560] on img at bounding box center [1130, 551] width 72 height 51
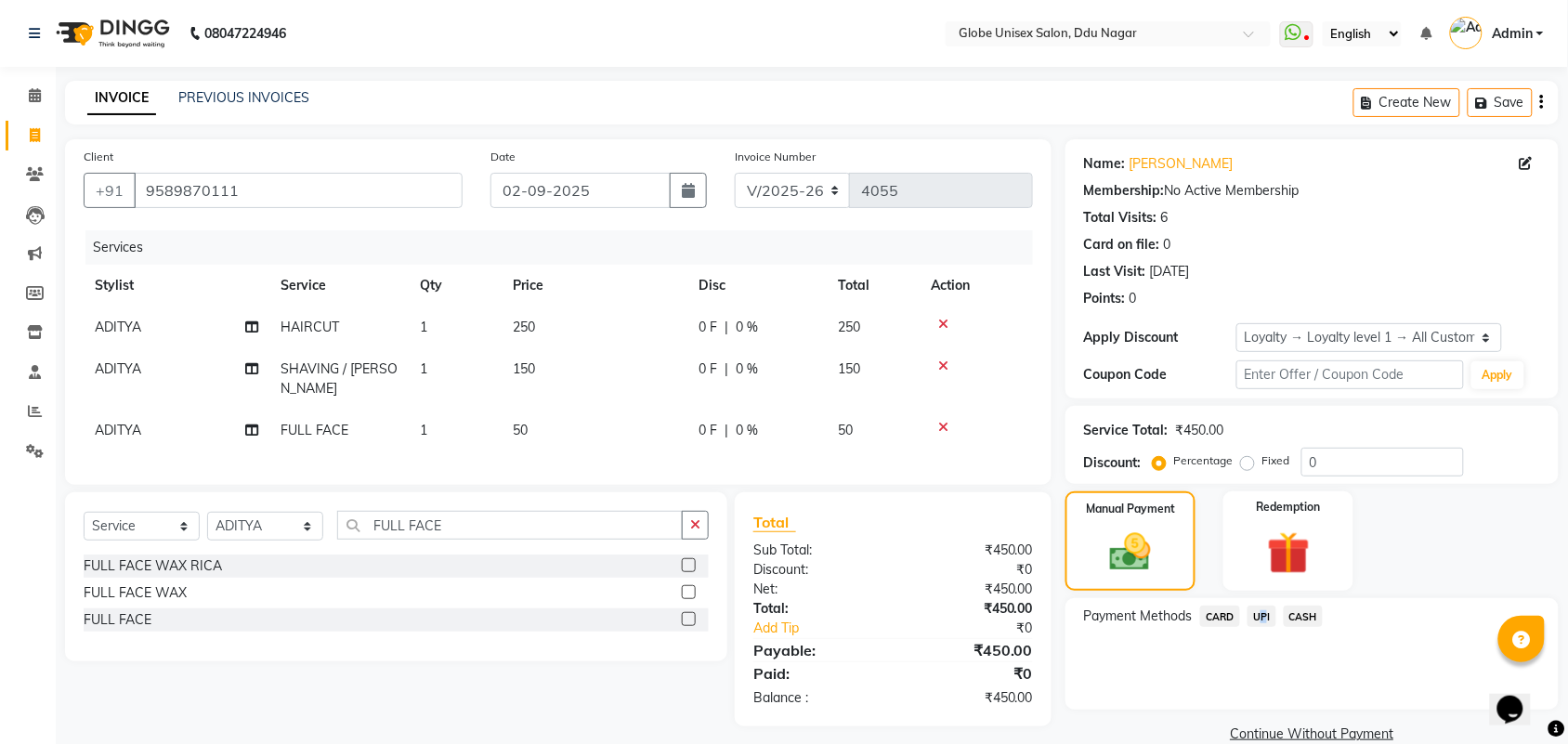
click at [1261, 618] on span "UPI" at bounding box center [1261, 616] width 29 height 21
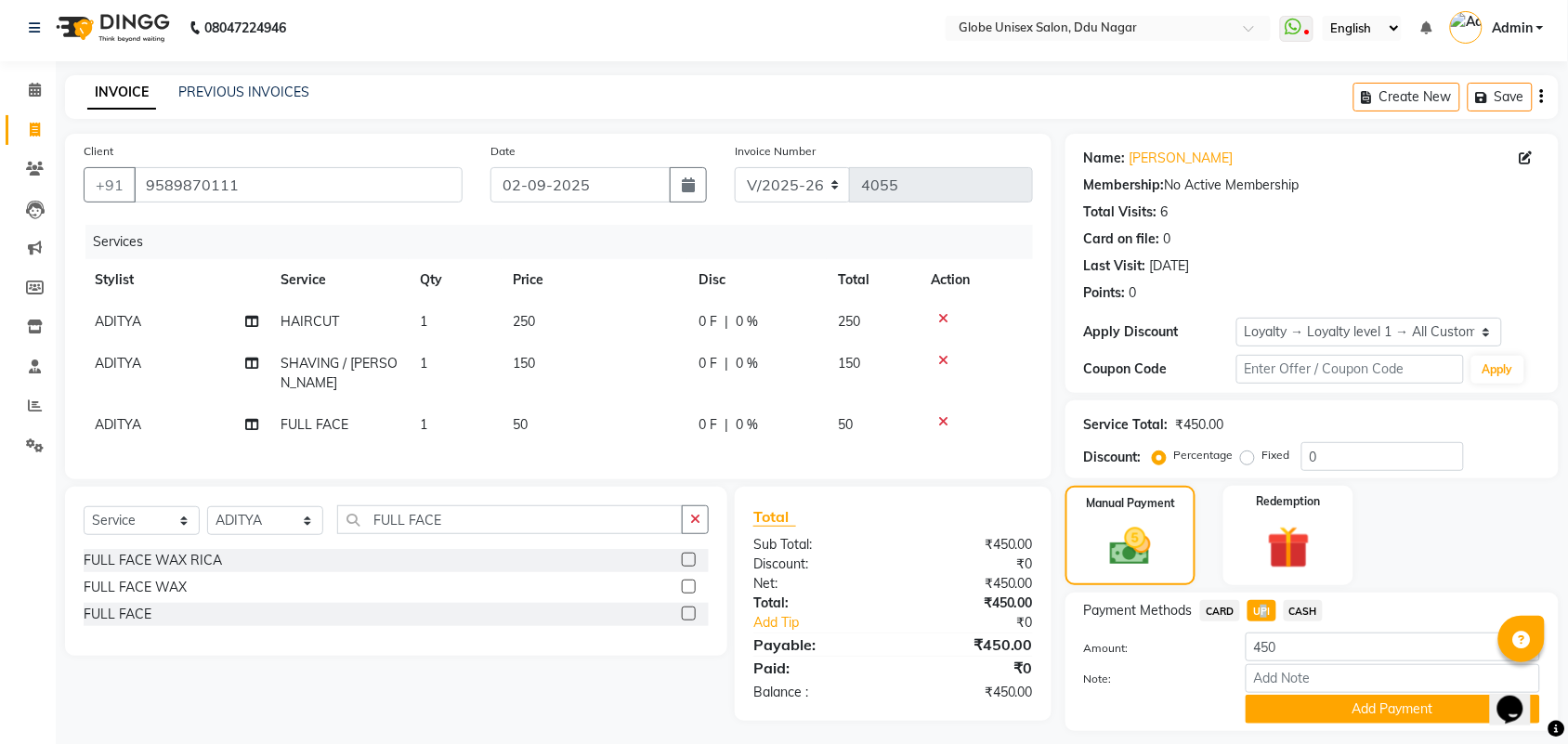
scroll to position [0, 0]
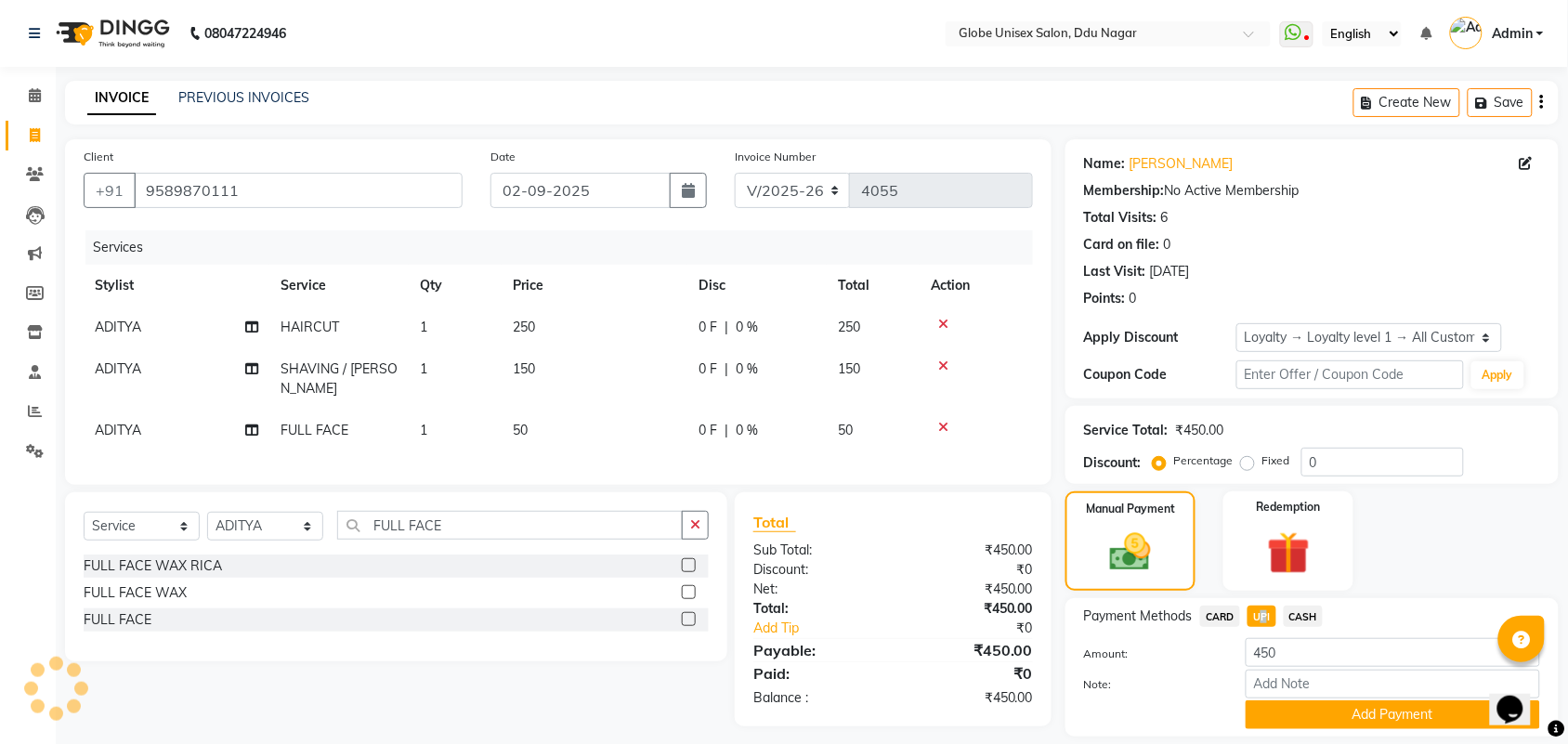
drag, startPoint x: 1404, startPoint y: 708, endPoint x: 1438, endPoint y: 679, distance: 44.7
click at [1411, 706] on button "Add Payment" at bounding box center [1393, 715] width 294 height 29
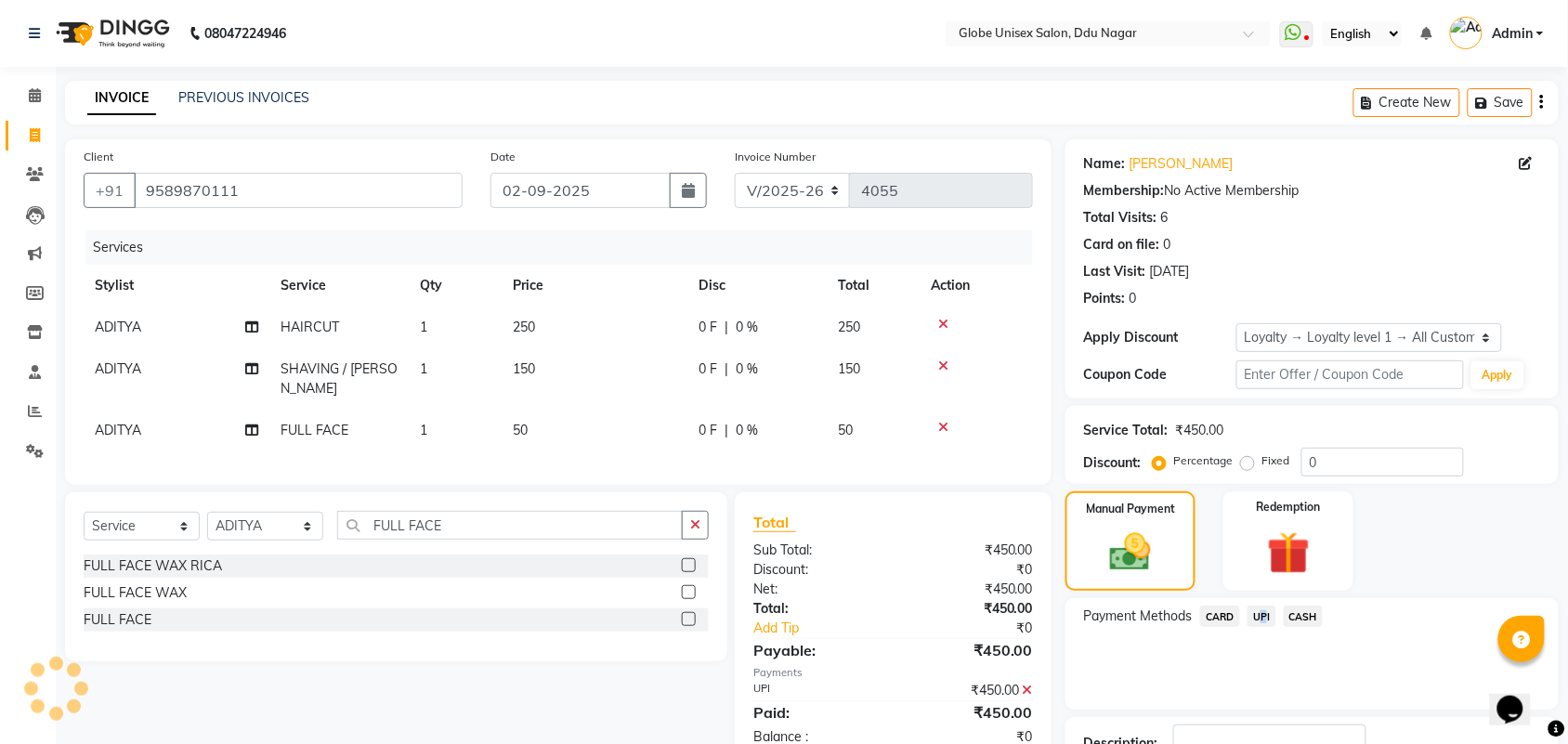
scroll to position [137, 0]
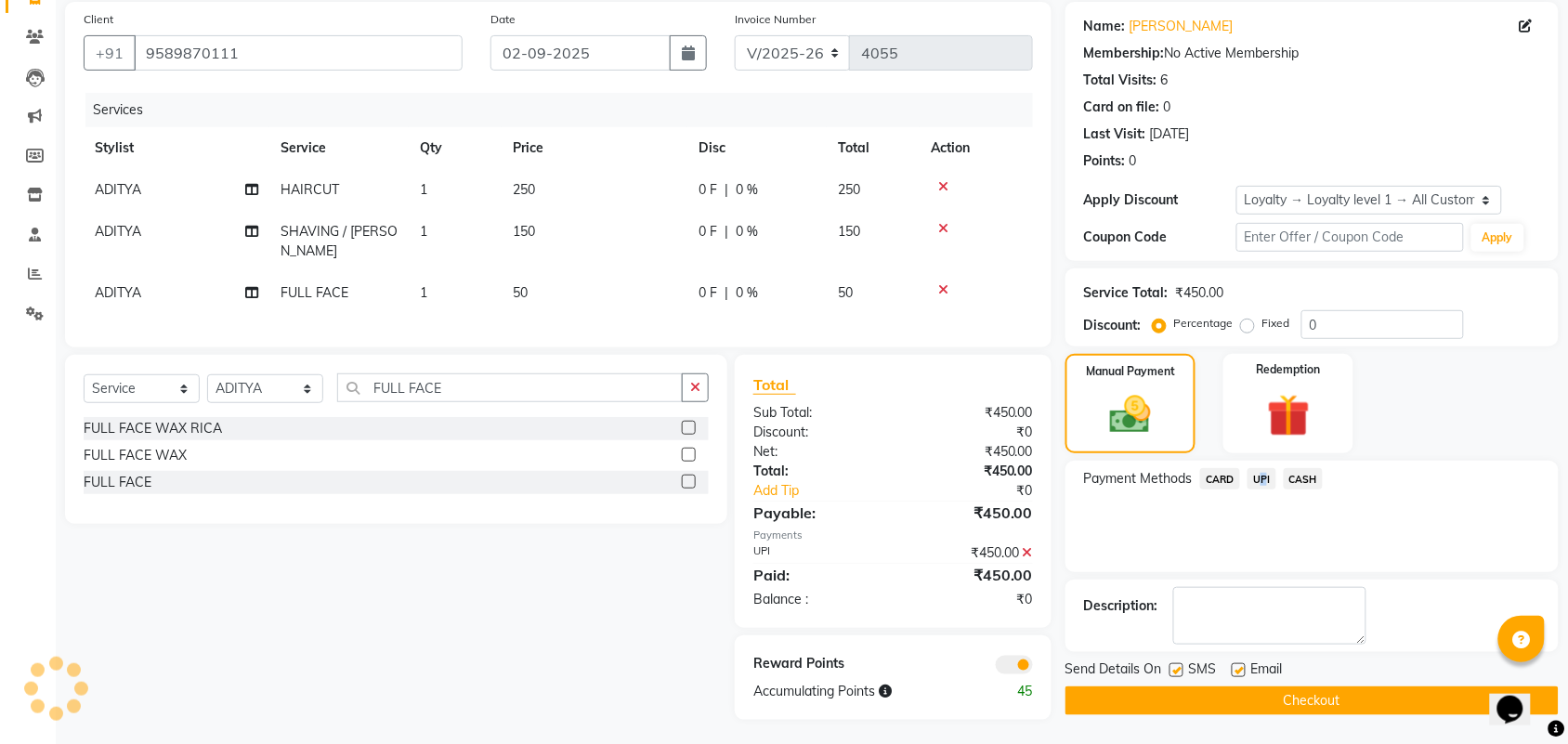
click at [1411, 709] on button "Checkout" at bounding box center [1311, 701] width 493 height 29
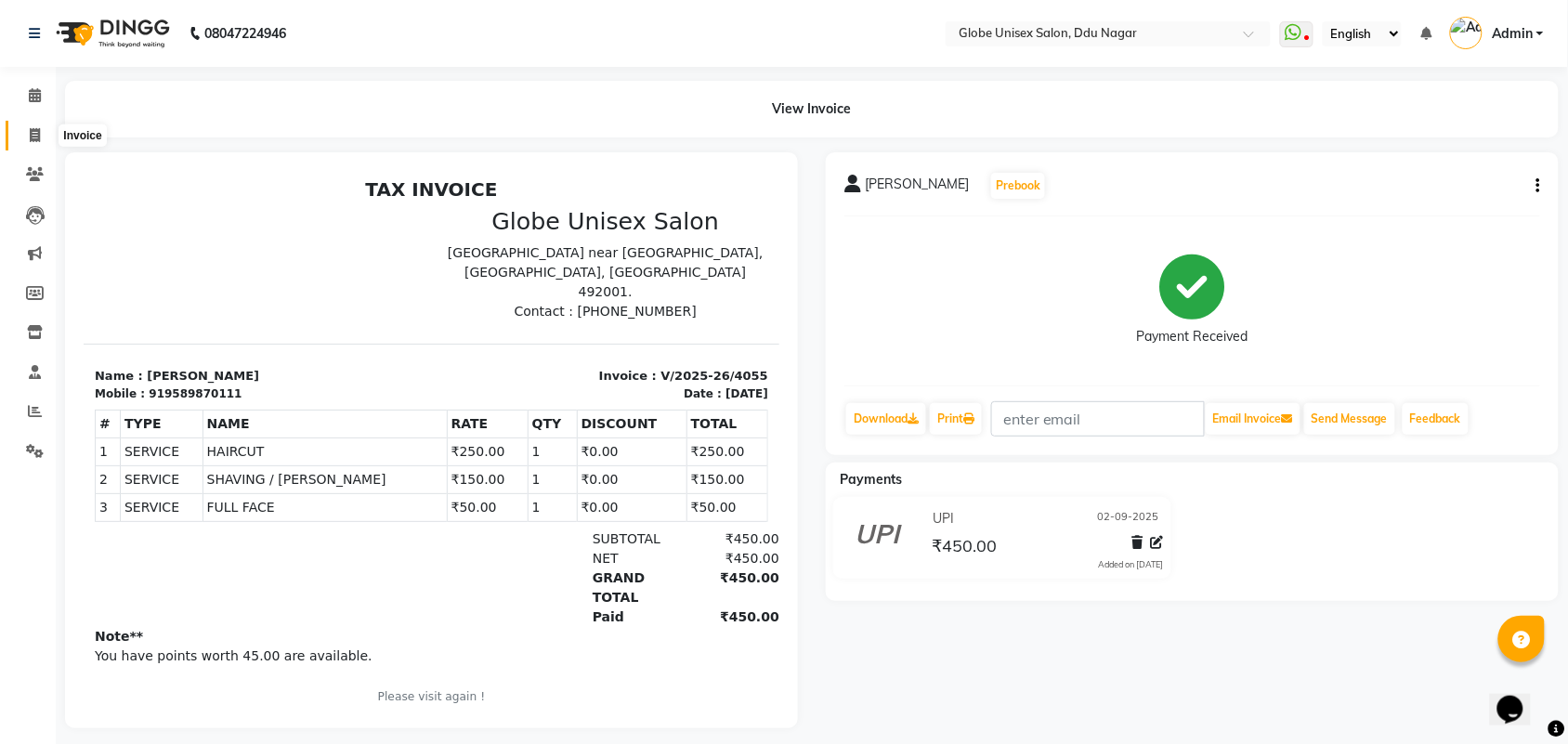
click at [29, 126] on span at bounding box center [34, 136] width 32 height 21
select select "service"
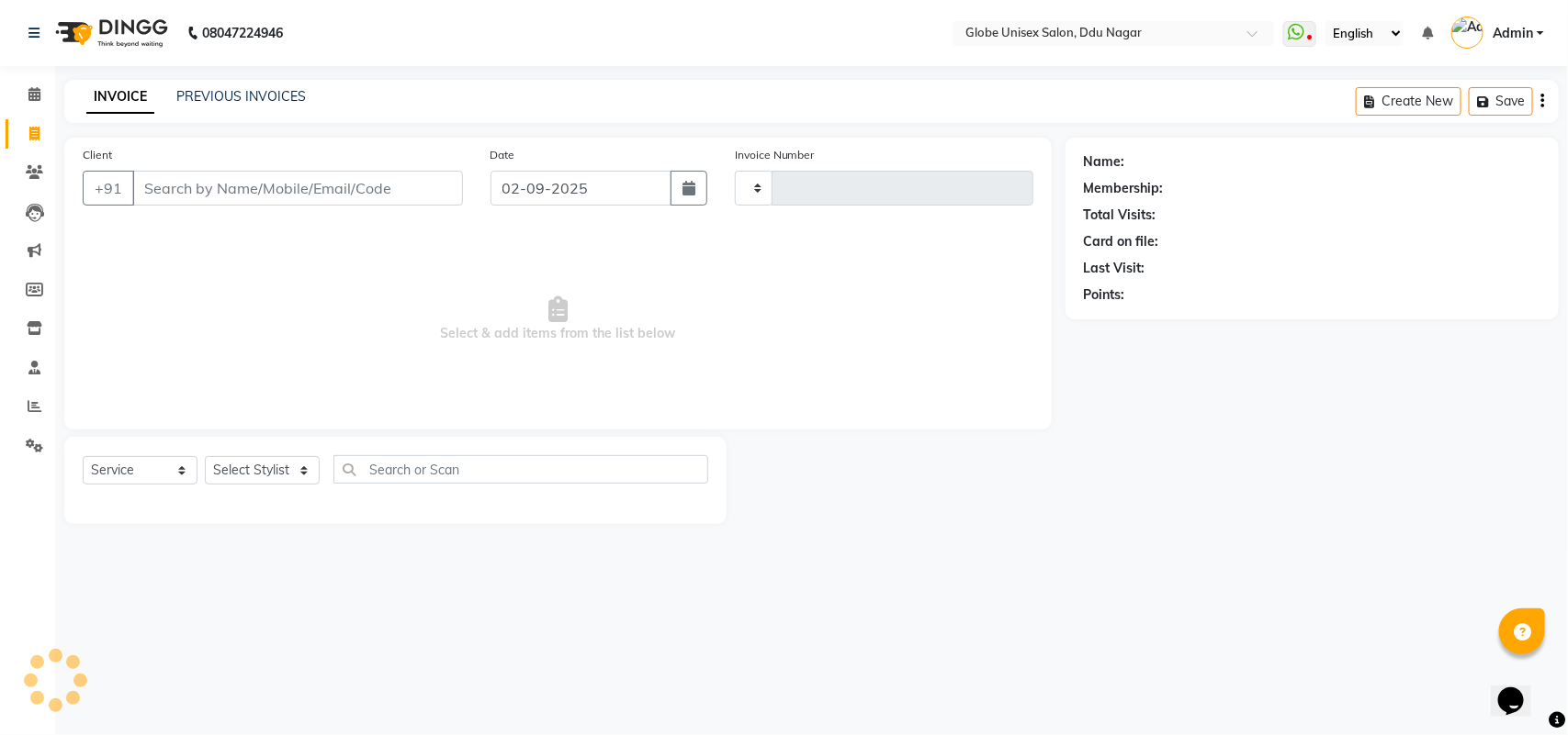
type input "4056"
select select "4184"
click at [378, 197] on input "Client" at bounding box center [297, 188] width 331 height 35
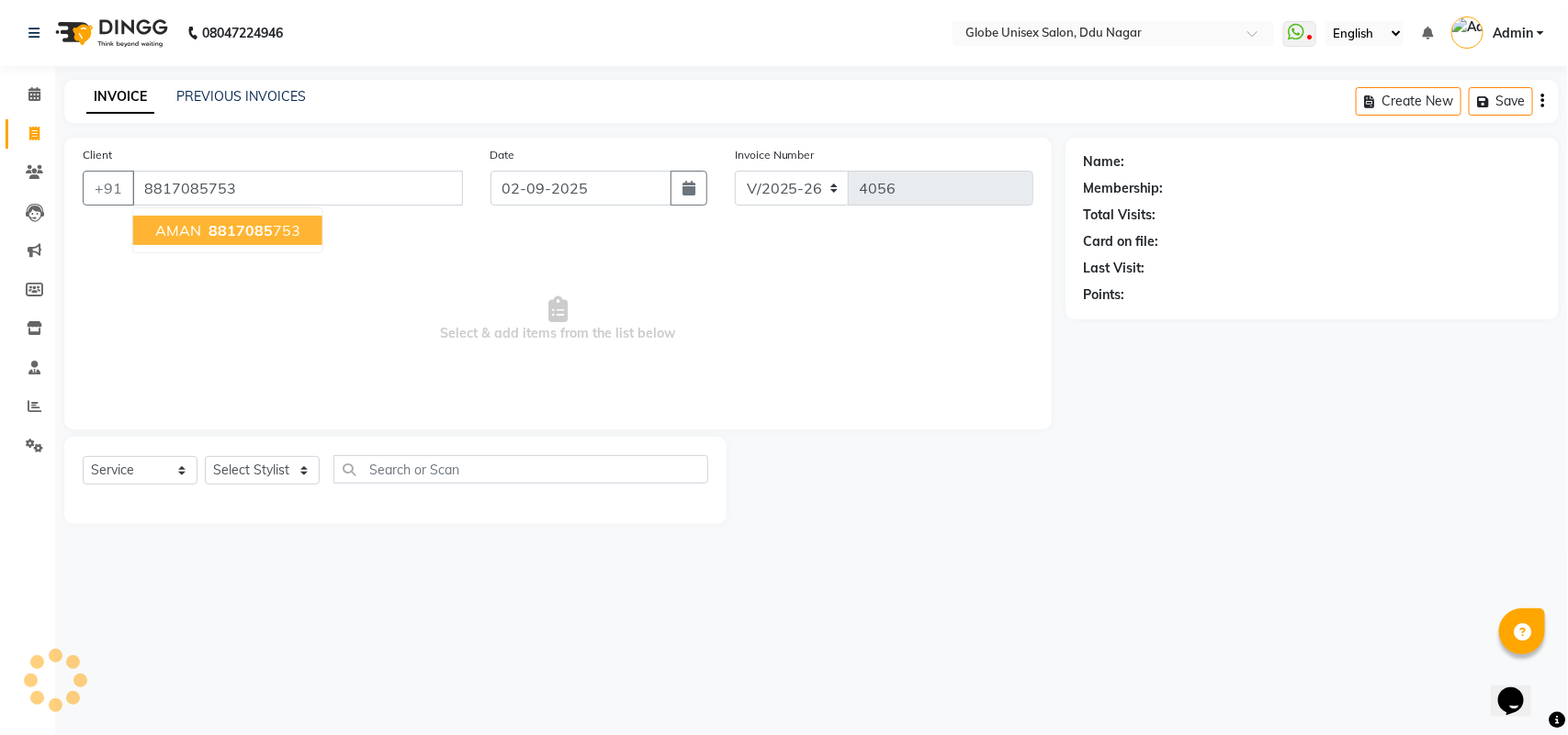
type input "8817085753"
select select "1: Object"
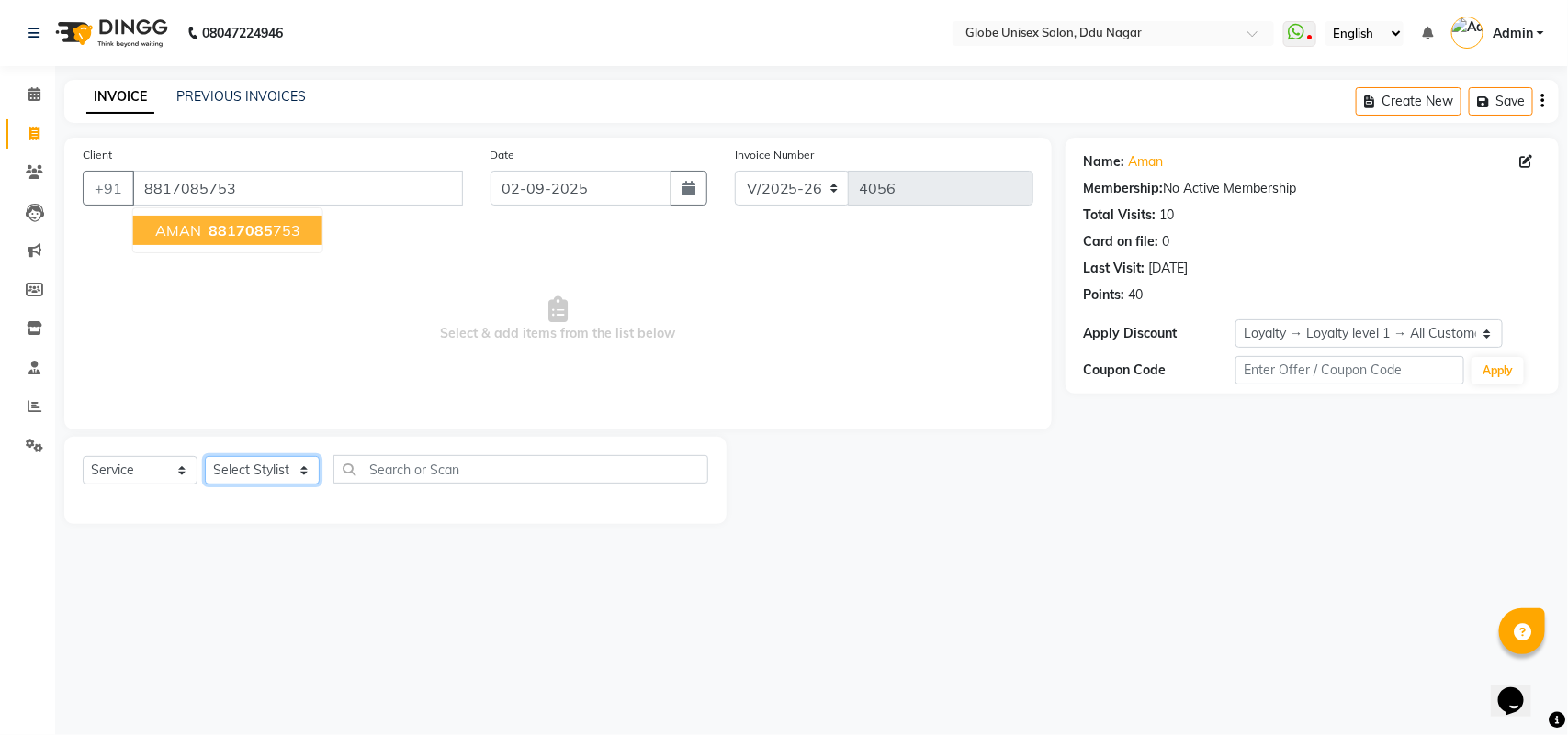
click at [275, 470] on select "Select Stylist ADITYA AJIT CHIRAG DEV DIGESH LALITA LAXMI MADHU MANSI NICK RAKS…" at bounding box center [262, 470] width 115 height 29
select select "88638"
click at [205, 456] on select "Select Stylist ADITYA AJIT CHIRAG DEV DIGESH LALITA LAXMI MADHU MANSI NICK RAKS…" at bounding box center [262, 470] width 115 height 29
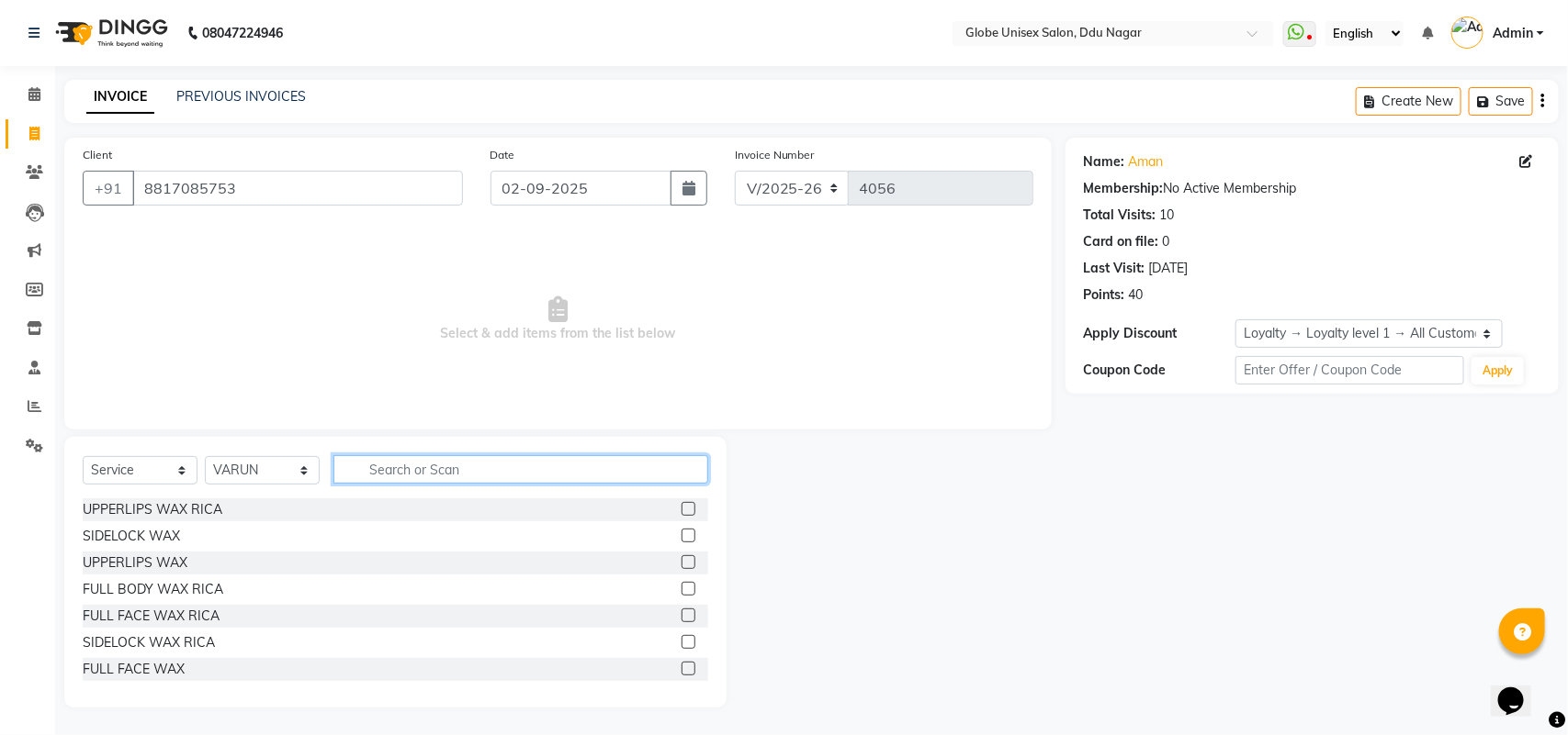
click at [413, 465] on input "text" at bounding box center [520, 469] width 374 height 29
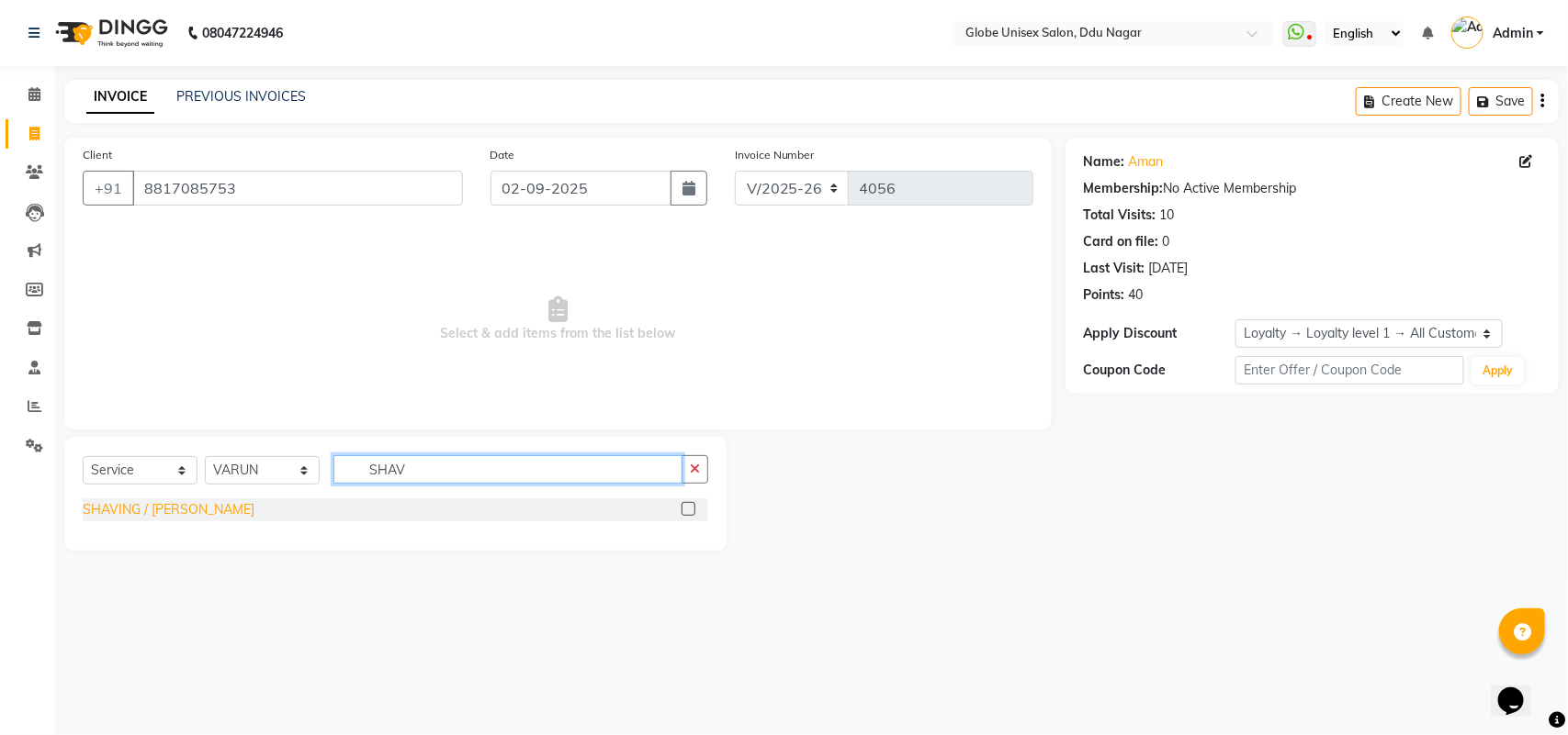
type input "SHAV"
click at [131, 500] on div "SHAVING / BEARD" at bounding box center [168, 510] width 171 height 19
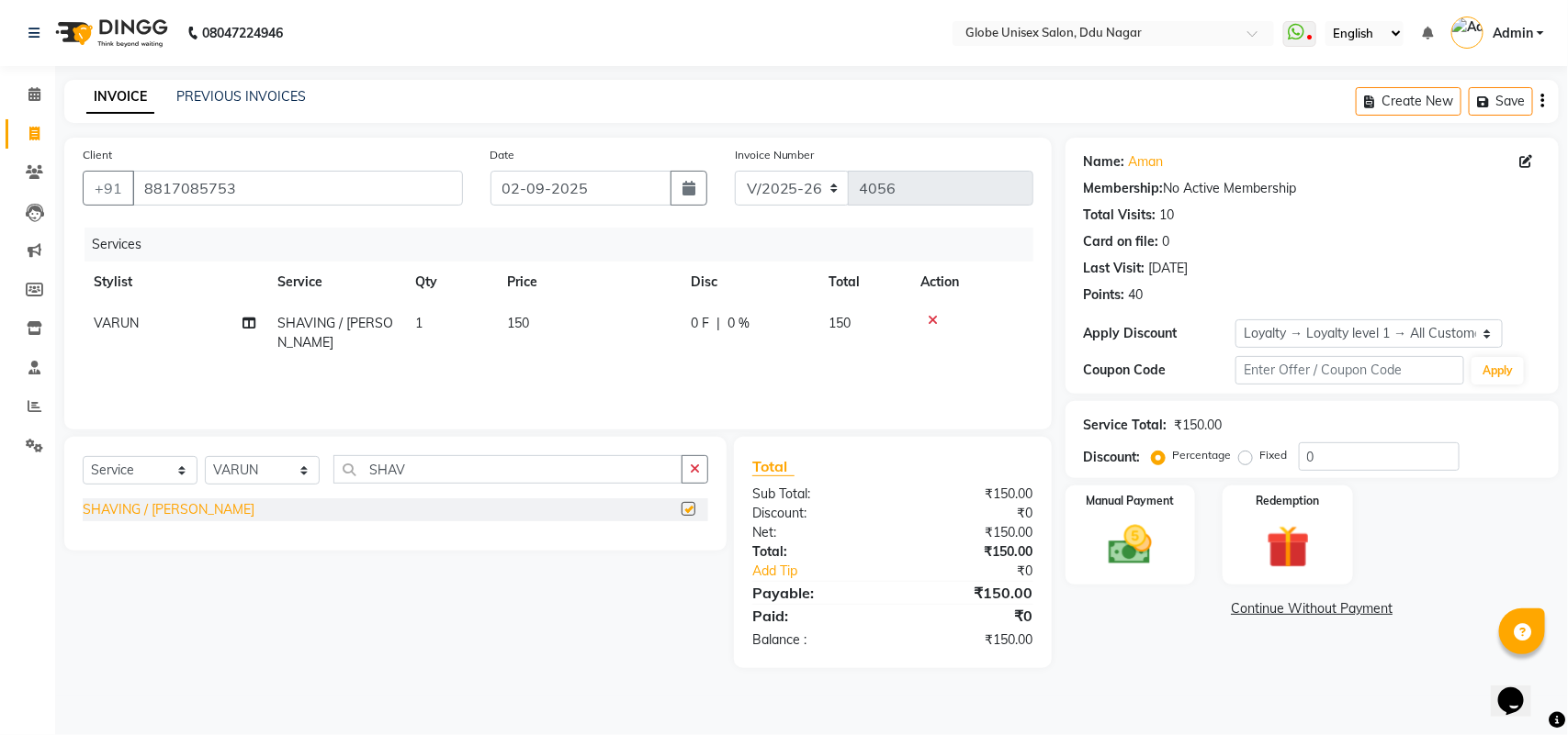
checkbox input "false"
click at [1132, 524] on img at bounding box center [1129, 545] width 72 height 51
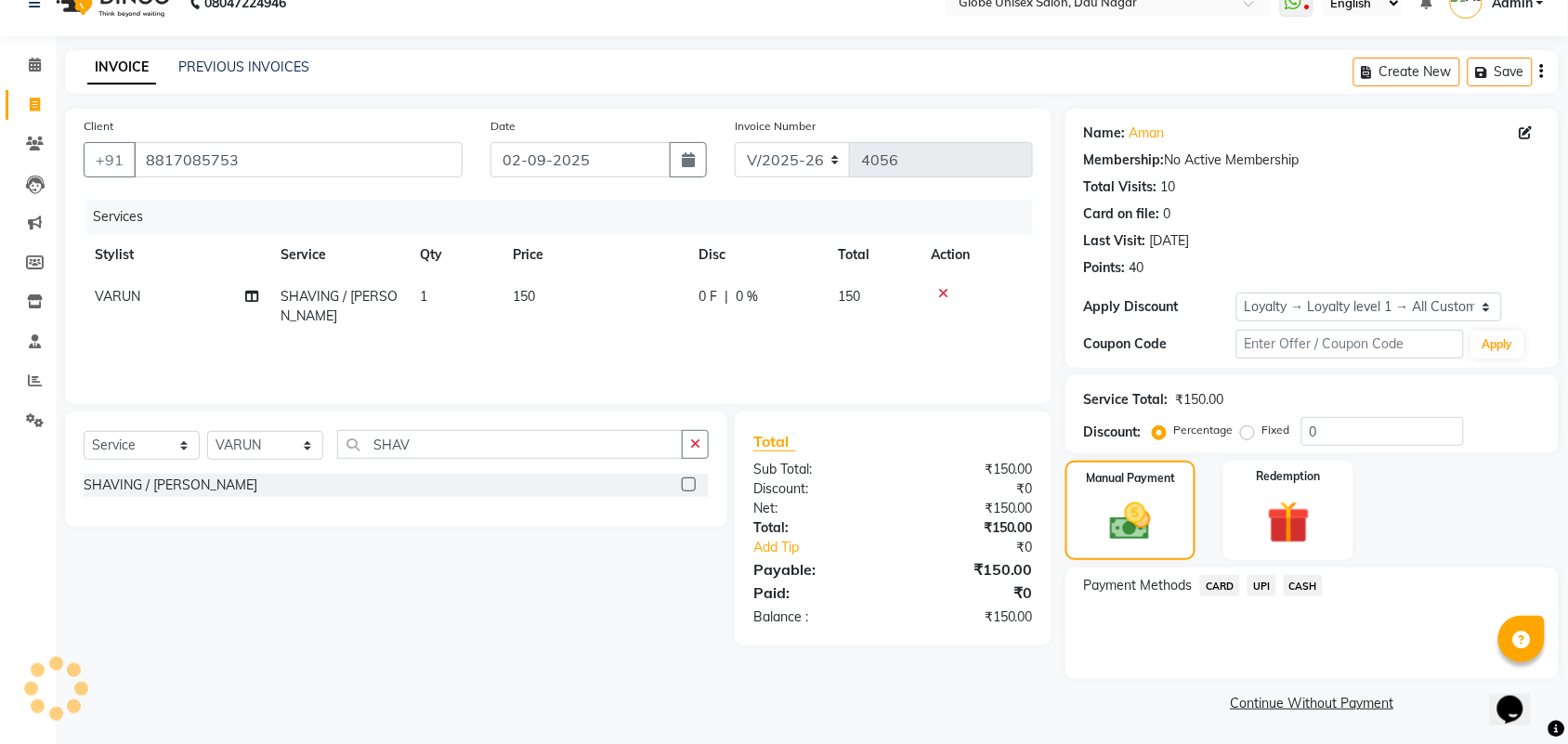
click at [1267, 588] on span "UPI" at bounding box center [1261, 586] width 29 height 21
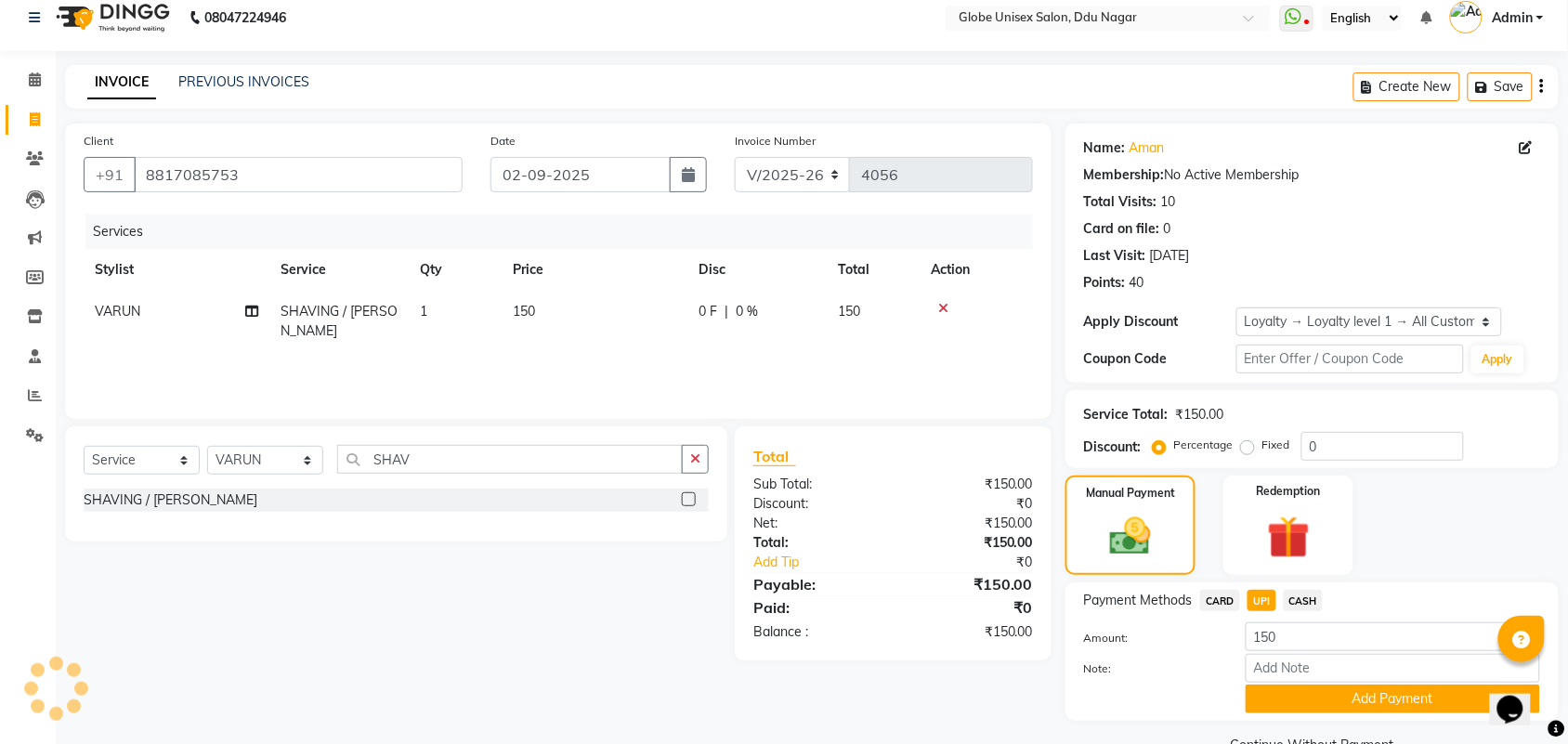
scroll to position [57, 0]
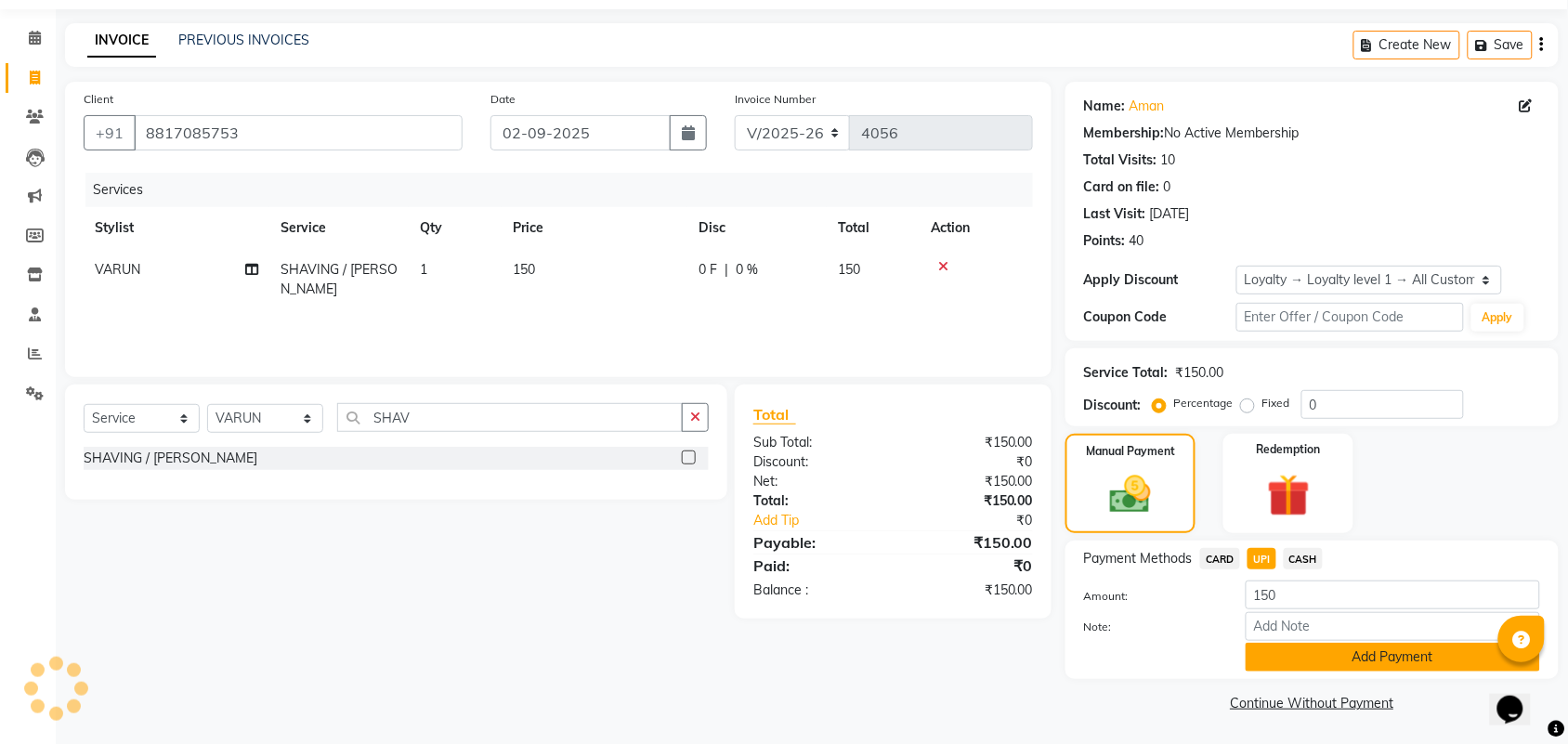
click at [1351, 669] on button "Add Payment" at bounding box center [1393, 657] width 294 height 29
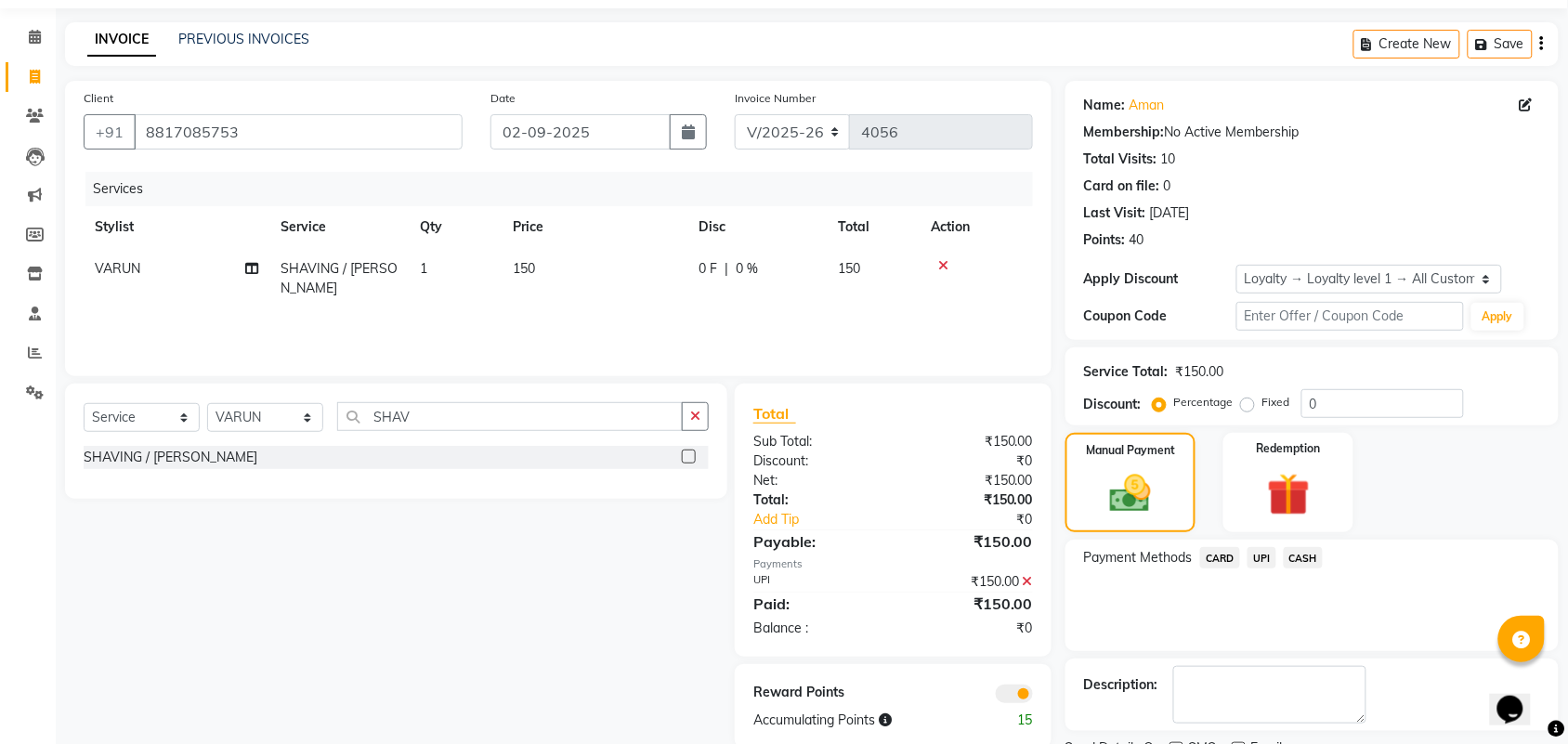
scroll to position [137, 0]
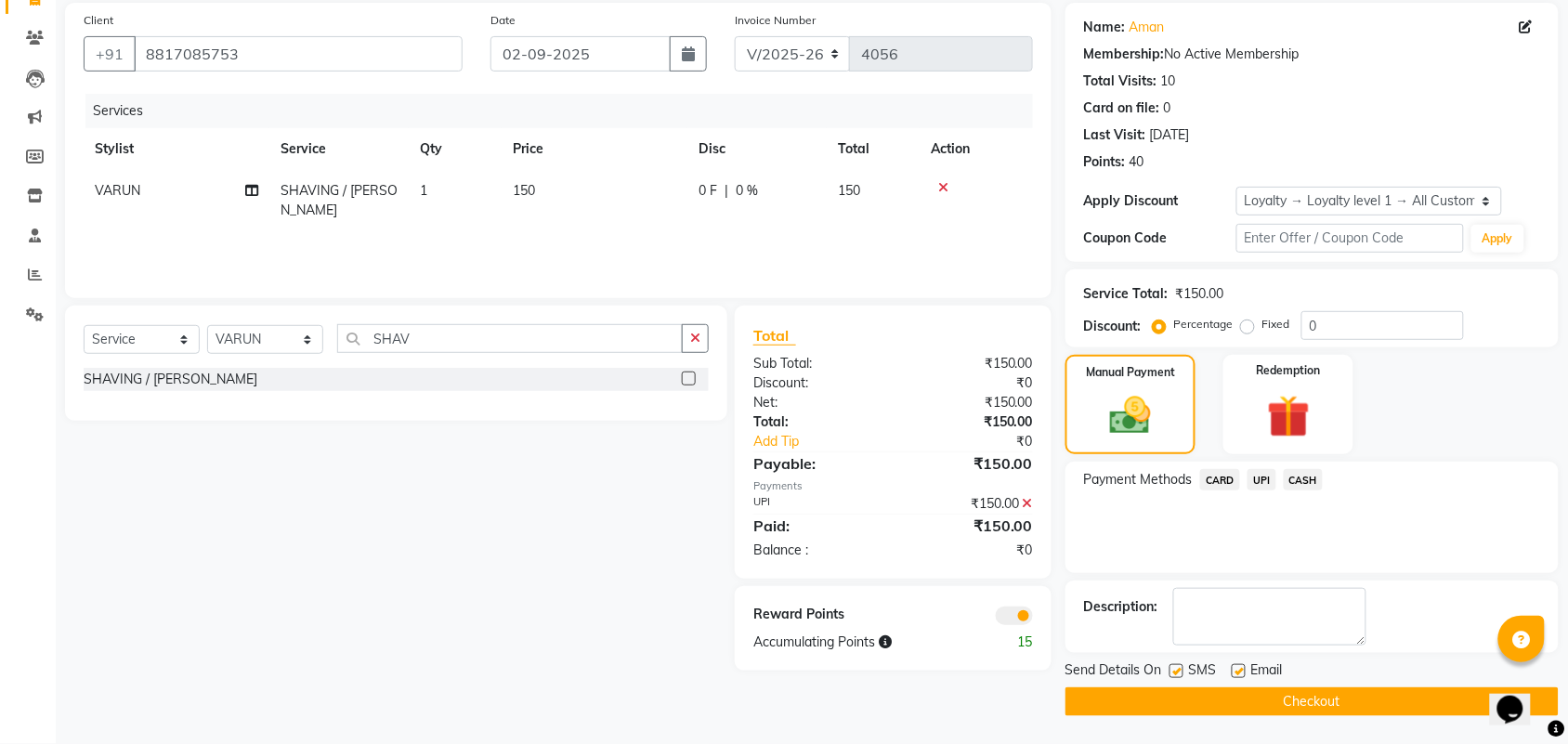
click at [1401, 713] on button "Checkout" at bounding box center [1311, 702] width 493 height 29
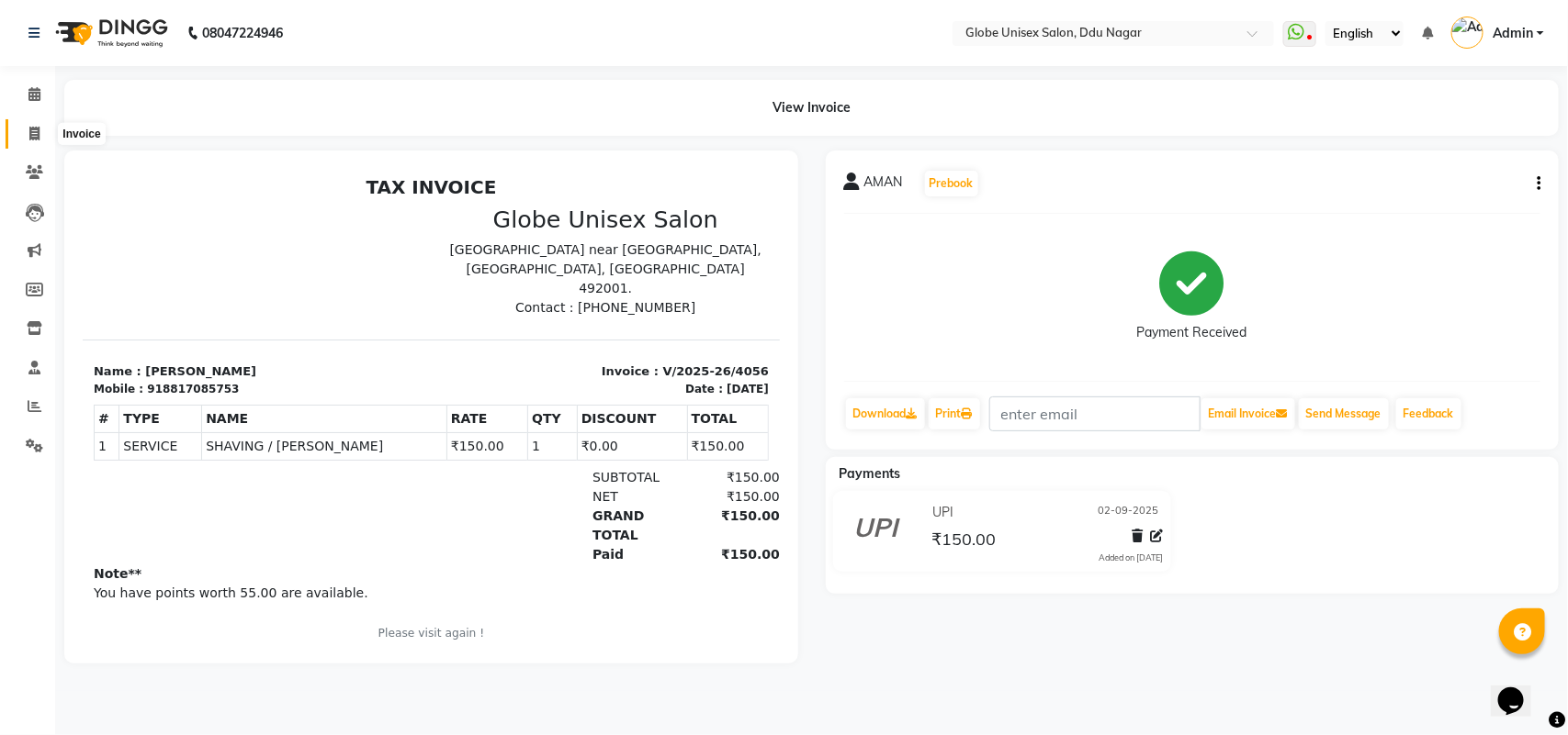
click at [32, 139] on icon at bounding box center [35, 134] width 10 height 13
select select "service"
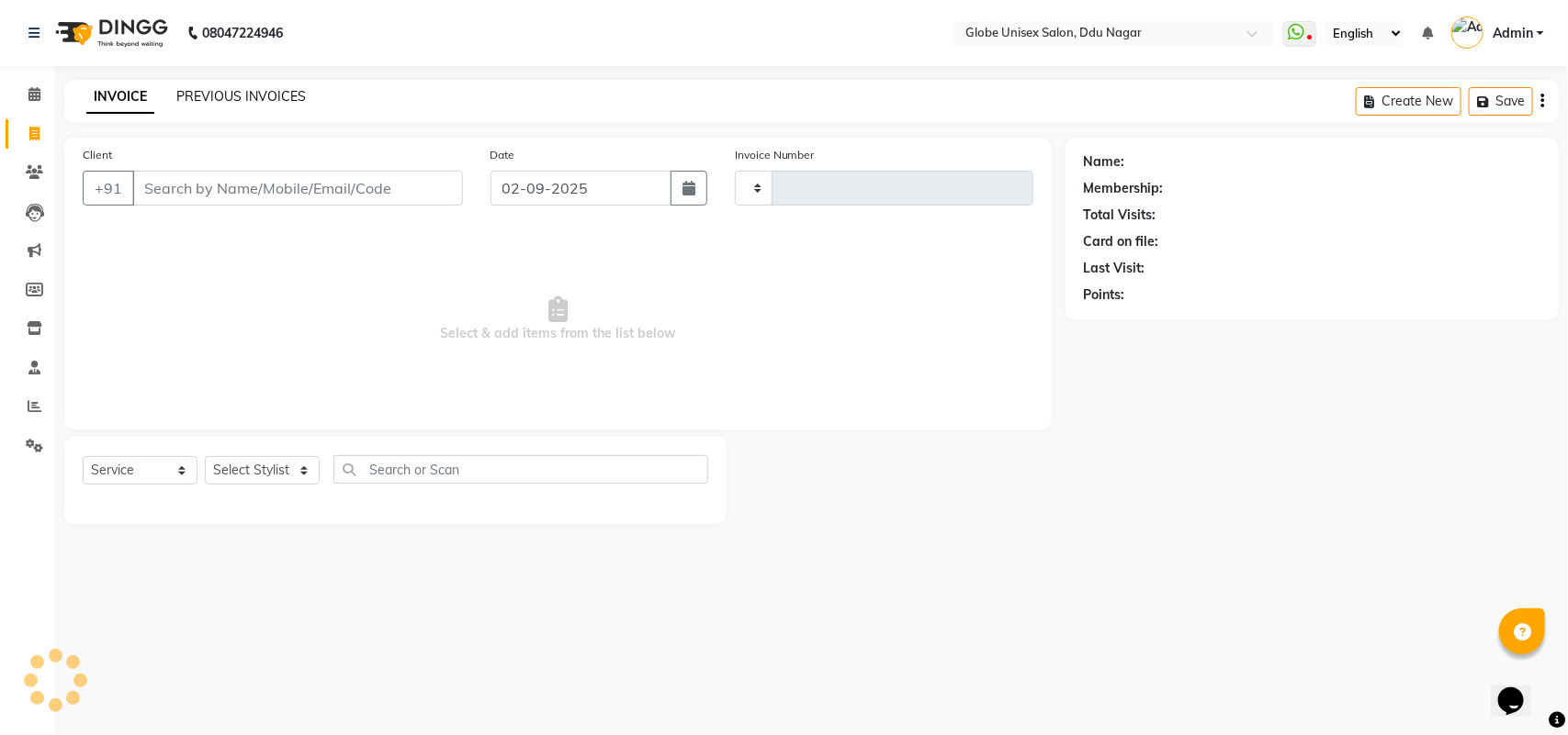
click at [282, 99] on link "PREVIOUS INVOICES" at bounding box center [241, 96] width 130 height 16
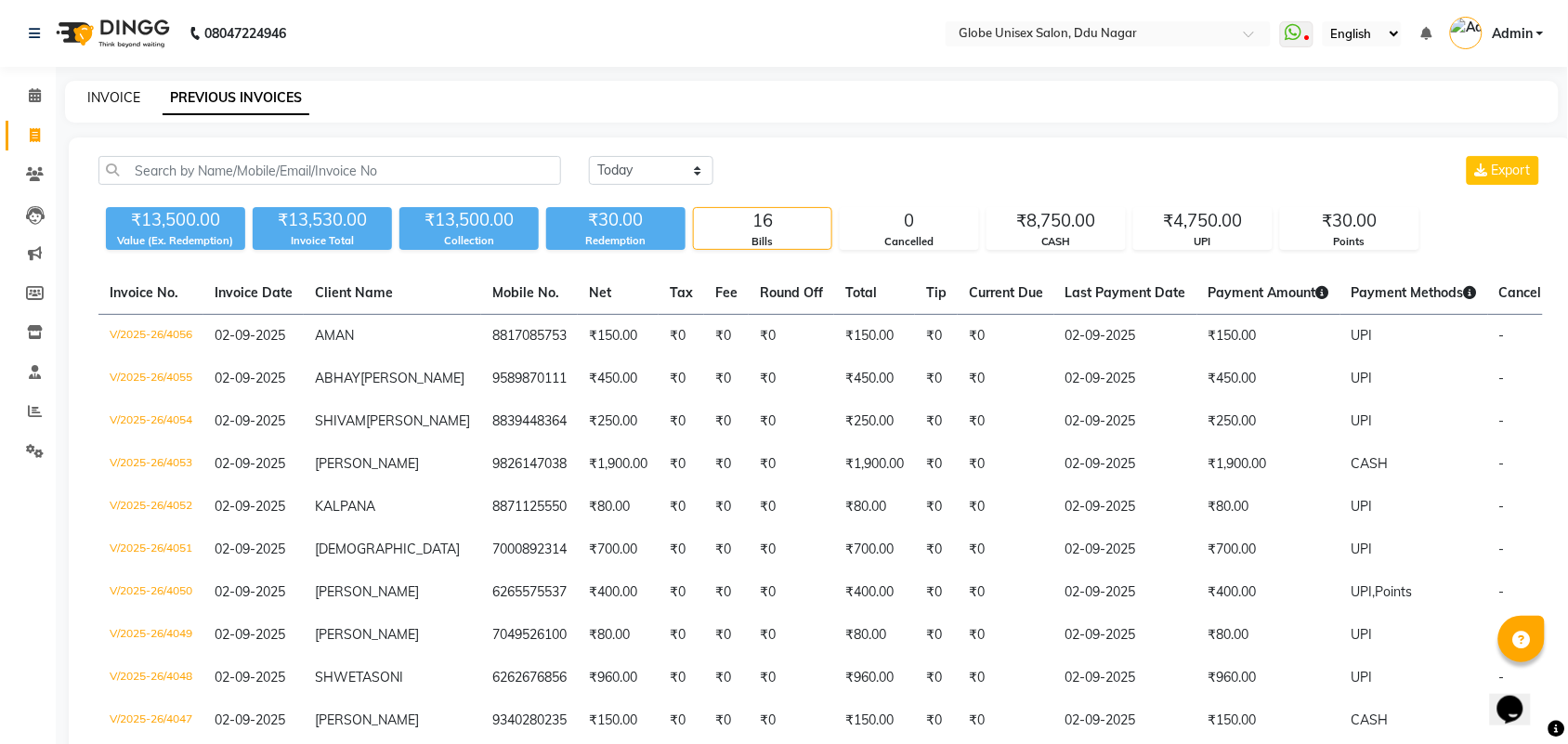
click at [128, 104] on link "INVOICE" at bounding box center [114, 97] width 53 height 17
select select "service"
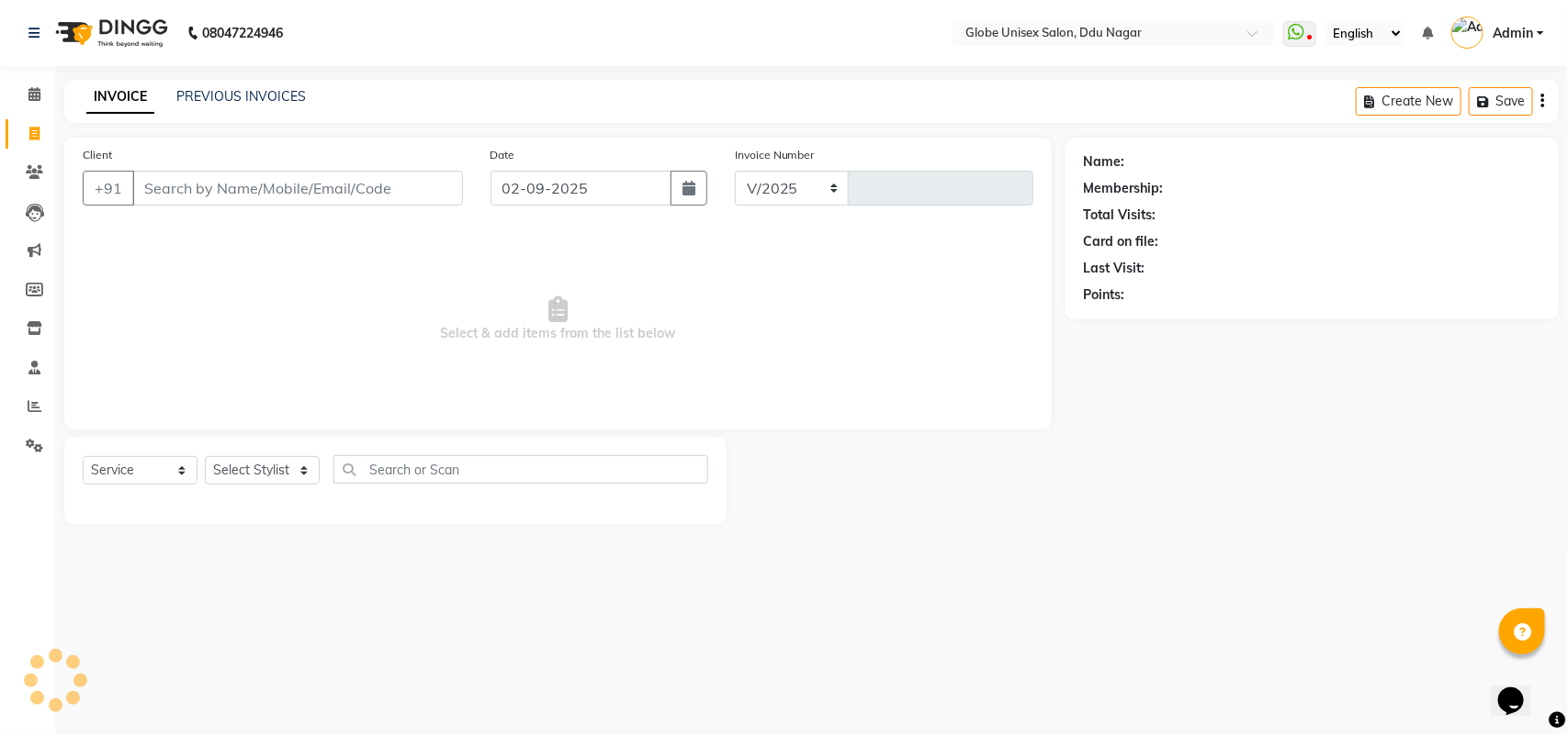
select select "4184"
type input "4057"
click at [220, 102] on link "PREVIOUS INVOICES" at bounding box center [241, 96] width 130 height 16
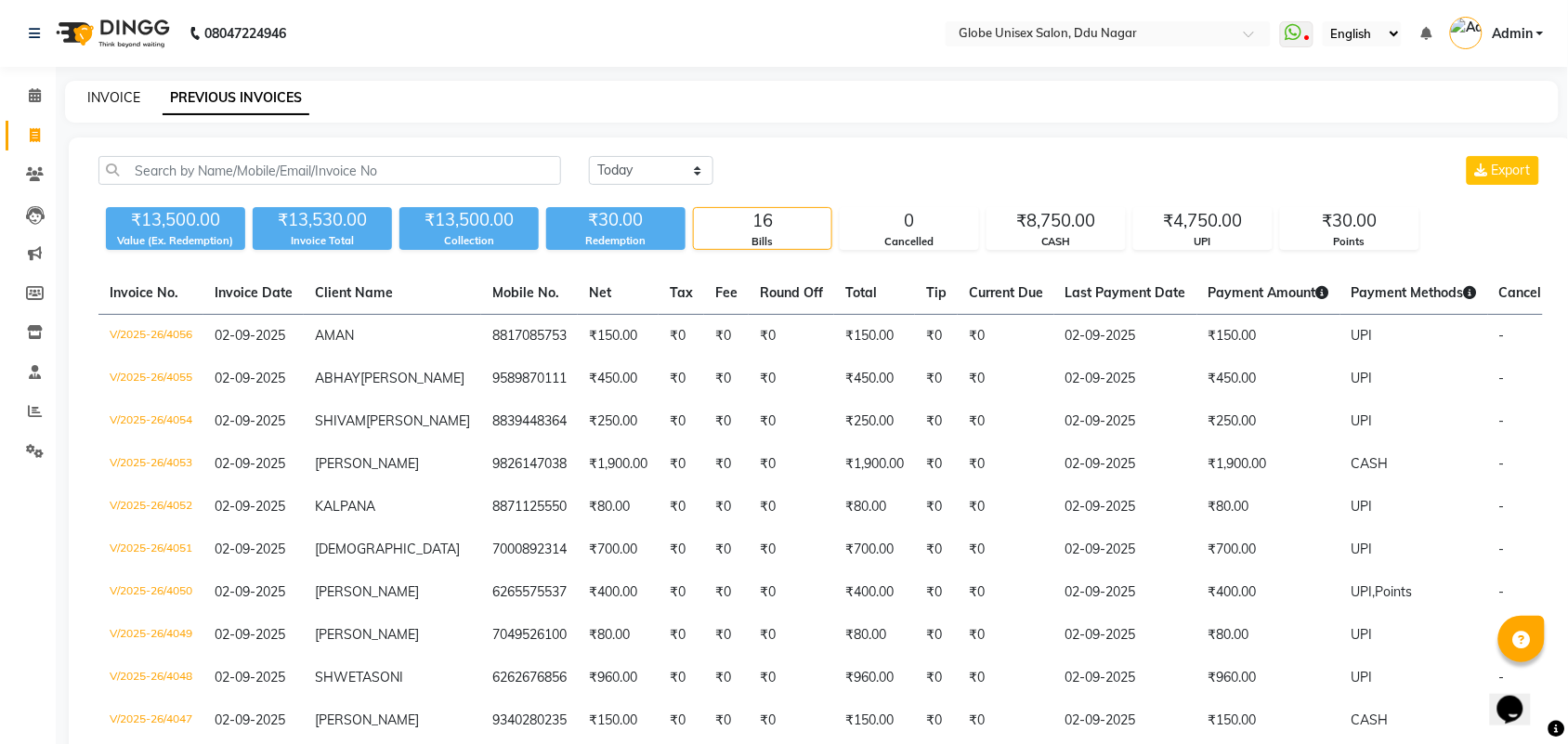
click at [124, 95] on link "INVOICE" at bounding box center [114, 97] width 53 height 17
select select "service"
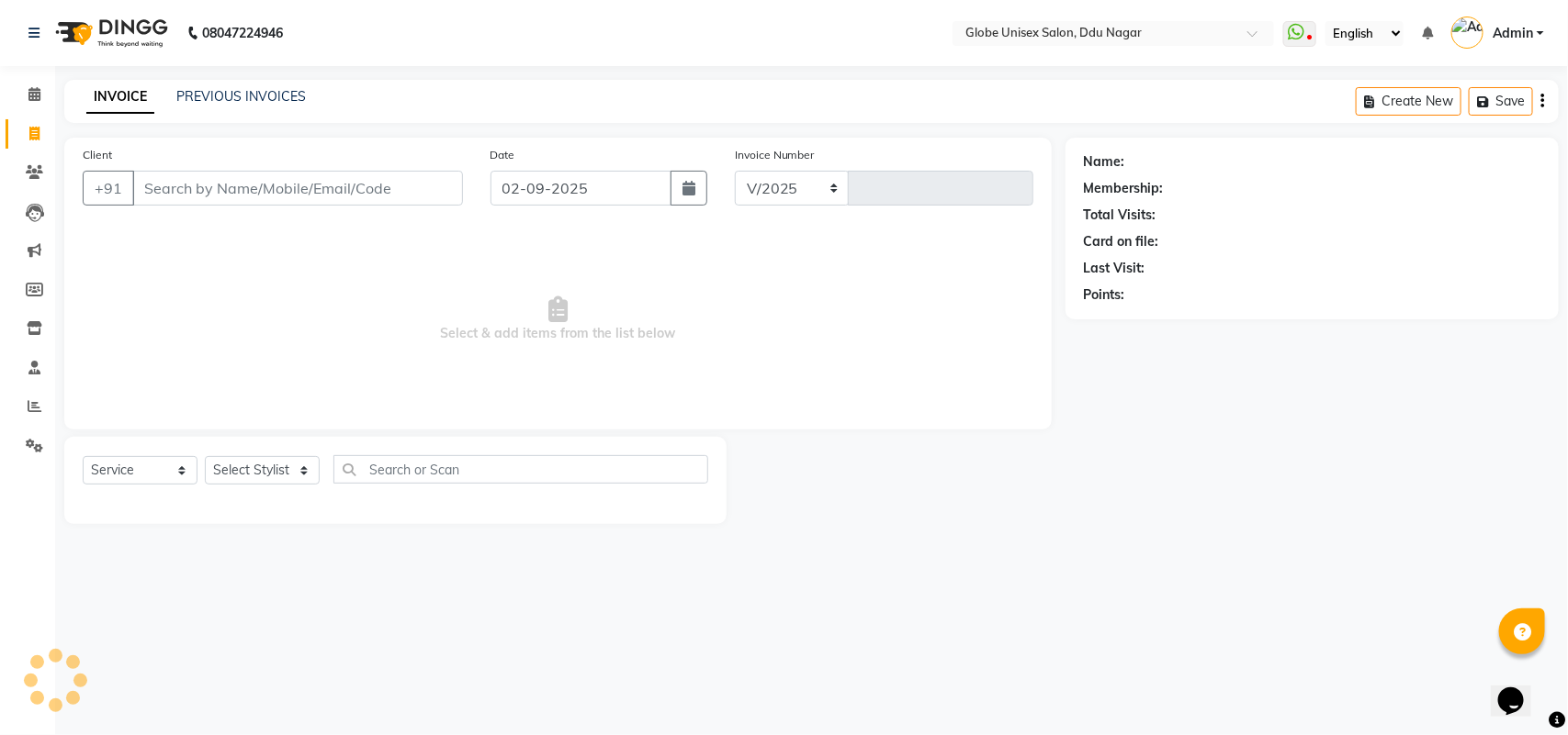
select select "4184"
type input "4057"
click at [236, 99] on link "PREVIOUS INVOICES" at bounding box center [241, 96] width 130 height 16
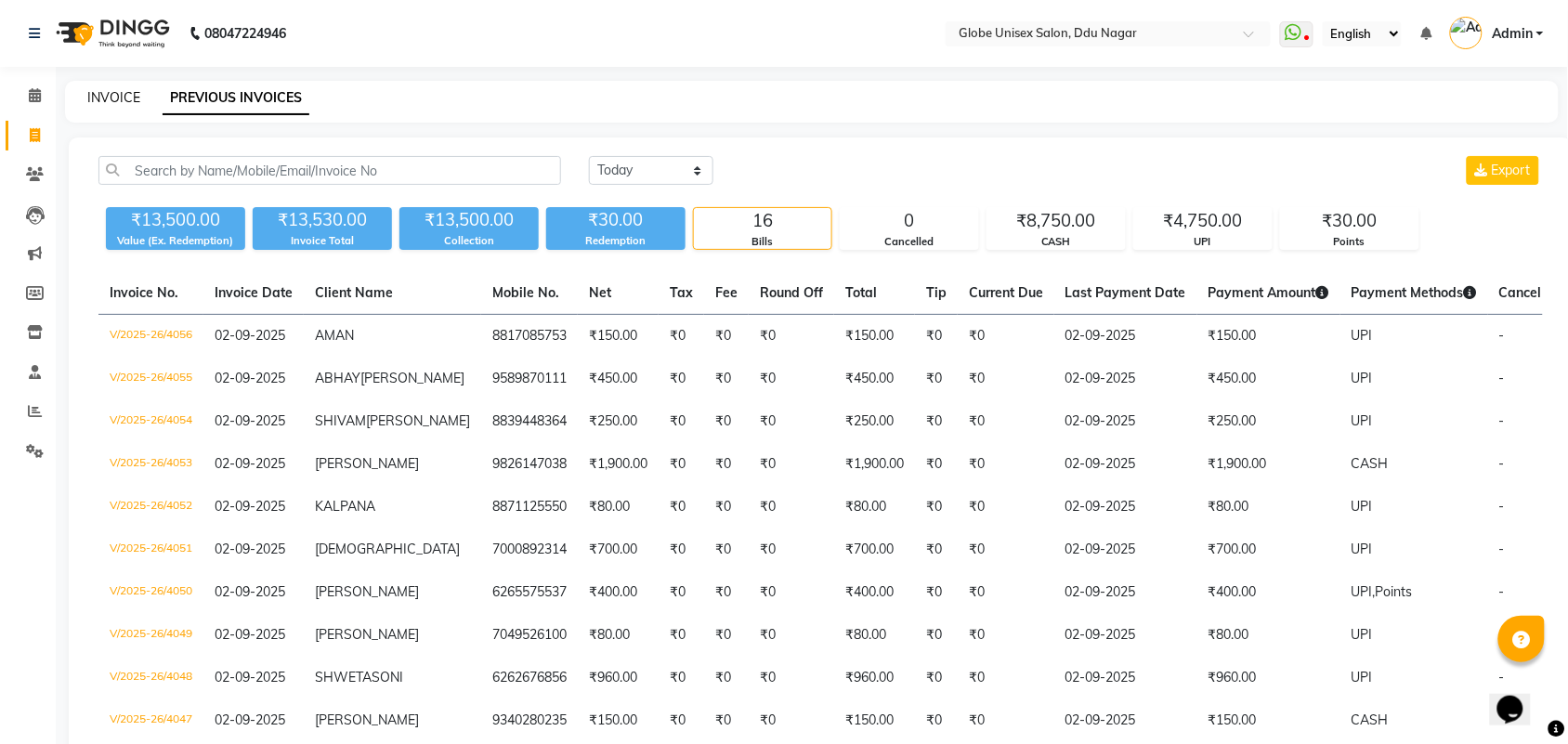
click at [113, 99] on link "INVOICE" at bounding box center [114, 97] width 53 height 17
select select "service"
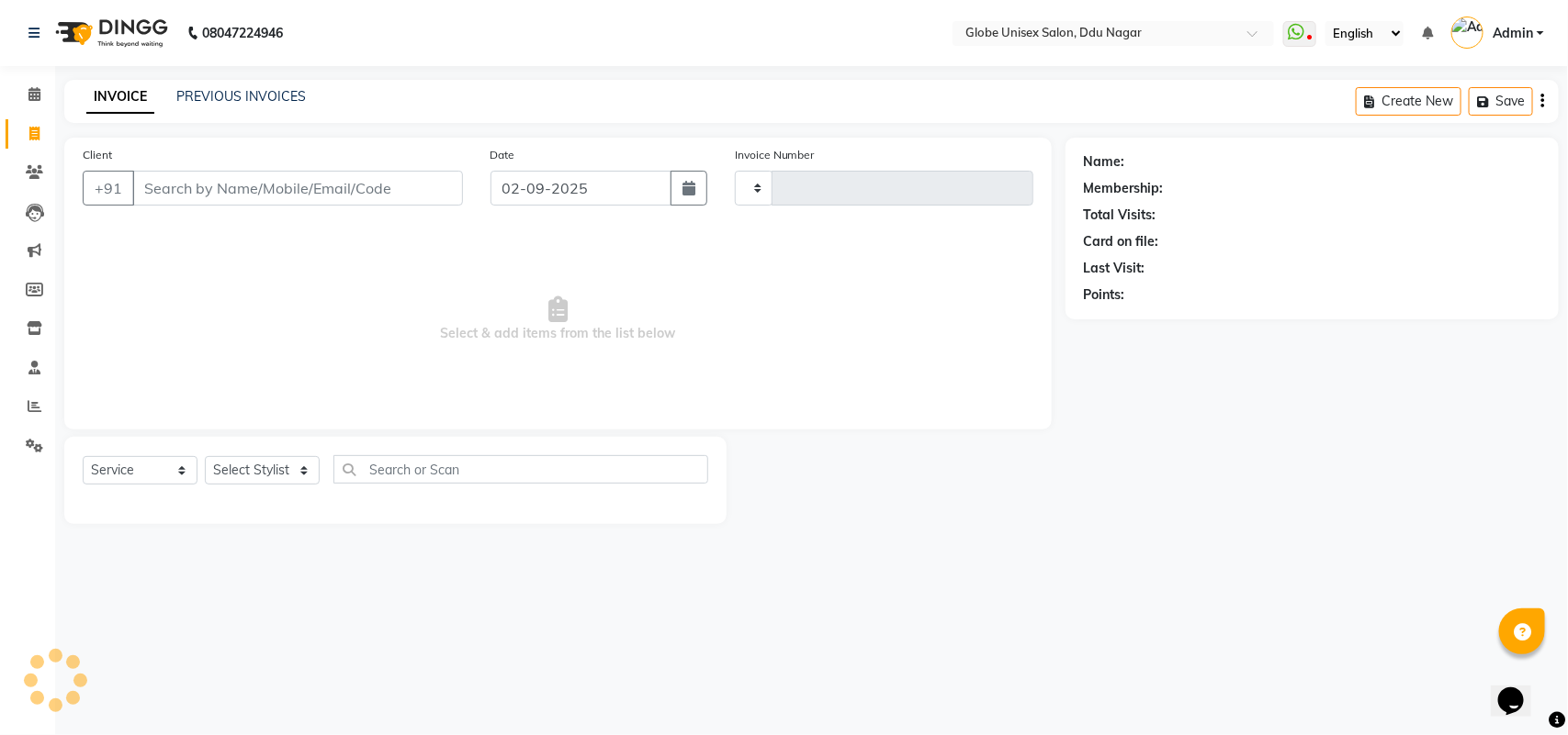
type input "4057"
select select "4184"
click at [262, 186] on input "Client" at bounding box center [297, 188] width 331 height 35
click at [355, 190] on input "Client" at bounding box center [297, 188] width 331 height 35
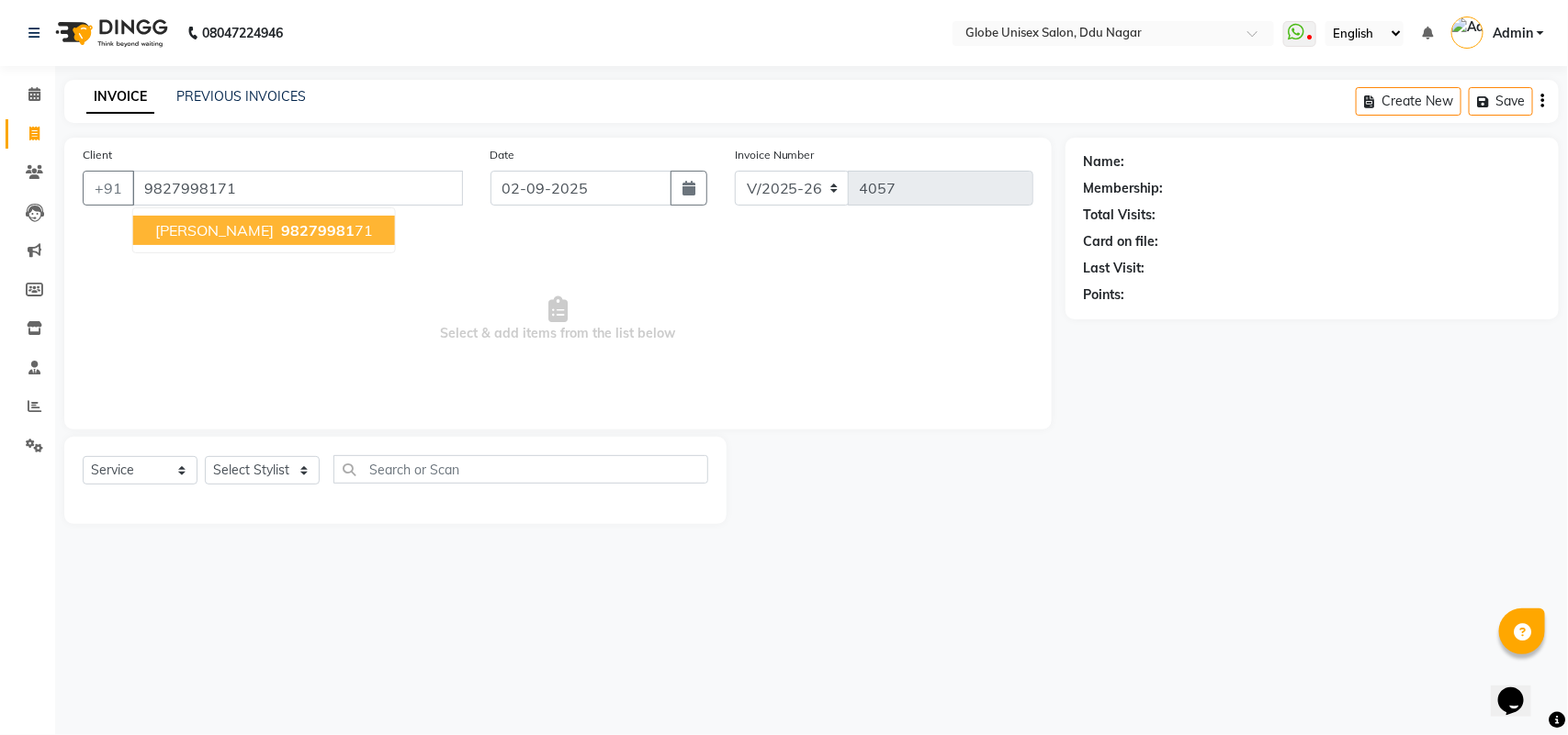
type input "9827998171"
select select "1: Object"
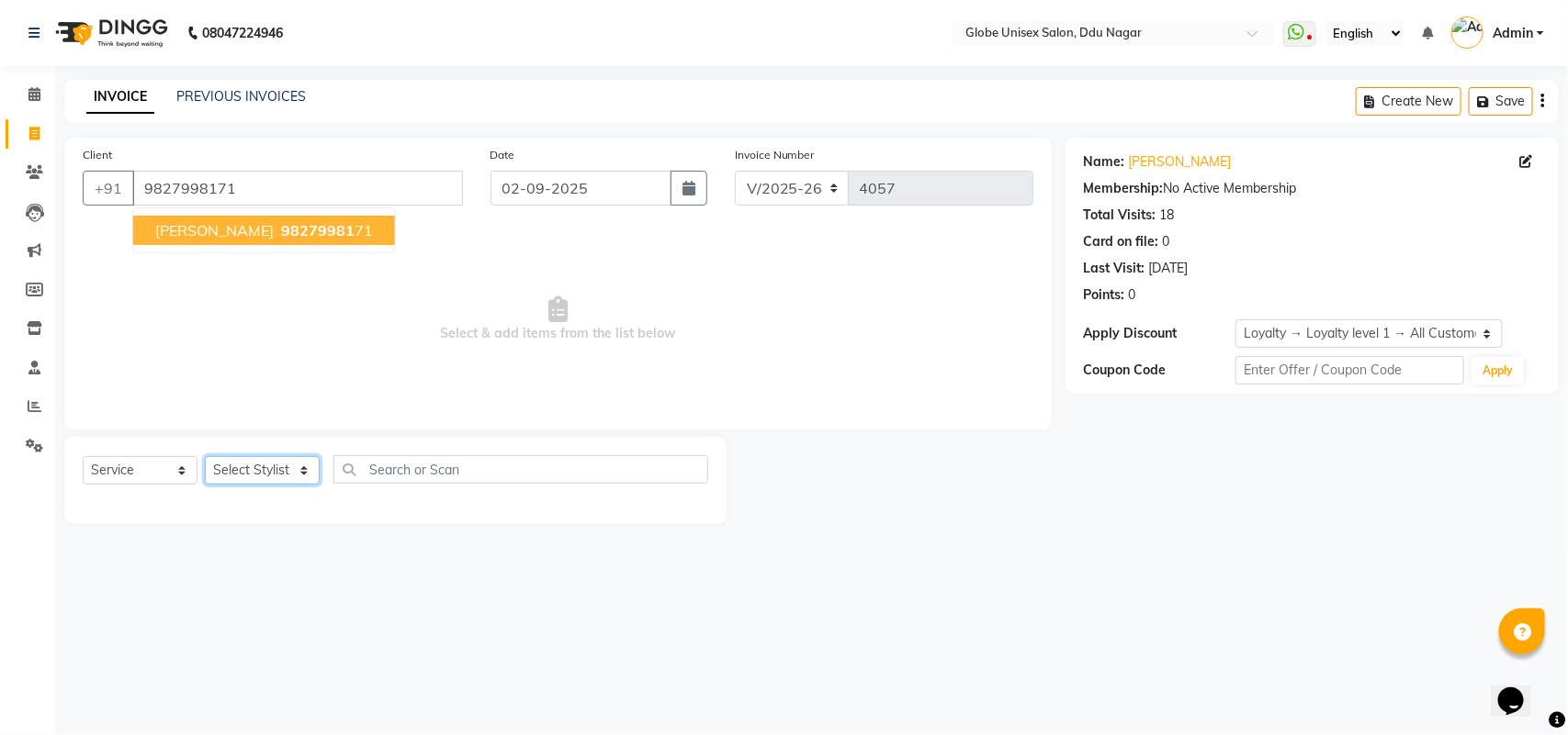
click at [255, 470] on select "Select Stylist ADITYA AJIT CHIRAG DEV DIGESH LALITA LAXMI MADHU MANSI NICK RAKS…" at bounding box center [262, 470] width 115 height 29
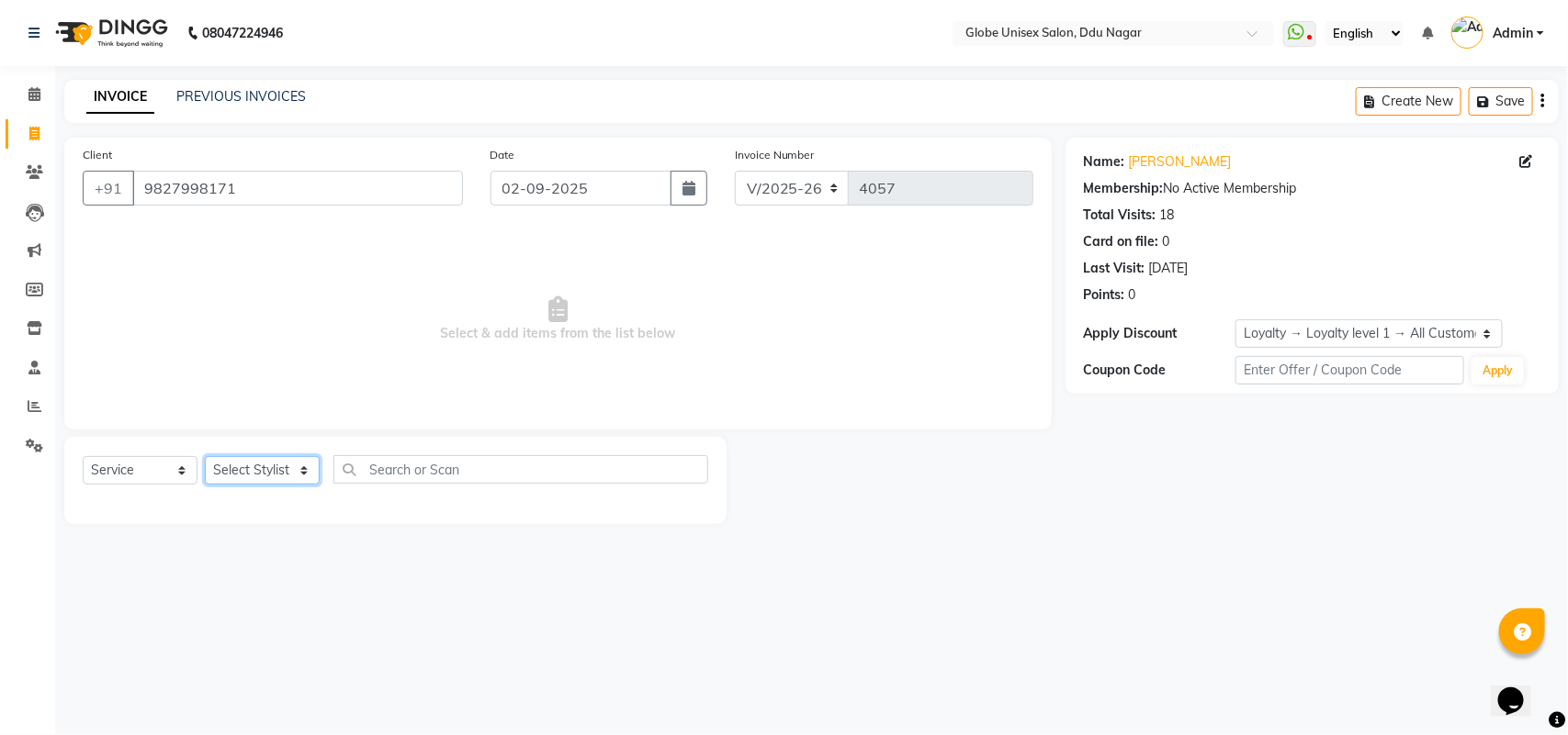
select select "34566"
click at [205, 456] on select "Select Stylist ADITYA AJIT CHIRAG DEV DIGESH LALITA LAXMI MADHU MANSI NICK RAKS…" at bounding box center [262, 470] width 115 height 29
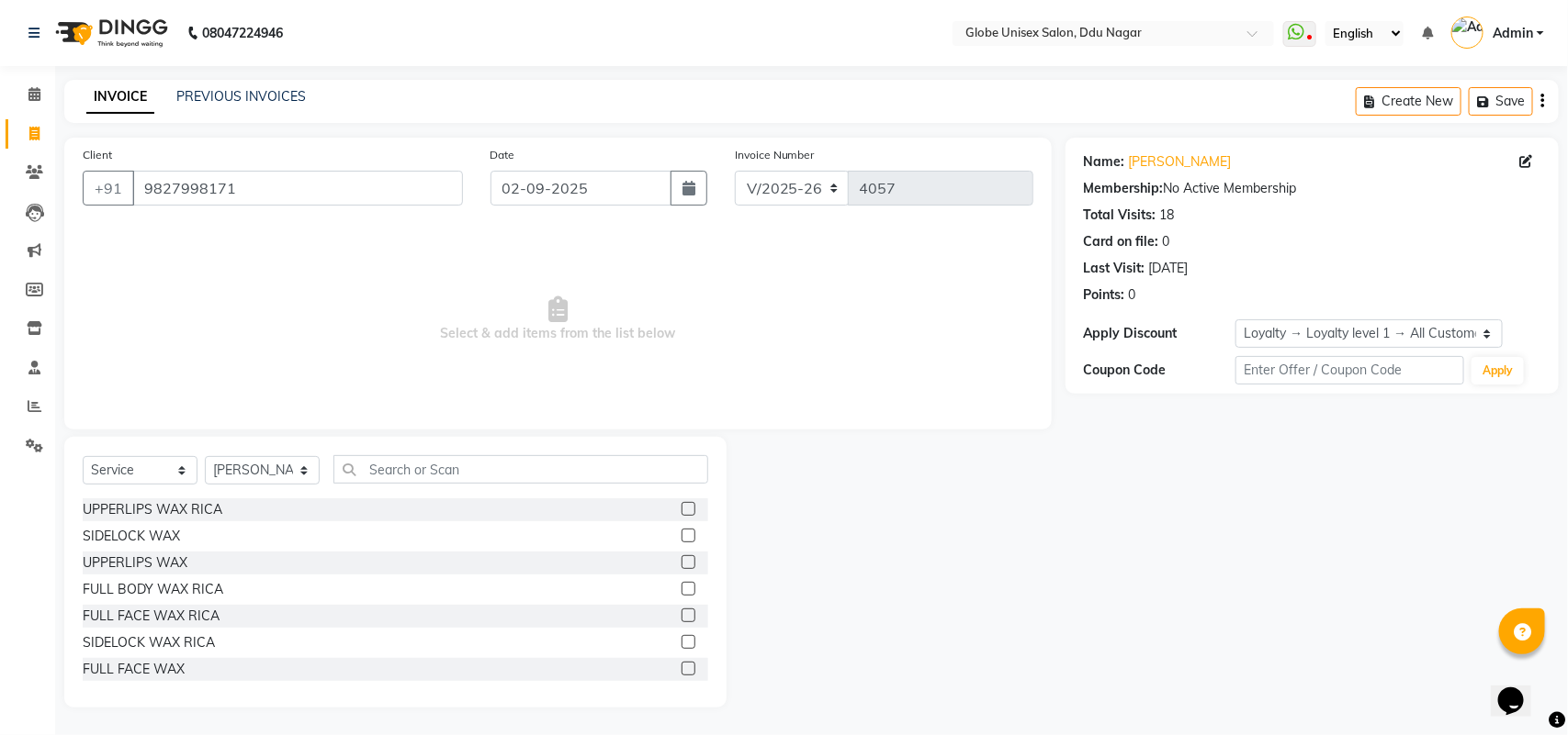
click at [431, 485] on div "Select Service Product Membership Package Voucher Prepaid Gift Card Select Styl…" at bounding box center [396, 476] width 626 height 43
click at [452, 470] on input "text" at bounding box center [520, 469] width 374 height 29
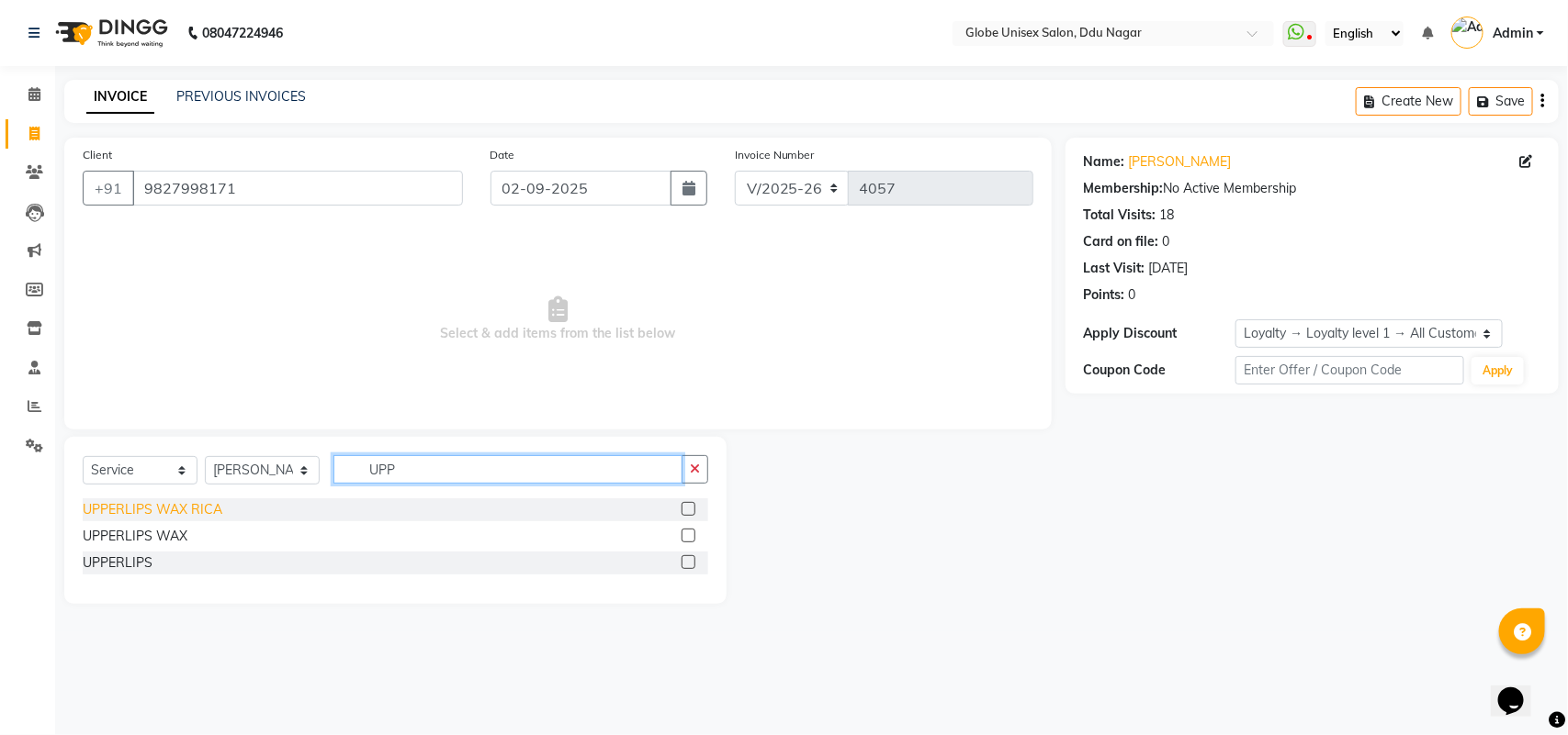
type input "UPP"
click at [218, 508] on div "UPPERLIPS WAX RICA" at bounding box center [152, 510] width 140 height 19
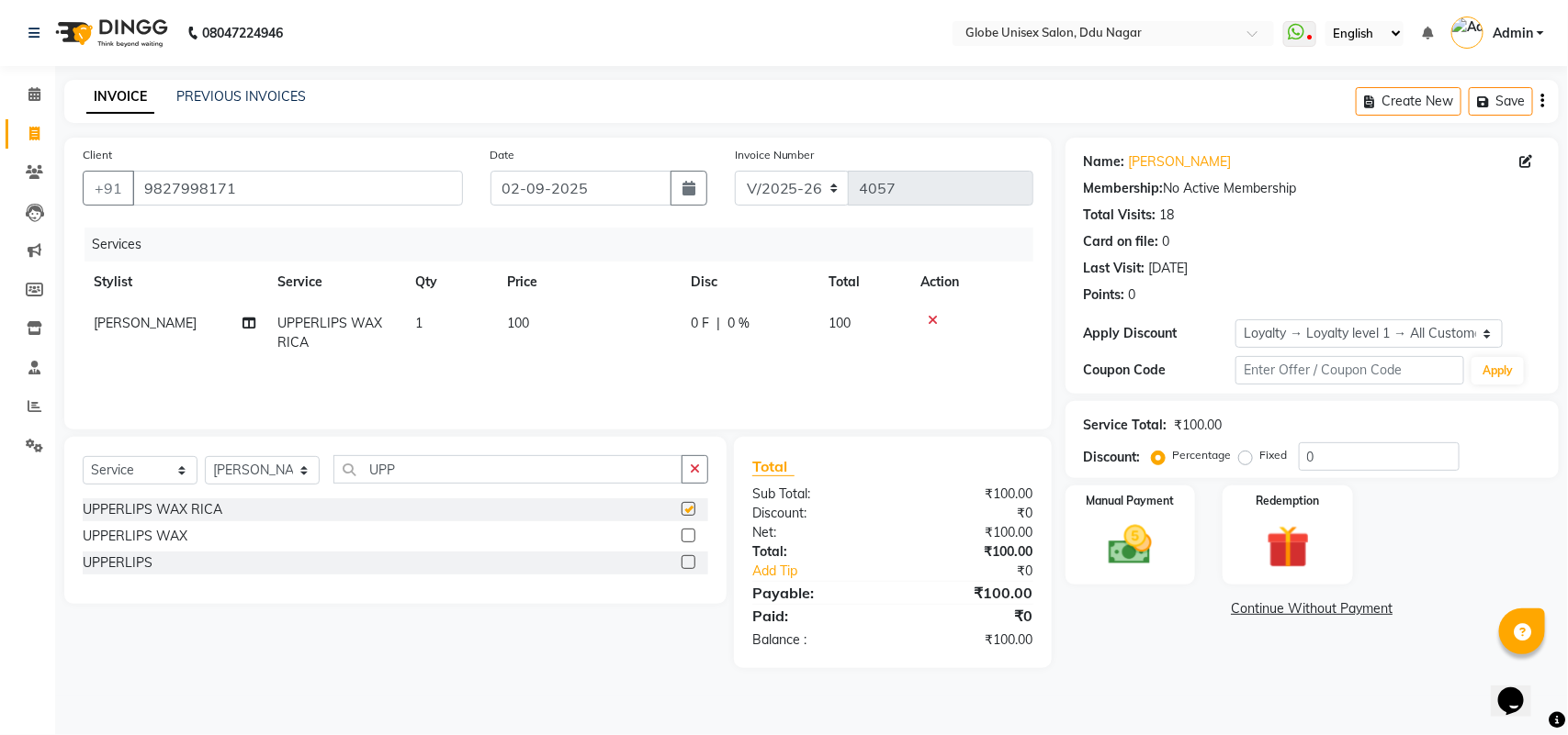
checkbox input "false"
click at [471, 478] on input "UPP" at bounding box center [507, 469] width 349 height 29
type input "U"
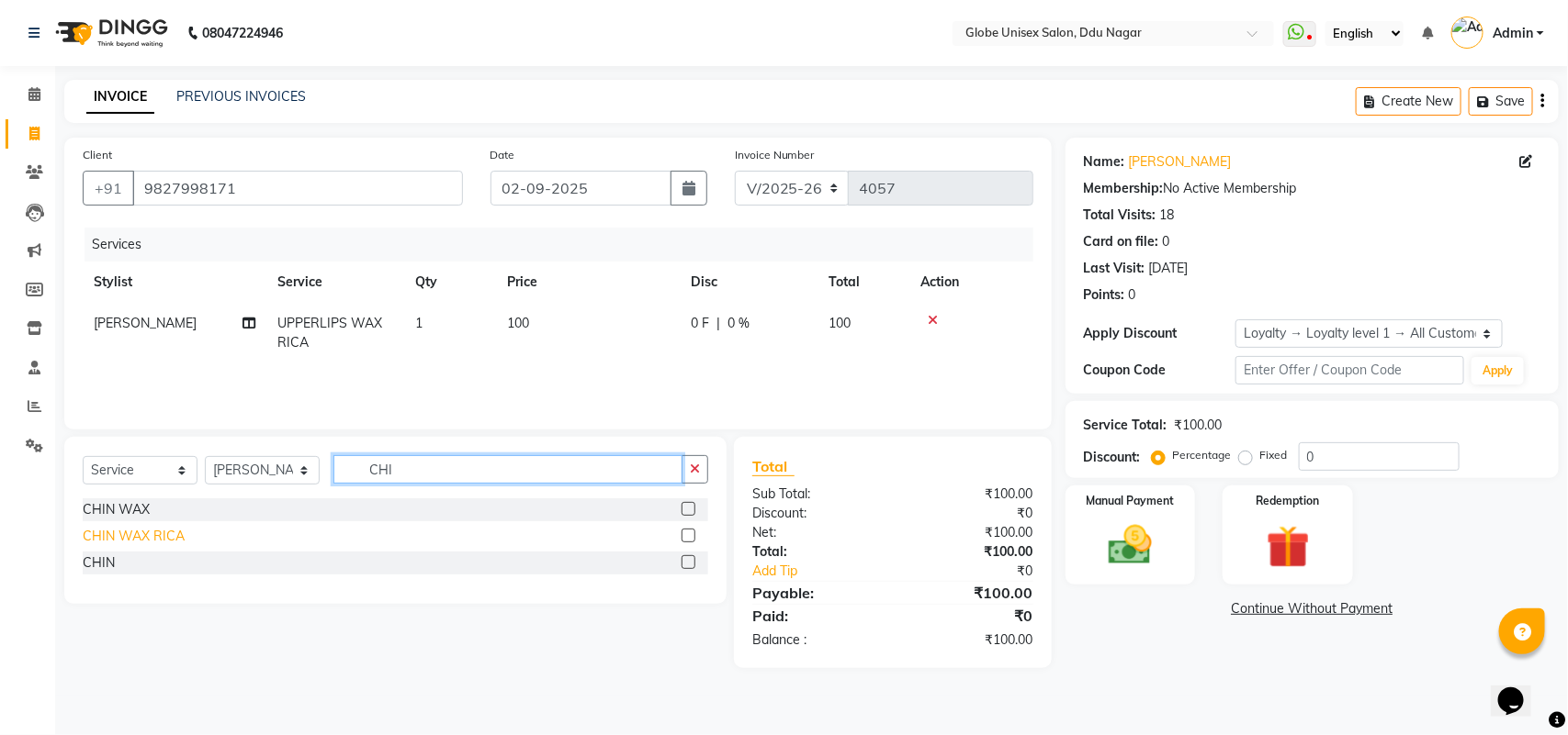
type input "CHI"
click at [158, 535] on div "CHIN WAX RICA" at bounding box center [134, 537] width 102 height 19
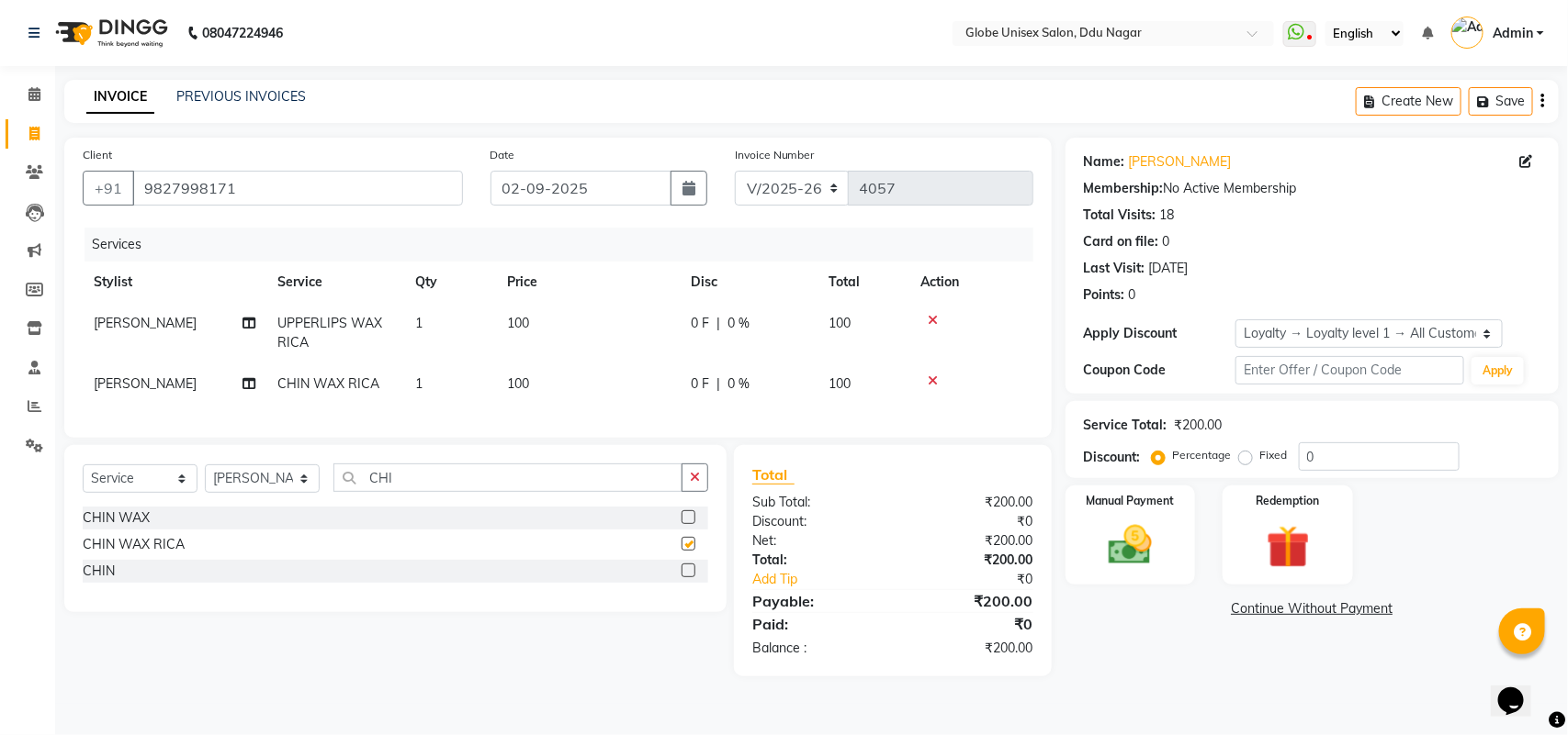
checkbox input "false"
click at [424, 492] on input "CHI" at bounding box center [507, 478] width 349 height 29
type input "C"
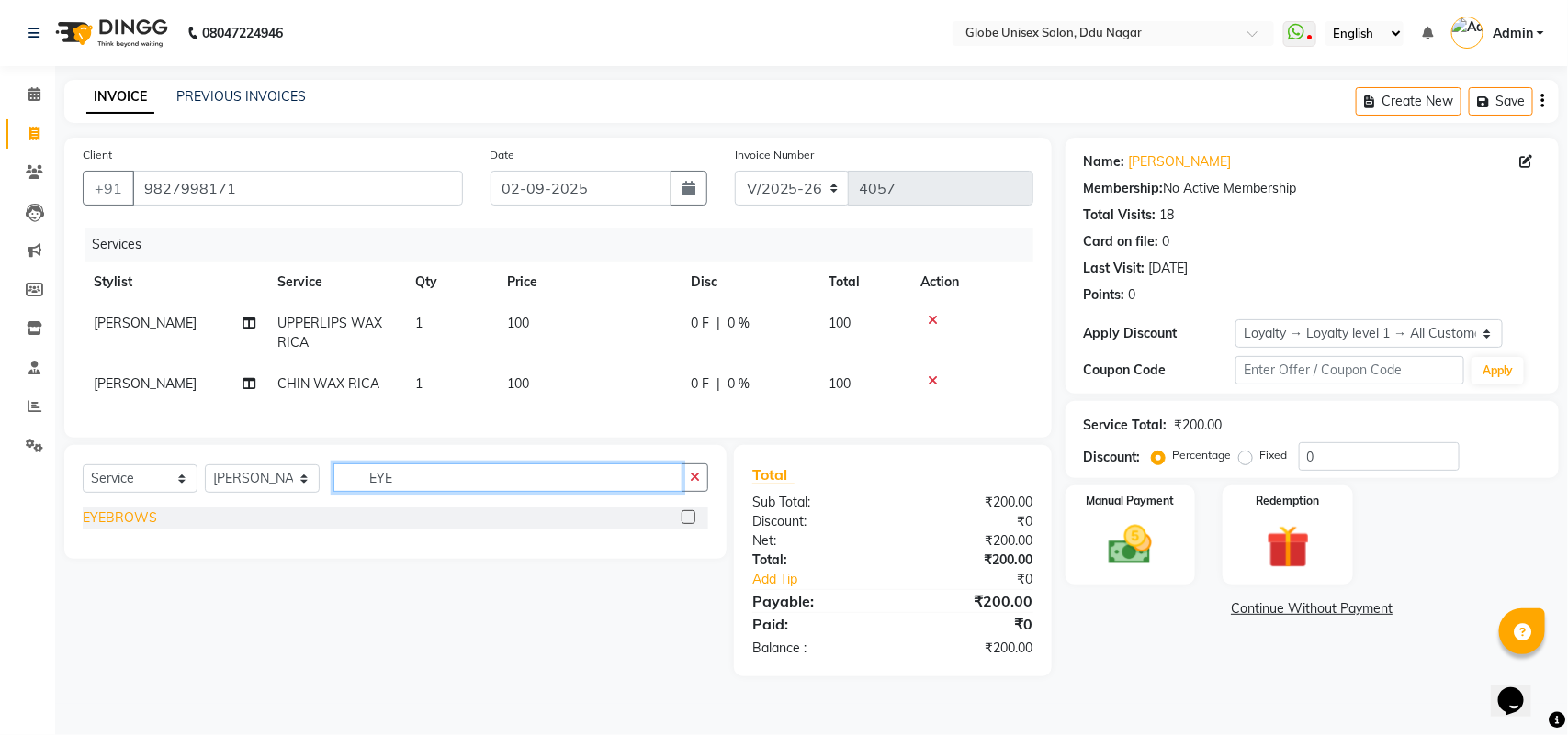
type input "EYE"
click at [116, 528] on div "EYEBROWS" at bounding box center [119, 519] width 74 height 19
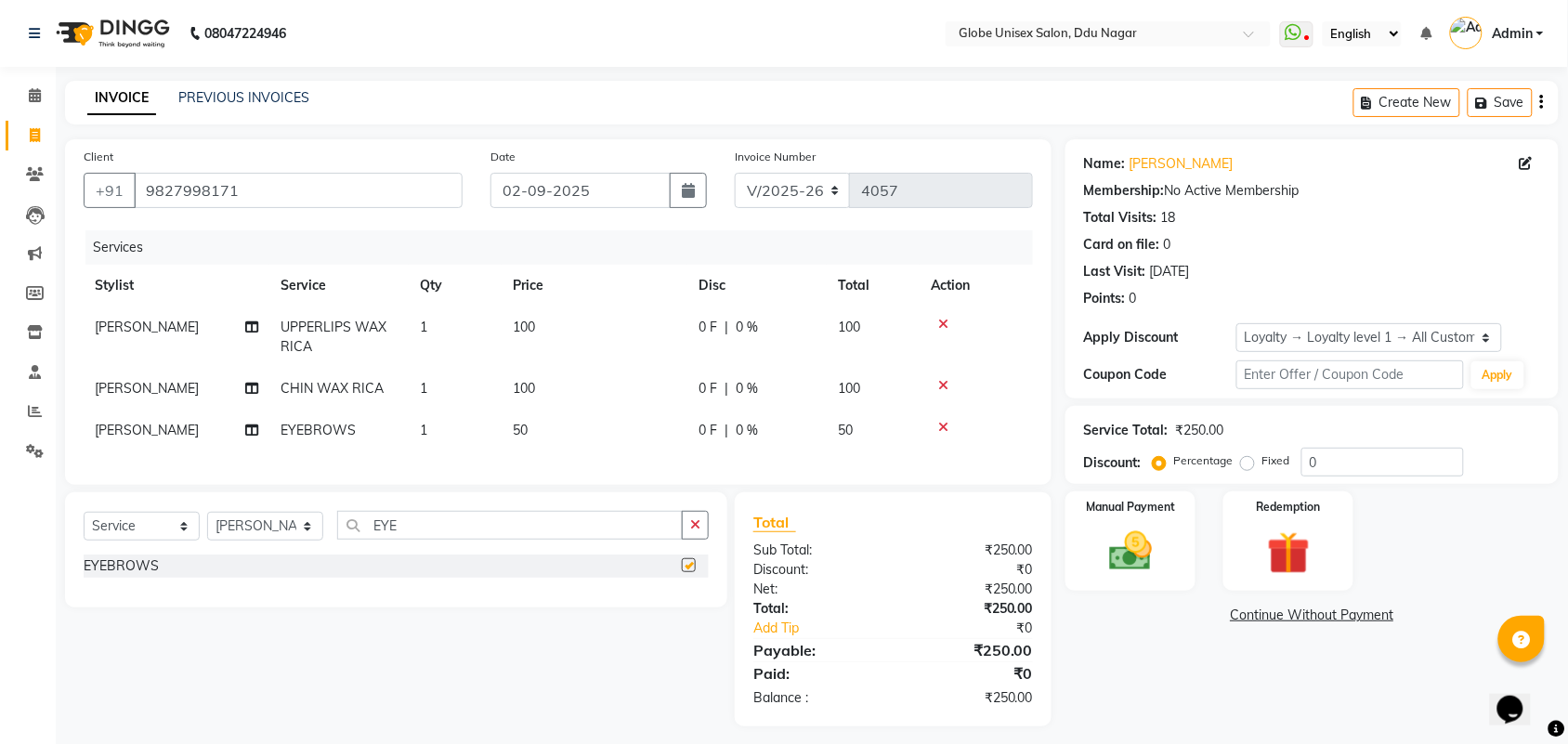
checkbox input "false"
click at [1147, 543] on img at bounding box center [1130, 551] width 72 height 51
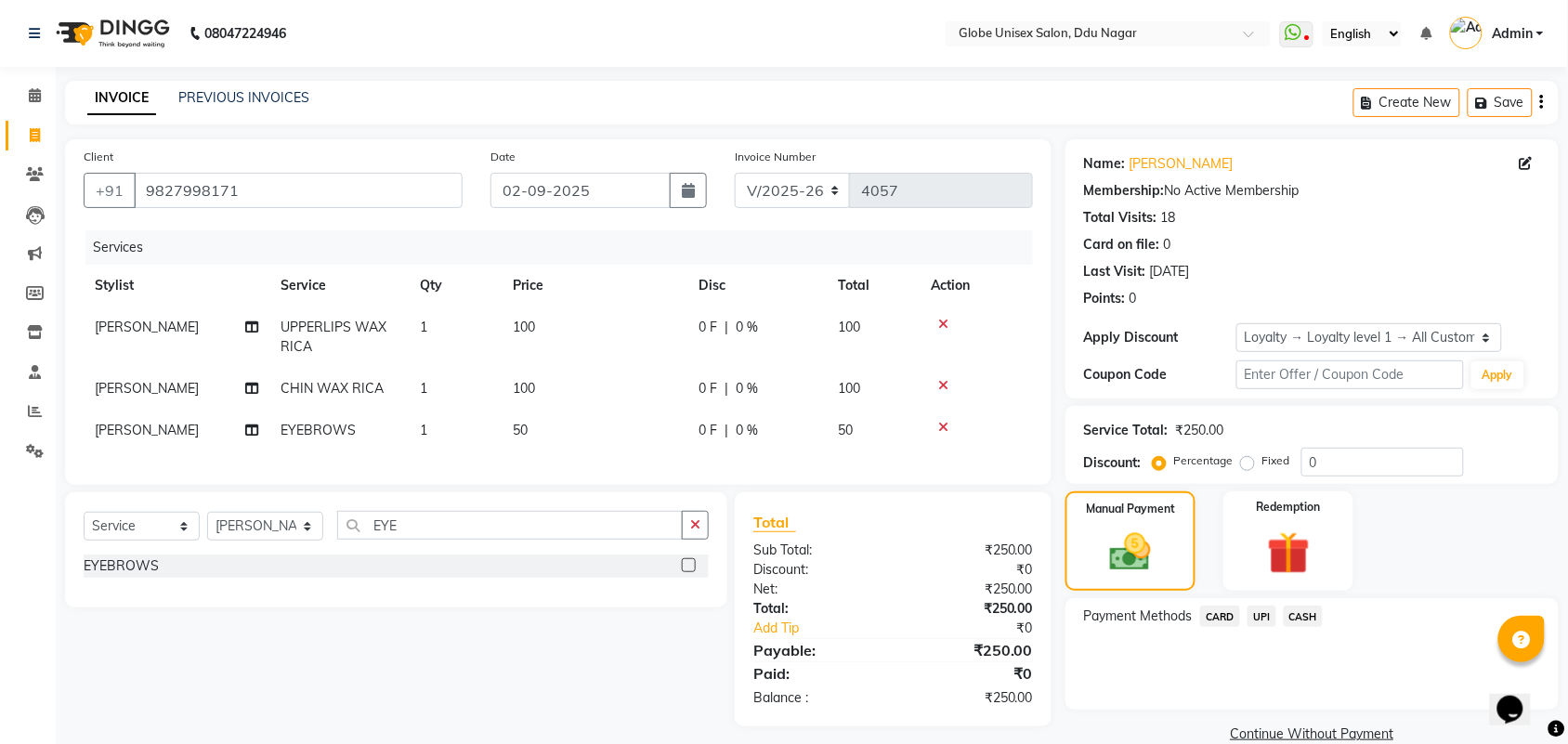
click at [1266, 616] on span "UPI" at bounding box center [1261, 616] width 29 height 21
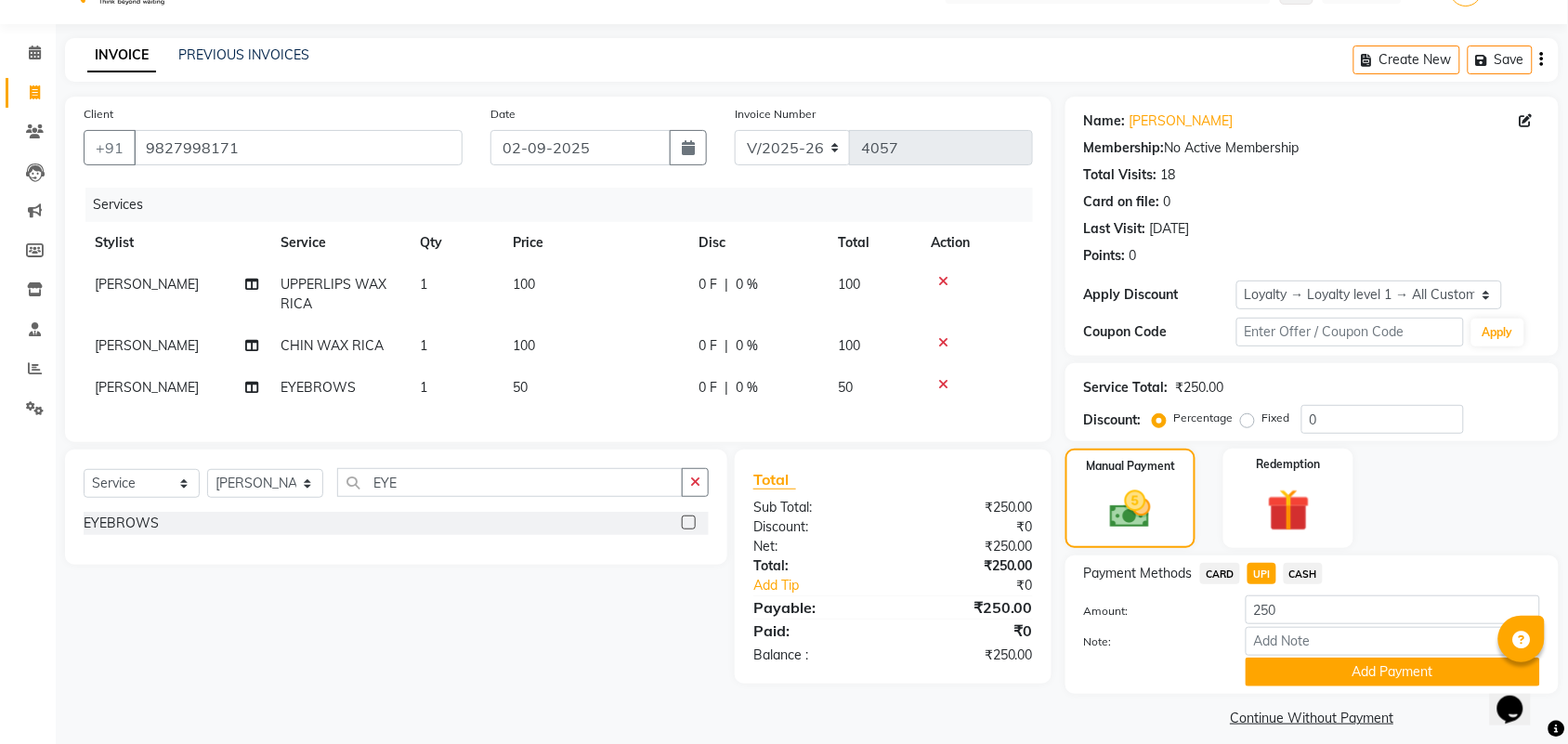
scroll to position [57, 0]
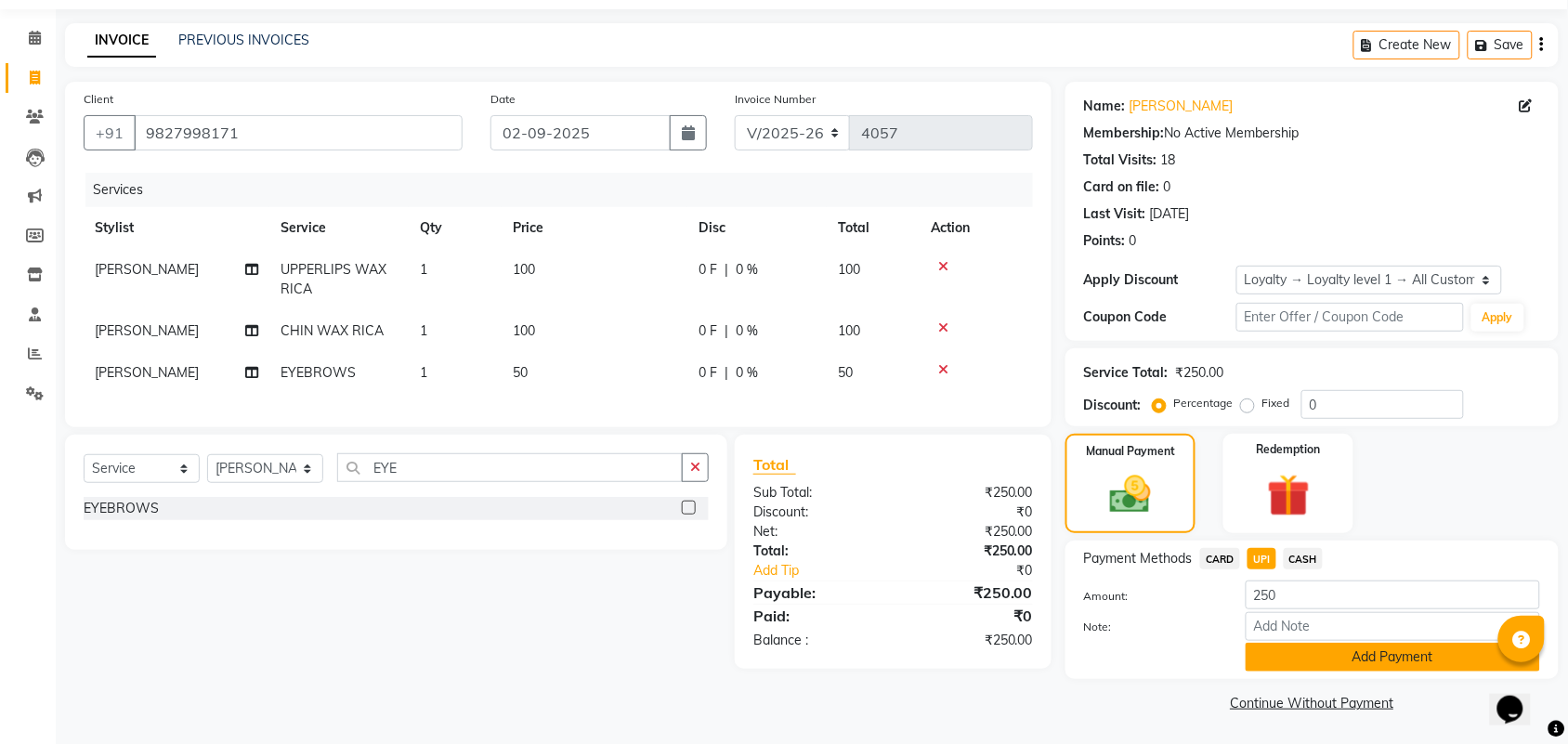
click at [1436, 658] on button "Add Payment" at bounding box center [1393, 657] width 294 height 29
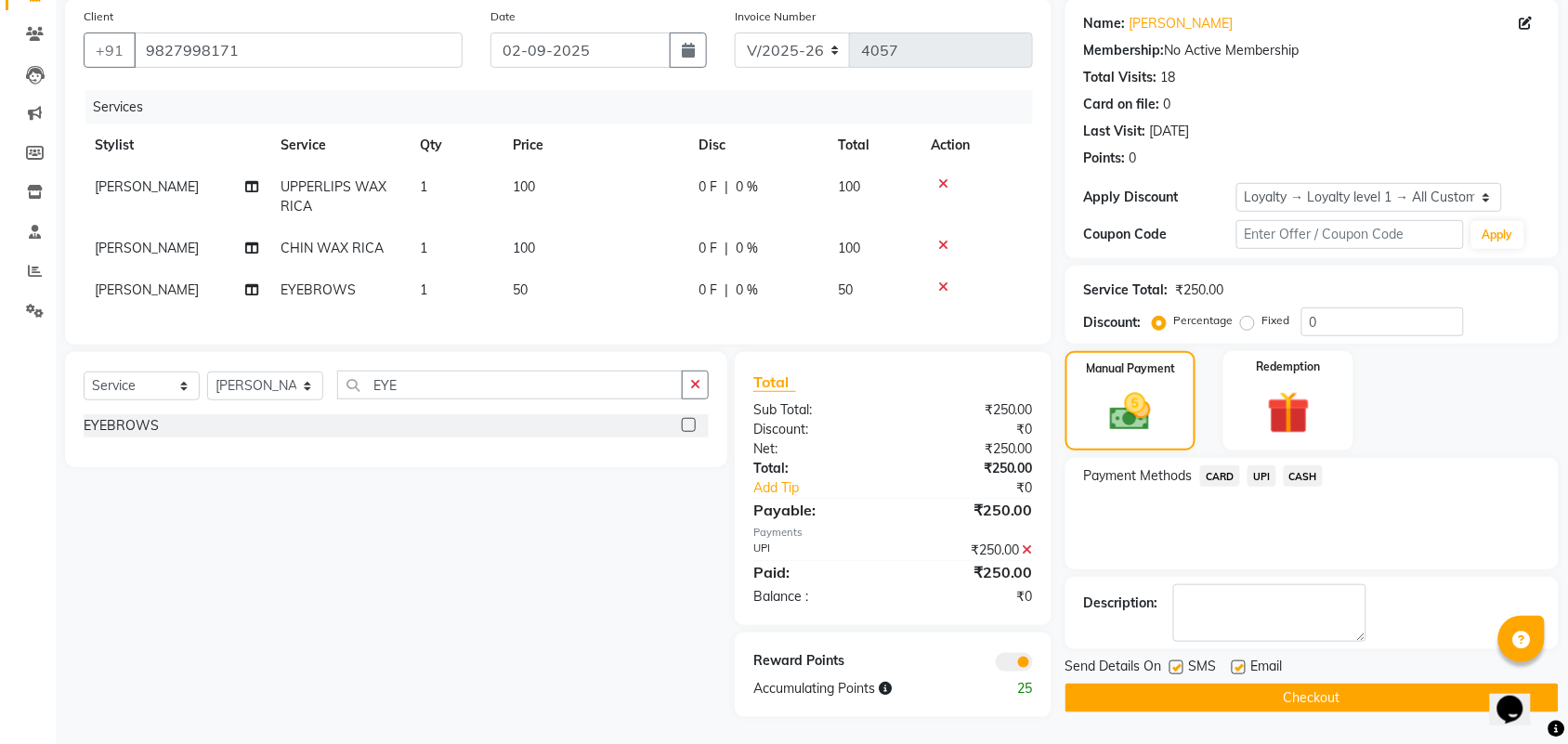
scroll to position [156, 0]
click at [1345, 683] on button "Checkout" at bounding box center [1311, 697] width 493 height 29
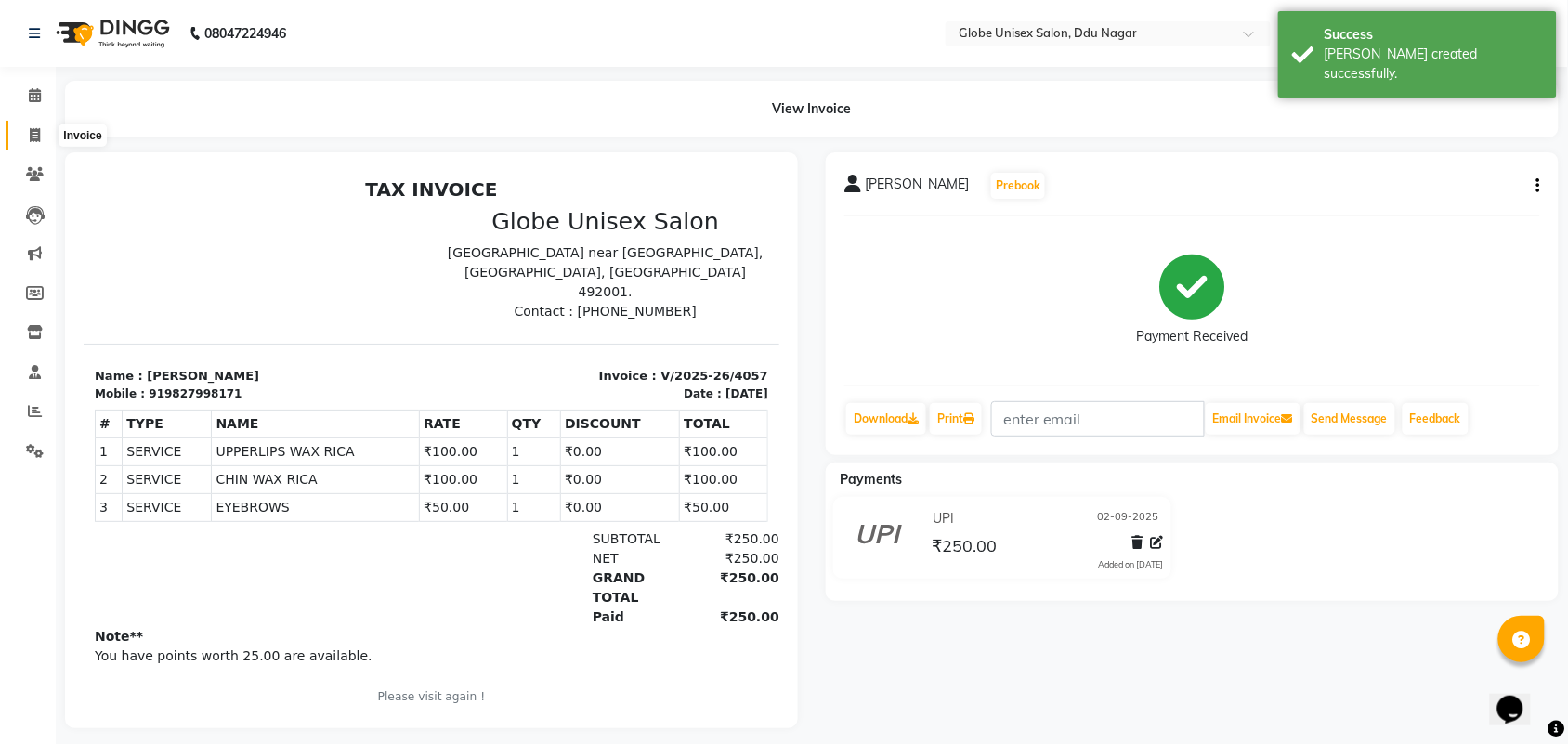
click at [30, 137] on icon at bounding box center [35, 135] width 10 height 14
select select "4184"
select select "service"
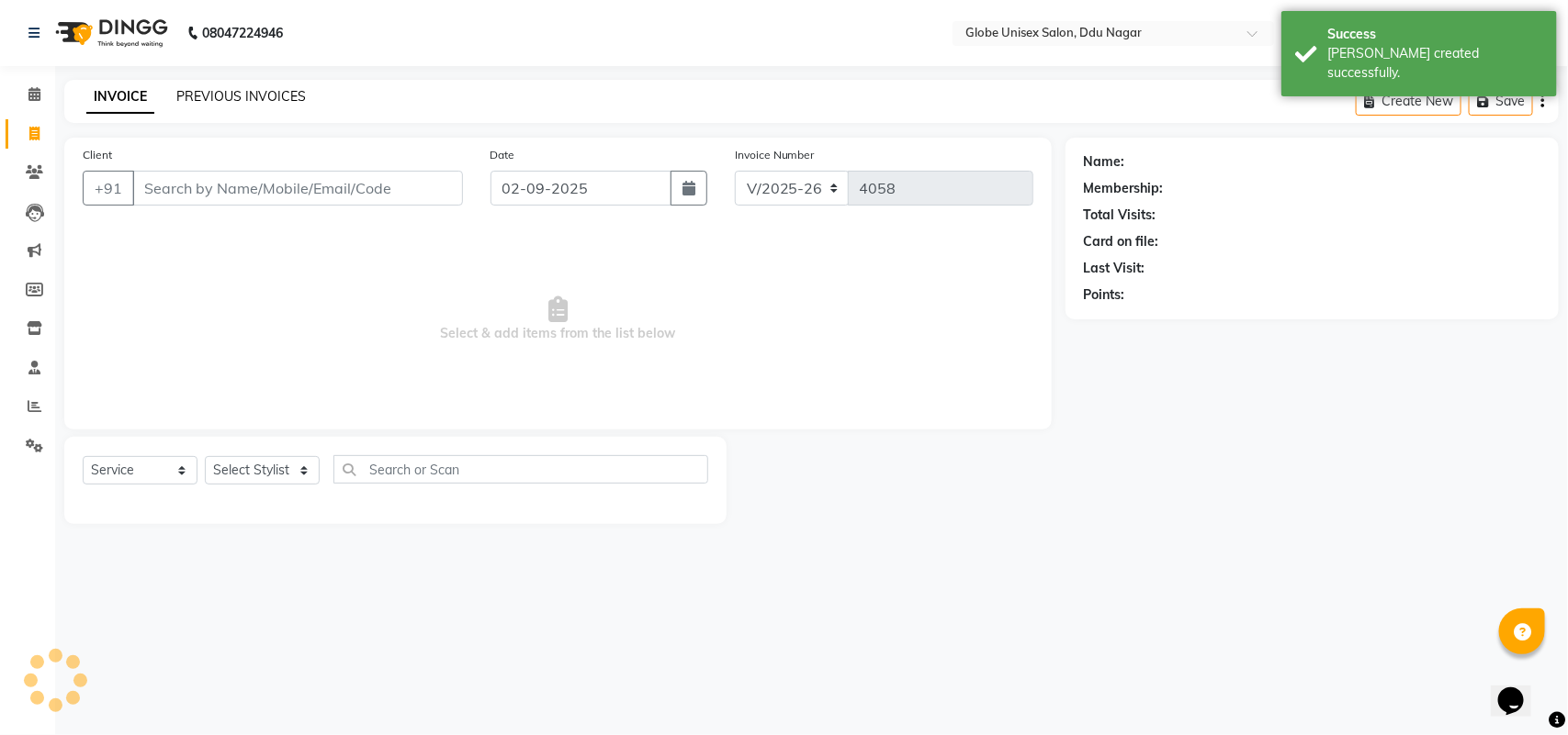
click at [260, 94] on link "PREVIOUS INVOICES" at bounding box center [241, 96] width 130 height 16
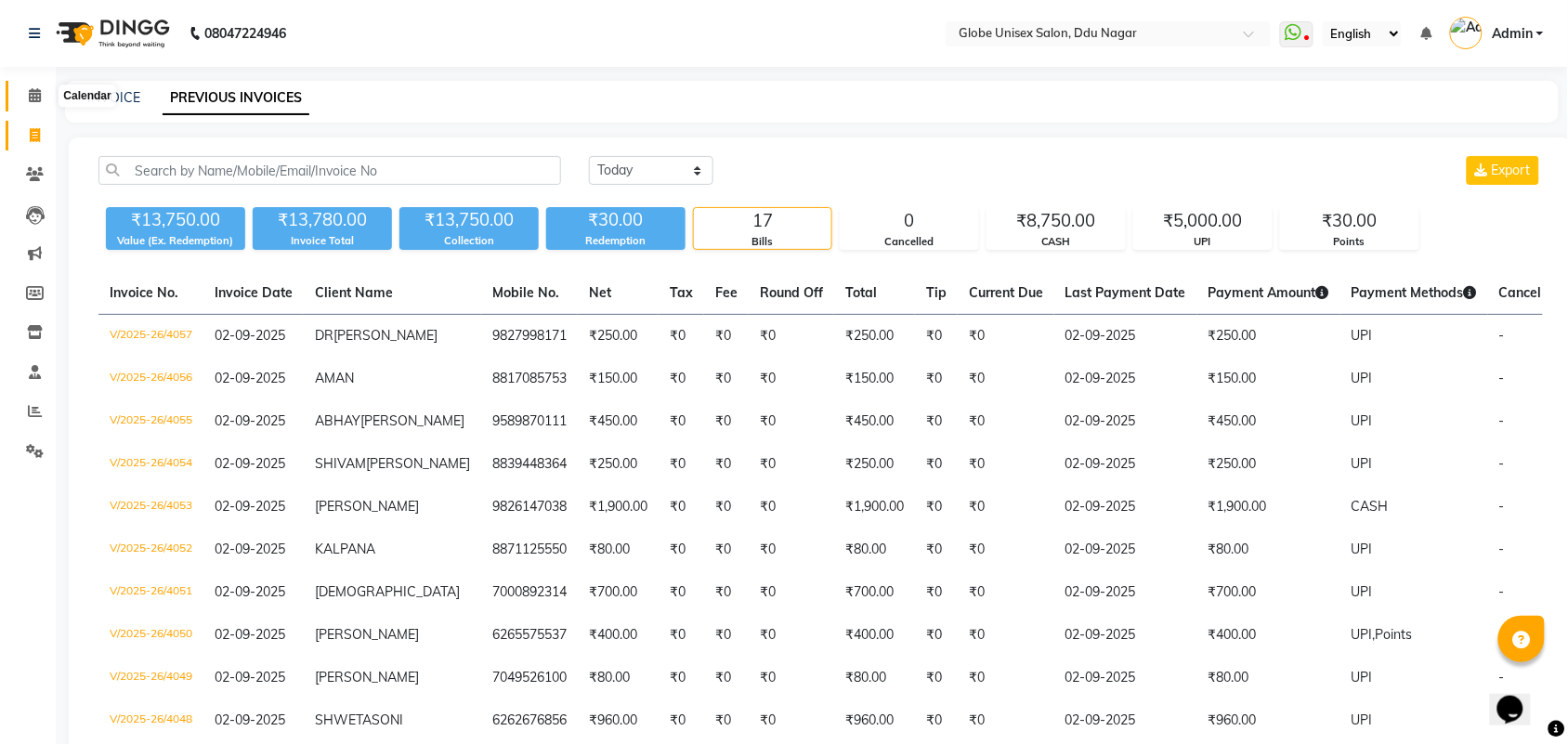
click at [29, 95] on icon at bounding box center [35, 95] width 12 height 14
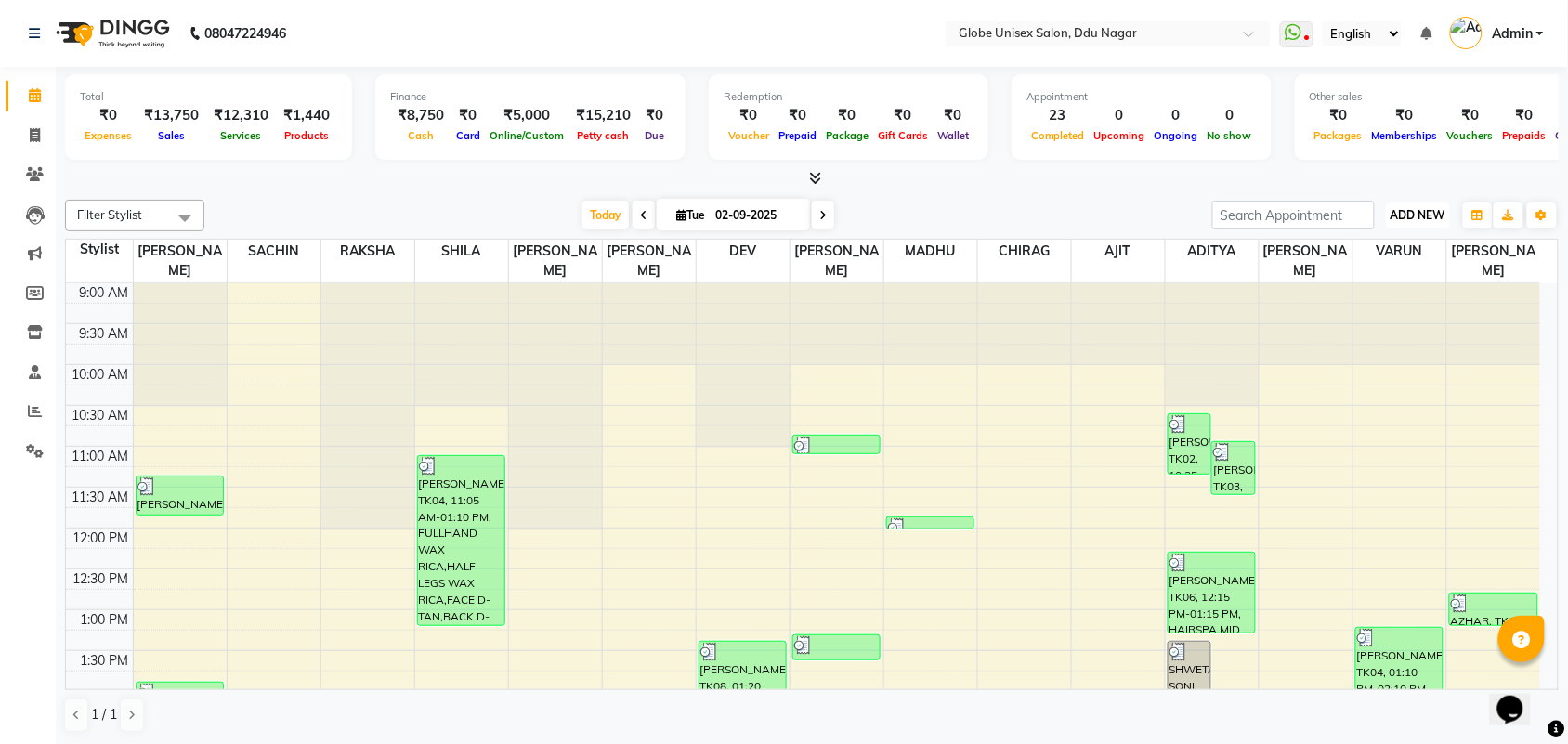
click at [1412, 205] on button "ADD NEW Toggle Dropdown" at bounding box center [1418, 215] width 64 height 26
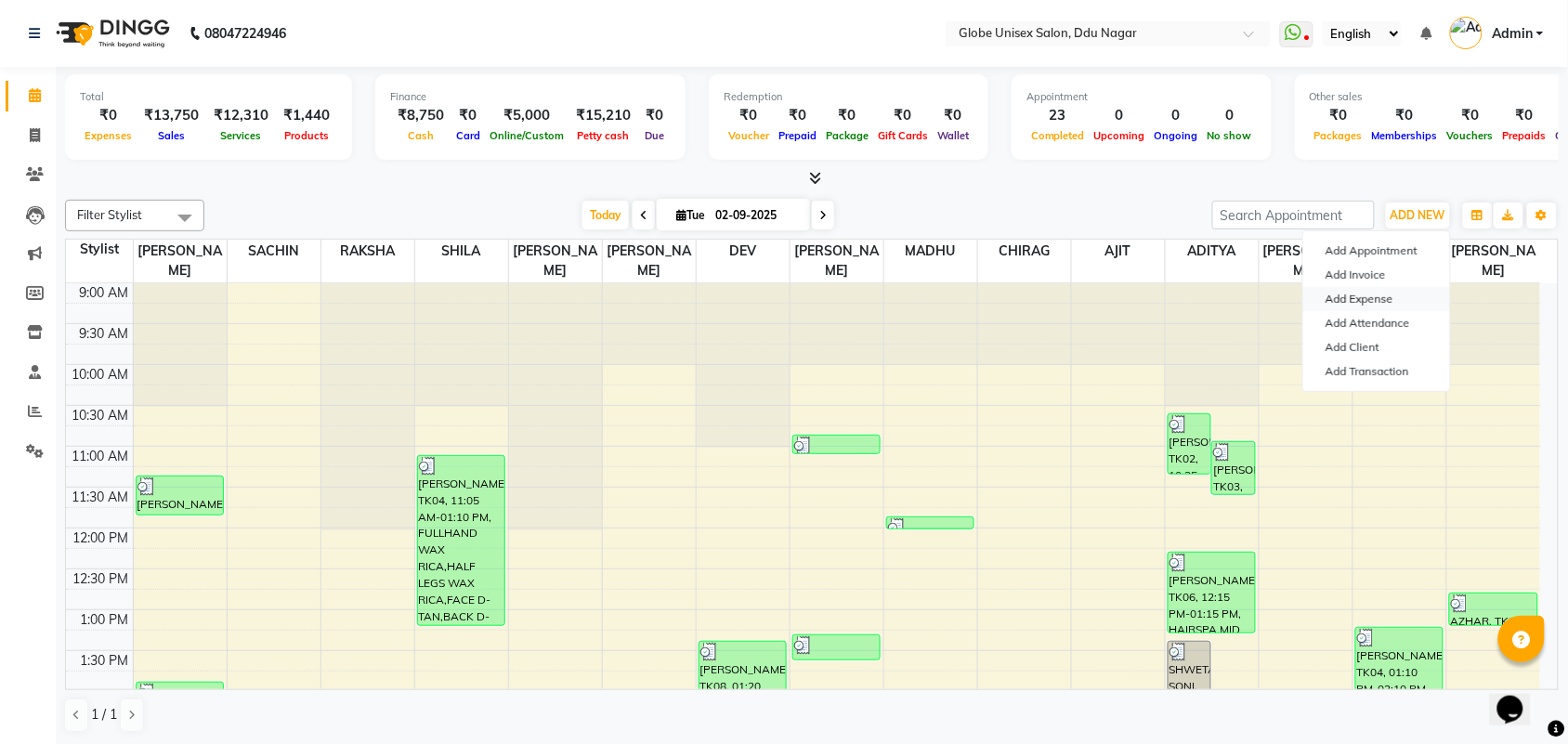
click at [1359, 299] on link "Add Expense" at bounding box center [1376, 299] width 147 height 24
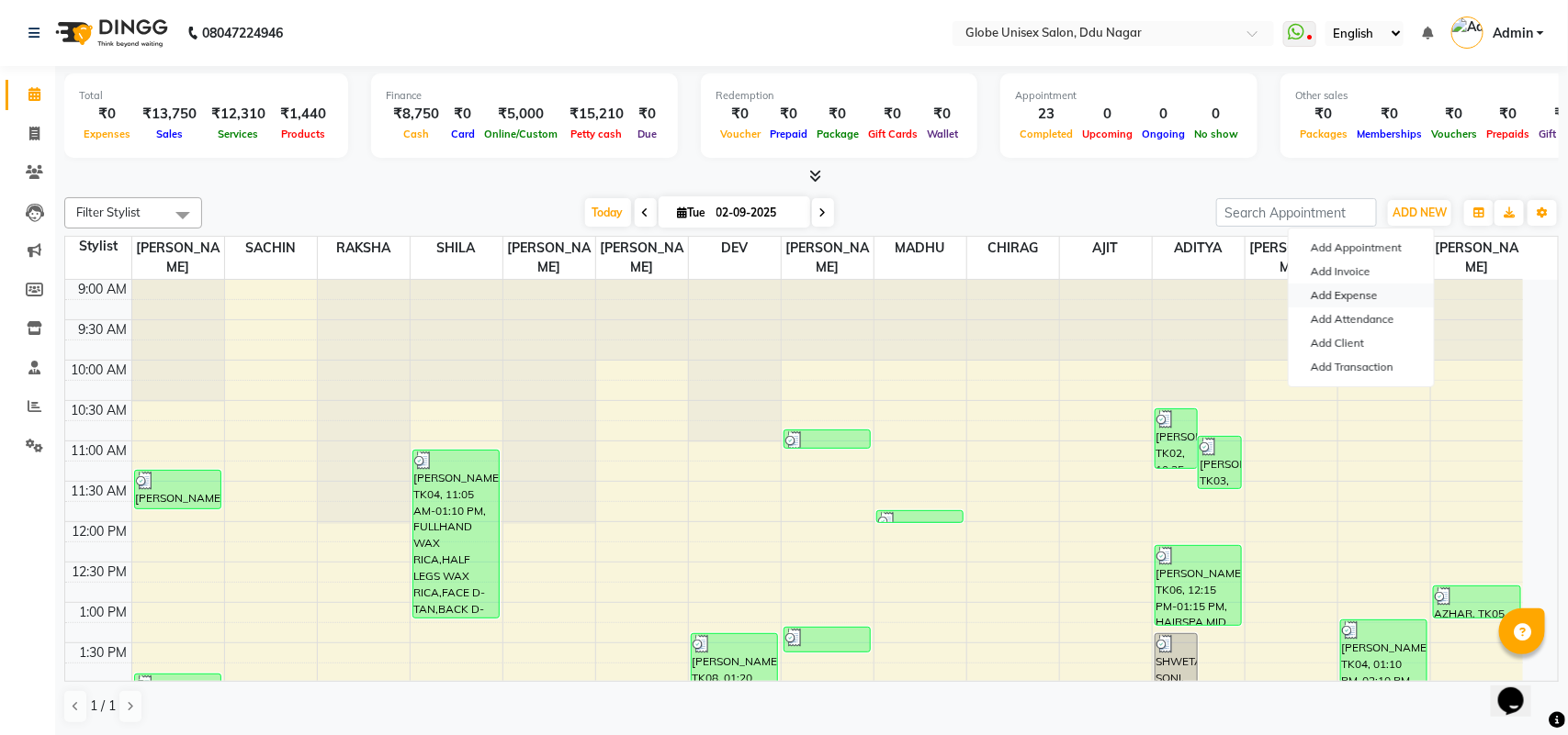
select select "1"
select select "2996"
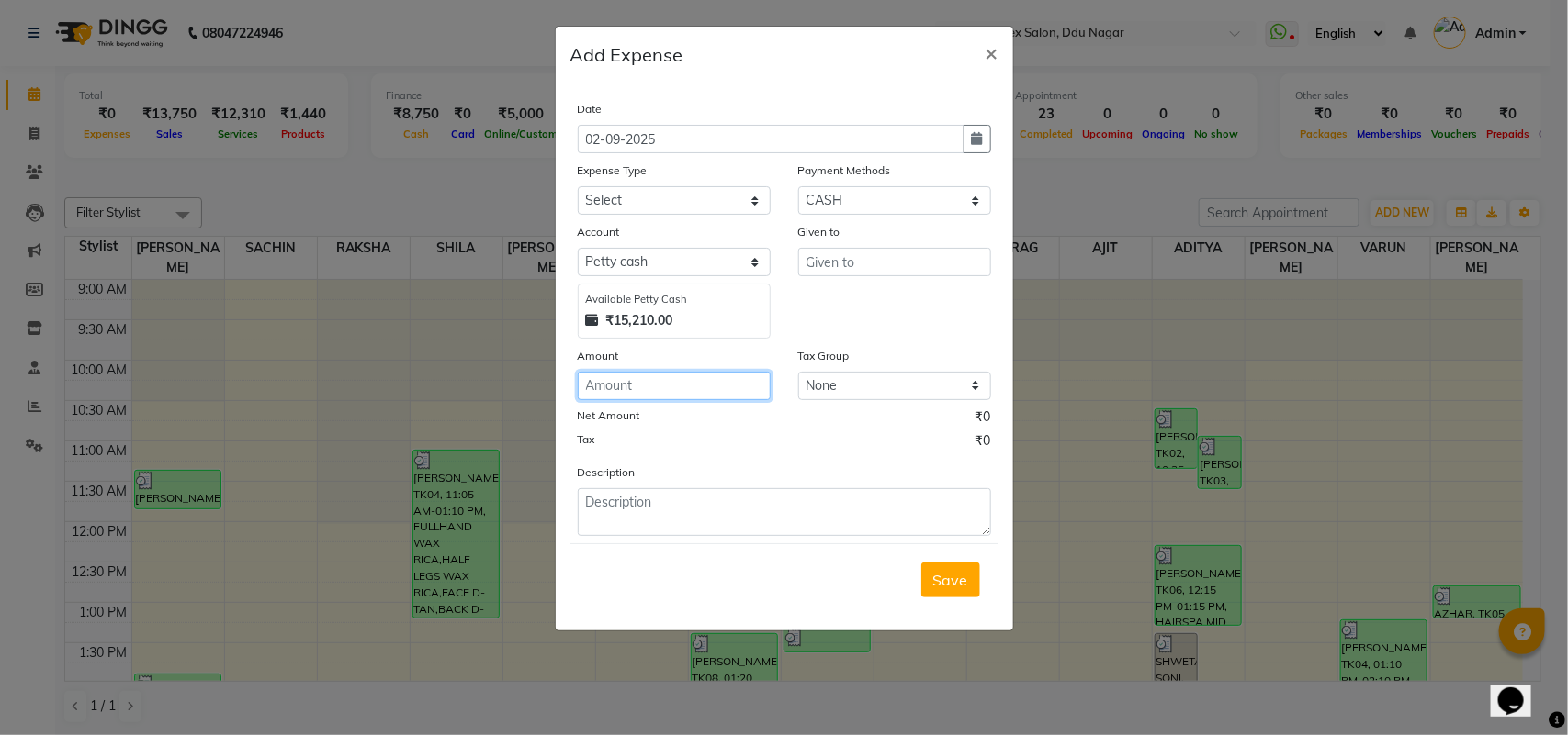
click at [689, 388] on input "number" at bounding box center [674, 386] width 193 height 29
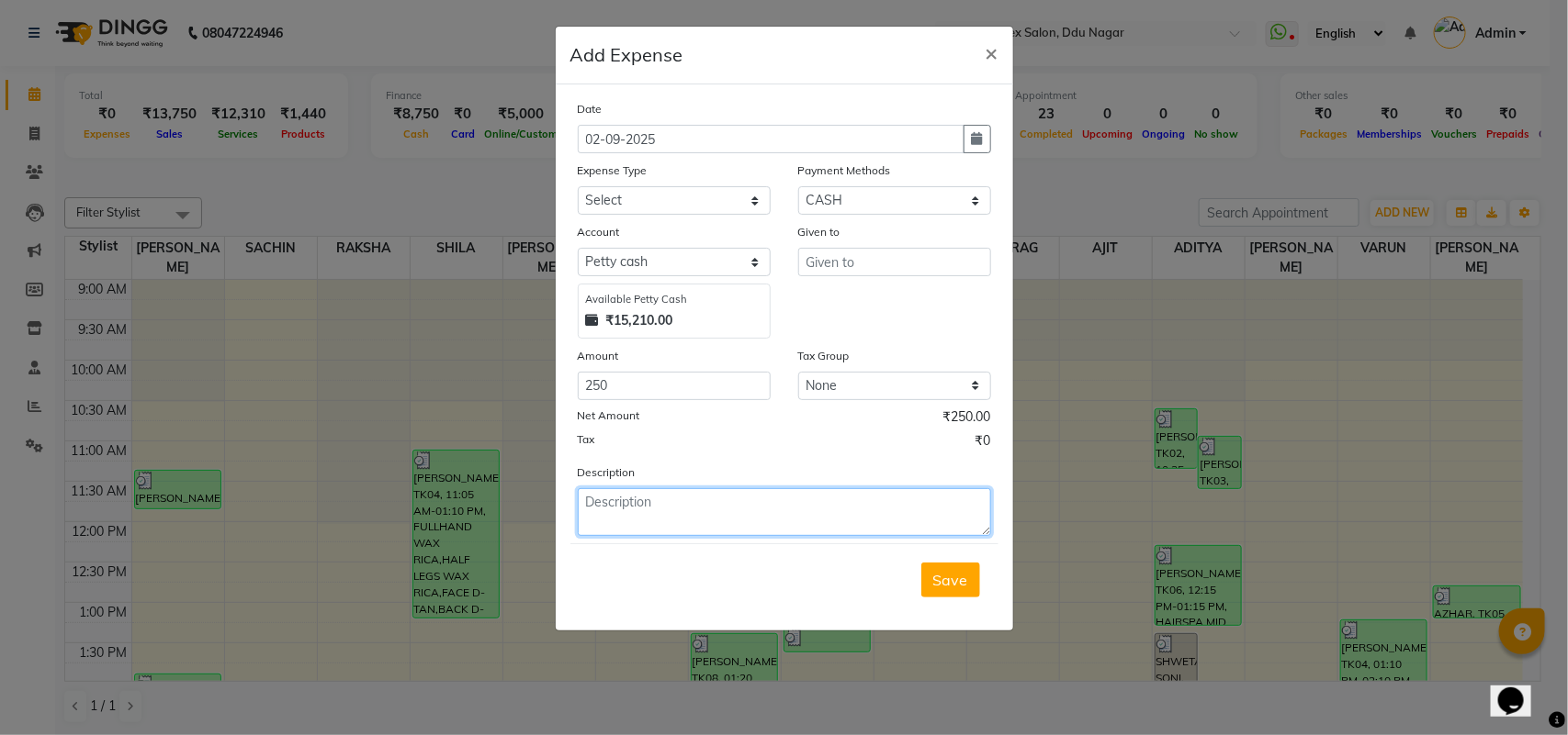
click at [680, 503] on textarea at bounding box center [784, 513] width 413 height 48
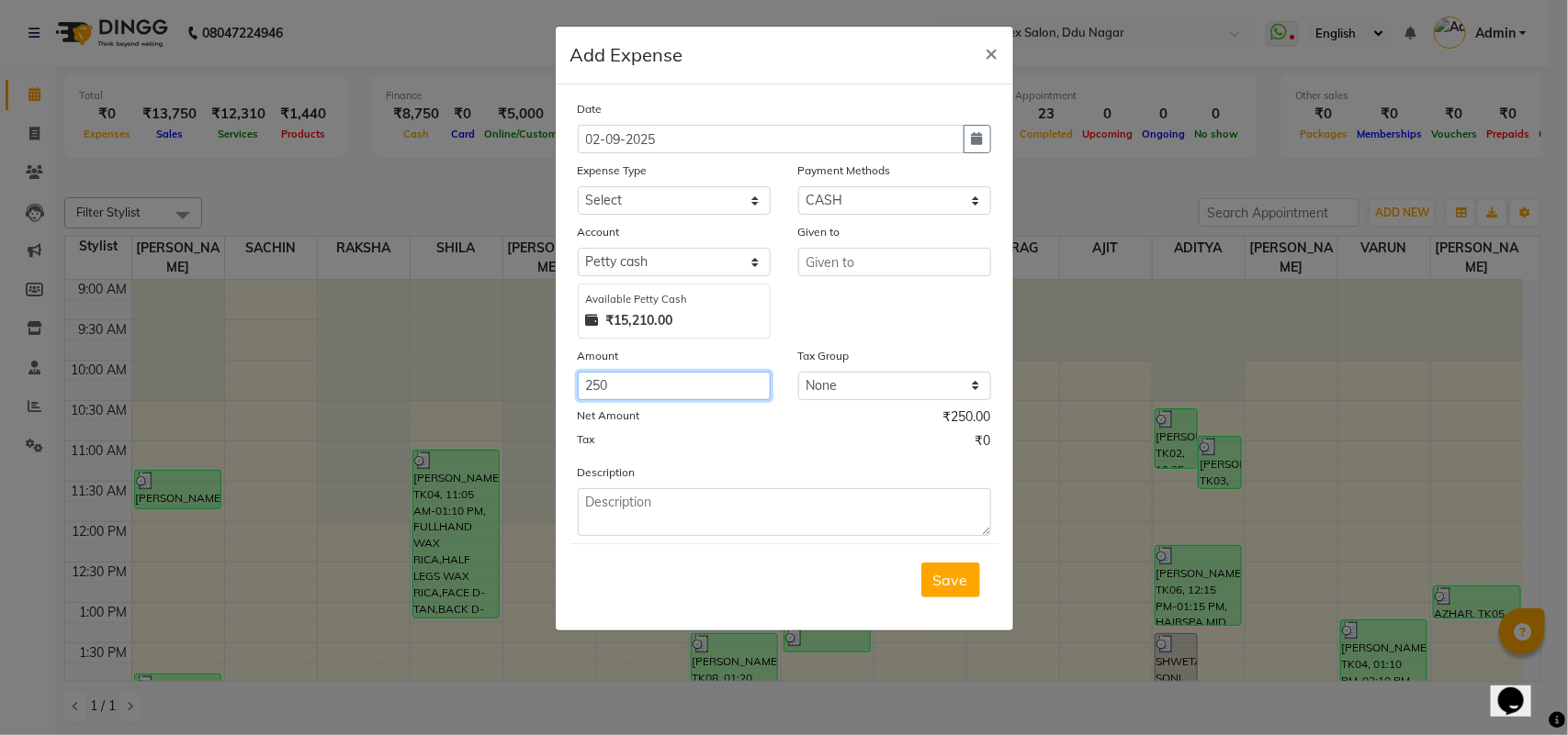
click at [706, 392] on input "250" at bounding box center [674, 386] width 193 height 29
type input "2"
type input "190"
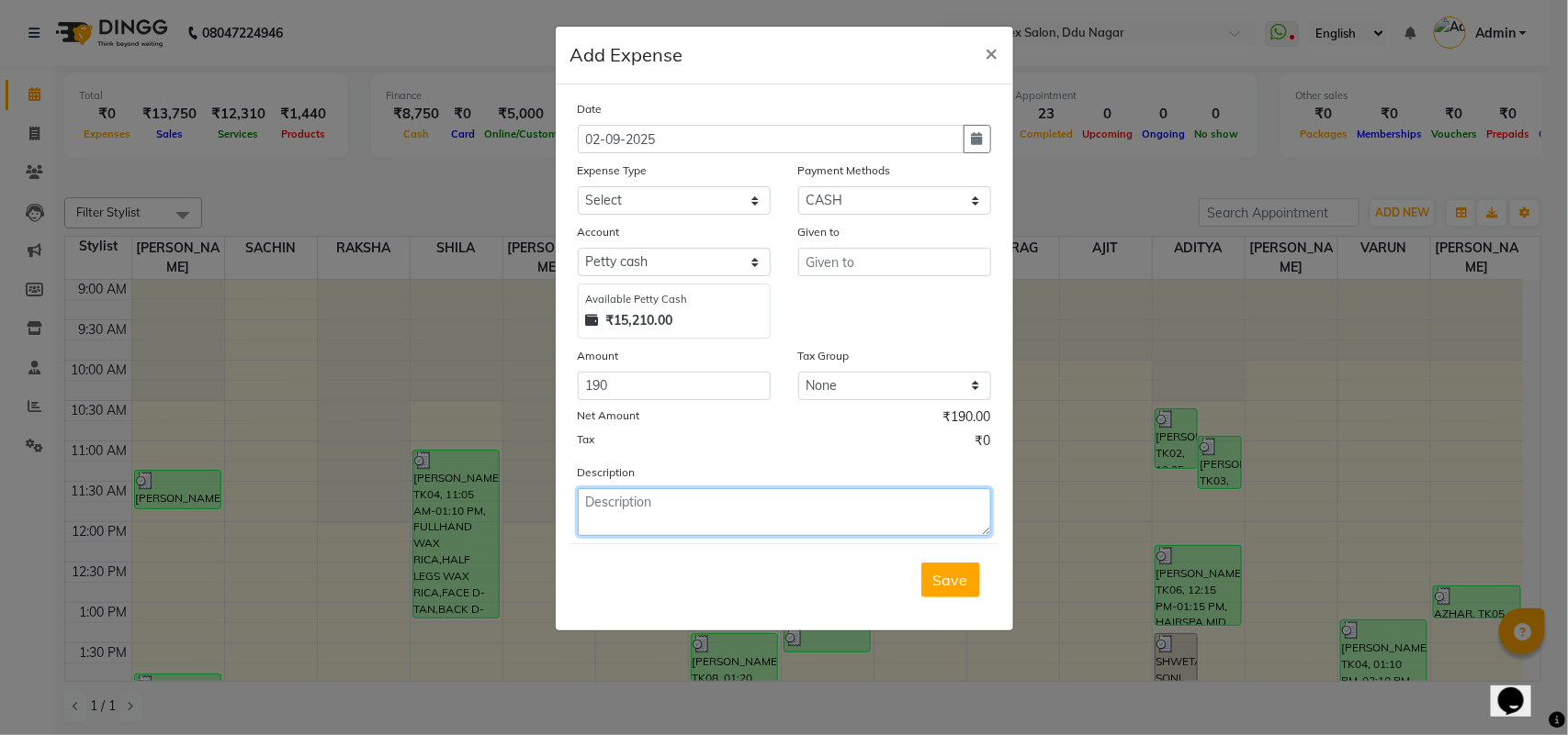
click at [676, 501] on textarea at bounding box center [784, 513] width 413 height 48
type textarea "190=MILK,AGARBATTI"
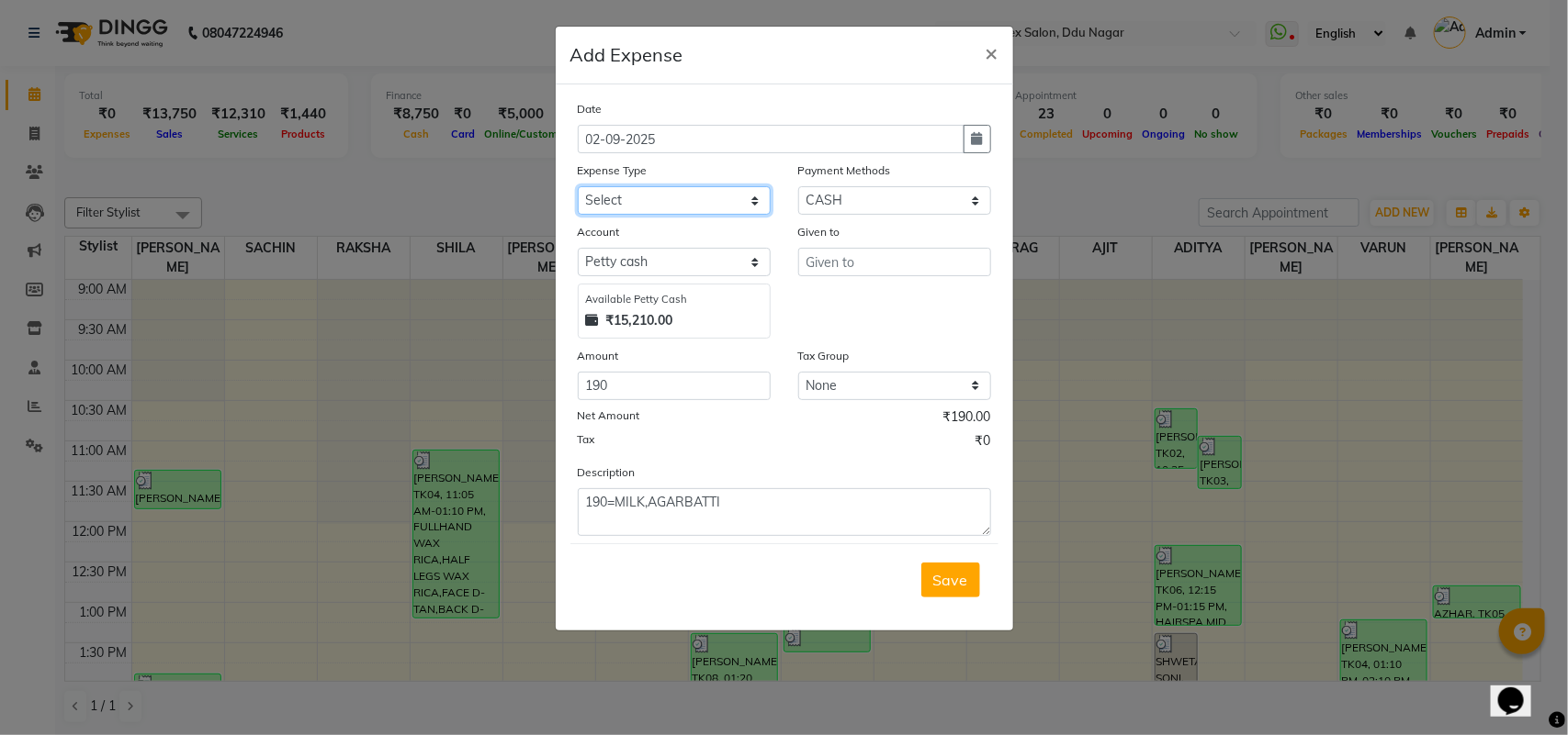
click at [661, 197] on select "Select Advance Salary Bank charges Car maintenance Cash transfer to bank Cash t…" at bounding box center [674, 201] width 193 height 29
select select "9"
click at [578, 187] on select "Select Advance Salary Bank charges Car maintenance Cash transfer to bank Cash t…" at bounding box center [674, 201] width 193 height 29
click at [891, 263] on input "text" at bounding box center [894, 263] width 193 height 29
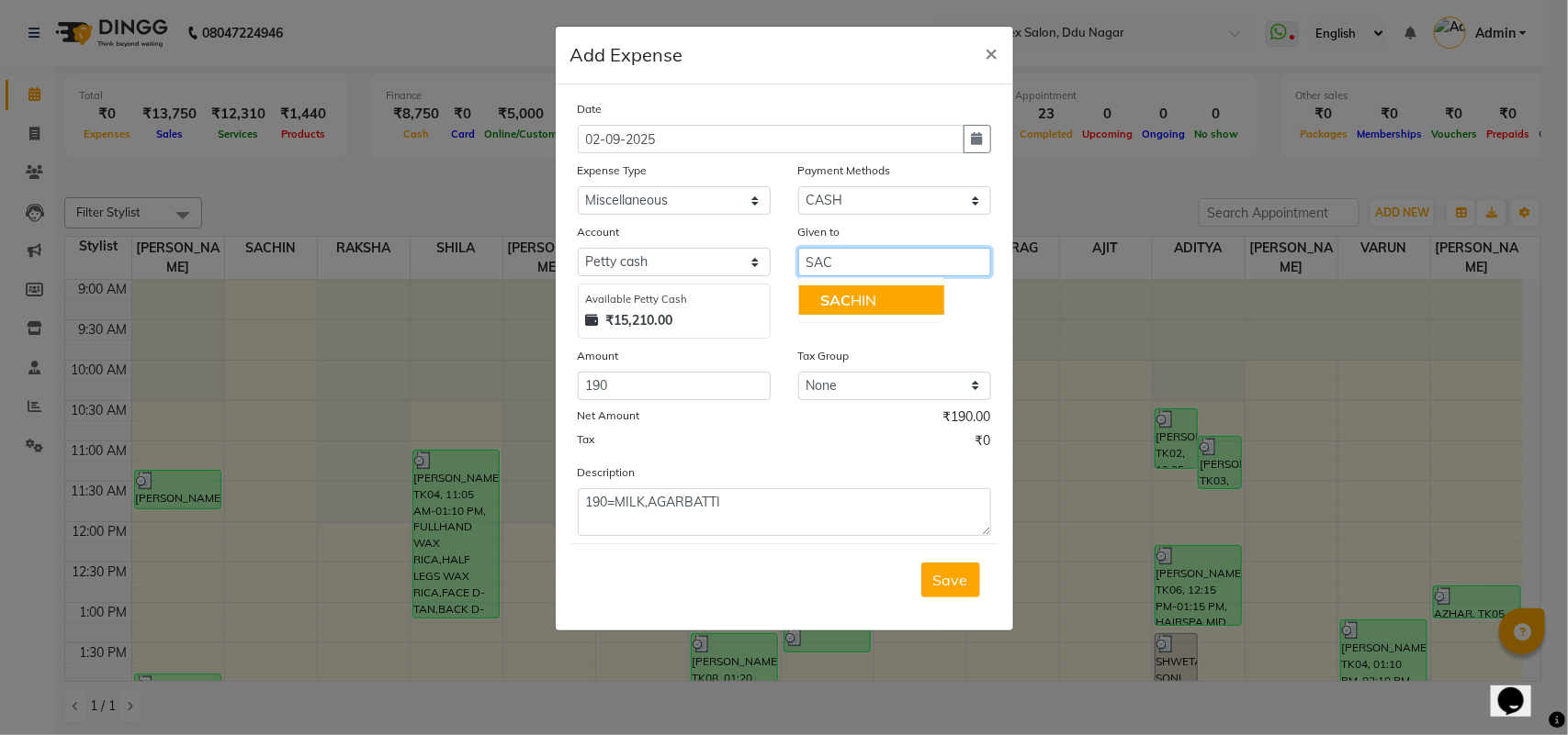
click at [891, 295] on button "SAC HIN" at bounding box center [871, 300] width 145 height 30
type input "SACHIN"
click at [947, 588] on button "Save" at bounding box center [950, 580] width 59 height 35
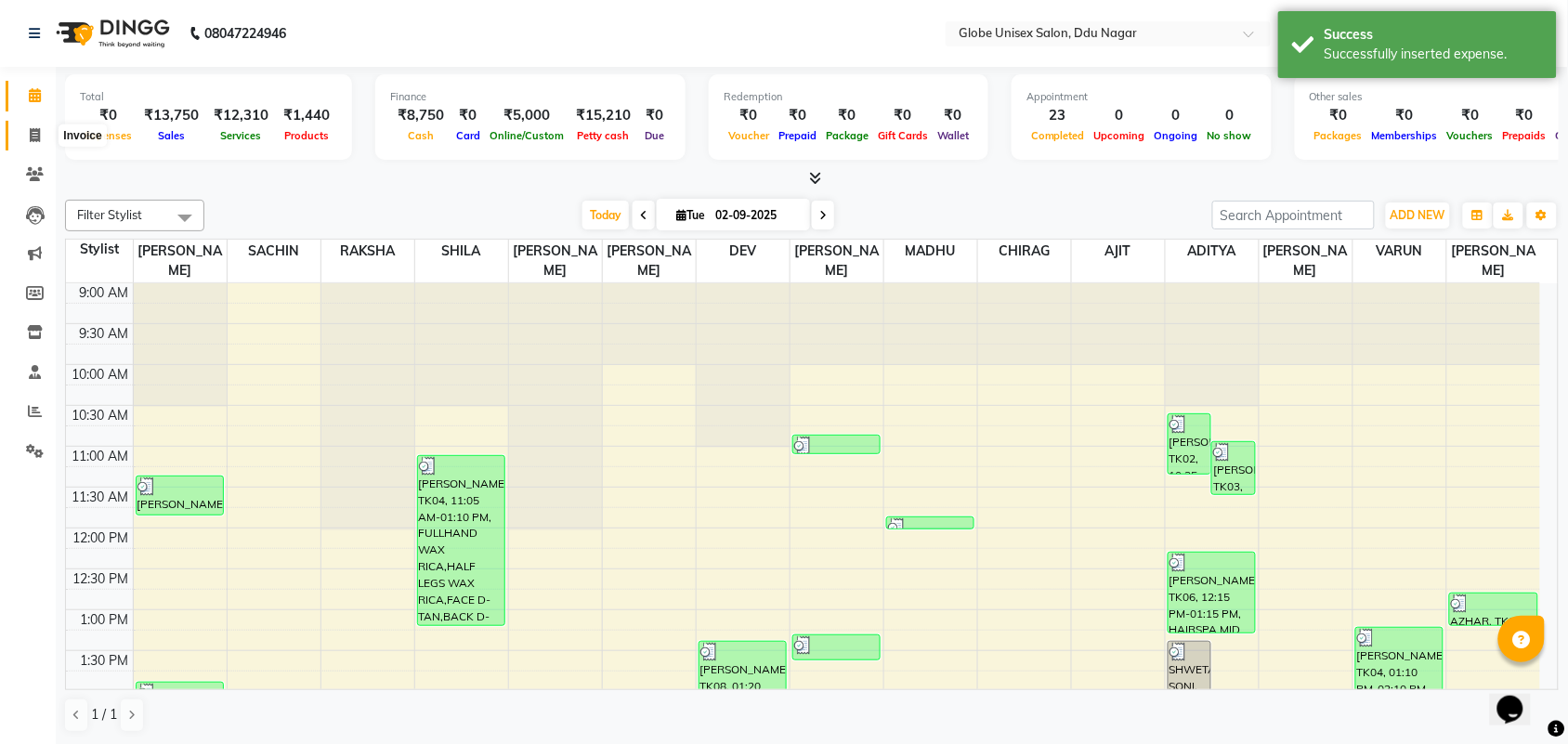
click at [37, 129] on icon at bounding box center [35, 135] width 10 height 14
select select "service"
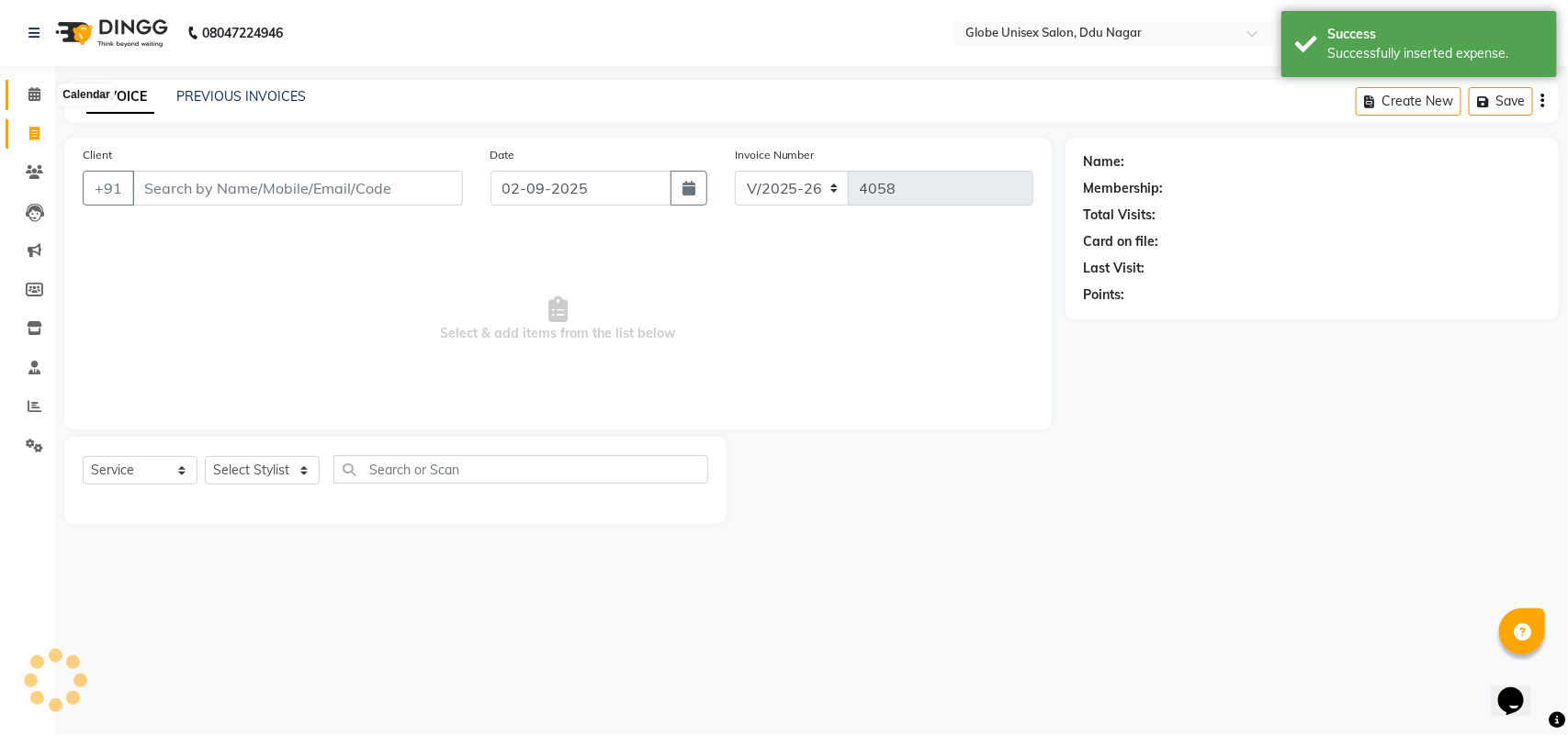
click at [30, 94] on icon at bounding box center [35, 94] width 12 height 13
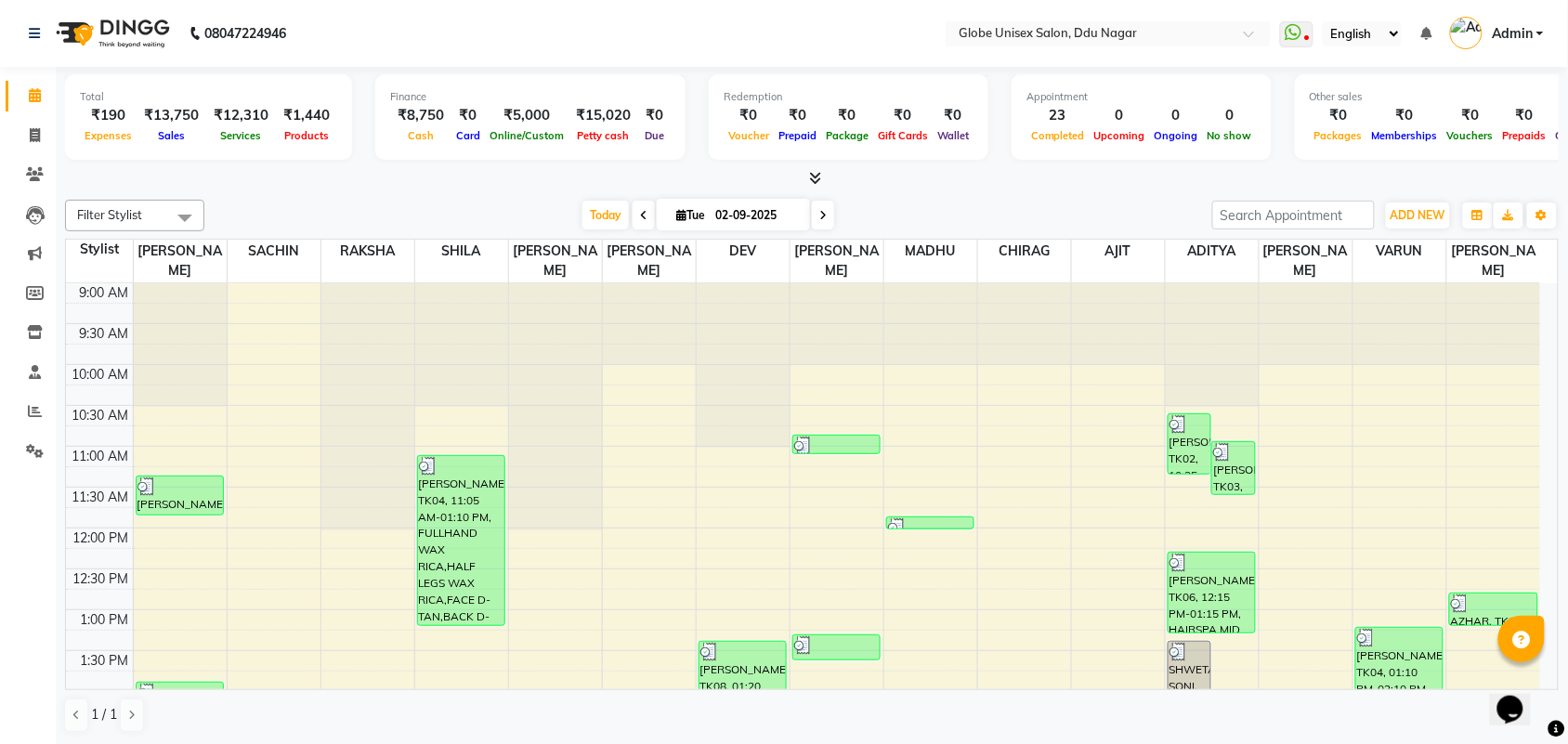
scroll to position [1, 0]
click at [44, 134] on span at bounding box center [34, 135] width 32 height 21
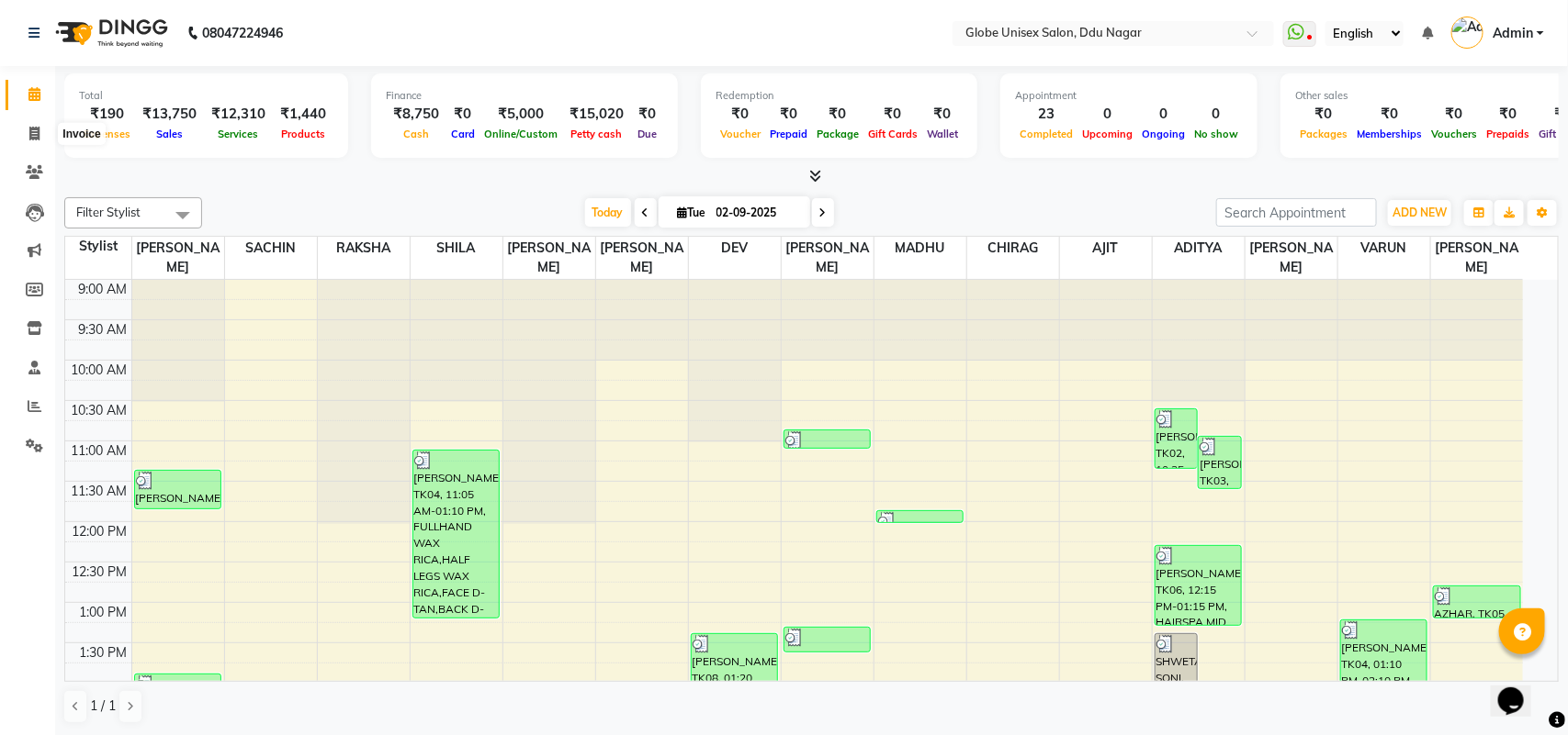
select select "service"
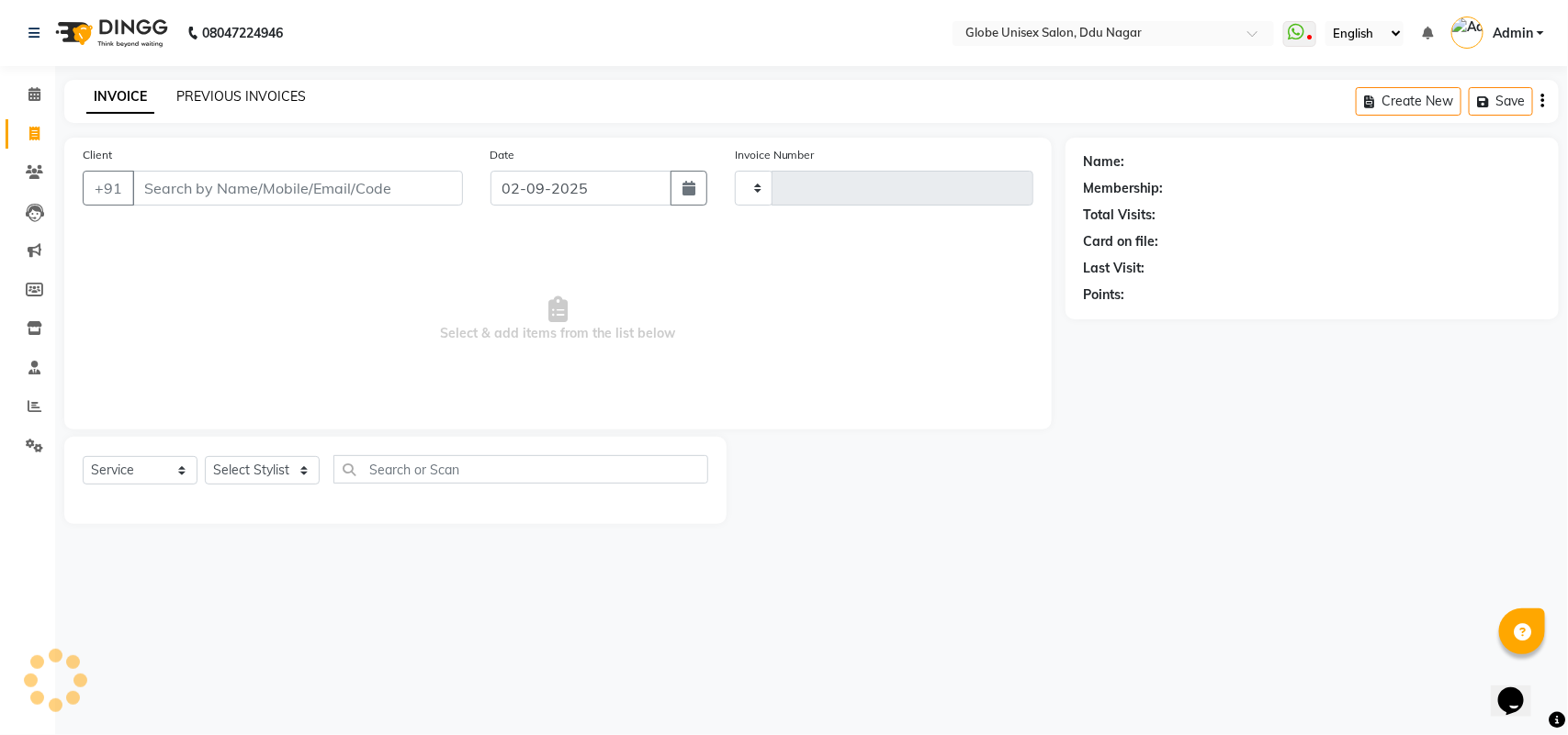
type input "4058"
select select "4184"
click at [236, 90] on link "PREVIOUS INVOICES" at bounding box center [241, 96] width 130 height 16
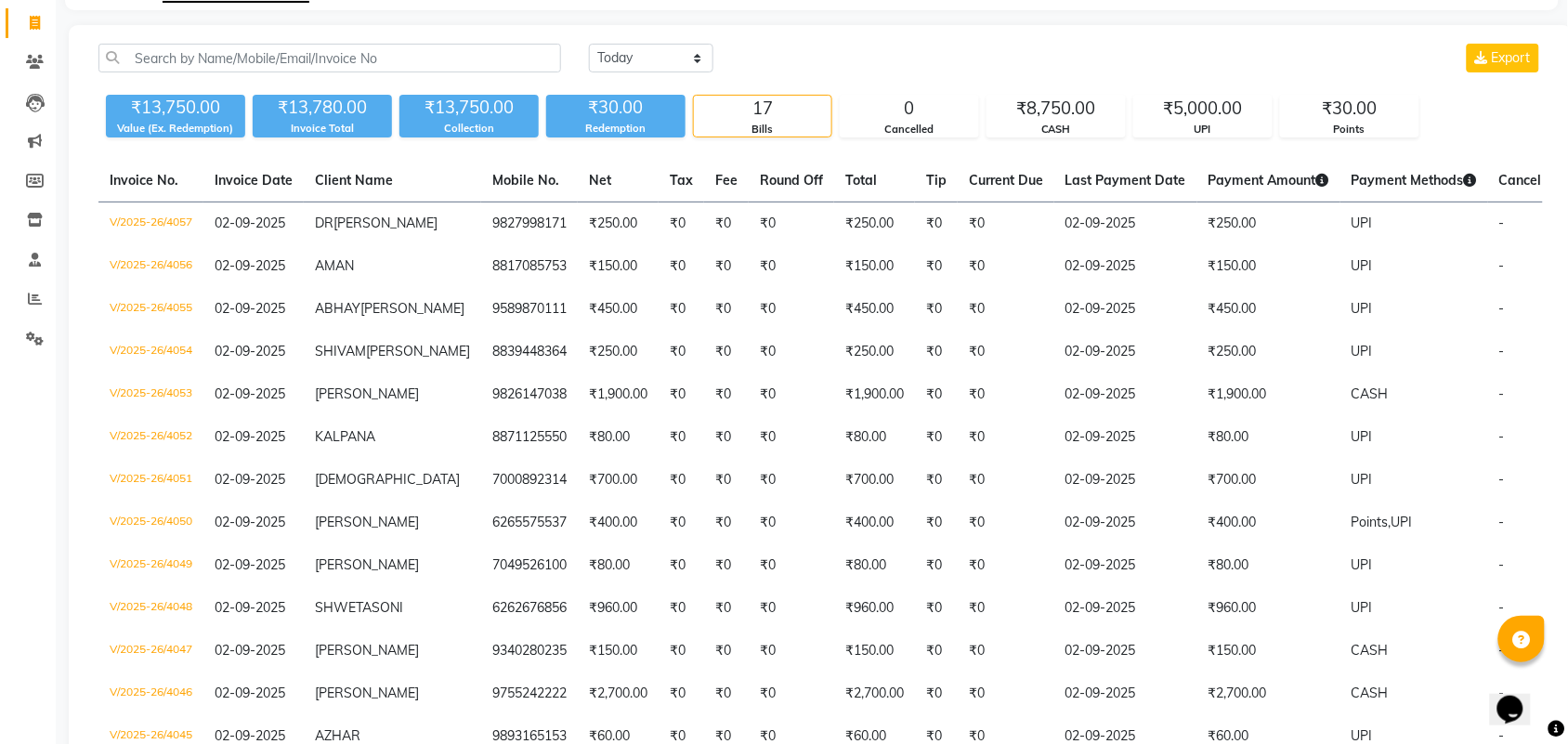
scroll to position [164, 0]
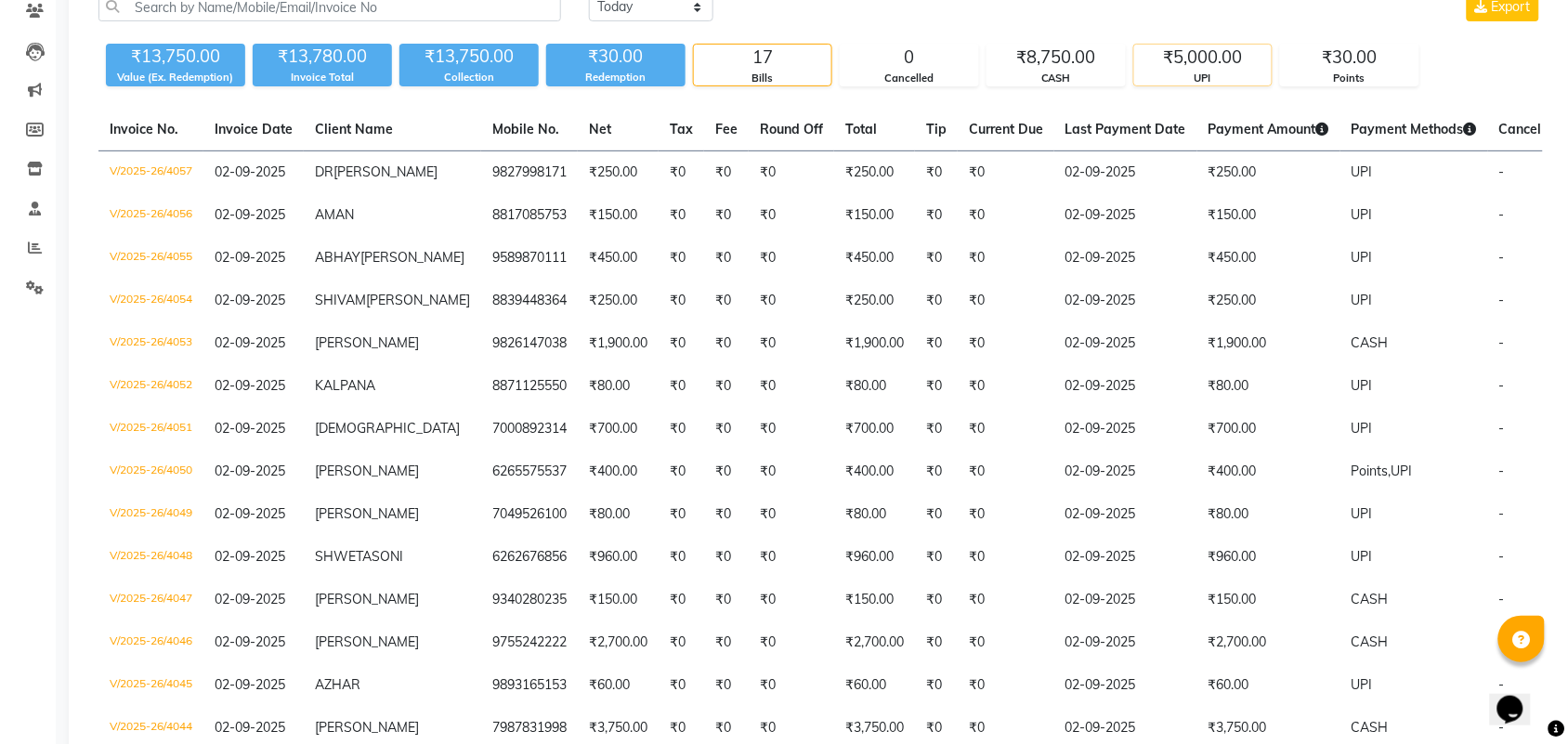
click at [1200, 56] on div "₹5,000.00" at bounding box center [1202, 57] width 137 height 26
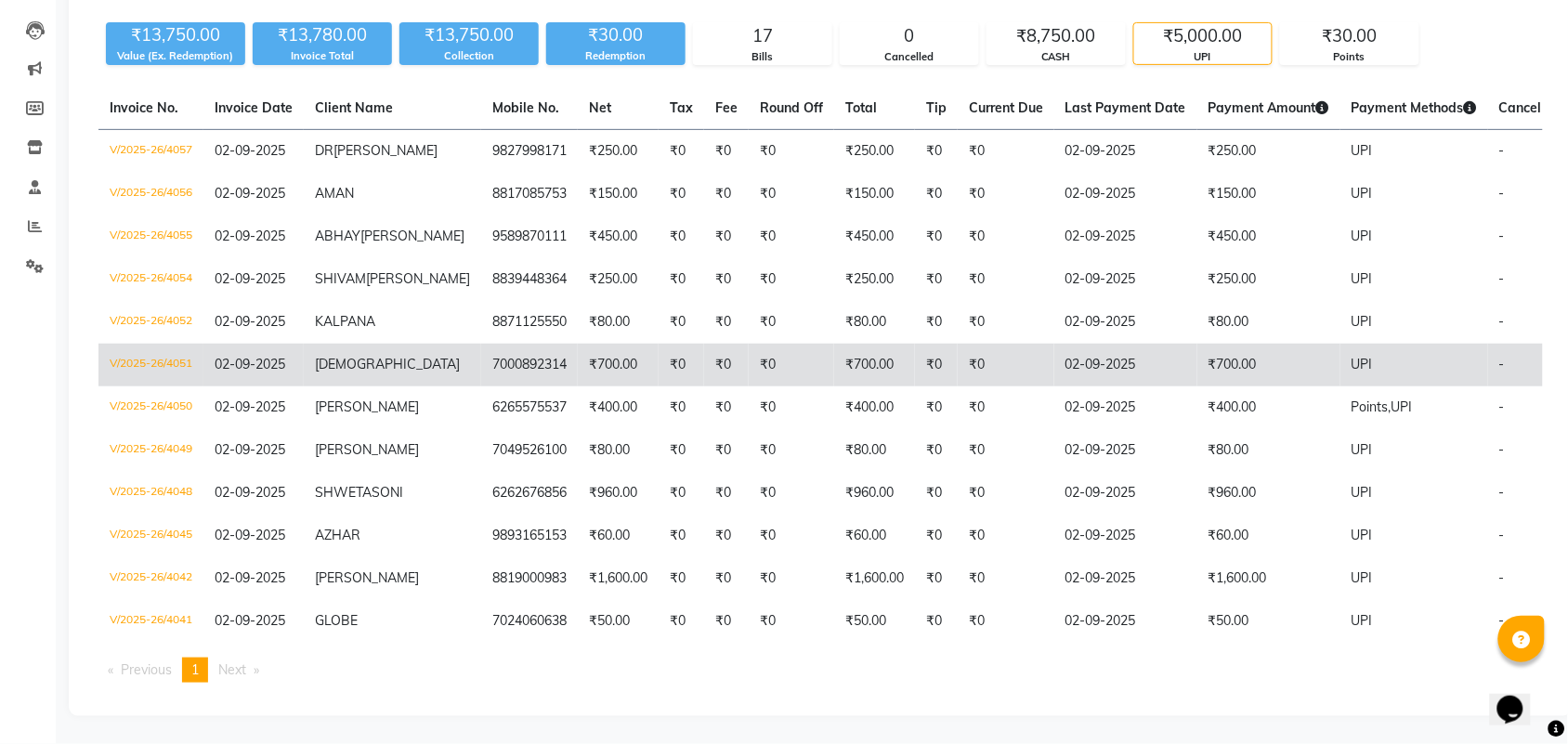
scroll to position [290, 0]
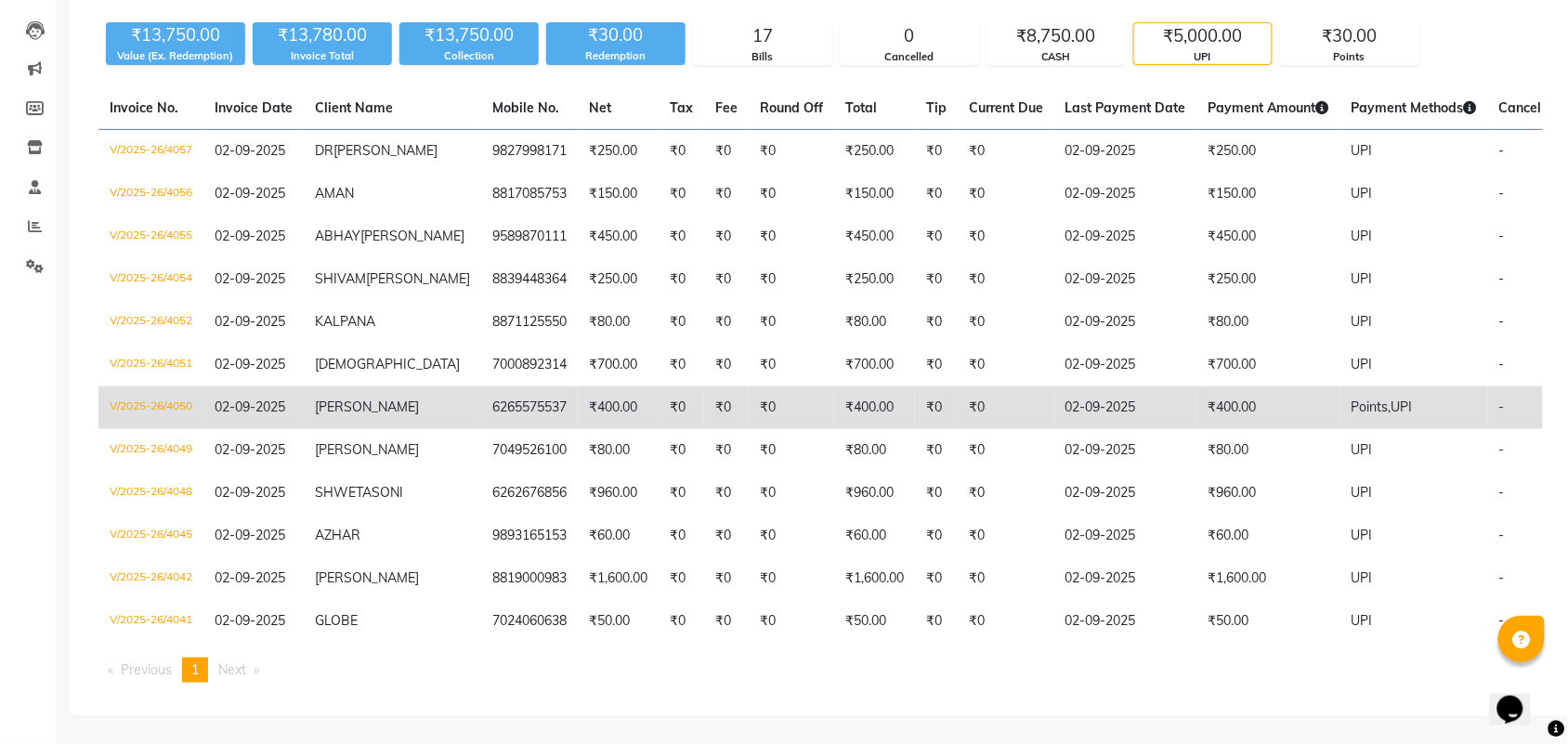
click at [161, 387] on td "V/2025-26/4050" at bounding box center [151, 408] width 105 height 43
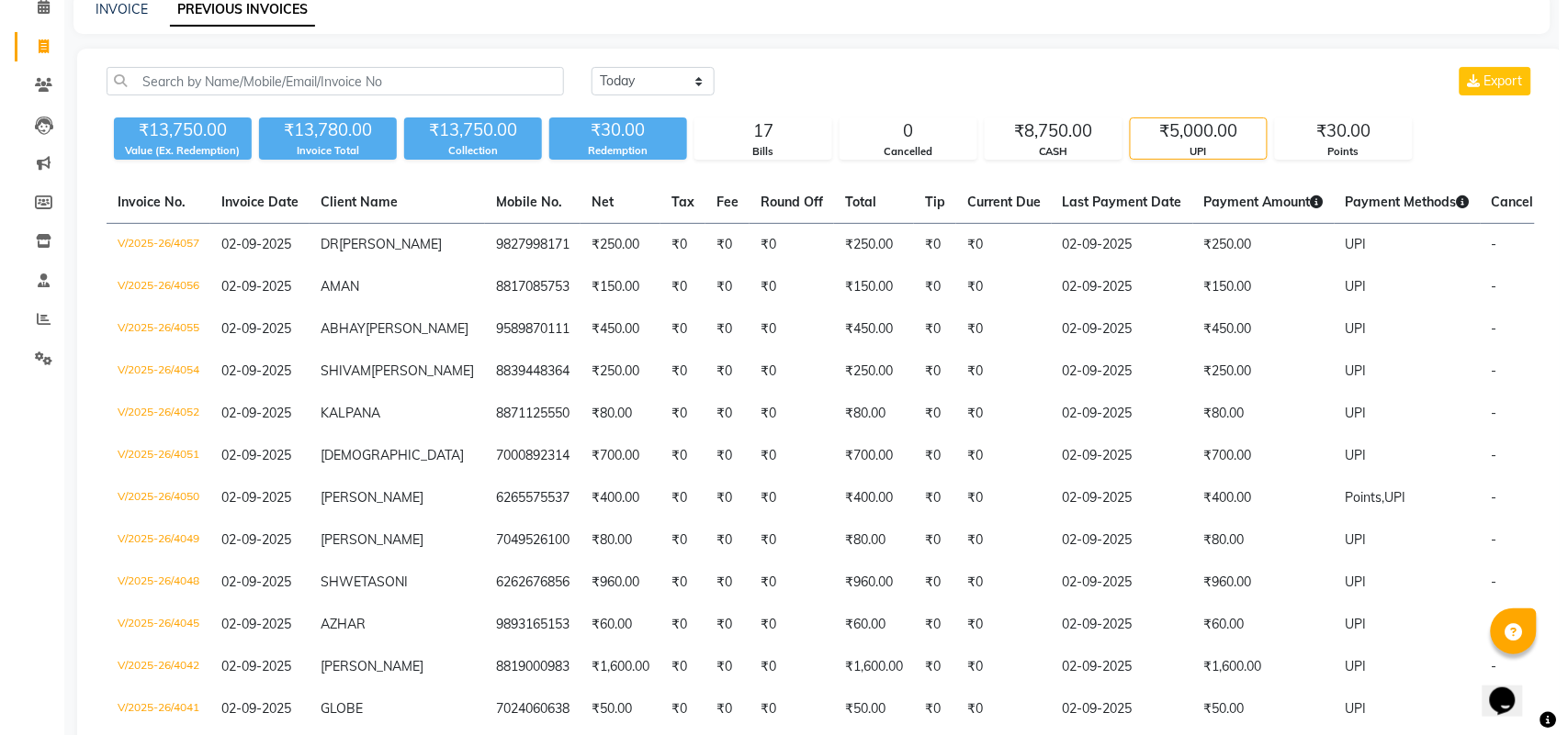
scroll to position [0, 0]
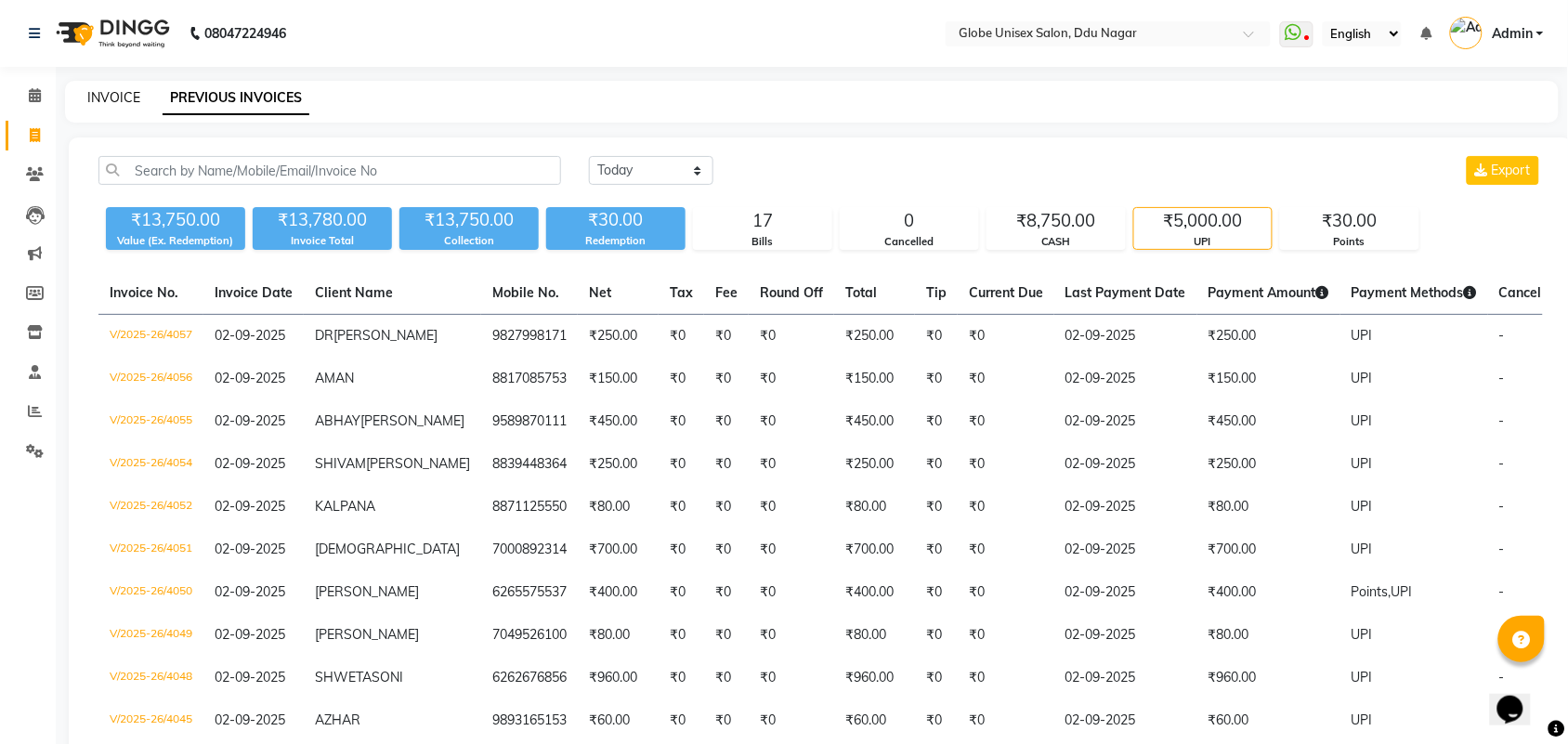
click at [116, 102] on link "INVOICE" at bounding box center [114, 97] width 53 height 17
select select "service"
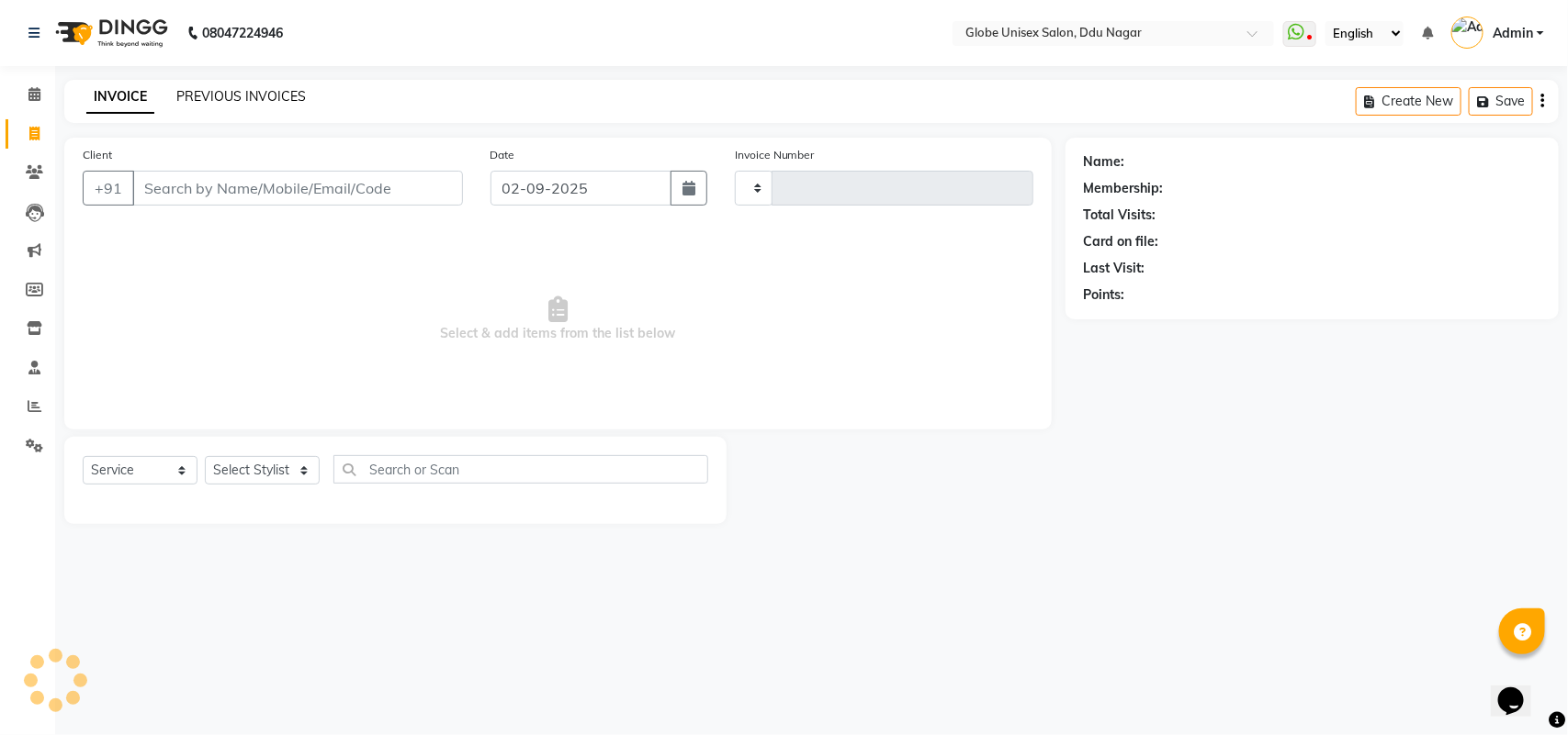
click at [212, 97] on link "PREVIOUS INVOICES" at bounding box center [241, 96] width 130 height 16
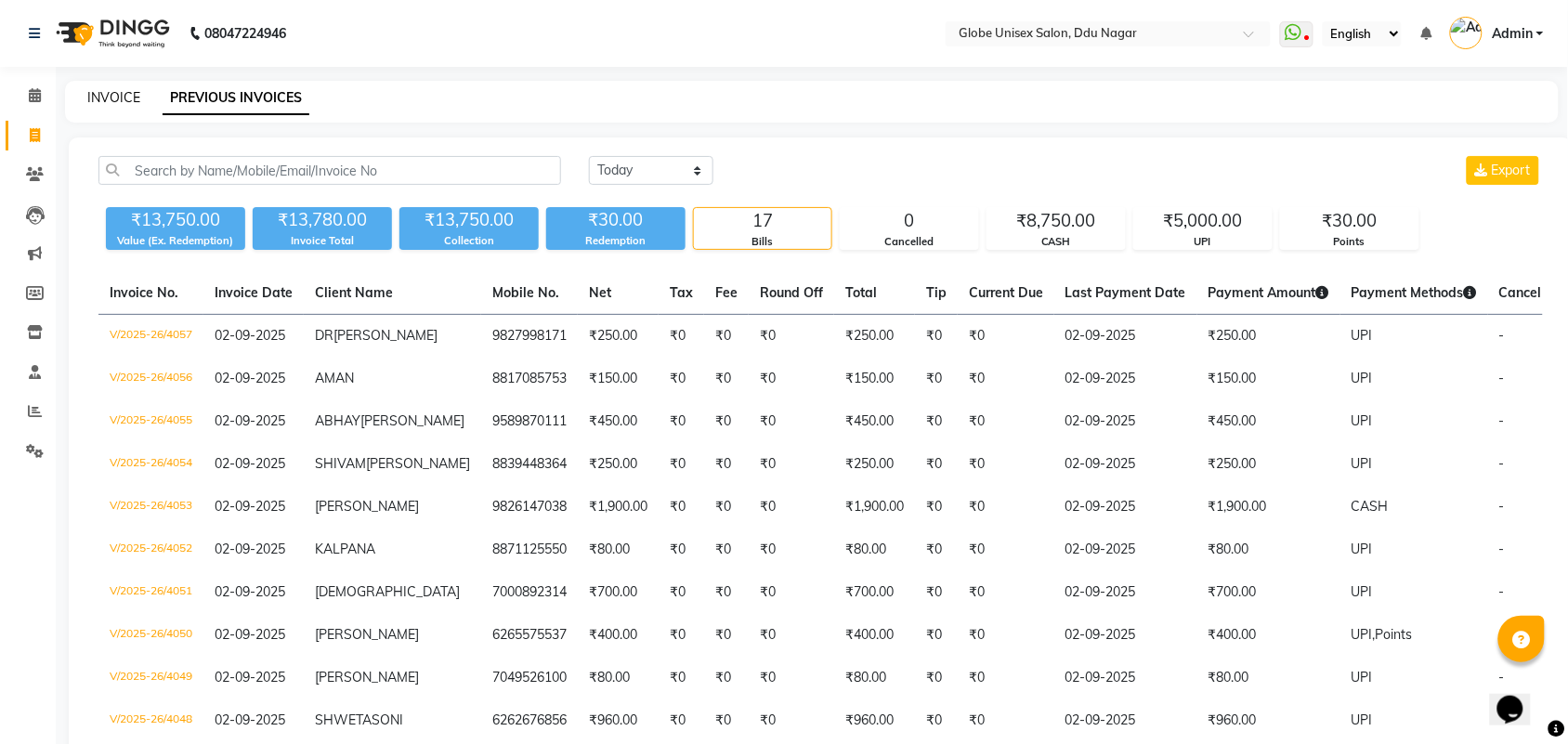
click at [98, 95] on link "INVOICE" at bounding box center [114, 97] width 53 height 17
select select "service"
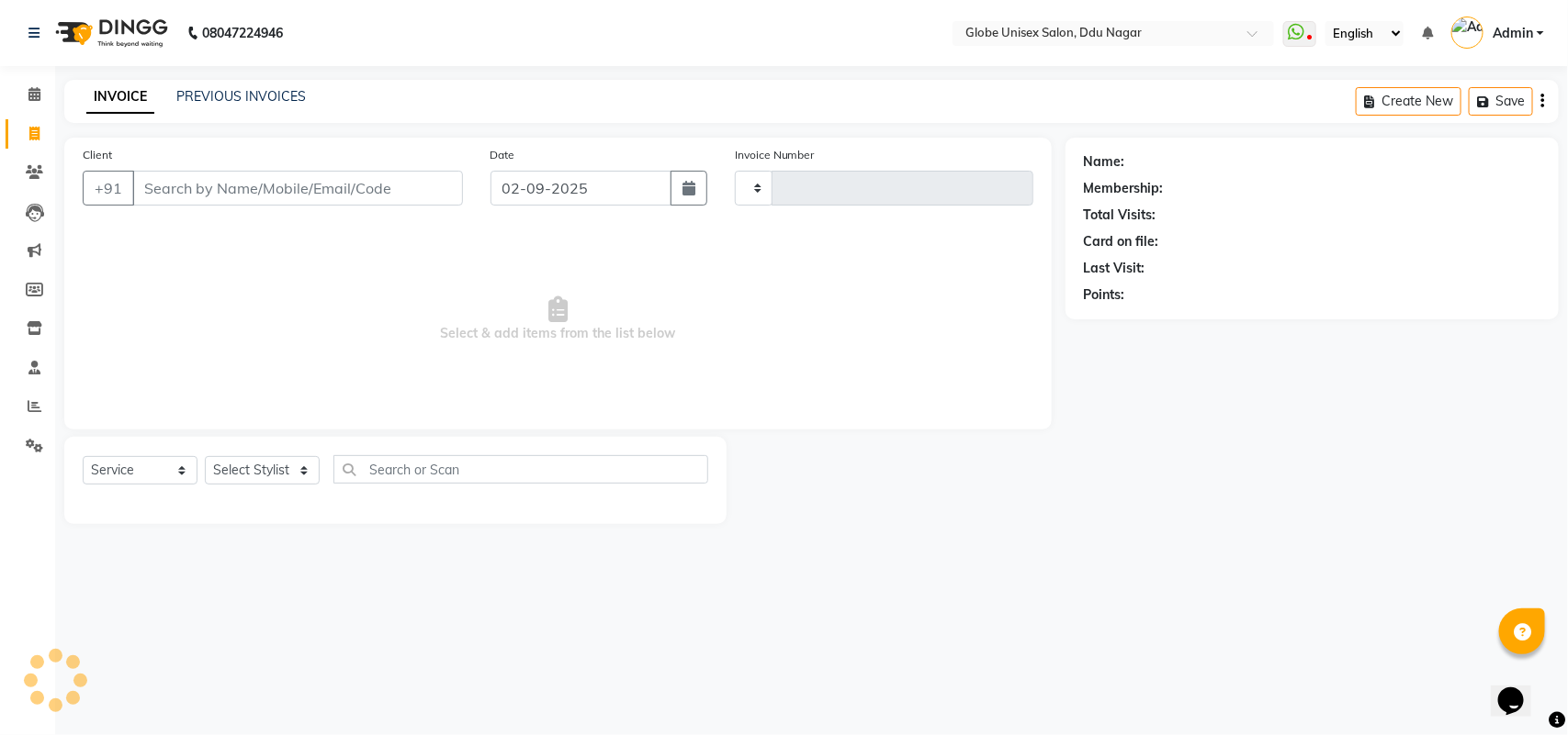
type input "4058"
select select "4184"
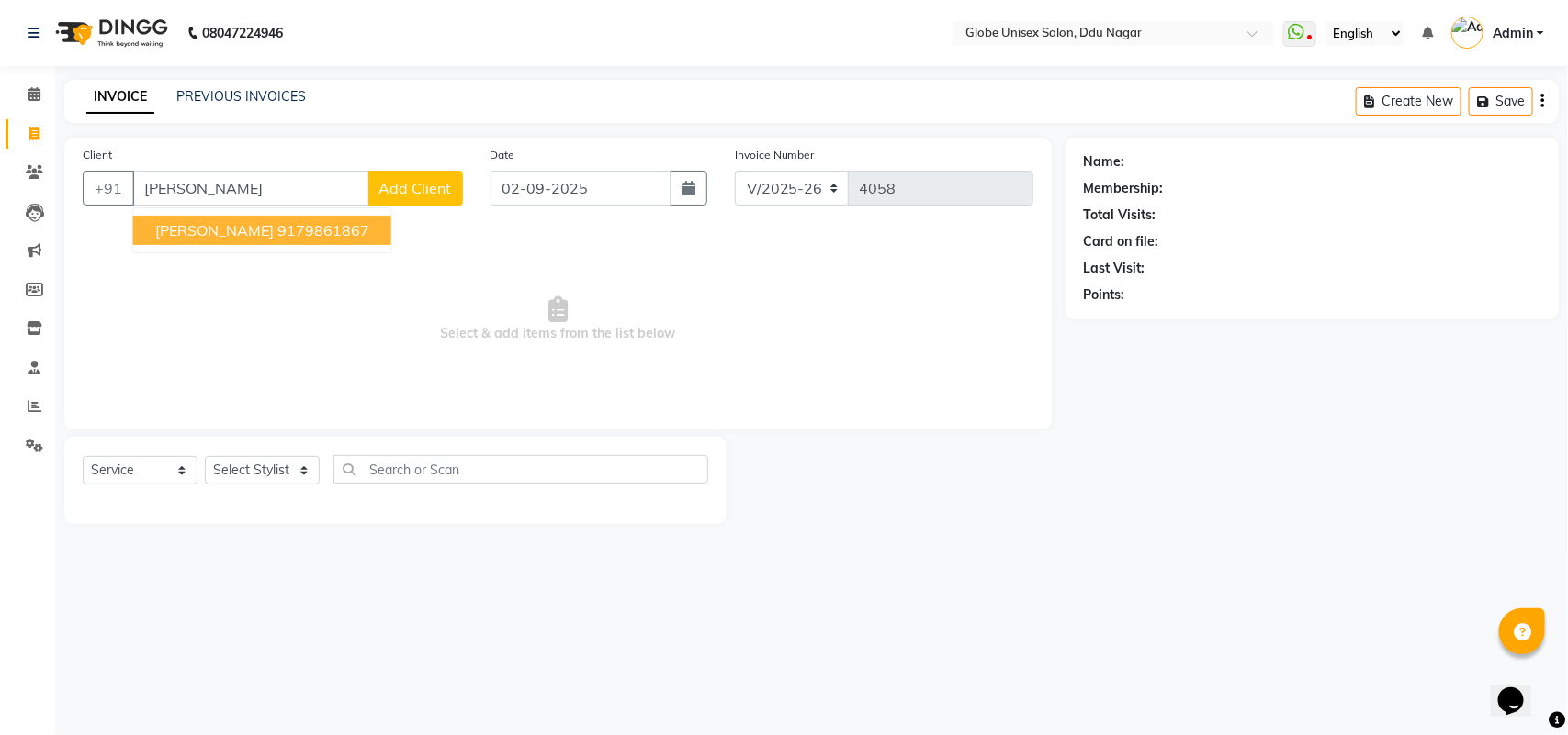
click at [204, 221] on span "NISHA RAMTEKE" at bounding box center [214, 230] width 118 height 18
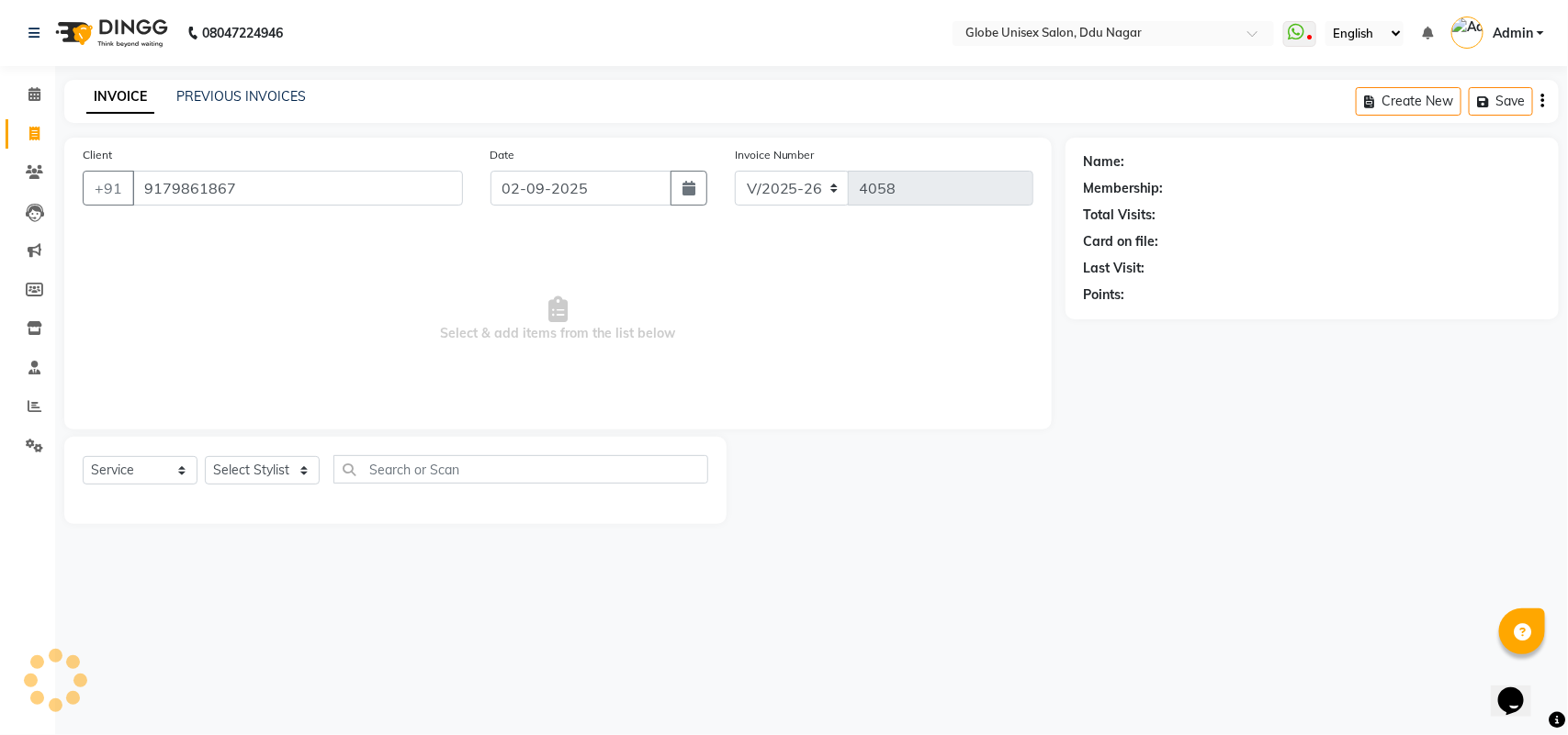
type input "9179861867"
select select "2: Object"
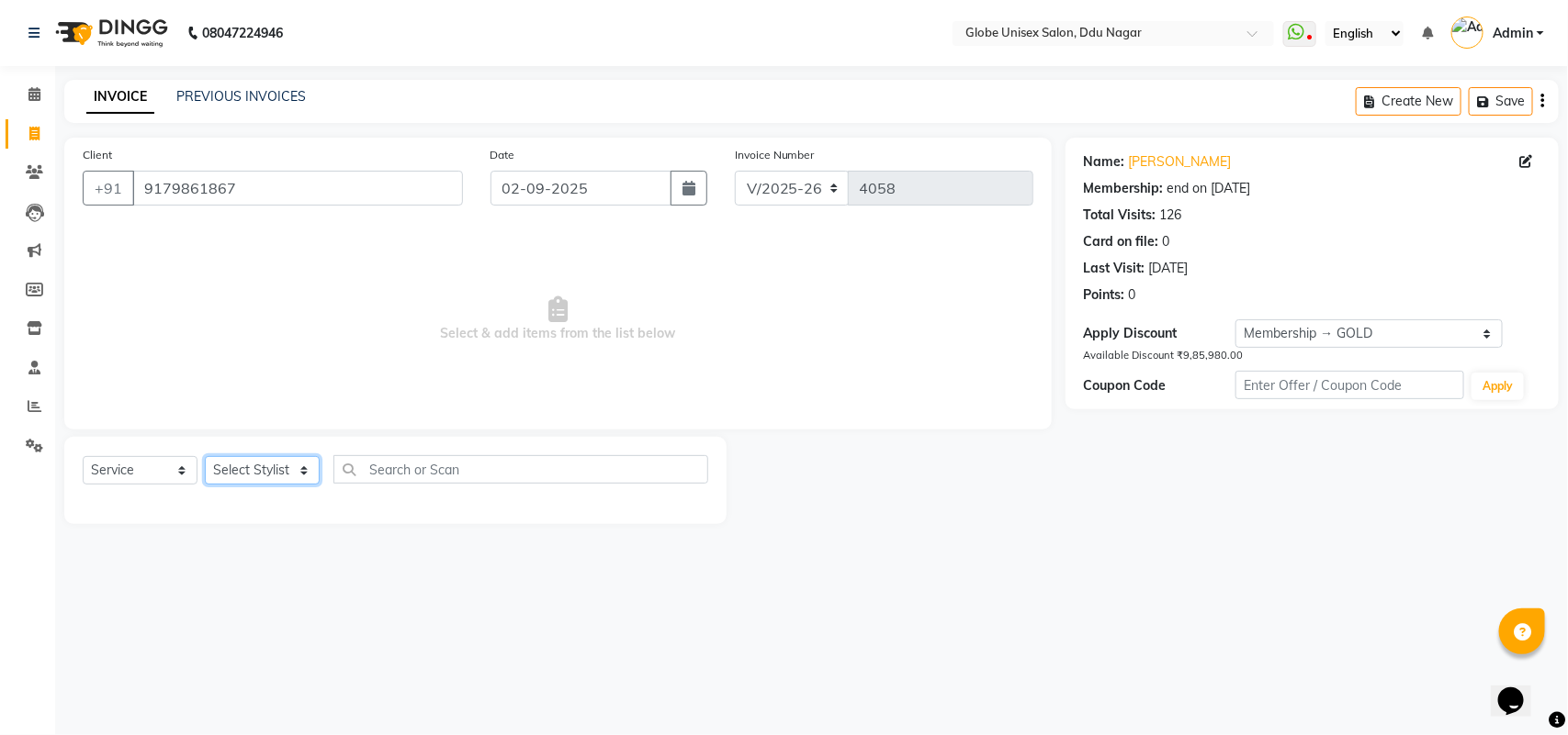
click at [275, 459] on select "Select Stylist ADITYA AJIT CHIRAG DEV DIGESH LALITA LAXMI MADHU MANSI NICK RAKS…" at bounding box center [262, 470] width 115 height 29
click at [205, 456] on select "Select Stylist ADITYA AJIT CHIRAG DEV DIGESH LALITA LAXMI MADHU MANSI NICK RAKS…" at bounding box center [262, 470] width 115 height 29
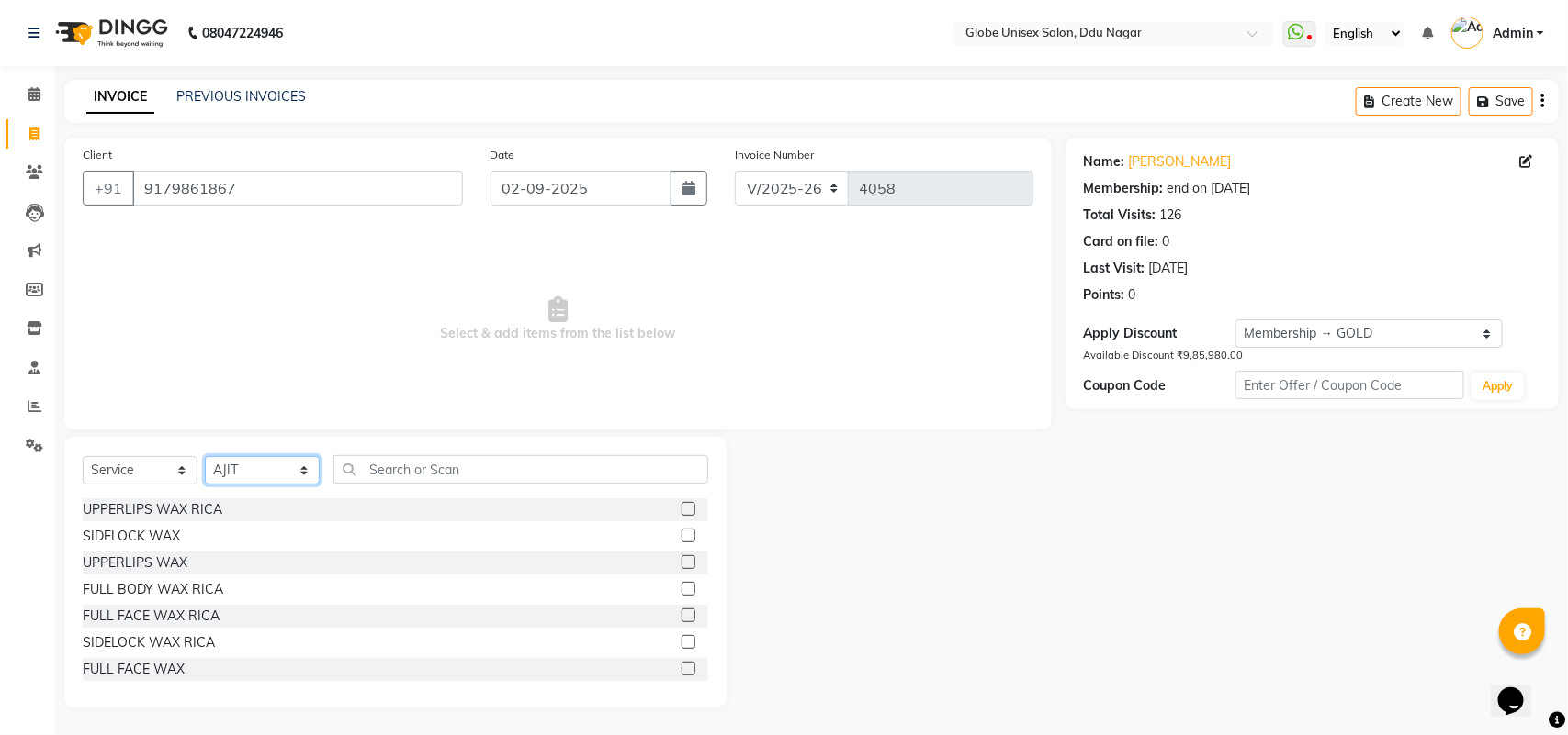
click at [287, 456] on select "Select Stylist ADITYA AJIT CHIRAG DEV DIGESH LALITA LAXMI MADHU MANSI NICK RAKS…" at bounding box center [262, 470] width 115 height 29
select select "64157"
click at [205, 456] on select "Select Stylist ADITYA AJIT CHIRAG DEV DIGESH LALITA LAXMI MADHU MANSI NICK RAKS…" at bounding box center [262, 470] width 115 height 29
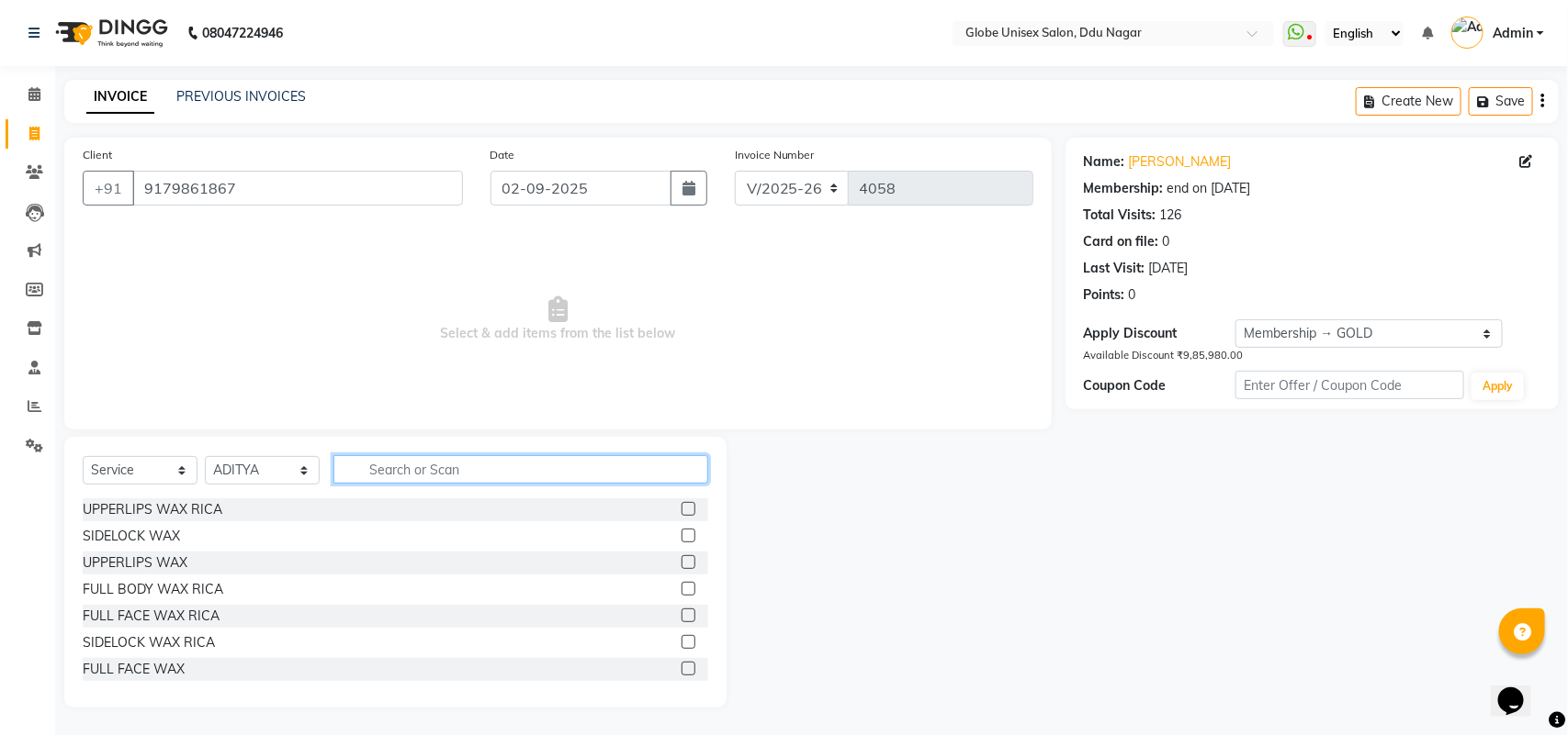
click at [479, 467] on input "text" at bounding box center [520, 469] width 374 height 29
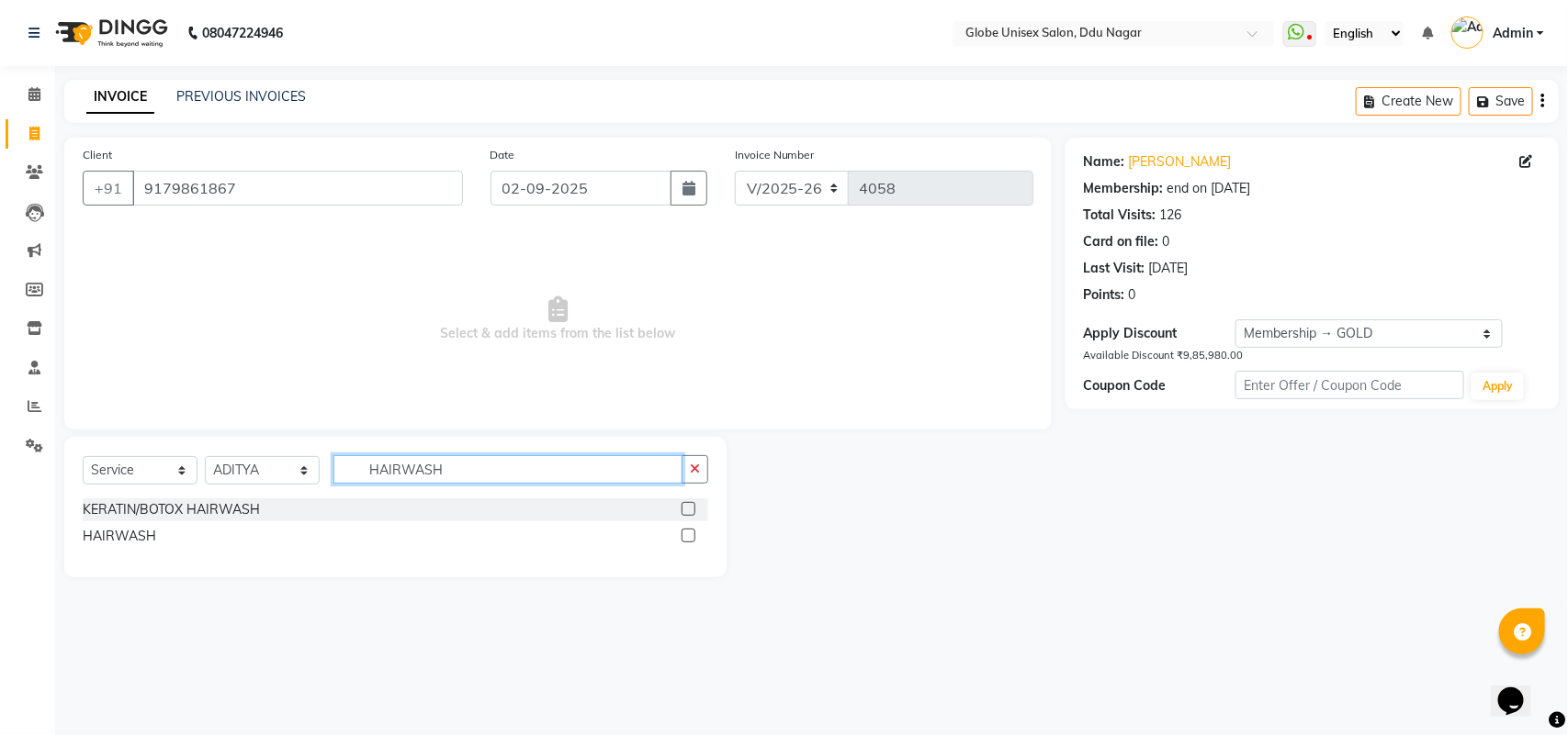
type input "HAIRWASH"
click at [129, 521] on div "KERATIN/BOTOX HAIRWASH HAIRWASH" at bounding box center [396, 524] width 626 height 53
click at [130, 532] on div "HAIRWASH" at bounding box center [119, 537] width 73 height 19
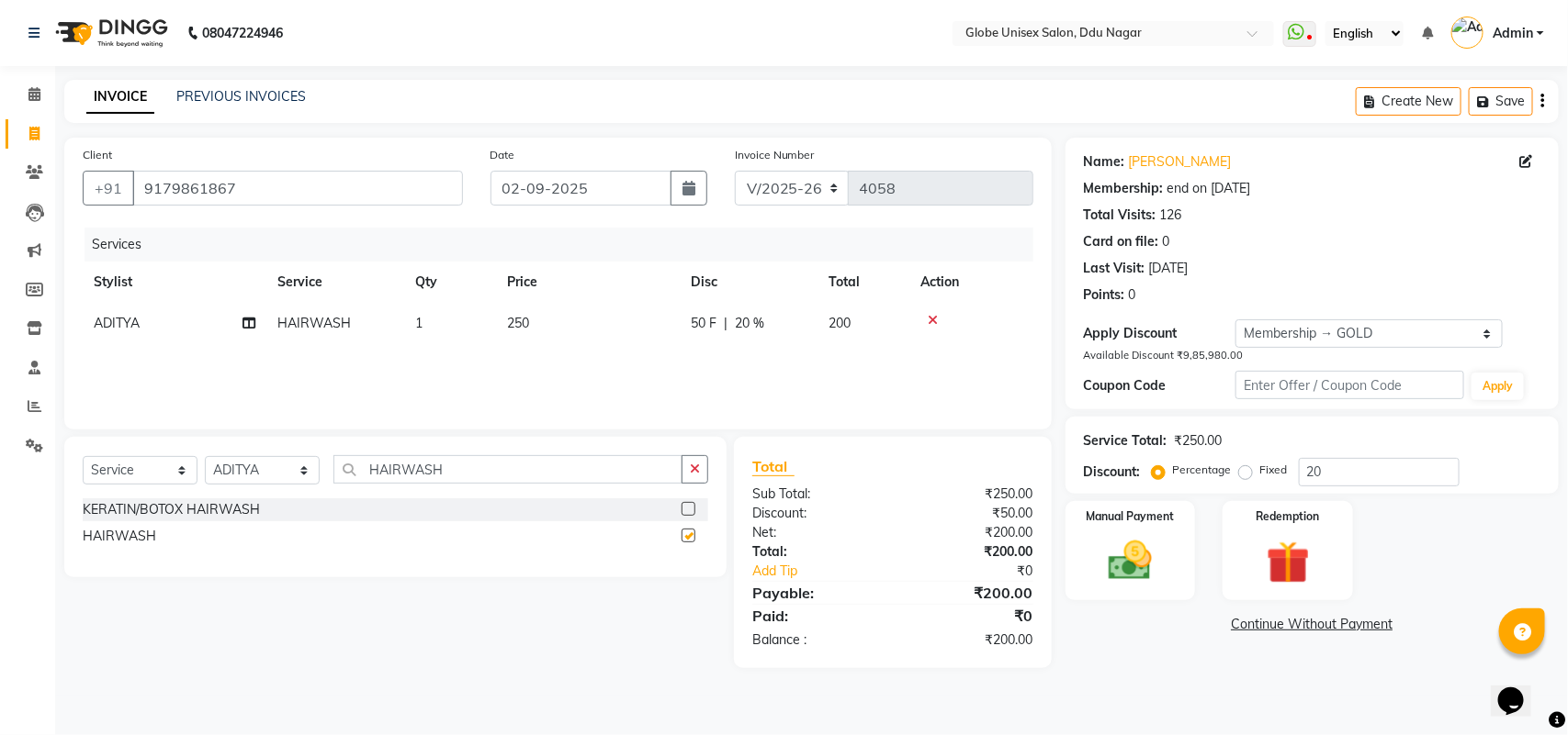
checkbox input "false"
click at [465, 473] on input "HAIRWASH" at bounding box center [507, 469] width 349 height 29
type input "H"
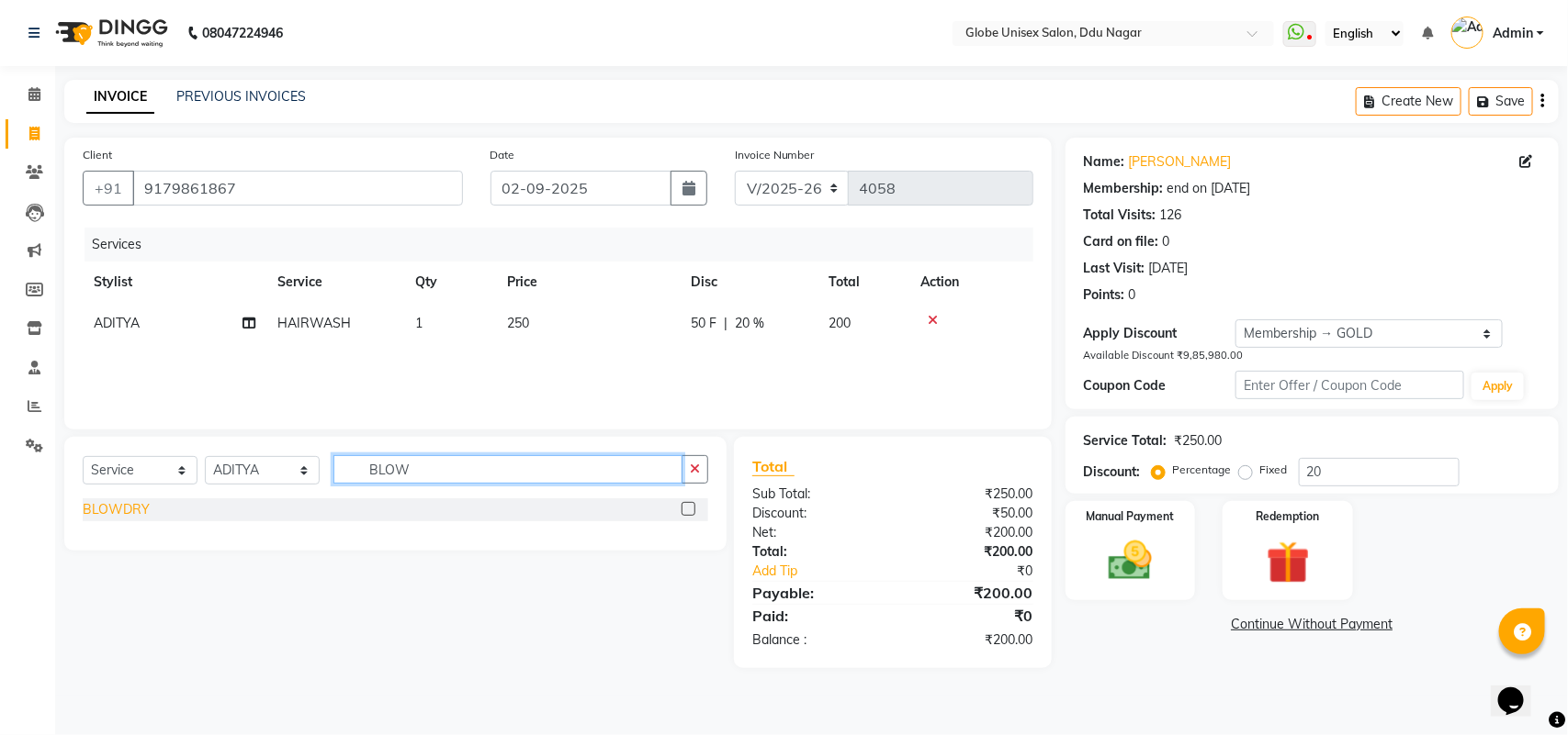
type input "BLOW"
click at [120, 511] on div "BLOWDRY" at bounding box center [116, 510] width 67 height 19
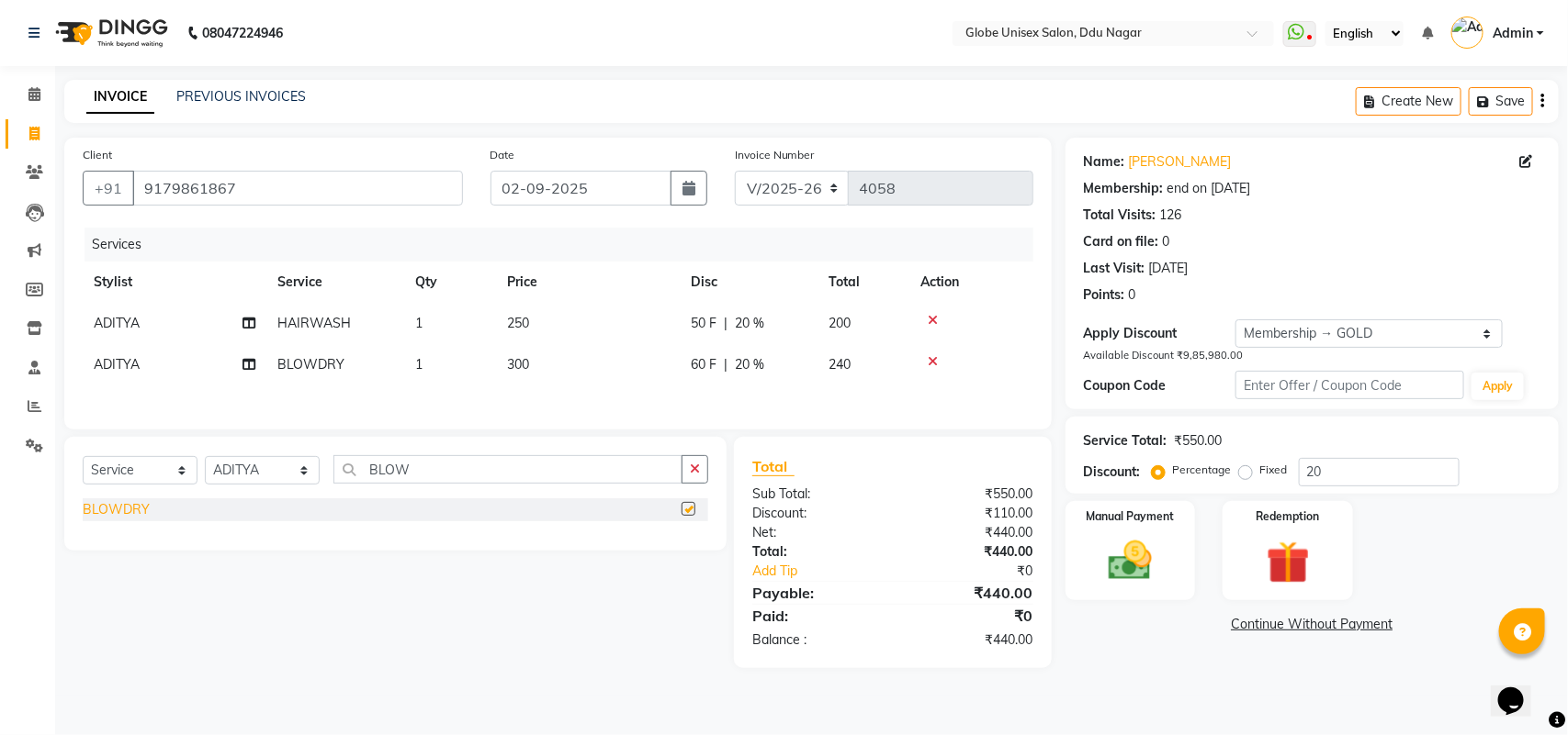
checkbox input "false"
click at [588, 368] on td "300" at bounding box center [587, 365] width 184 height 41
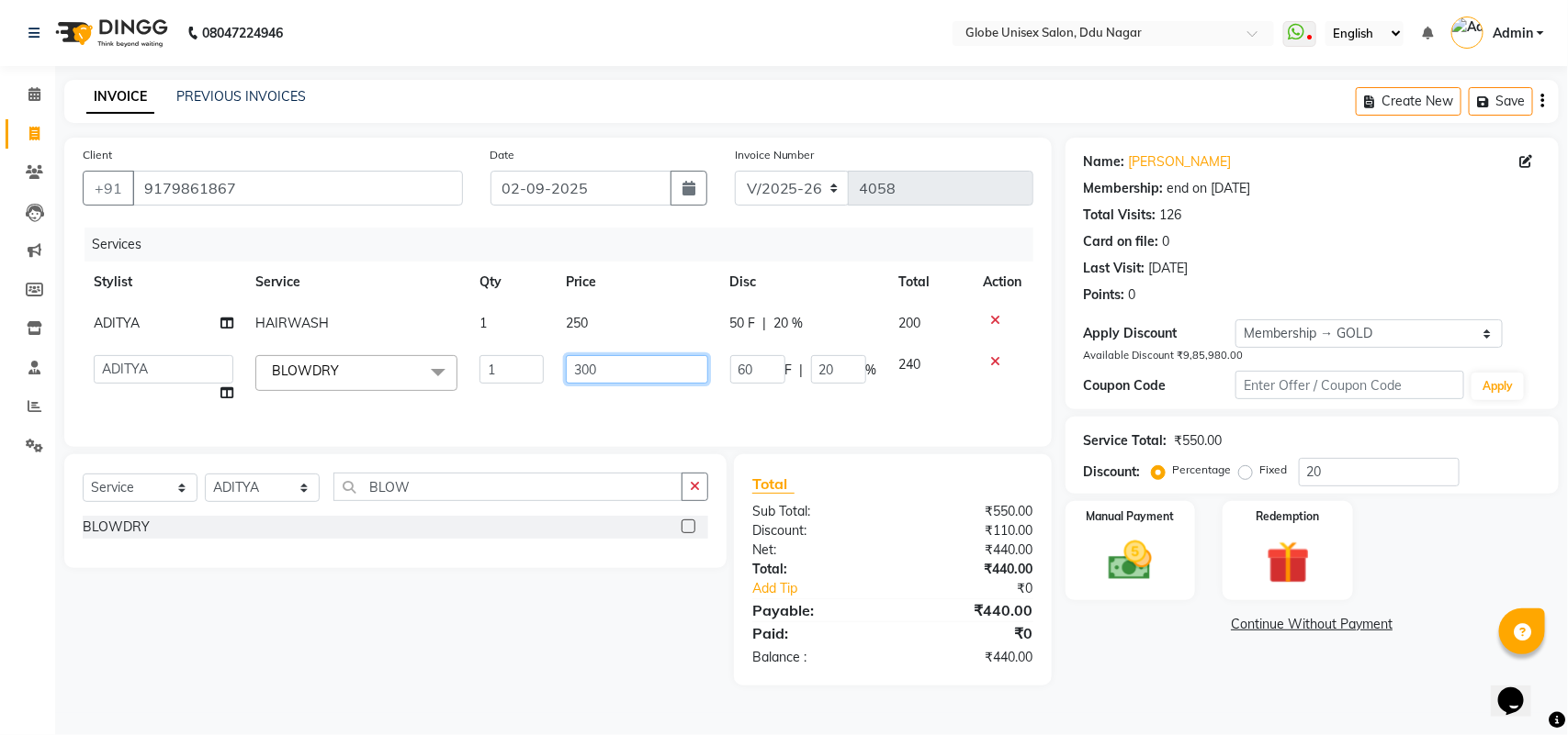
click at [611, 363] on input "300" at bounding box center [636, 369] width 141 height 29
type input "3"
type input "250"
click at [1132, 645] on div "Name: Nisha Ramteke Membership: end on 24-10-2025 Total Visits: 126 Card on fil…" at bounding box center [1319, 412] width 507 height 548
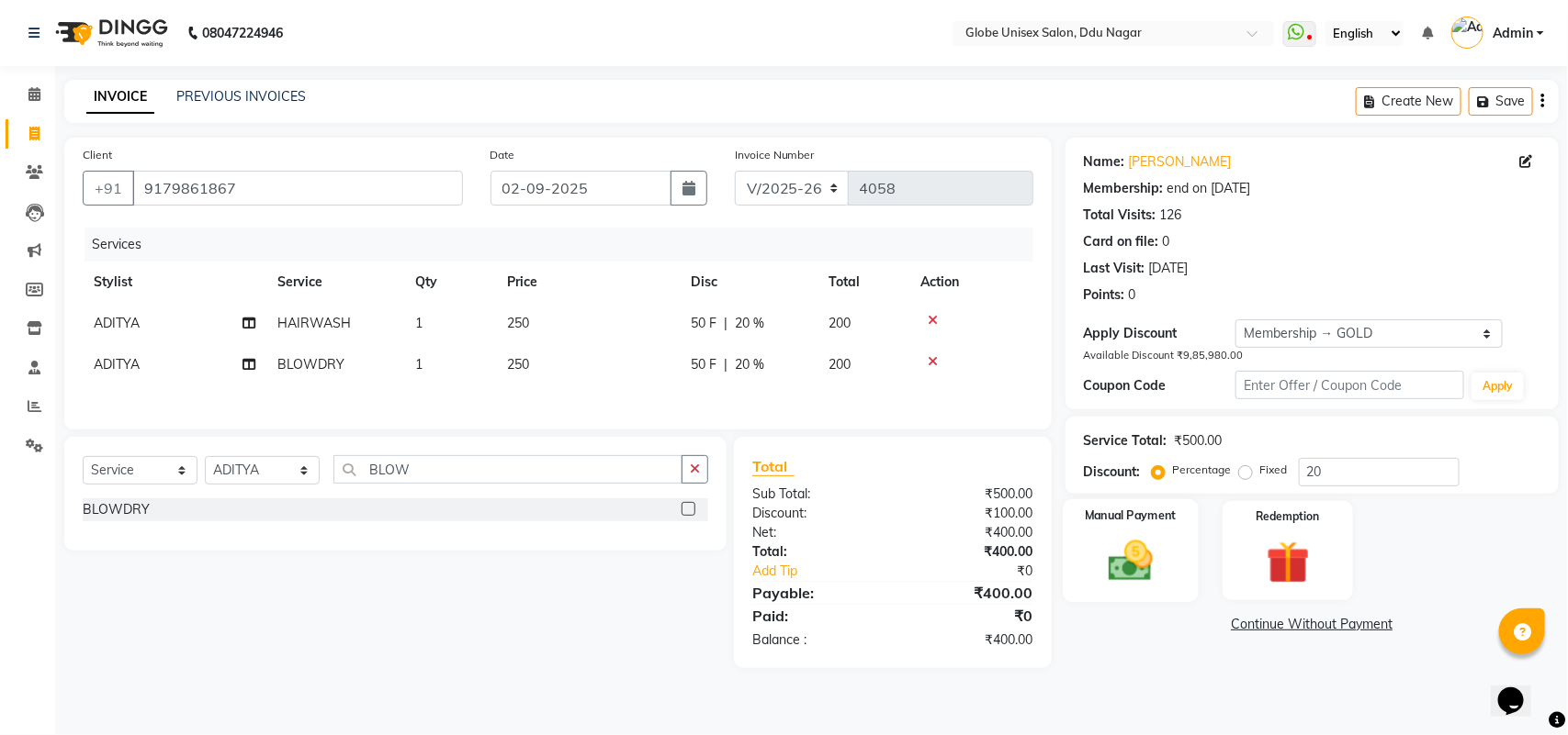
click at [1130, 545] on img at bounding box center [1129, 560] width 72 height 51
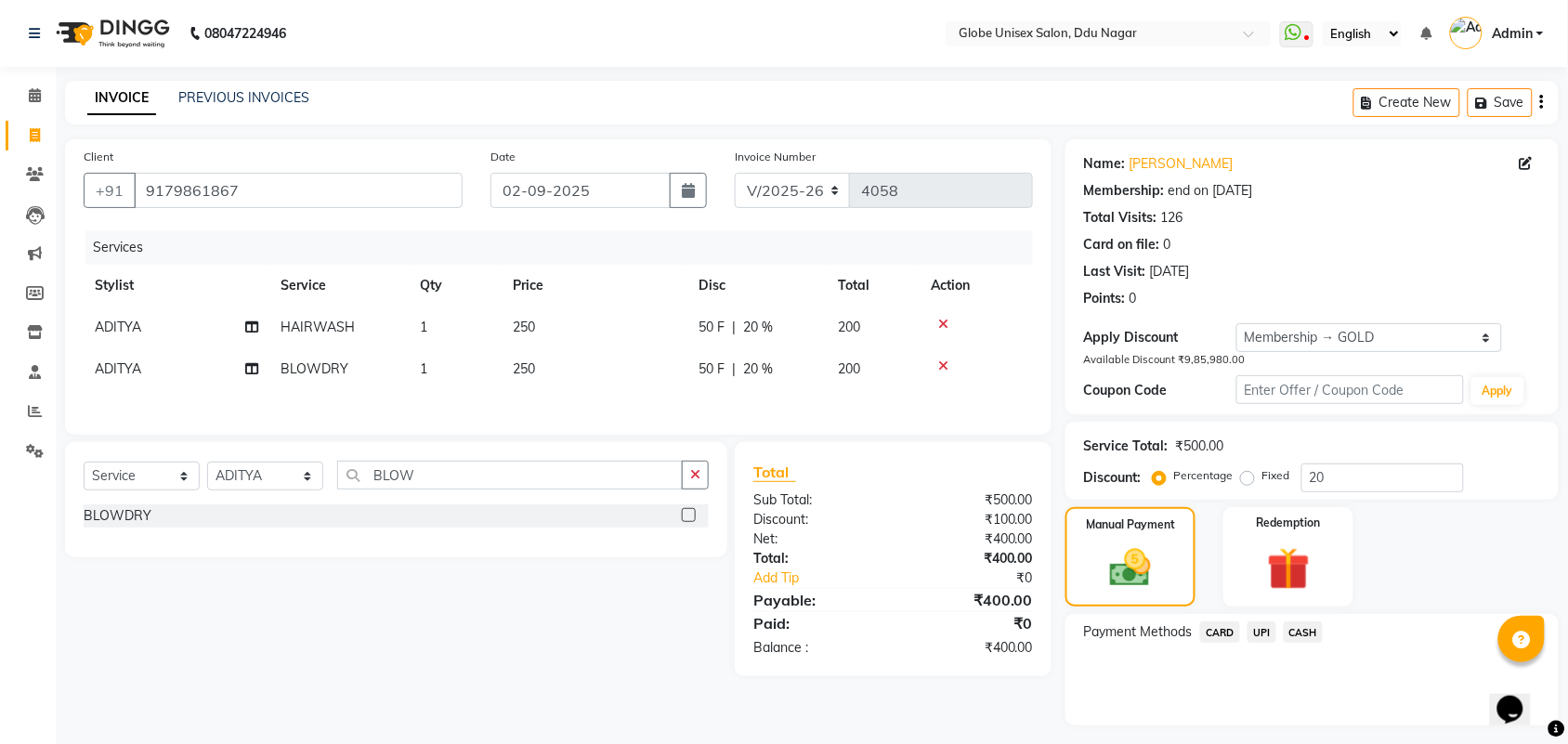
click at [151, 316] on td "ADITYA" at bounding box center [176, 327] width 186 height 42
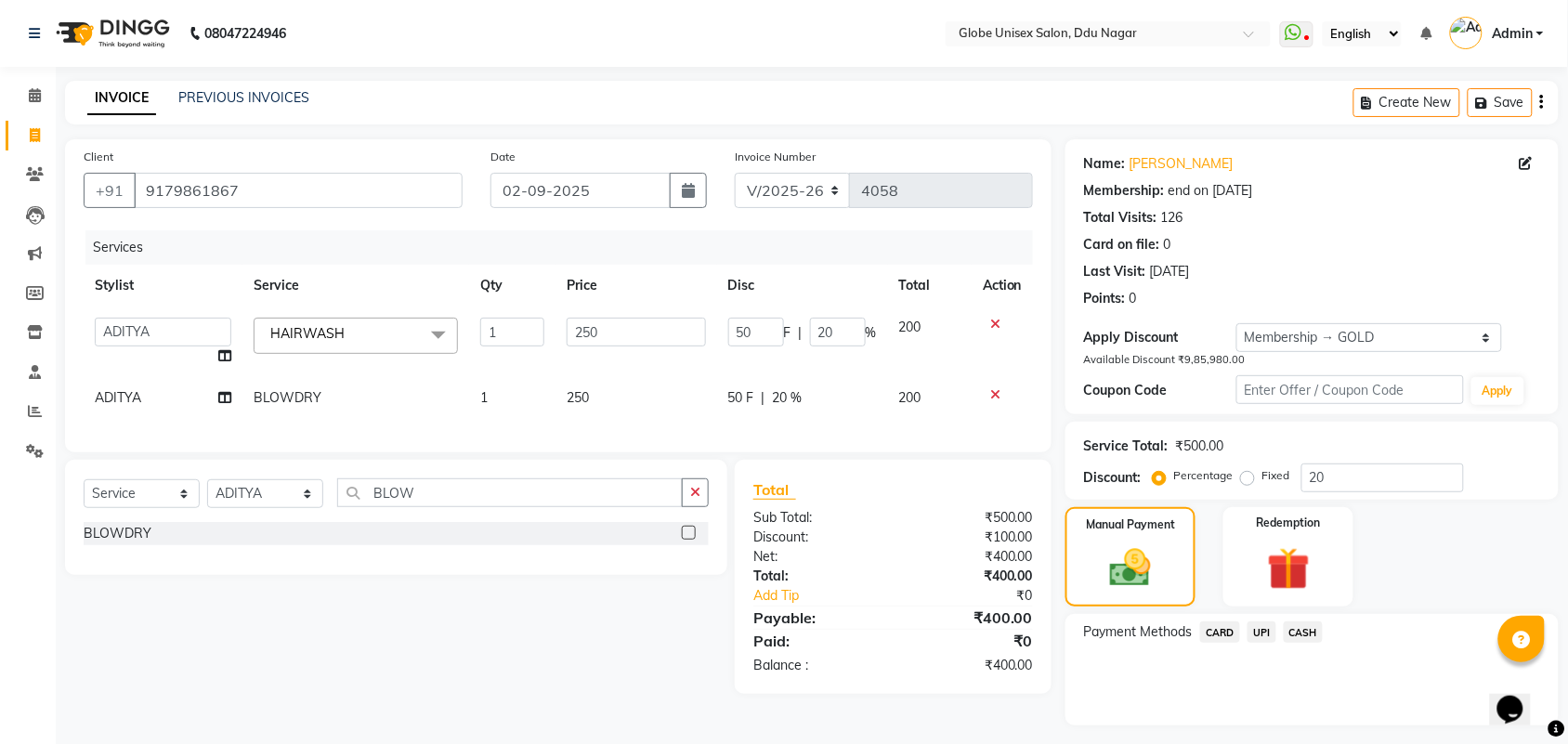
click at [151, 316] on td "ADITYA AJIT CHIRAG DEV DIGESH LALITA LAXMI MADHU MANSI NICK RAKSHA SACHIN SHILA…" at bounding box center [163, 342] width 159 height 71
click at [164, 341] on select "ADITYA AJIT CHIRAG DEV DIGESH LALITA LAXMI MADHU MANSI NICK RAKSHA SACHIN SHILA…" at bounding box center [163, 332] width 136 height 29
select select "88638"
click at [228, 399] on icon at bounding box center [224, 397] width 13 height 13
select select "64157"
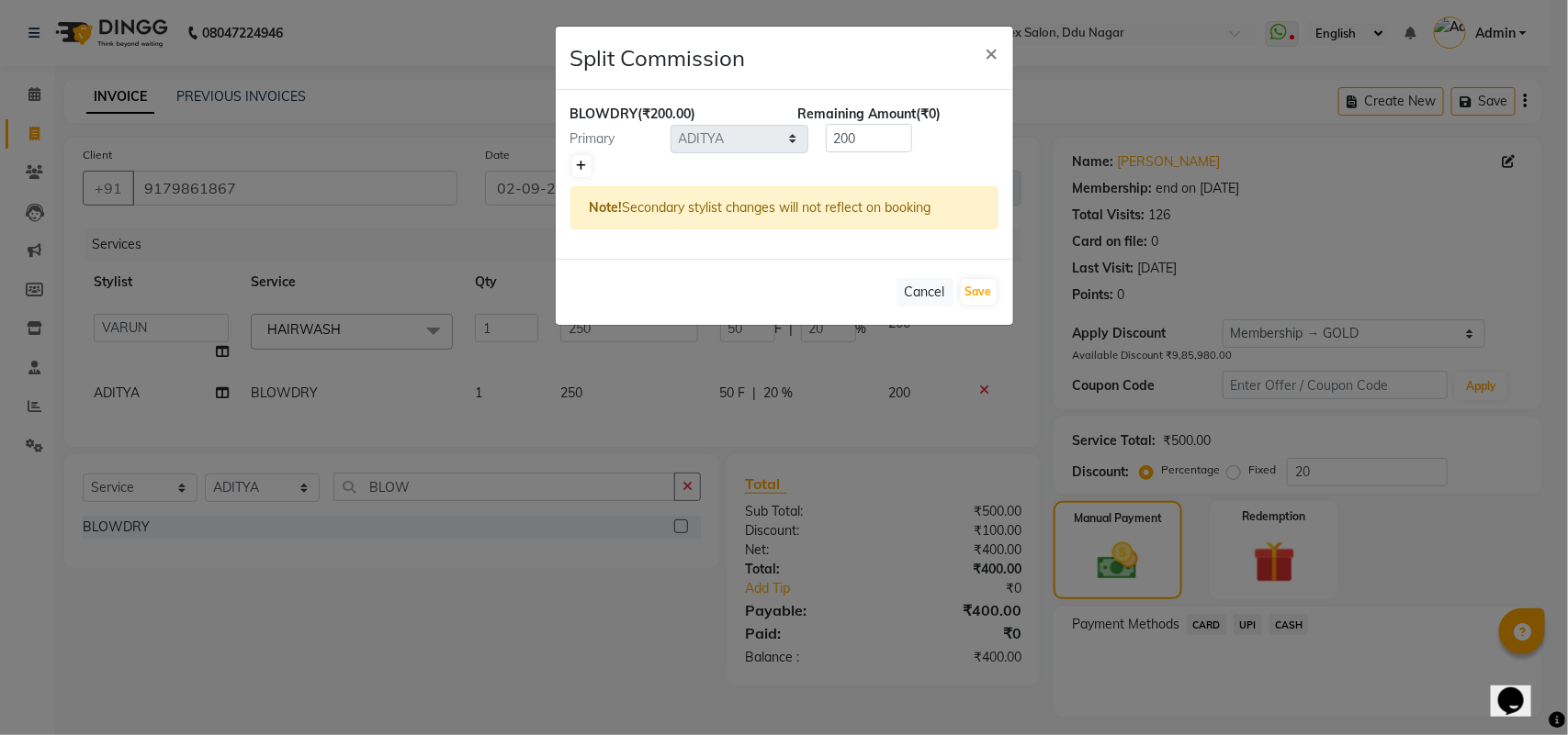
click at [577, 166] on icon at bounding box center [581, 165] width 10 height 11
type input "100"
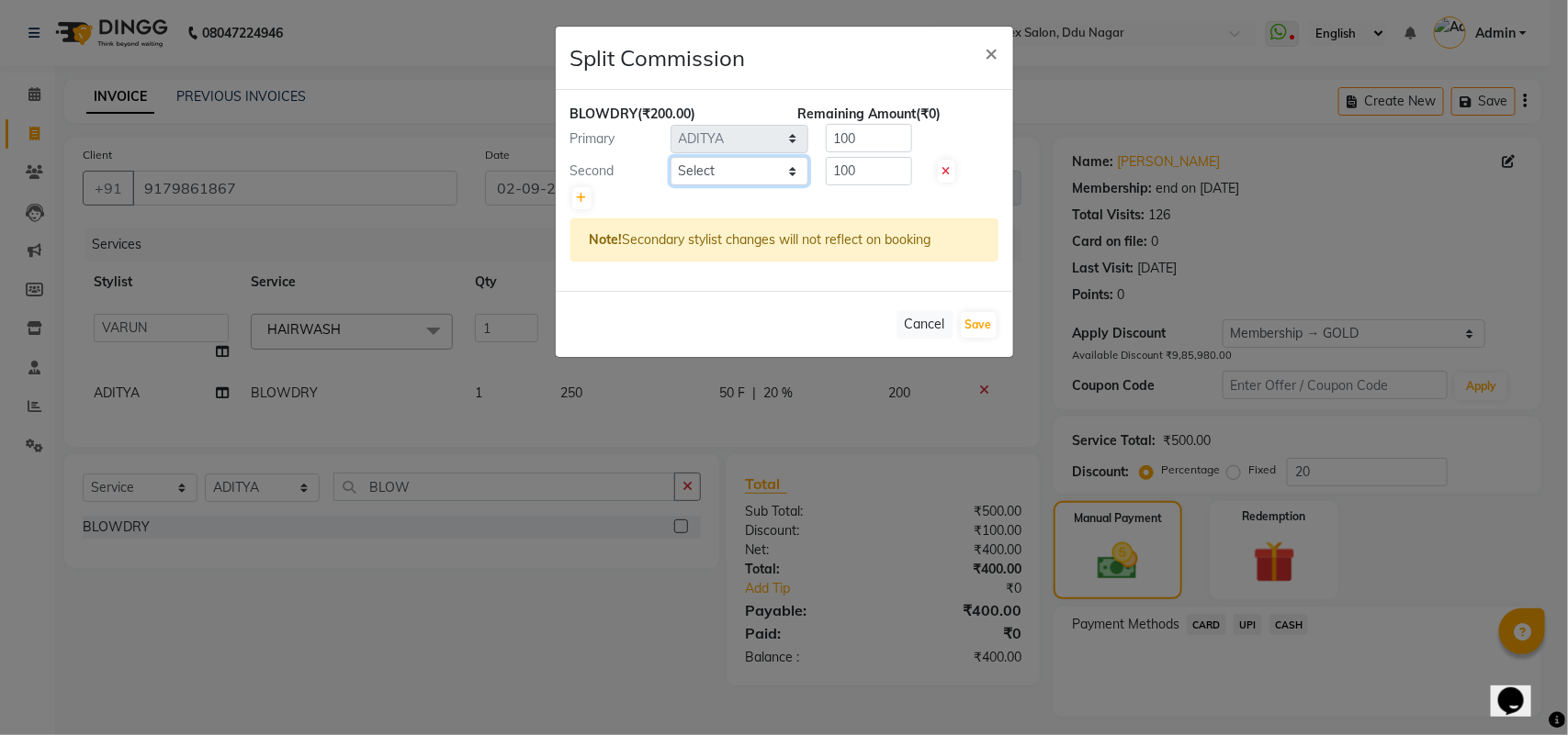
click at [759, 158] on select "Select ADITYA AJIT CHIRAG DEV DIGESH LALITA LAXMI MADHU MANSI NICK RAKSHA SACHI…" at bounding box center [739, 171] width 138 height 29
select select "88638"
click at [671, 157] on select "Select ADITYA AJIT CHIRAG DEV DIGESH LALITA LAXMI MADHU MANSI NICK RAKSHA SACHI…" at bounding box center [739, 171] width 138 height 29
click at [992, 321] on button "Save" at bounding box center [978, 324] width 36 height 26
select select "Select"
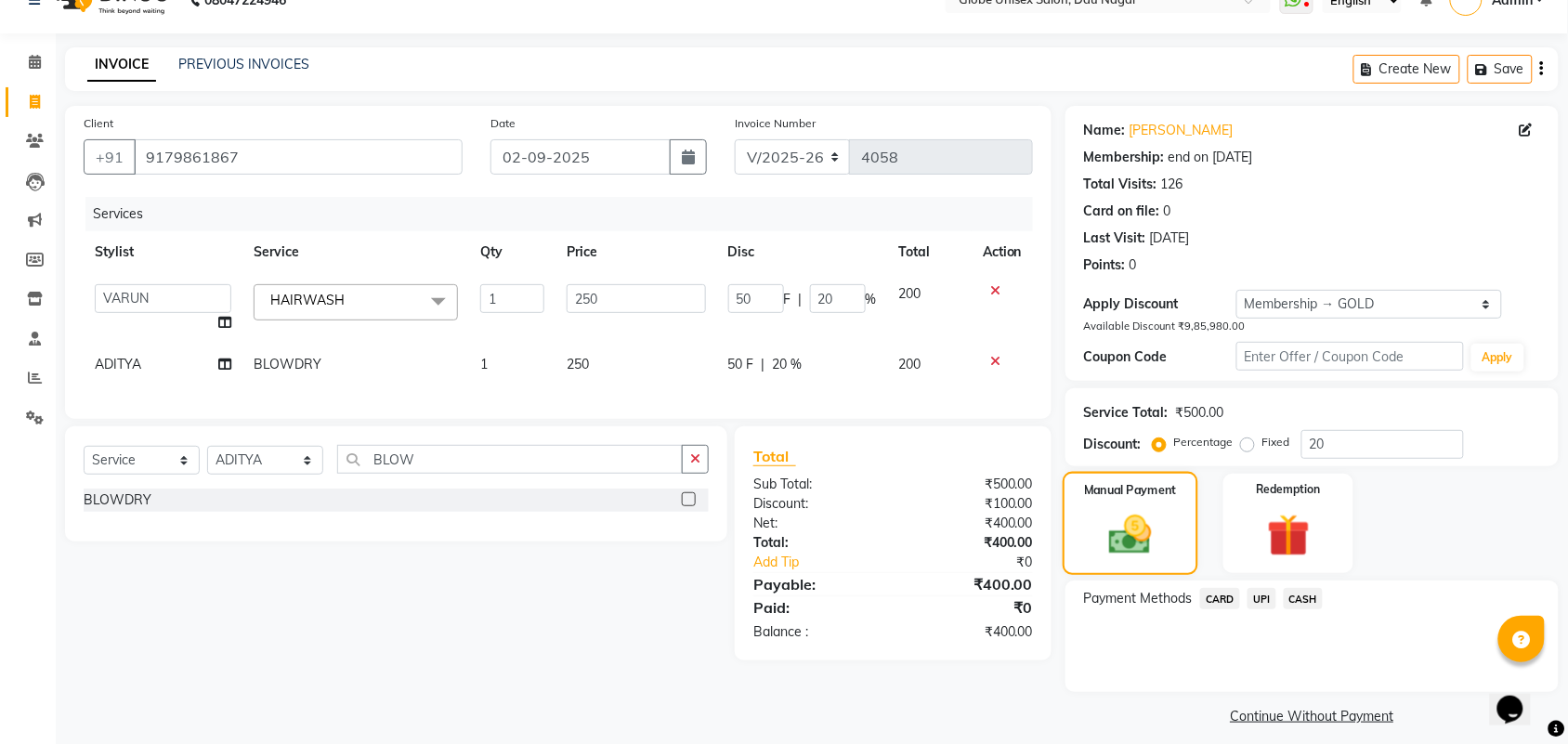
scroll to position [48, 0]
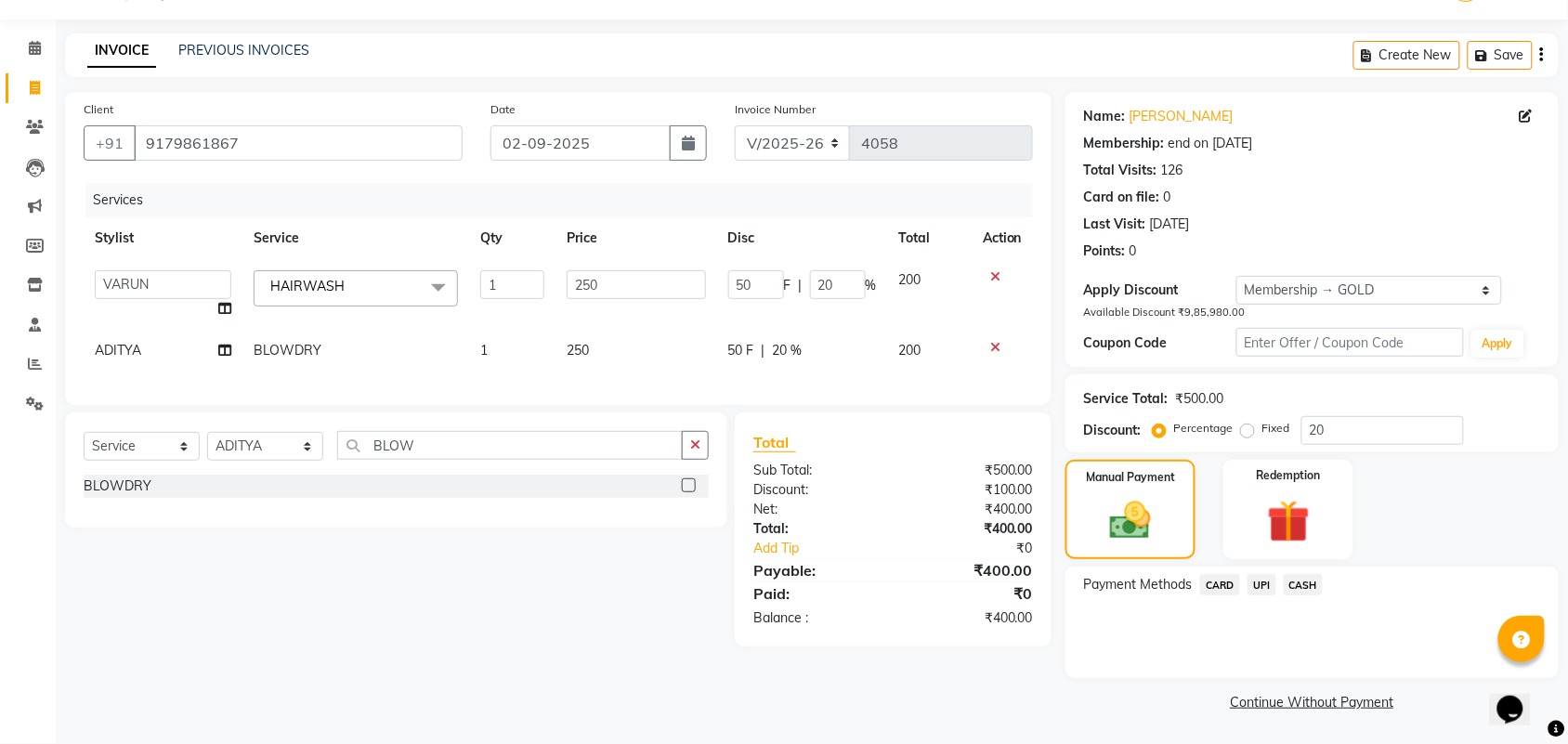
click at [1267, 582] on span "UPI" at bounding box center [1261, 585] width 29 height 21
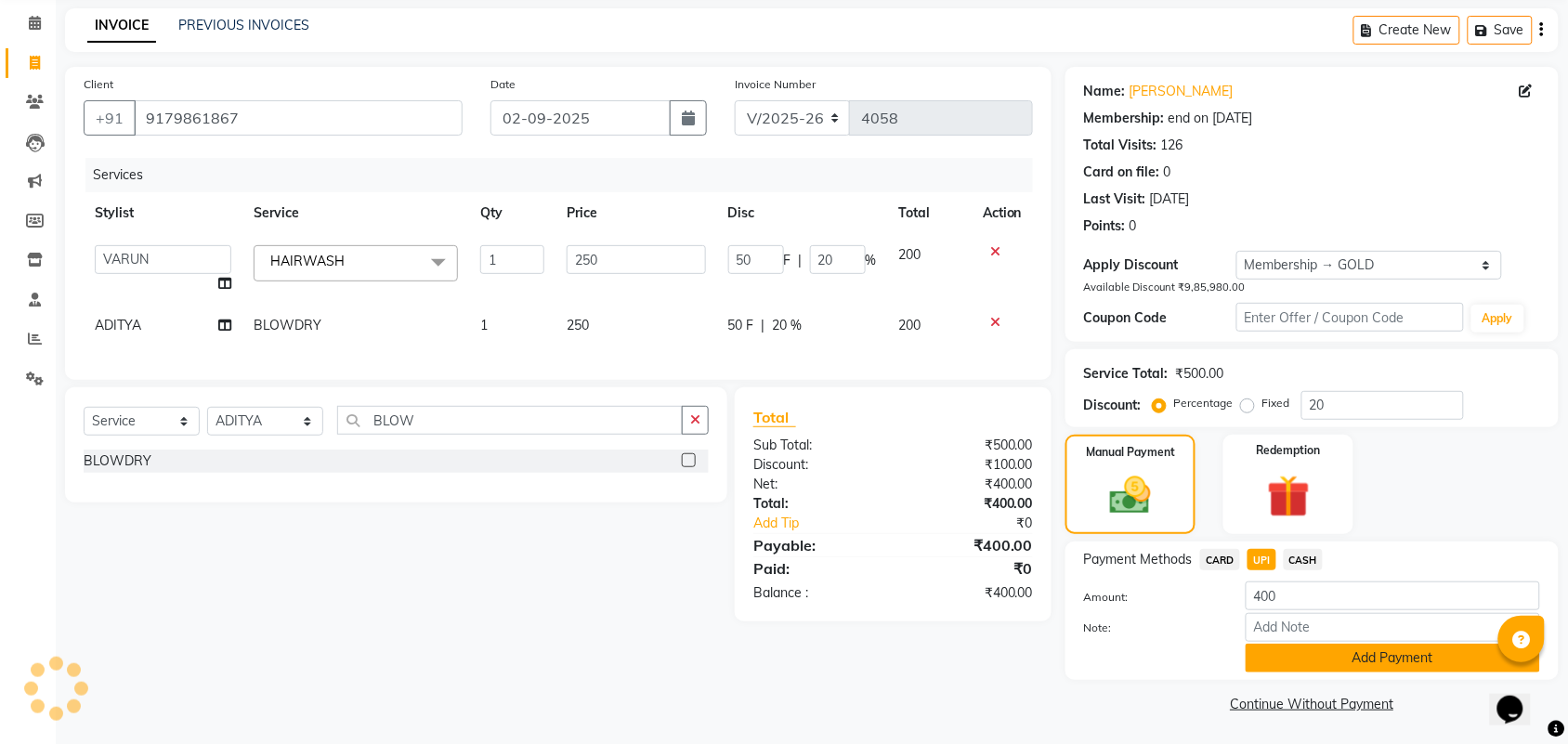
click at [1311, 651] on button "Add Payment" at bounding box center [1393, 658] width 294 height 29
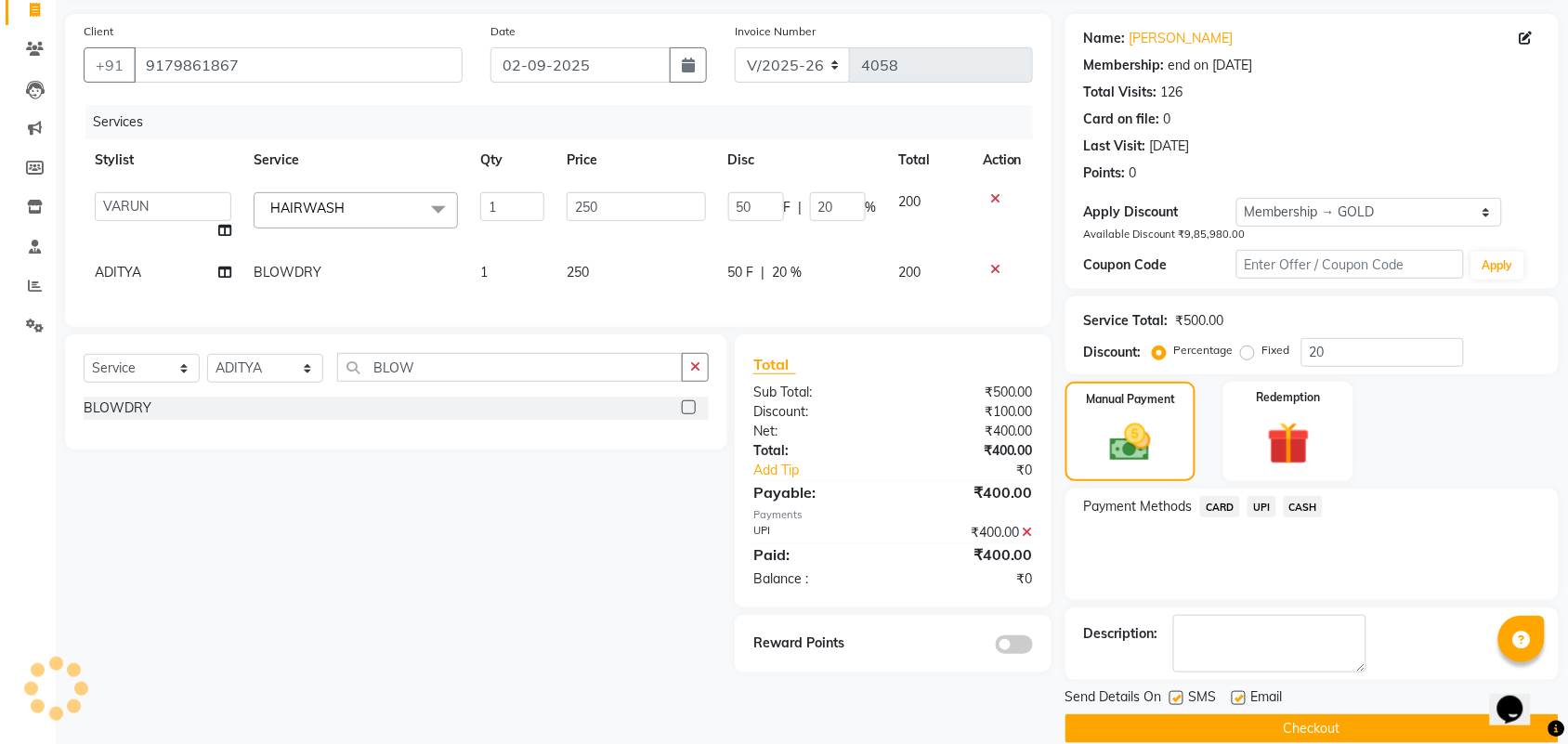
scroll to position [153, 0]
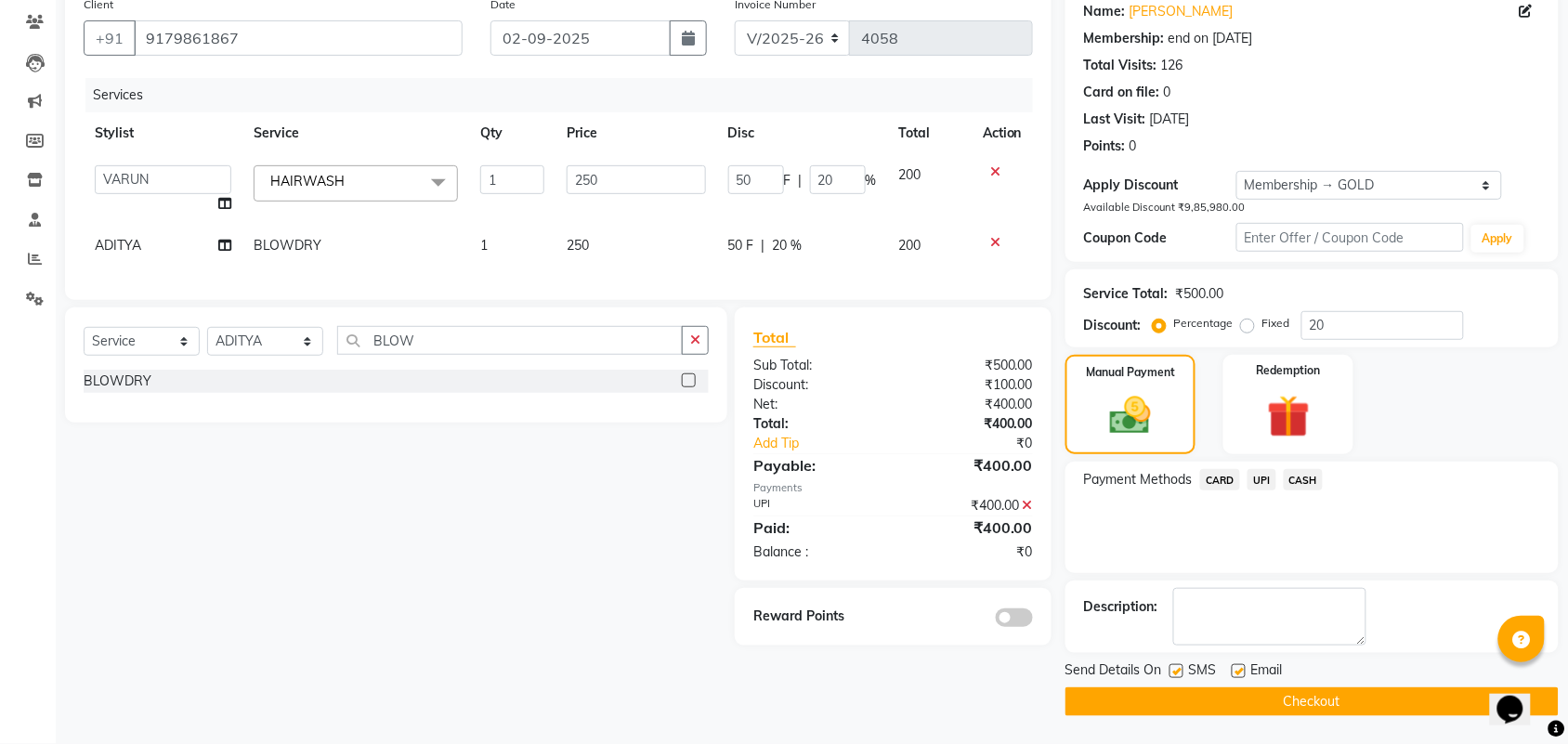
click at [1370, 712] on button "Checkout" at bounding box center [1311, 702] width 493 height 29
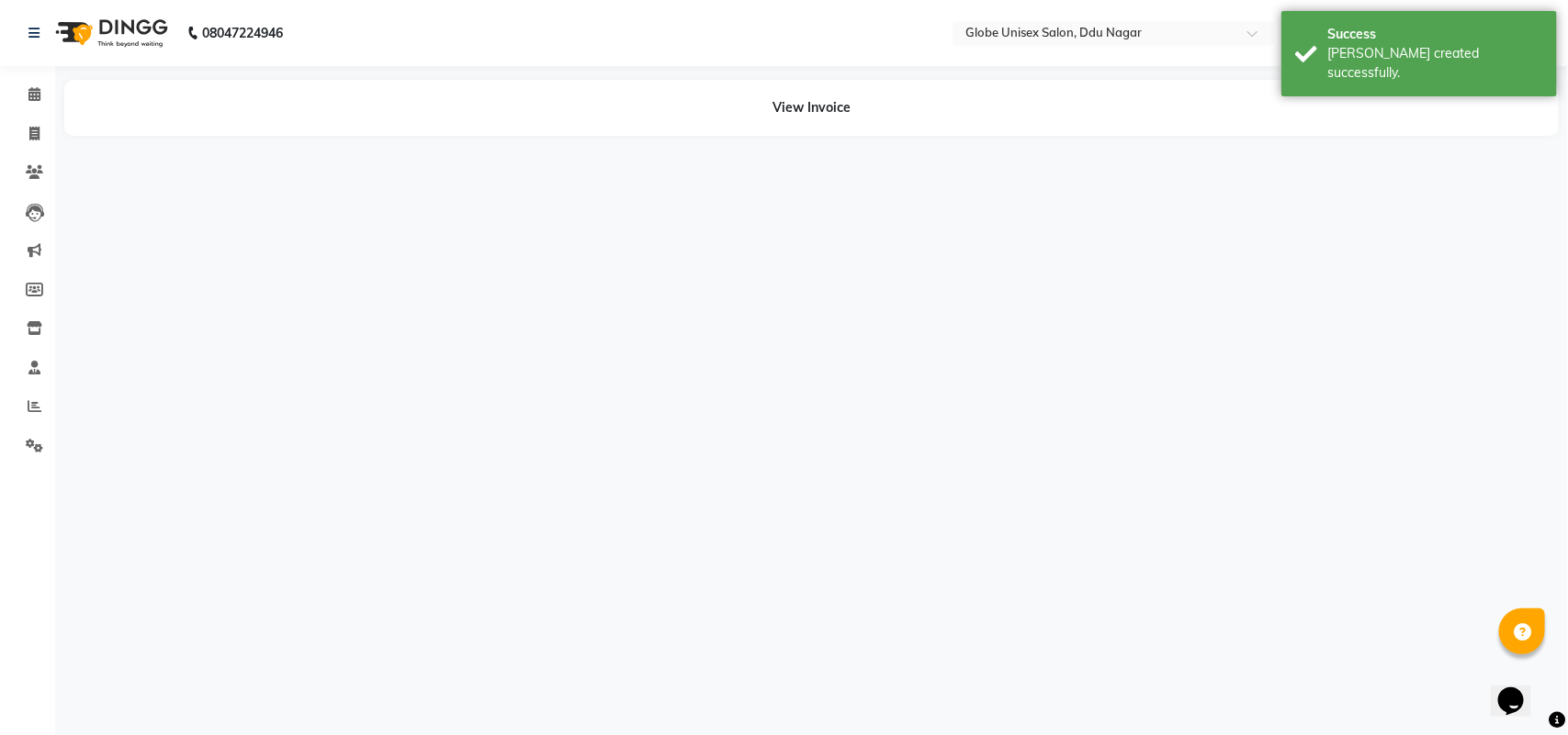
select select "88638"
select select "64157"
select select "88638"
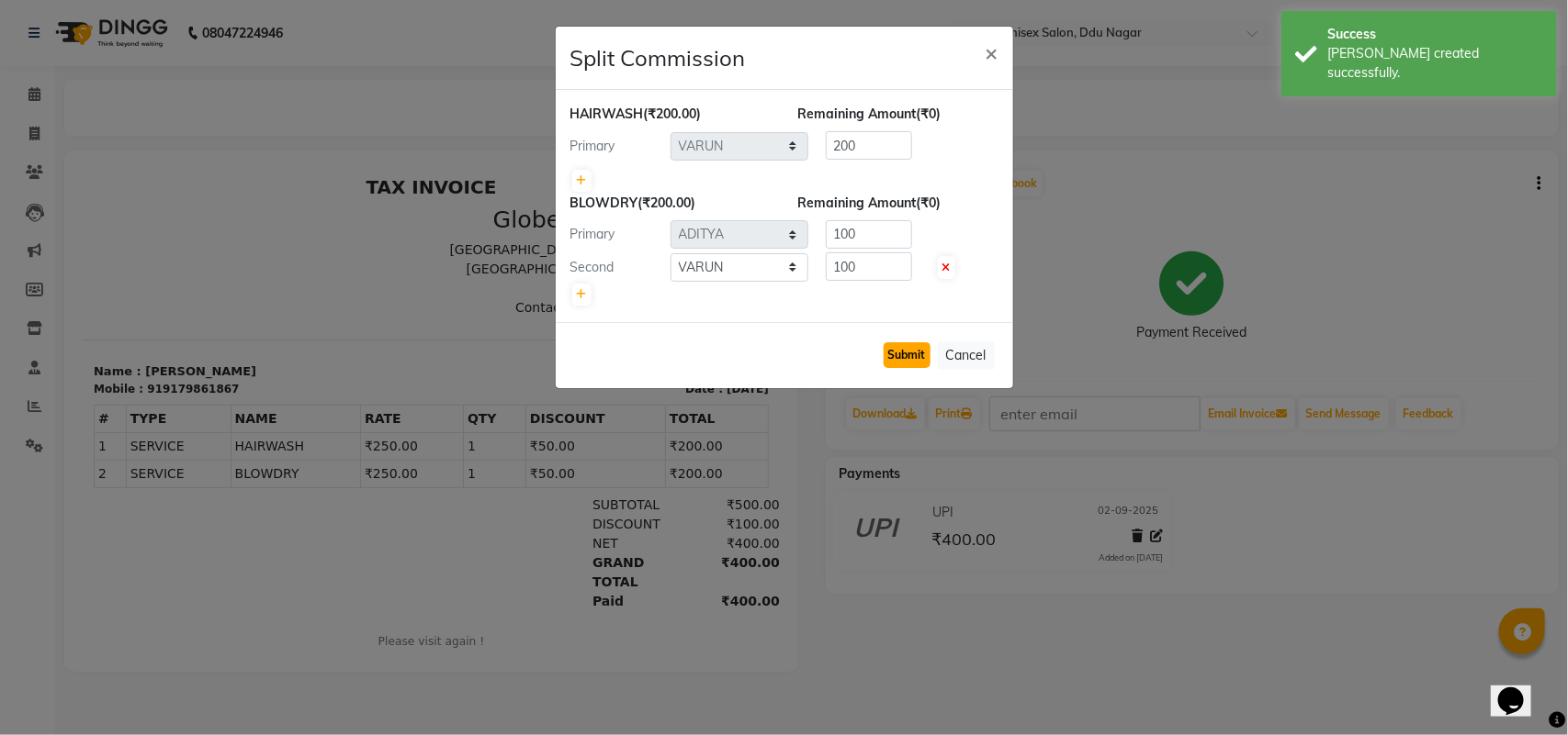
click at [903, 363] on button "Submit" at bounding box center [907, 355] width 47 height 26
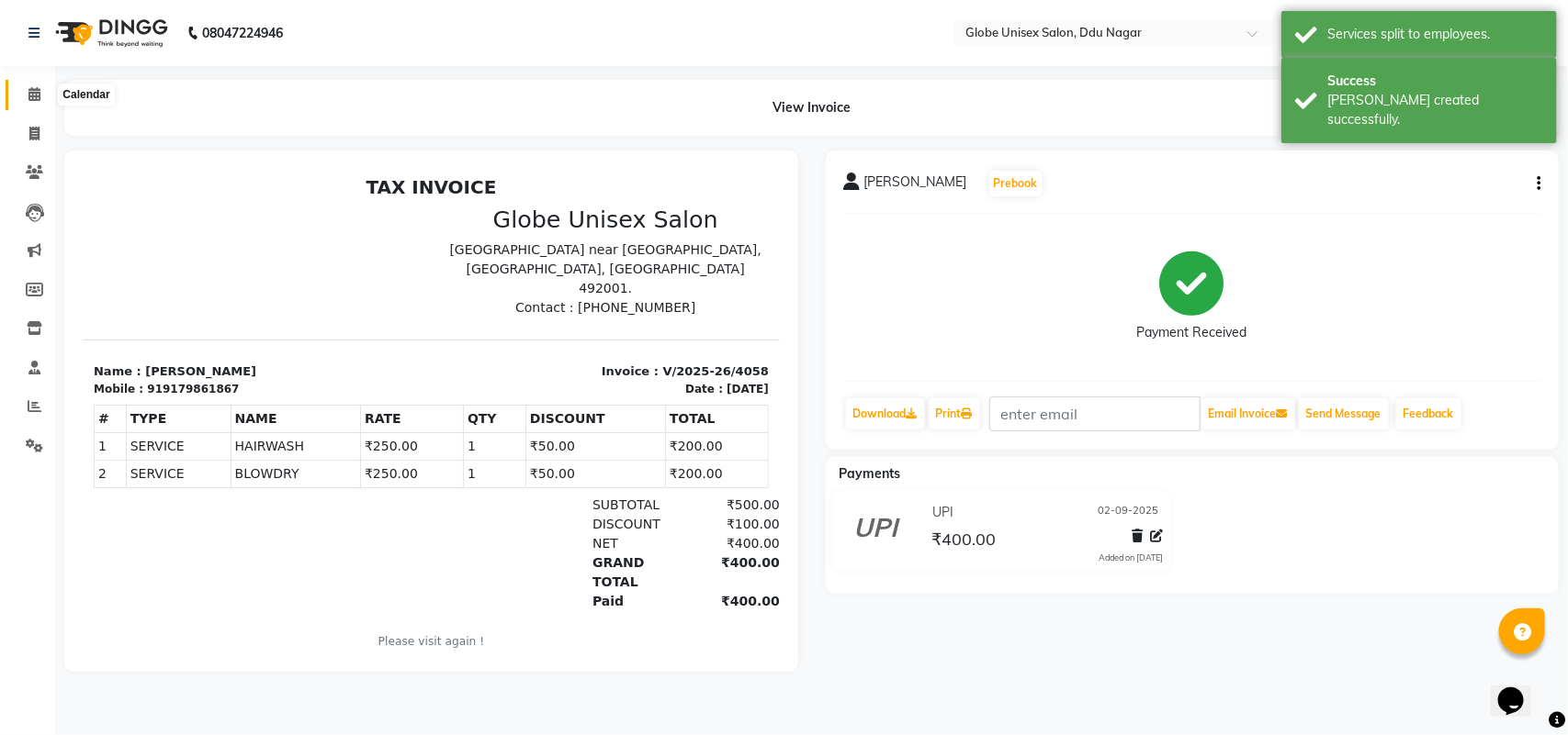
click at [20, 89] on span at bounding box center [34, 95] width 32 height 21
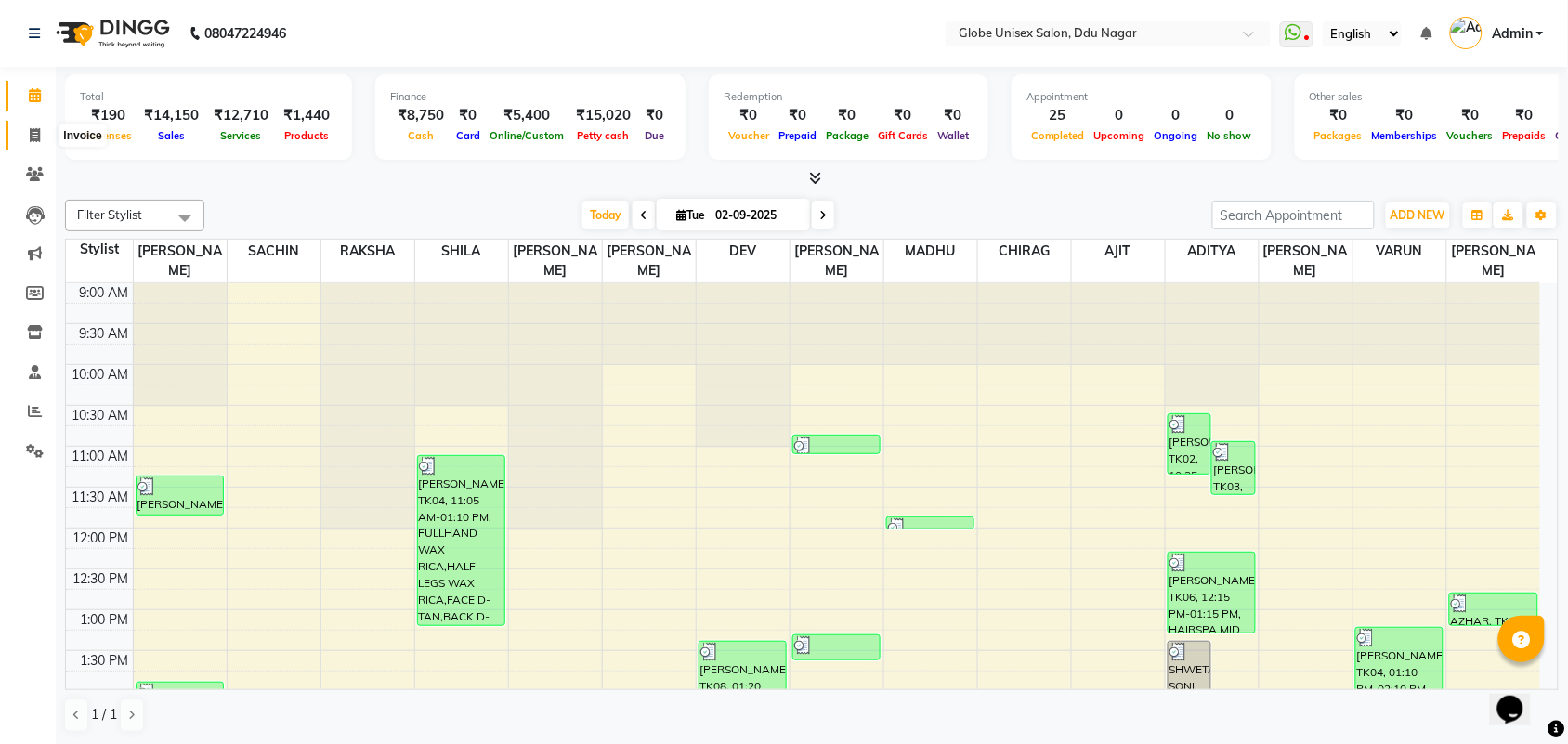
click at [34, 129] on icon at bounding box center [35, 135] width 10 height 14
select select "service"
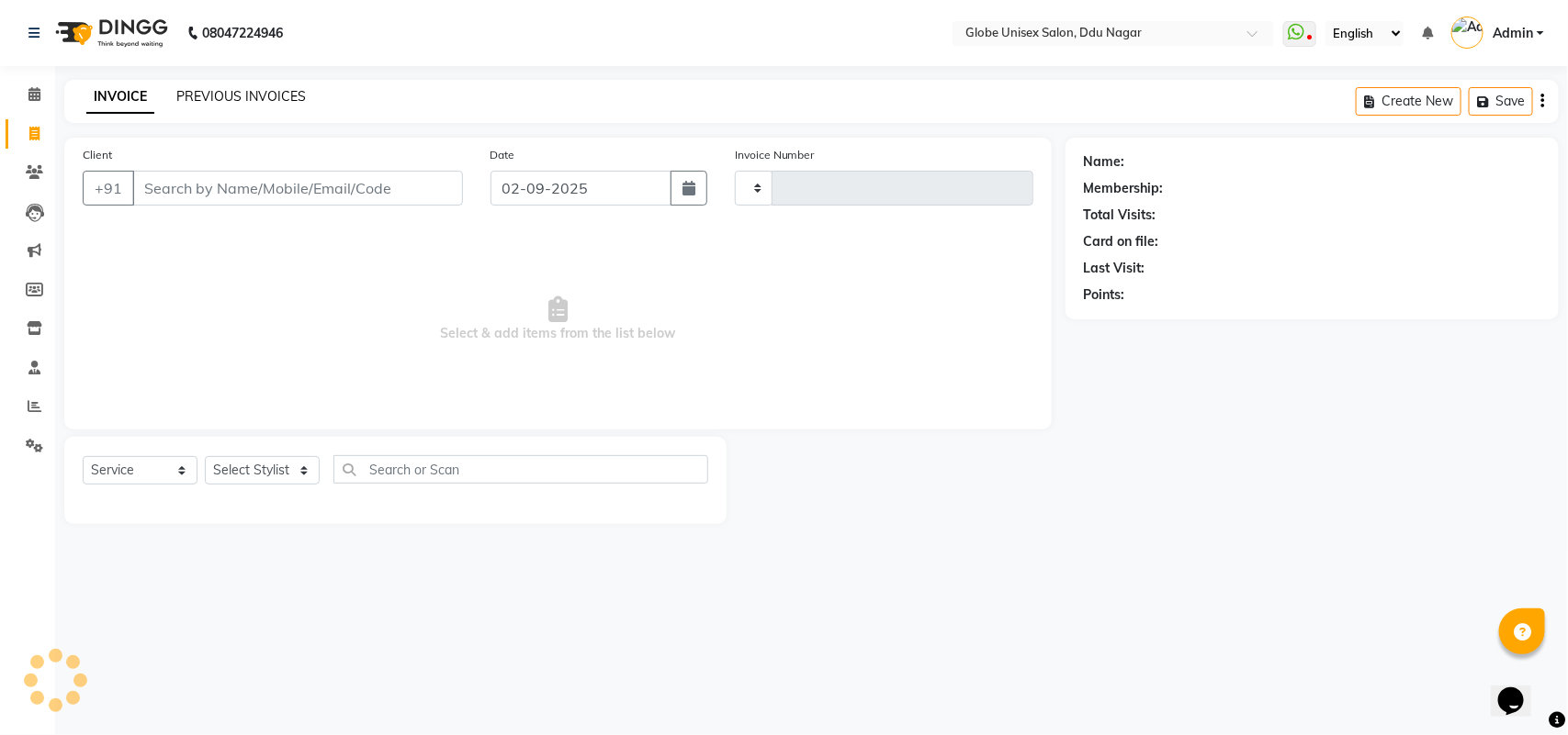
click at [265, 102] on link "PREVIOUS INVOICES" at bounding box center [241, 96] width 130 height 16
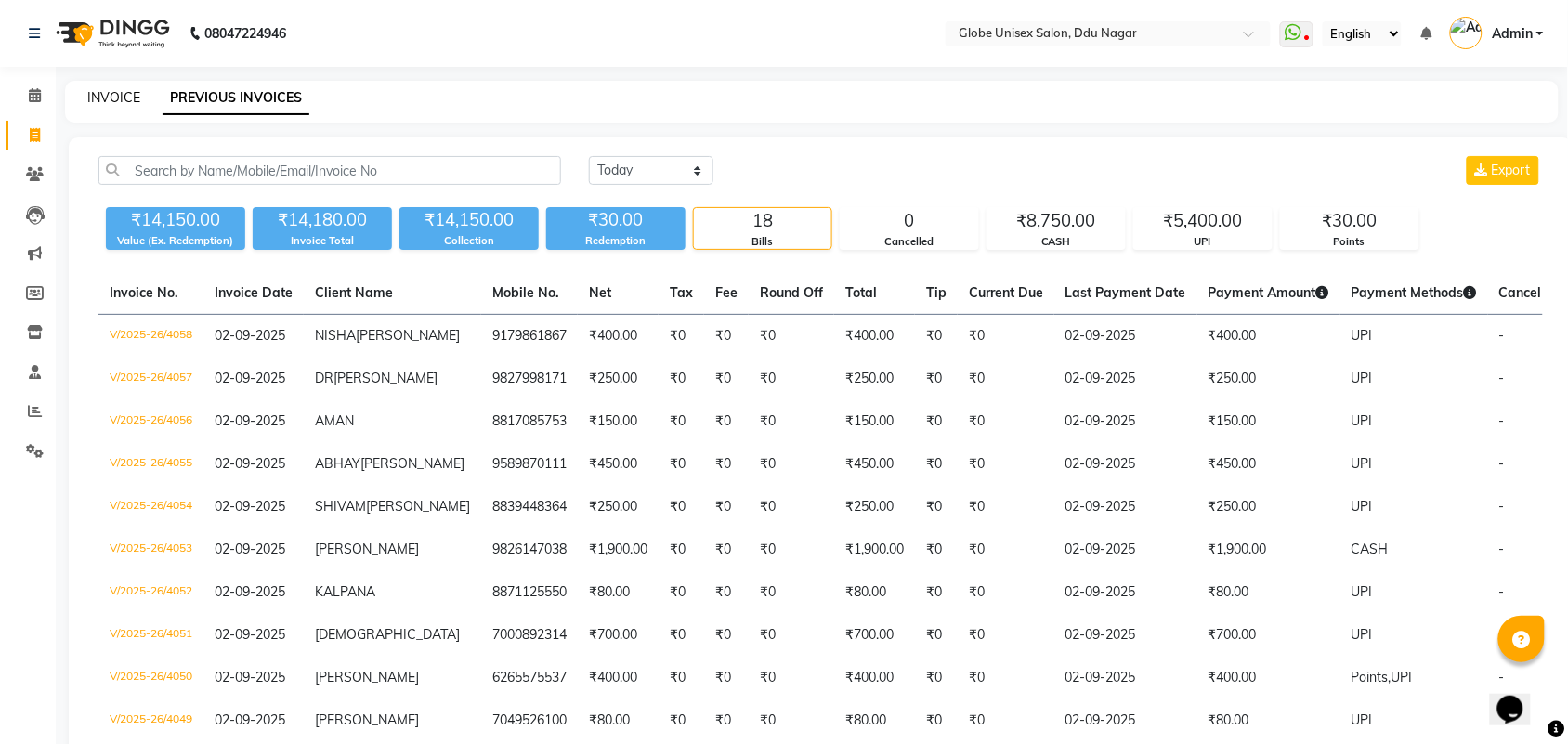
click at [104, 99] on link "INVOICE" at bounding box center [114, 97] width 53 height 17
select select "service"
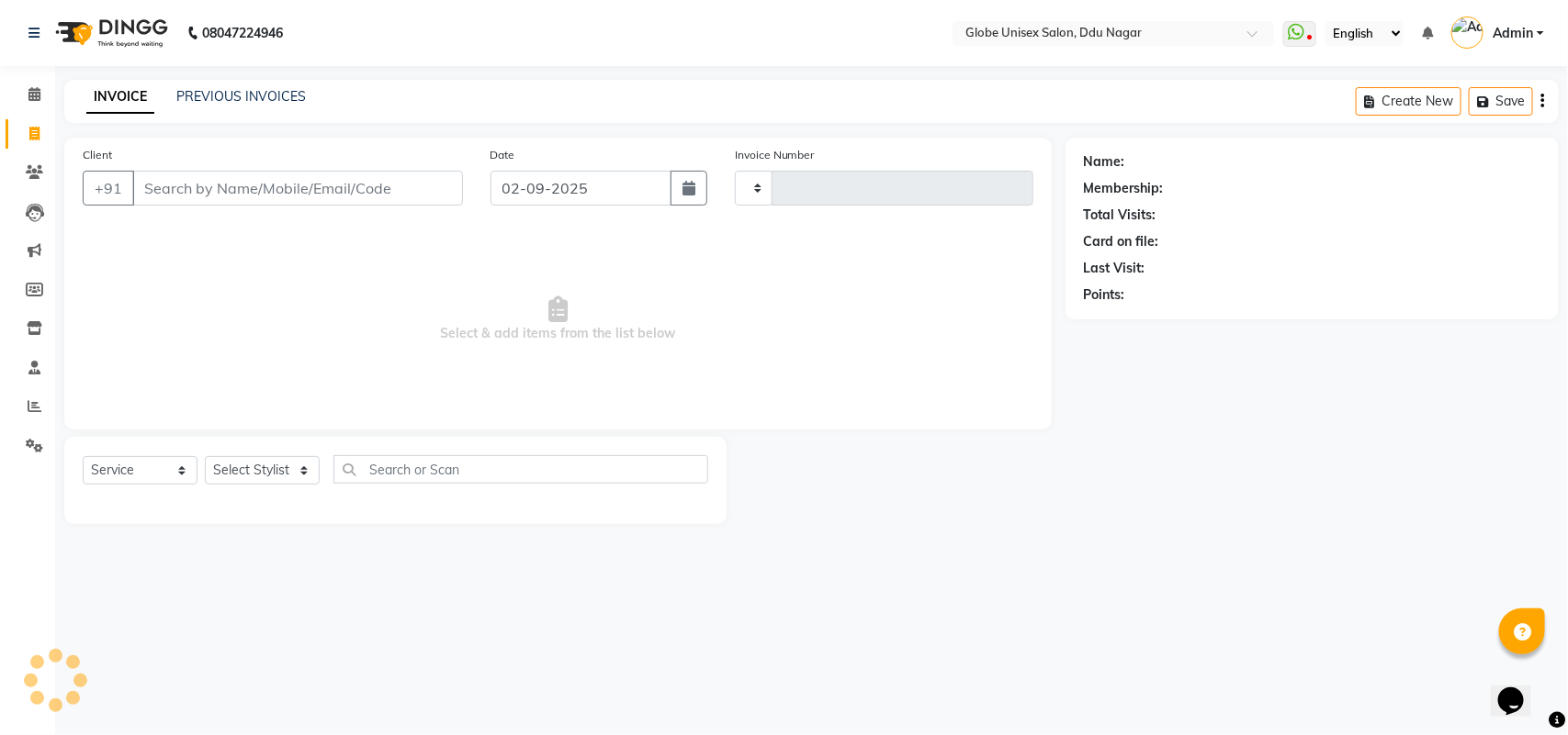
type input "4059"
select select "4184"
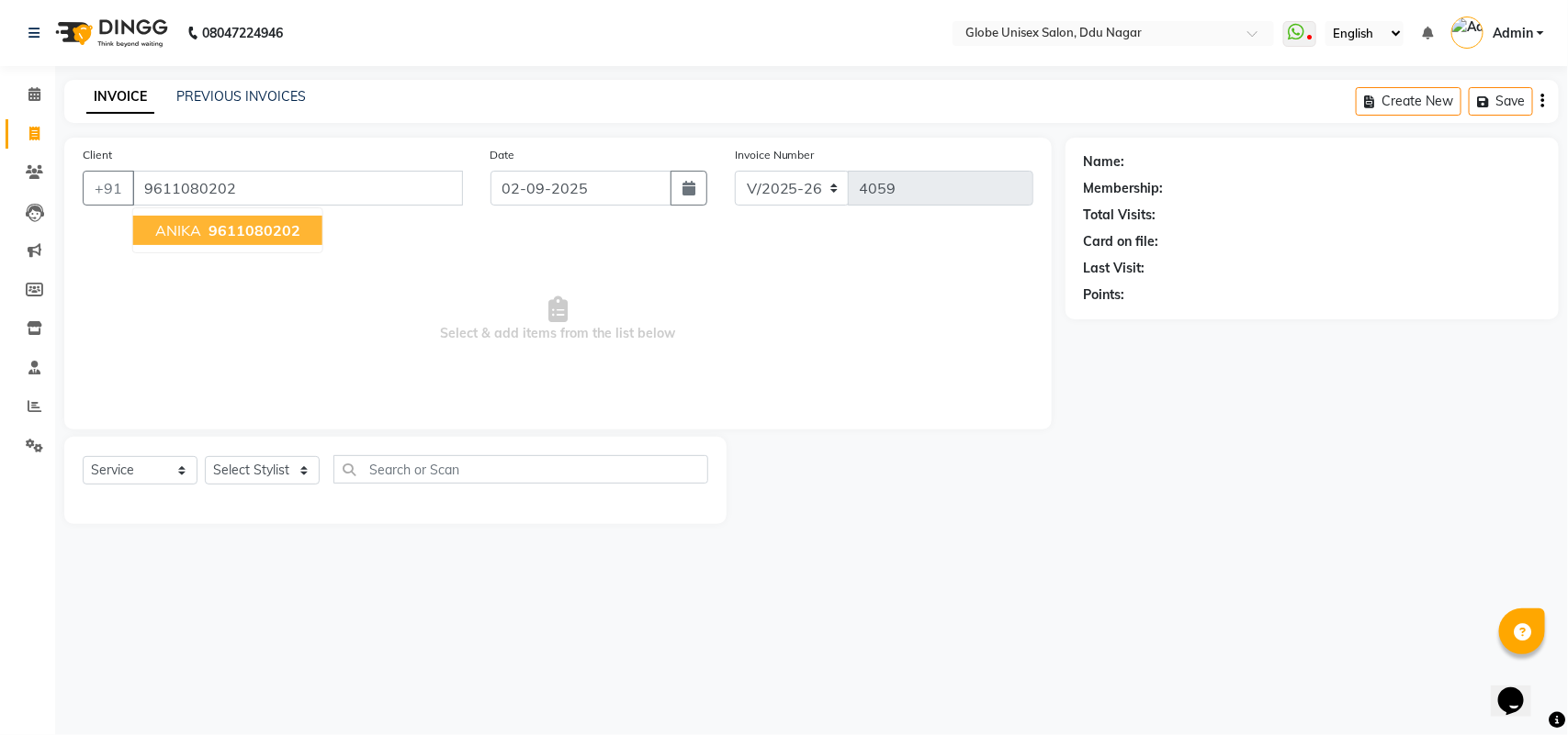
type input "9611080202"
select select "1: Object"
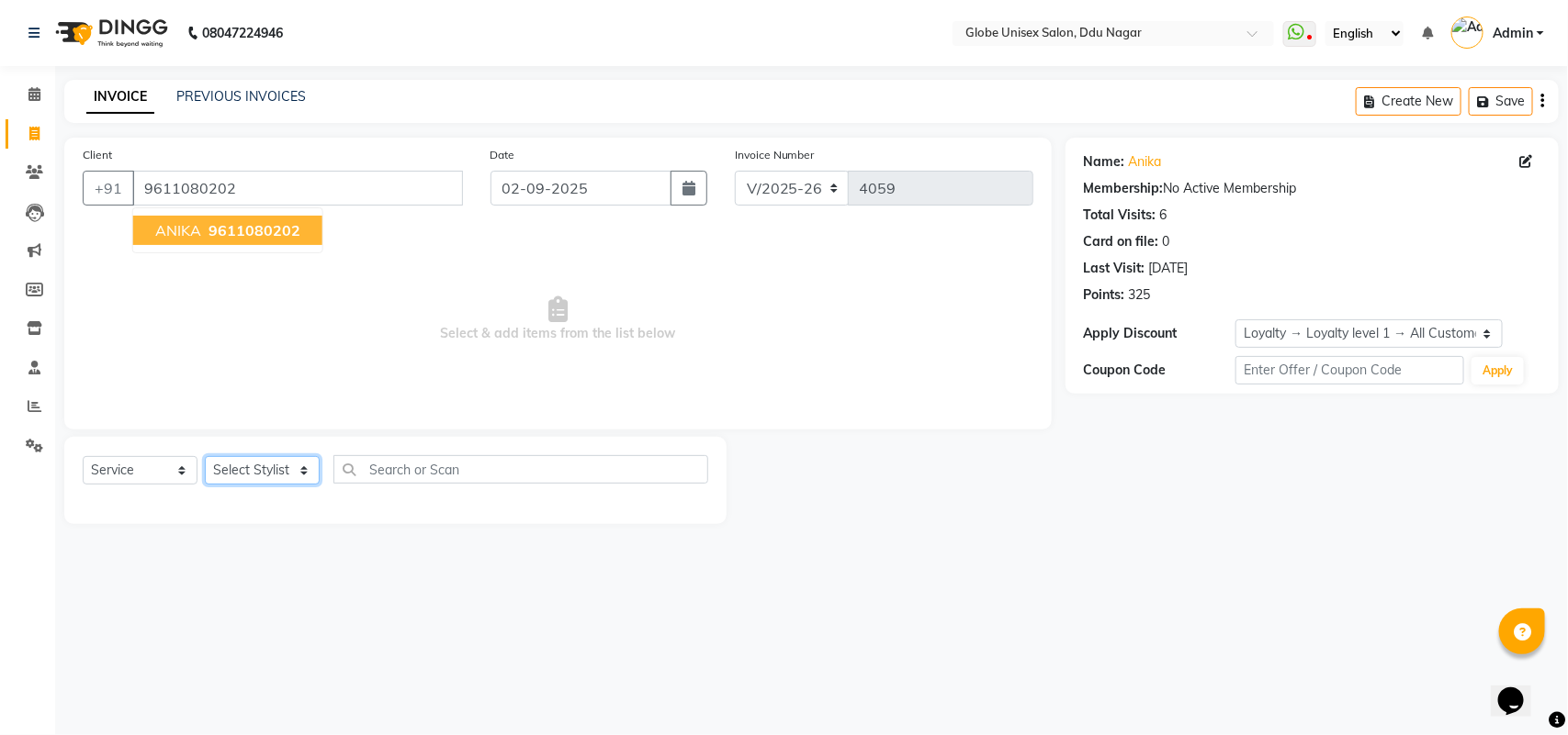
click at [253, 465] on select "Select Stylist ADITYA AJIT CHIRAG DEV DIGESH LALITA LAXMI MADHU MANSI NICK RAKS…" at bounding box center [262, 470] width 115 height 29
select select "25130"
click at [205, 456] on select "Select Stylist ADITYA AJIT CHIRAG DEV DIGESH LALITA LAXMI MADHU MANSI NICK RAKS…" at bounding box center [262, 470] width 115 height 29
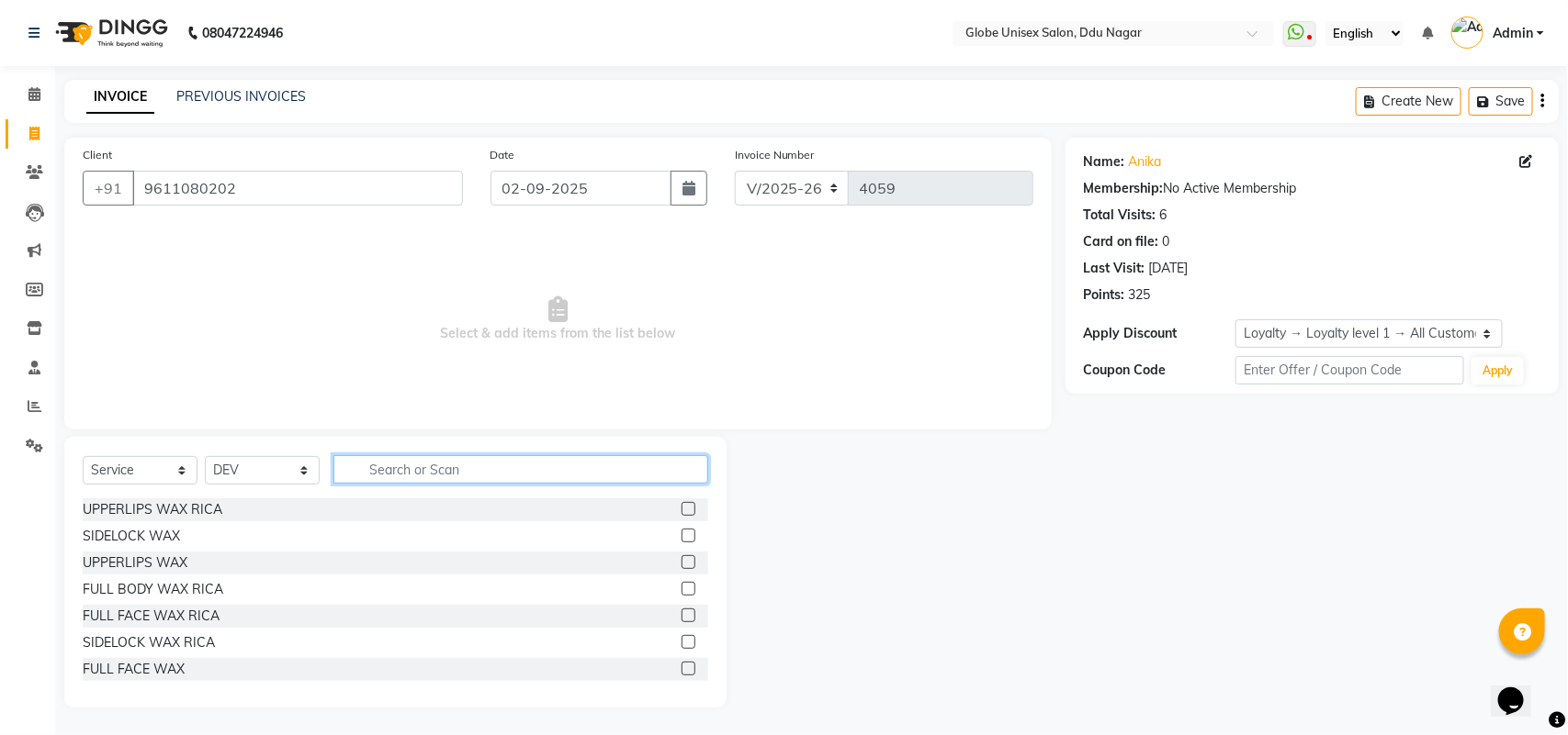
click at [401, 473] on input "text" at bounding box center [520, 469] width 374 height 29
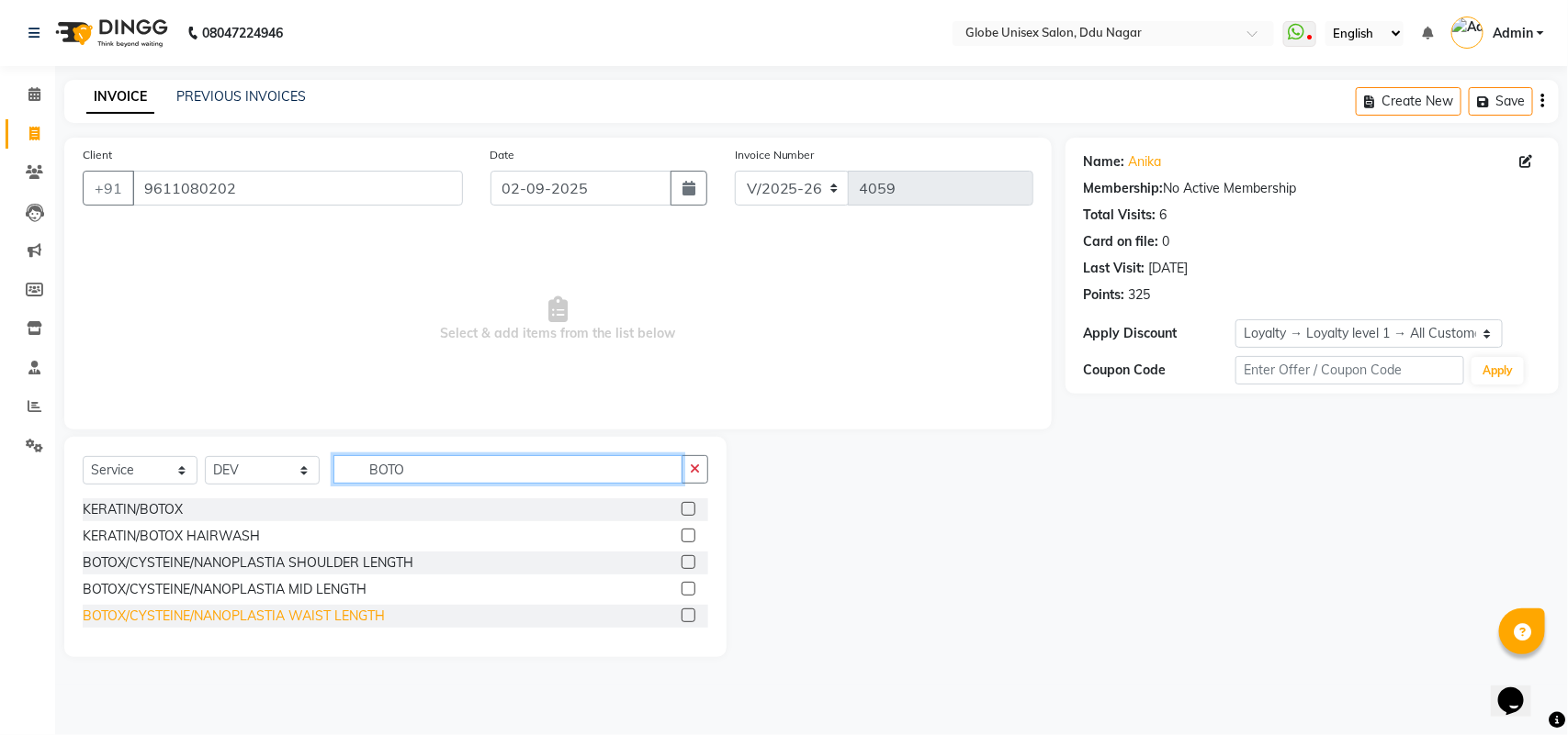
type input "BOTO"
click at [231, 616] on div "BOTOX/CYSTEINE/NANOPLASTIA WAIST LENGTH" at bounding box center [234, 617] width 302 height 19
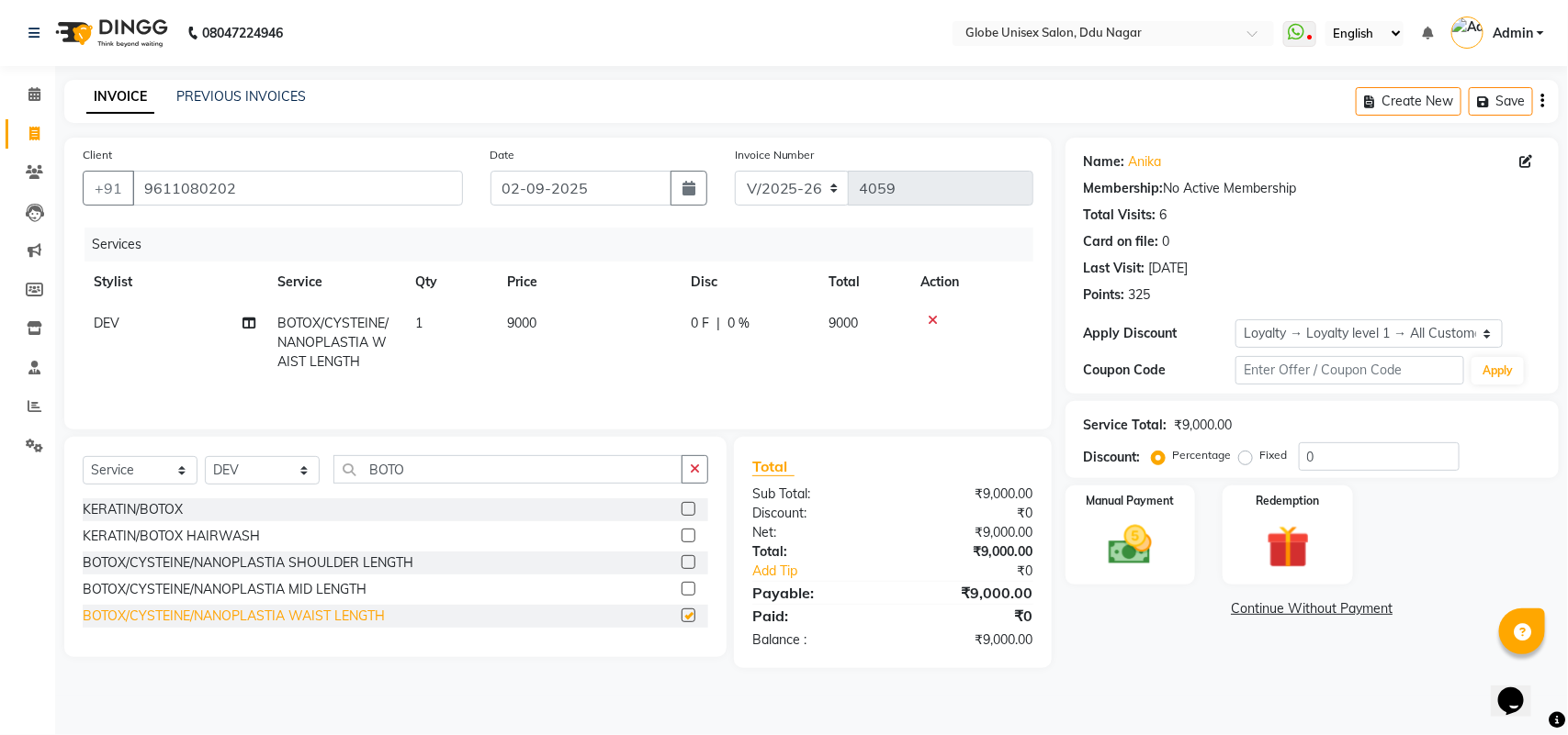
checkbox input "false"
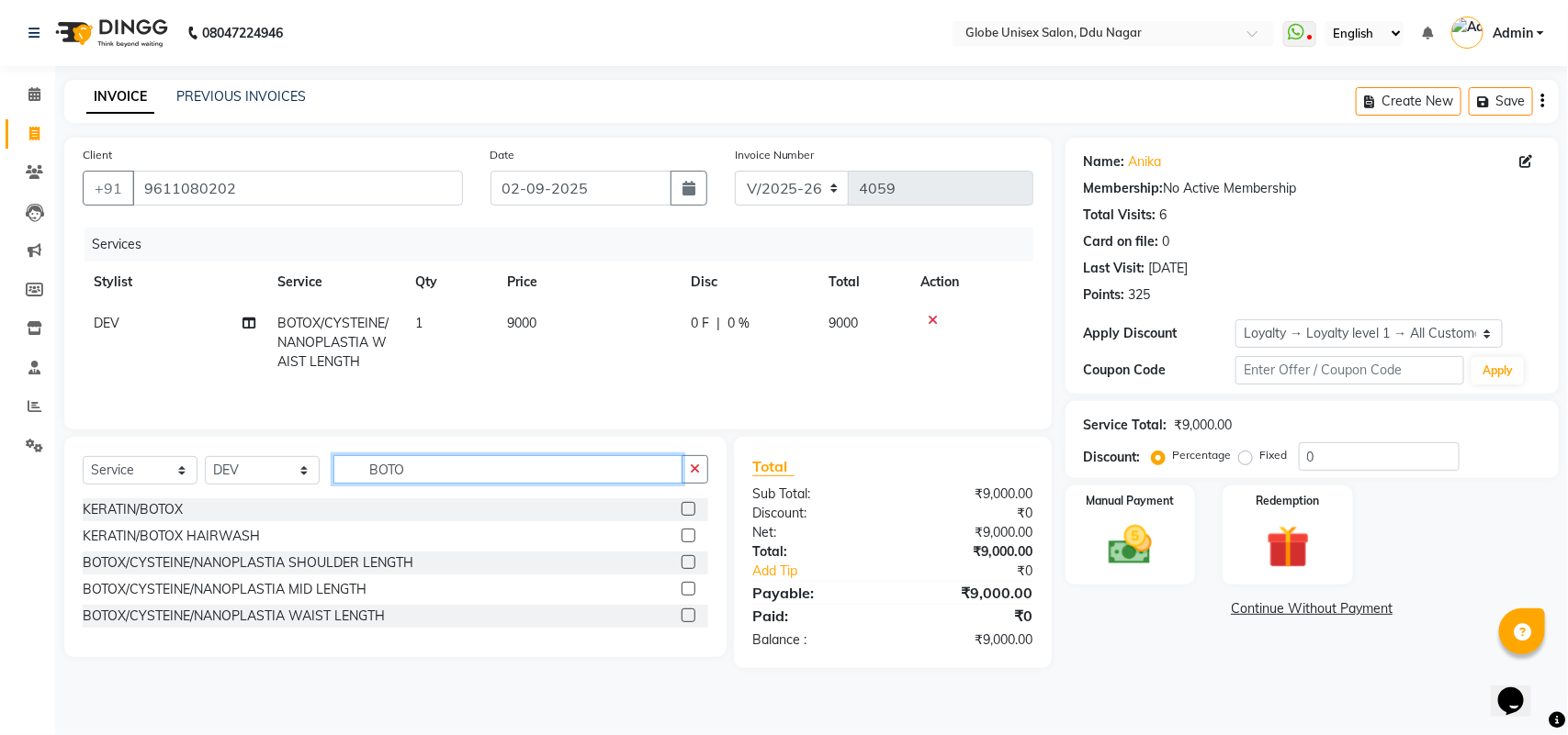
click at [456, 469] on input "BOTO" at bounding box center [507, 469] width 349 height 29
type input "B"
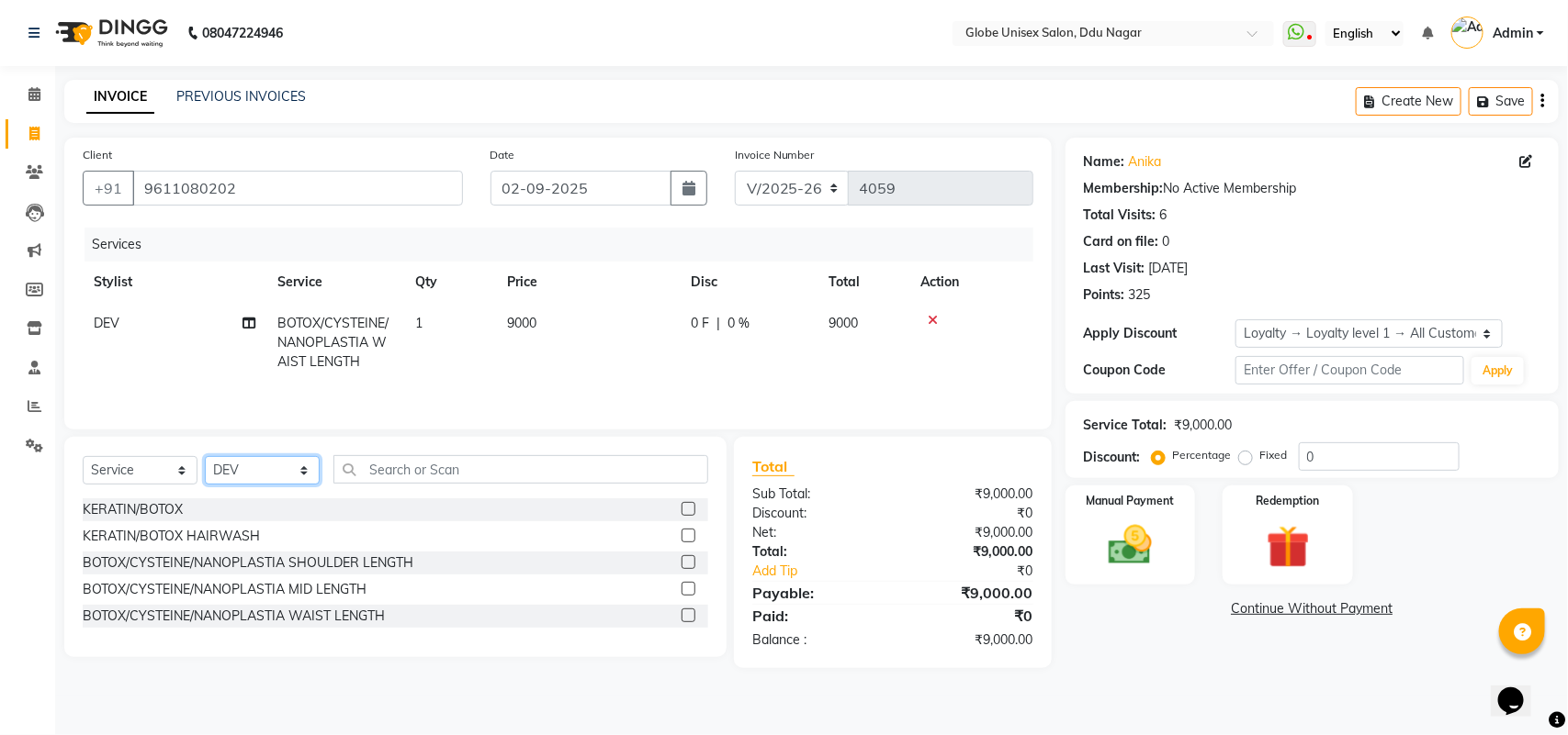
click at [254, 478] on select "Select Stylist ADITYA AJIT CHIRAG DEV DIGESH LALITA LAXMI MADHU MANSI NICK RAKS…" at bounding box center [262, 470] width 115 height 29
select select "22428"
click at [205, 459] on select "Select Stylist ADITYA AJIT CHIRAG DEV DIGESH LALITA LAXMI MADHU MANSI NICK RAKS…" at bounding box center [262, 470] width 115 height 29
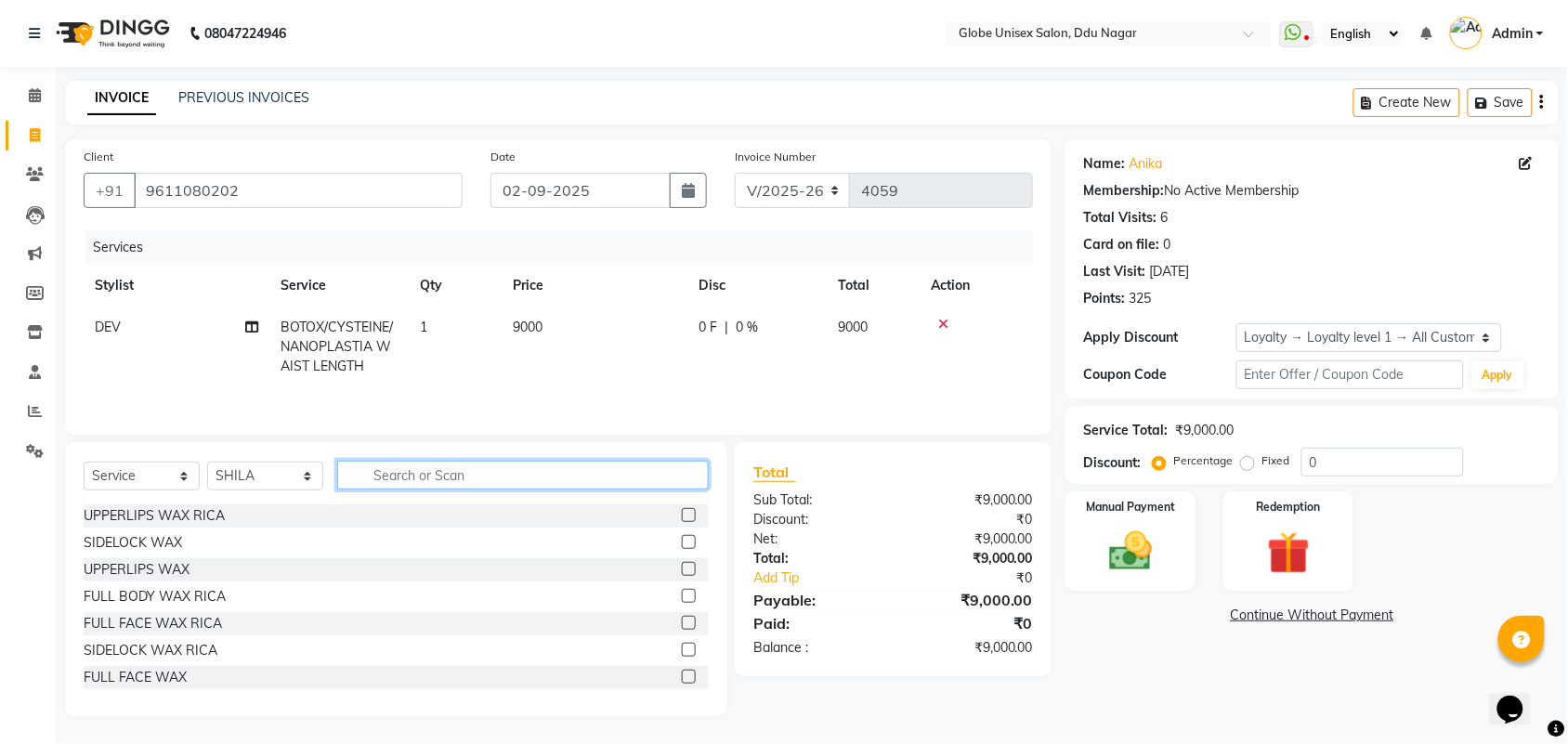
click at [414, 476] on input "text" at bounding box center [523, 475] width 372 height 29
type input "D-TAN"
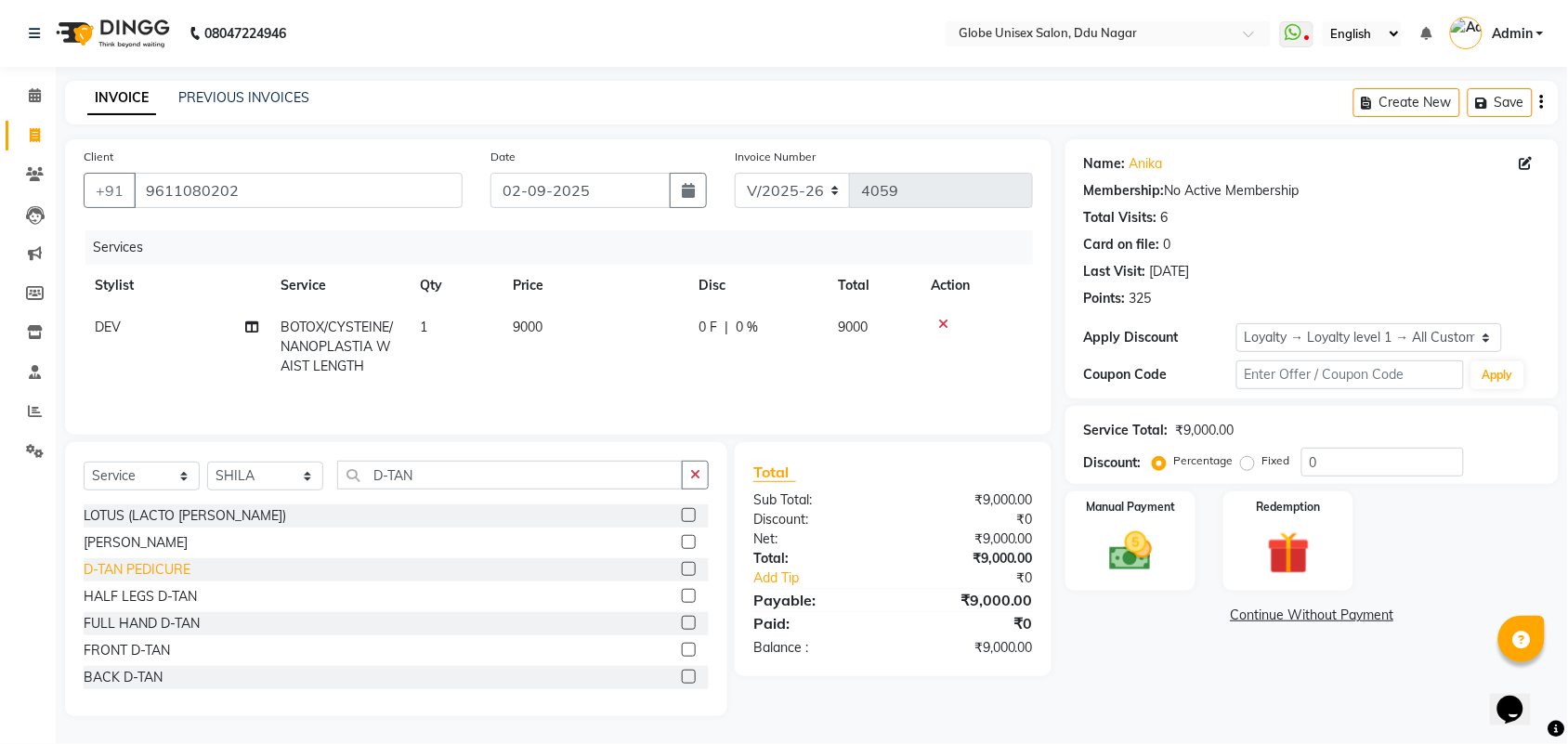
click at [177, 577] on div "D-TAN PEDICURE" at bounding box center [137, 570] width 107 height 19
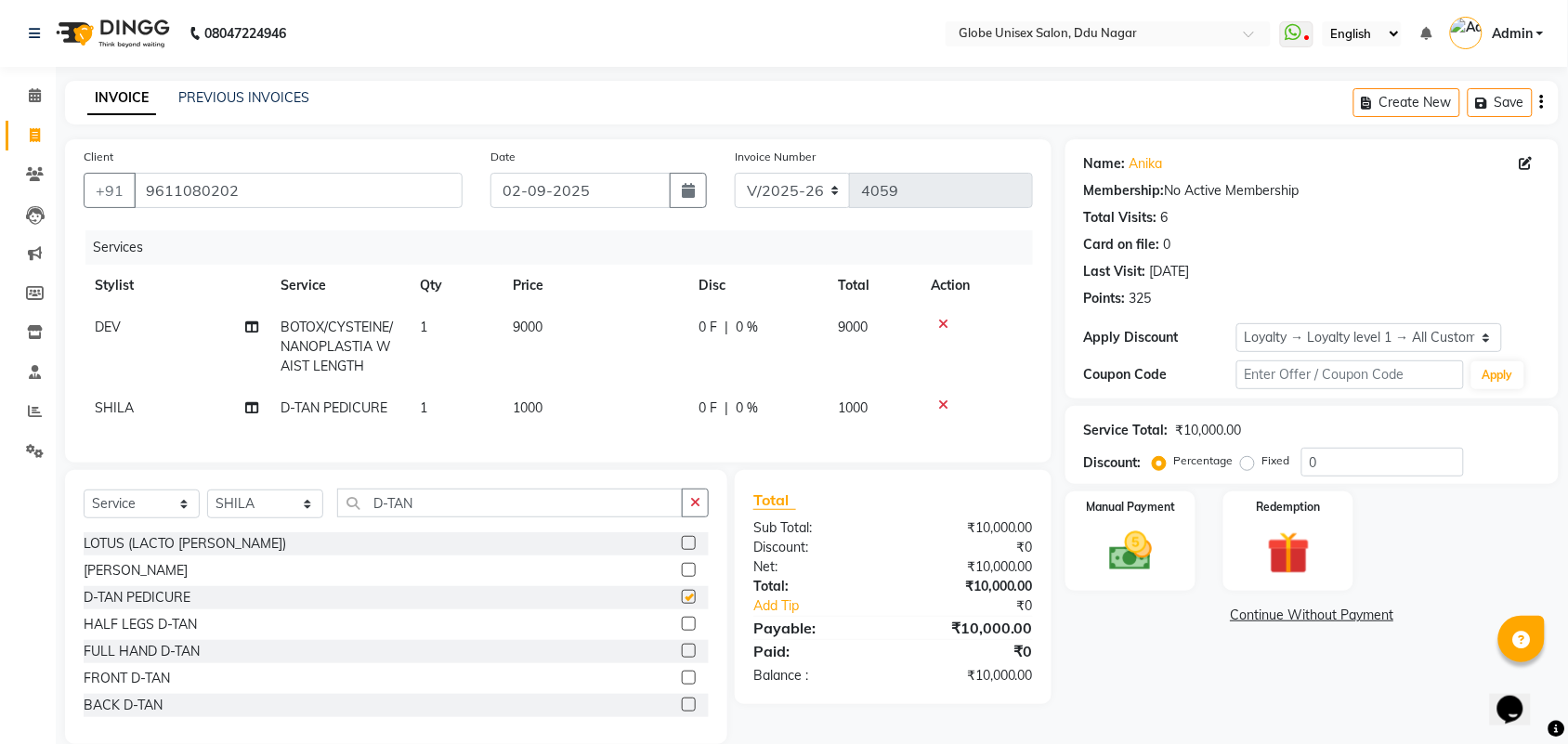
checkbox input "false"
click at [451, 517] on input "D-TAN" at bounding box center [509, 503] width 346 height 29
type input "D"
click at [252, 326] on icon at bounding box center [251, 326] width 13 height 13
select select "25130"
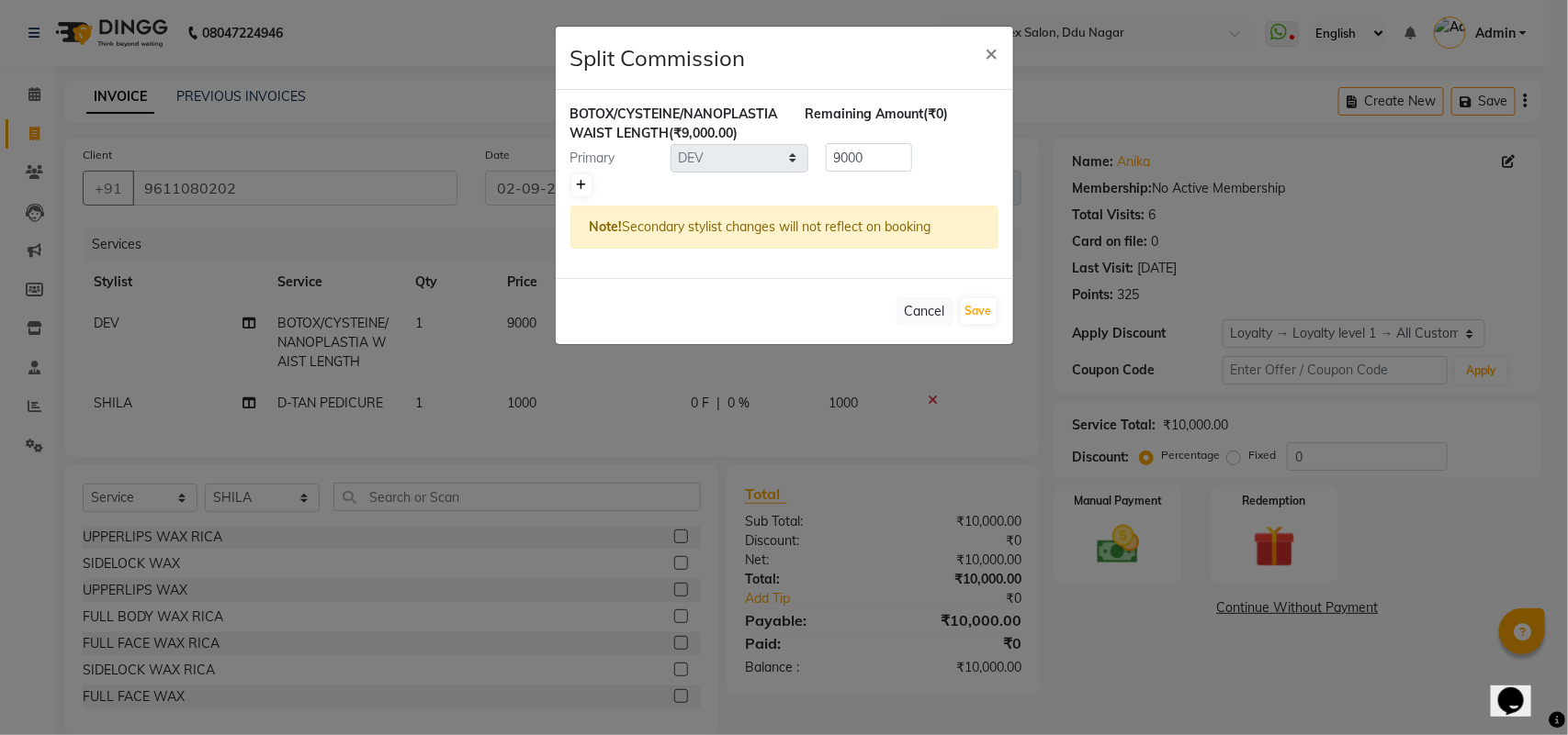
click at [586, 186] on link at bounding box center [581, 185] width 19 height 22
type input "4500"
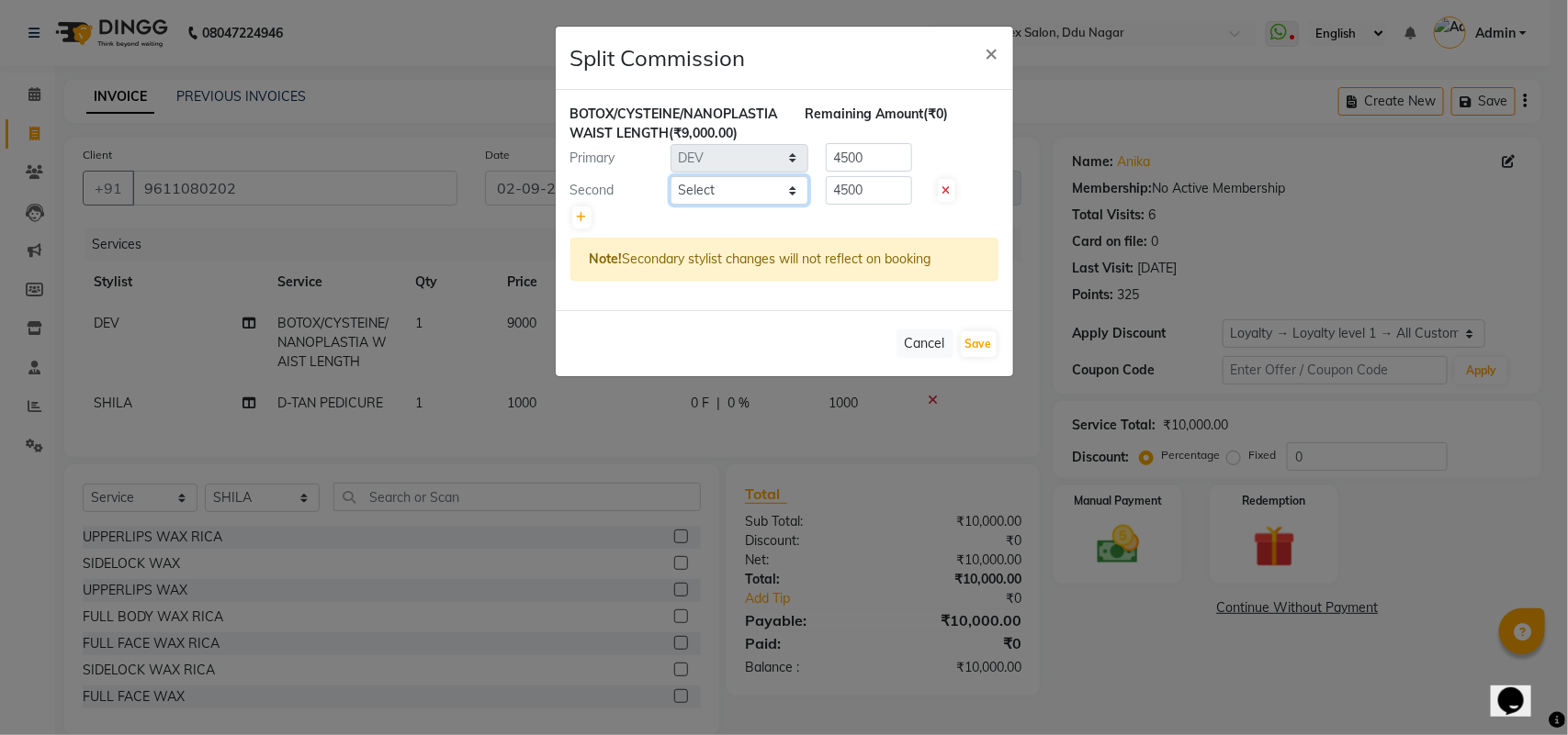
click at [723, 187] on select "Select ADITYA AJIT CHIRAG DEV DIGESH LALITA LAXMI MADHU MANSI NICK RAKSHA SACHI…" at bounding box center [739, 190] width 138 height 29
select select "21720"
click at [671, 176] on select "Select ADITYA AJIT CHIRAG DEV DIGESH LALITA LAXMI MADHU MANSI NICK RAKSHA SACHI…" at bounding box center [739, 190] width 138 height 29
click at [892, 190] on input "4500" at bounding box center [869, 190] width 87 height 29
type input "4"
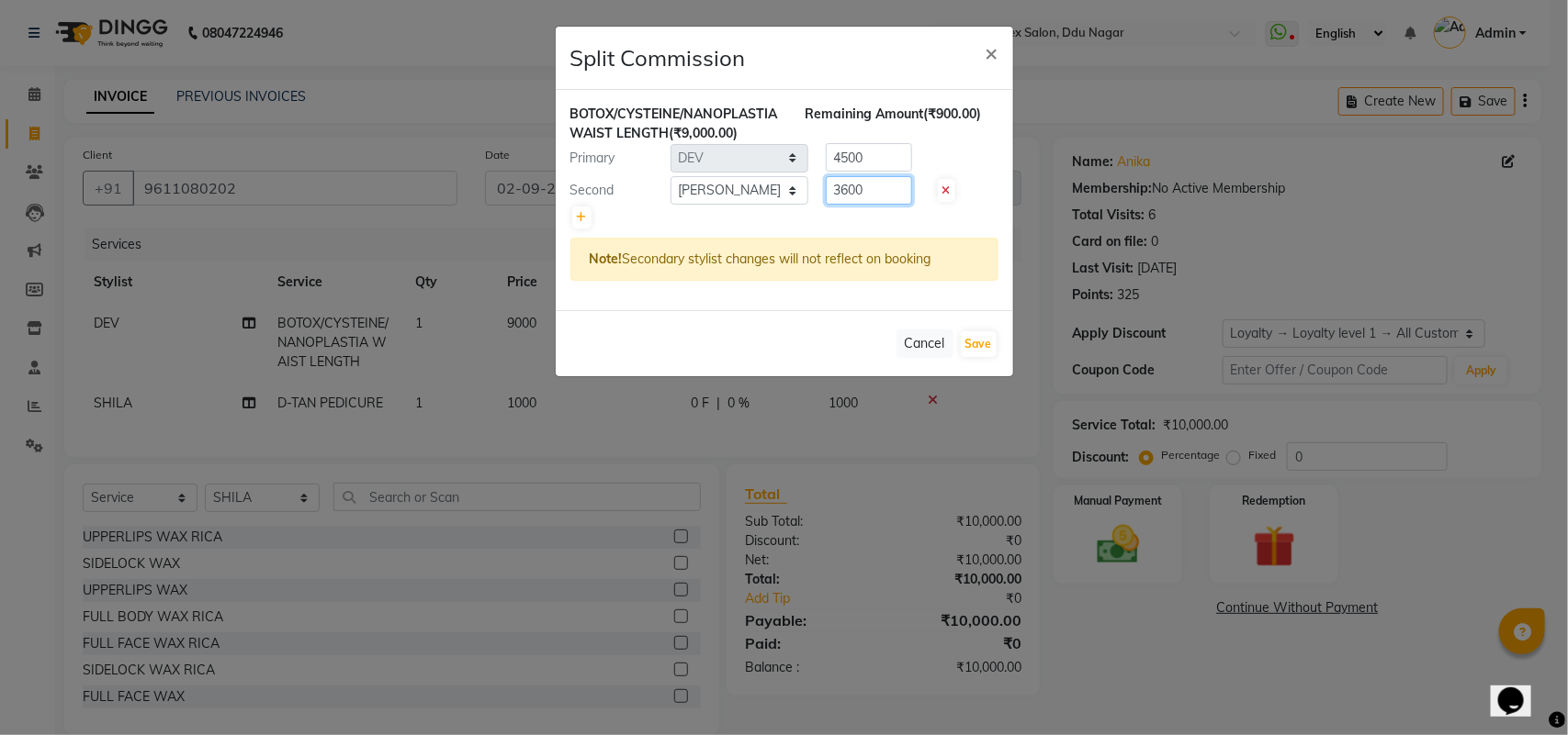
type input "3600"
click at [892, 168] on input "4500" at bounding box center [869, 158] width 87 height 29
type input "4"
type input "5400"
click at [972, 337] on button "Save" at bounding box center [978, 343] width 36 height 26
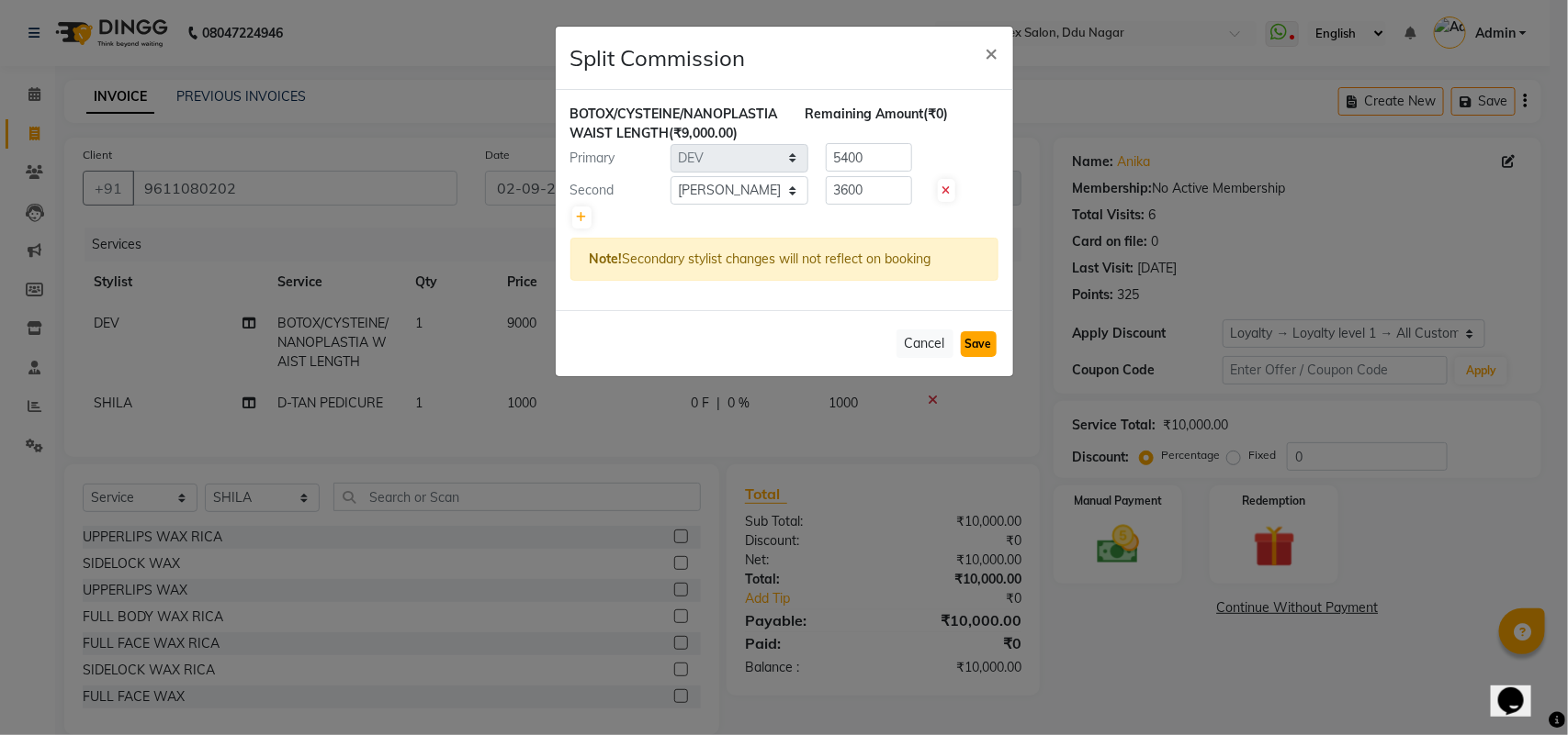
select select "Select"
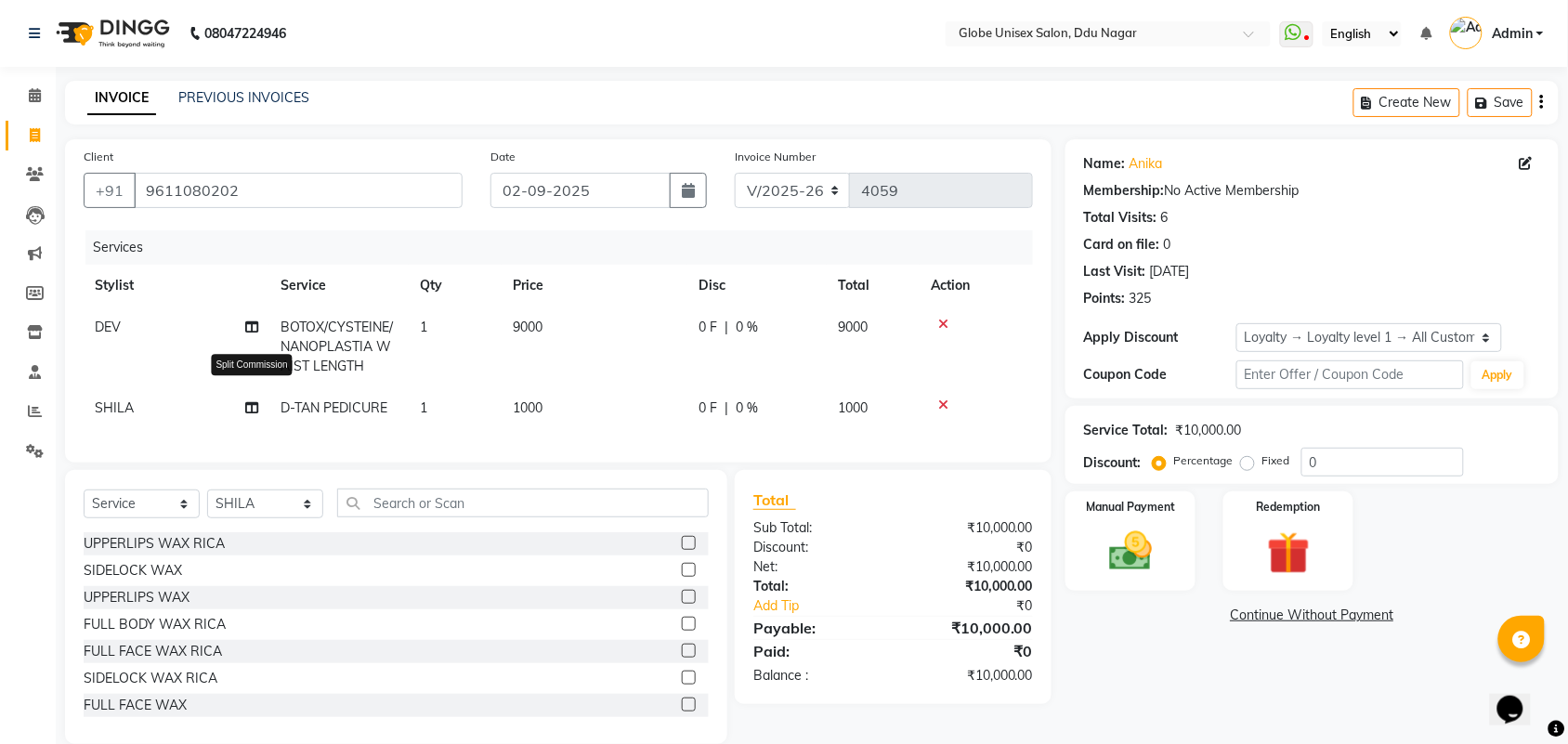
click at [252, 401] on icon at bounding box center [251, 407] width 13 height 13
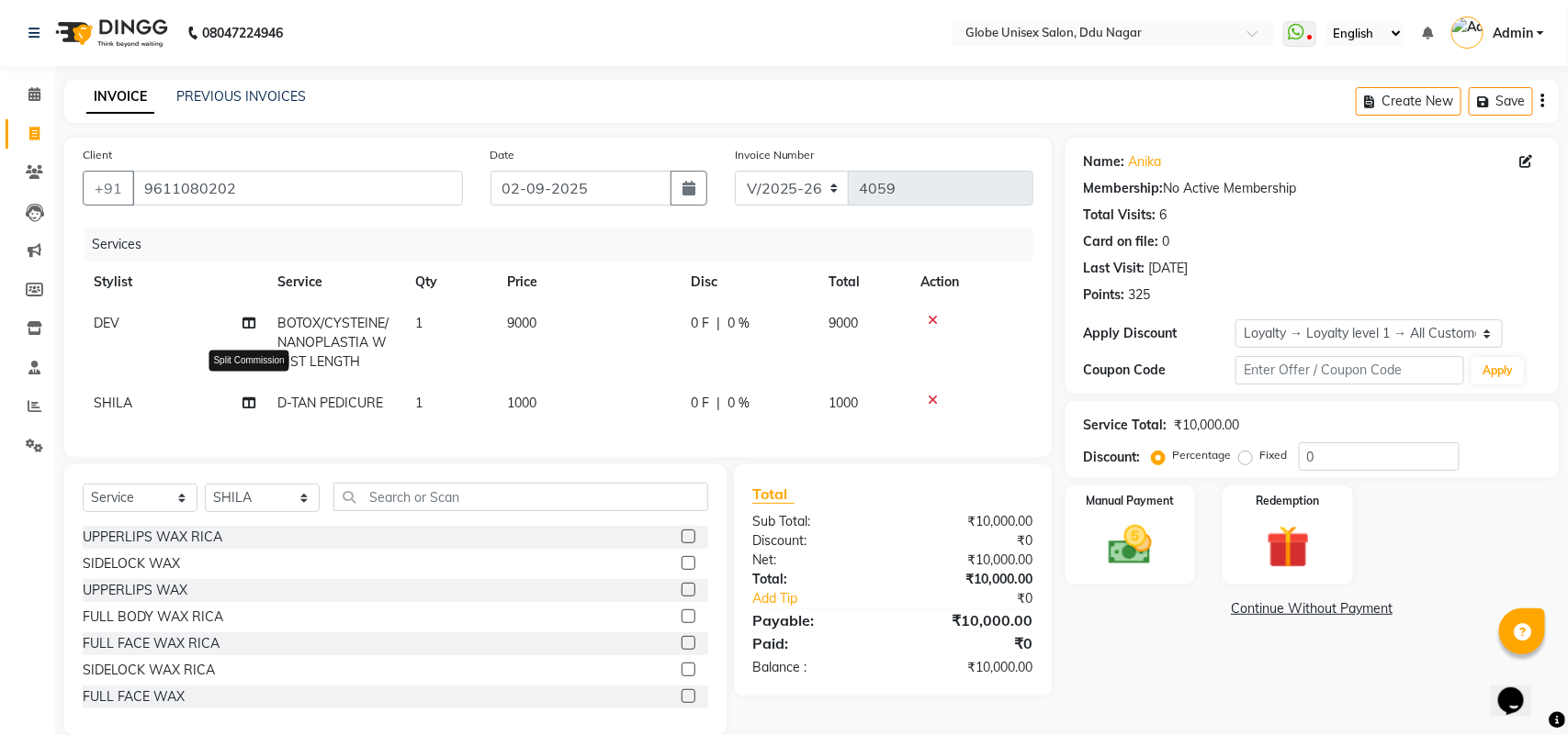
select select "22428"
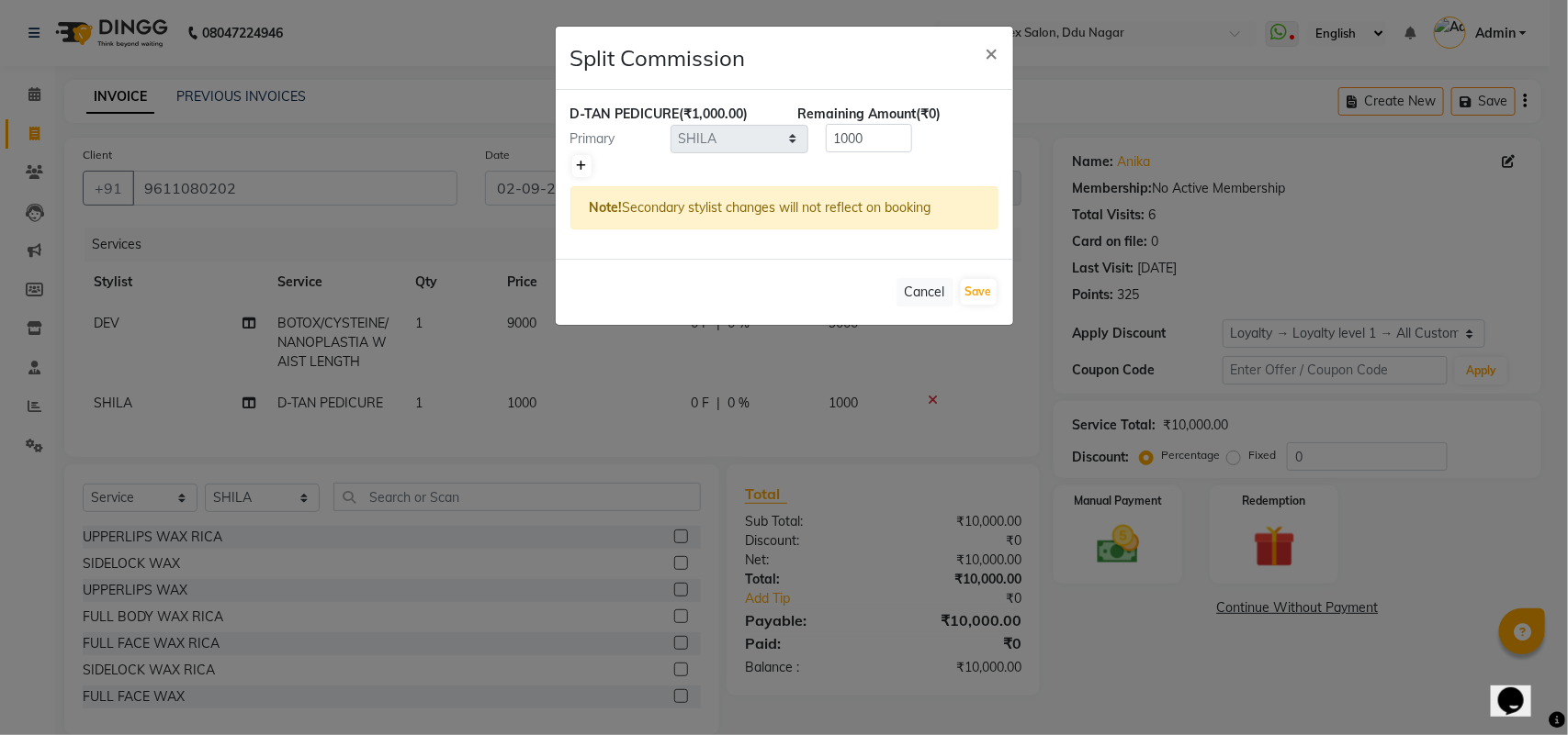
click at [583, 165] on icon at bounding box center [581, 165] width 10 height 11
type input "500"
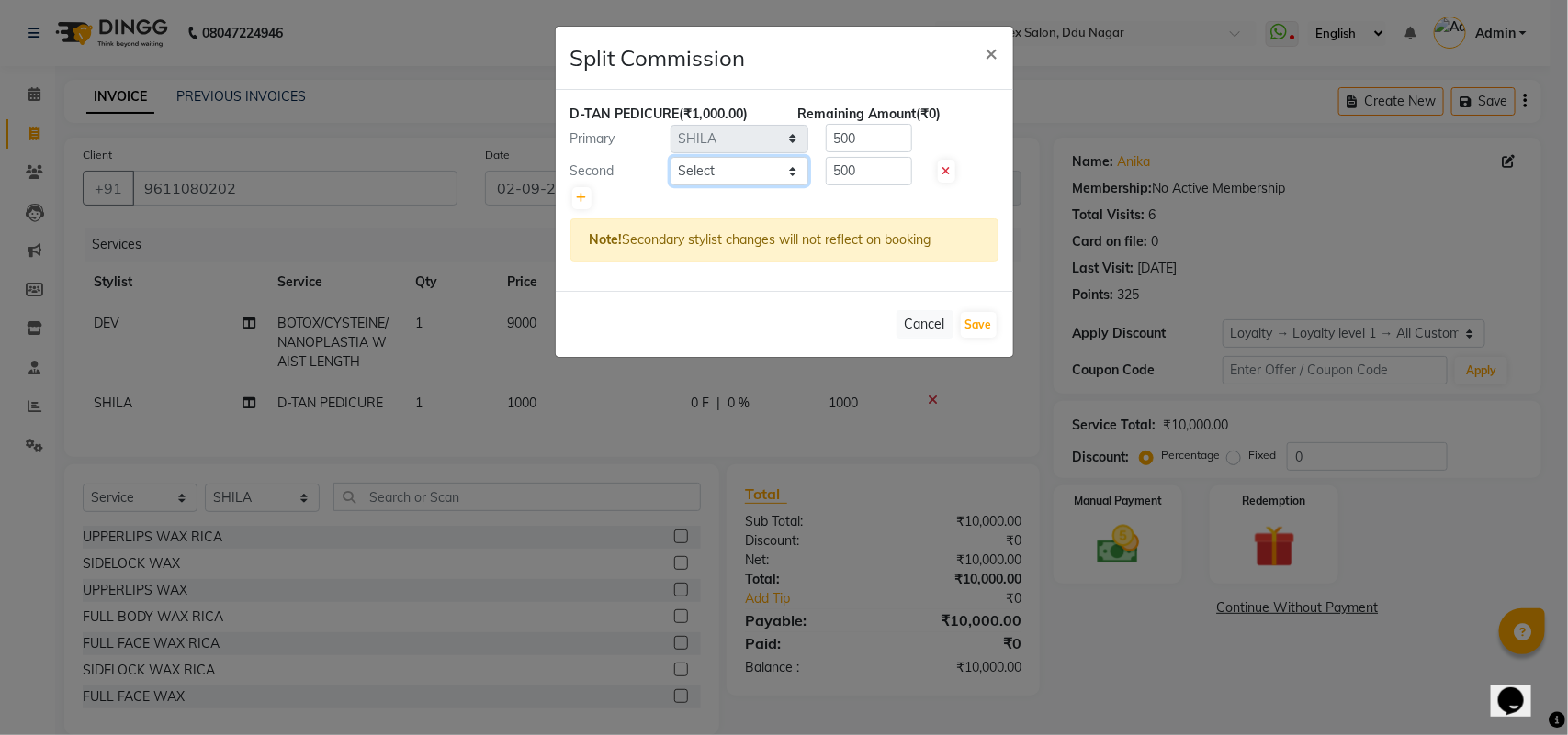
click at [806, 165] on select "Select ADITYA AJIT CHIRAG DEV DIGESH LALITA LAXMI MADHU MANSI NICK RAKSHA SACHI…" at bounding box center [739, 171] width 138 height 29
select select "39160"
click at [671, 157] on select "Select ADITYA AJIT CHIRAG DEV DIGESH LALITA LAXMI MADHU MANSI NICK RAKSHA SACHI…" at bounding box center [739, 171] width 138 height 29
click at [970, 318] on button "Save" at bounding box center [978, 324] width 36 height 26
select select "Select"
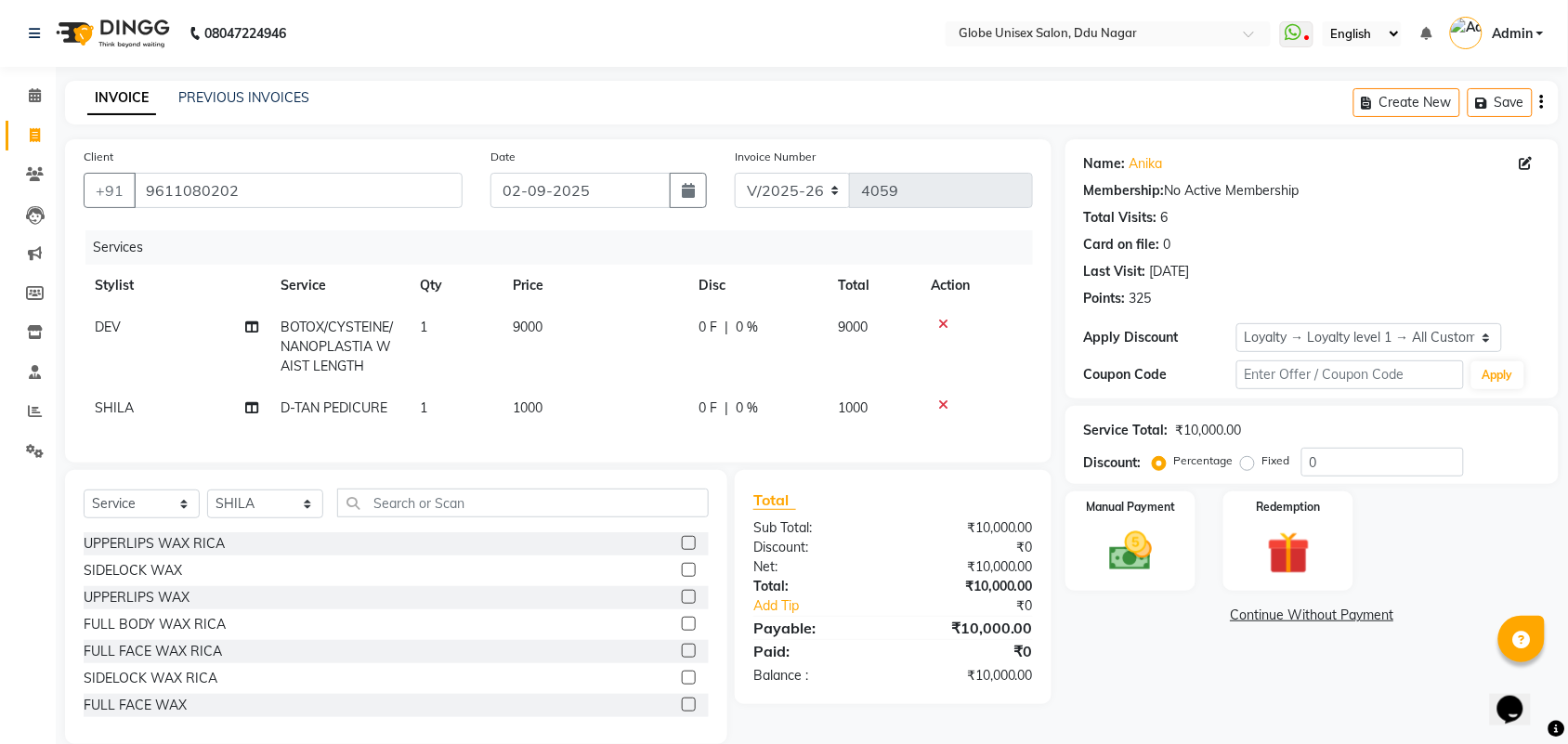
click at [944, 322] on icon at bounding box center [943, 323] width 10 height 13
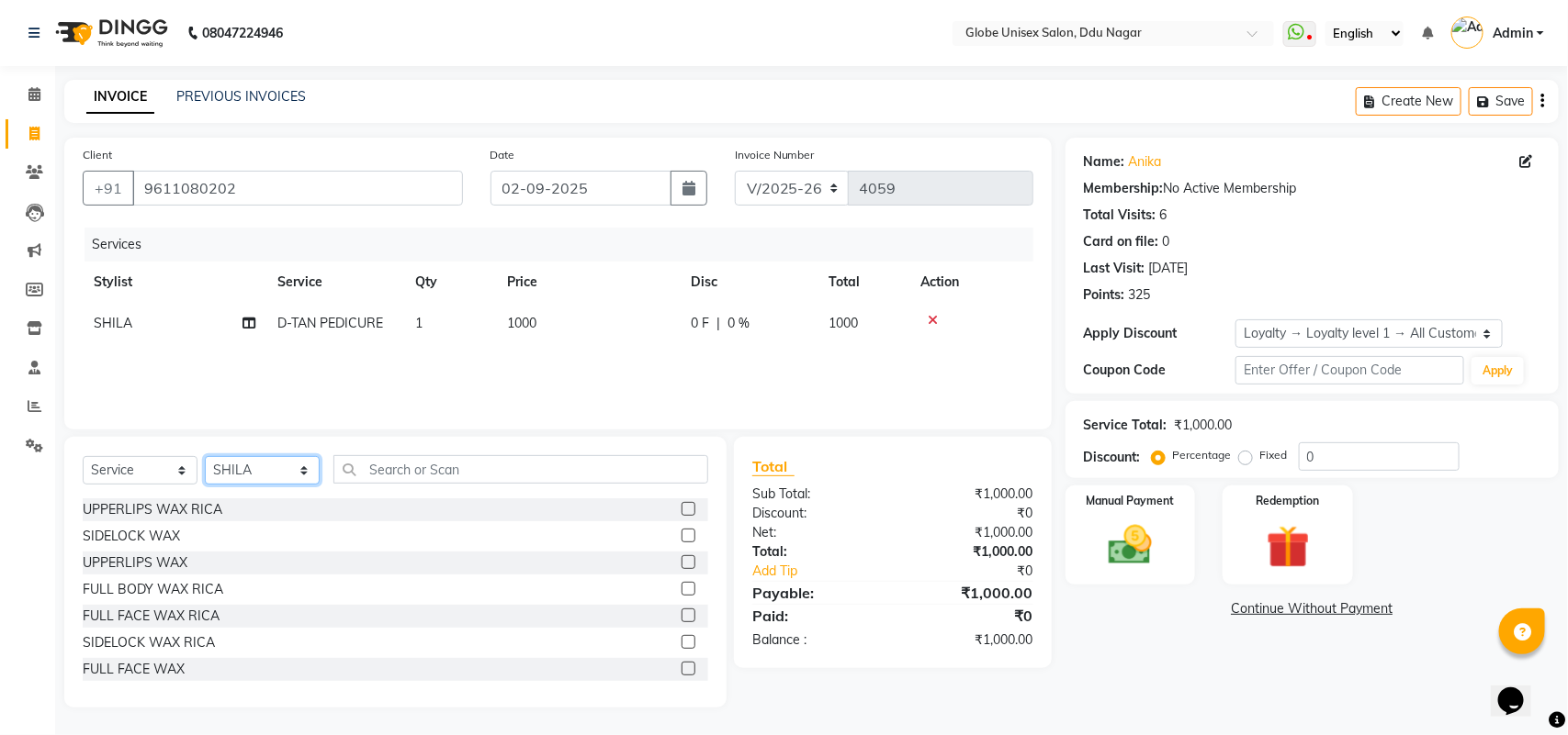
click at [270, 473] on select "Select Stylist ADITYA AJIT CHIRAG DEV DIGESH LALITA LAXMI MADHU MANSI NICK RAKS…" at bounding box center [262, 470] width 115 height 29
select select "25130"
click at [205, 456] on select "Select Stylist ADITYA AJIT CHIRAG DEV DIGESH LALITA LAXMI MADHU MANSI NICK RAKS…" at bounding box center [262, 470] width 115 height 29
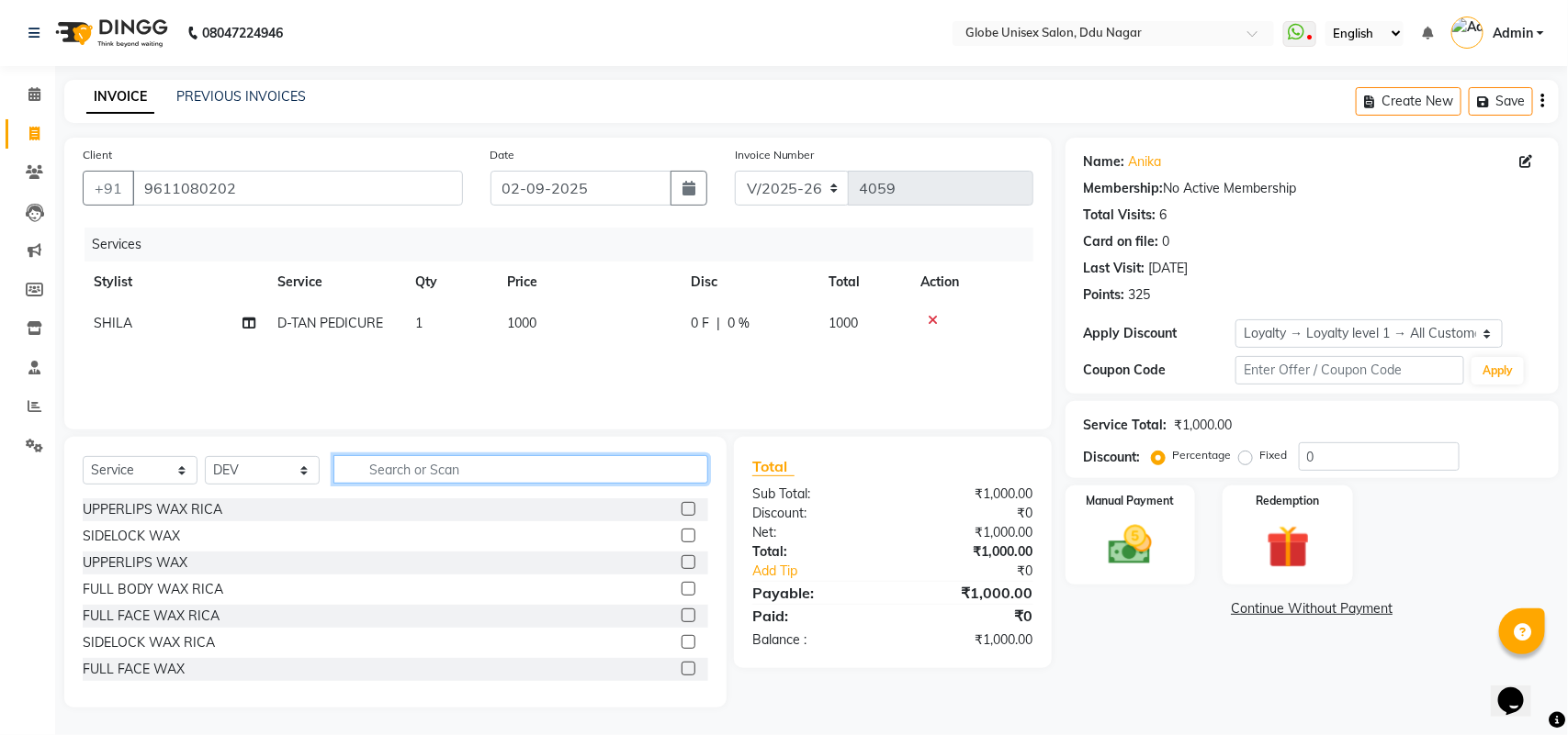
click at [405, 465] on input "text" at bounding box center [520, 469] width 374 height 29
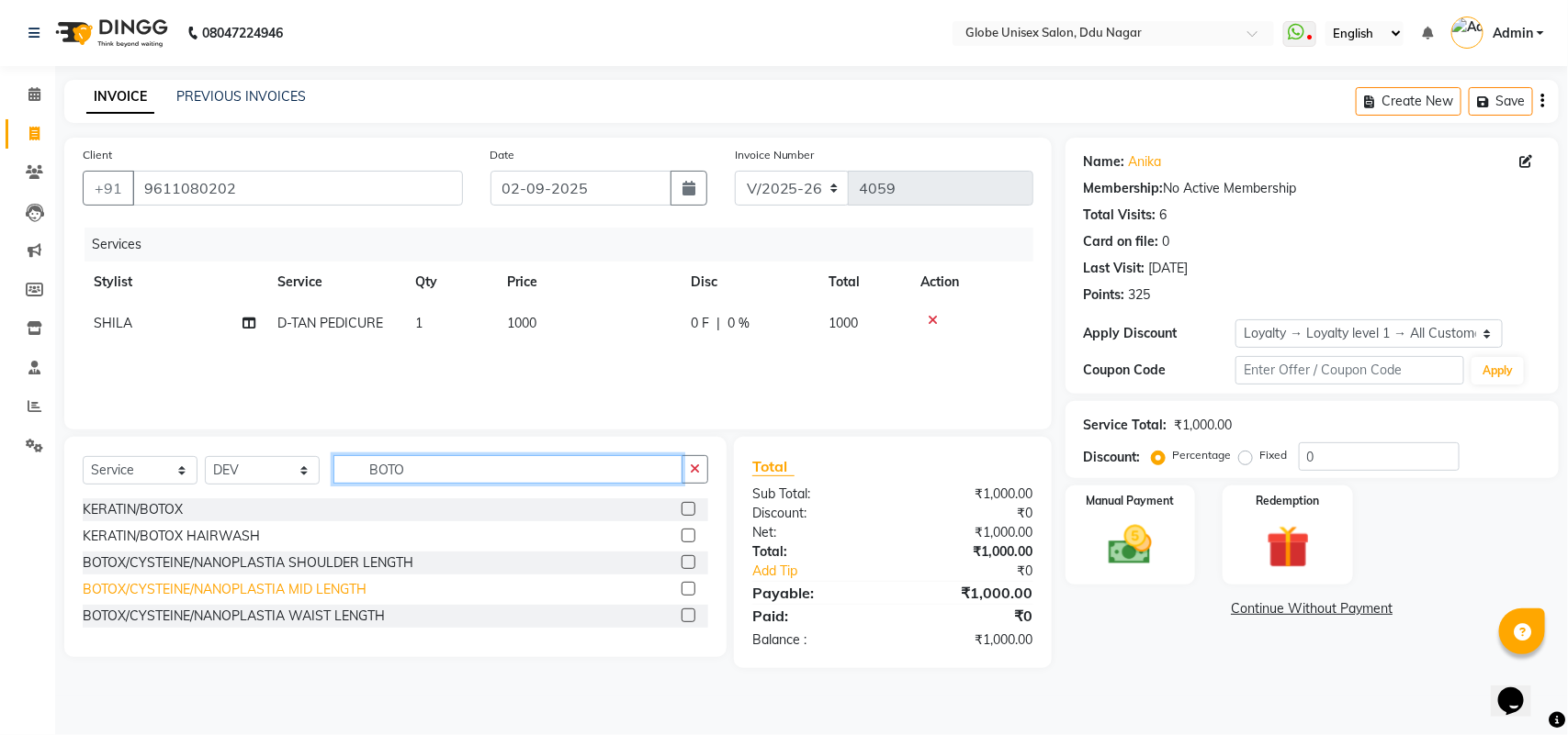
type input "BOTO"
click at [314, 586] on div "BOTOX/CYSTEINE/NANOPLASTIA MID LENGTH" at bounding box center [224, 590] width 284 height 19
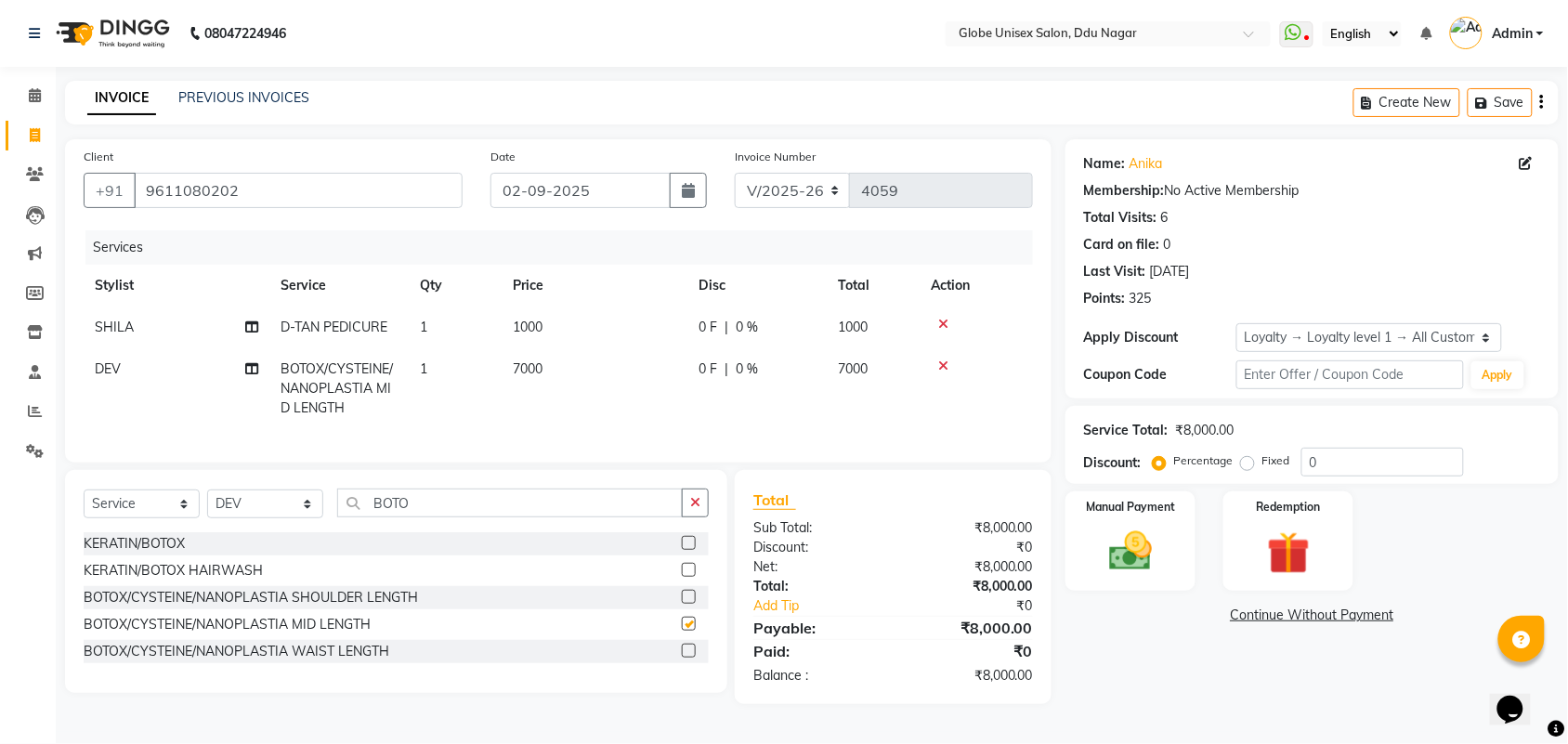
checkbox input "false"
click at [251, 364] on icon at bounding box center [251, 368] width 13 height 13
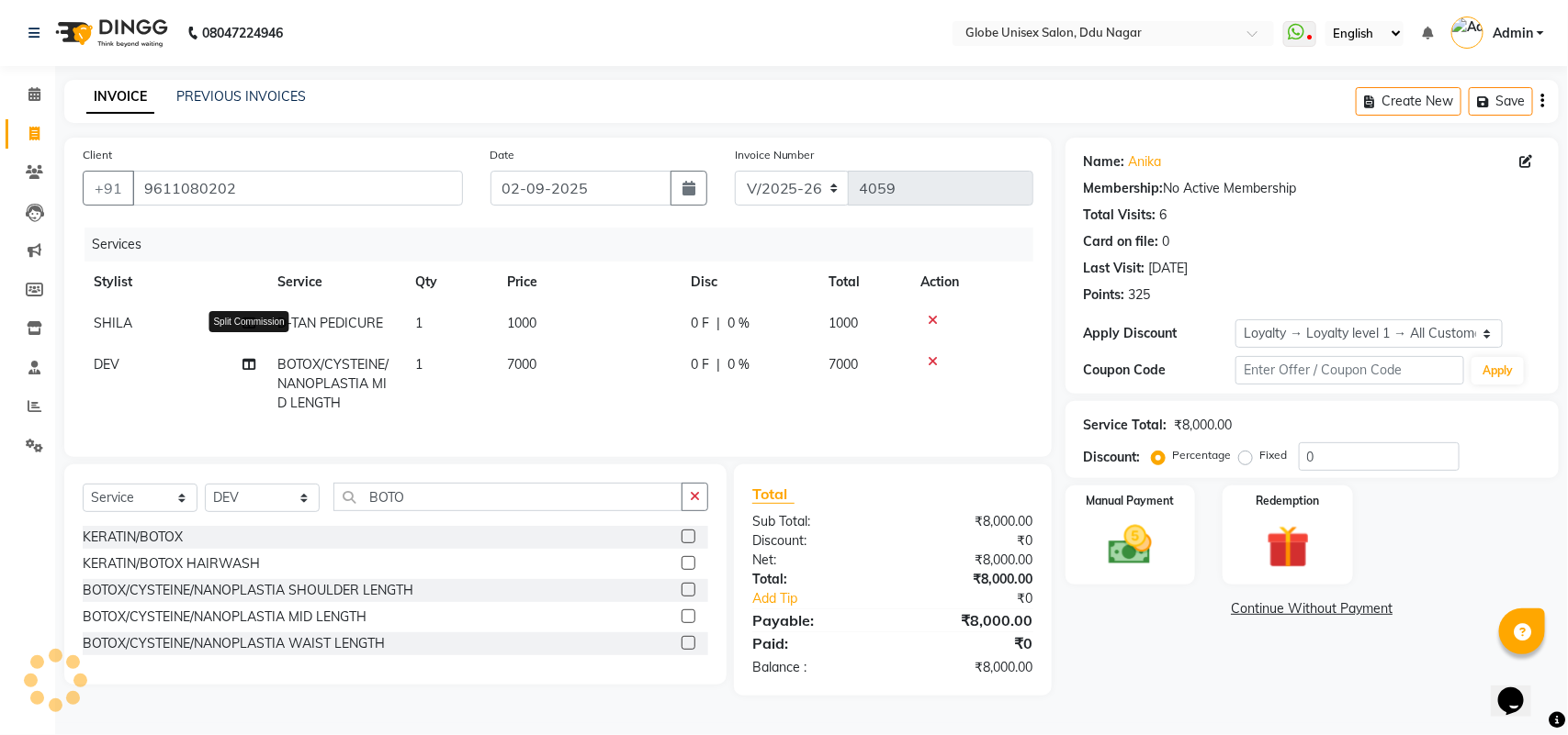
select select "25130"
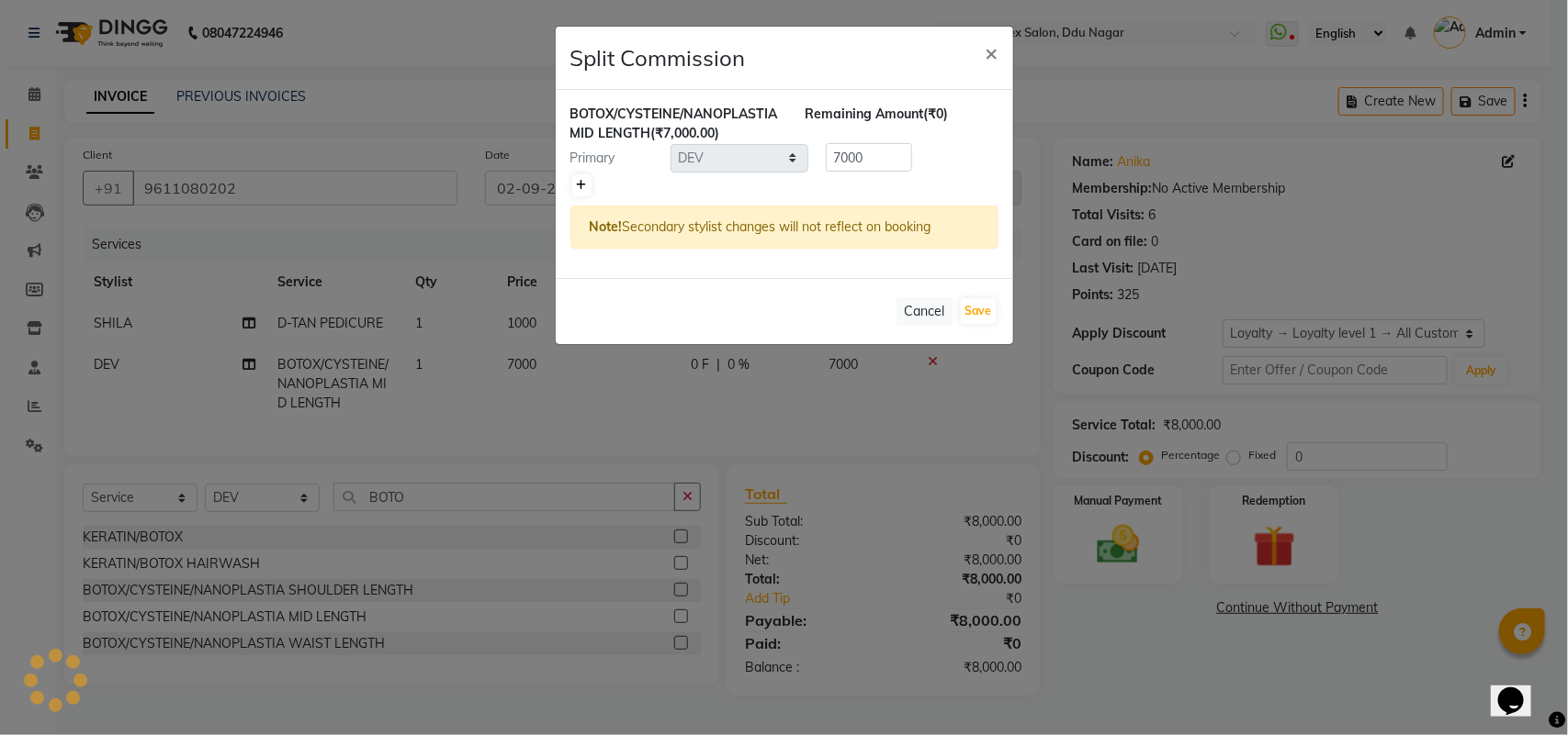
click at [579, 189] on icon at bounding box center [581, 185] width 10 height 11
type input "3500"
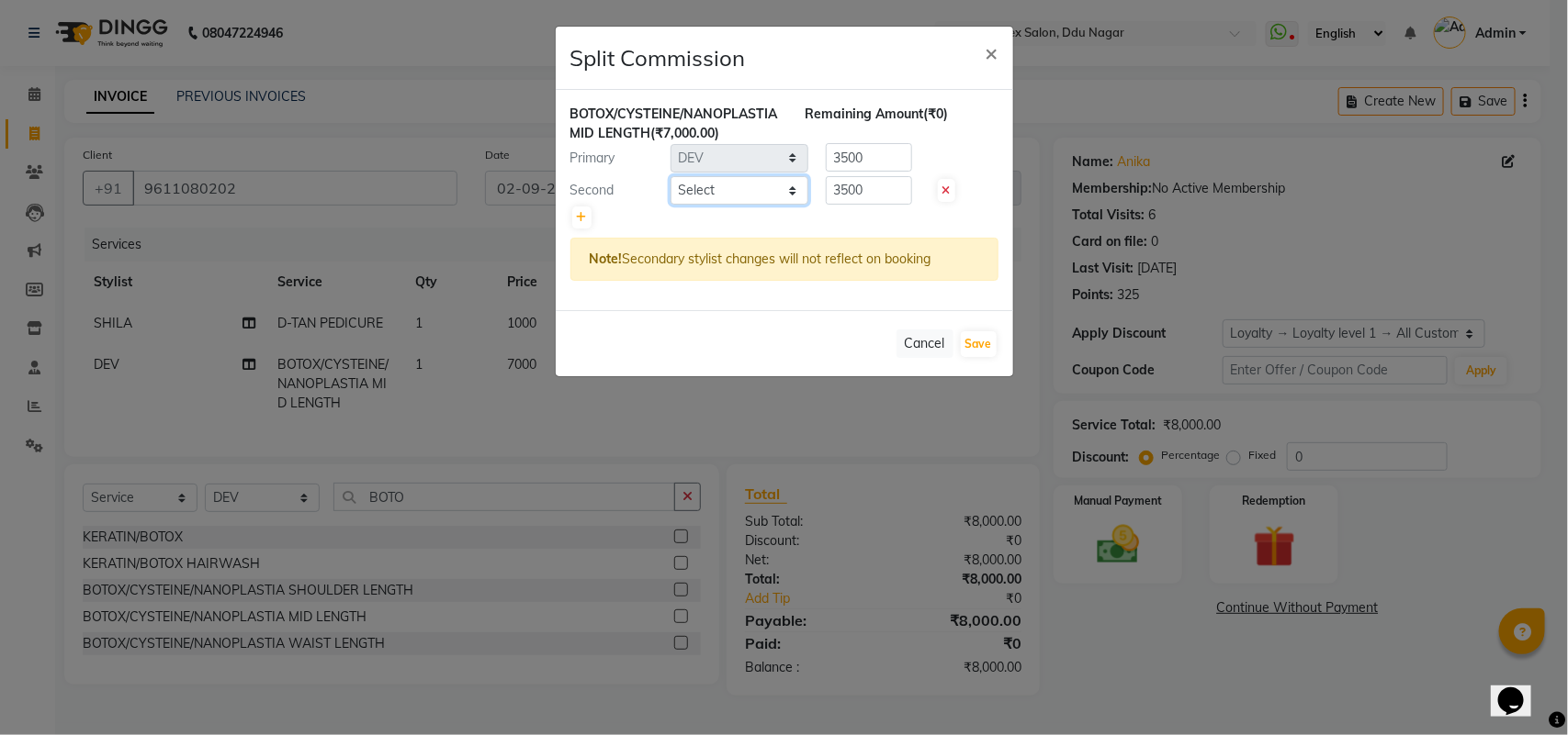
click at [739, 190] on select "Select ADITYA AJIT CHIRAG DEV DIGESH LALITA LAXMI MADHU MANSI NICK RAKSHA SACHI…" at bounding box center [739, 190] width 138 height 29
select select "21720"
click at [671, 176] on select "Select ADITYA AJIT CHIRAG DEV DIGESH LALITA LAXMI MADHU MANSI NICK RAKSHA SACHI…" at bounding box center [739, 190] width 138 height 29
click at [908, 166] on input "3500" at bounding box center [869, 158] width 87 height 29
type input "3"
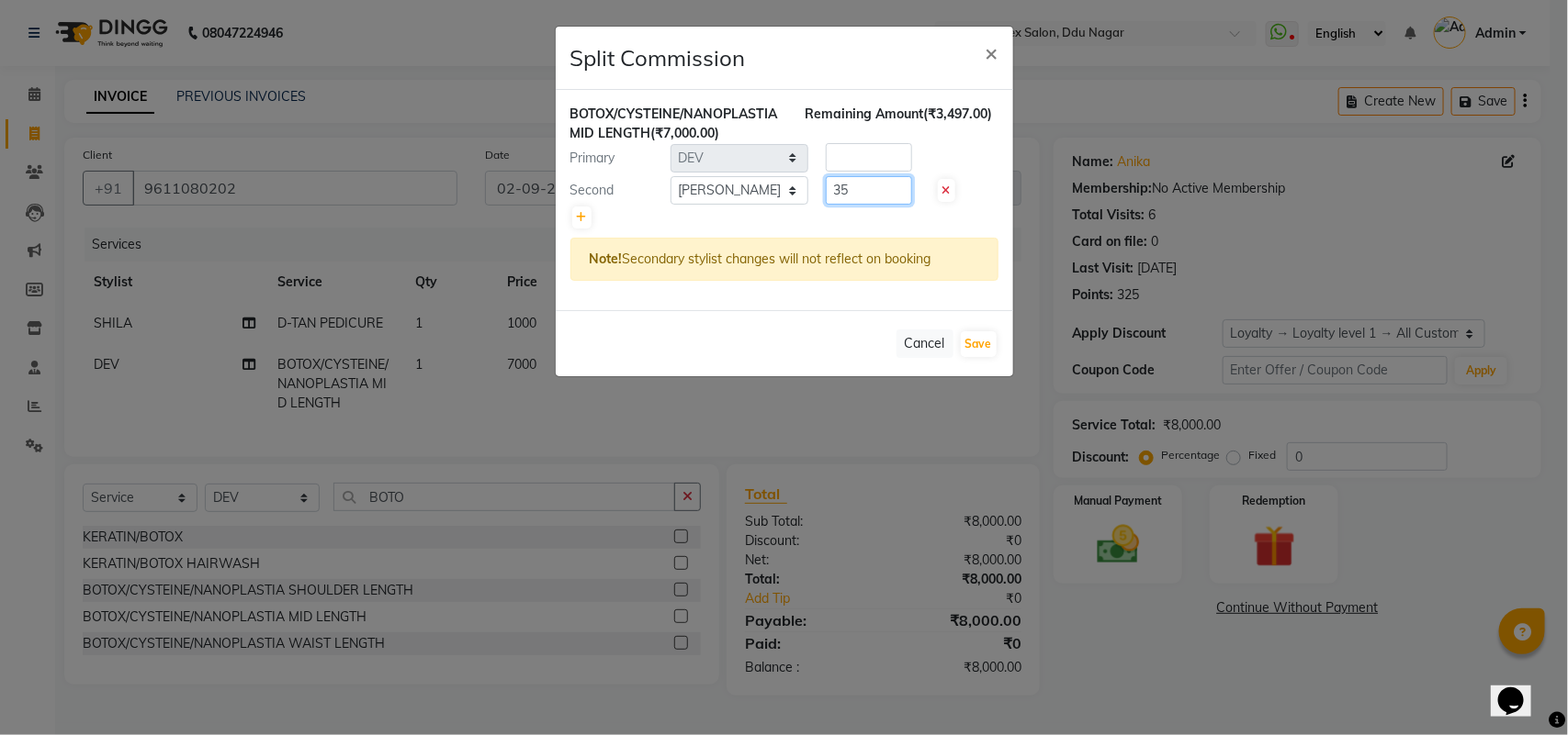
type input "3"
click at [892, 192] on input "number" at bounding box center [869, 190] width 87 height 29
type input "2800"
click at [892, 145] on input "number" at bounding box center [869, 158] width 87 height 29
type input "4200"
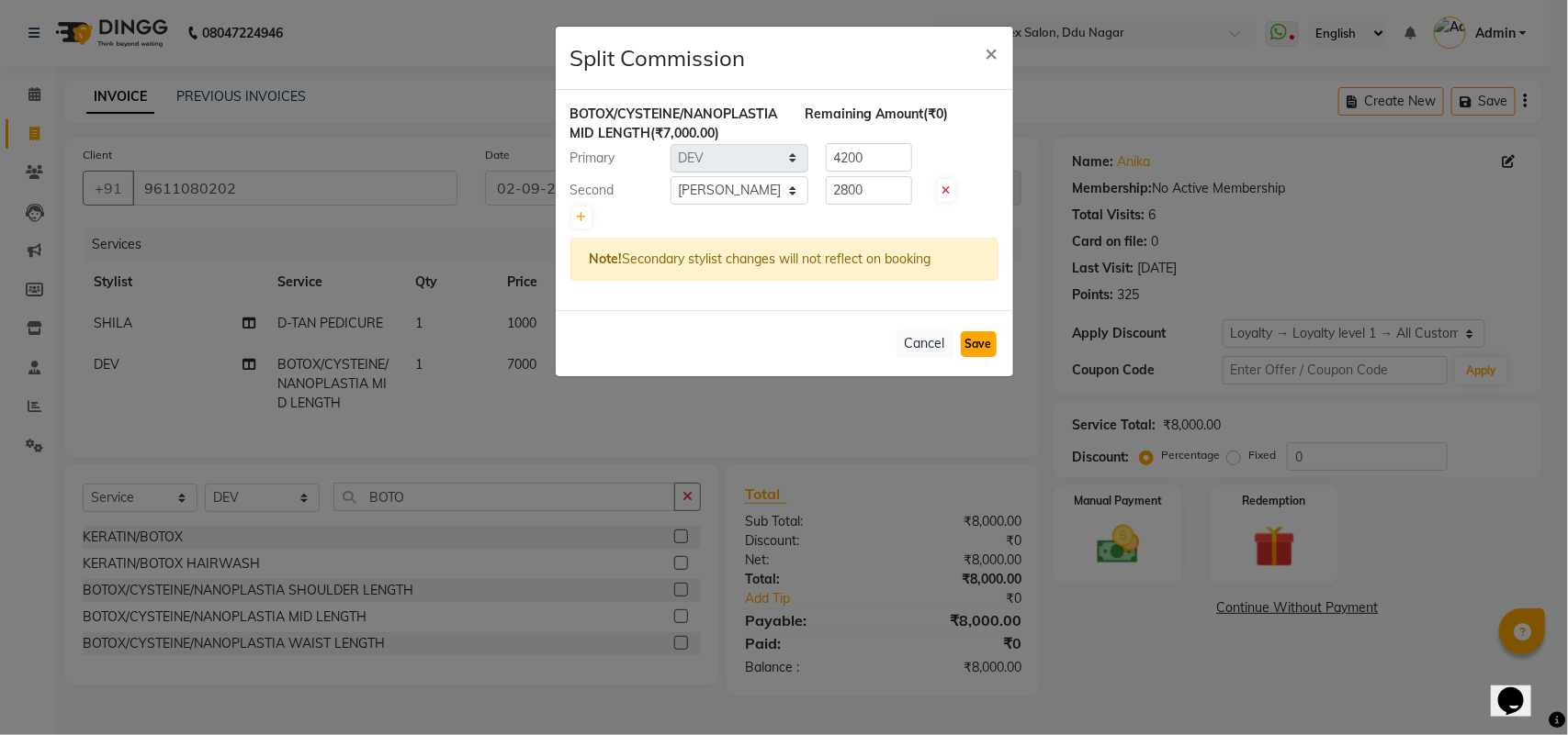
click at [965, 340] on button "Save" at bounding box center [978, 343] width 36 height 26
select select "Select"
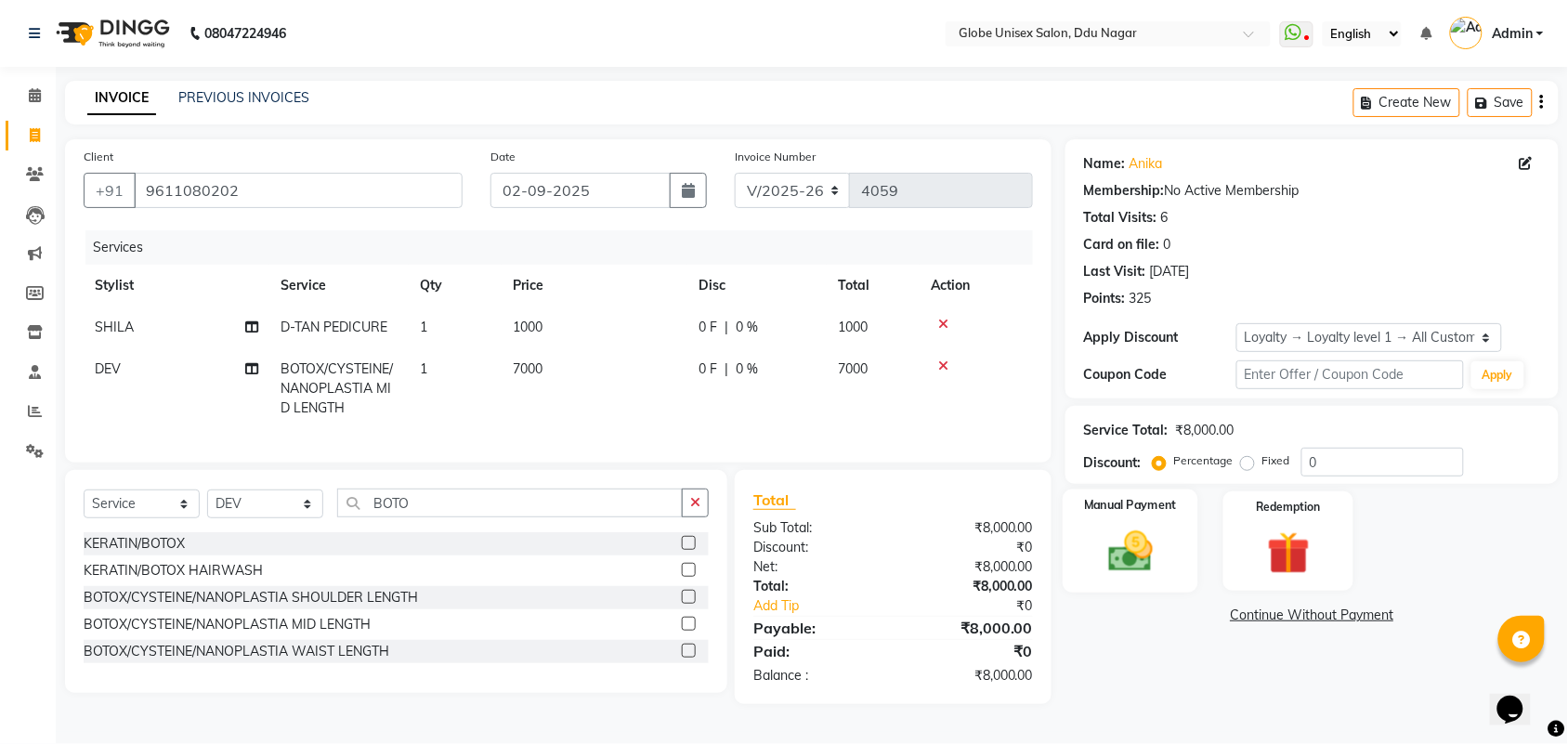
click at [1126, 555] on img at bounding box center [1130, 551] width 72 height 51
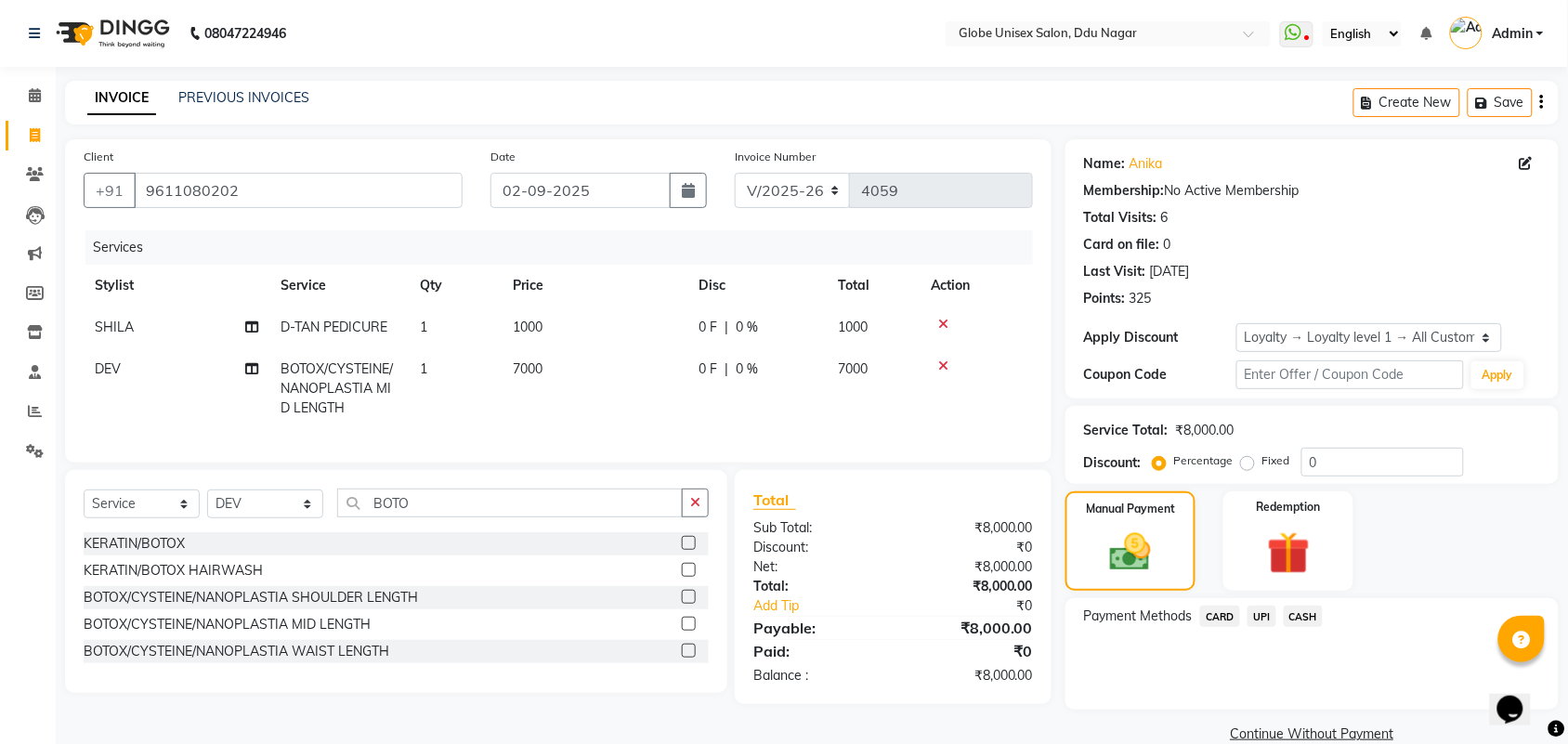
scroll to position [30, 0]
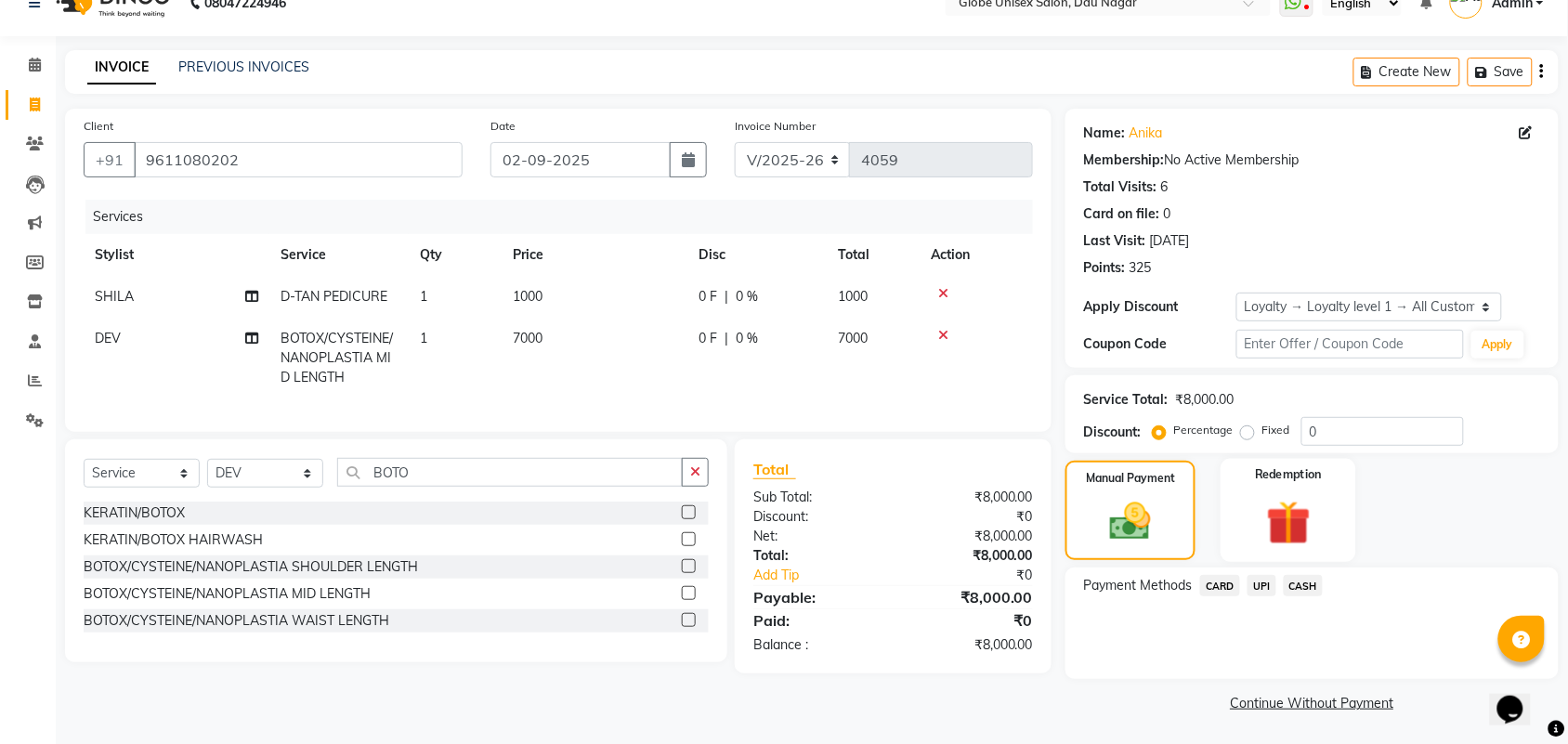
click at [1302, 525] on img at bounding box center [1288, 523] width 72 height 56
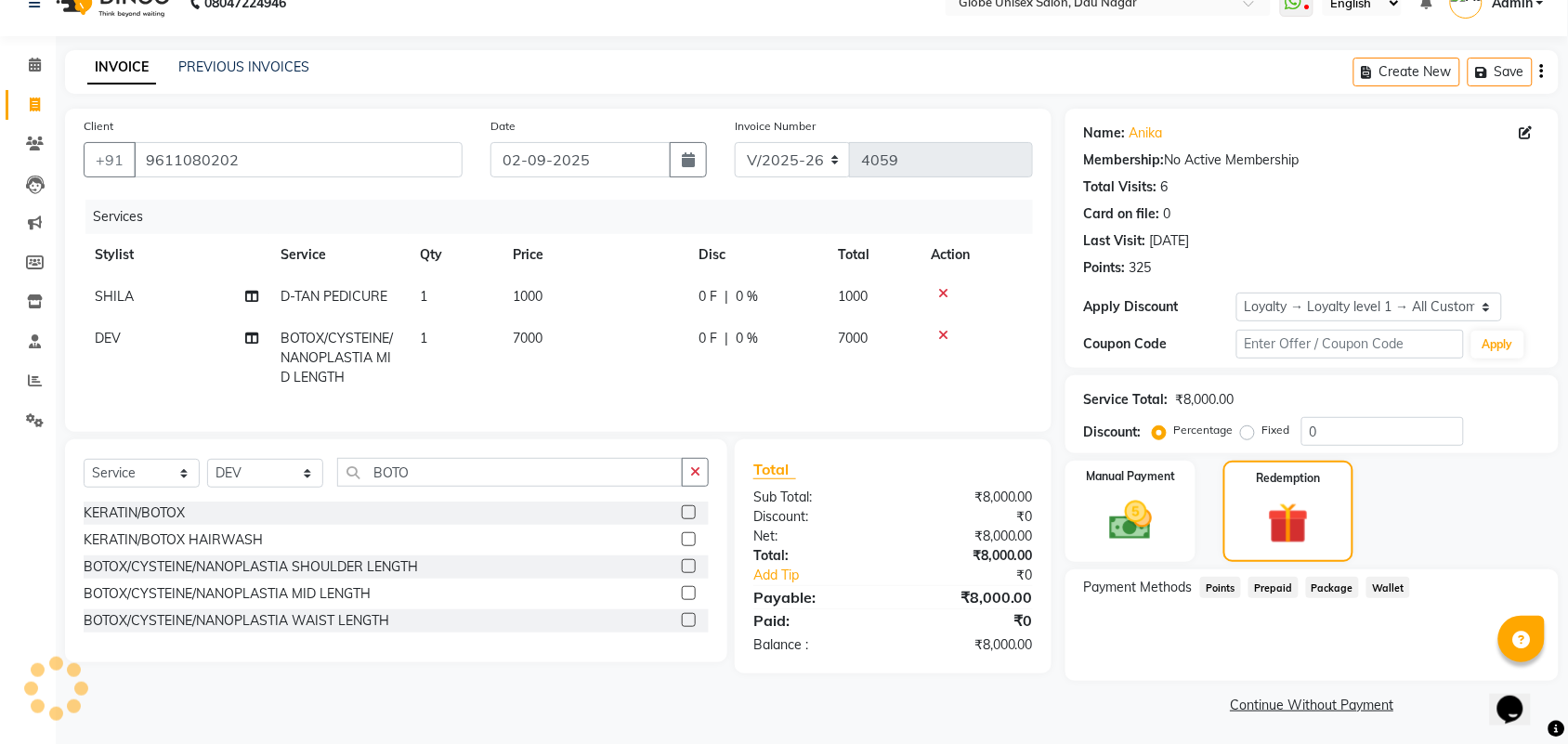
click at [1227, 582] on span "Points" at bounding box center [1221, 588] width 41 height 21
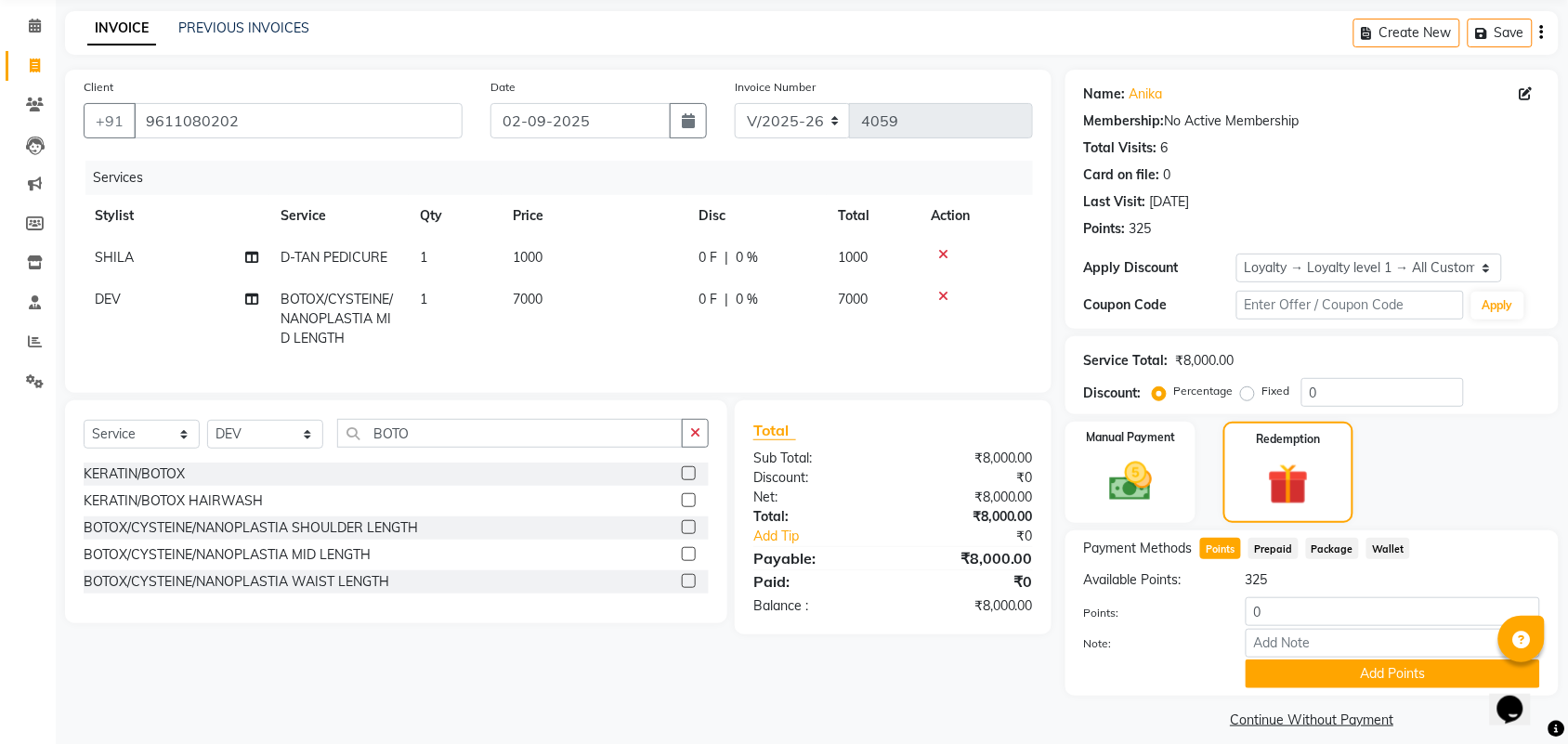
scroll to position [86, 0]
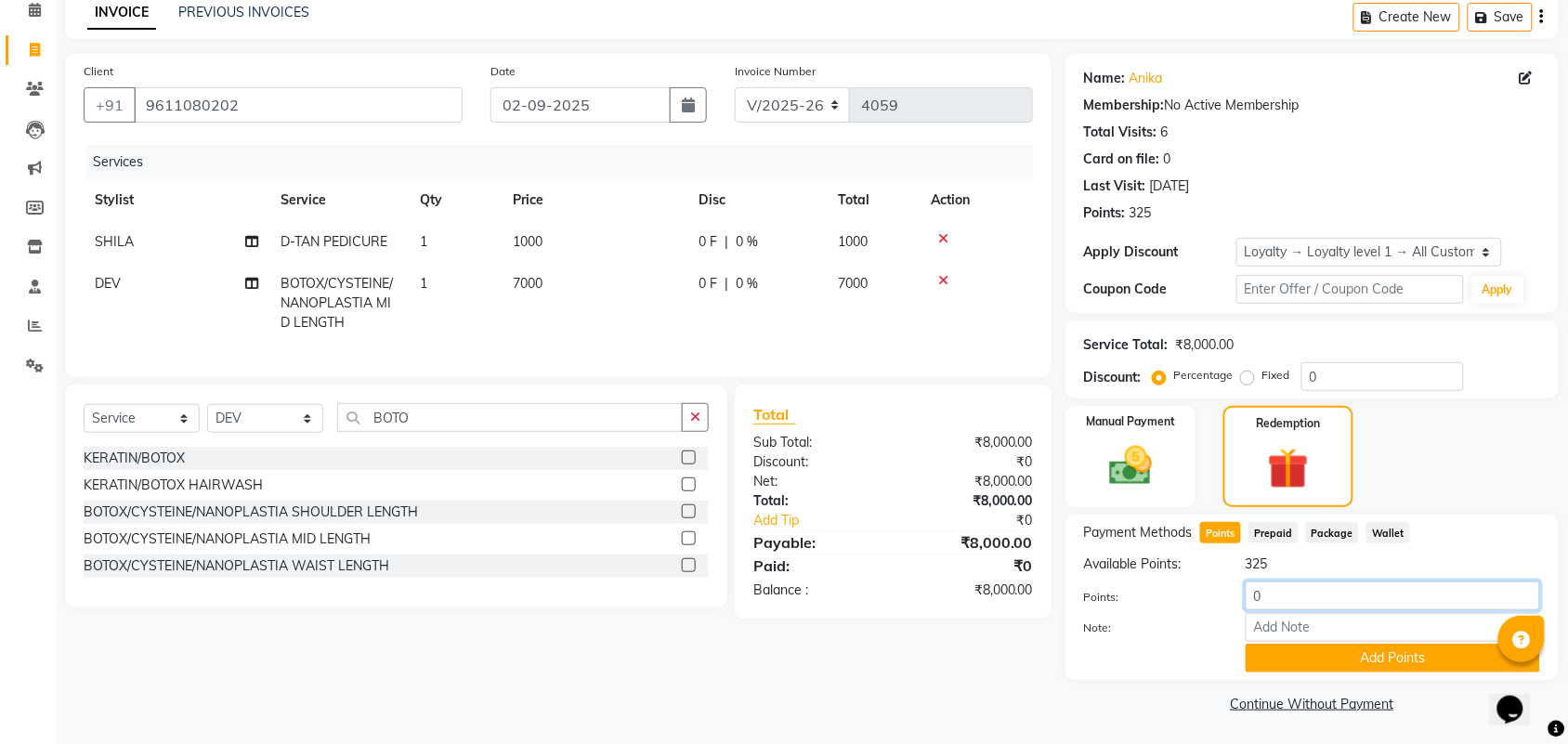
click at [1292, 593] on input "0" at bounding box center [1393, 596] width 294 height 29
type input "300"
click at [1331, 651] on button "Add Points" at bounding box center [1393, 658] width 294 height 29
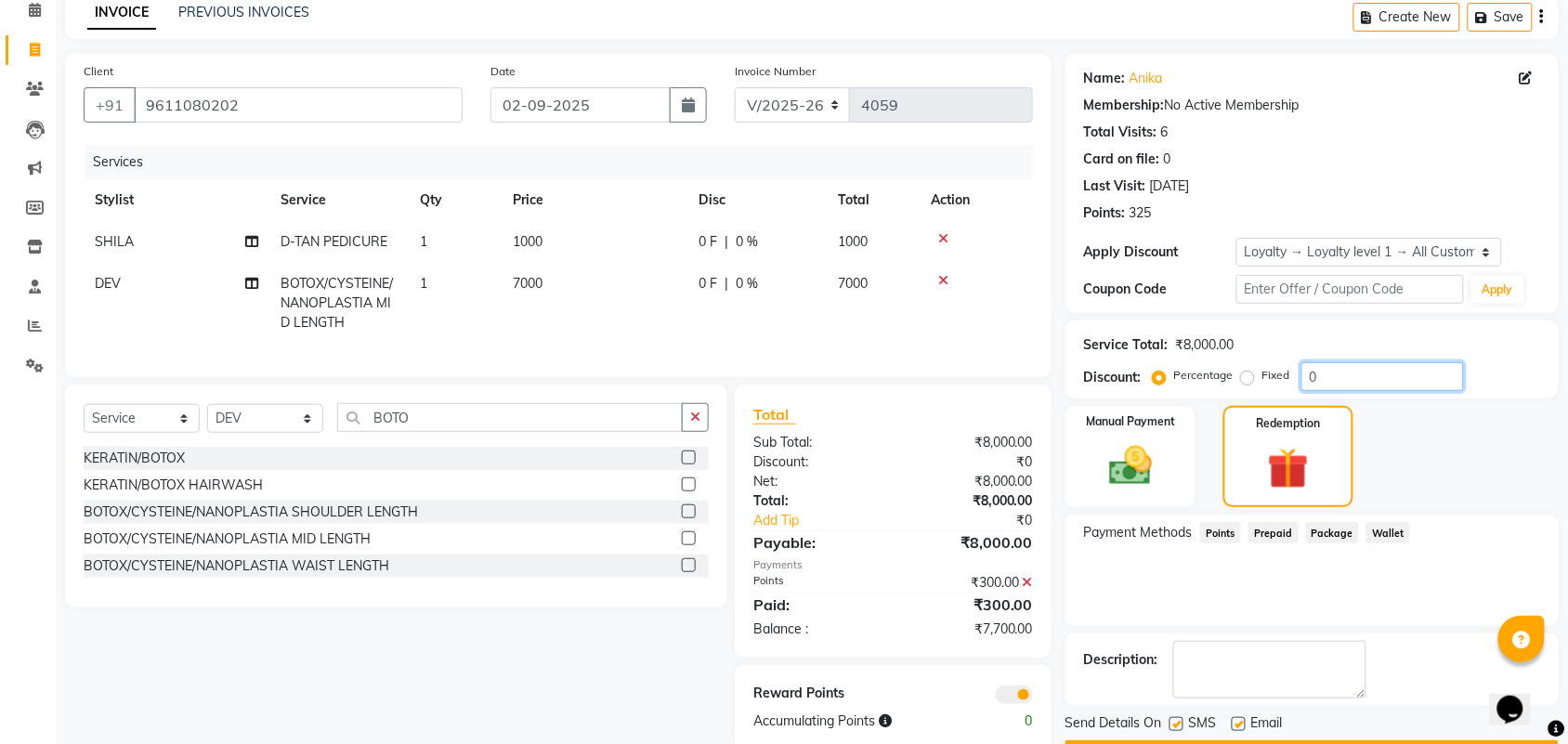
click at [1371, 384] on input "0" at bounding box center [1382, 377] width 163 height 29
type input "5"
click at [1218, 586] on div "Payment Methods Points Prepaid Package Wallet" at bounding box center [1311, 571] width 493 height 112
click at [1152, 472] on img at bounding box center [1130, 465] width 72 height 51
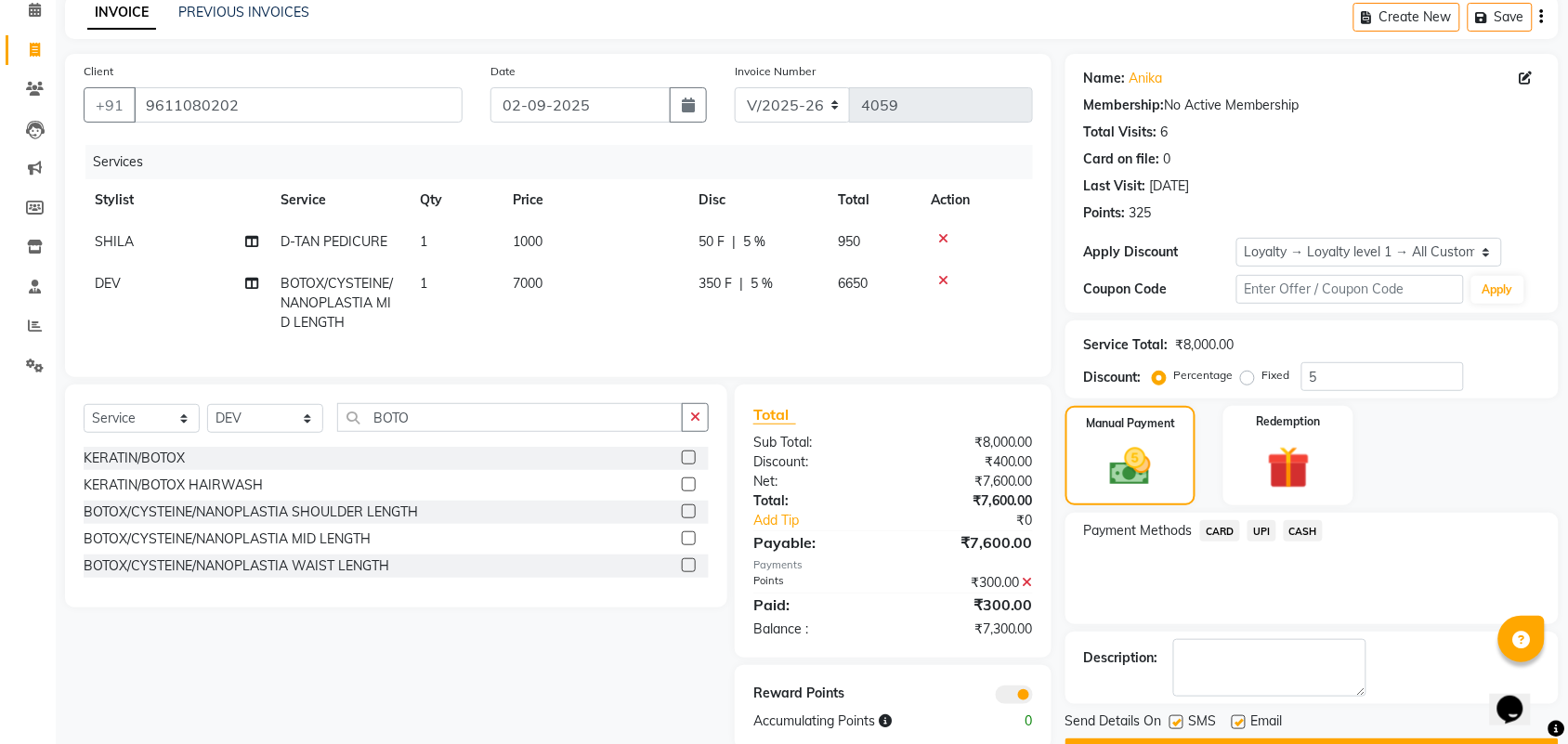
click at [1257, 526] on span "UPI" at bounding box center [1261, 531] width 29 height 21
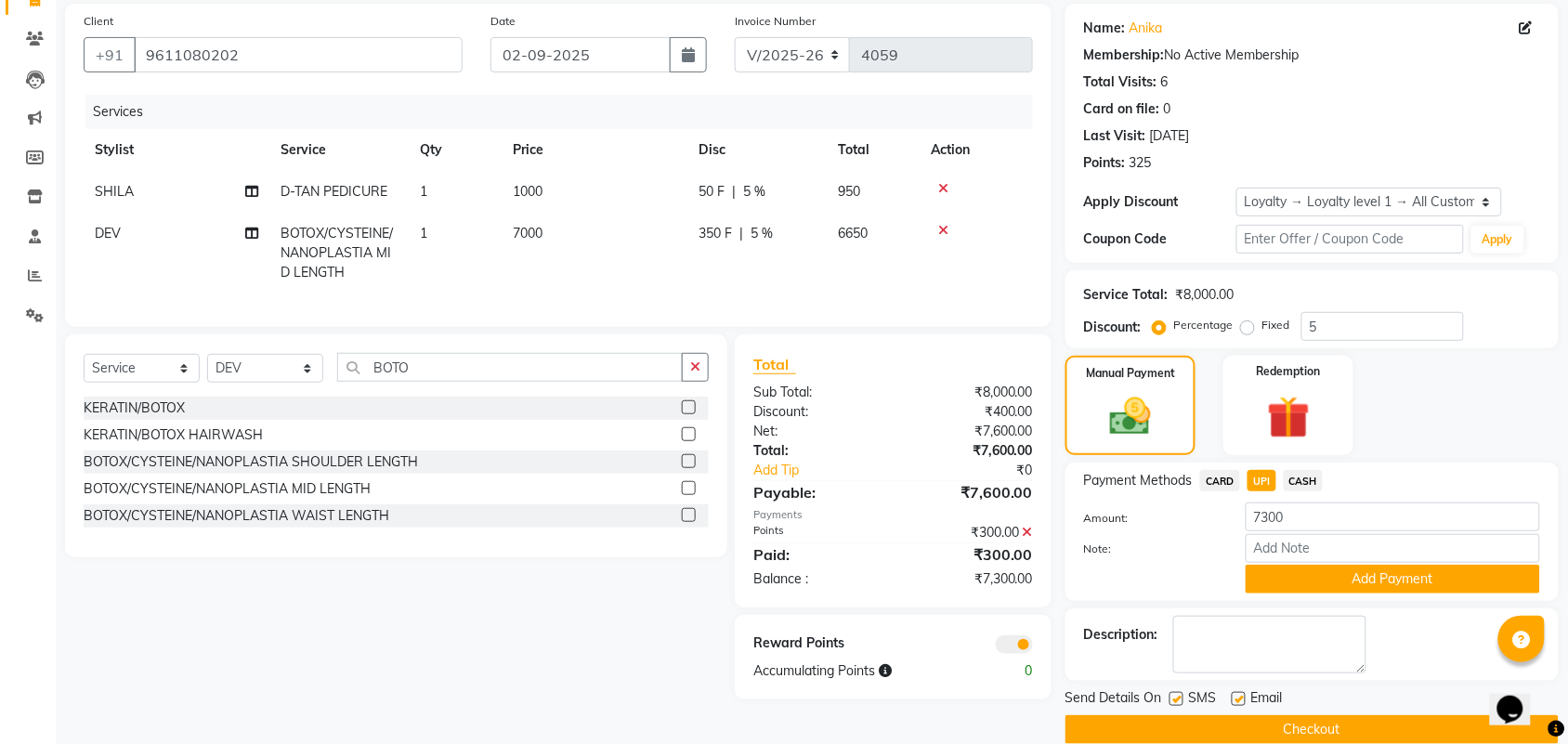
scroll to position [137, 0]
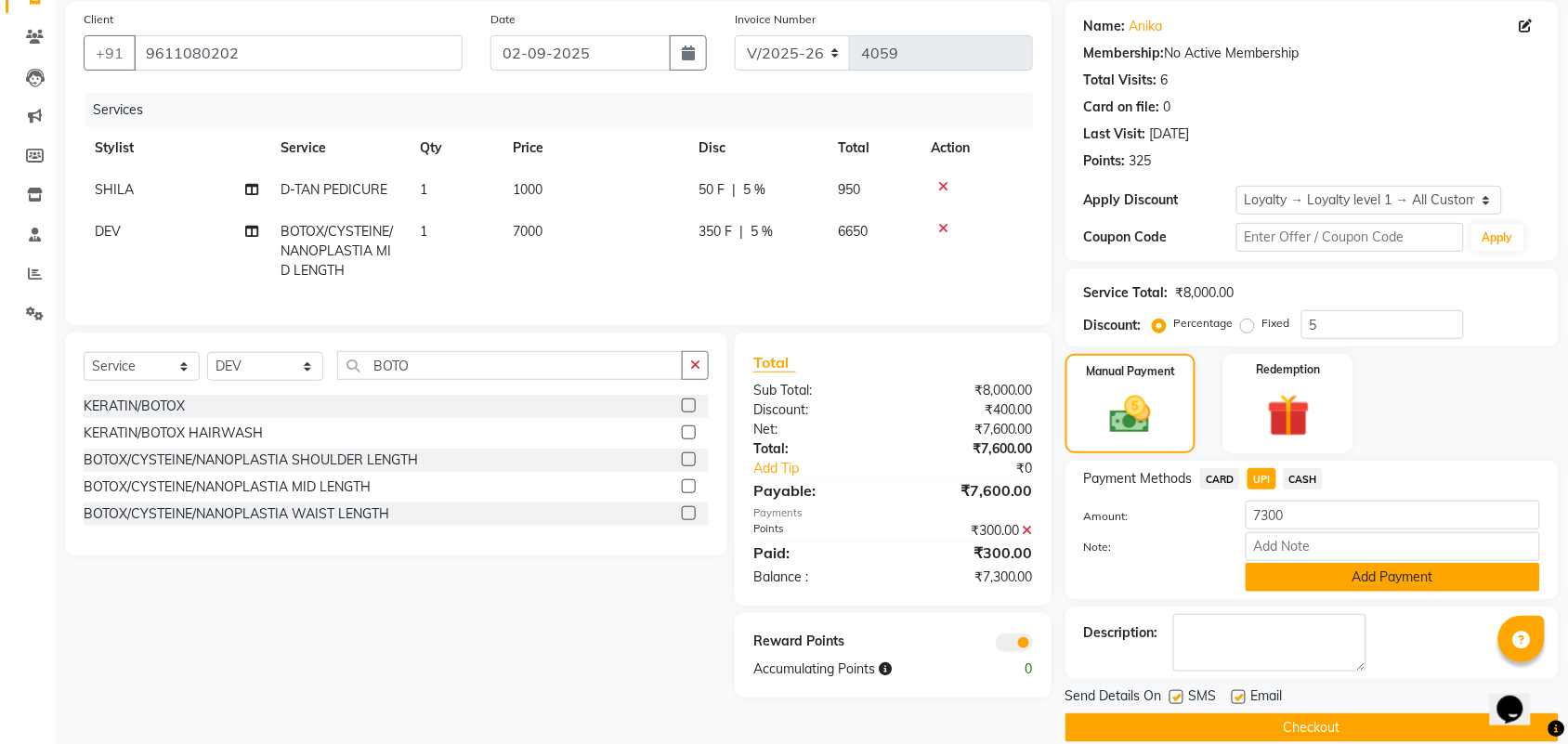
click at [1339, 585] on button "Add Payment" at bounding box center [1393, 577] width 294 height 29
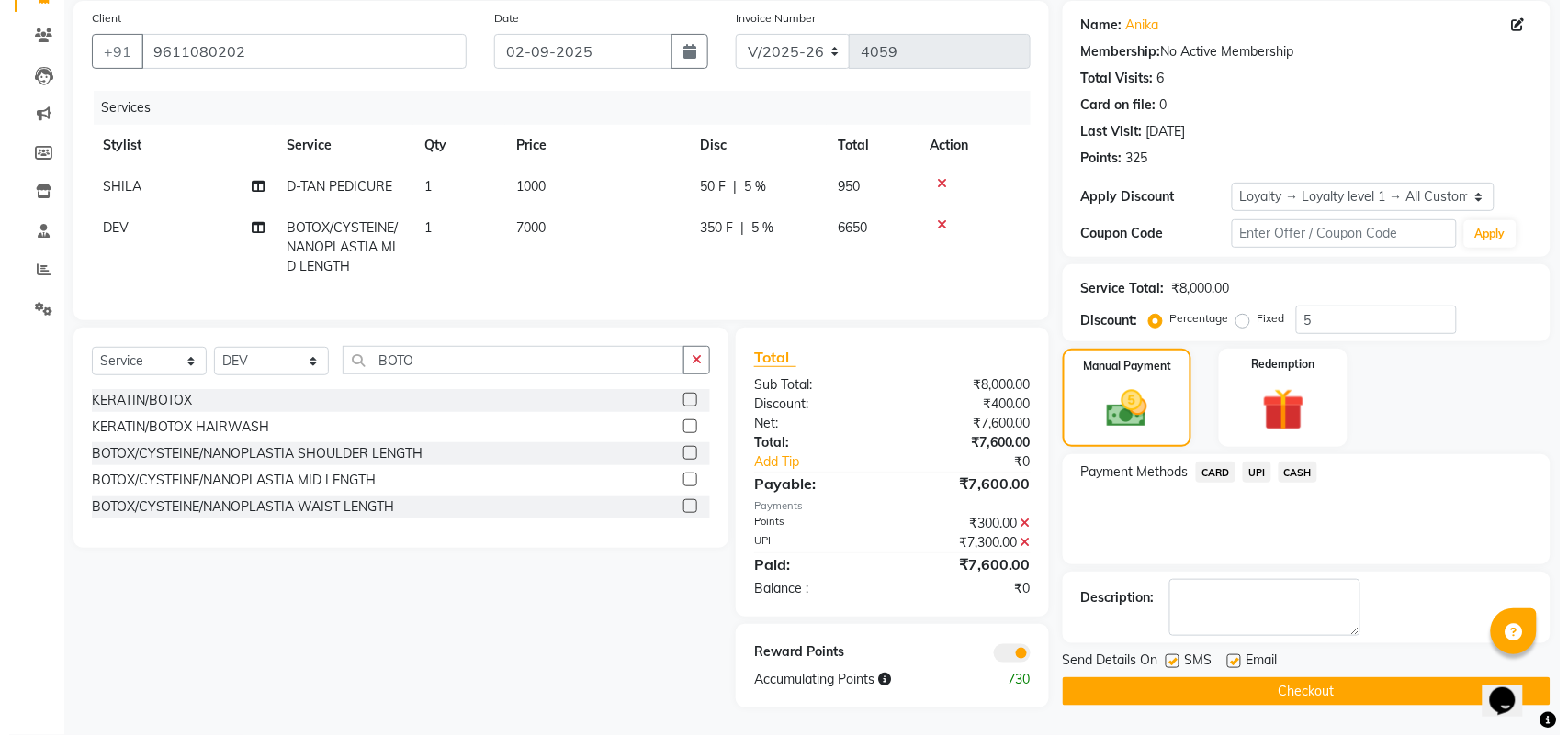
scroll to position [152, 0]
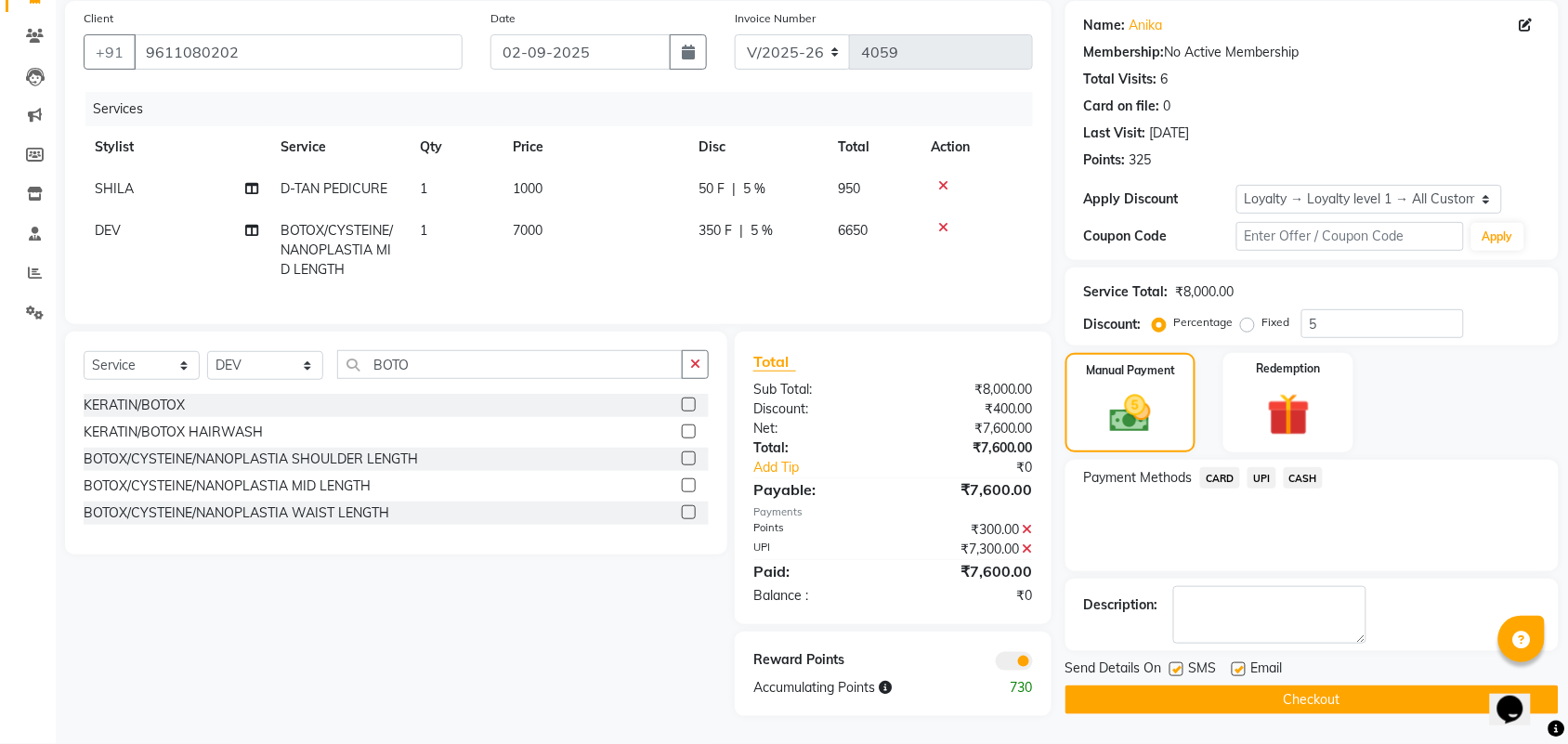
click at [1008, 659] on span at bounding box center [1014, 661] width 37 height 19
click at [1033, 664] on input "checkbox" at bounding box center [1033, 664] width 0 height 0
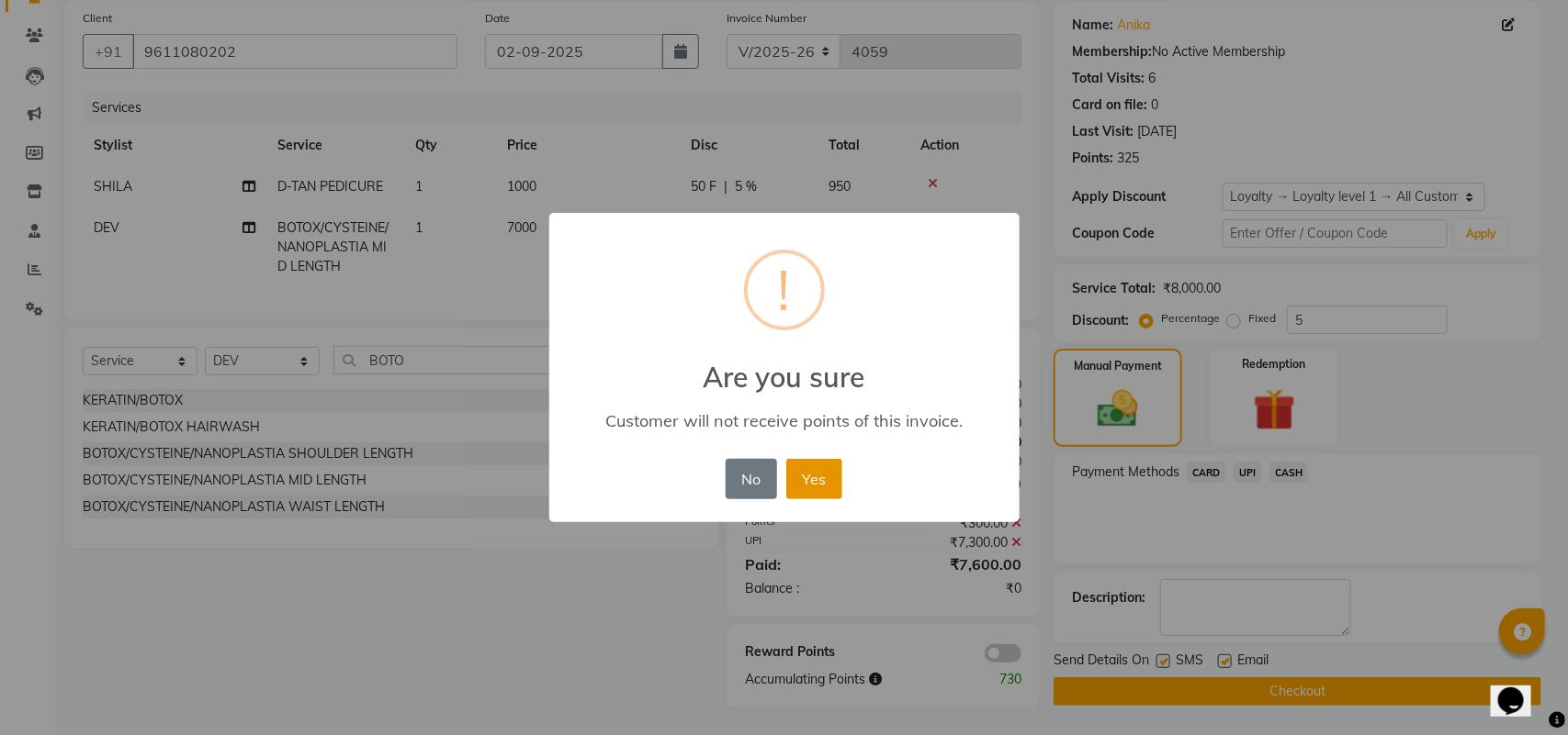
click at [807, 473] on button "Yes" at bounding box center [814, 479] width 56 height 40
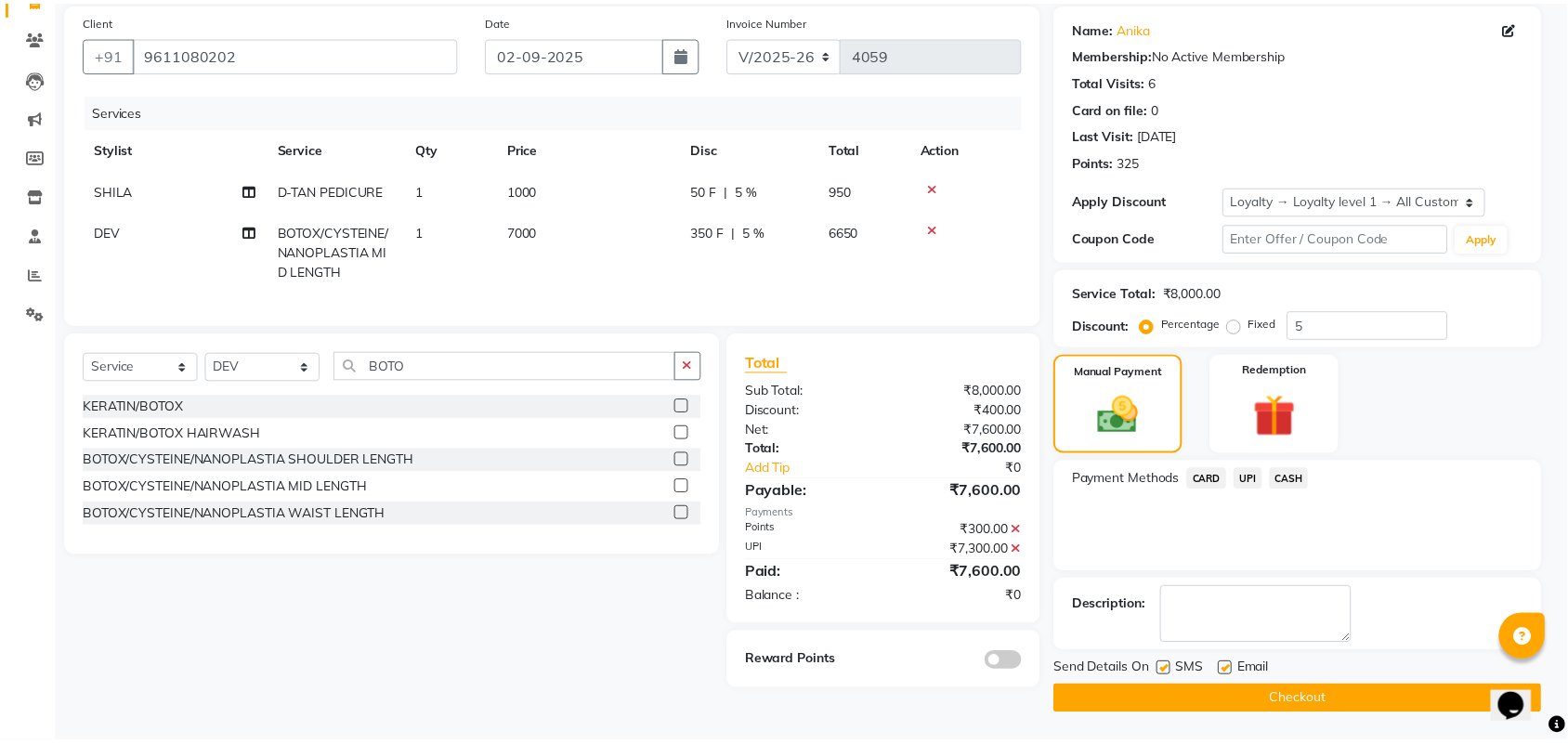
scroll to position [137, 0]
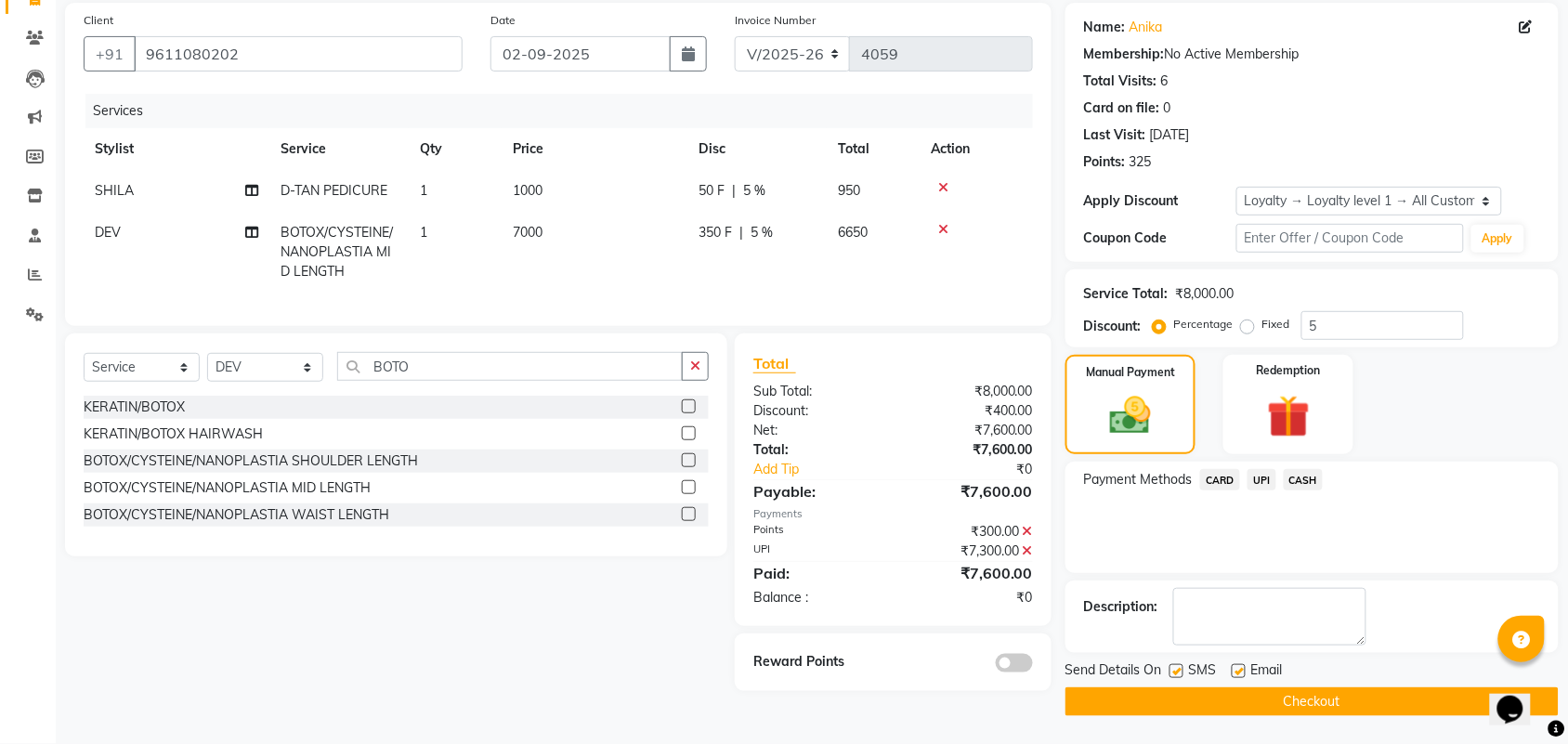
click at [1027, 558] on icon at bounding box center [1028, 550] width 10 height 13
click at [1270, 475] on span "UPI" at bounding box center [1261, 480] width 29 height 21
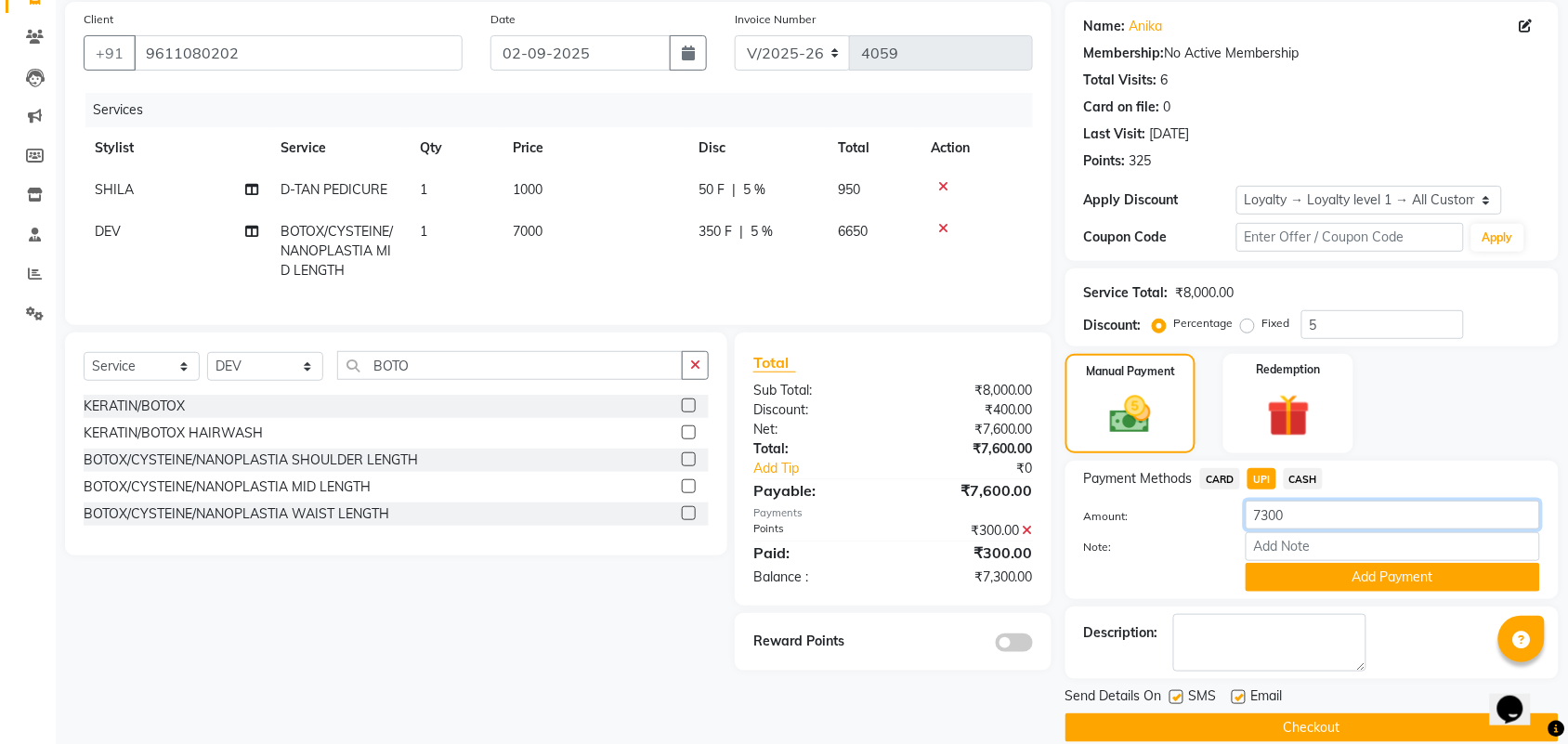
click at [1305, 513] on input "7300" at bounding box center [1393, 515] width 294 height 29
type input "7"
click at [1301, 472] on span "CASH" at bounding box center [1303, 479] width 40 height 21
type input "7300"
click at [1353, 573] on button "Add Payment" at bounding box center [1393, 577] width 294 height 29
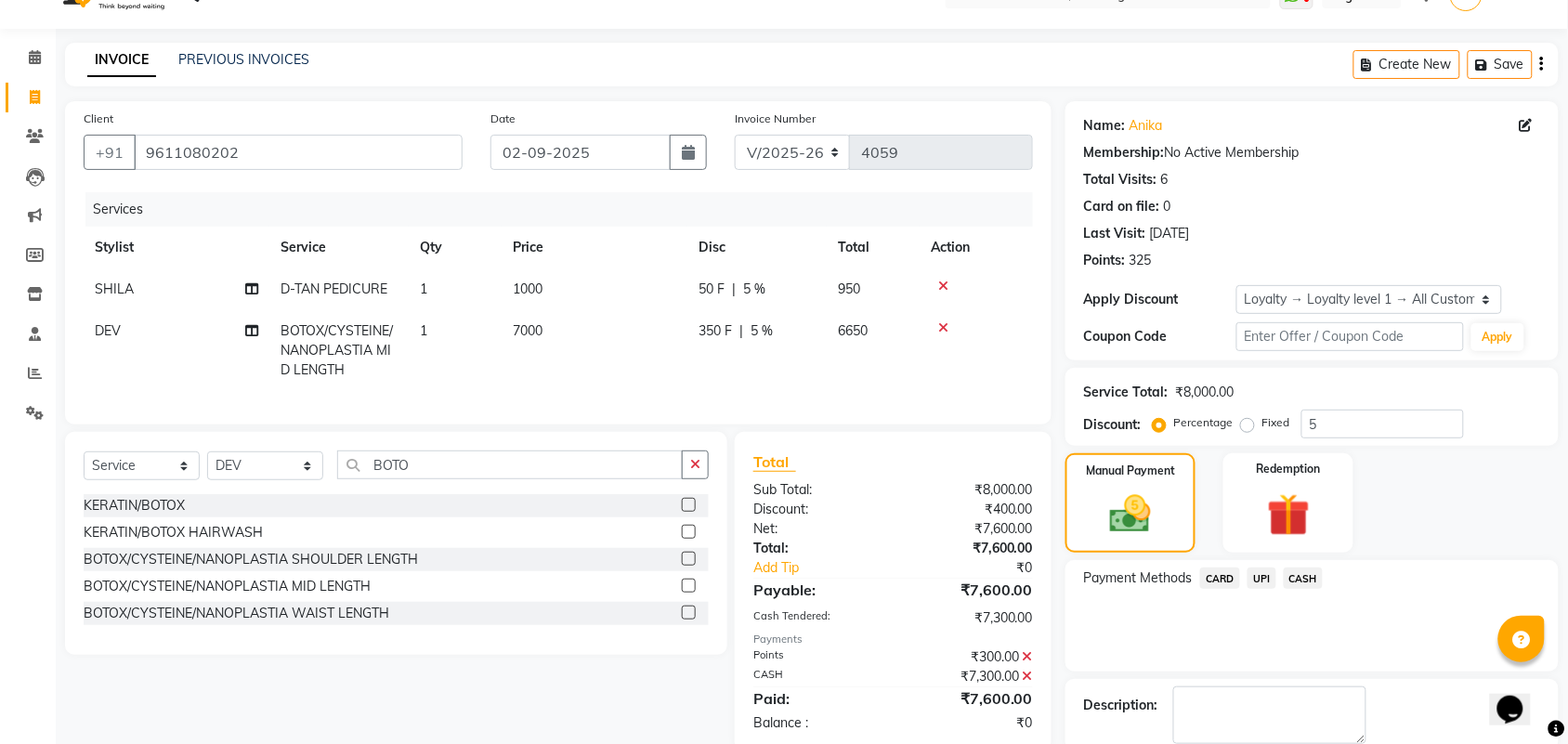
scroll to position [154, 0]
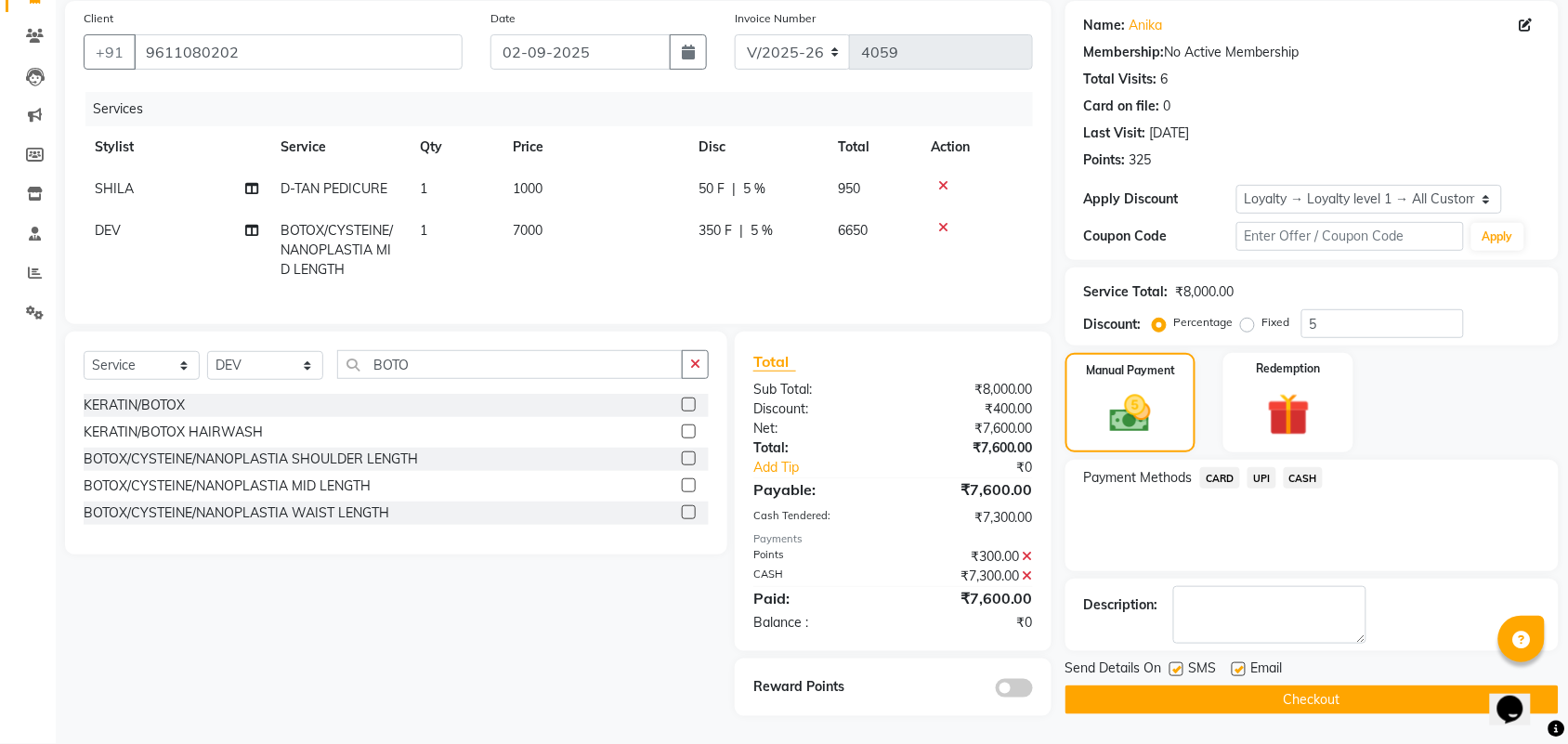
click at [1322, 686] on button "Checkout" at bounding box center [1311, 700] width 493 height 29
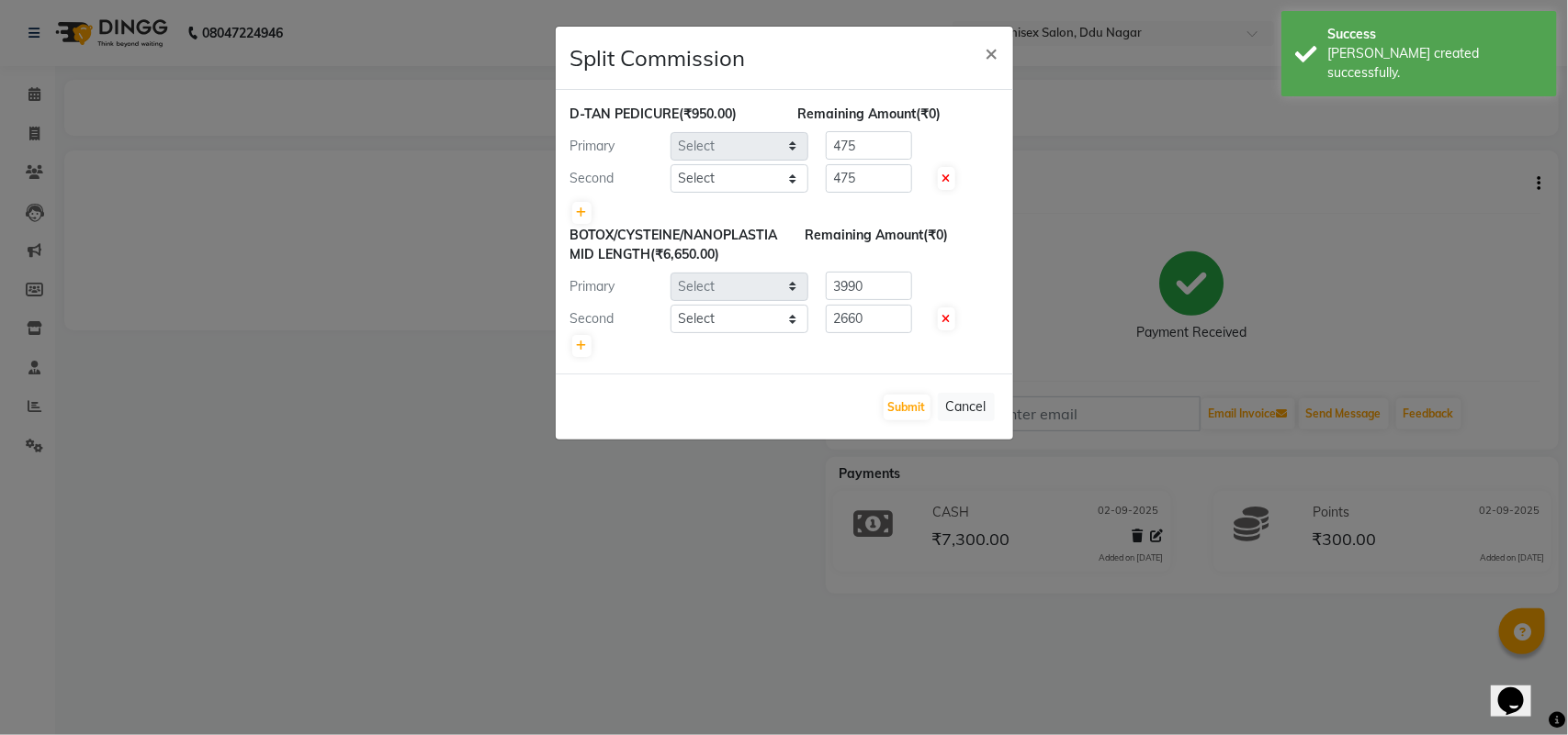
select select "22428"
select select "39160"
select select "25130"
select select "21720"
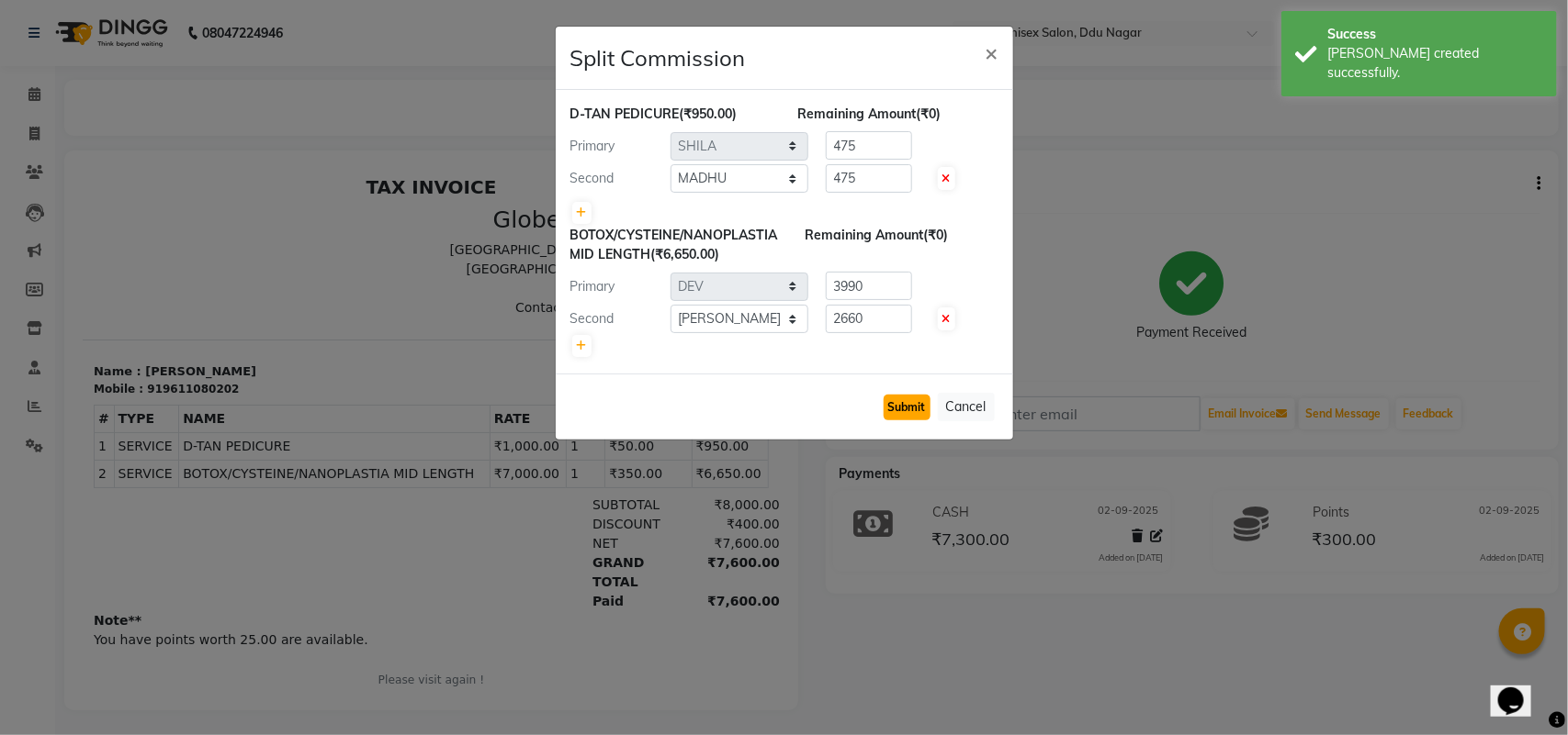
click at [900, 395] on button "Submit" at bounding box center [907, 407] width 47 height 26
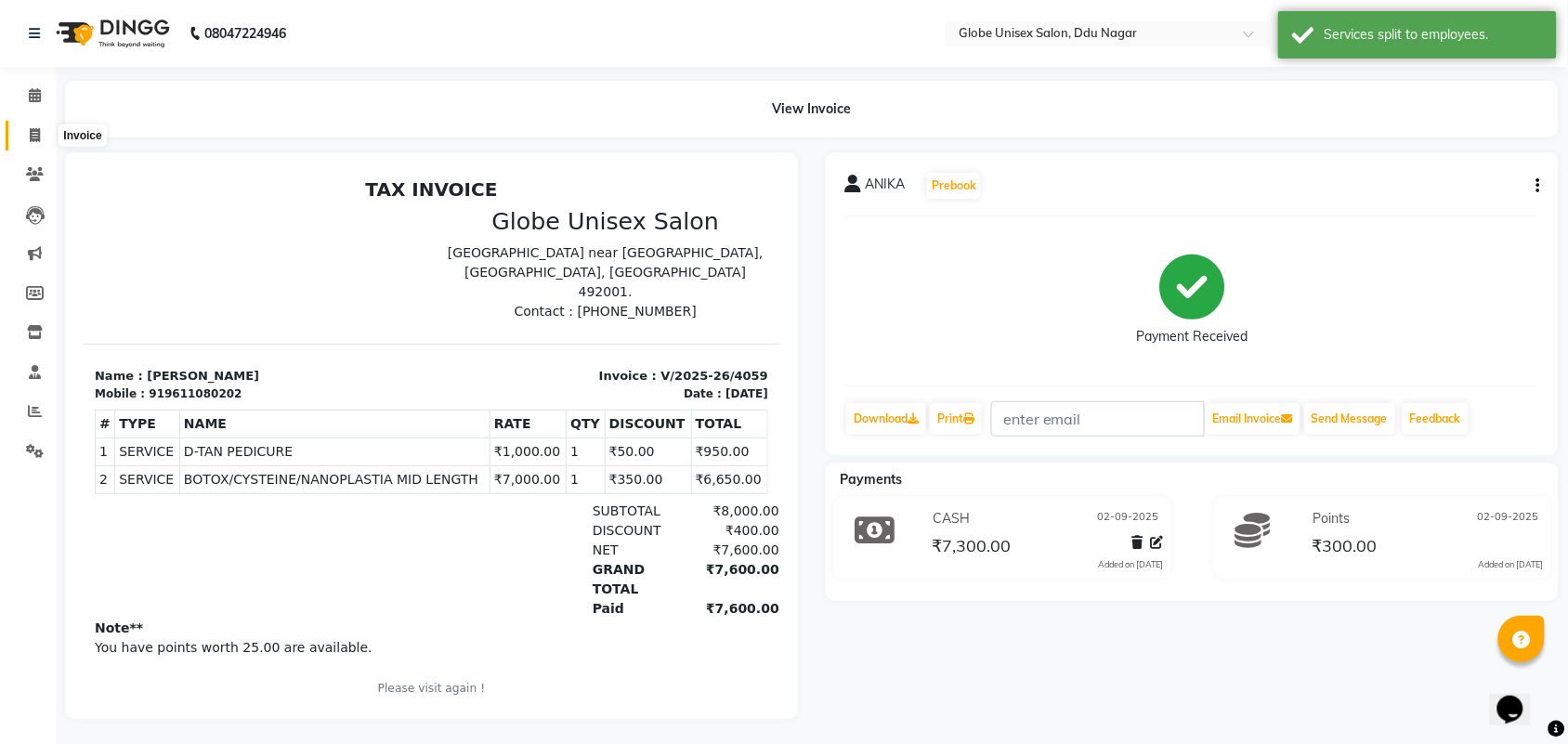
click at [28, 128] on span at bounding box center [34, 136] width 32 height 21
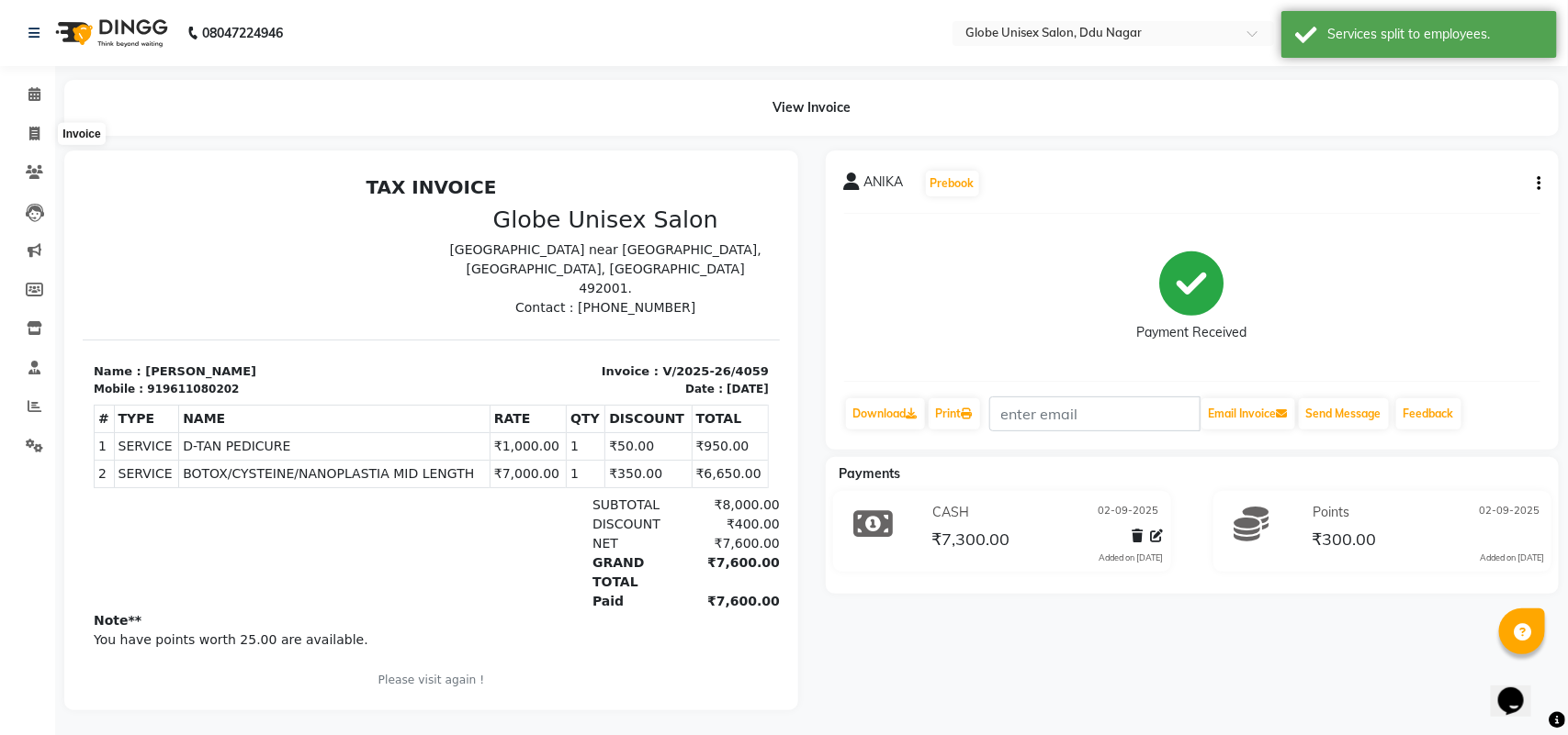
select select "service"
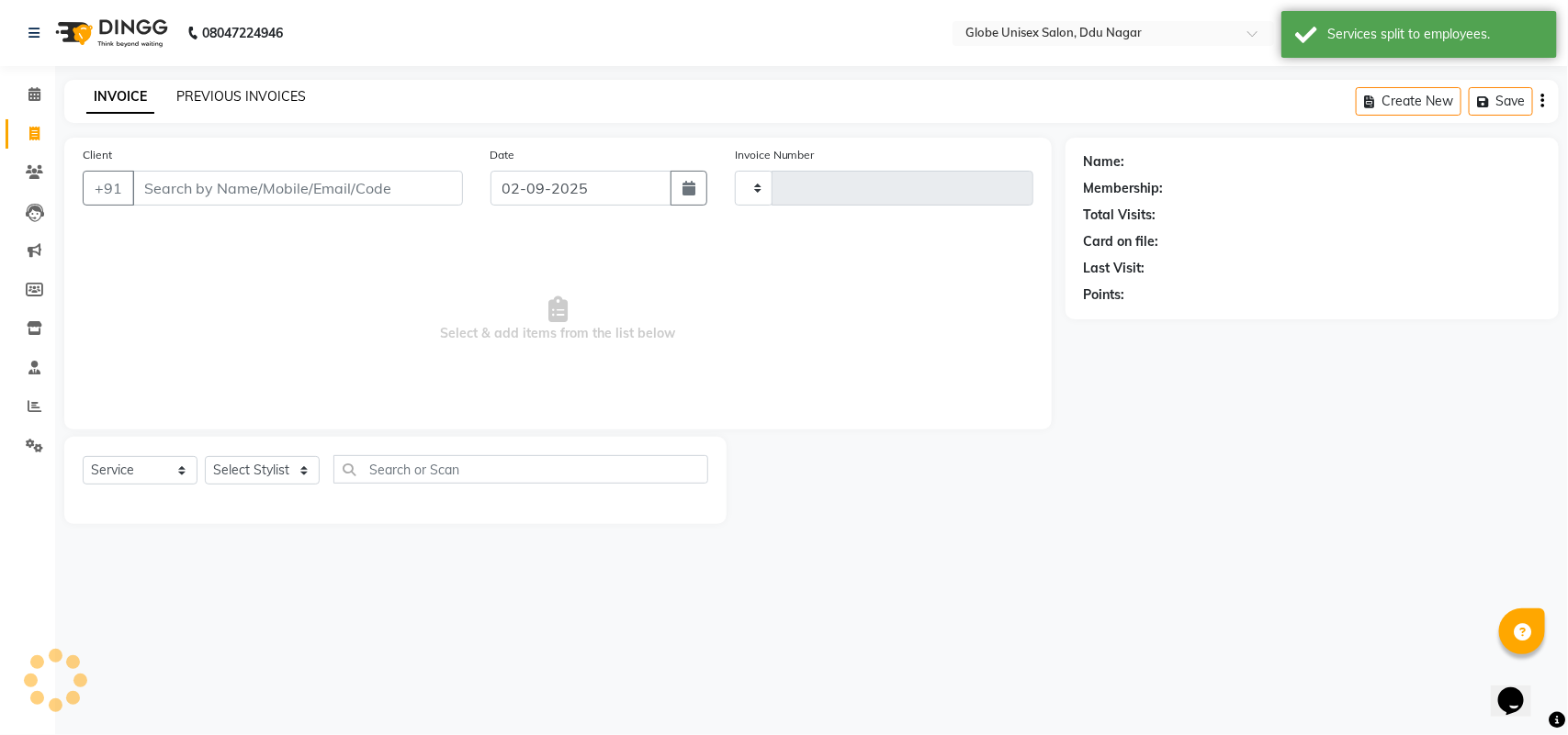
click at [237, 94] on link "PREVIOUS INVOICES" at bounding box center [241, 96] width 130 height 16
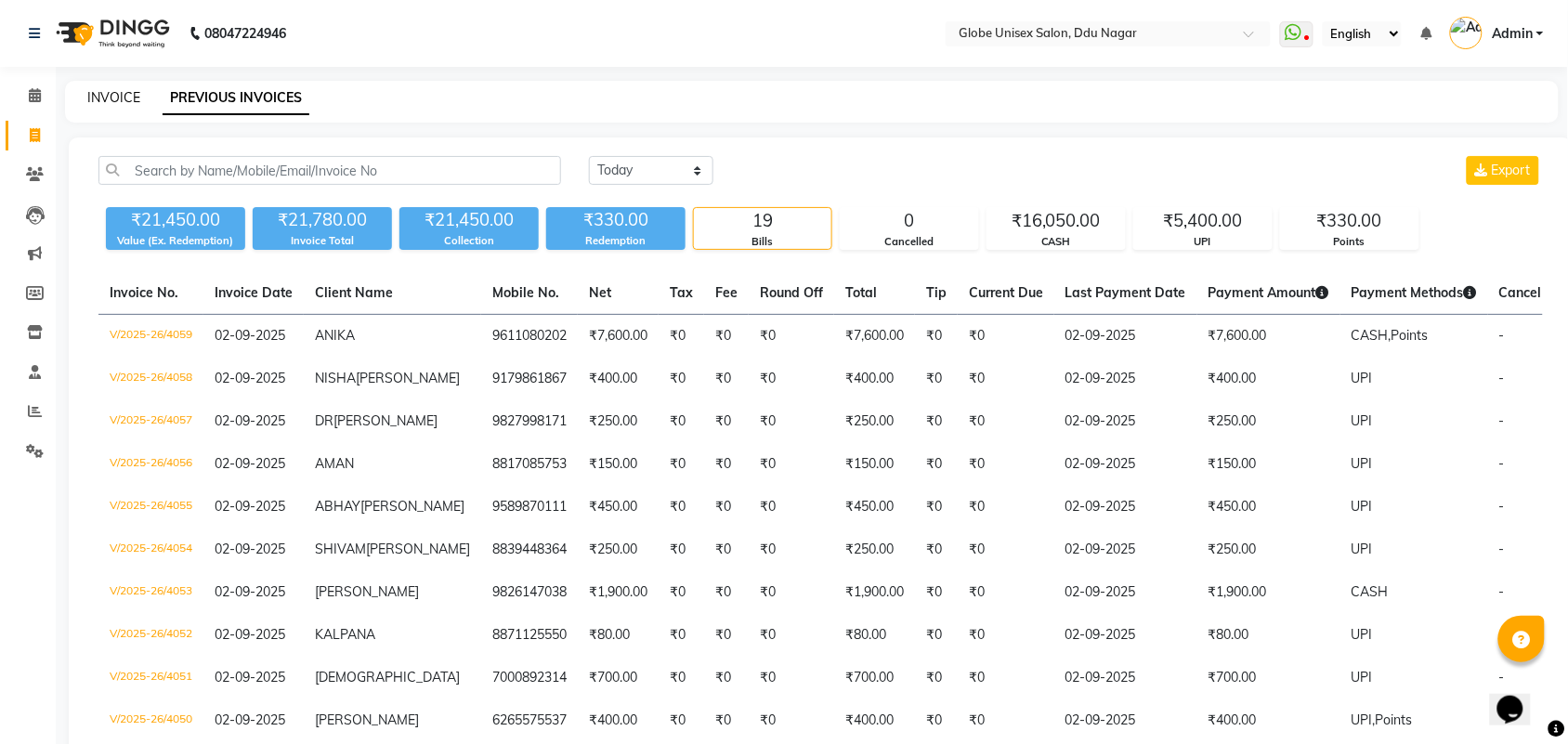
click at [134, 98] on link "INVOICE" at bounding box center [114, 97] width 53 height 17
select select "service"
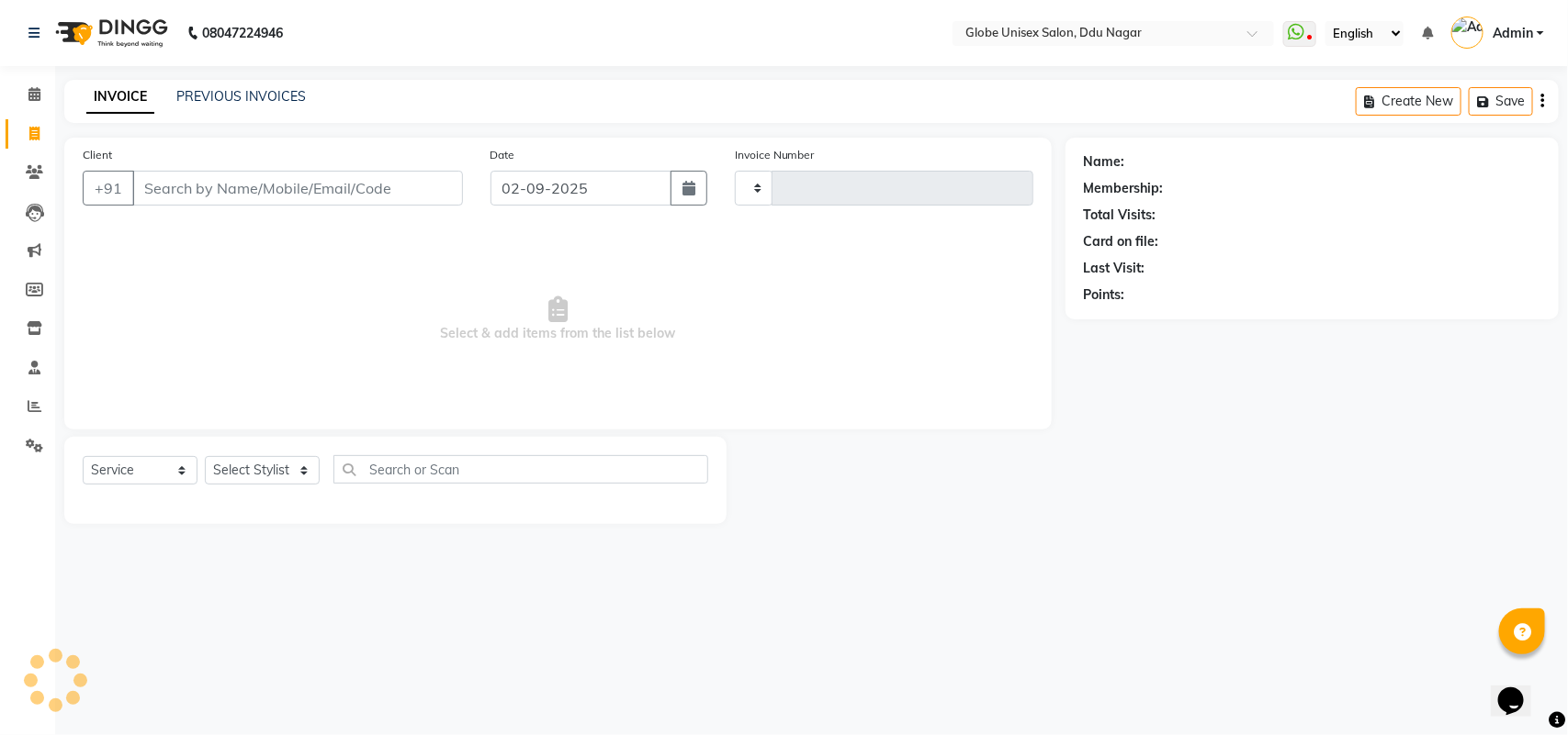
type input "4060"
select select "4184"
click at [1528, 30] on span "Admin" at bounding box center [1513, 34] width 40 height 19
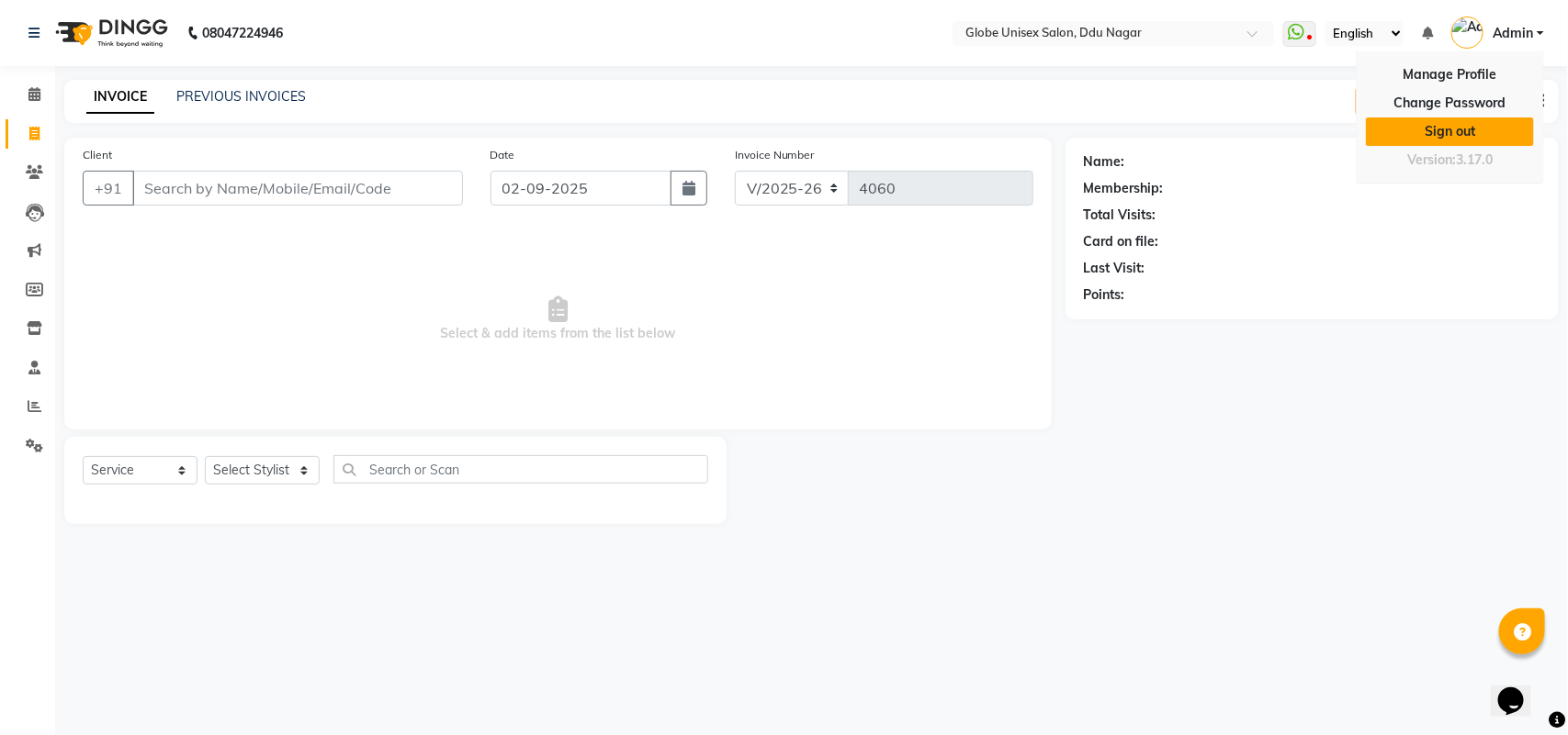
click at [1484, 136] on link "Sign out" at bounding box center [1450, 132] width 168 height 29
